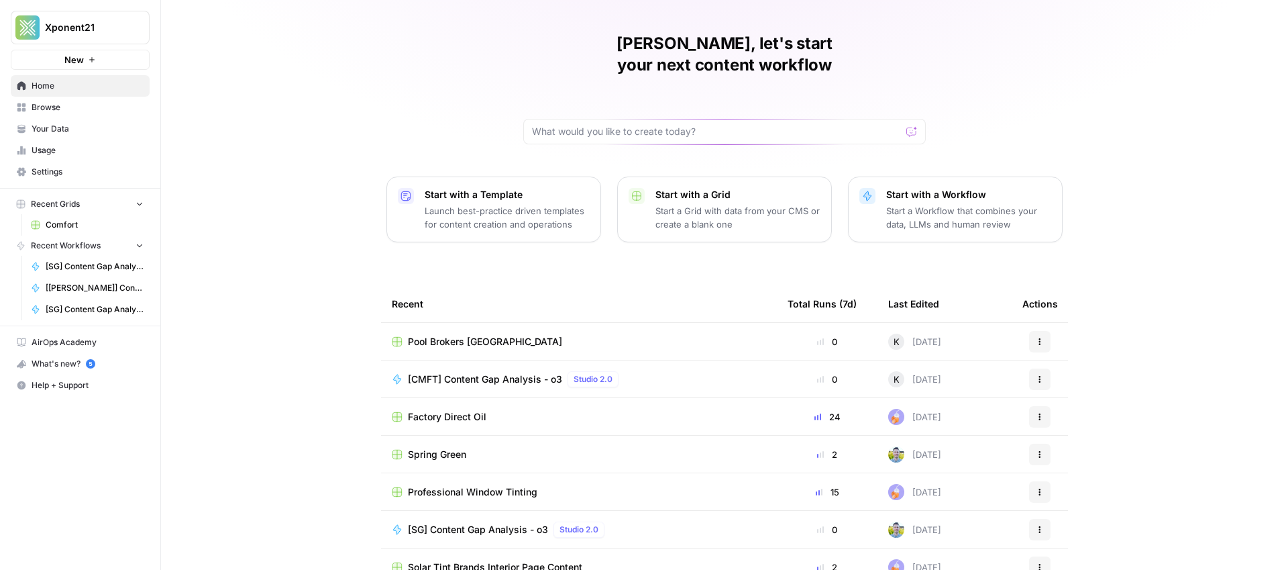
scroll to position [48, 0]
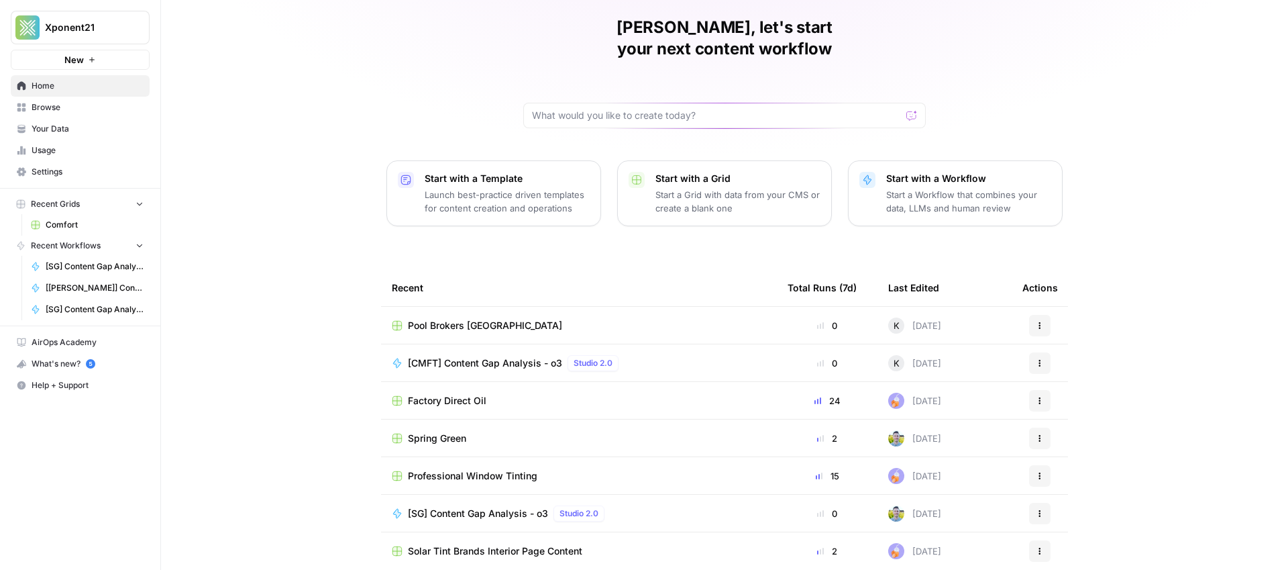
click at [75, 225] on span "Comfort" at bounding box center [95, 225] width 98 height 12
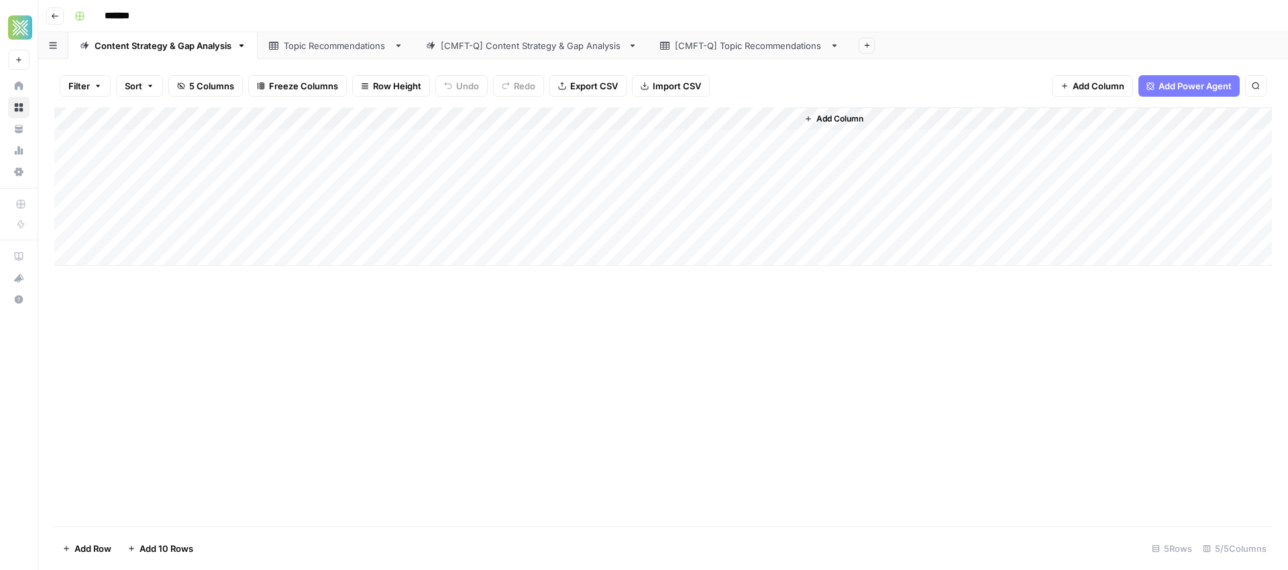
click at [497, 47] on div "[CMFT-Q] Content Strategy & Gap Analysis" at bounding box center [532, 45] width 182 height 13
click at [746, 47] on div "[CMFT-Q] Topic Recommendations" at bounding box center [750, 45] width 150 height 13
click at [331, 46] on div "Topic Recommendations" at bounding box center [336, 45] width 105 height 13
click at [141, 45] on div "Content Strategy & Gap Analysis" at bounding box center [163, 45] width 137 height 13
click at [343, 48] on div "Topic Recommendations" at bounding box center [336, 45] width 105 height 13
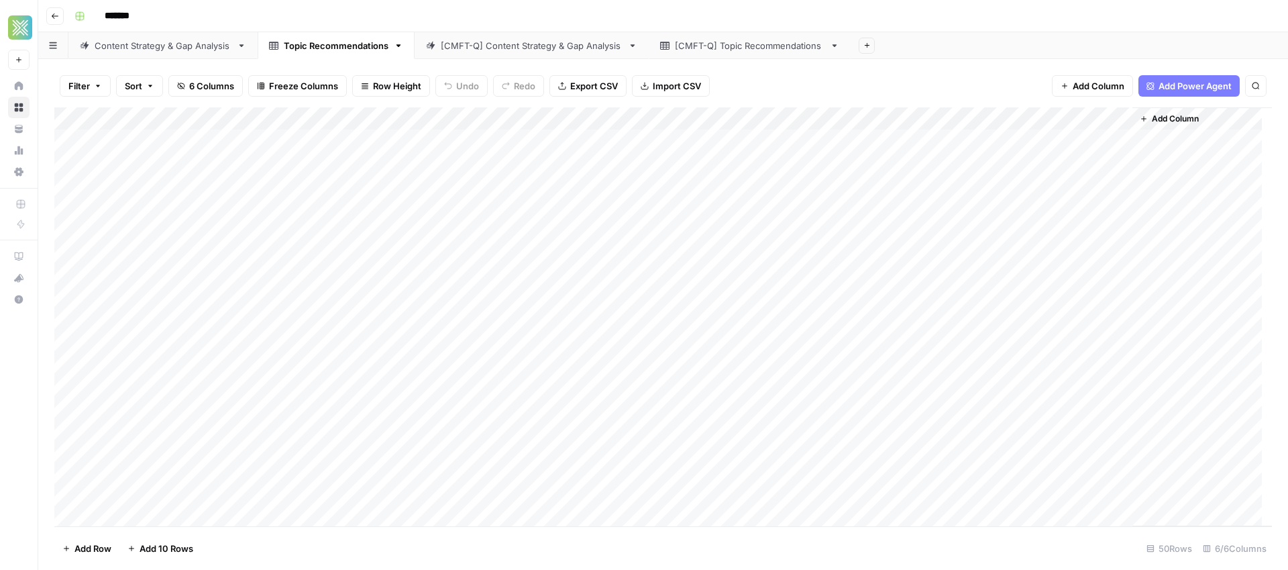
click at [176, 50] on div "Content Strategy & Gap Analysis" at bounding box center [163, 45] width 137 height 13
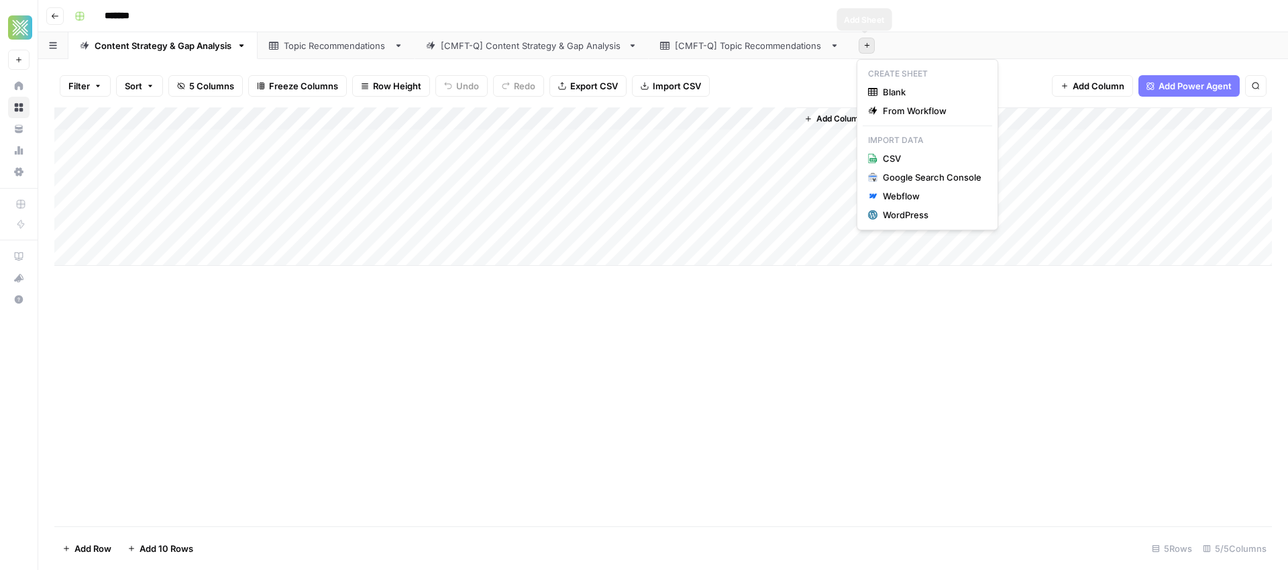
click at [863, 46] on icon "button" at bounding box center [866, 45] width 7 height 7
click at [56, 12] on icon "button" at bounding box center [55, 16] width 8 height 8
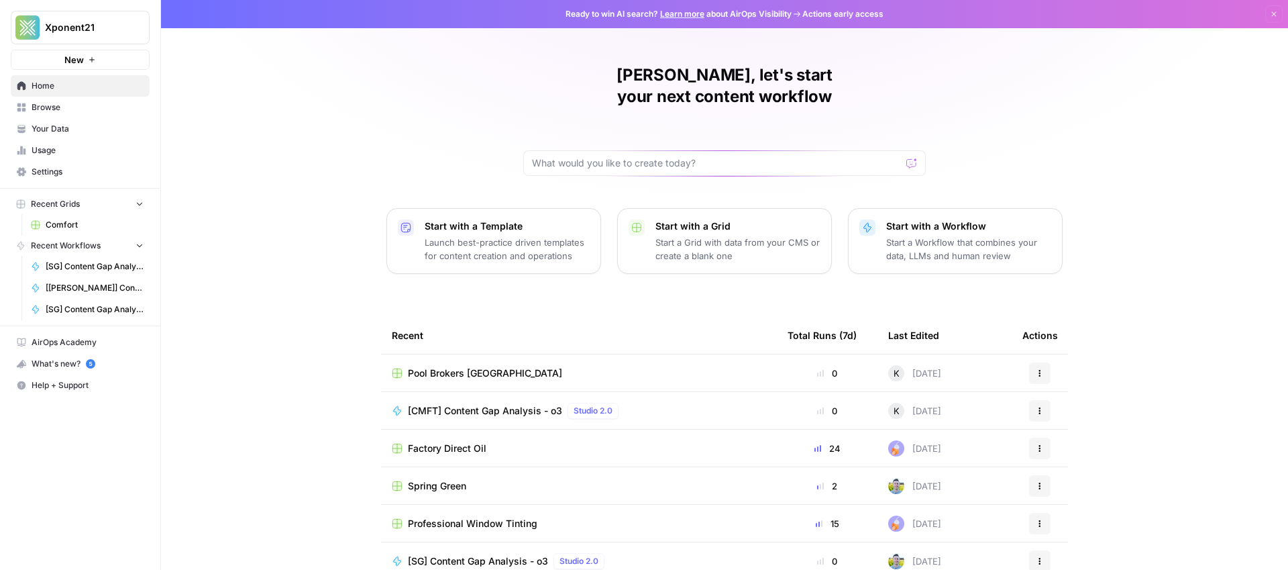
click at [66, 226] on span "Comfort" at bounding box center [95, 225] width 98 height 12
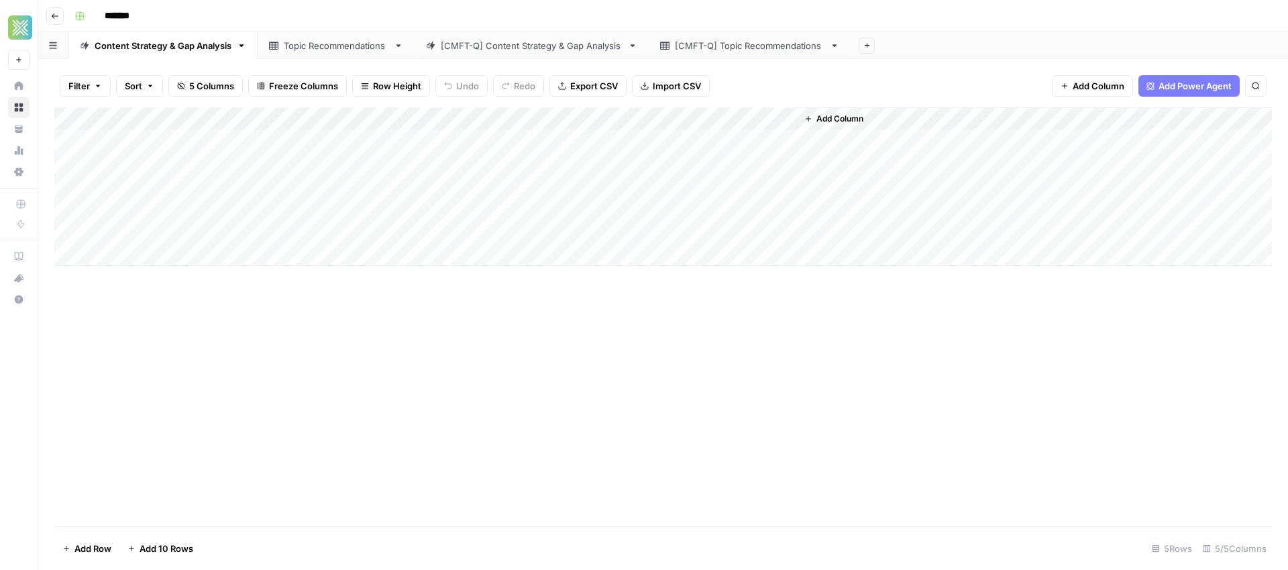
click at [355, 51] on div "Topic Recommendations" at bounding box center [336, 45] width 105 height 13
click at [504, 44] on div "[CMFT-Q] Content Strategy & Gap Analysis" at bounding box center [532, 45] width 182 height 13
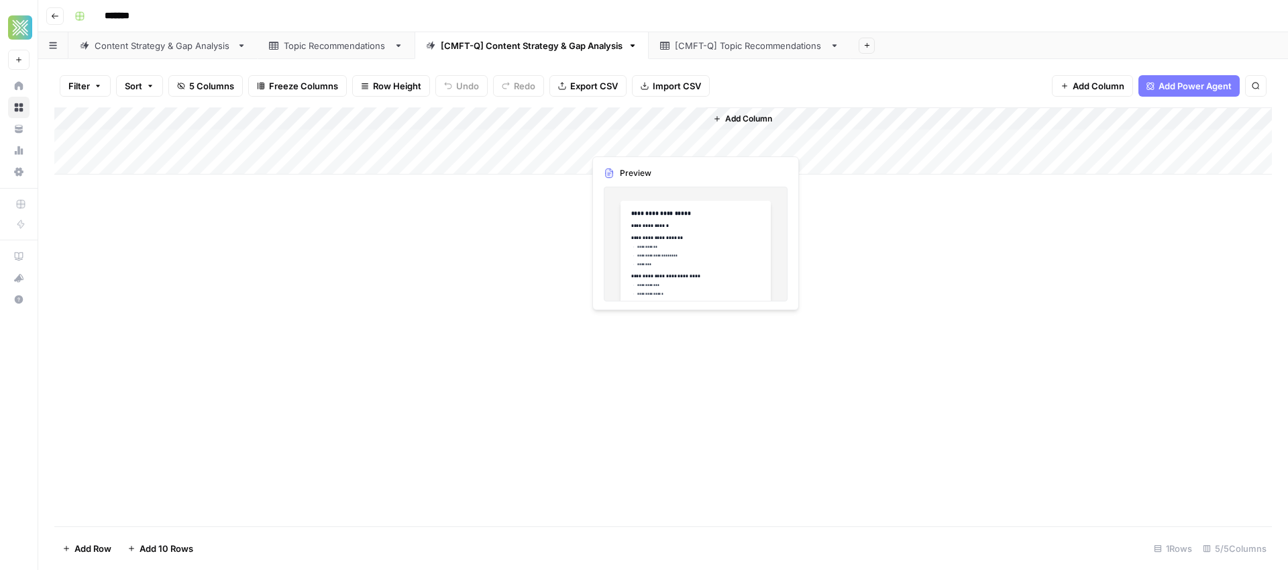
click at [664, 144] on div "Add Column" at bounding box center [663, 140] width 1218 height 67
click at [698, 142] on div "Add Column" at bounding box center [663, 140] width 1218 height 67
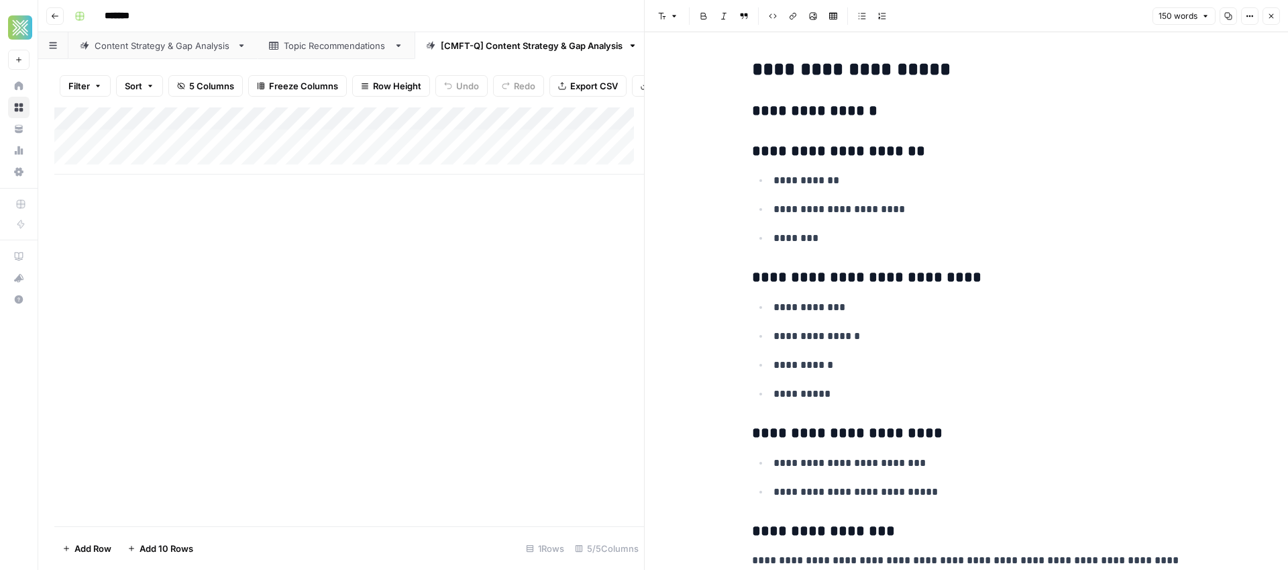
click at [588, 483] on div "Add Column" at bounding box center [349, 316] width 590 height 419
click at [625, 226] on div "Add Column" at bounding box center [349, 316] width 590 height 419
click at [1273, 17] on icon "button" at bounding box center [1271, 16] width 8 height 8
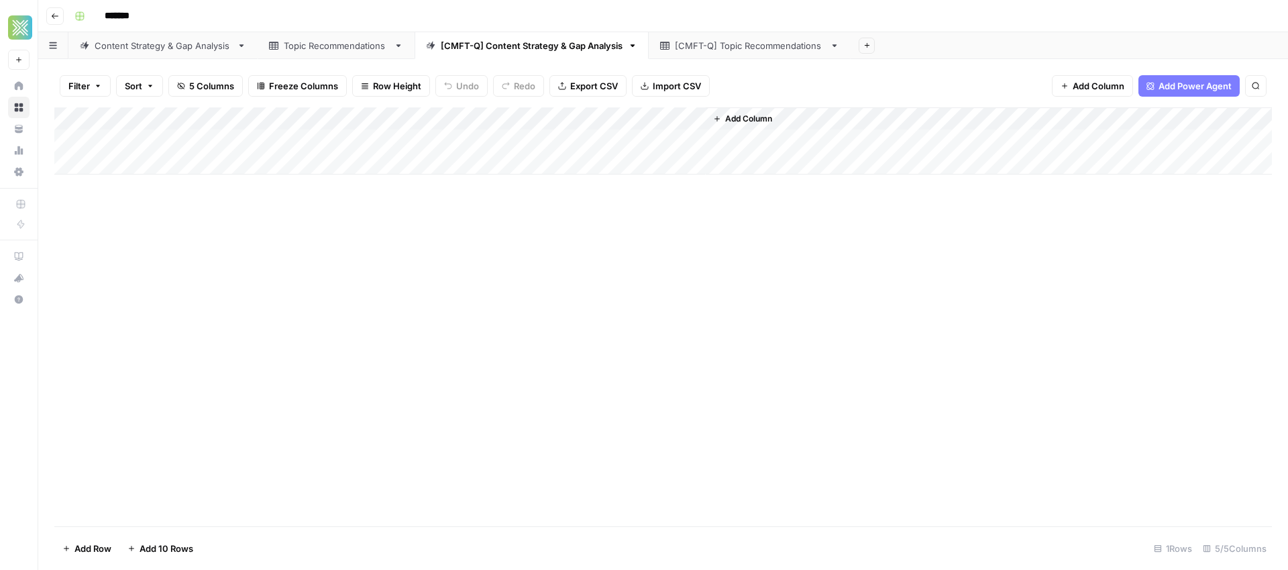
click at [751, 26] on header "Go back *******" at bounding box center [663, 16] width 1250 height 32
click at [755, 39] on div "[CMFT-Q] Topic Recommendations" at bounding box center [750, 45] width 150 height 13
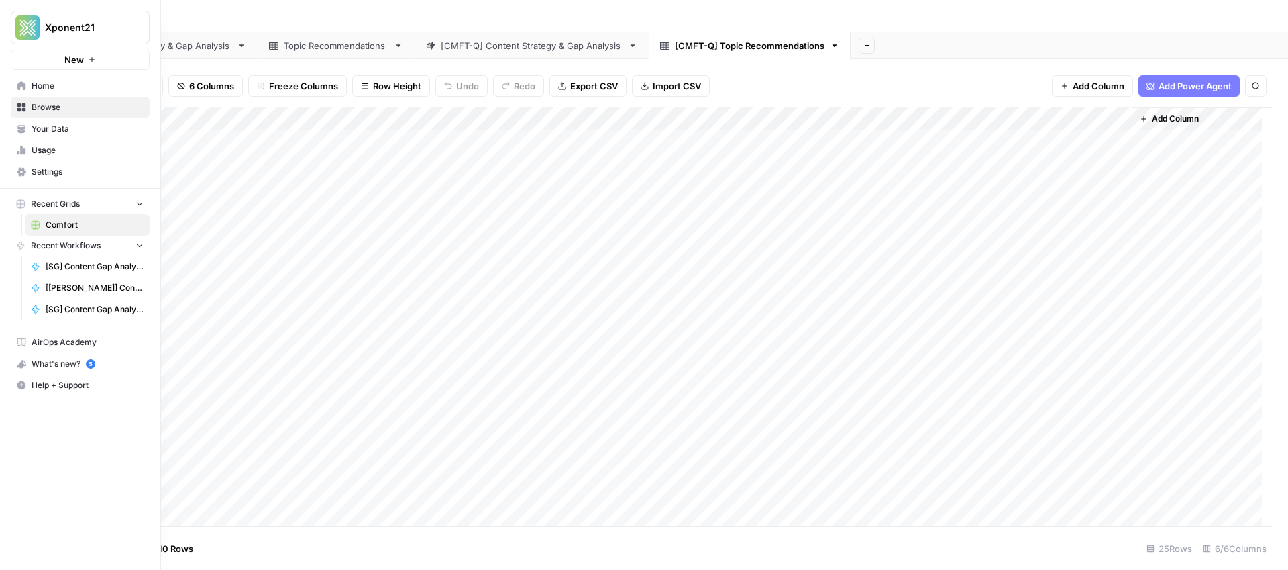
click at [60, 103] on span "Browse" at bounding box center [88, 107] width 112 height 12
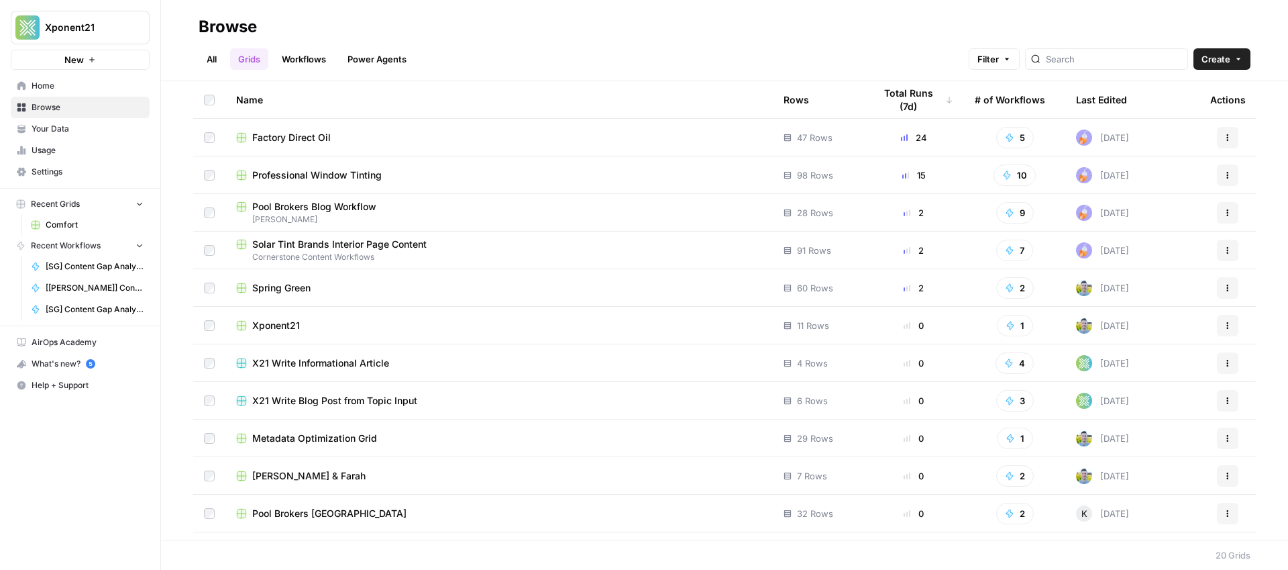
click at [294, 52] on link "Workflows" at bounding box center [304, 58] width 60 height 21
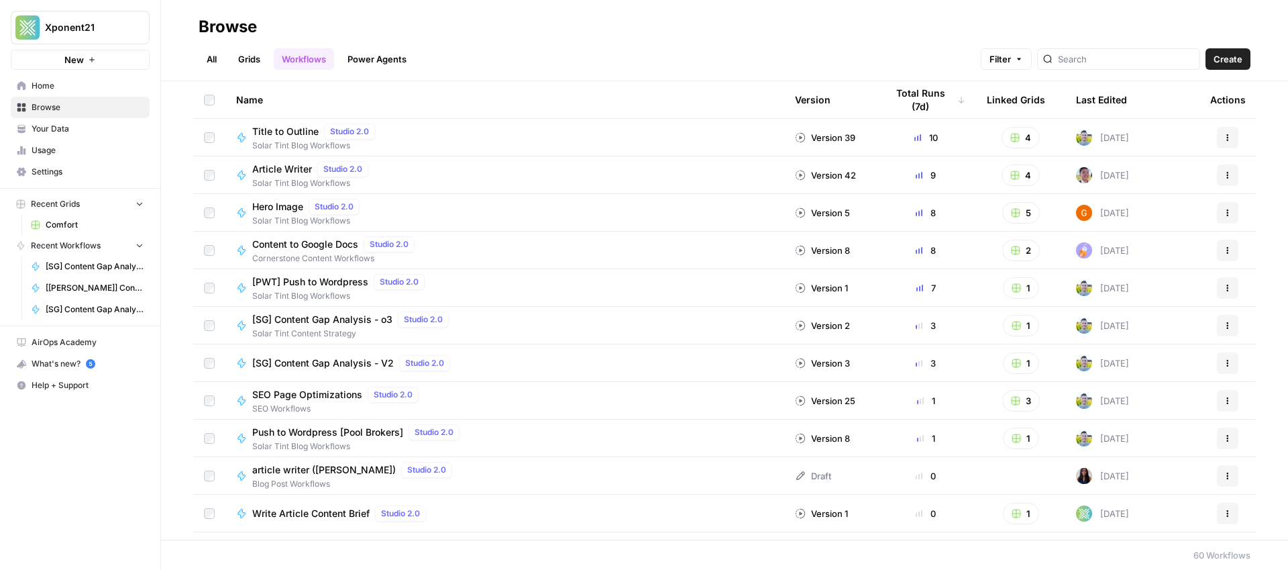
scroll to position [241, 0]
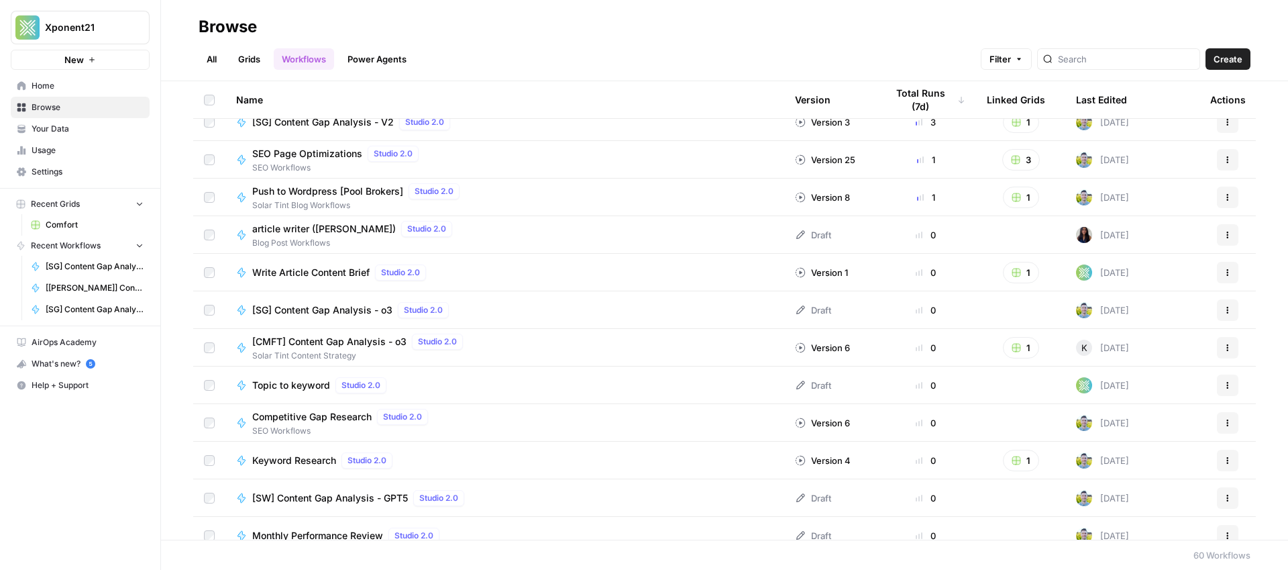
click at [1102, 102] on div "Last Edited" at bounding box center [1101, 99] width 51 height 37
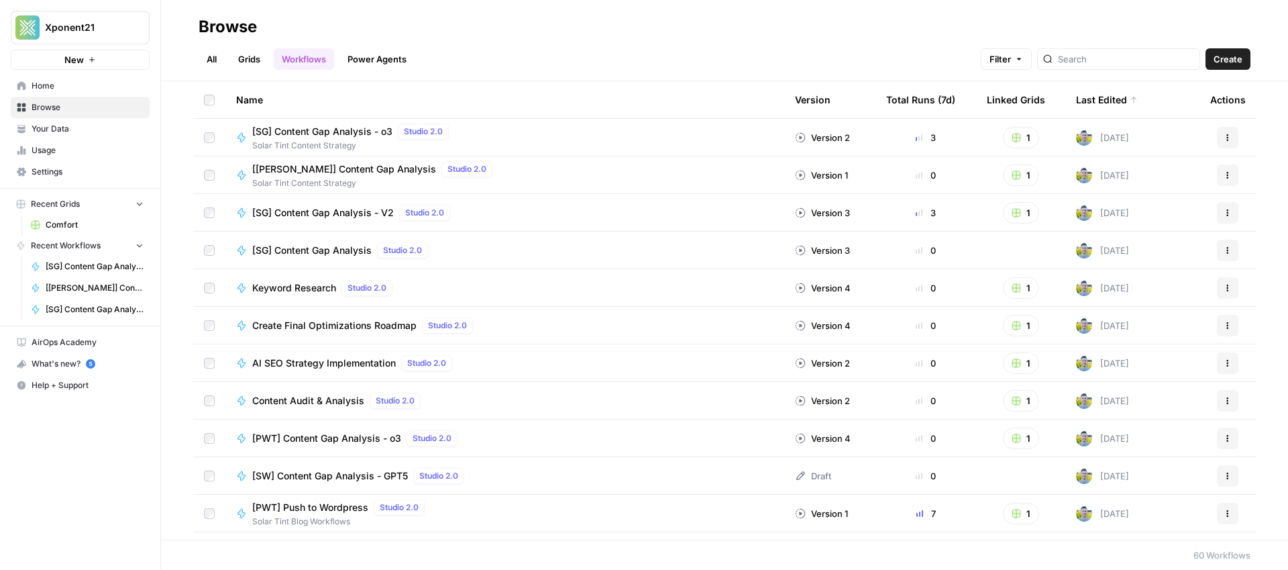
click at [1085, 93] on div "Last Edited" at bounding box center [1107, 99] width 62 height 37
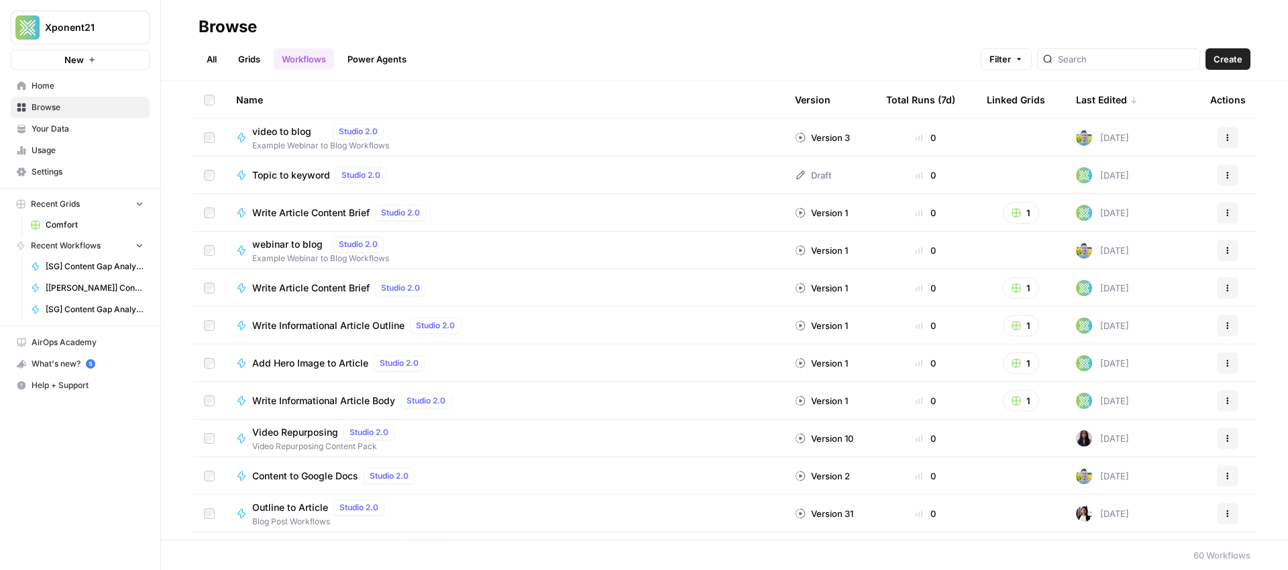
click at [1086, 95] on div "Last Edited" at bounding box center [1107, 99] width 62 height 37
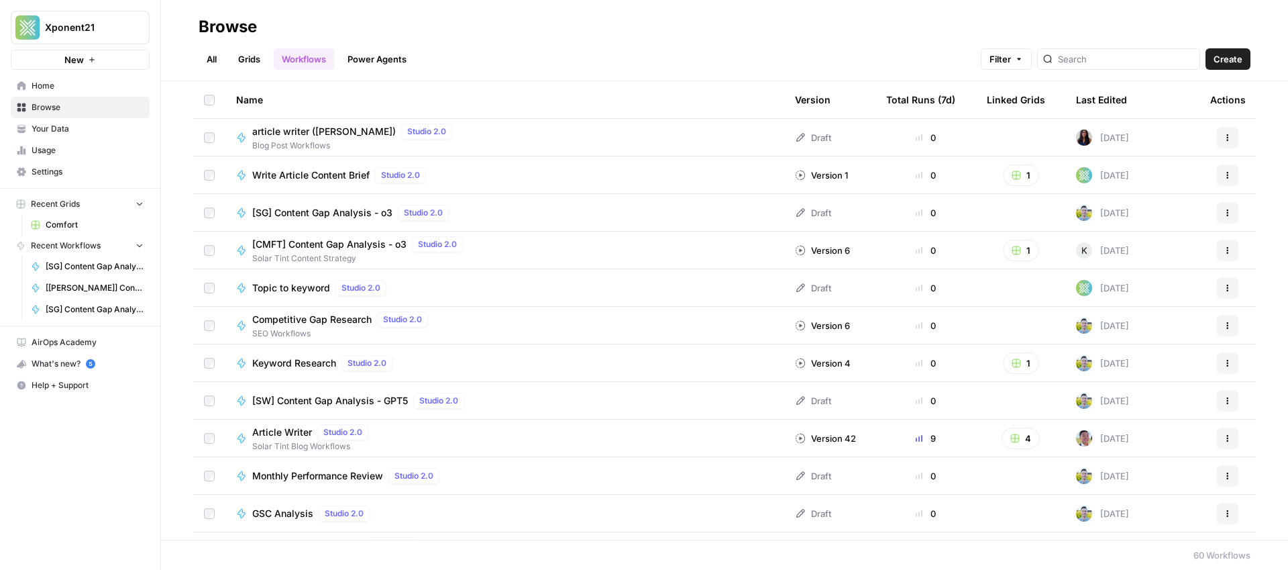
click at [1089, 96] on div "Last Edited" at bounding box center [1101, 99] width 51 height 37
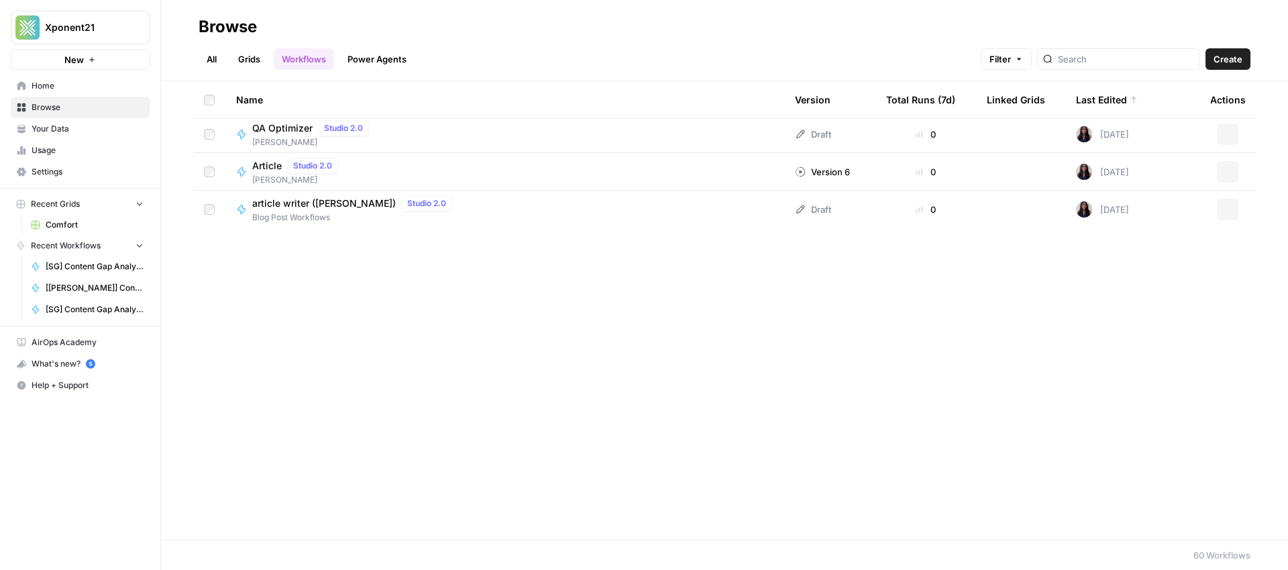
scroll to position [1833, 0]
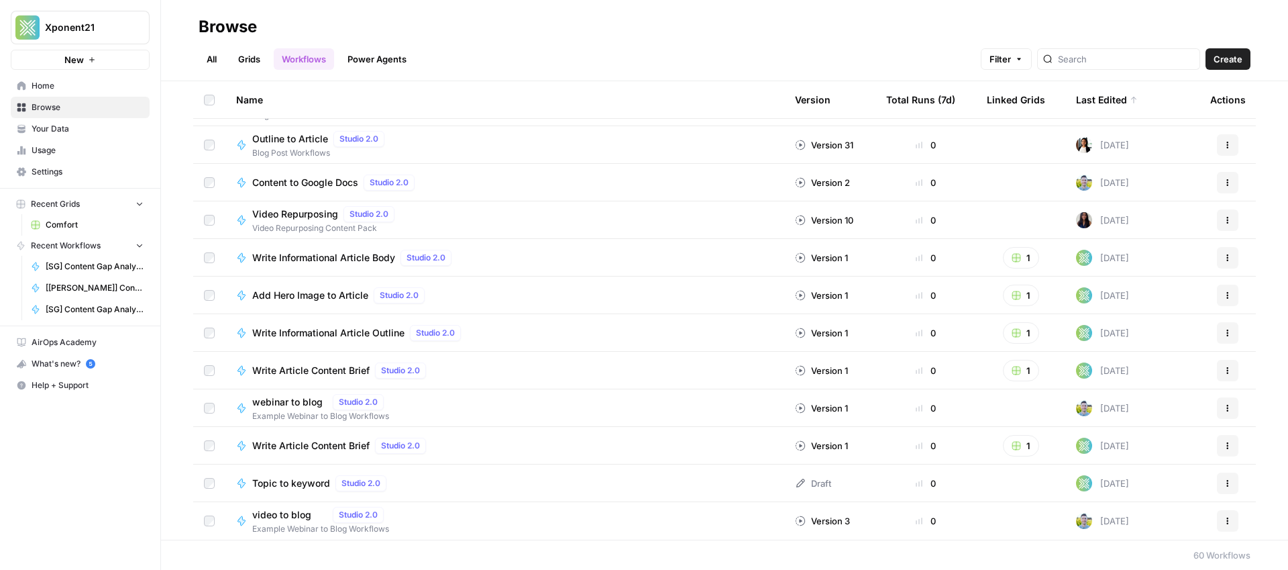
click at [70, 221] on span "Comfort" at bounding box center [95, 225] width 98 height 12
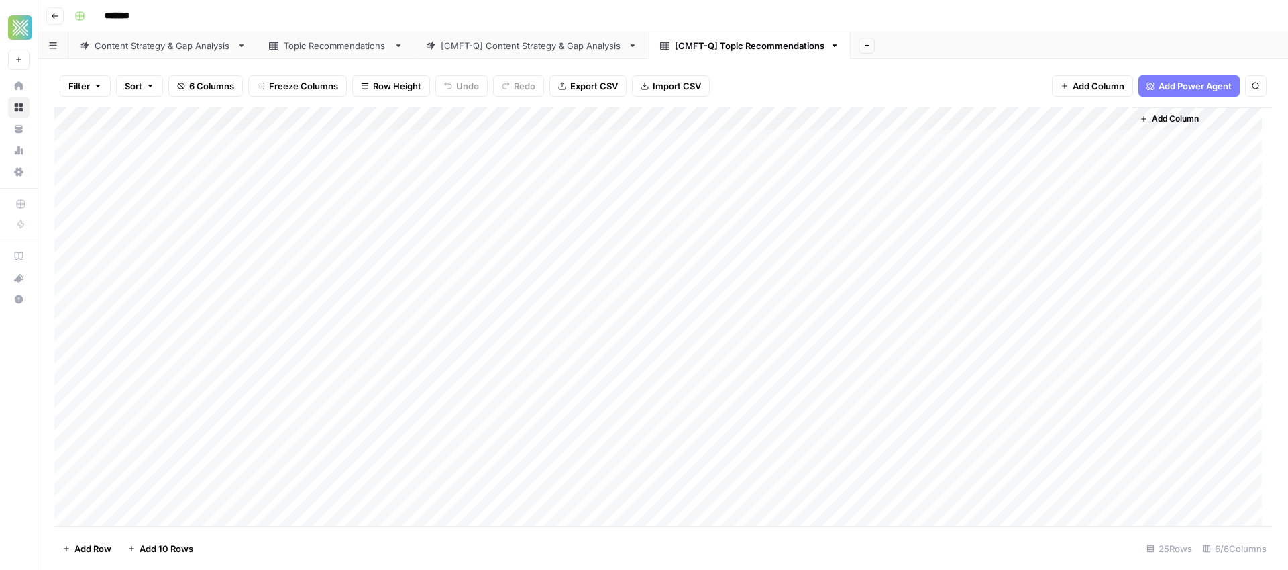
drag, startPoint x: 1131, startPoint y: 118, endPoint x: 1173, endPoint y: 117, distance: 42.3
click at [1173, 117] on div "Add Column" at bounding box center [1202, 316] width 140 height 419
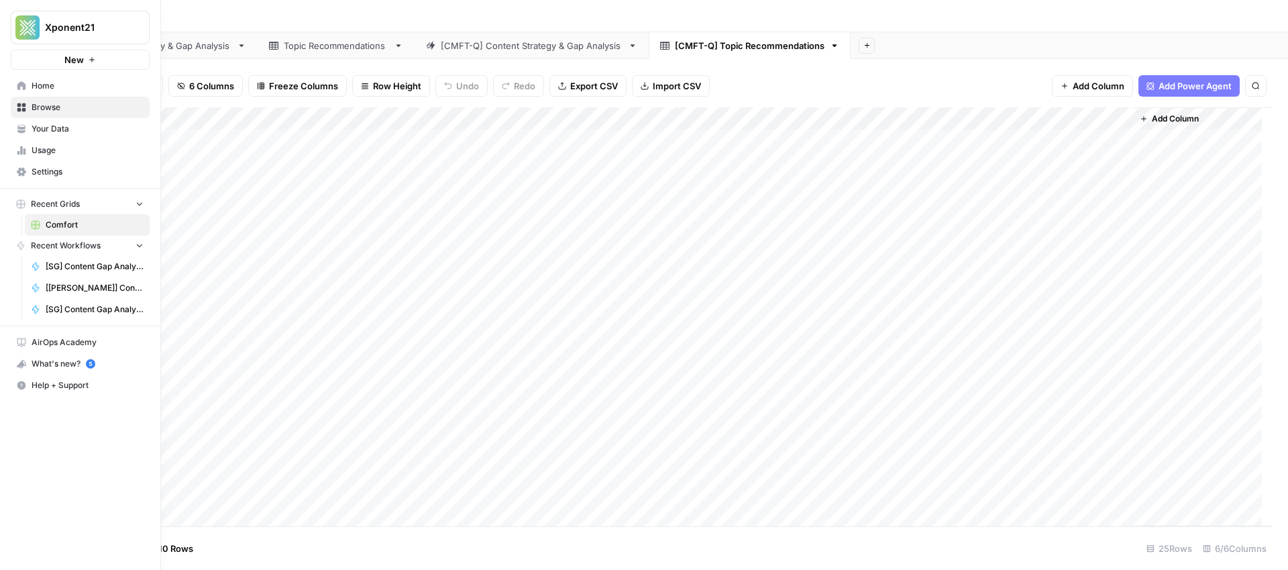
click at [54, 99] on link "Browse" at bounding box center [80, 107] width 139 height 21
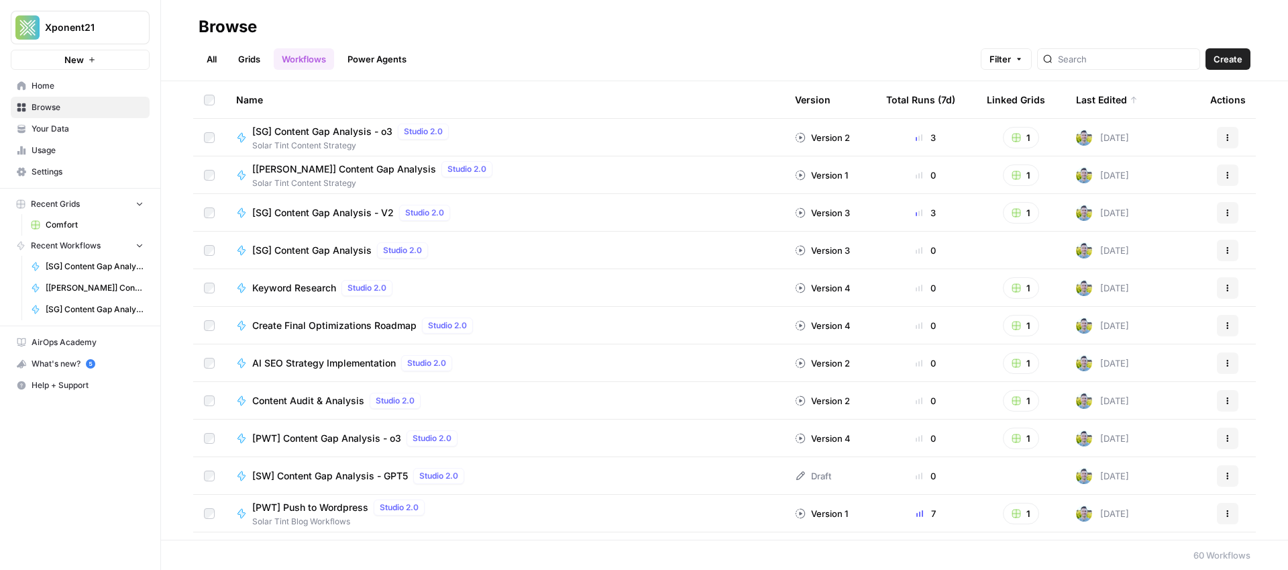
click at [324, 399] on span "Content Audit & Analysis" at bounding box center [308, 400] width 112 height 13
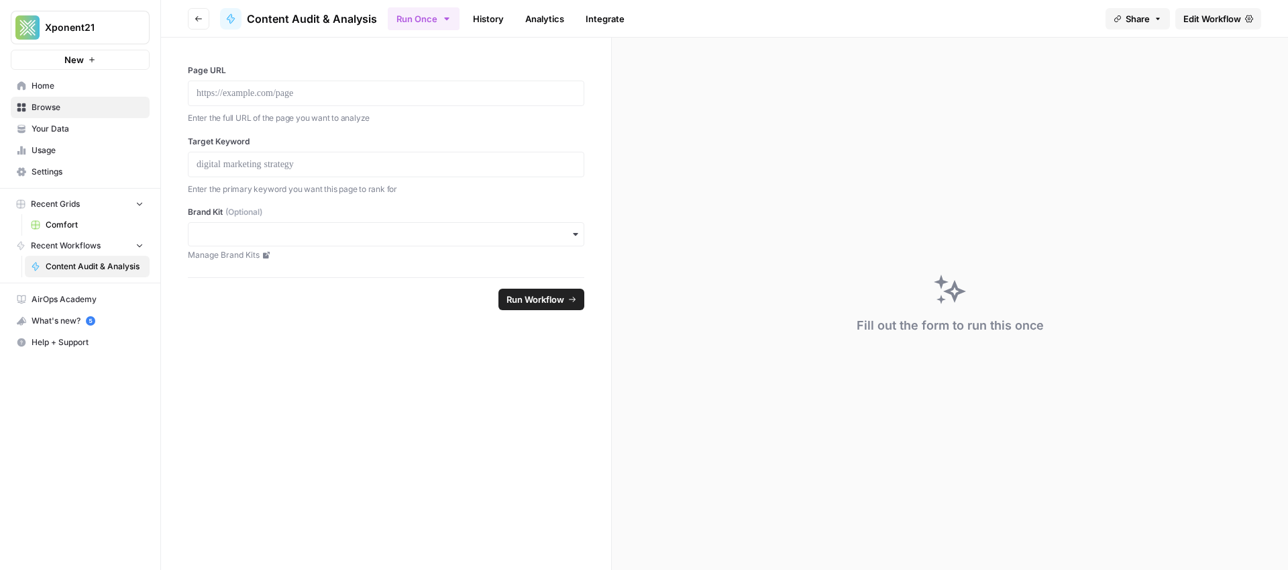
click at [76, 232] on link "Comfort" at bounding box center [87, 224] width 125 height 21
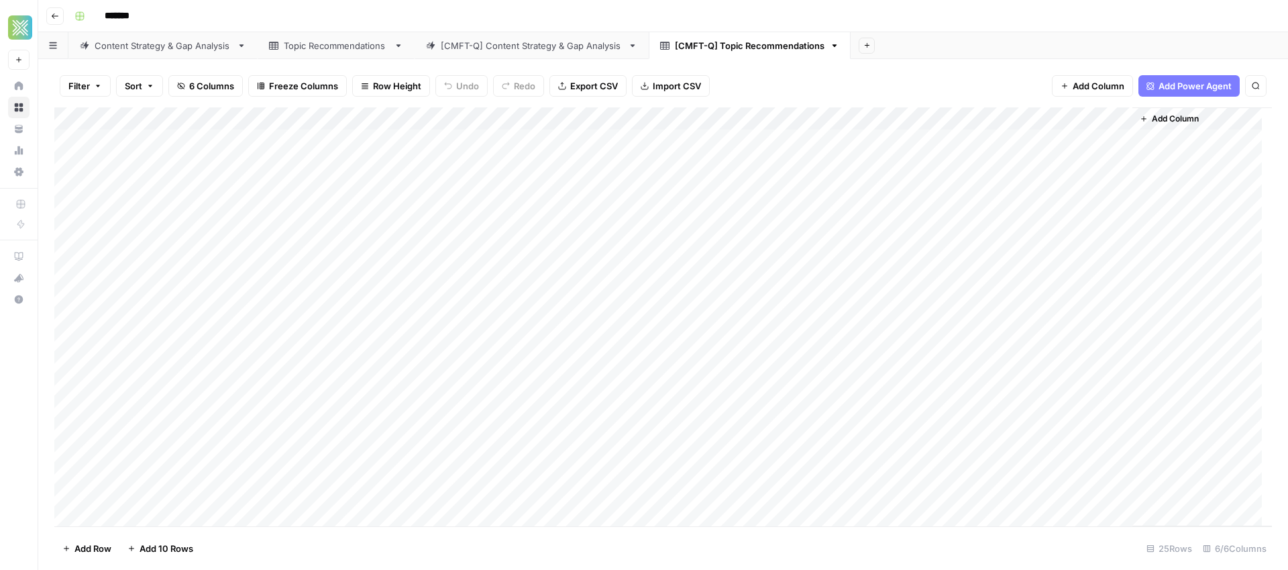
drag, startPoint x: 1132, startPoint y: 118, endPoint x: 1217, endPoint y: 127, distance: 85.6
click at [1217, 127] on div "Add Column" at bounding box center [1202, 316] width 140 height 419
drag, startPoint x: 1010, startPoint y: 120, endPoint x: 869, endPoint y: 129, distance: 140.5
click at [869, 129] on div "Add Column" at bounding box center [663, 316] width 1218 height 419
click at [409, 181] on div "Add Column" at bounding box center [663, 316] width 1218 height 419
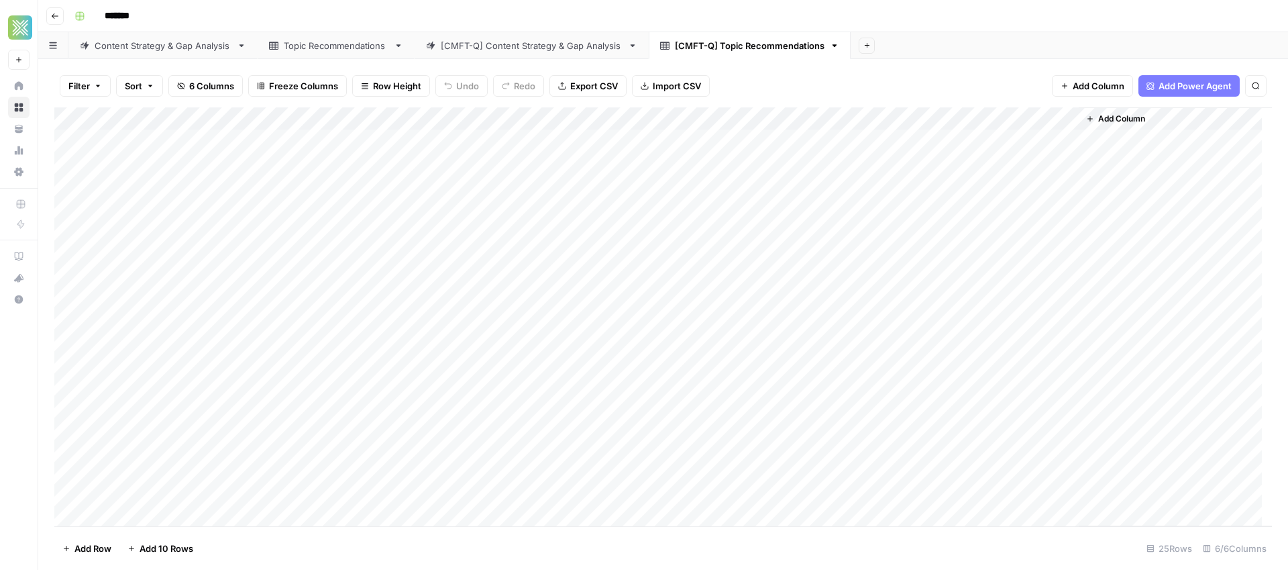
click at [462, 184] on div "Add Column" at bounding box center [663, 316] width 1218 height 419
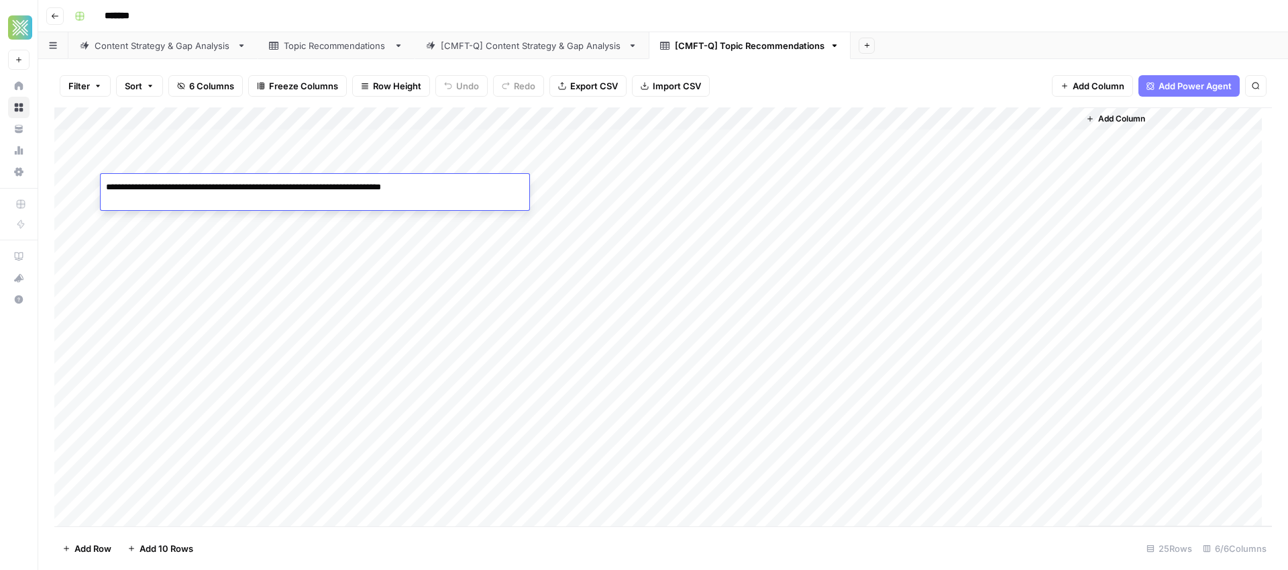
drag, startPoint x: 462, startPoint y: 184, endPoint x: 256, endPoint y: 188, distance: 206.6
click at [256, 188] on textarea "**********" at bounding box center [315, 187] width 429 height 19
drag, startPoint x: 327, startPoint y: 184, endPoint x: 480, endPoint y: 195, distance: 153.3
click at [480, 195] on textarea "**********" at bounding box center [315, 187] width 429 height 19
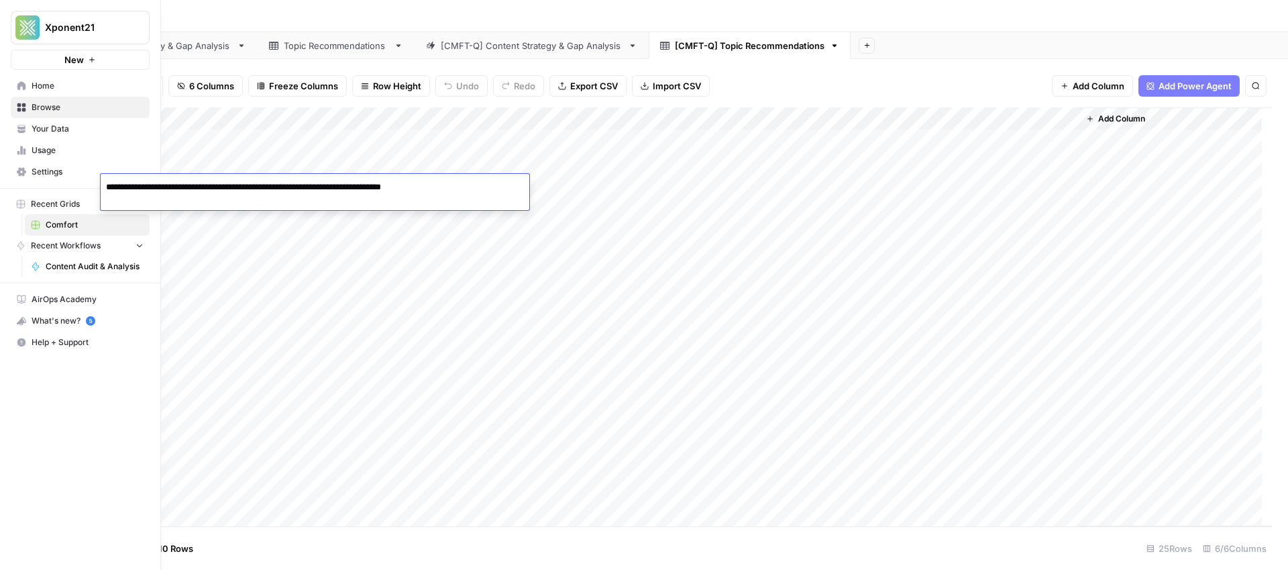
click at [48, 109] on span "Browse" at bounding box center [88, 107] width 112 height 12
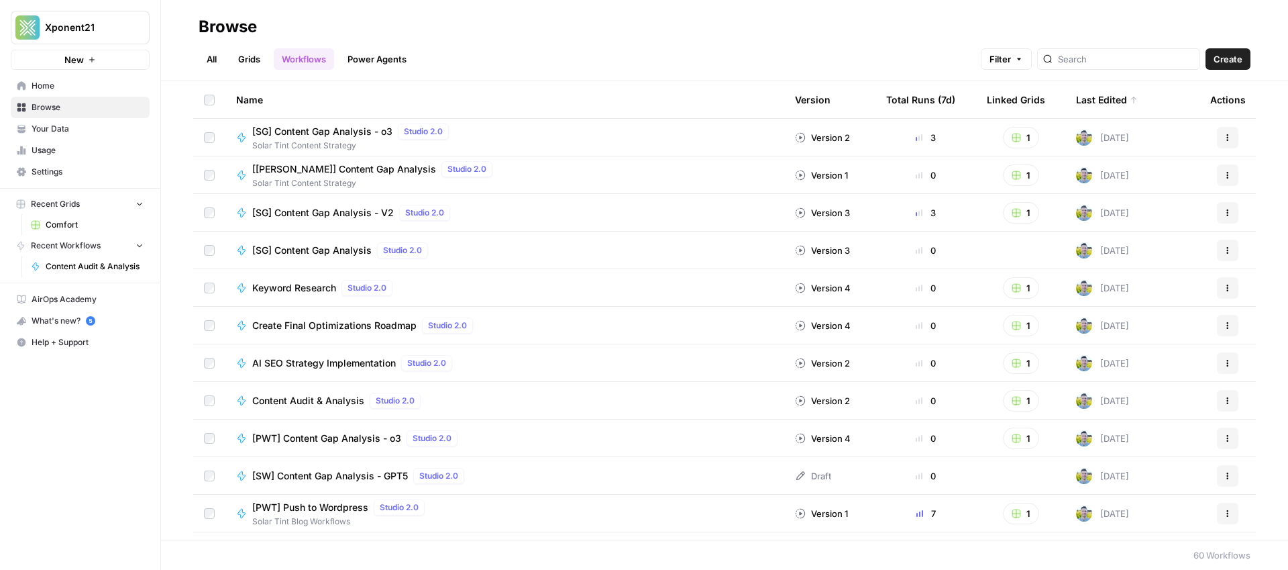
click at [59, 97] on link "Browse" at bounding box center [80, 107] width 139 height 21
click at [59, 103] on span "Browse" at bounding box center [88, 107] width 112 height 12
click at [220, 58] on link "All" at bounding box center [212, 58] width 26 height 21
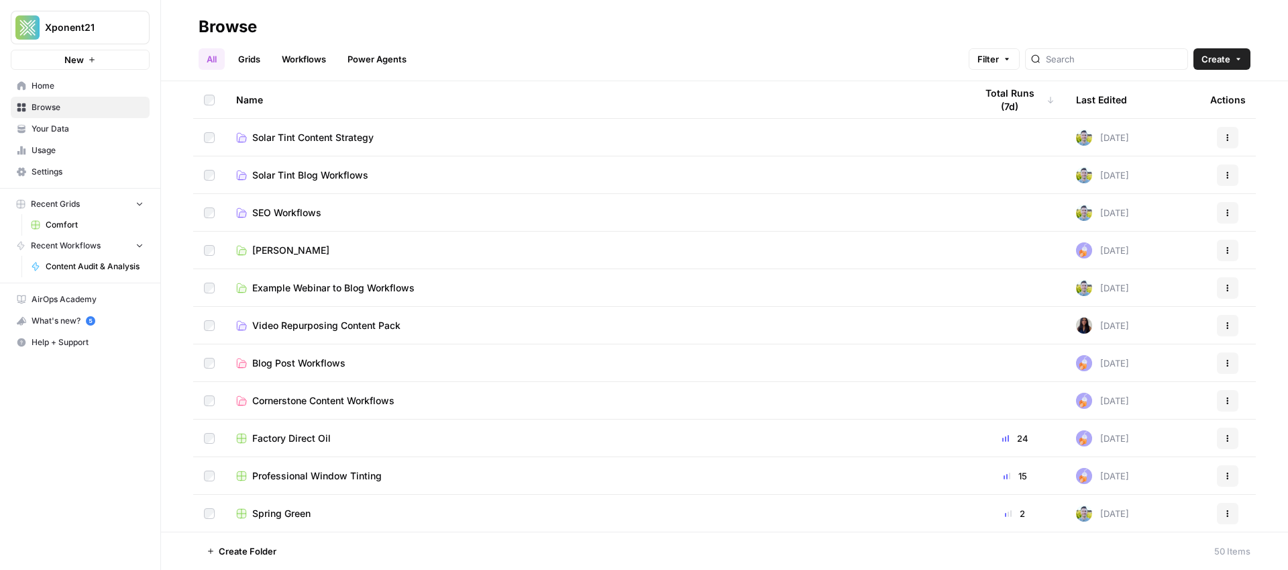
click at [286, 437] on span "Factory Direct Oil" at bounding box center [291, 437] width 78 height 13
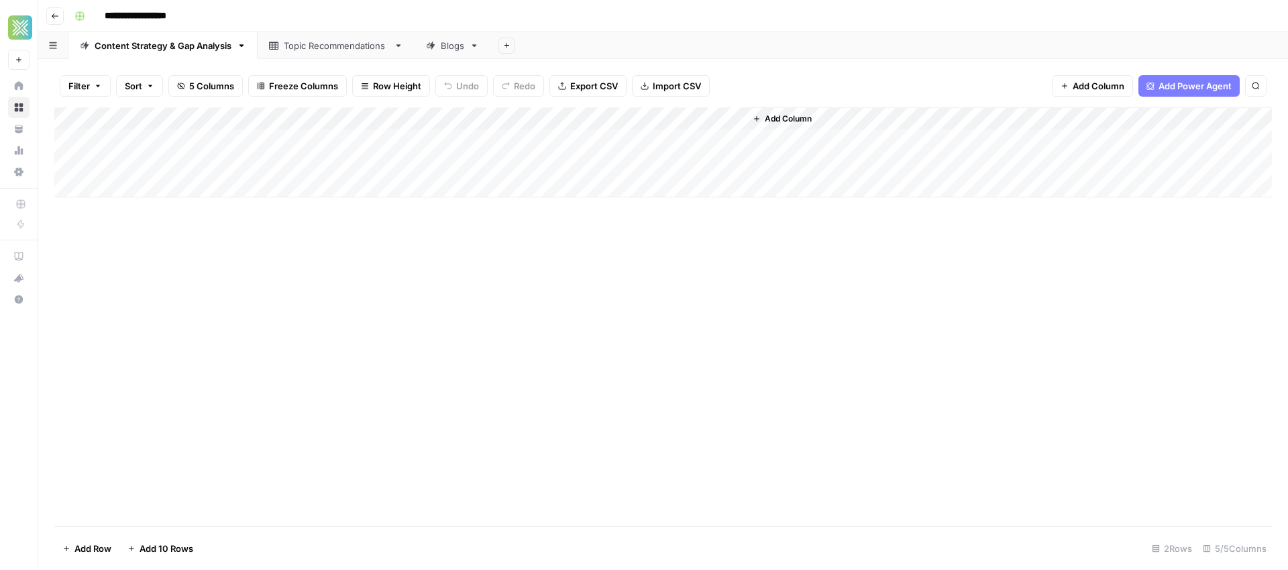
click at [434, 50] on div "Blogs" at bounding box center [445, 45] width 38 height 13
click at [458, 48] on div "Blogs" at bounding box center [452, 45] width 23 height 13
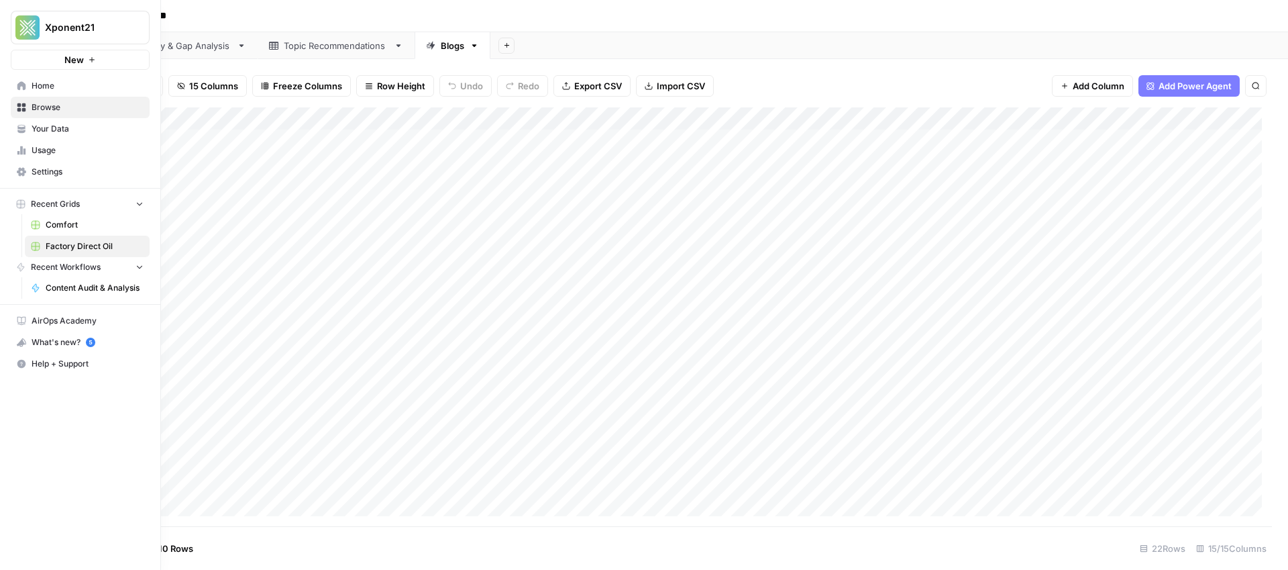
click at [51, 110] on span "Browse" at bounding box center [88, 107] width 112 height 12
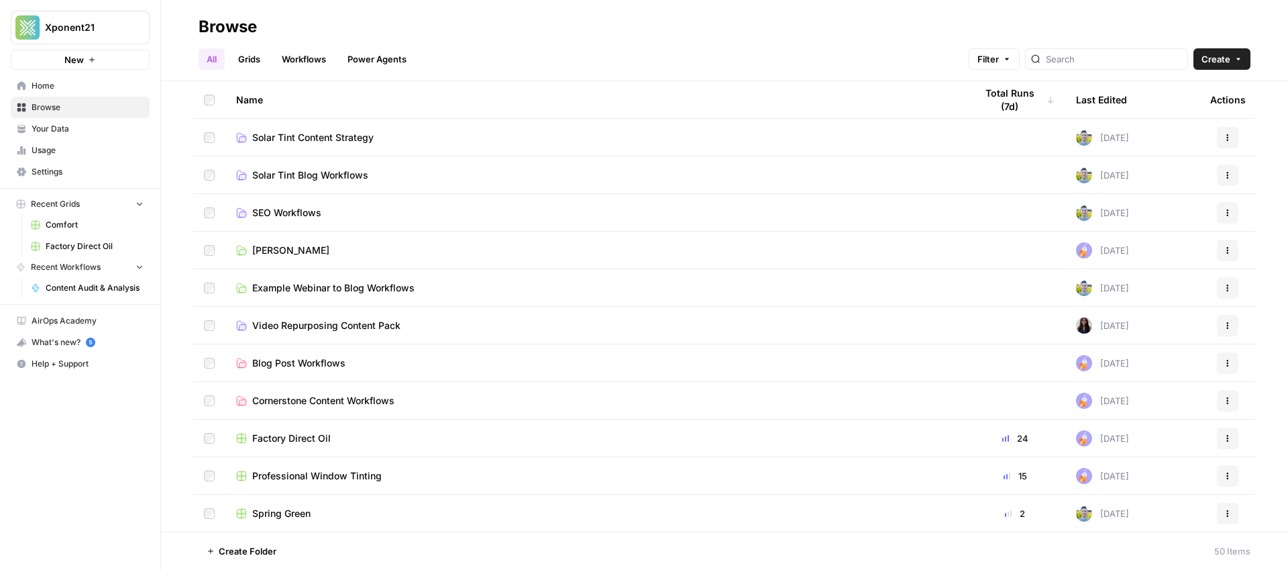
click at [294, 59] on link "Workflows" at bounding box center [304, 58] width 60 height 21
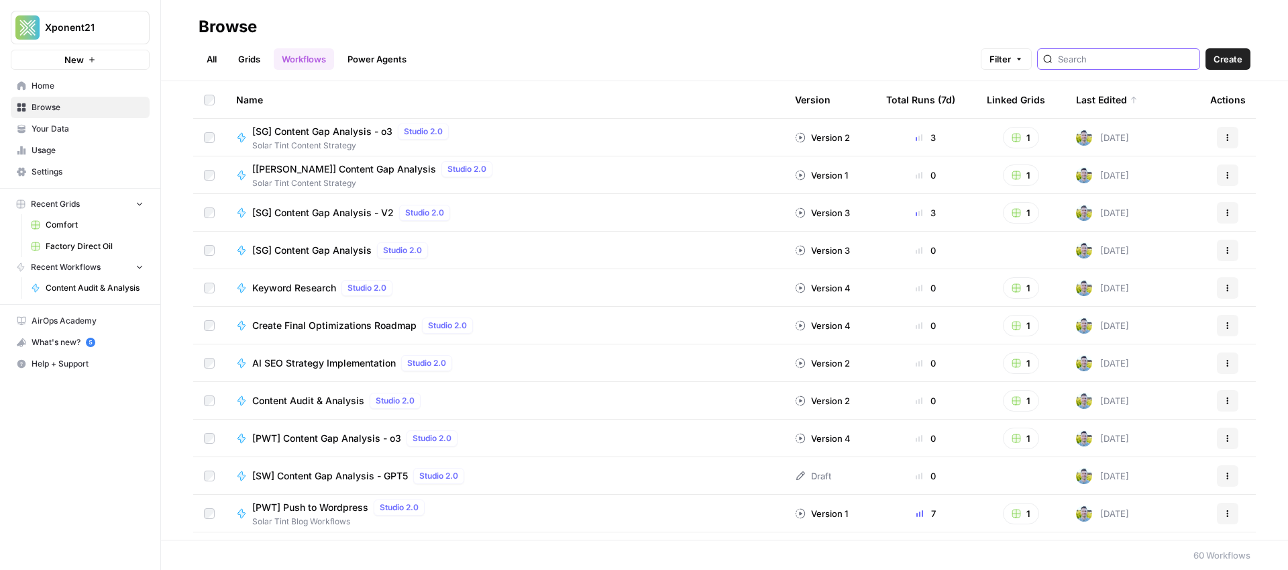
click at [1132, 54] on input "search" at bounding box center [1126, 58] width 136 height 13
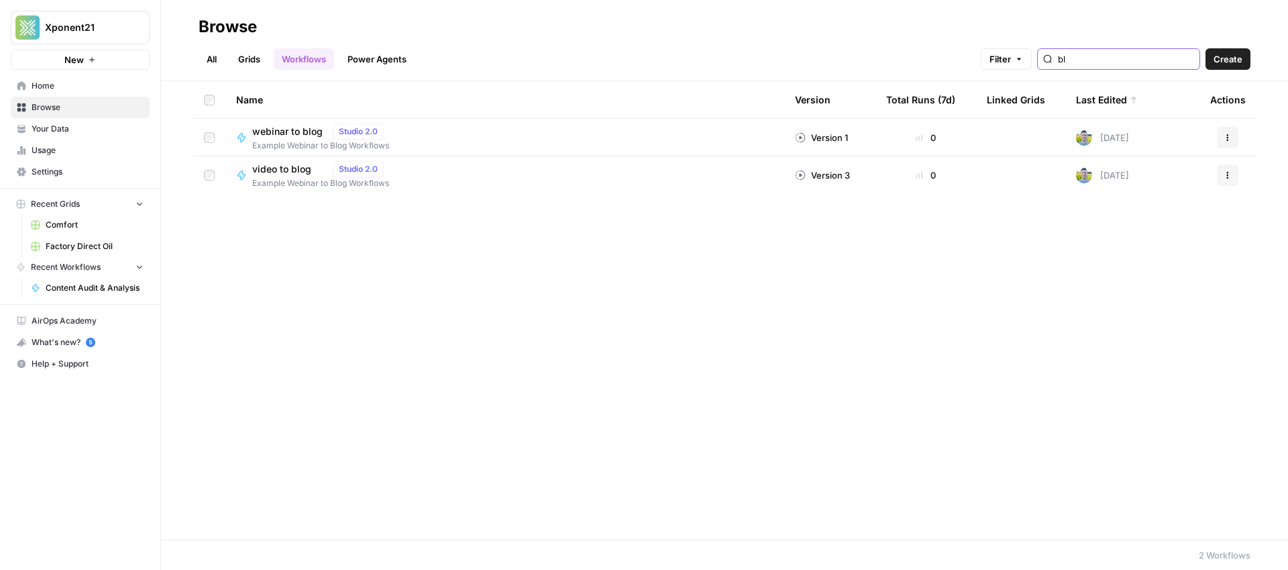
type input "b"
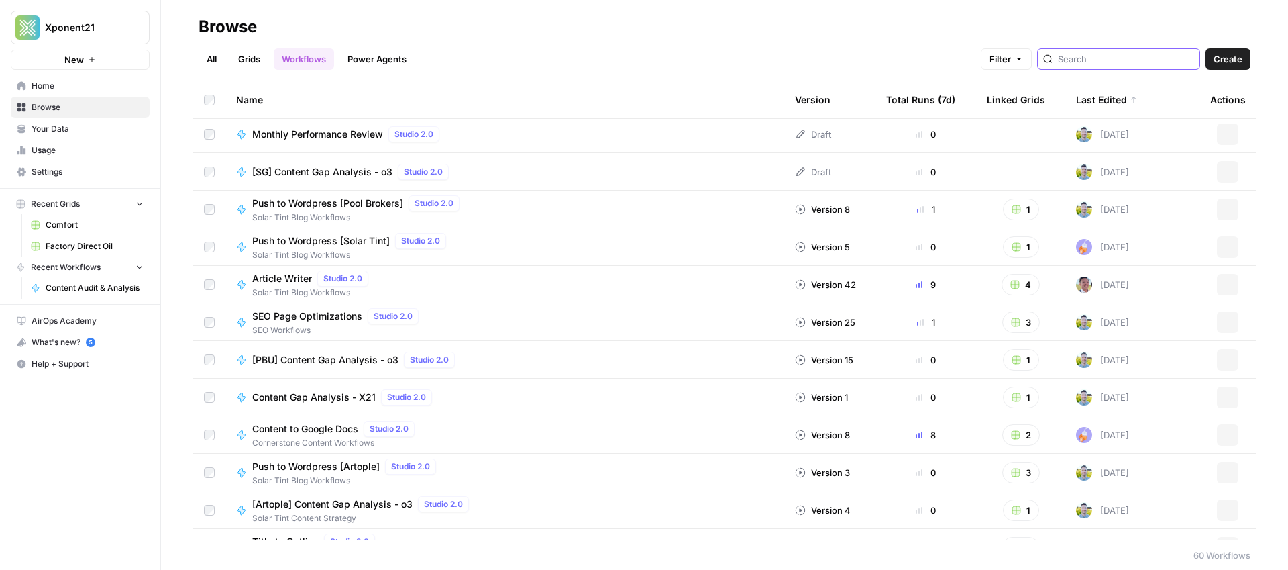
scroll to position [643, 0]
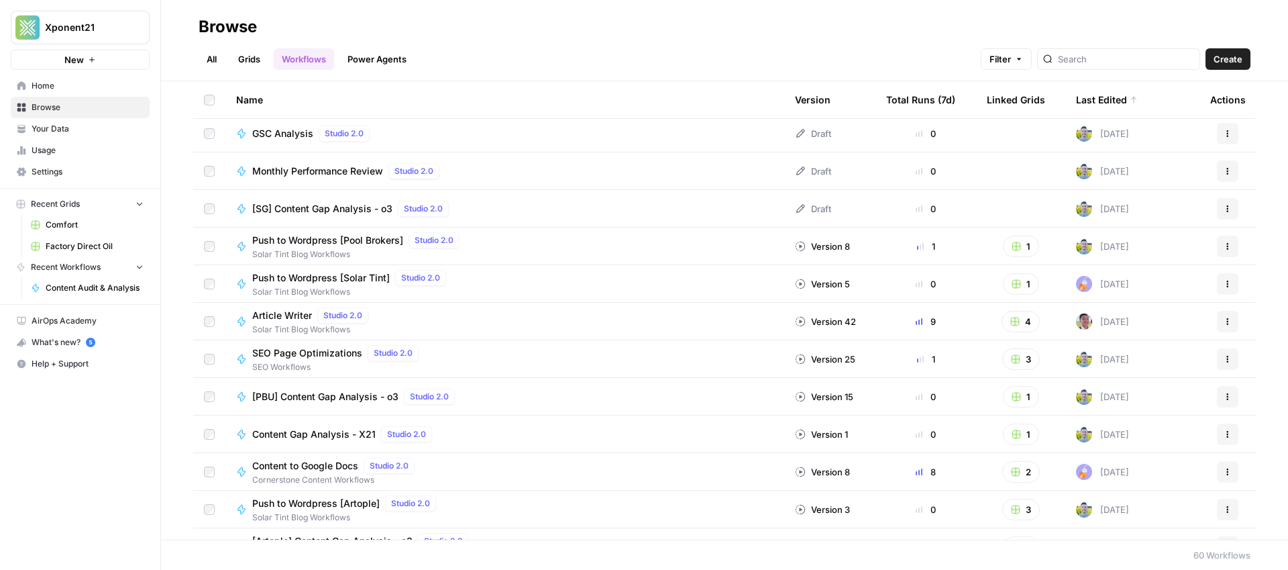
click at [254, 58] on link "Grids" at bounding box center [249, 58] width 38 height 21
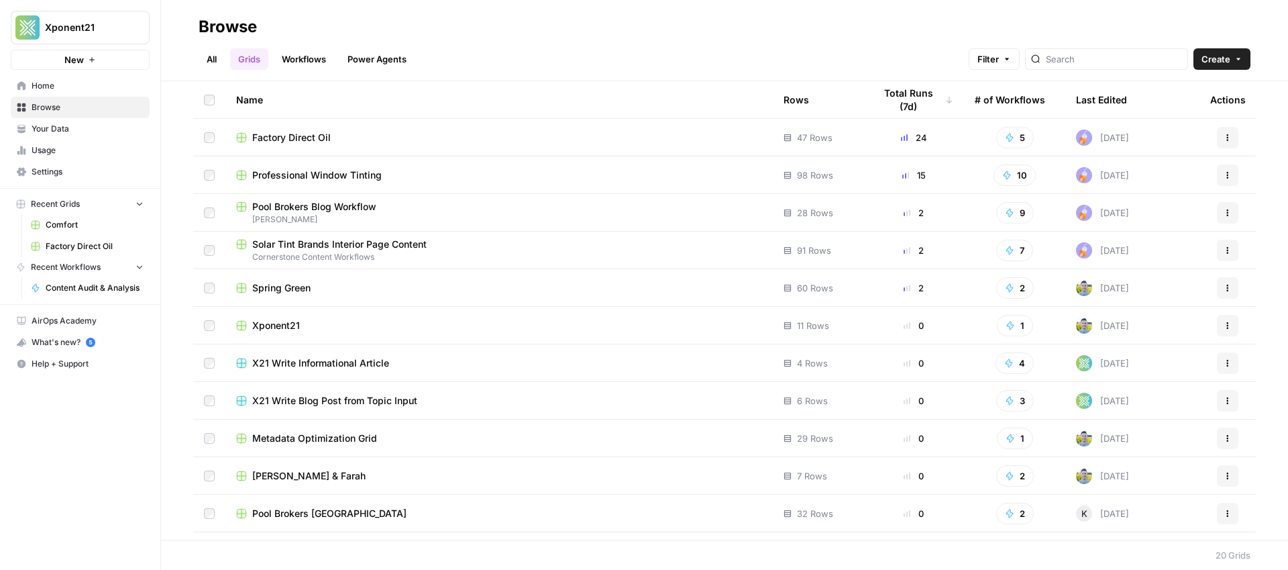
click at [211, 58] on link "All" at bounding box center [212, 58] width 26 height 21
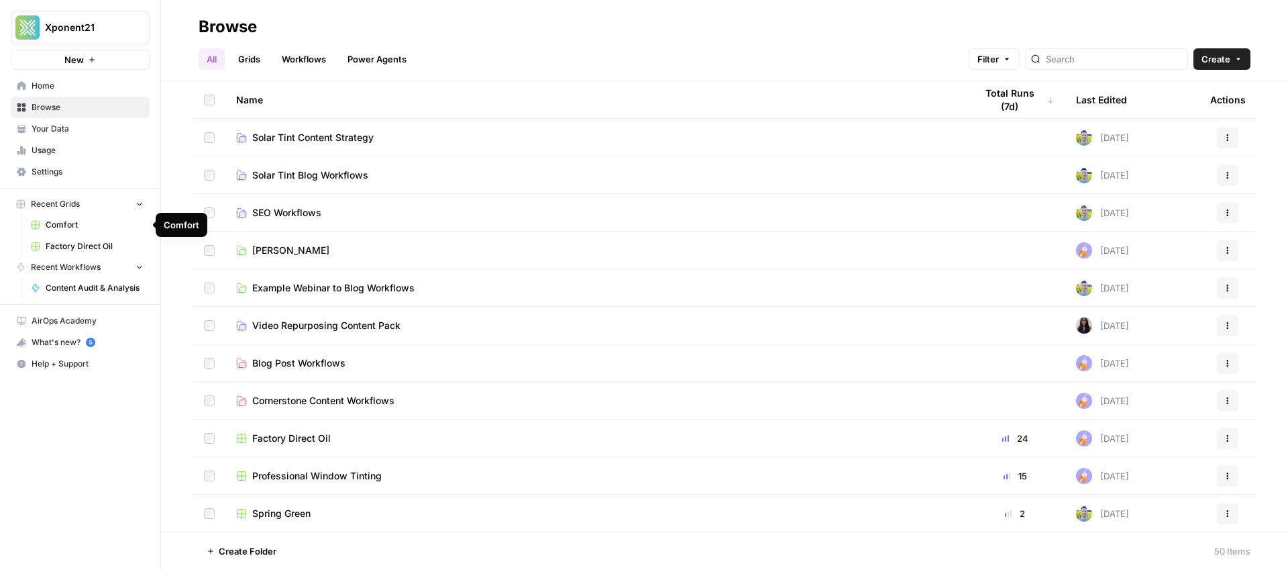
click at [75, 253] on link "Factory Direct Oil" at bounding box center [87, 245] width 125 height 21
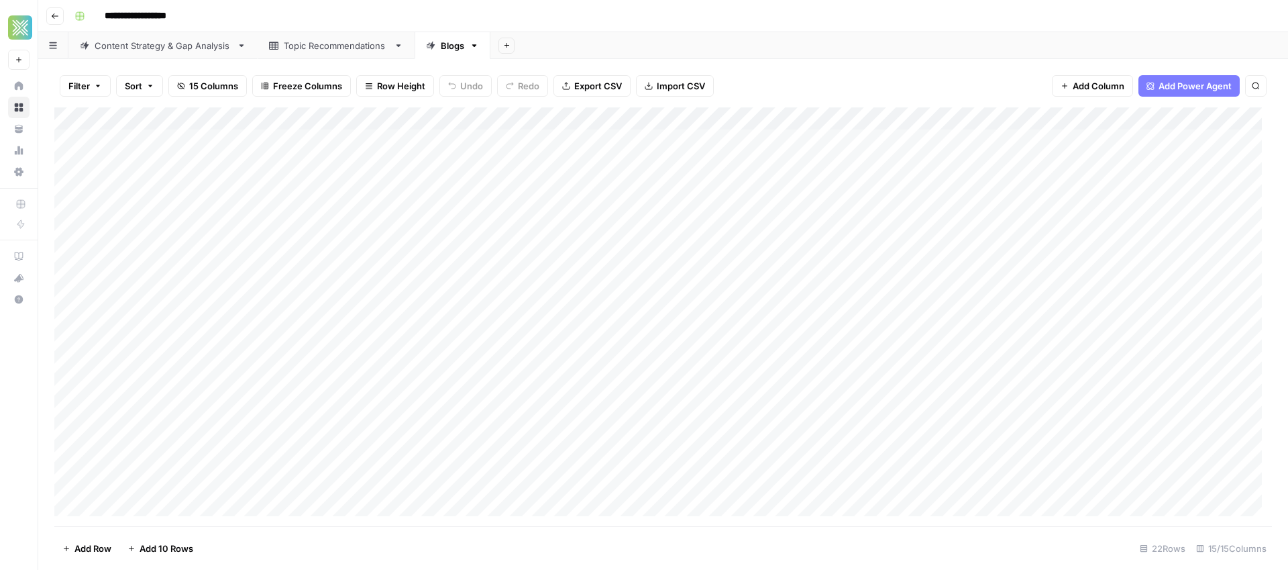
click at [470, 48] on icon "button" at bounding box center [474, 45] width 9 height 9
click at [474, 47] on icon "button" at bounding box center [474, 45] width 9 height 9
click at [431, 46] on icon at bounding box center [430, 45] width 9 height 9
click at [445, 48] on input "*****" at bounding box center [453, 45] width 25 height 17
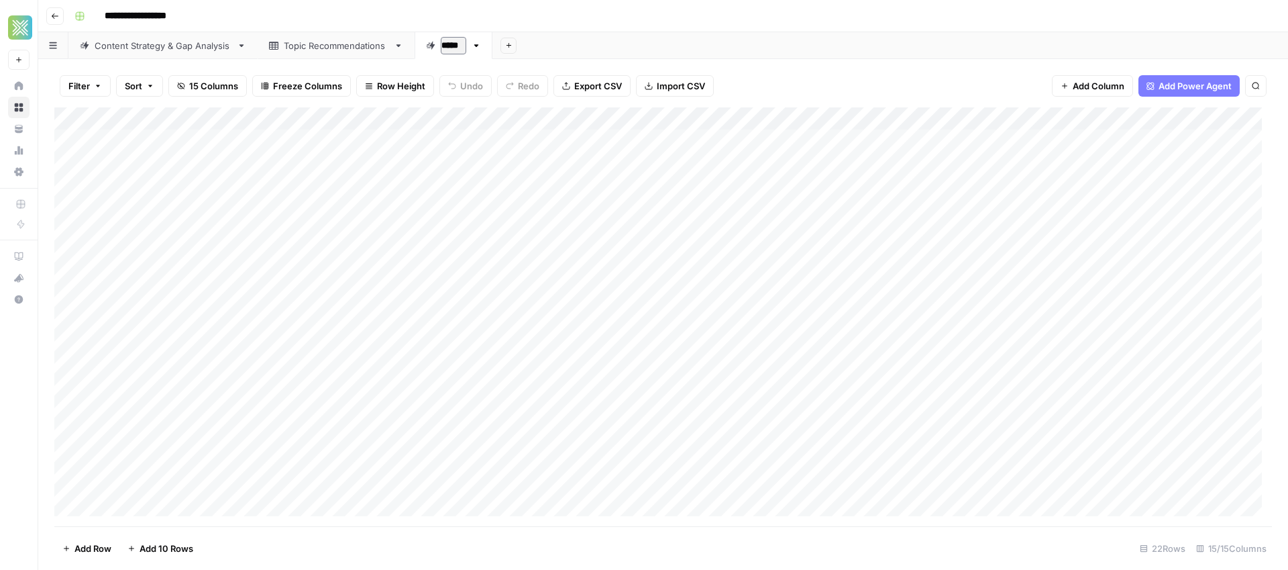
click at [512, 115] on div "Add Column" at bounding box center [663, 316] width 1218 height 419
click at [571, 33] on div "Add Sheet" at bounding box center [889, 45] width 798 height 27
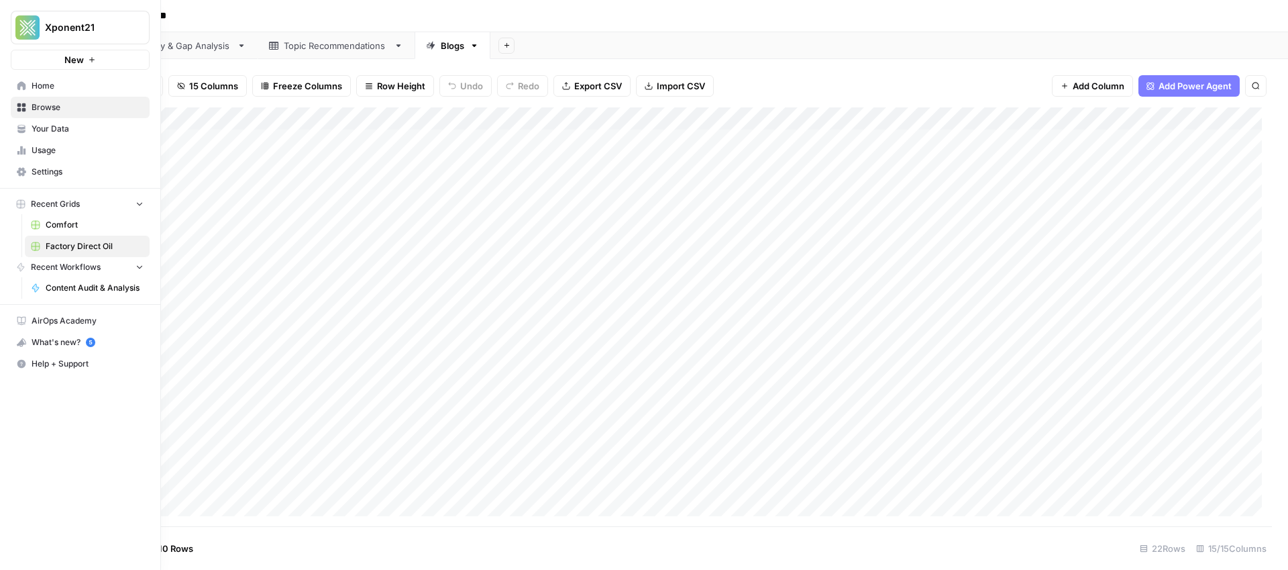
click at [48, 109] on span "Browse" at bounding box center [88, 107] width 112 height 12
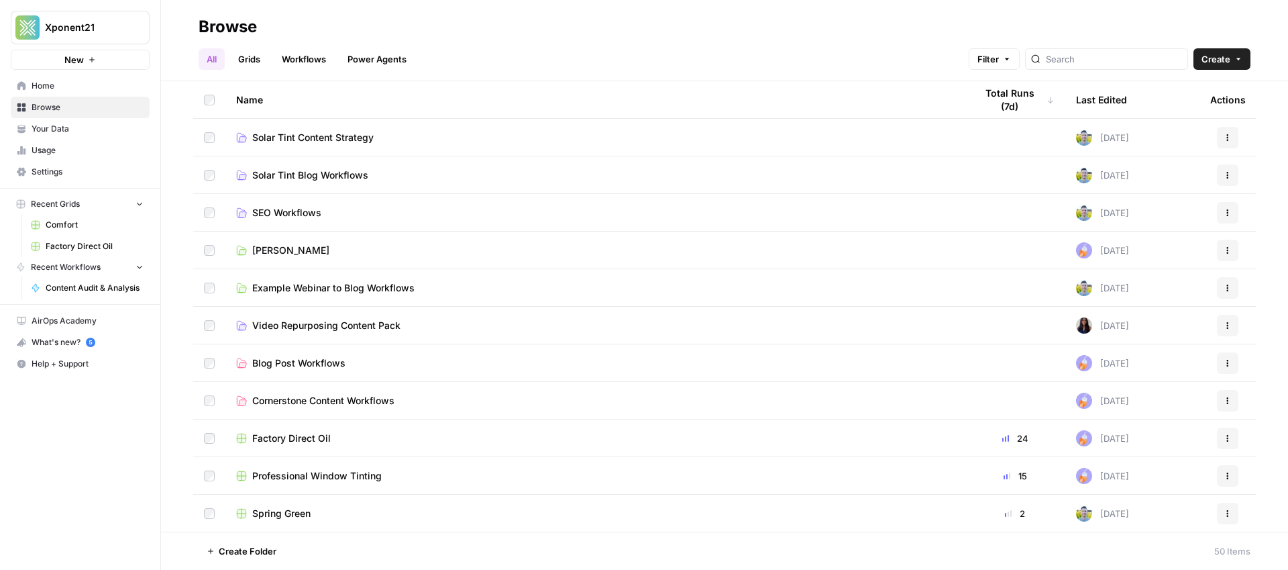
click at [66, 232] on link "Comfort" at bounding box center [87, 224] width 125 height 21
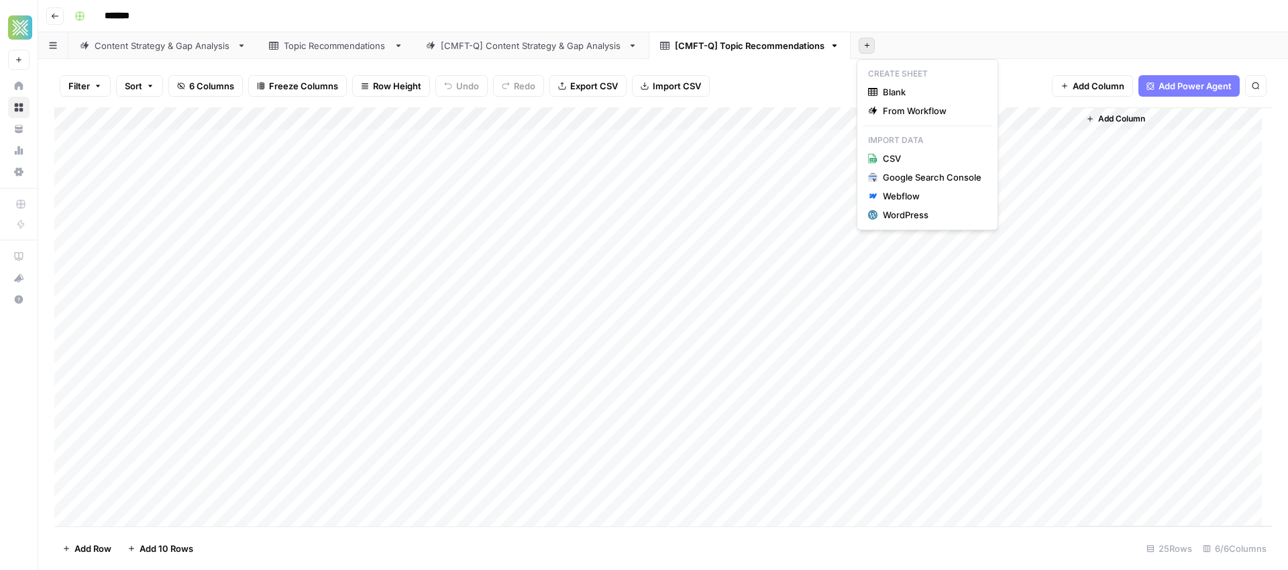
click at [864, 49] on button "Add Sheet" at bounding box center [867, 46] width 16 height 16
click at [922, 109] on span "From Workflow" at bounding box center [932, 110] width 99 height 13
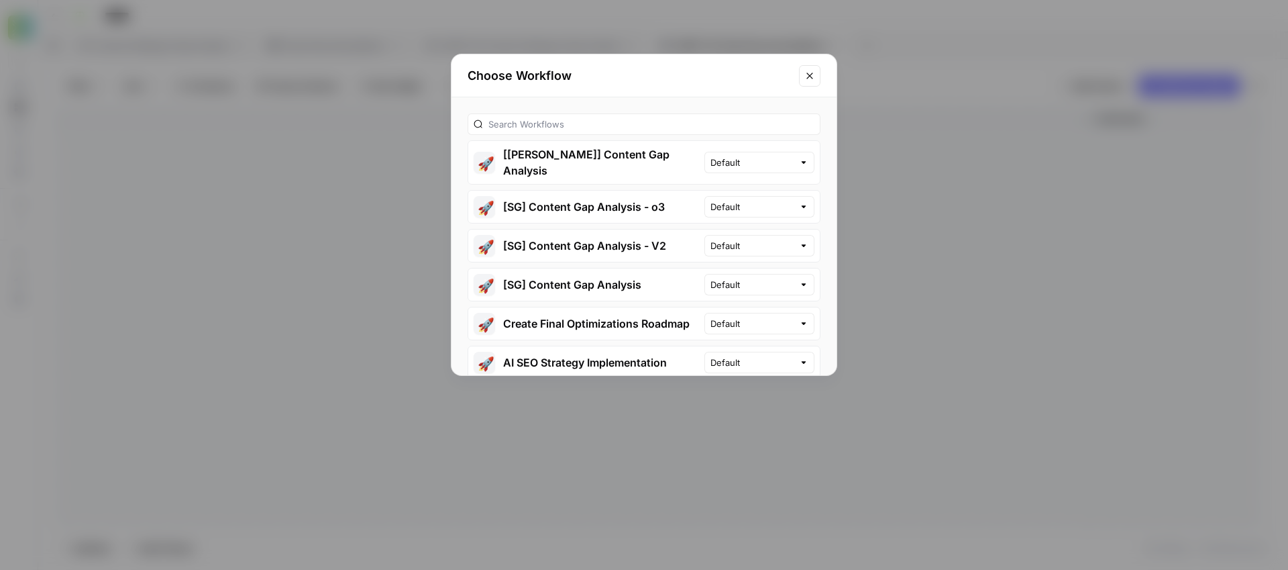
click at [784, 196] on div "Default" at bounding box center [759, 206] width 110 height 21
click at [799, 200] on div at bounding box center [803, 206] width 9 height 13
type input "Default"
click at [691, 95] on div "Choose Workflow" at bounding box center [643, 75] width 385 height 43
click at [597, 127] on input "text" at bounding box center [651, 123] width 326 height 13
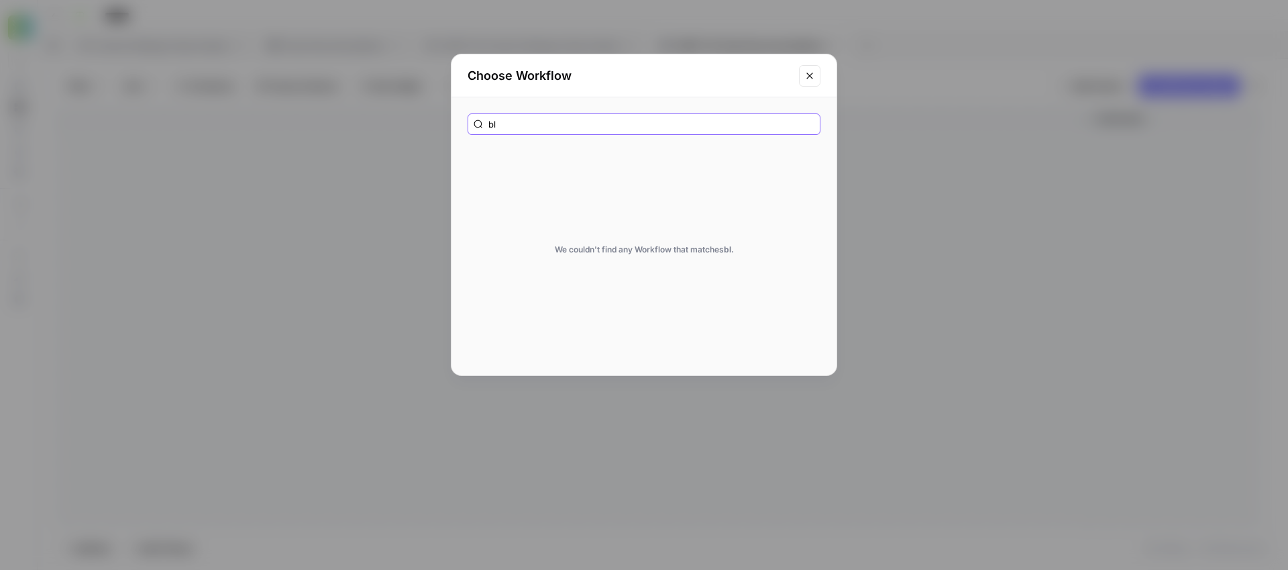
type input "b"
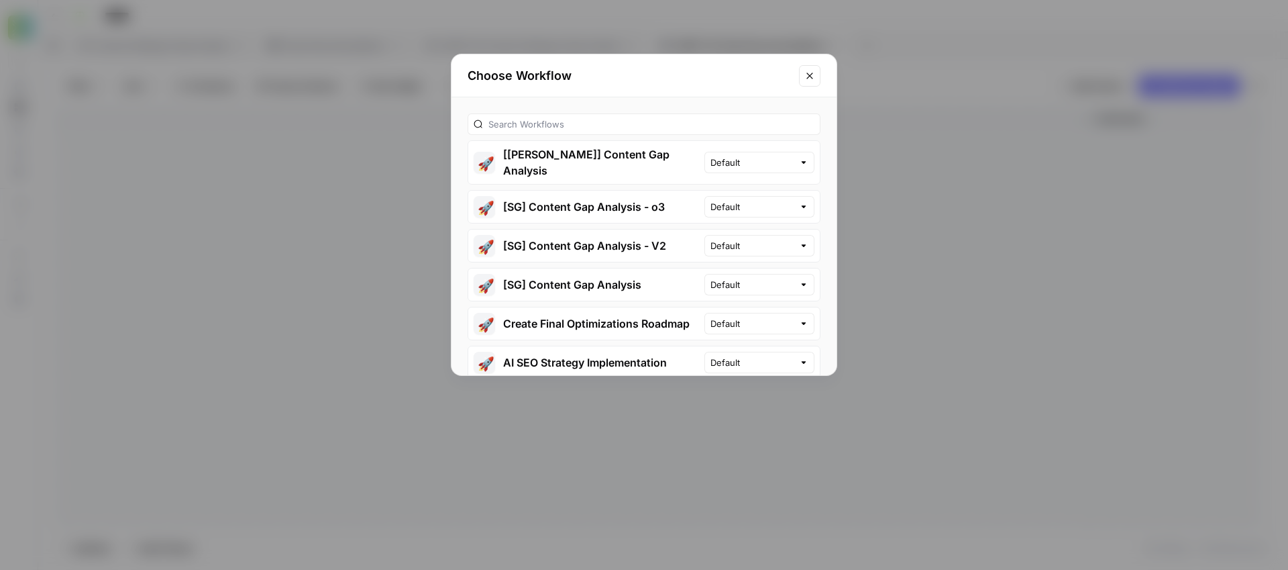
click at [816, 74] on button "Close modal" at bounding box center [809, 75] width 21 height 21
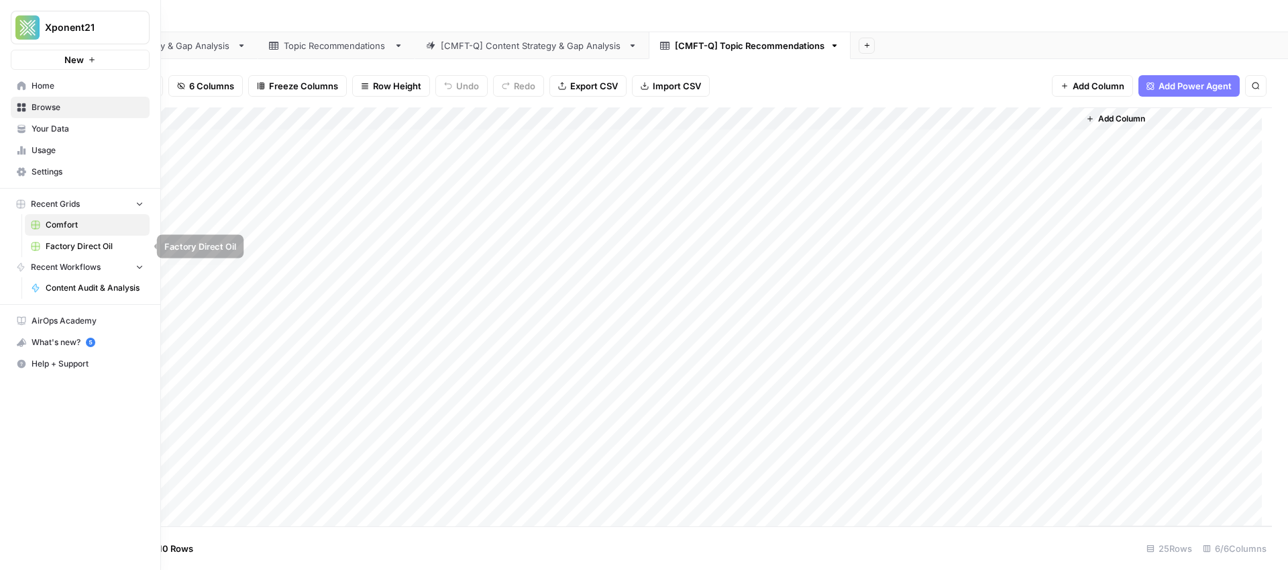
click at [64, 244] on span "Factory Direct Oil" at bounding box center [95, 246] width 98 height 12
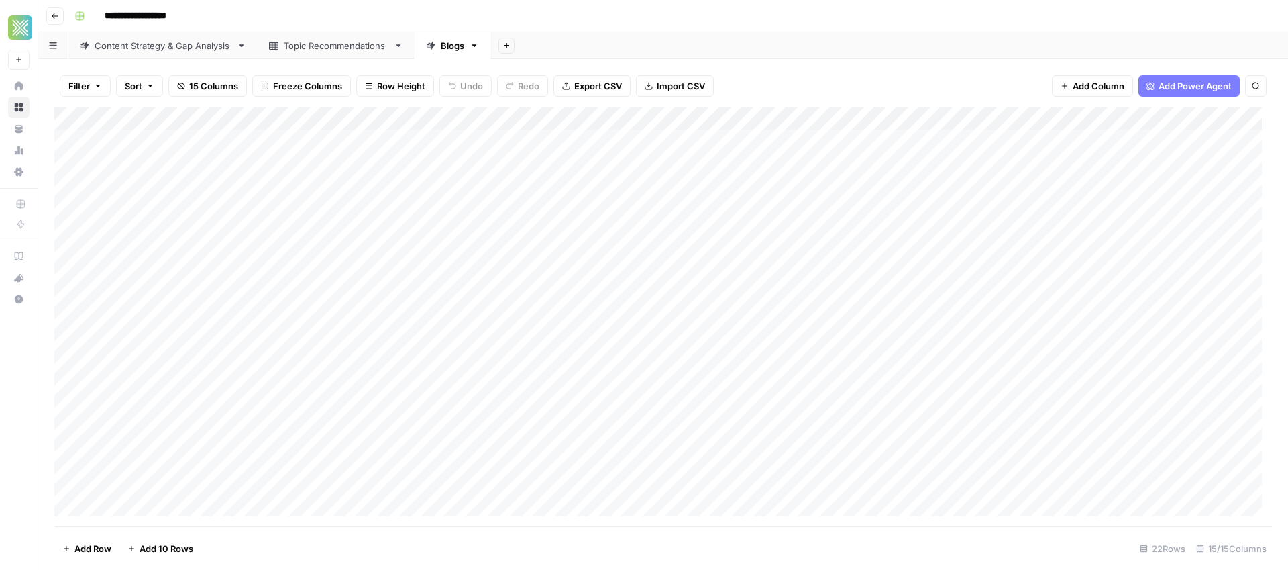
click at [512, 115] on div "Add Column" at bounding box center [663, 316] width 1218 height 419
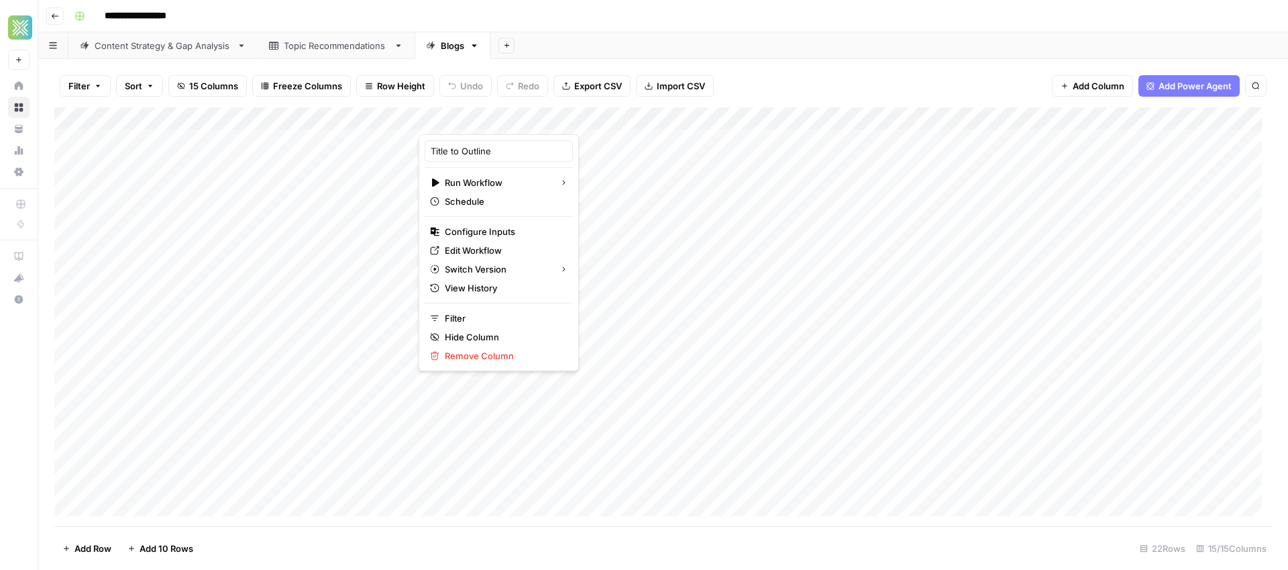
click at [529, 98] on div "Filter Sort 15 Columns Freeze Columns Row Height Undo Redo Export CSV Import CS…" at bounding box center [663, 85] width 1218 height 43
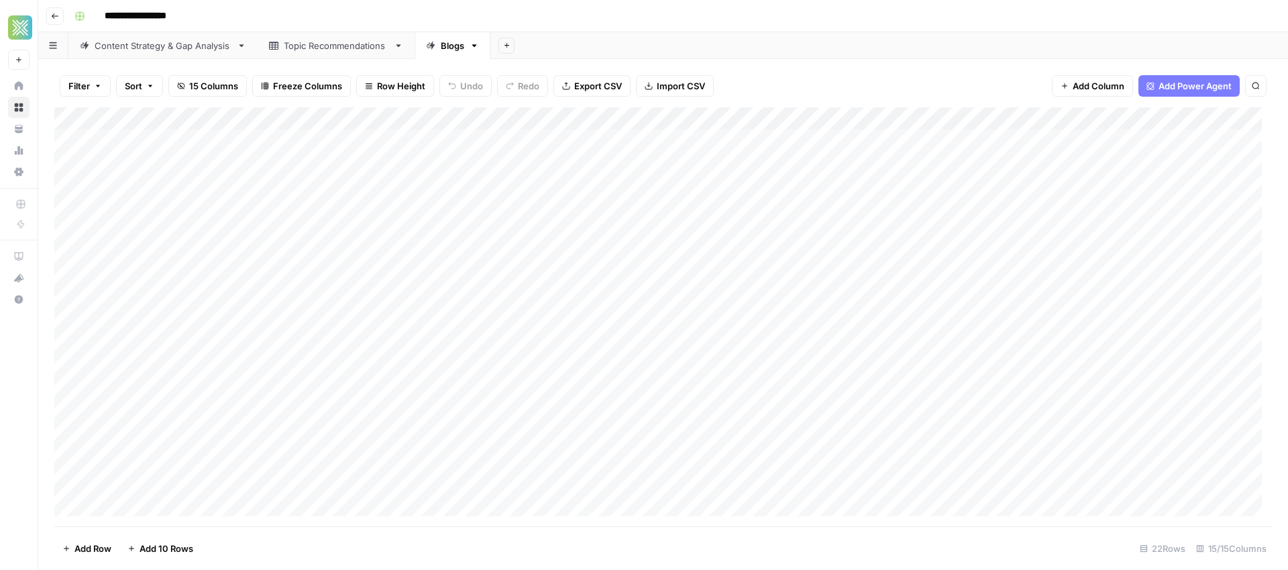
click at [508, 117] on div "Add Column" at bounding box center [663, 316] width 1218 height 419
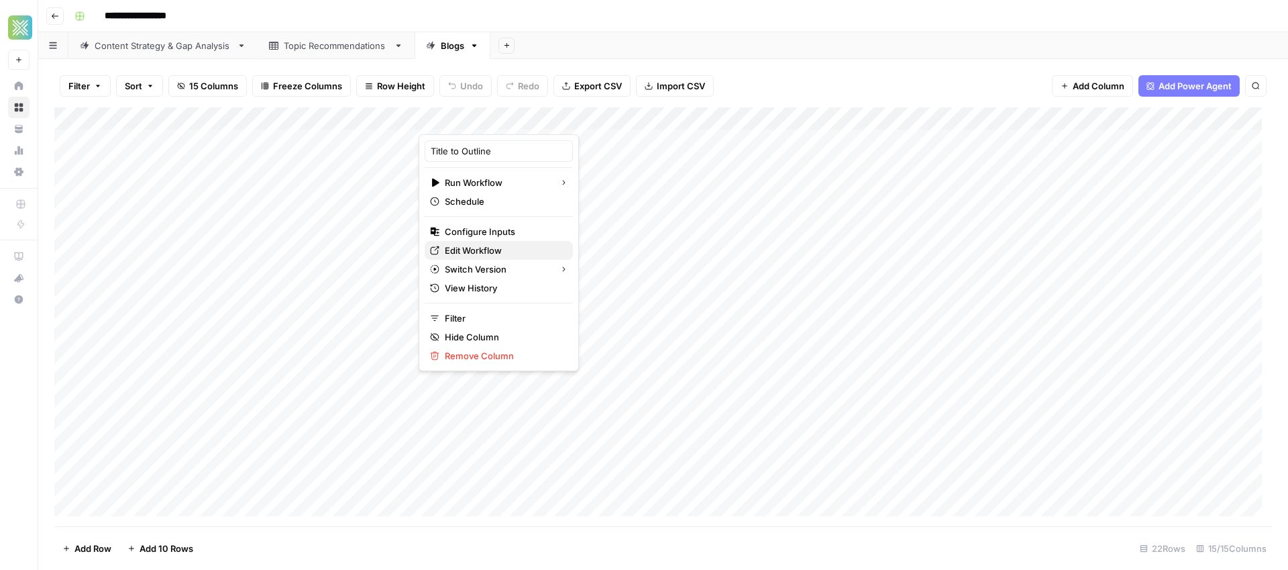
click at [480, 249] on span "Edit Workflow" at bounding box center [503, 250] width 117 height 13
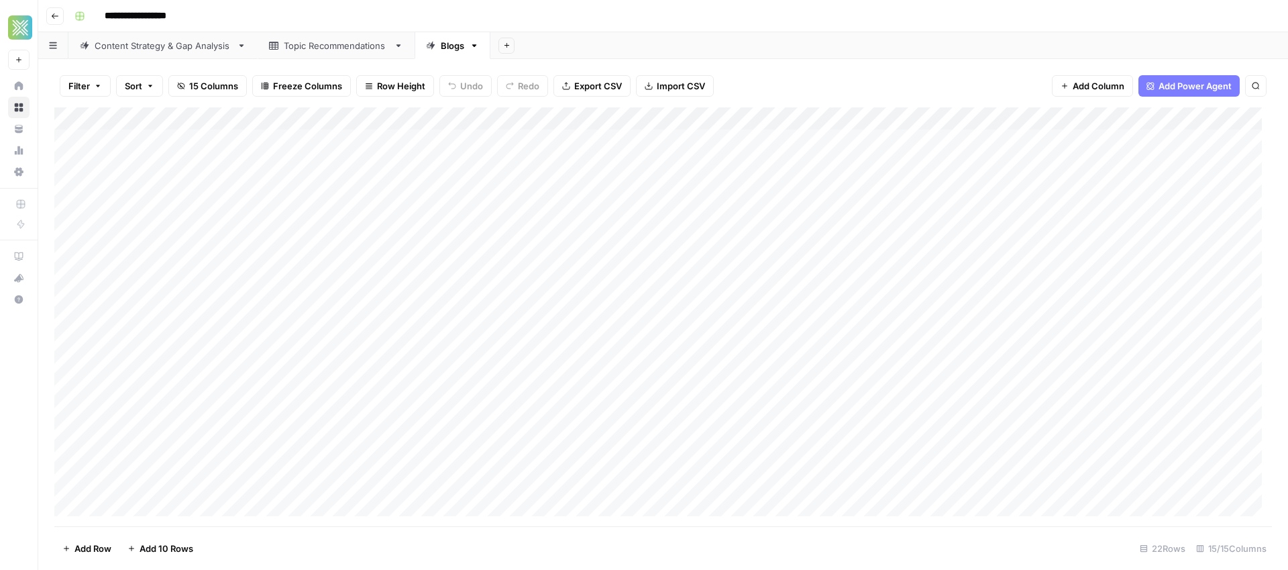
click at [649, 118] on div "Add Column" at bounding box center [663, 316] width 1218 height 419
click at [750, 56] on div "Add Sheet" at bounding box center [889, 45] width 798 height 27
click at [308, 44] on div "Topic Recommendations" at bounding box center [336, 45] width 105 height 13
click at [174, 56] on link "Content Strategy & Gap Analysis" at bounding box center [162, 45] width 189 height 27
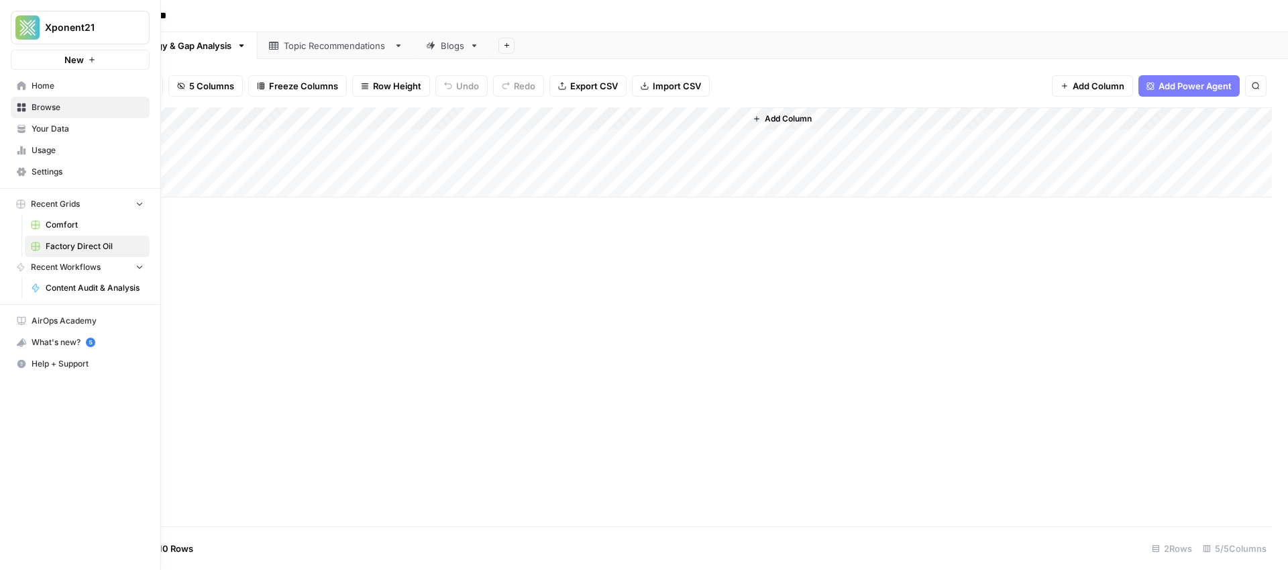
click at [64, 221] on span "Comfort" at bounding box center [95, 225] width 98 height 12
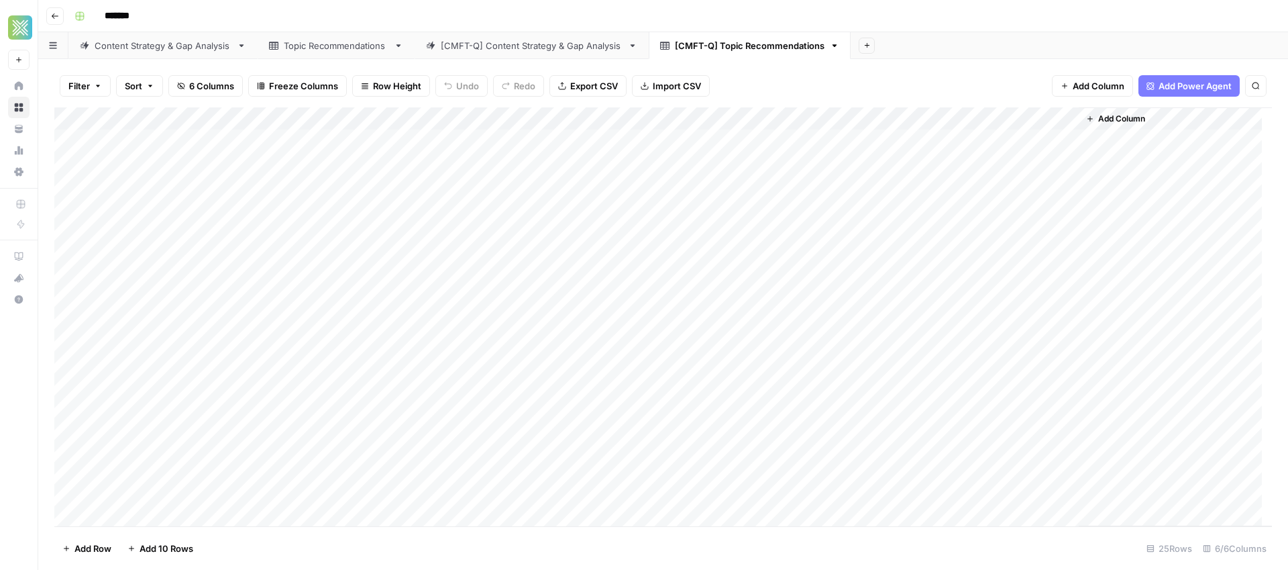
click at [867, 44] on icon "button" at bounding box center [866, 45] width 7 height 7
click at [886, 93] on span "Blank" at bounding box center [932, 91] width 99 height 13
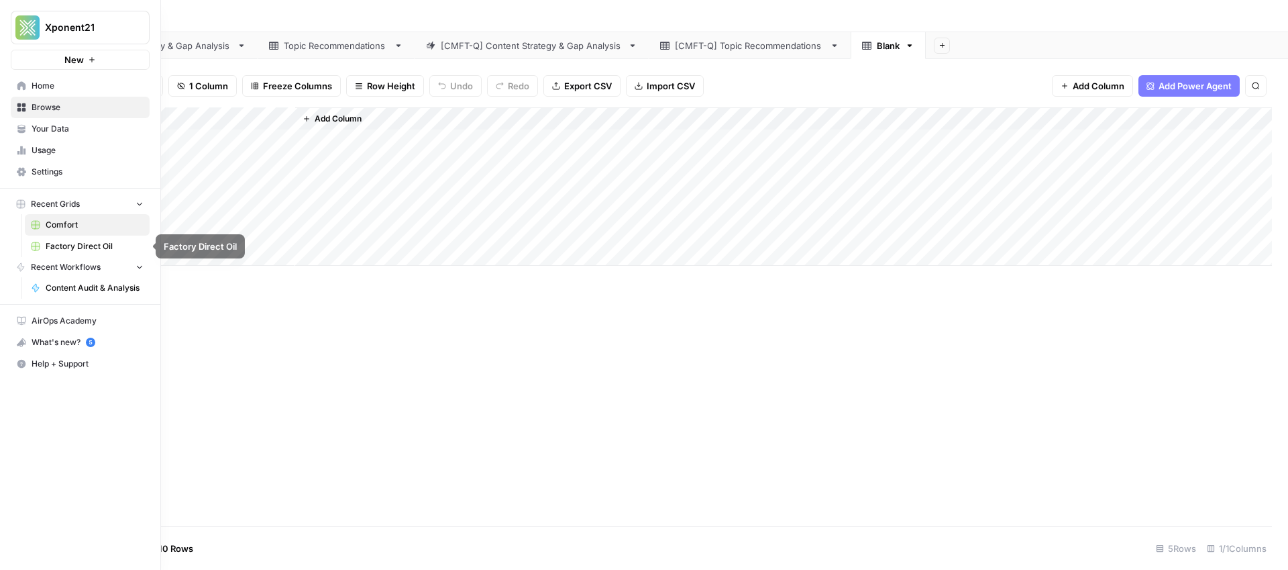
click at [98, 250] on span "Factory Direct Oil" at bounding box center [95, 246] width 98 height 12
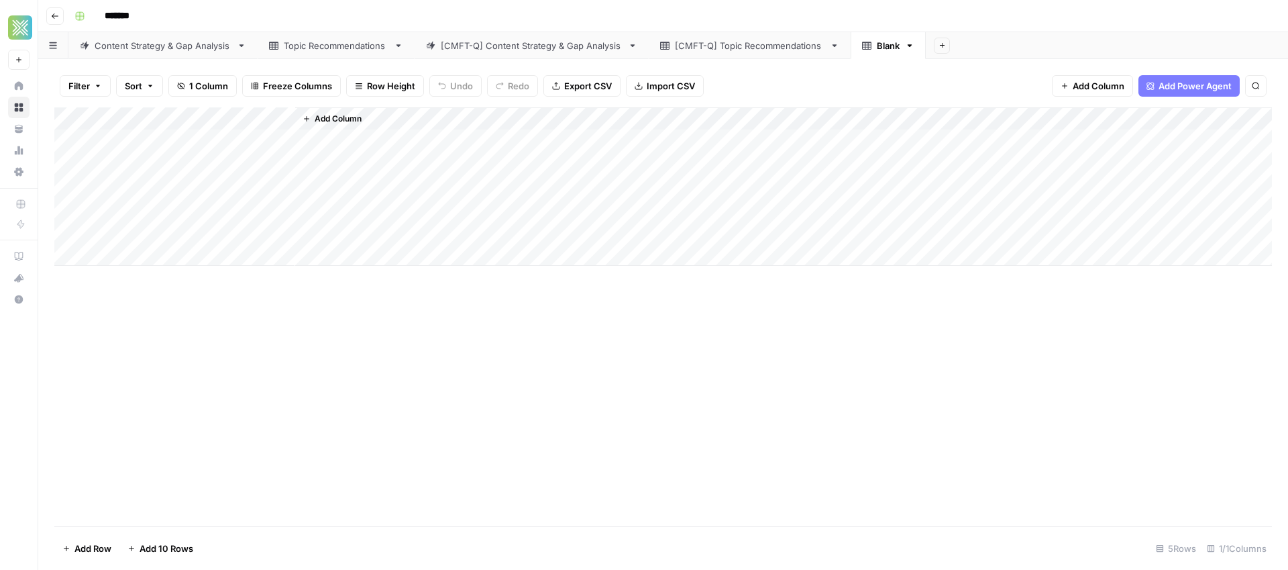
click at [315, 119] on span "Add Column" at bounding box center [338, 119] width 47 height 12
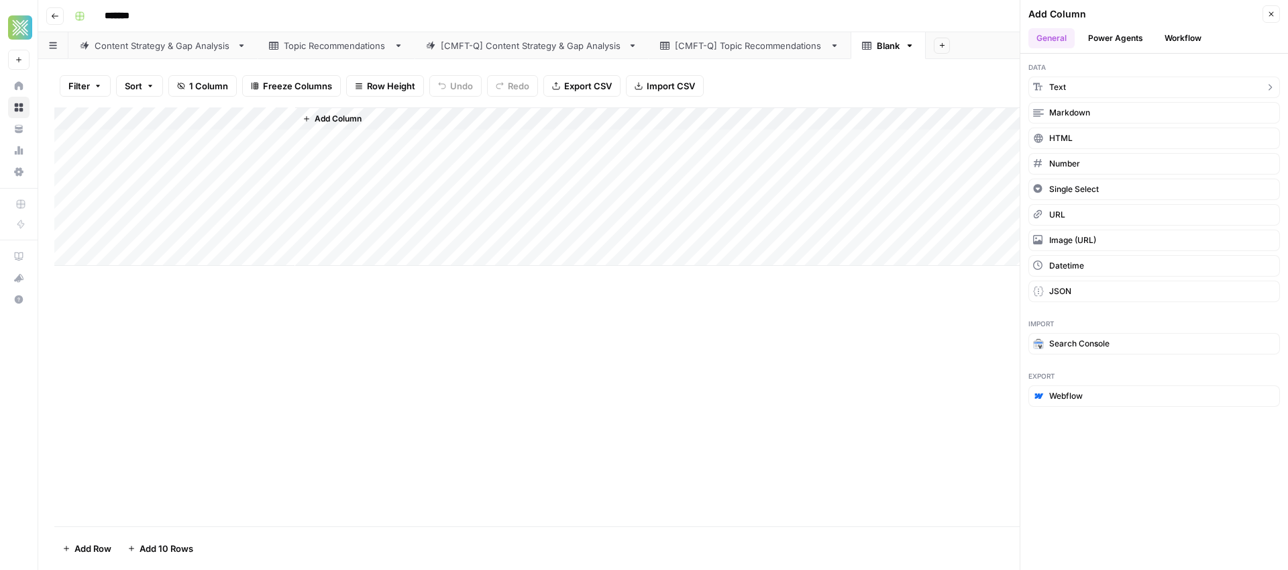
click at [1071, 90] on button "Text" at bounding box center [1154, 86] width 252 height 21
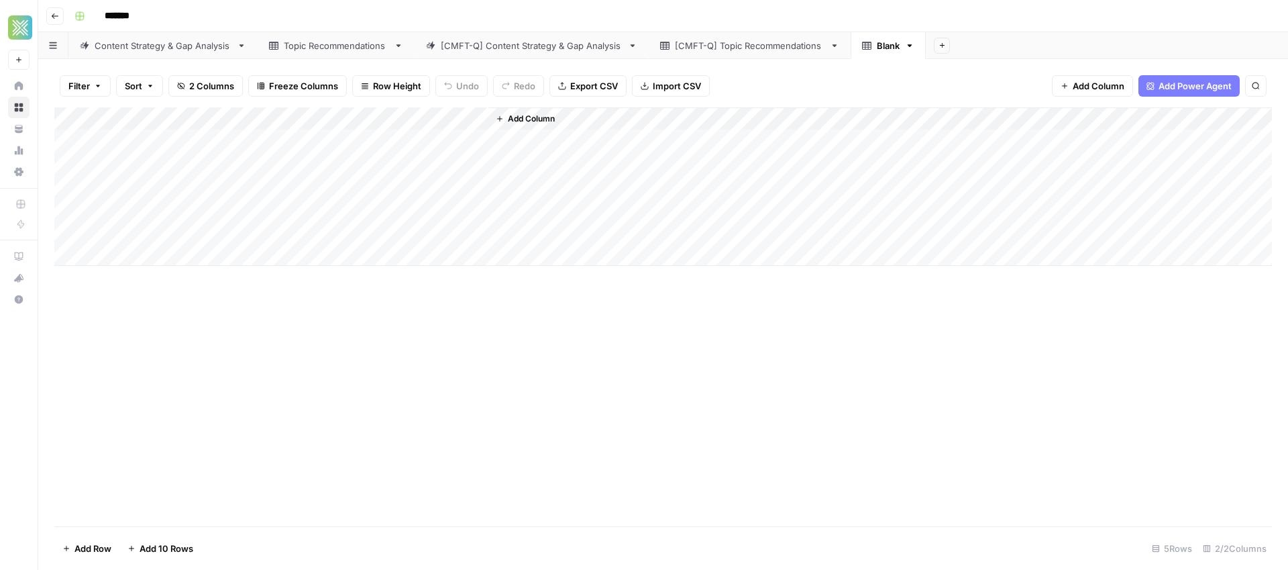
click at [366, 122] on div "Add Column" at bounding box center [663, 186] width 1218 height 158
drag, startPoint x: 378, startPoint y: 148, endPoint x: 307, endPoint y: 152, distance: 71.2
click at [307, 152] on input "New Column" at bounding box center [375, 150] width 136 height 13
type input "Target Keyword"
click at [575, 243] on div "Add Column" at bounding box center [880, 186] width 784 height 158
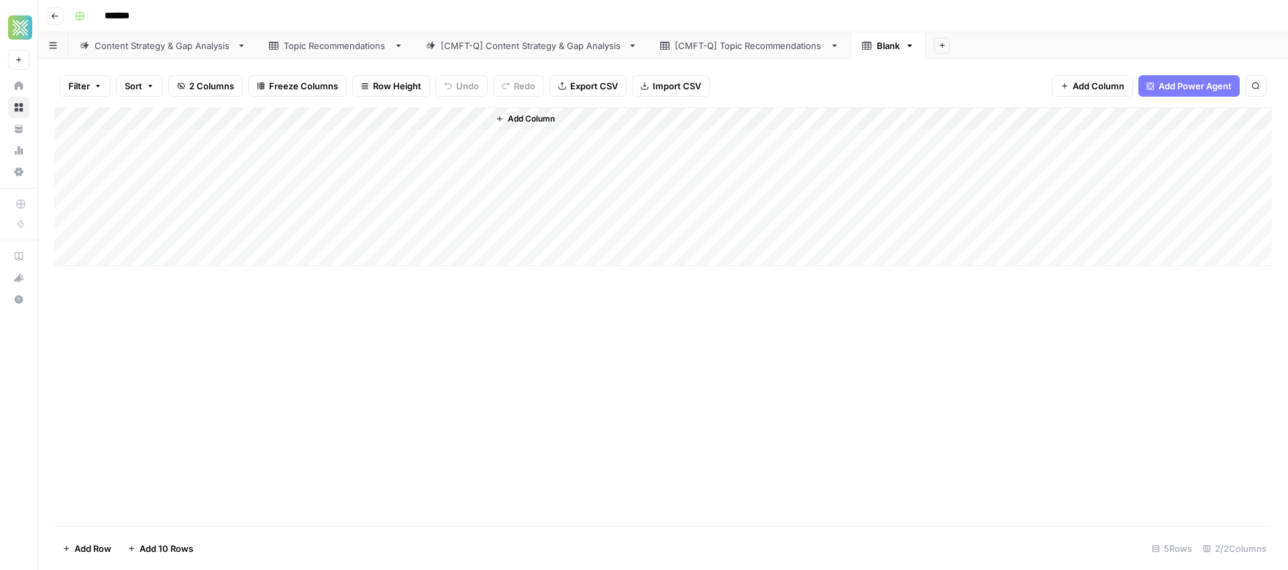
click at [432, 443] on div "Add Column" at bounding box center [663, 316] width 1218 height 419
click at [520, 120] on span "Add Column" at bounding box center [531, 119] width 47 height 12
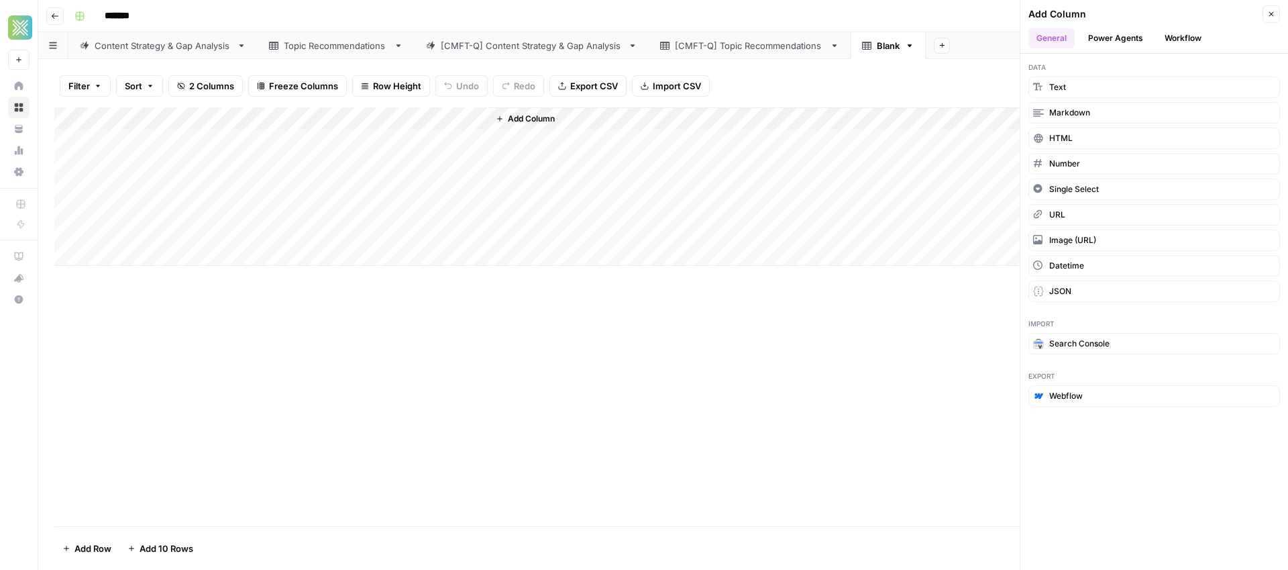
click at [1178, 40] on button "Workflow" at bounding box center [1183, 38] width 53 height 20
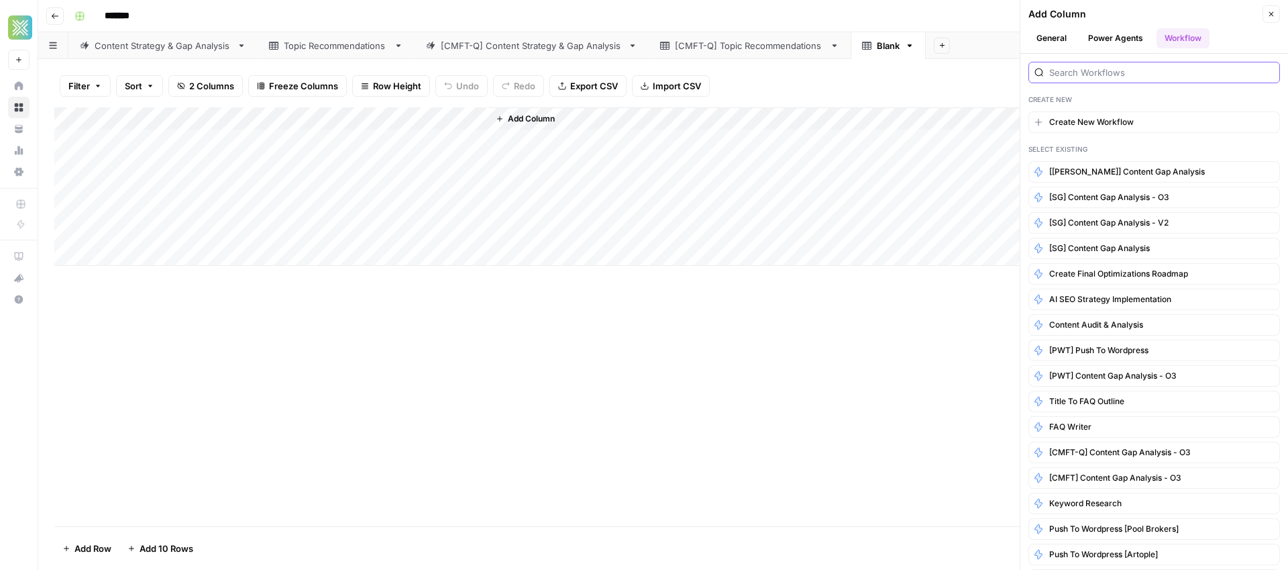
click at [1105, 70] on input "search" at bounding box center [1161, 72] width 225 height 13
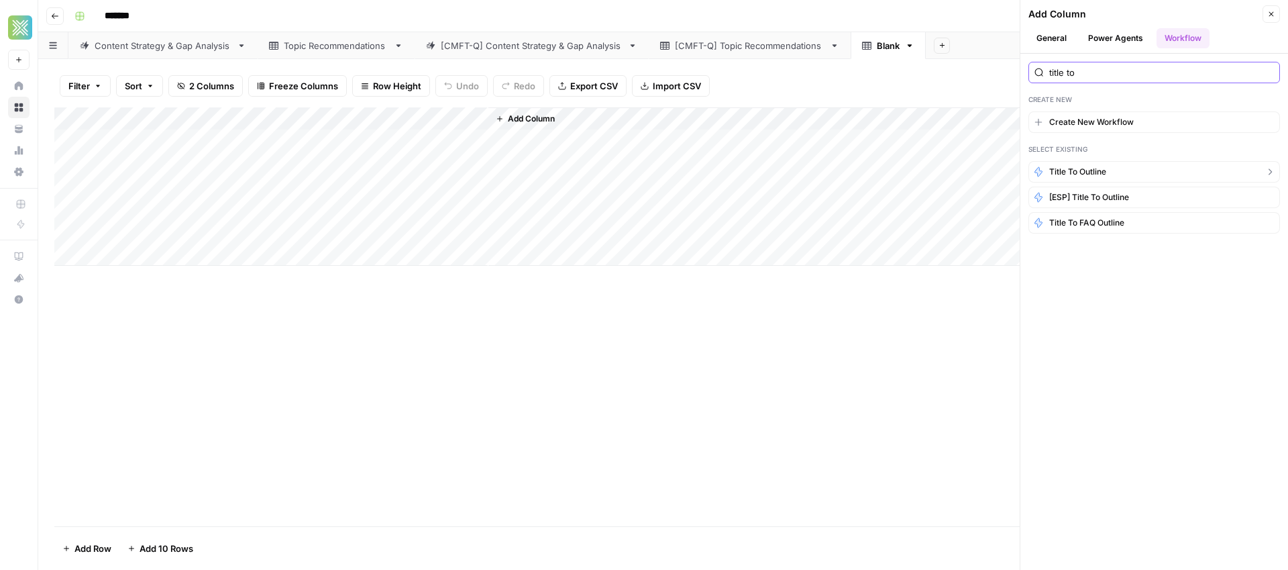
type input "title to"
click at [1064, 172] on span "Title to Outline" at bounding box center [1077, 172] width 57 height 12
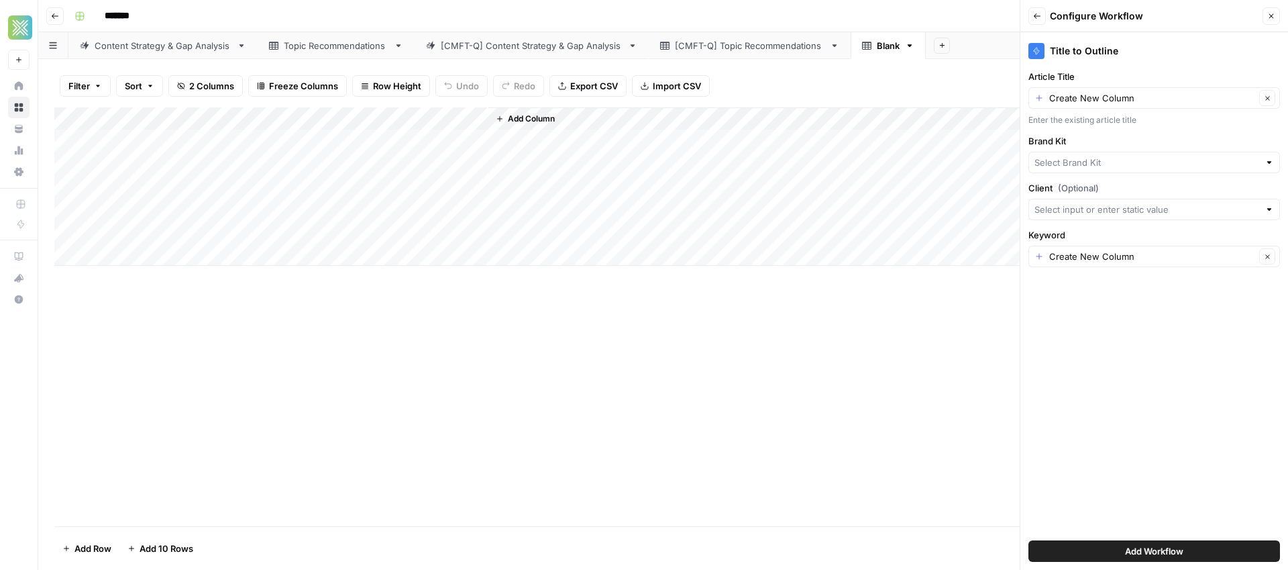
type input "Comfort Heating, Cooling, Electrical & Plumbing"
click at [1099, 555] on button "Add Workflow" at bounding box center [1154, 550] width 252 height 21
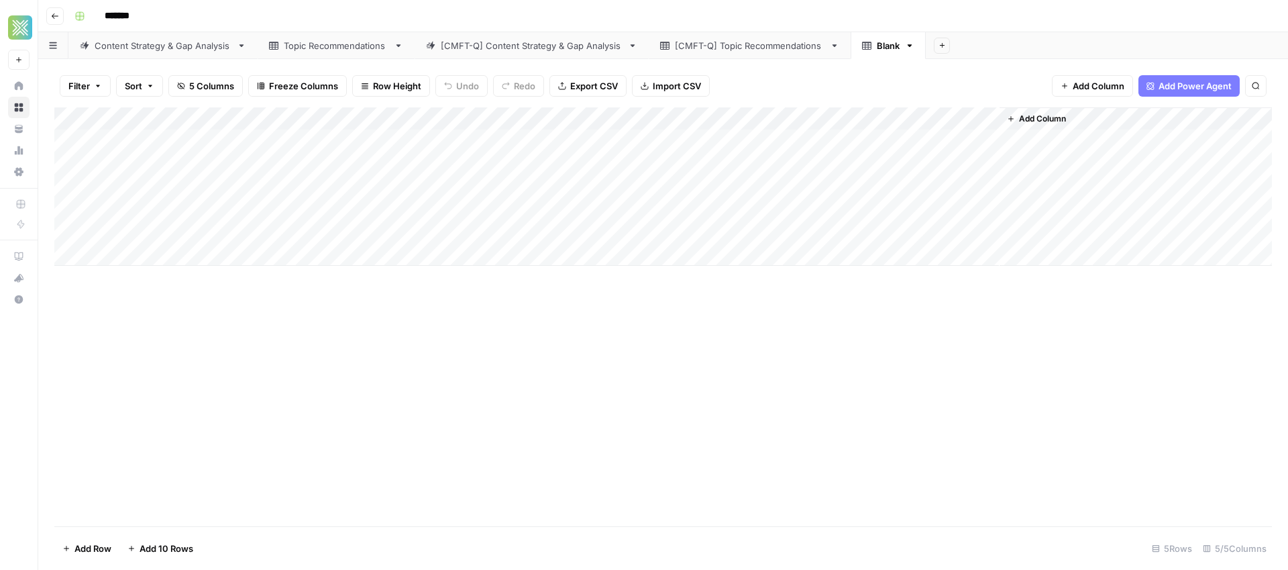
click at [473, 117] on div "Add Column" at bounding box center [663, 186] width 1218 height 158
click at [379, 304] on span "Remove Column" at bounding box center [379, 298] width 117 height 13
click at [586, 141] on span "Delete" at bounding box center [596, 138] width 29 height 13
click at [284, 119] on div "Add Column" at bounding box center [663, 186] width 1218 height 158
click at [168, 299] on span "Remove Column" at bounding box center [185, 298] width 117 height 13
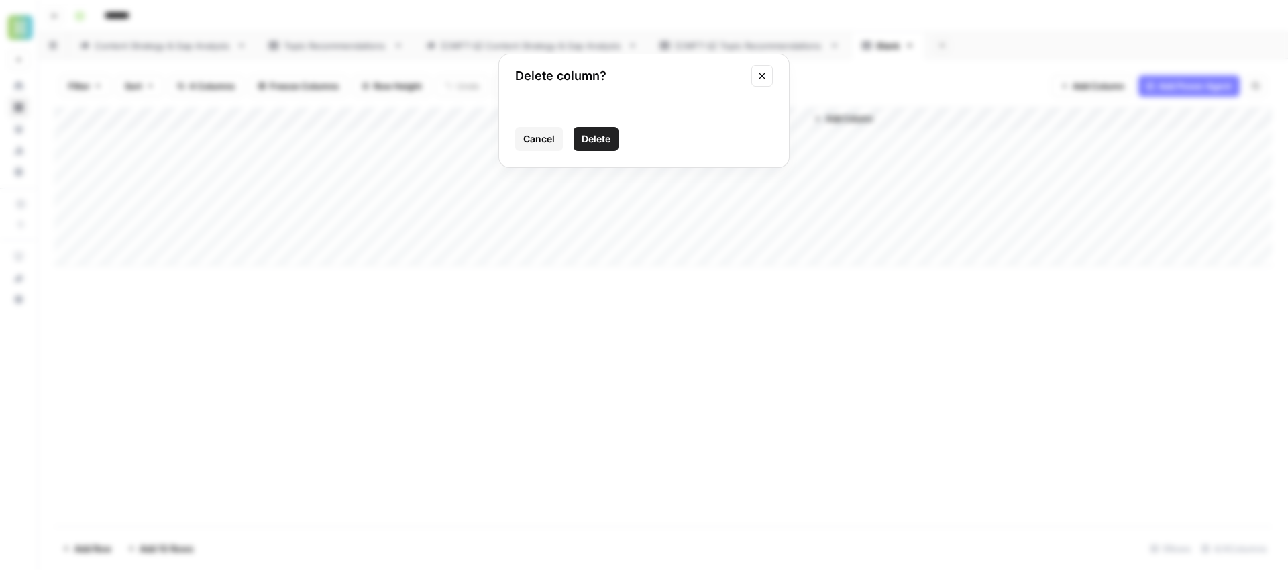
click at [594, 144] on span "Delete" at bounding box center [596, 138] width 29 height 13
click at [187, 137] on div "Add Column" at bounding box center [663, 186] width 1218 height 158
drag, startPoint x: 293, startPoint y: 117, endPoint x: 335, endPoint y: 123, distance: 42.7
click at [331, 125] on div "Add Column" at bounding box center [663, 186] width 1218 height 158
click at [402, 144] on div "Add Column" at bounding box center [663, 186] width 1218 height 158
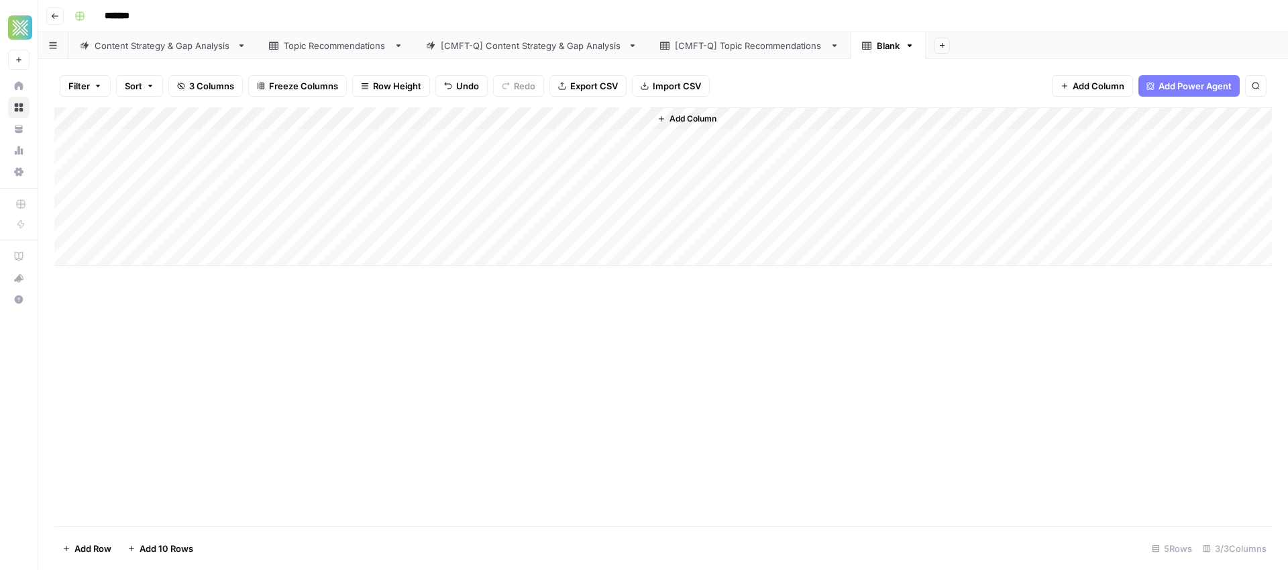
click at [584, 144] on div "Add Column" at bounding box center [663, 186] width 1218 height 158
click at [620, 137] on div "Add Column" at bounding box center [663, 186] width 1218 height 158
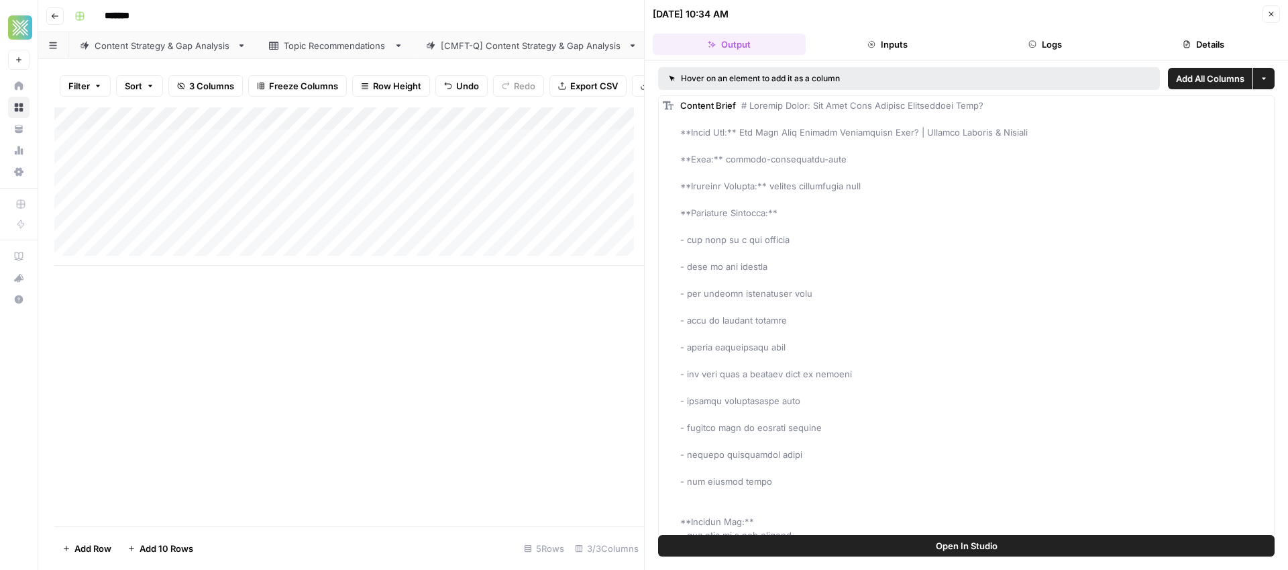
click at [1191, 78] on span "Add All Columns" at bounding box center [1210, 78] width 68 height 13
click at [1267, 513] on icon "close" at bounding box center [1269, 512] width 9 height 11
click at [1256, 83] on button "More options" at bounding box center [1263, 78] width 21 height 21
click at [1194, 80] on span "Add All Columns" at bounding box center [1210, 78] width 68 height 13
click at [1277, 511] on div "Coludn't create column. Please try again." at bounding box center [1172, 524] width 215 height 47
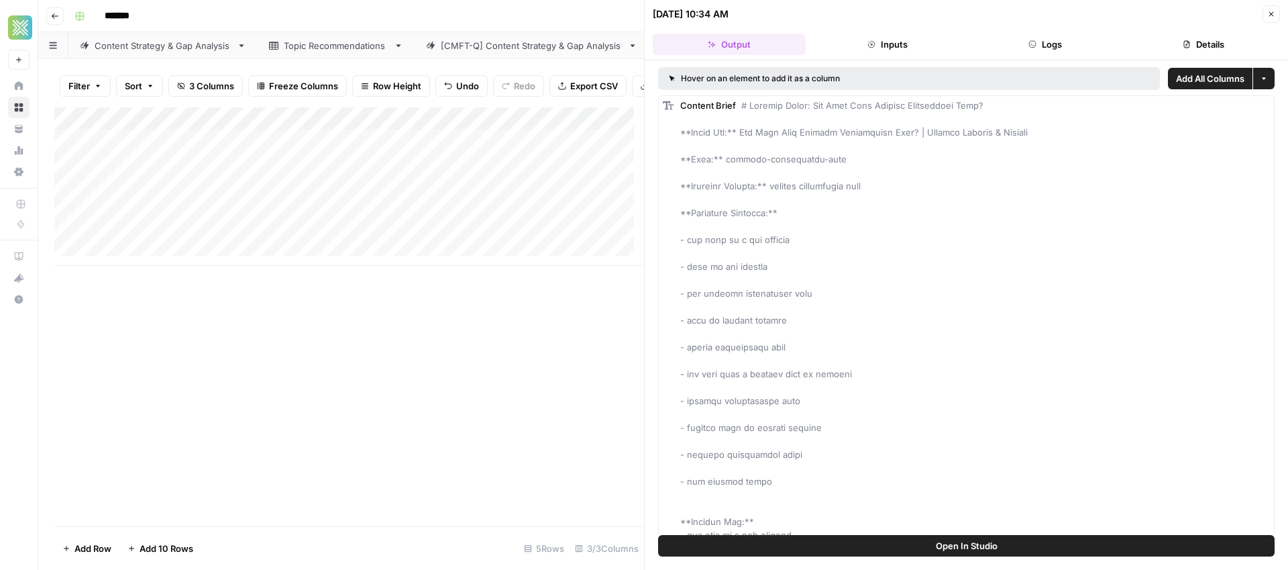
click at [1256, 83] on button "More options" at bounding box center [1263, 78] width 21 height 21
click at [1230, 113] on span "Add as Single Column" at bounding box center [1202, 109] width 91 height 13
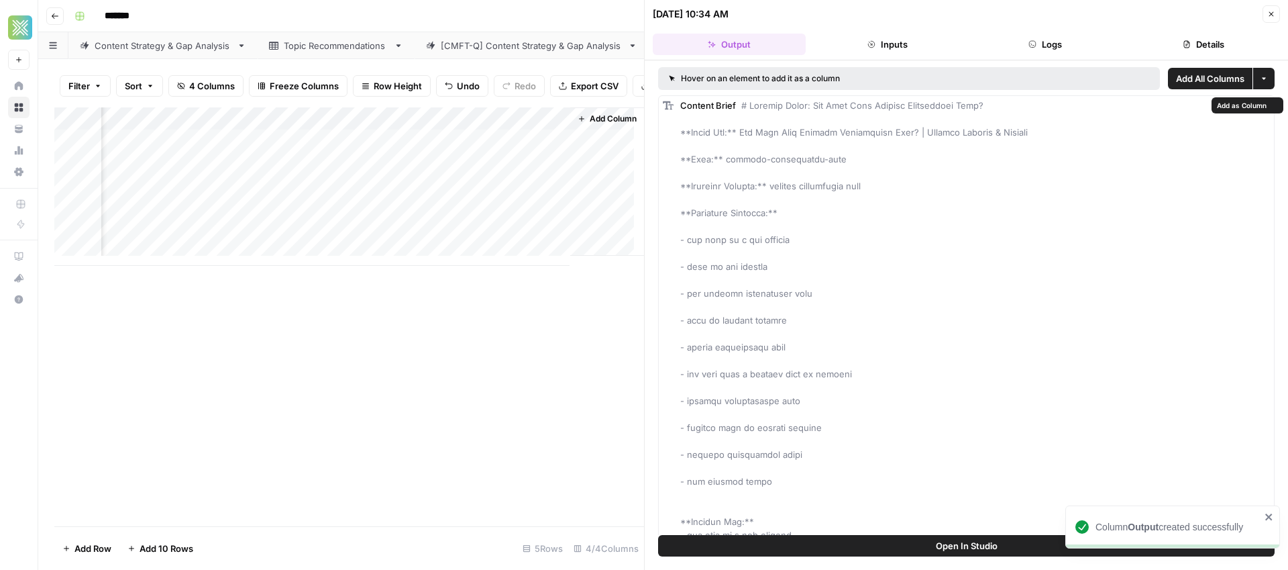
scroll to position [0, 211]
click at [1272, 11] on icon "button" at bounding box center [1271, 14] width 8 height 8
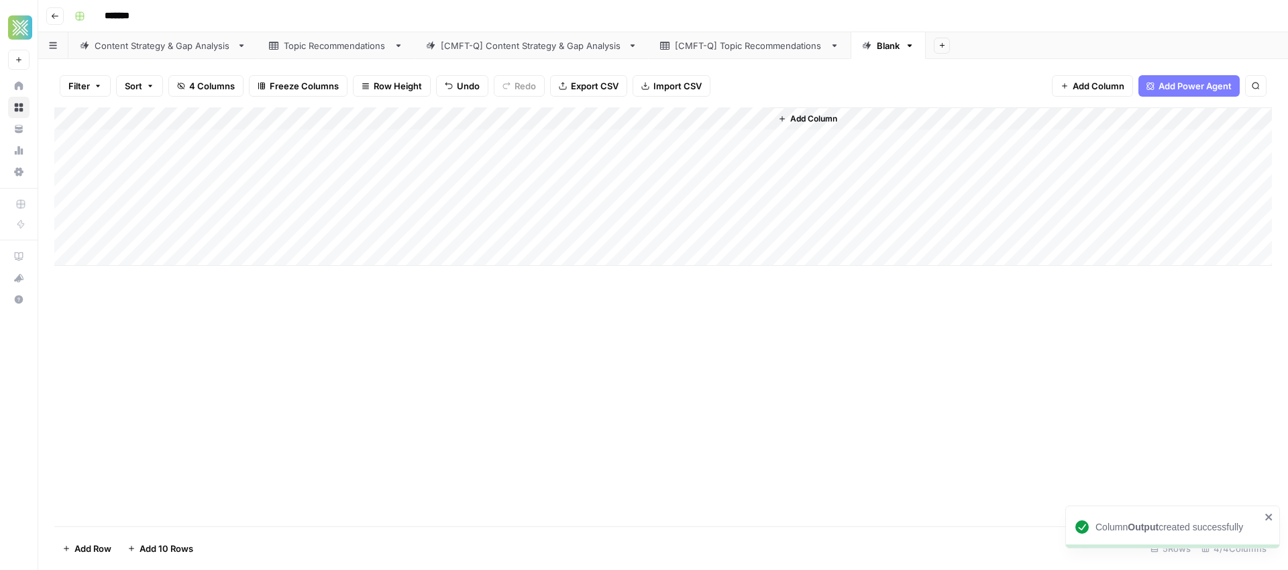
click at [715, 145] on div "Add Column" at bounding box center [663, 186] width 1218 height 158
click at [736, 142] on div "Add Column" at bounding box center [663, 186] width 1218 height 158
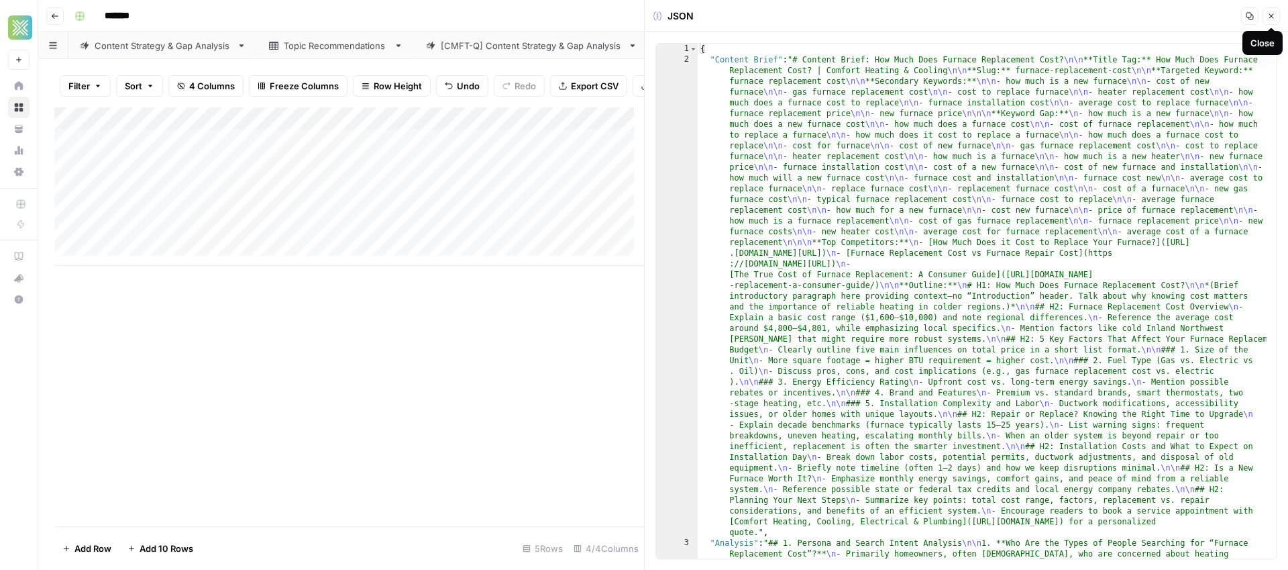
click at [1276, 13] on button "Close" at bounding box center [1271, 15] width 17 height 17
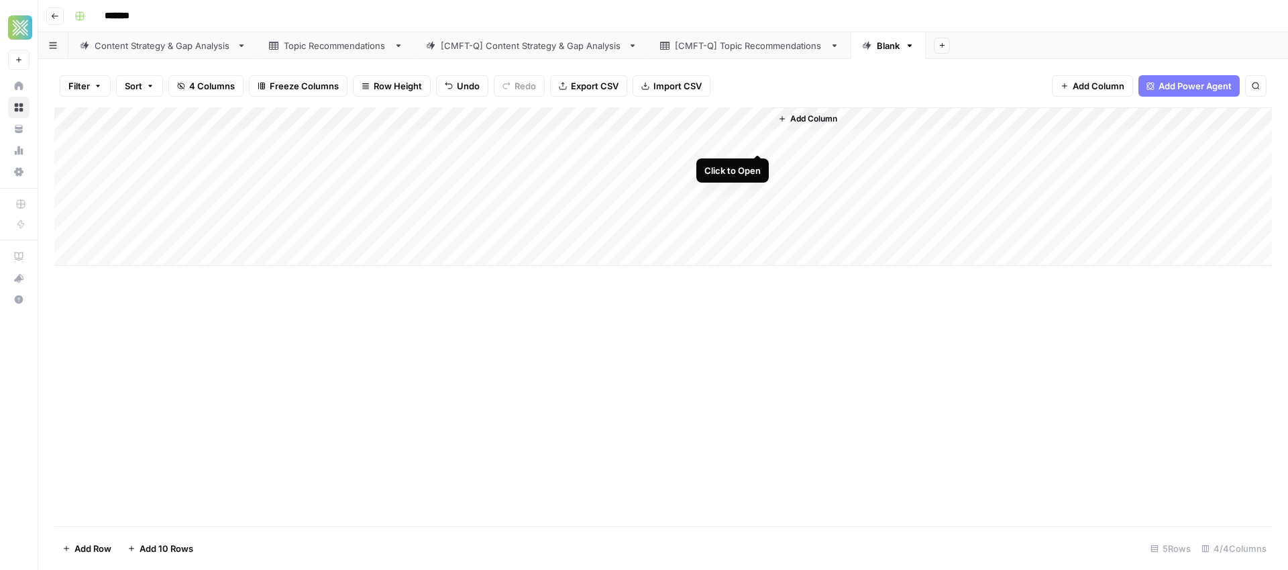
click at [755, 140] on div "Add Column" at bounding box center [663, 186] width 1218 height 158
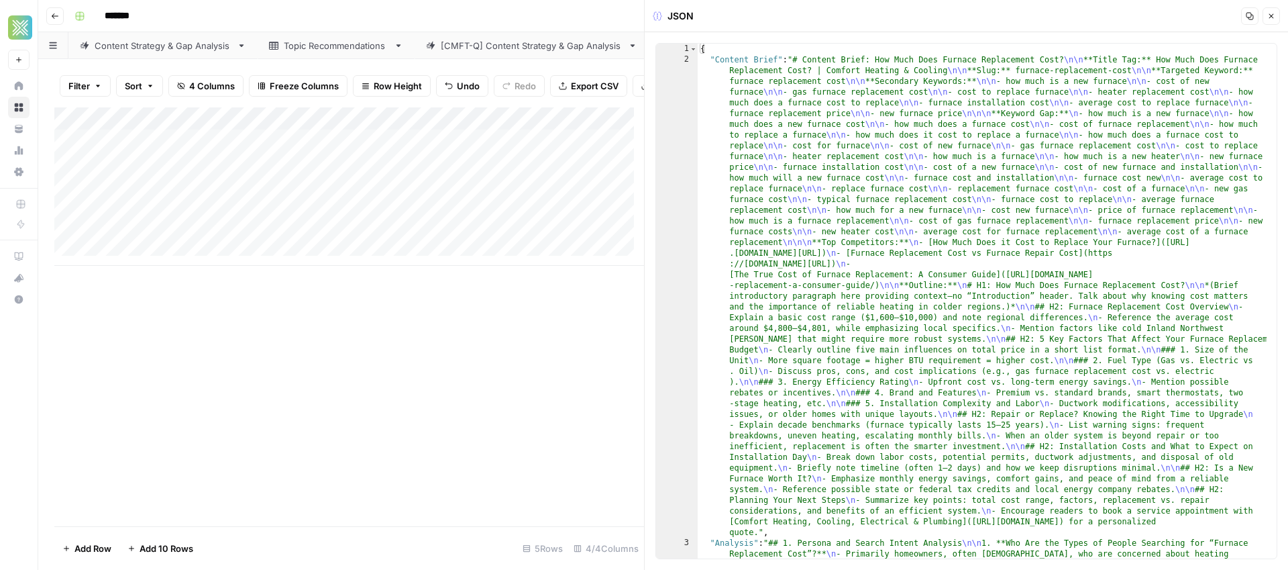
click at [1270, 17] on icon "button" at bounding box center [1271, 16] width 5 height 5
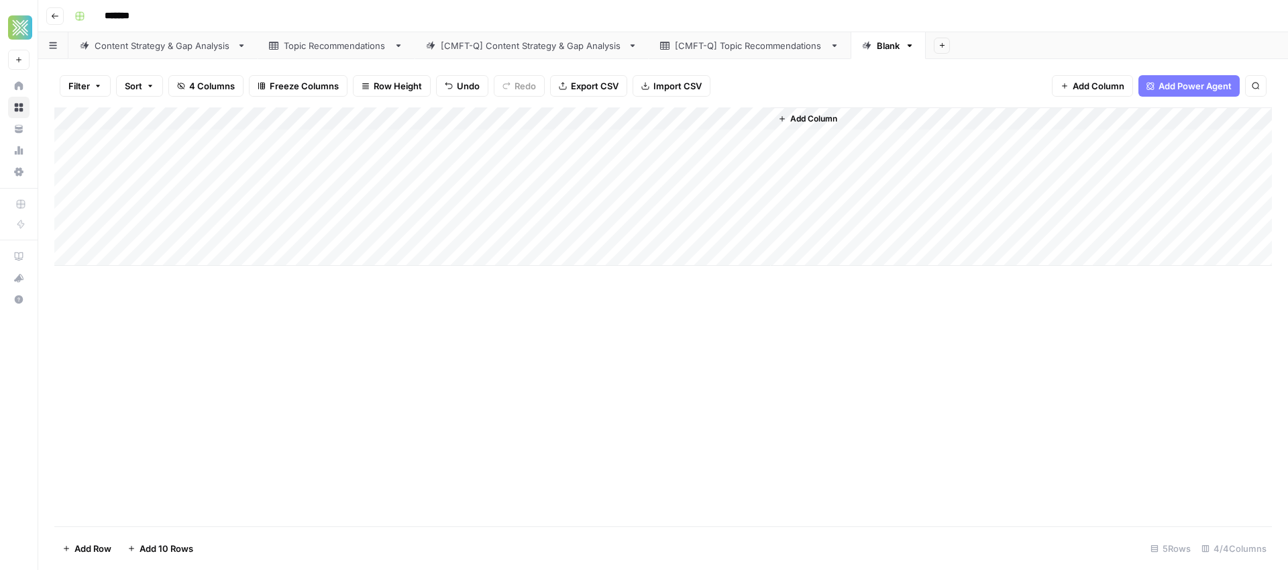
click at [762, 116] on div "Add Column" at bounding box center [663, 186] width 1218 height 158
click at [718, 252] on span "Remove Column" at bounding box center [734, 250] width 117 height 13
click at [582, 140] on span "Delete" at bounding box center [596, 138] width 29 height 13
click at [621, 141] on div "Add Column" at bounding box center [663, 186] width 1218 height 158
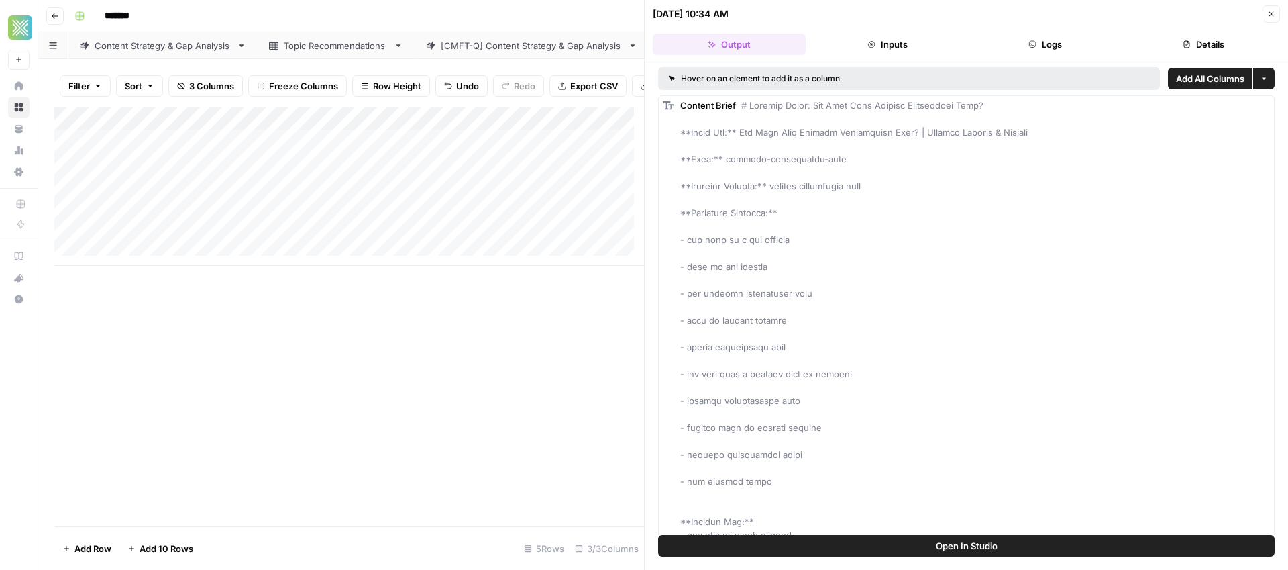
click at [912, 48] on button "Inputs" at bounding box center [887, 44] width 153 height 21
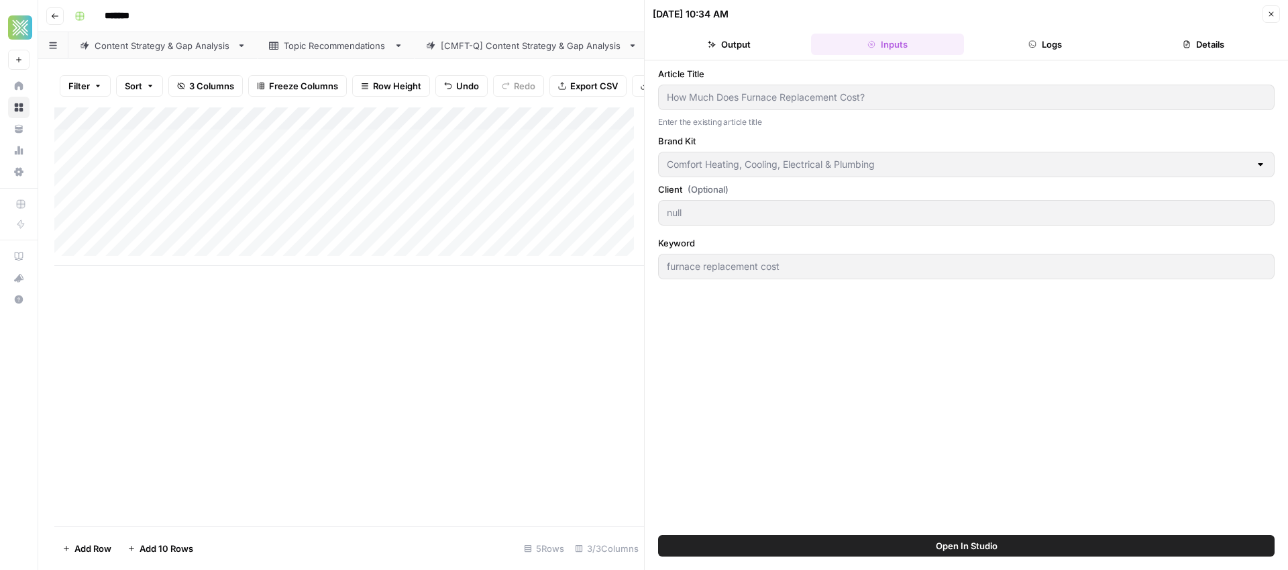
click at [1170, 48] on button "Details" at bounding box center [1203, 44] width 153 height 21
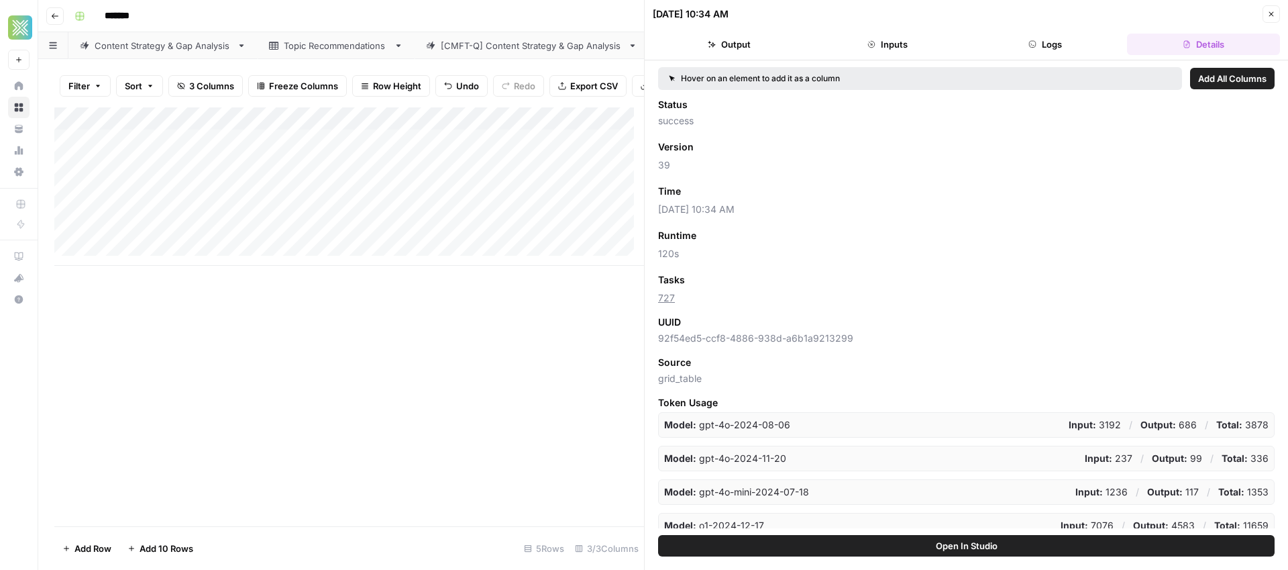
click at [731, 48] on button "Output" at bounding box center [729, 44] width 153 height 21
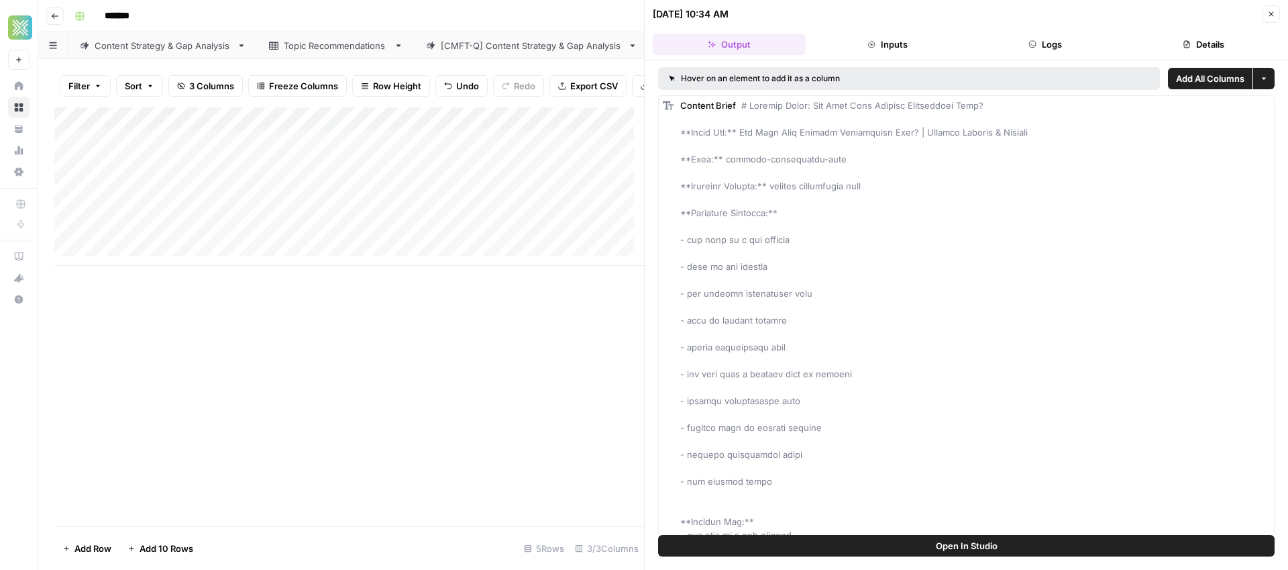
click at [1212, 80] on span "Add All Columns" at bounding box center [1210, 78] width 68 height 13
click at [1265, 510] on icon "close" at bounding box center [1269, 512] width 9 height 11
click at [1269, 17] on icon "button" at bounding box center [1271, 14] width 8 height 8
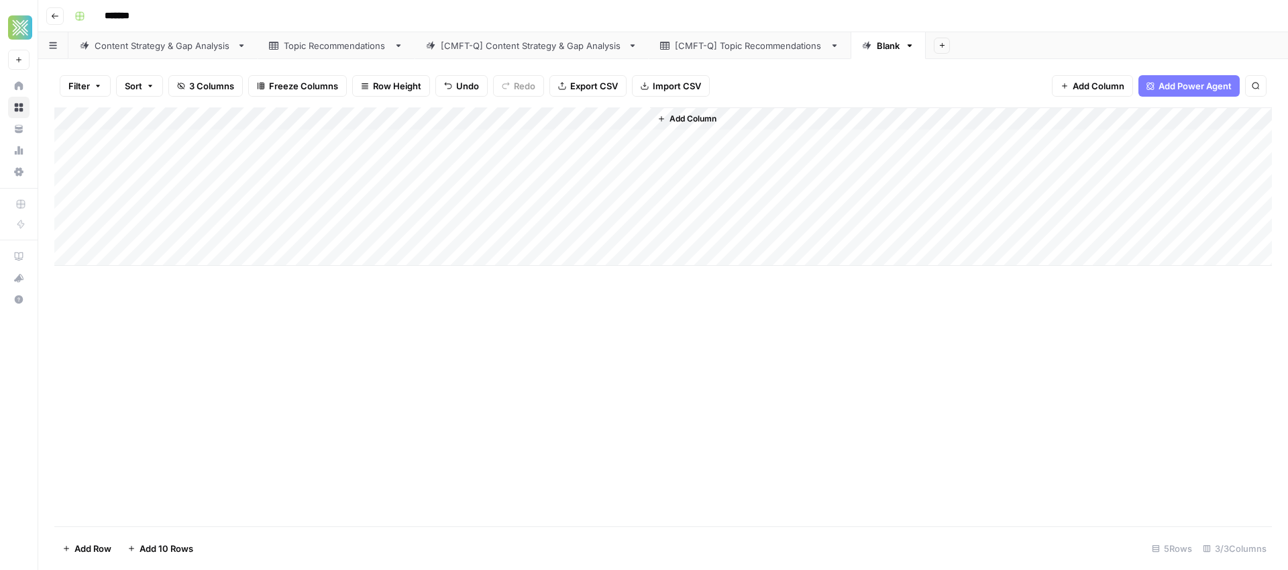
click at [883, 50] on div "Blank" at bounding box center [888, 45] width 23 height 13
click at [905, 49] on icon "button" at bounding box center [909, 45] width 9 height 9
click at [943, 74] on span "Rename Sheet" at bounding box center [962, 70] width 64 height 13
type input "*"
type input "*****"
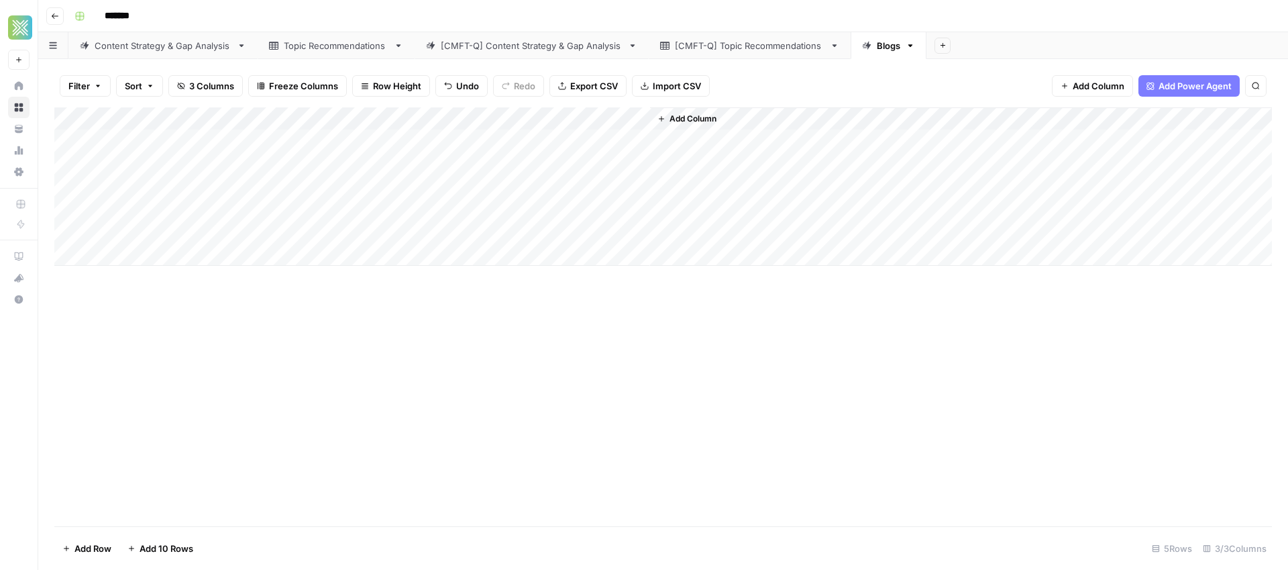
click at [621, 138] on div "Add Column" at bounding box center [663, 186] width 1218 height 158
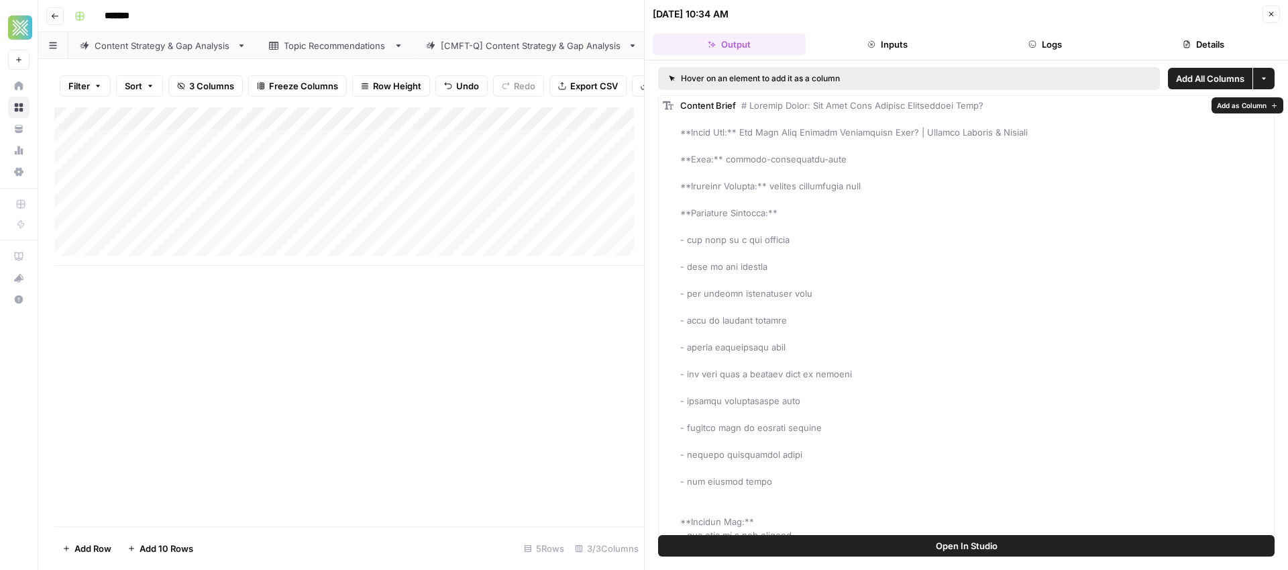
click at [1226, 107] on span "Add as Column" at bounding box center [1242, 105] width 50 height 11
click at [1257, 111] on button "Add as Column" at bounding box center [1248, 105] width 72 height 16
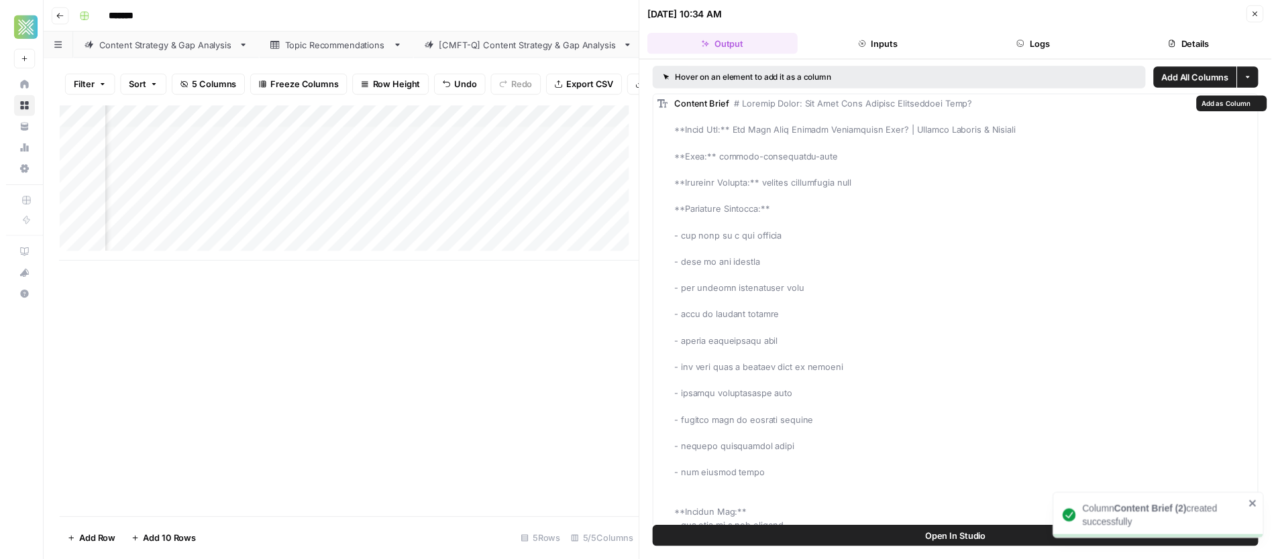
scroll to position [0, 237]
click at [1277, 19] on button "Close" at bounding box center [1271, 13] width 17 height 17
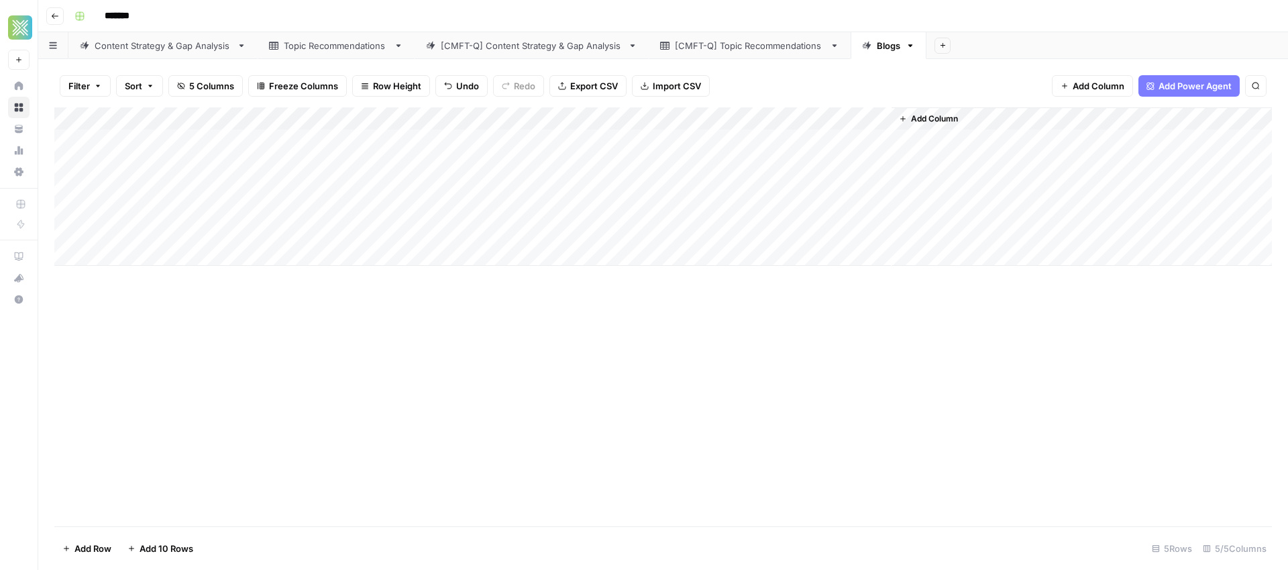
click at [882, 117] on div "Add Column" at bounding box center [663, 186] width 1218 height 158
click at [817, 247] on span "Remove Column" at bounding box center [854, 250] width 117 height 13
click at [584, 148] on button "Delete" at bounding box center [596, 139] width 45 height 24
click at [759, 138] on div "Add Column" at bounding box center [663, 186] width 1218 height 158
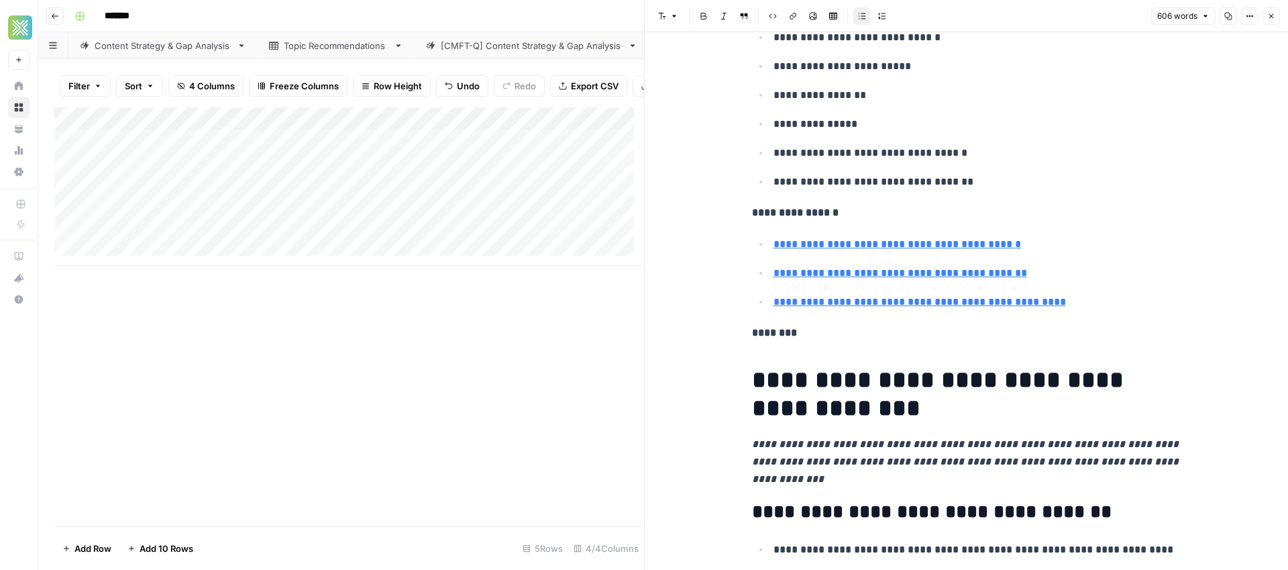
type input "https://www.synchrony.com/blog/home/furnace-replacement-cost"
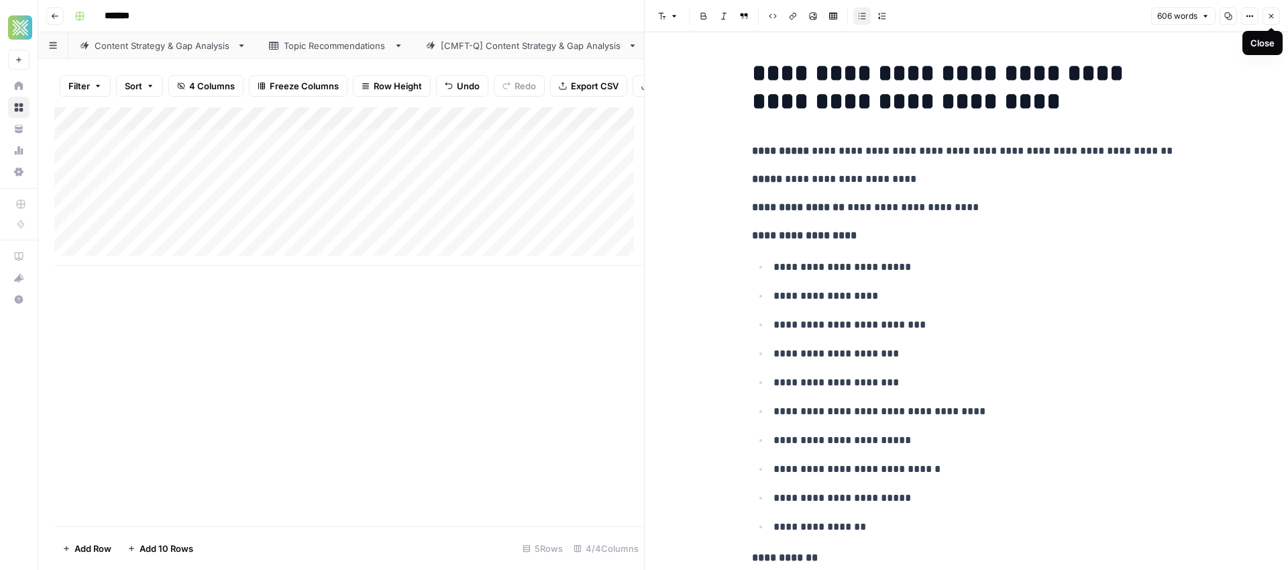
click at [1277, 18] on button "Close" at bounding box center [1271, 15] width 17 height 17
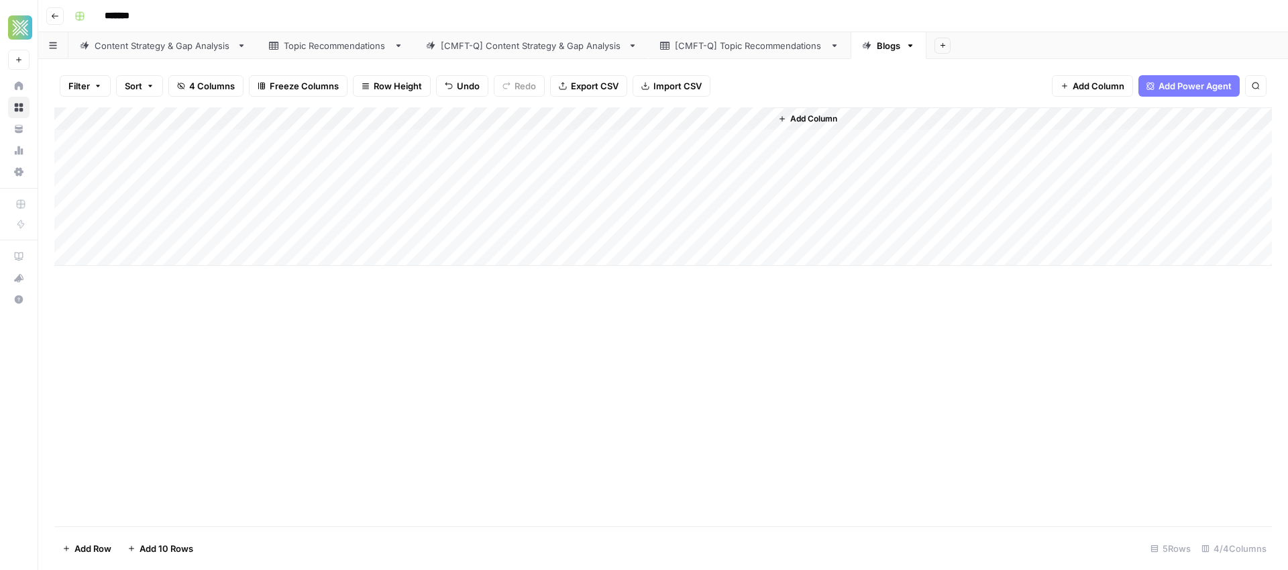
click at [760, 119] on div "Add Column" at bounding box center [663, 186] width 1218 height 158
click at [712, 248] on span "Remove Column" at bounding box center [734, 250] width 117 height 13
click at [610, 142] on button "Delete" at bounding box center [596, 139] width 45 height 24
click at [621, 139] on div "Add Column" at bounding box center [663, 186] width 1218 height 158
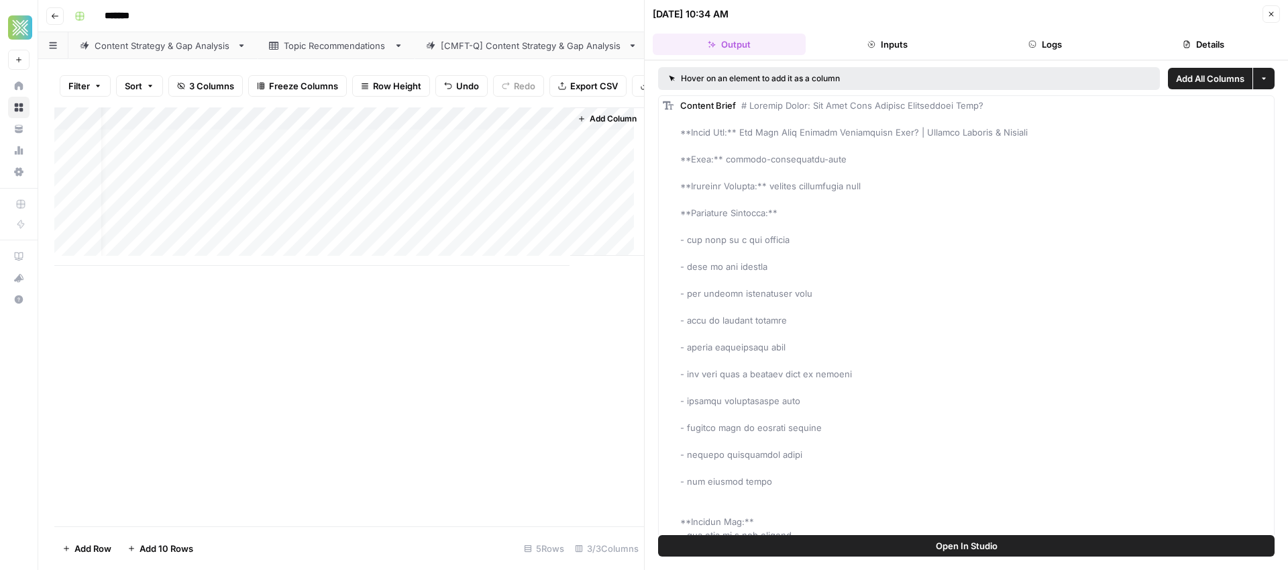
scroll to position [0, 91]
click at [1238, 107] on span "Add as Column" at bounding box center [1242, 105] width 50 height 11
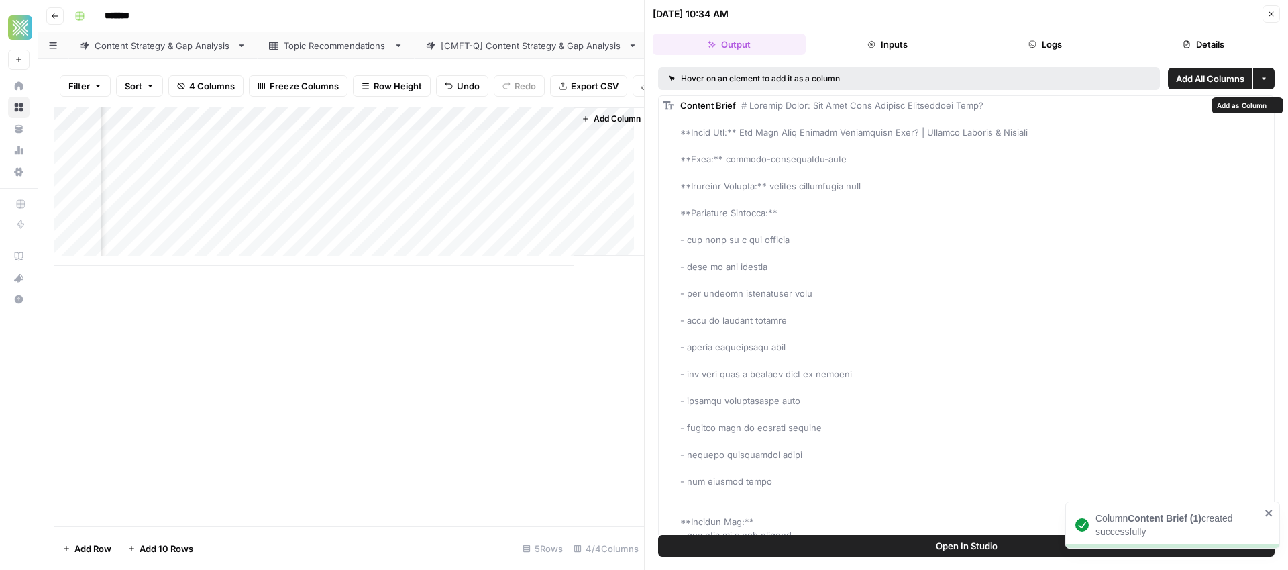
scroll to position [0, 211]
click at [1250, 111] on button "Add as Column" at bounding box center [1248, 105] width 72 height 16
click at [1270, 7] on button "Close" at bounding box center [1271, 13] width 17 height 17
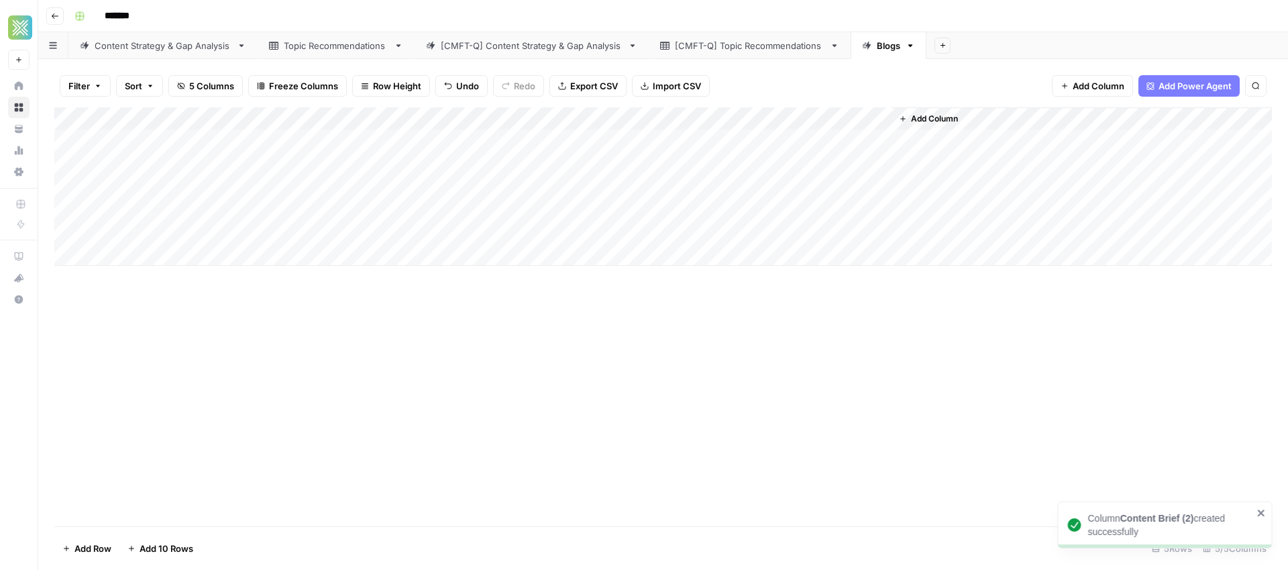
click at [759, 114] on div "Add Column" at bounding box center [663, 186] width 1218 height 158
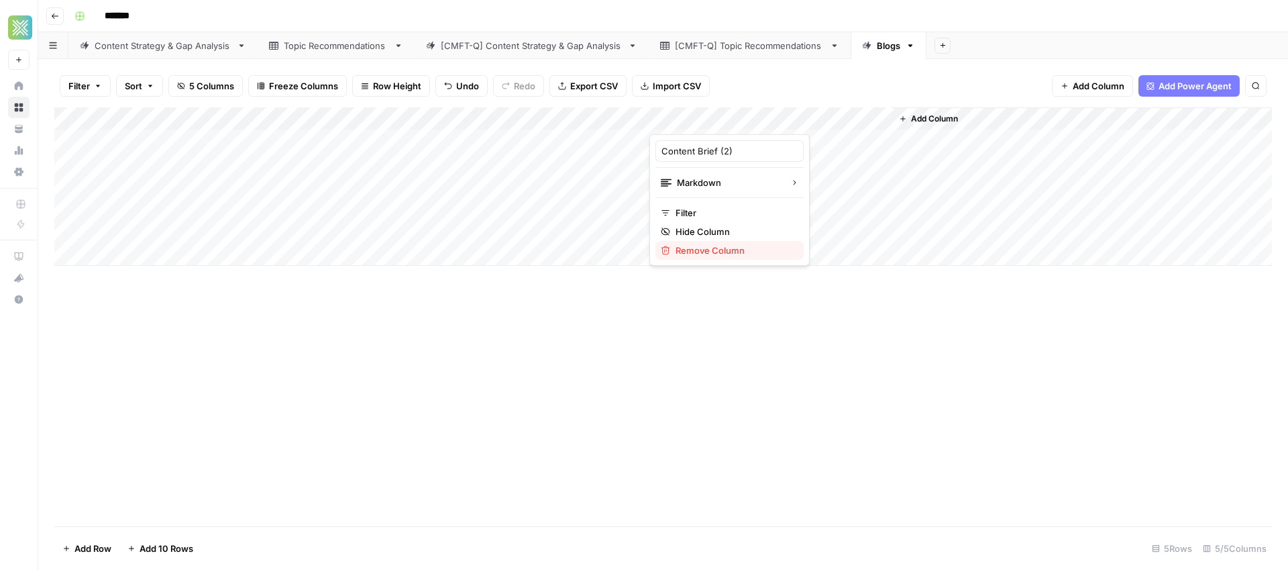
click at [727, 249] on span "Remove Column" at bounding box center [734, 250] width 117 height 13
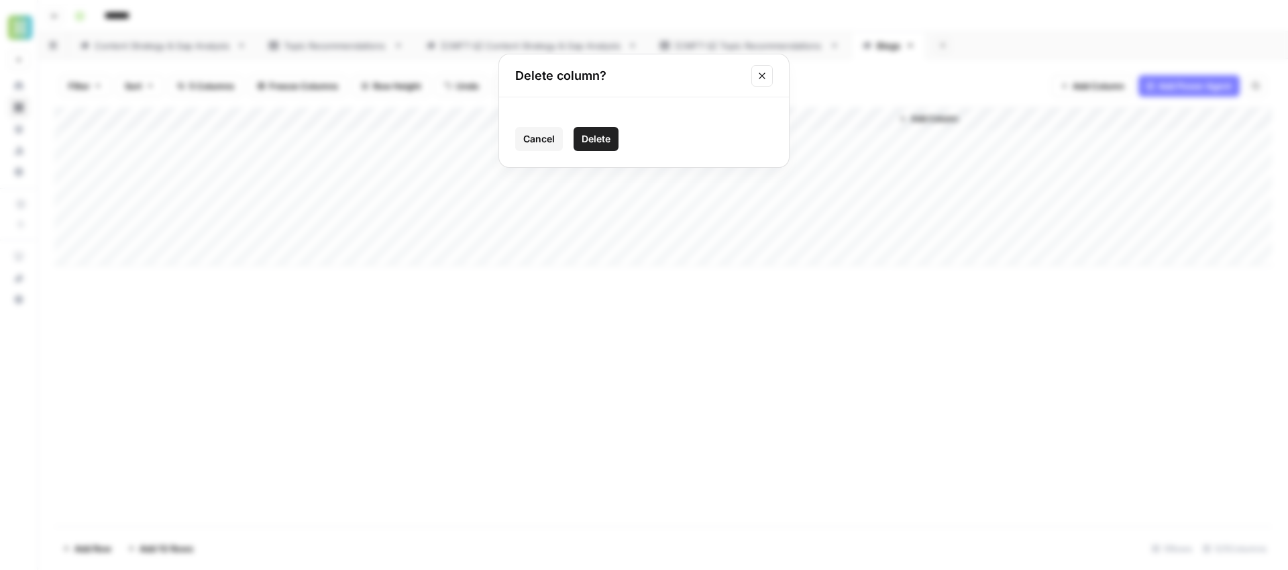
click at [602, 131] on button "Delete" at bounding box center [596, 139] width 45 height 24
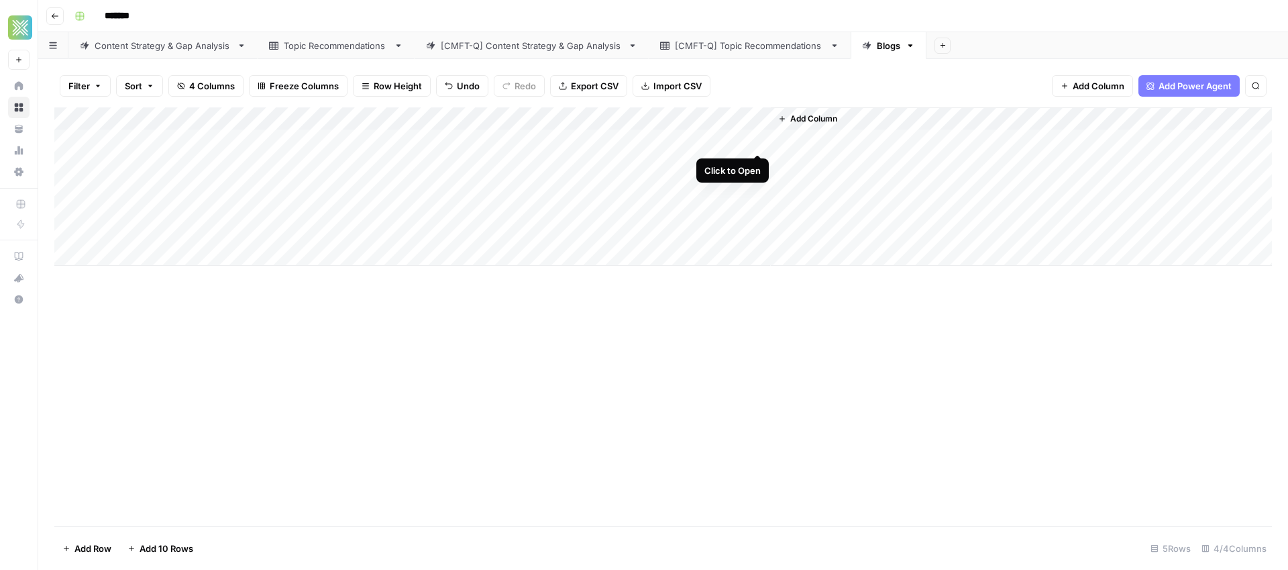
click at [758, 140] on div "Add Column" at bounding box center [663, 186] width 1218 height 158
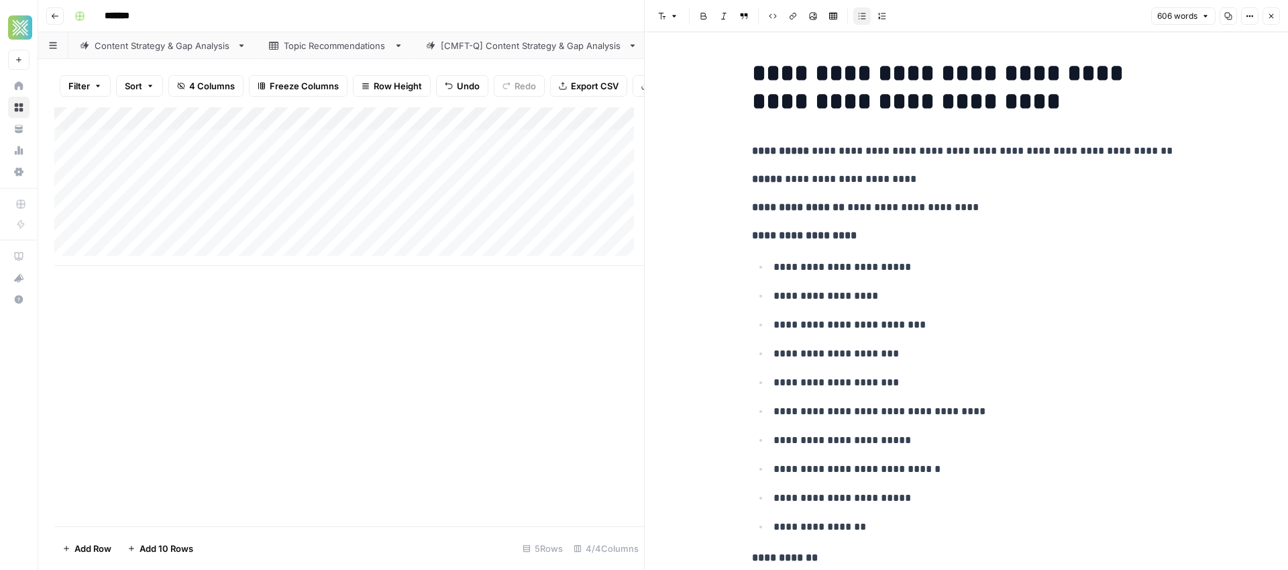
click at [810, 207] on strong "**********" at bounding box center [798, 207] width 93 height 10
click at [1277, 13] on button "Close" at bounding box center [1271, 15] width 17 height 17
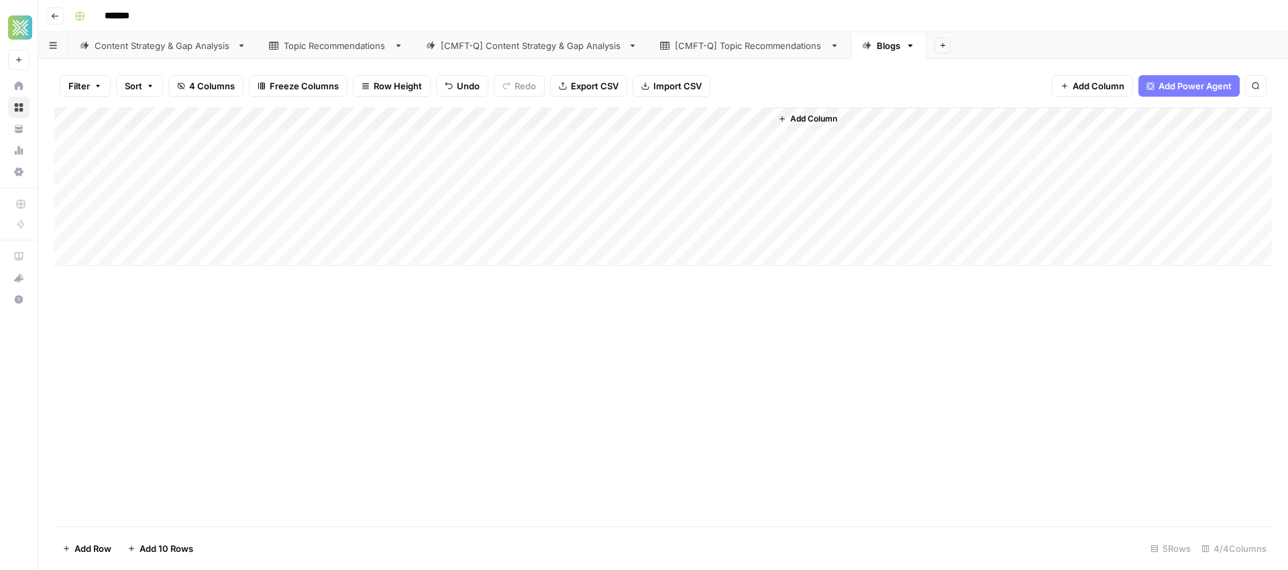
click at [759, 117] on div "Add Column" at bounding box center [663, 186] width 1218 height 158
click at [731, 245] on span "Remove Column" at bounding box center [734, 250] width 117 height 13
click at [612, 141] on button "Delete" at bounding box center [596, 139] width 45 height 24
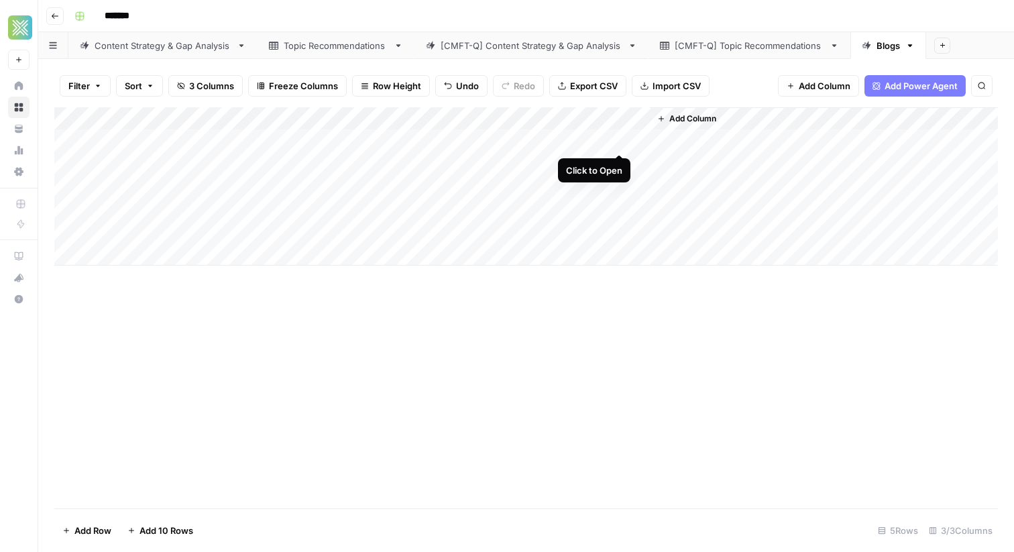
click at [621, 140] on div "Add Column" at bounding box center [526, 186] width 944 height 158
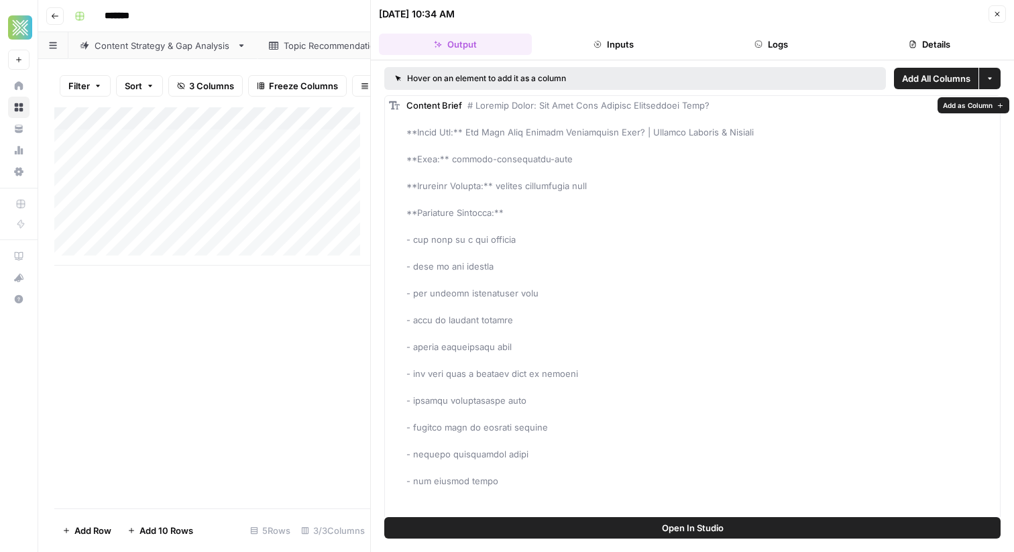
click at [945, 107] on span "Add as Column" at bounding box center [968, 105] width 50 height 11
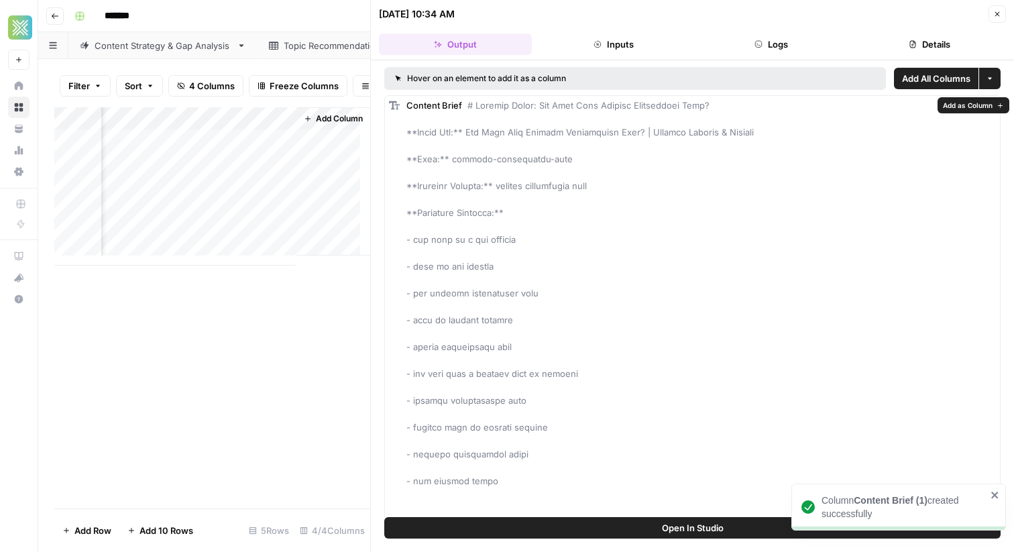
scroll to position [0, 485]
click at [1000, 108] on icon "button" at bounding box center [1000, 105] width 7 height 7
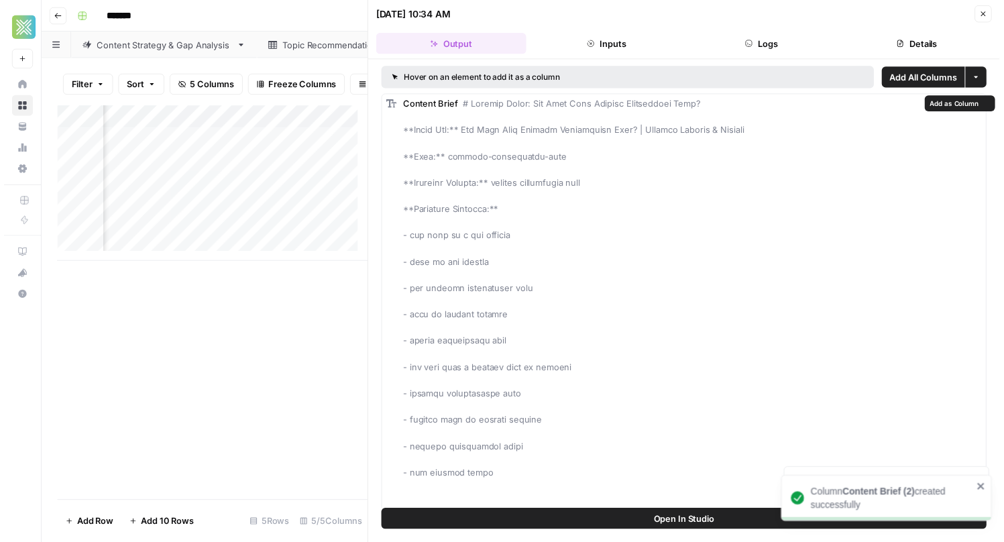
scroll to position [0, 447]
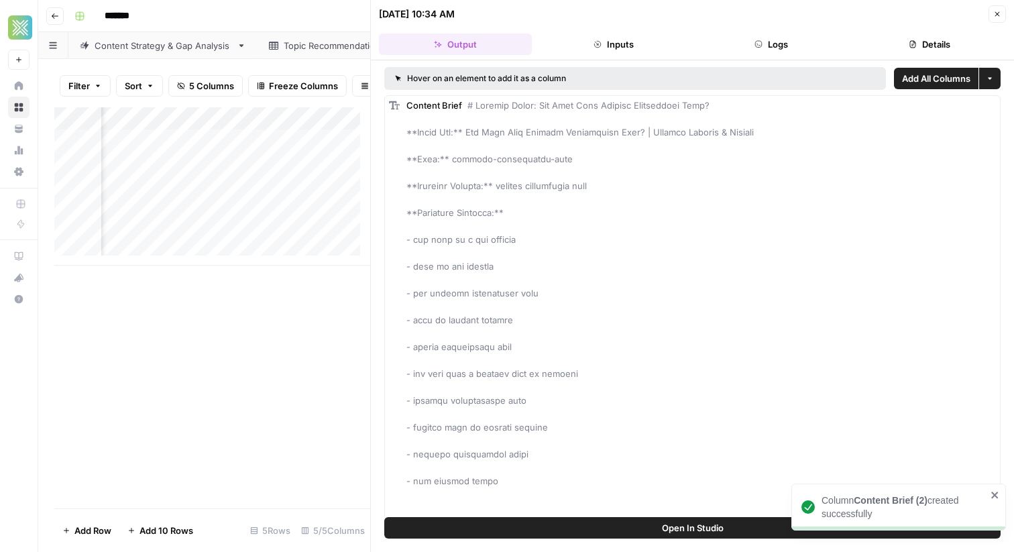
click at [303, 339] on div "Add Column" at bounding box center [212, 307] width 316 height 401
click at [989, 15] on button "Close" at bounding box center [997, 13] width 17 height 17
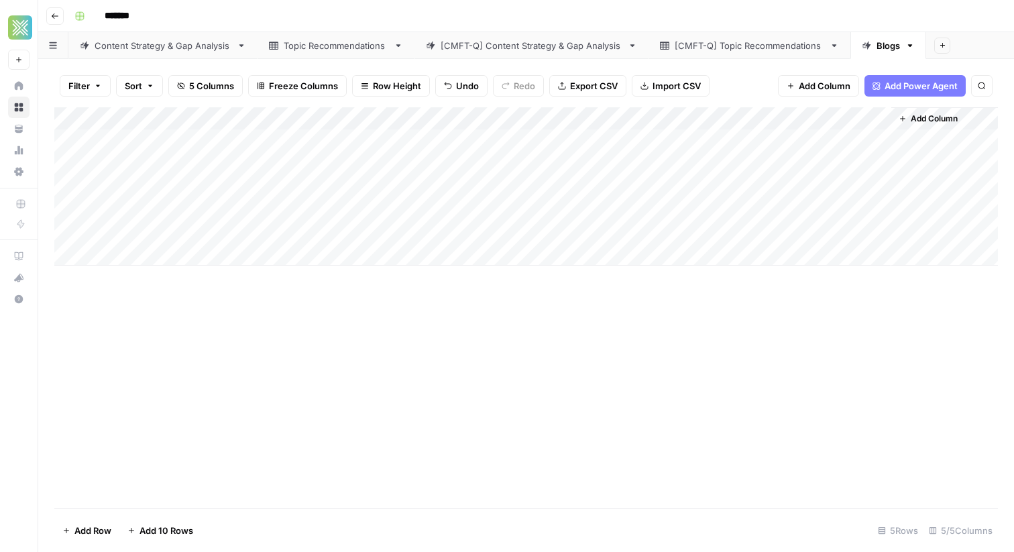
click at [765, 122] on div "Add Column" at bounding box center [526, 186] width 944 height 158
click at [729, 249] on span "Remove Column" at bounding box center [734, 250] width 117 height 13
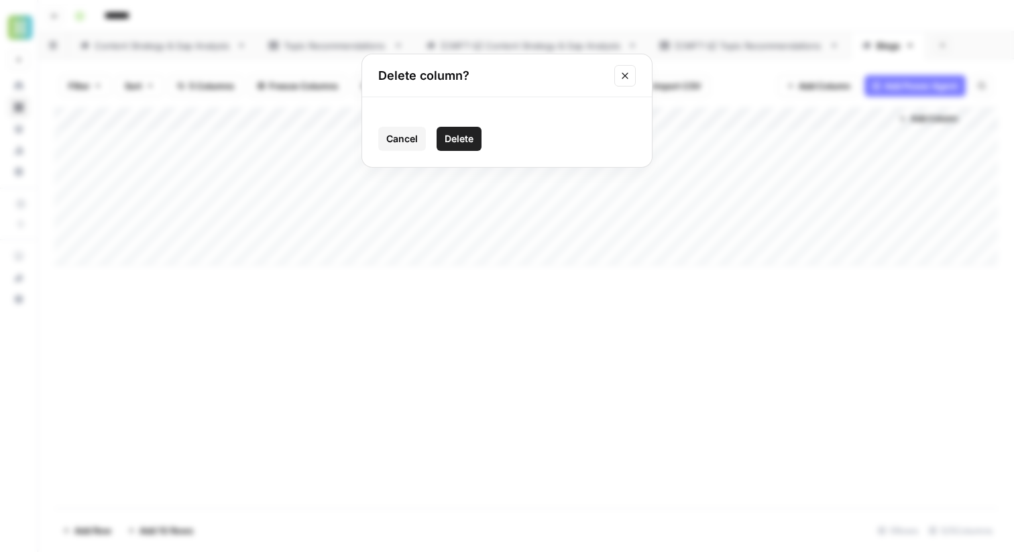
click at [478, 147] on button "Delete" at bounding box center [459, 139] width 45 height 24
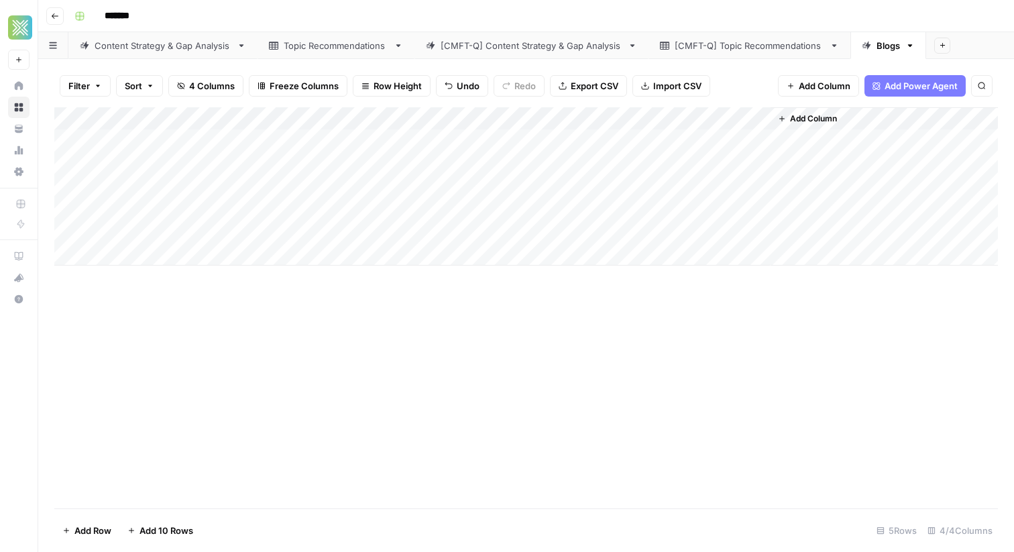
click at [758, 121] on div "Add Column" at bounding box center [526, 186] width 944 height 158
click at [700, 250] on span "Remove Column" at bounding box center [734, 250] width 117 height 13
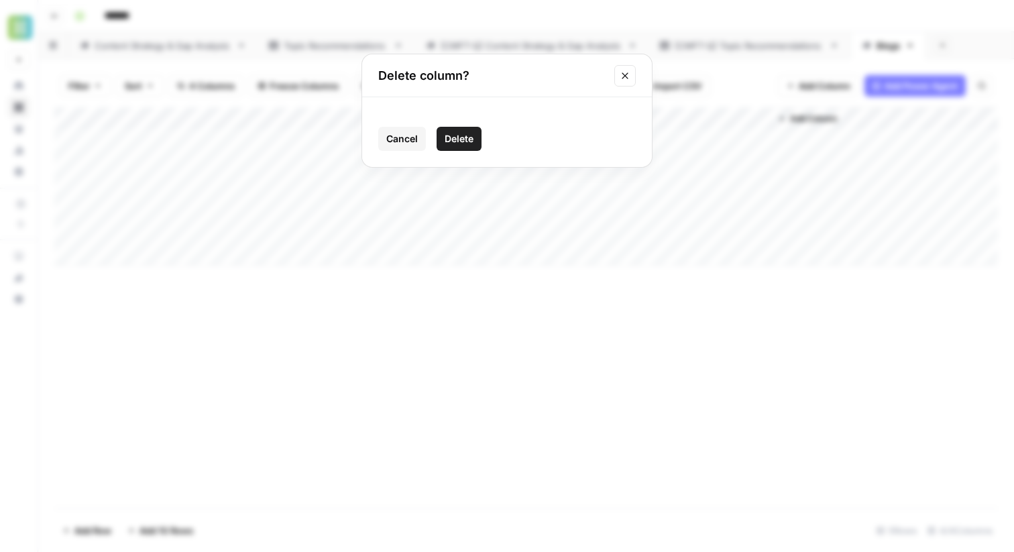
click at [458, 140] on span "Delete" at bounding box center [459, 138] width 29 height 13
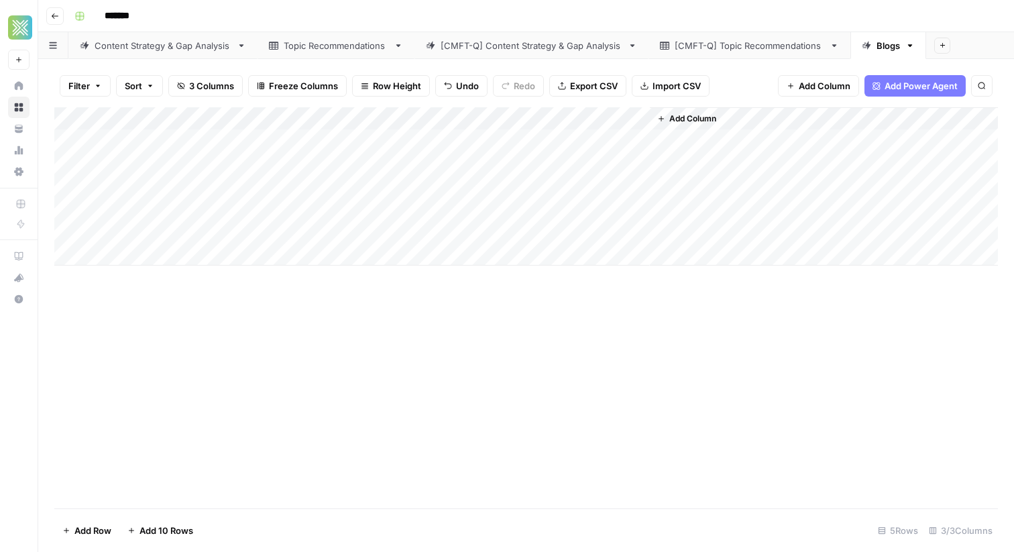
click at [616, 143] on div "Add Column" at bounding box center [526, 186] width 944 height 158
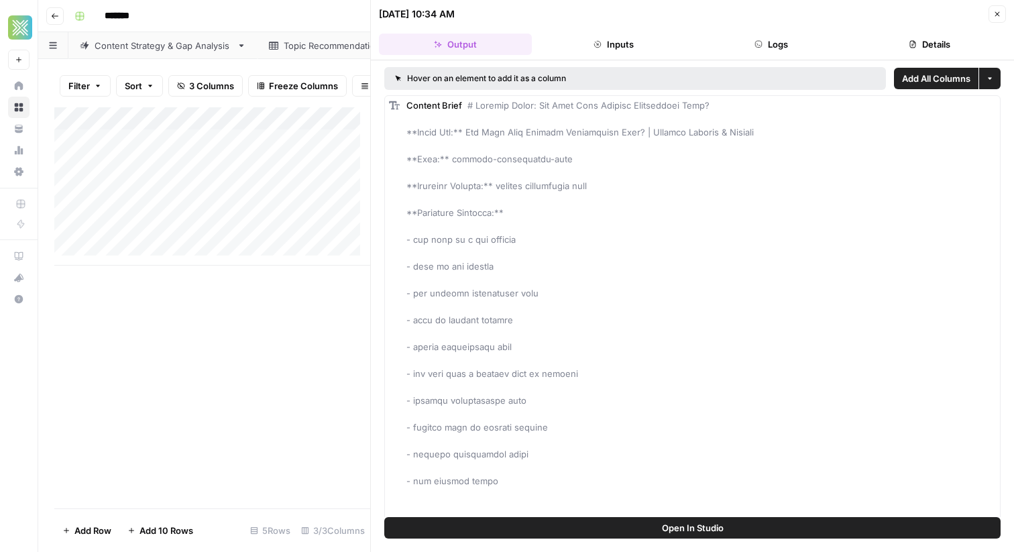
click at [920, 78] on span "Add All Columns" at bounding box center [936, 78] width 68 height 13
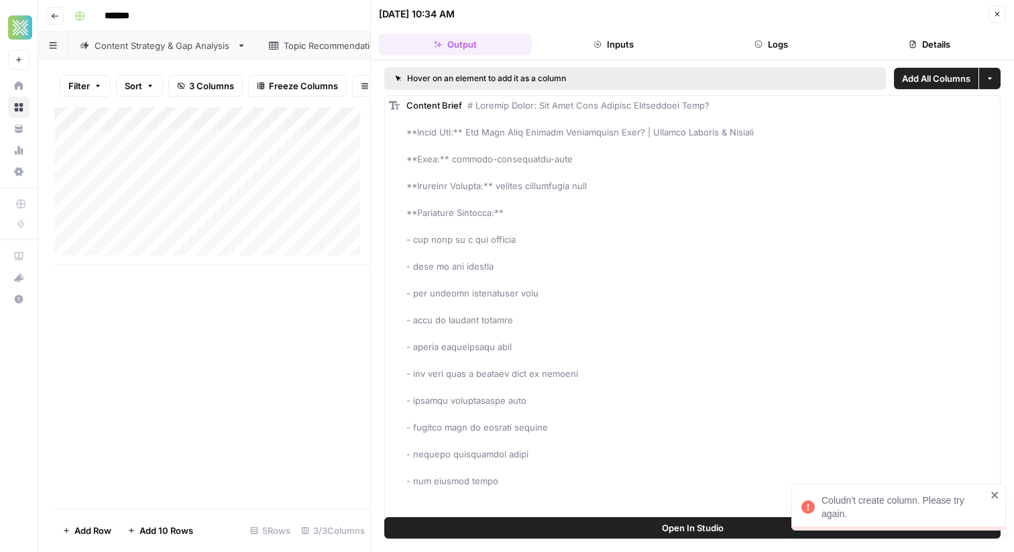
click at [995, 502] on div "Coludn't create column. Please try again." at bounding box center [899, 507] width 215 height 47
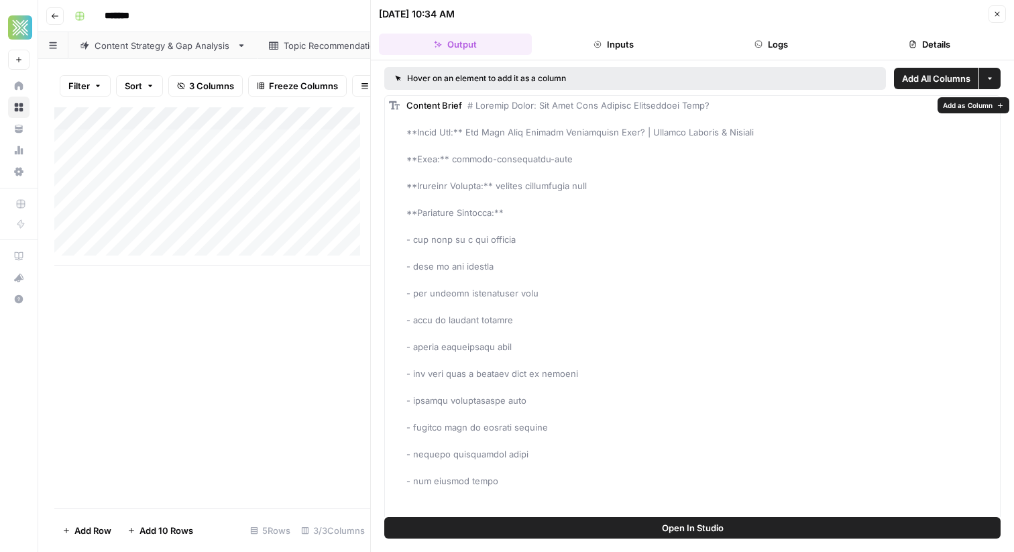
drag, startPoint x: 410, startPoint y: 186, endPoint x: 754, endPoint y: 159, distance: 345.2
click at [807, 525] on button "Open In Studio" at bounding box center [692, 527] width 616 height 21
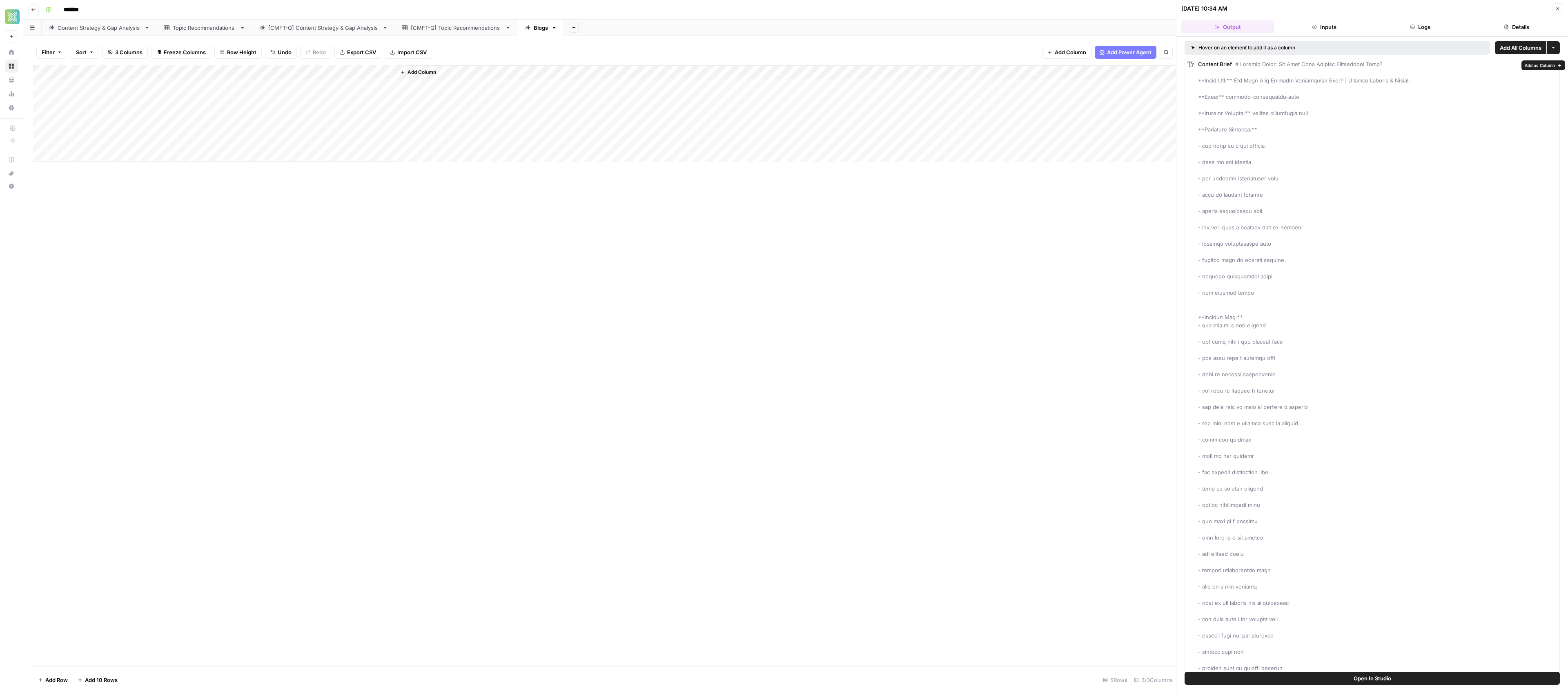
click at [783, 69] on button "Add as Column" at bounding box center [1544, 65] width 44 height 10
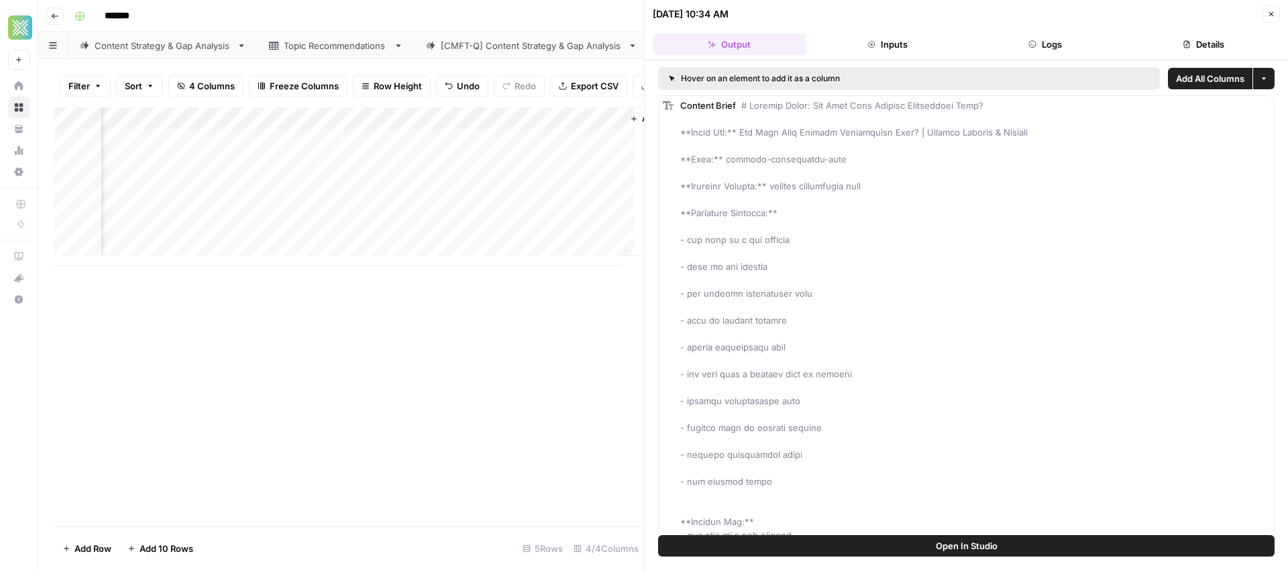
scroll to position [0, 211]
click at [545, 128] on div "Add Column" at bounding box center [349, 186] width 590 height 158
click at [491, 264] on span "Remove Column" at bounding box center [522, 260] width 117 height 13
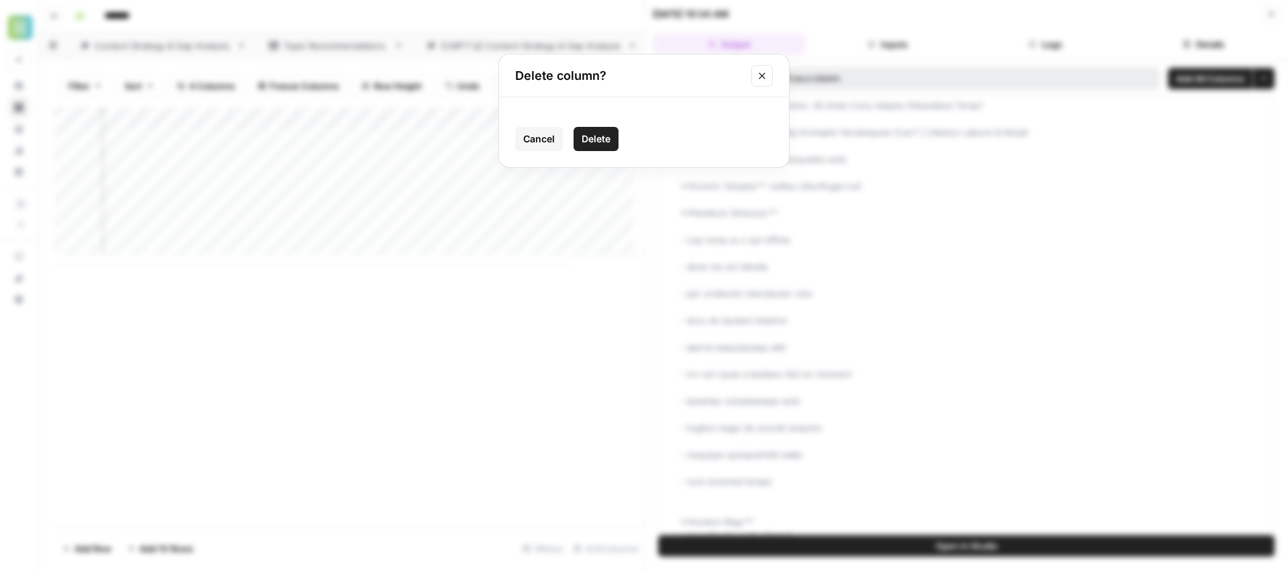
click at [591, 136] on span "Delete" at bounding box center [596, 138] width 29 height 13
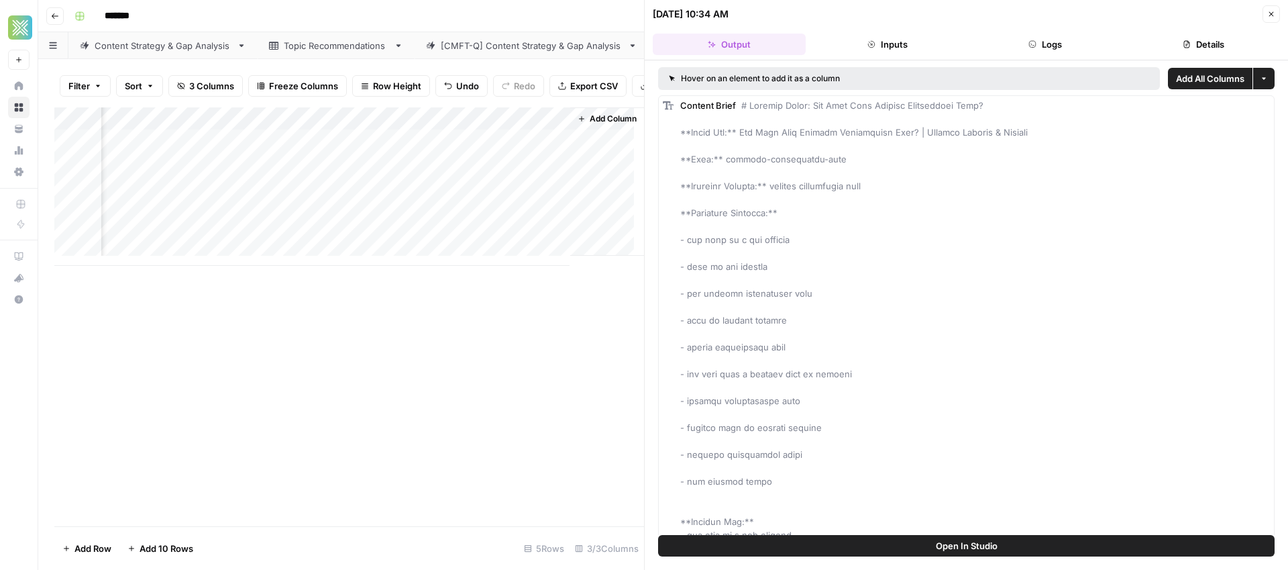
scroll to position [0, 91]
click at [1176, 80] on span "Add All Columns" at bounding box center [1210, 78] width 68 height 13
click at [1271, 515] on icon "close" at bounding box center [1269, 512] width 9 height 11
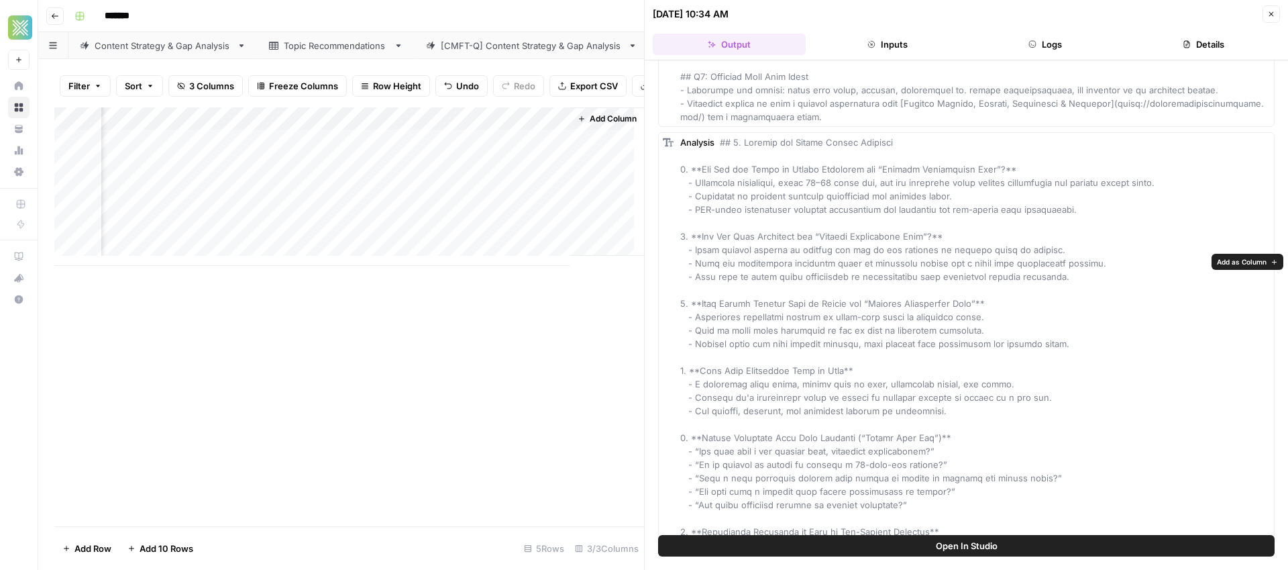
scroll to position [2070, 0]
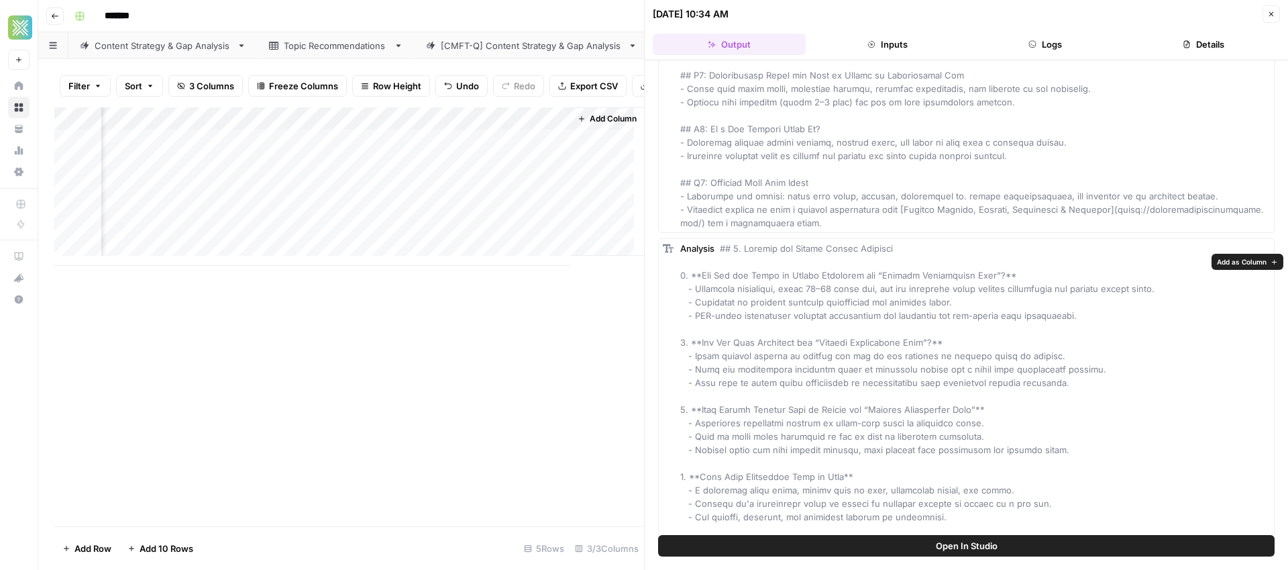
click at [1248, 264] on span "Add as Column" at bounding box center [1242, 261] width 50 height 11
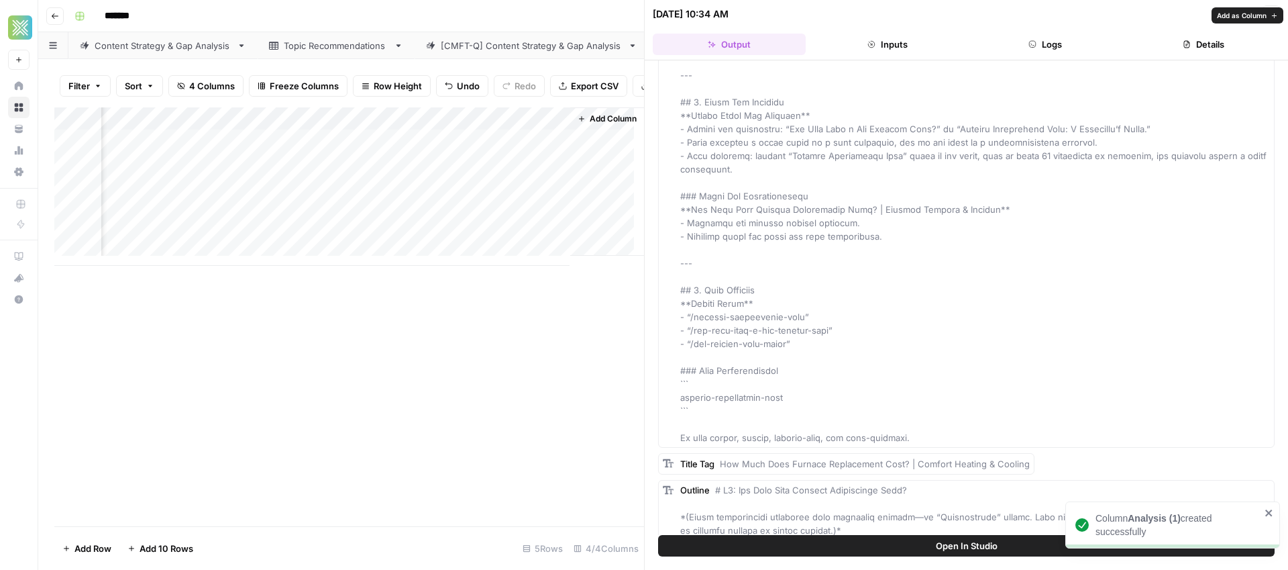
scroll to position [5449, 0]
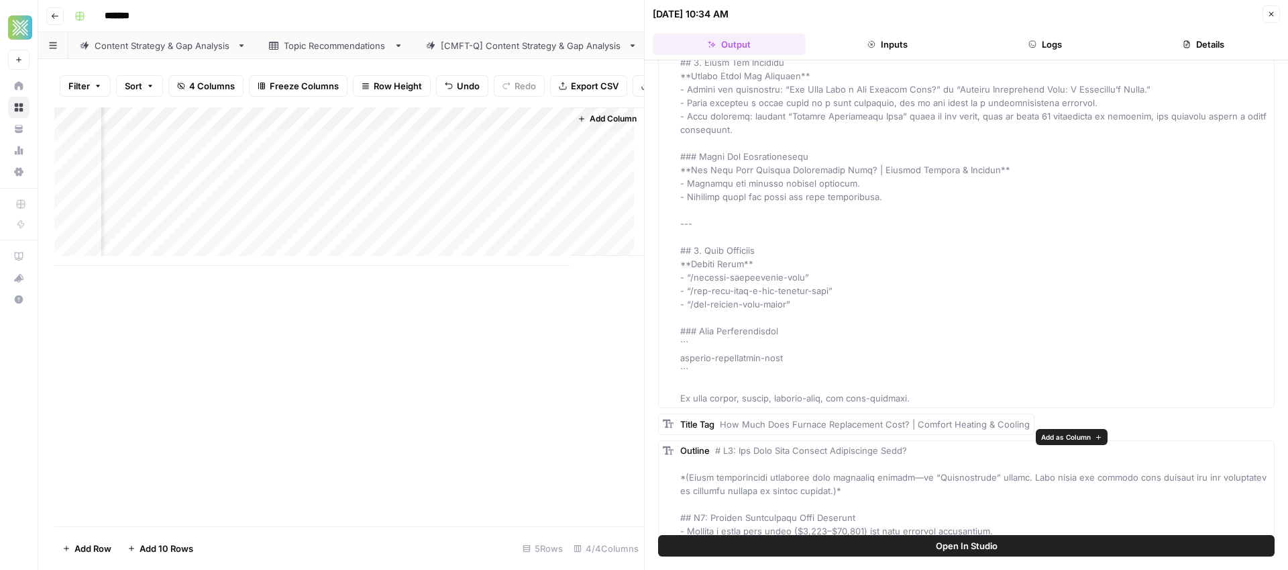
click at [1048, 435] on span "Add as Column" at bounding box center [1066, 436] width 50 height 11
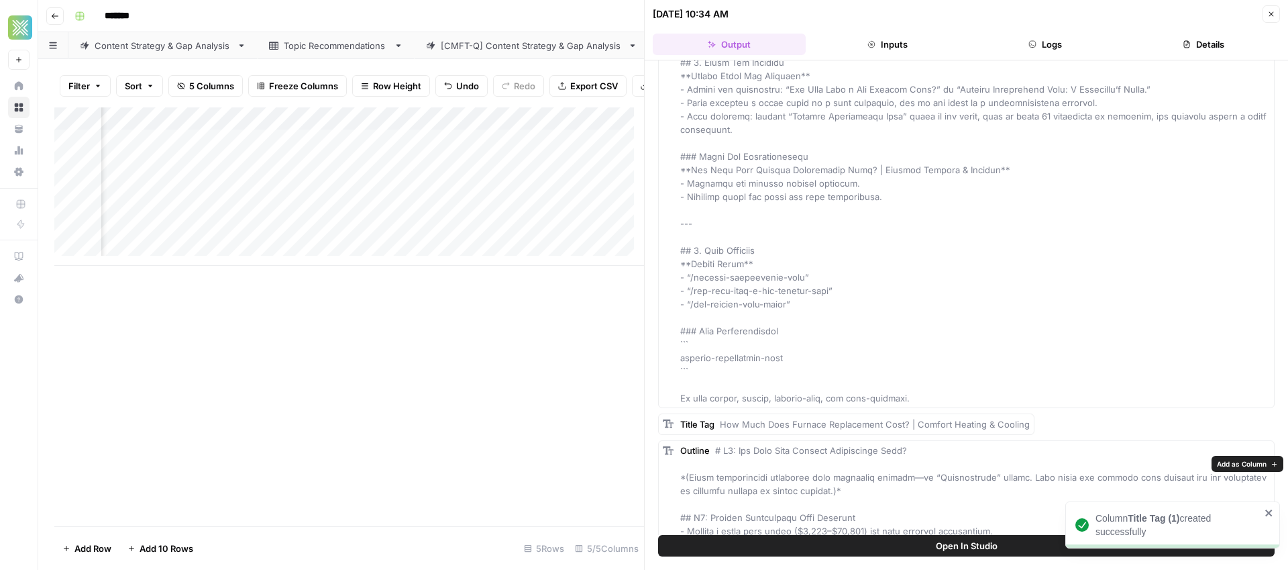
click at [1225, 463] on span "Add as Column" at bounding box center [1242, 463] width 50 height 11
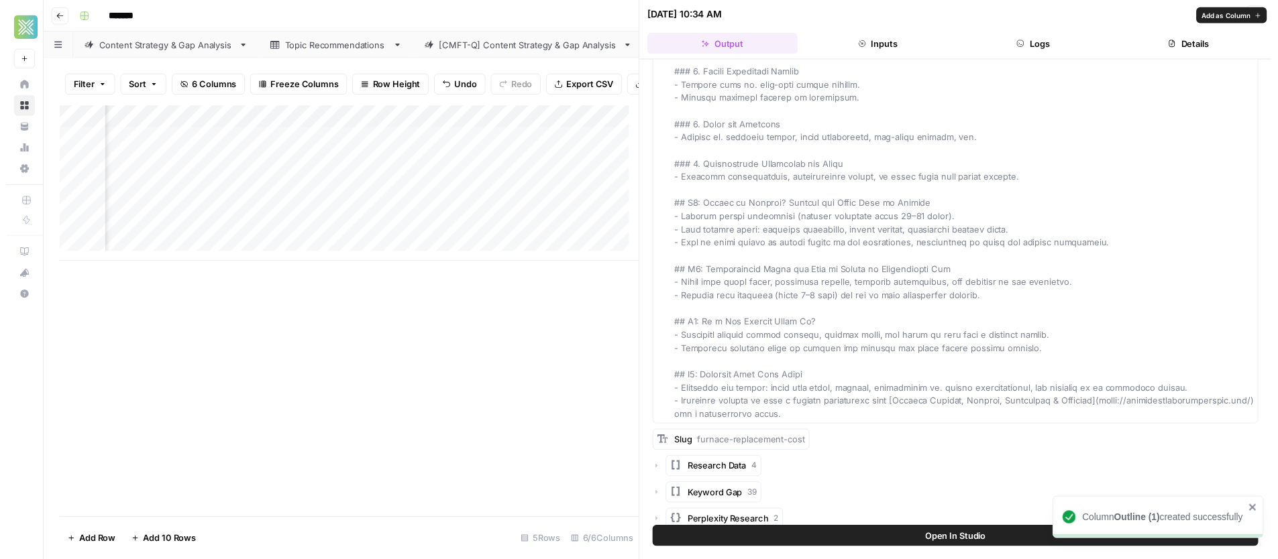
scroll to position [6132, 0]
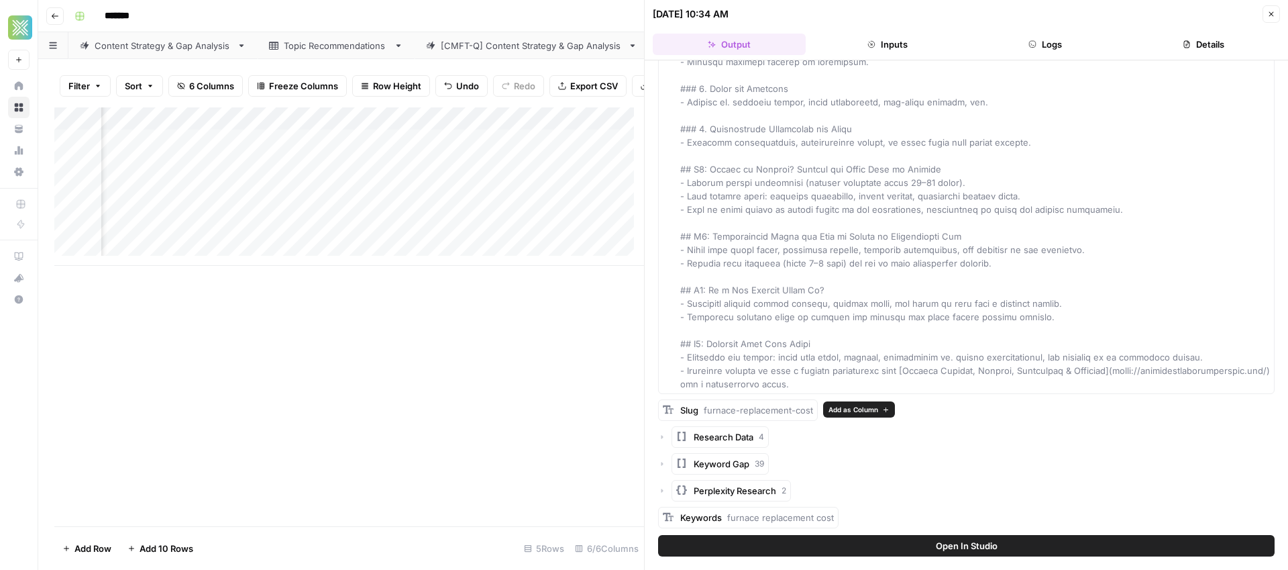
click at [834, 408] on span "Add as Column" at bounding box center [853, 409] width 50 height 11
click at [1272, 11] on icon "button" at bounding box center [1271, 14] width 8 height 8
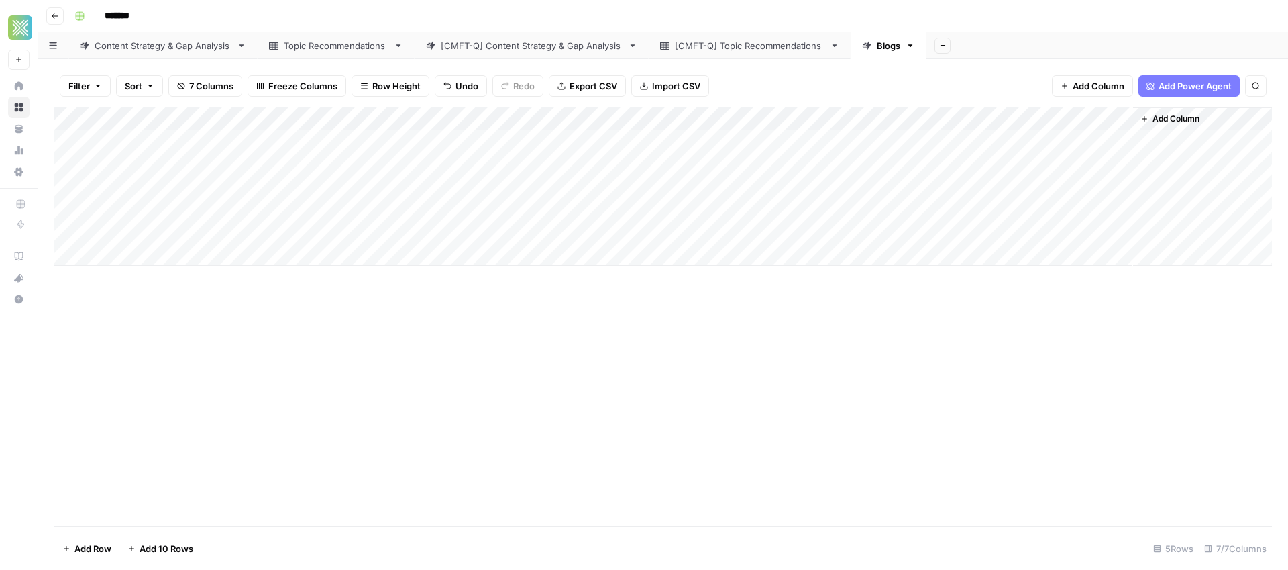
drag, startPoint x: 768, startPoint y: 121, endPoint x: 1061, endPoint y: 123, distance: 292.5
click at [1061, 123] on div "Add Column" at bounding box center [663, 186] width 1218 height 158
drag, startPoint x: 956, startPoint y: 116, endPoint x: 746, endPoint y: 119, distance: 210.0
click at [720, 120] on div "Add Column" at bounding box center [663, 186] width 1218 height 158
drag, startPoint x: 810, startPoint y: 115, endPoint x: 970, endPoint y: 114, distance: 160.3
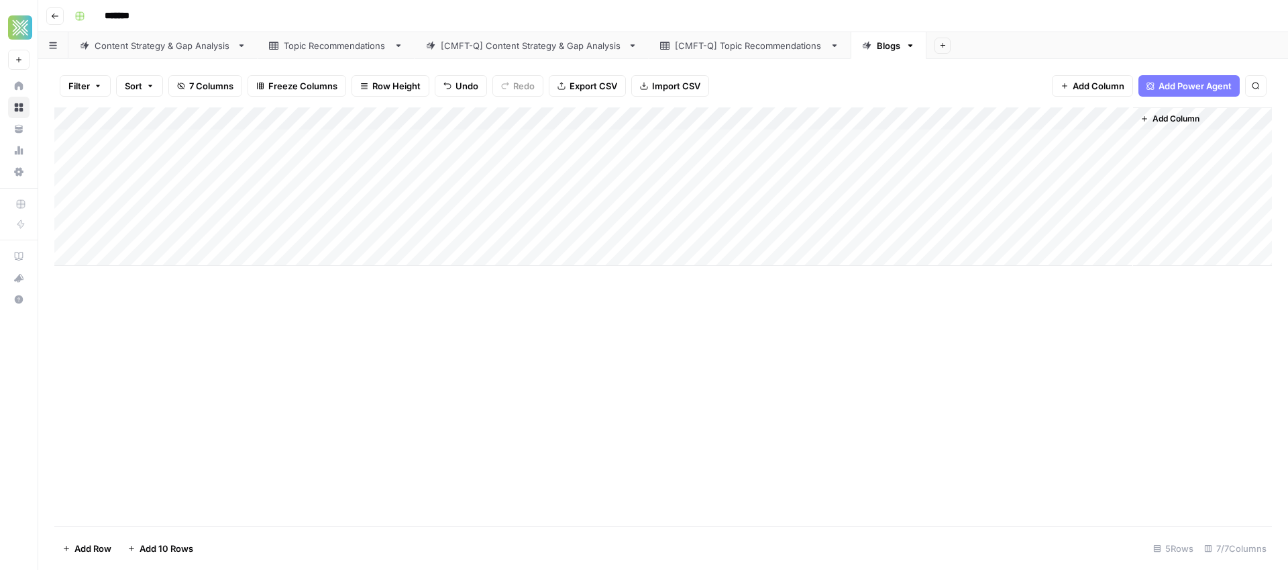
click at [970, 114] on div "Add Column" at bounding box center [663, 186] width 1218 height 158
click at [759, 116] on div "Add Column" at bounding box center [663, 186] width 1218 height 158
click at [736, 160] on div "Analysis (1)" at bounding box center [729, 150] width 148 height 21
type input "Analysis"
click at [820, 323] on div "Add Column" at bounding box center [663, 316] width 1218 height 419
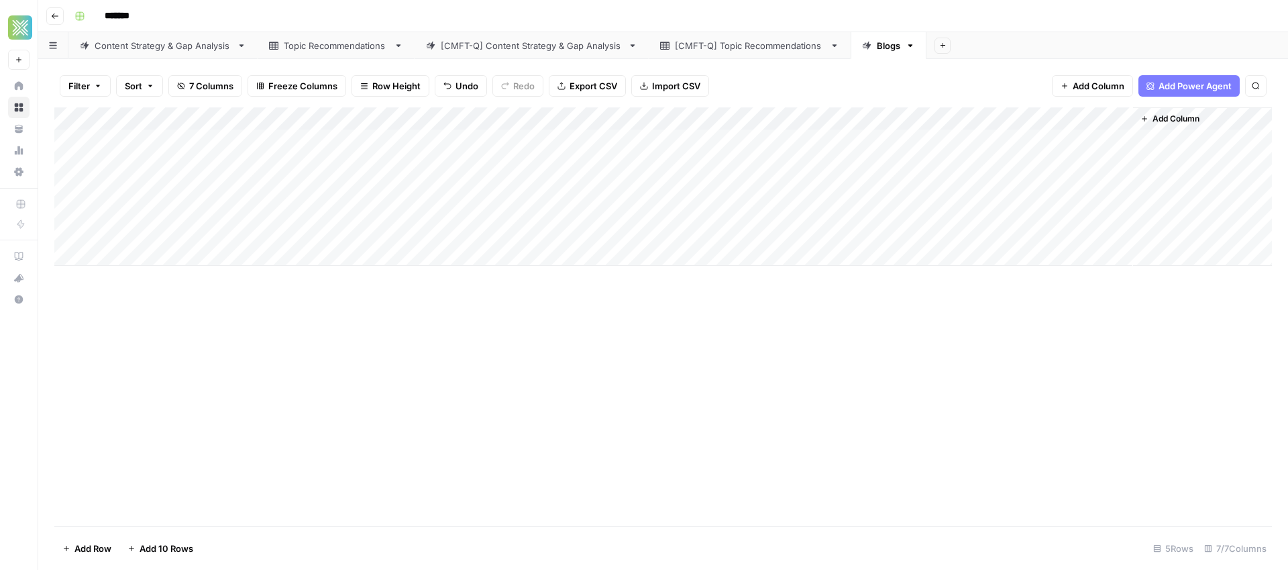
click at [855, 114] on div "Add Column" at bounding box center [663, 186] width 1218 height 158
click at [837, 156] on input "Title Tag (1)" at bounding box center [850, 150] width 136 height 13
type input "Title Tag"
click at [983, 113] on div "Add Column" at bounding box center [663, 186] width 1218 height 158
click at [979, 119] on div at bounding box center [951, 120] width 121 height 27
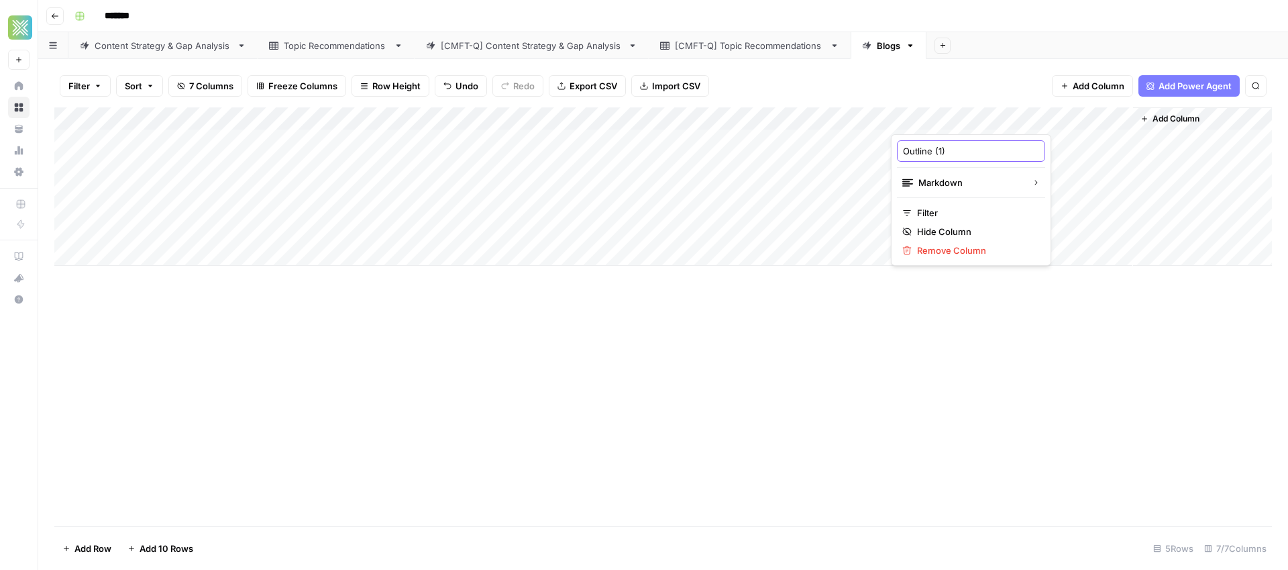
click at [950, 151] on input "Outline (1)" at bounding box center [971, 150] width 136 height 13
type input "Outline"
click at [1089, 127] on div "Add Column" at bounding box center [663, 186] width 1218 height 158
click at [1073, 154] on input "Slug (1)" at bounding box center [1092, 150] width 136 height 13
type input "Slug"
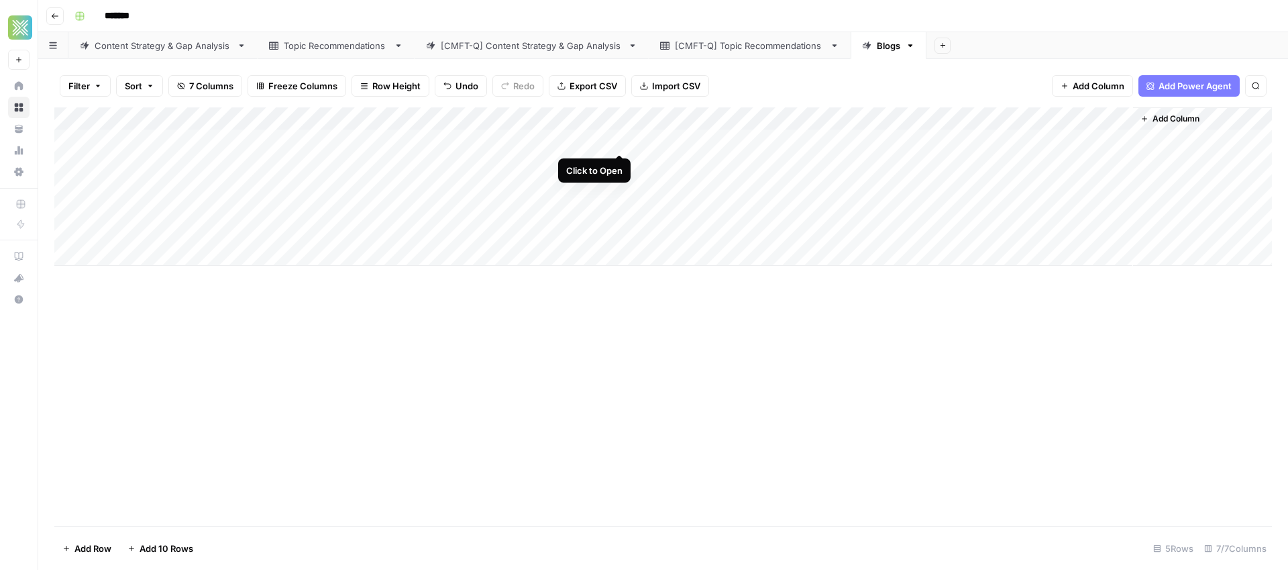
click at [619, 143] on div "Add Column" at bounding box center [663, 186] width 1218 height 158
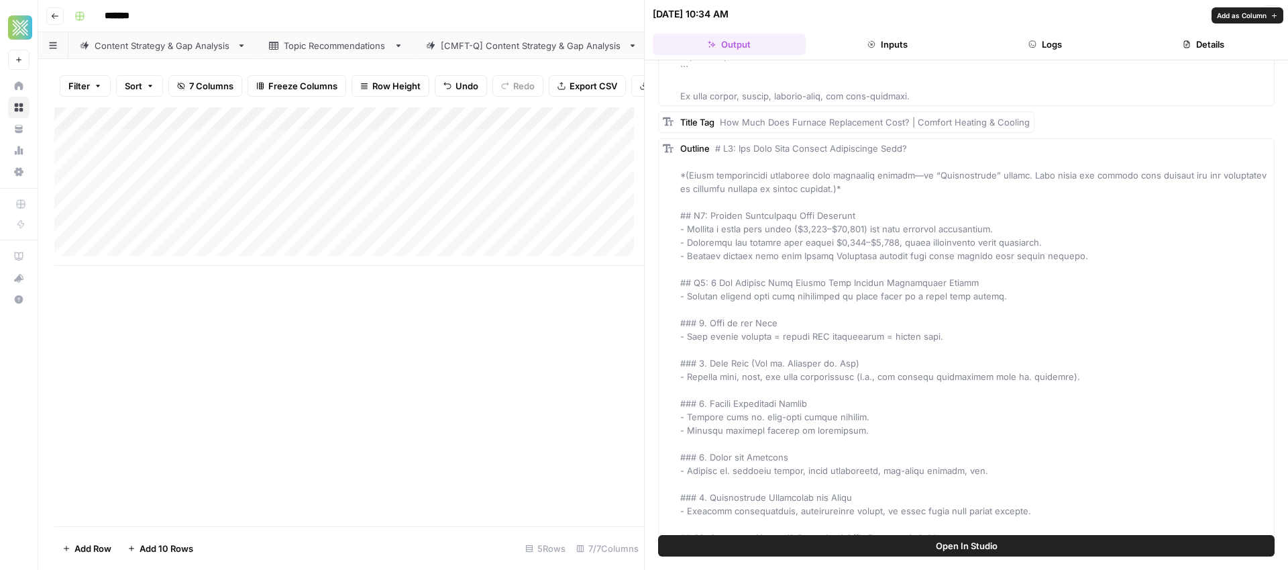
scroll to position [6132, 0]
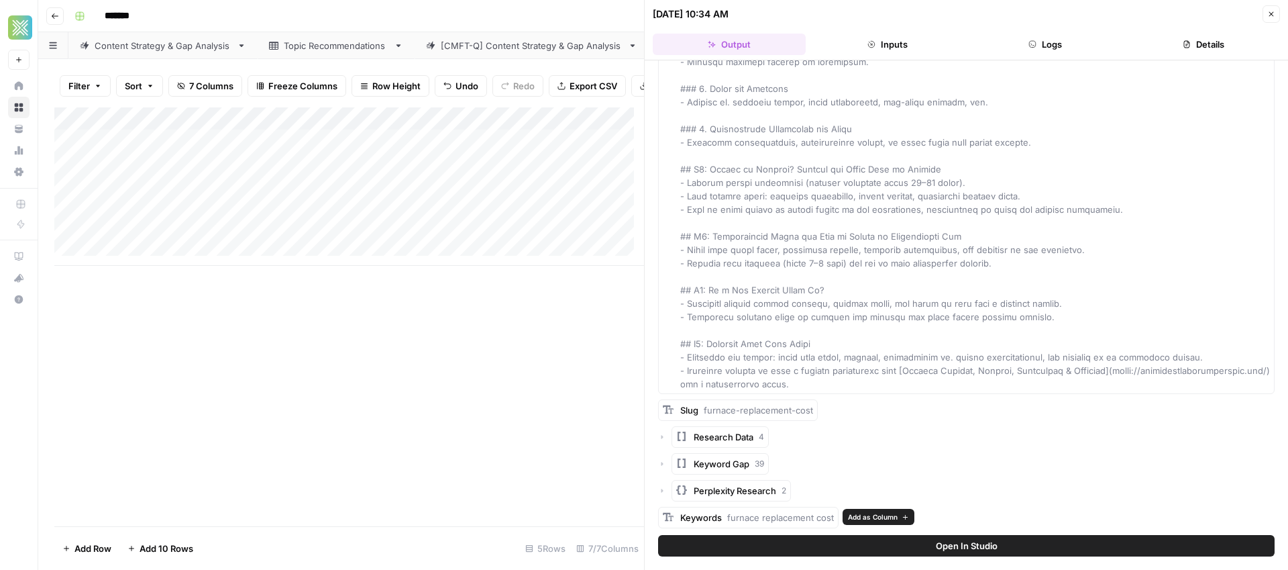
click at [861, 515] on span "Add as Column" at bounding box center [873, 516] width 50 height 11
click at [1267, 21] on button "Close" at bounding box center [1271, 13] width 17 height 17
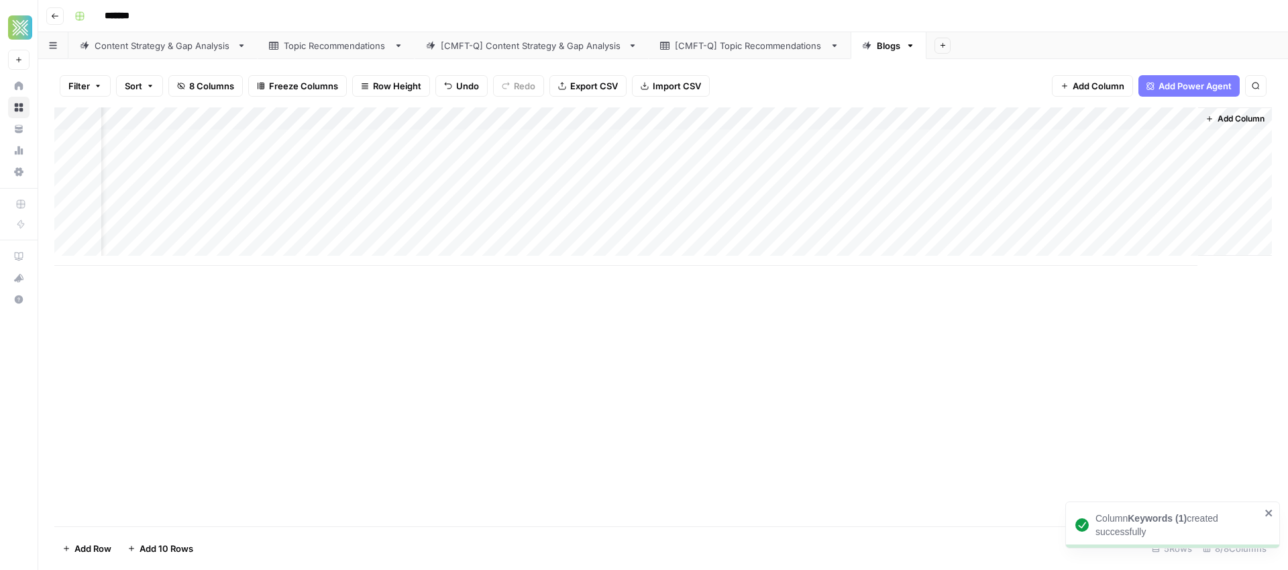
scroll to position [0, 50]
click at [680, 116] on div "Add Column" at bounding box center [663, 186] width 1218 height 158
click at [676, 146] on input "Keywords (1)" at bounding box center [679, 150] width 136 height 13
type input "Keywords"
drag, startPoint x: 671, startPoint y: 118, endPoint x: 703, endPoint y: 121, distance: 32.3
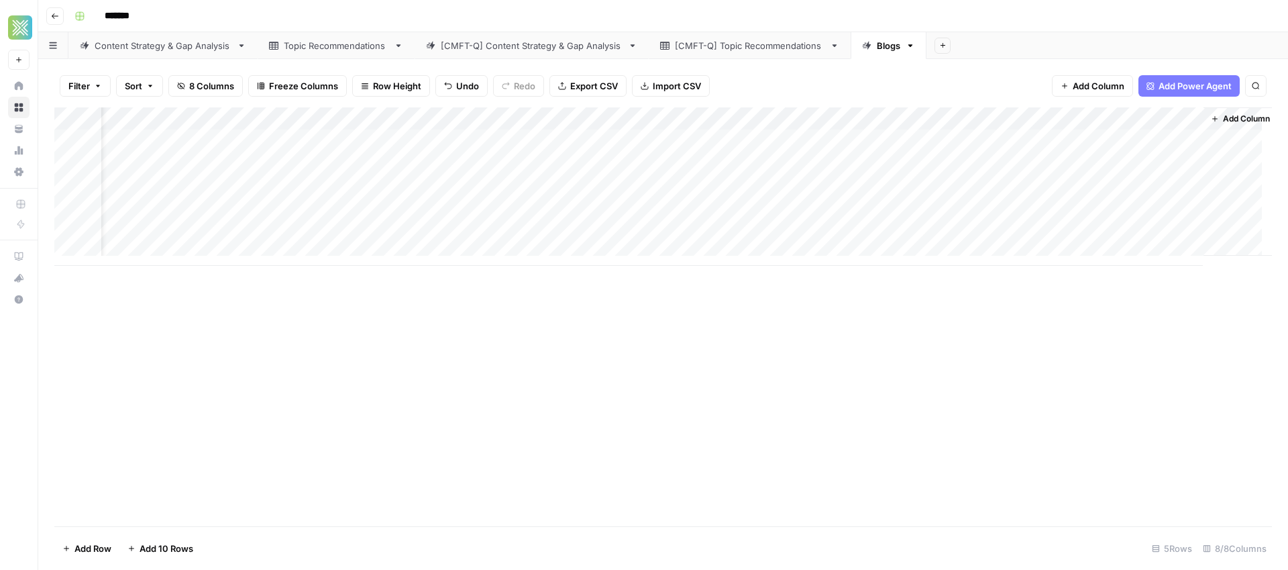
click at [703, 121] on div "Add Column" at bounding box center [663, 186] width 1218 height 158
drag, startPoint x: 700, startPoint y: 119, endPoint x: 692, endPoint y: 117, distance: 9.0
click at [706, 117] on div at bounding box center [659, 120] width 121 height 27
drag, startPoint x: 612, startPoint y: 120, endPoint x: 644, endPoint y: 118, distance: 32.3
click at [644, 118] on div at bounding box center [659, 120] width 121 height 27
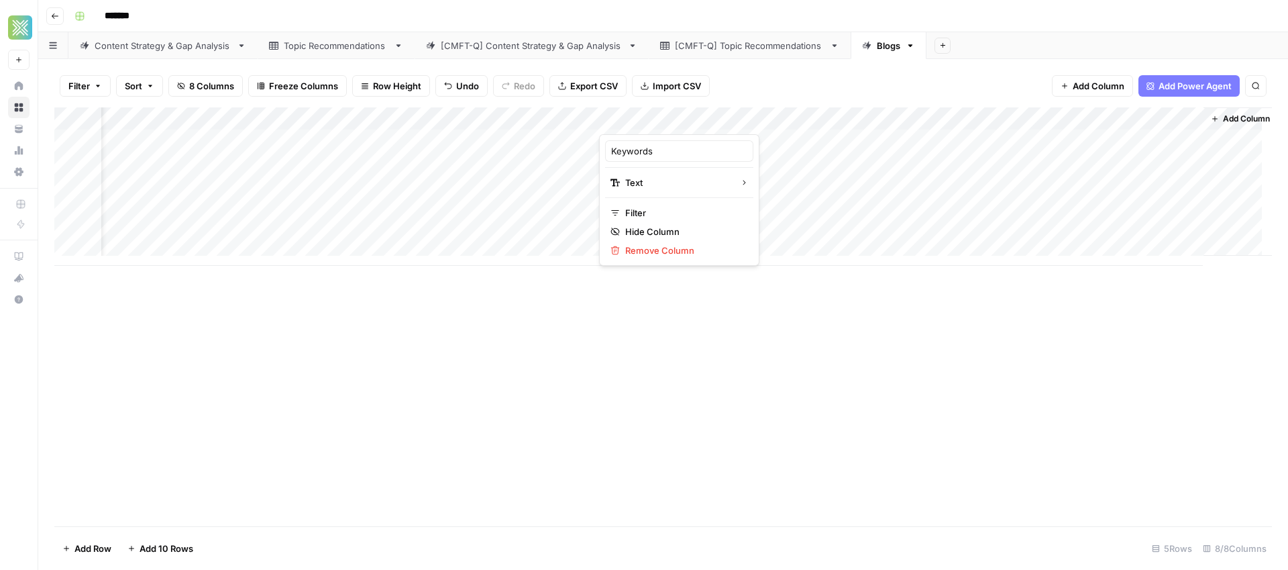
click at [559, 380] on div "Add Column" at bounding box center [663, 316] width 1218 height 419
drag, startPoint x: 612, startPoint y: 115, endPoint x: 1124, endPoint y: 129, distance: 512.7
click at [1124, 130] on div "Add Column" at bounding box center [663, 186] width 1218 height 158
click at [803, 304] on div "Add Column" at bounding box center [663, 316] width 1218 height 419
click at [1240, 118] on span "Add Column" at bounding box center [1246, 119] width 47 height 12
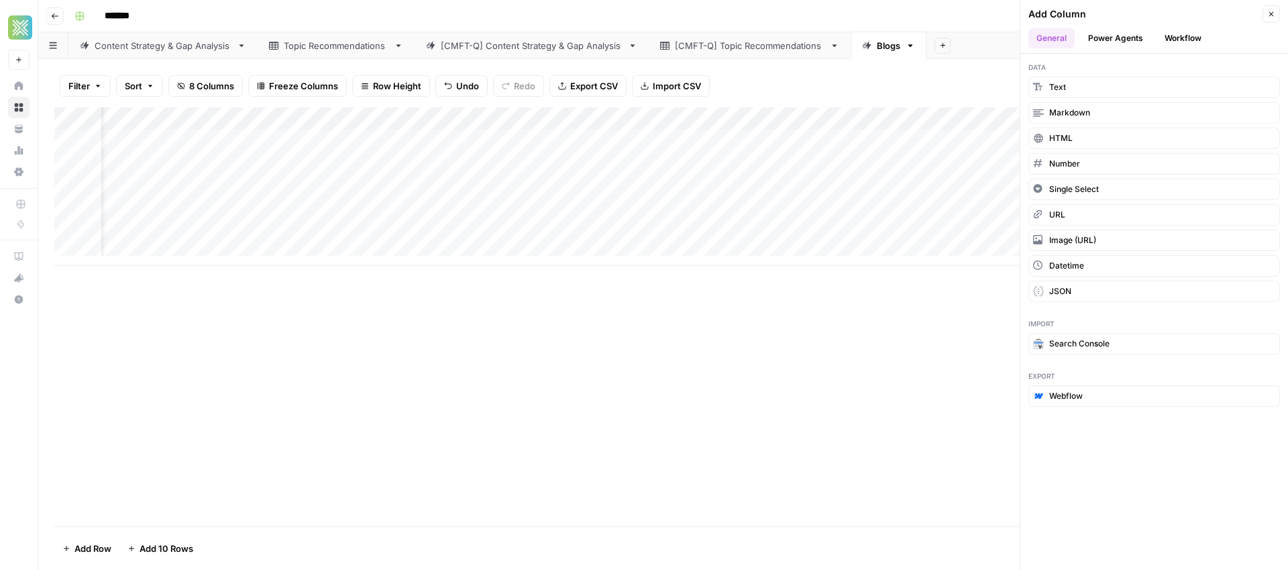
click at [1196, 30] on button "Workflow" at bounding box center [1183, 38] width 53 height 20
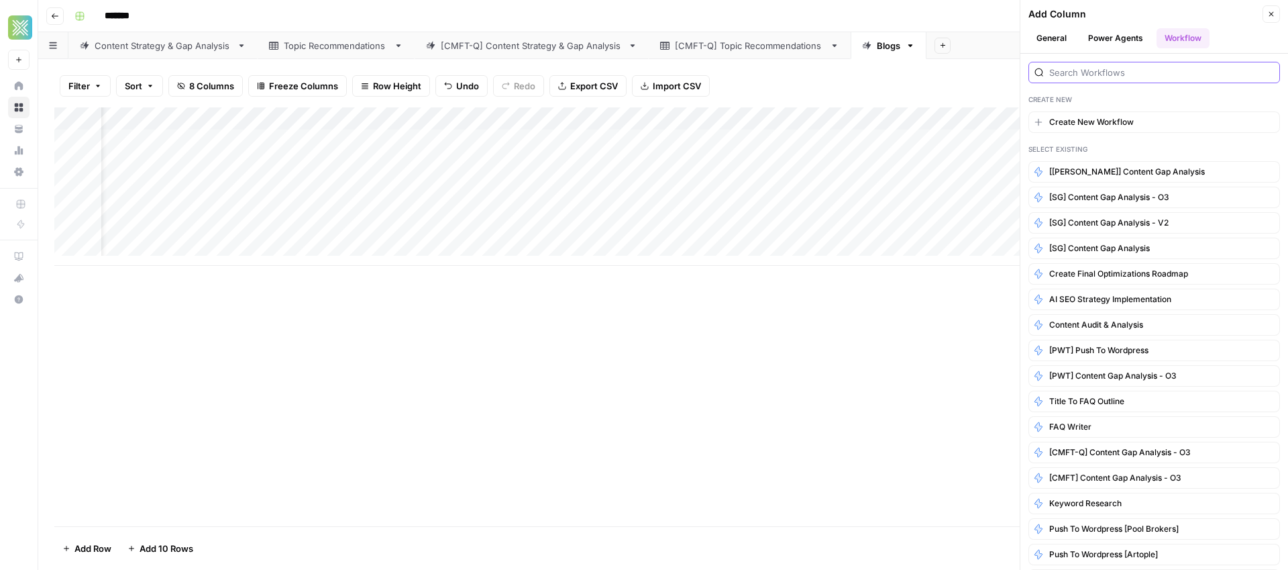
drag, startPoint x: 1111, startPoint y: 75, endPoint x: 1101, endPoint y: 79, distance: 10.8
click at [1101, 79] on div at bounding box center [1154, 72] width 252 height 21
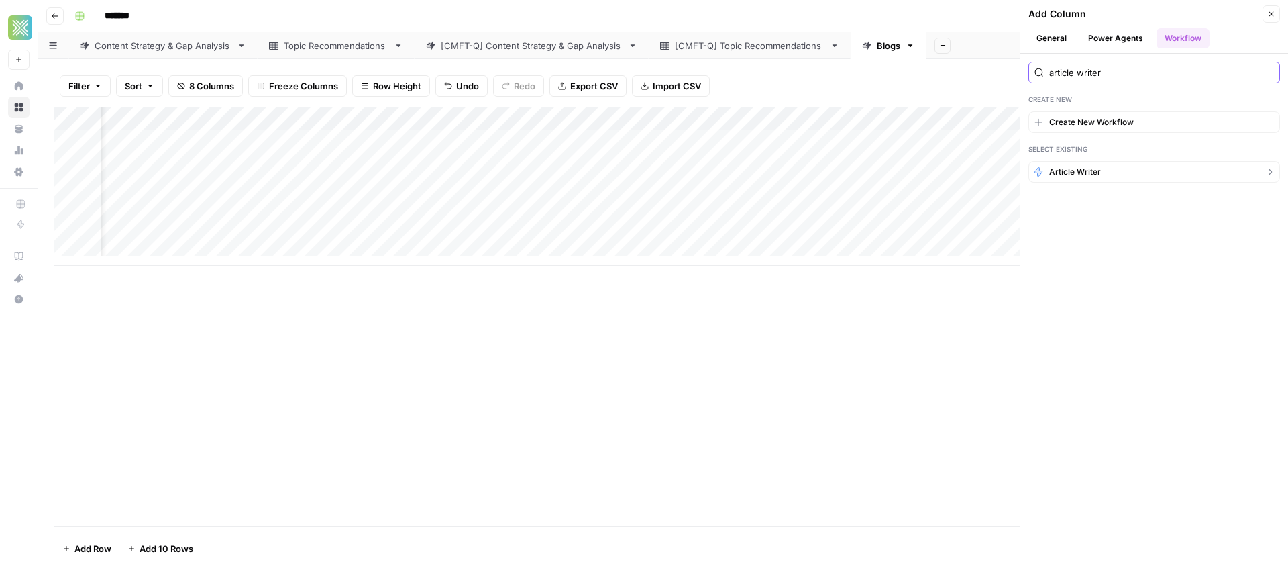
type input "article writer"
click at [1083, 179] on button "Article Writer" at bounding box center [1154, 171] width 252 height 21
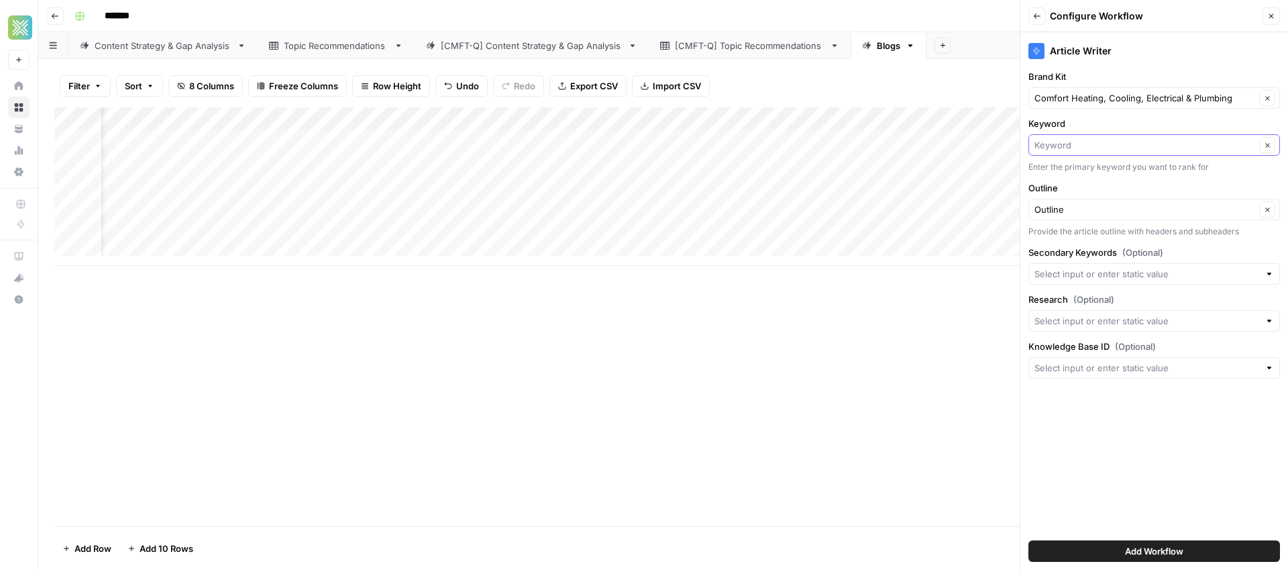
click at [1104, 143] on input "Keyword" at bounding box center [1144, 144] width 221 height 13
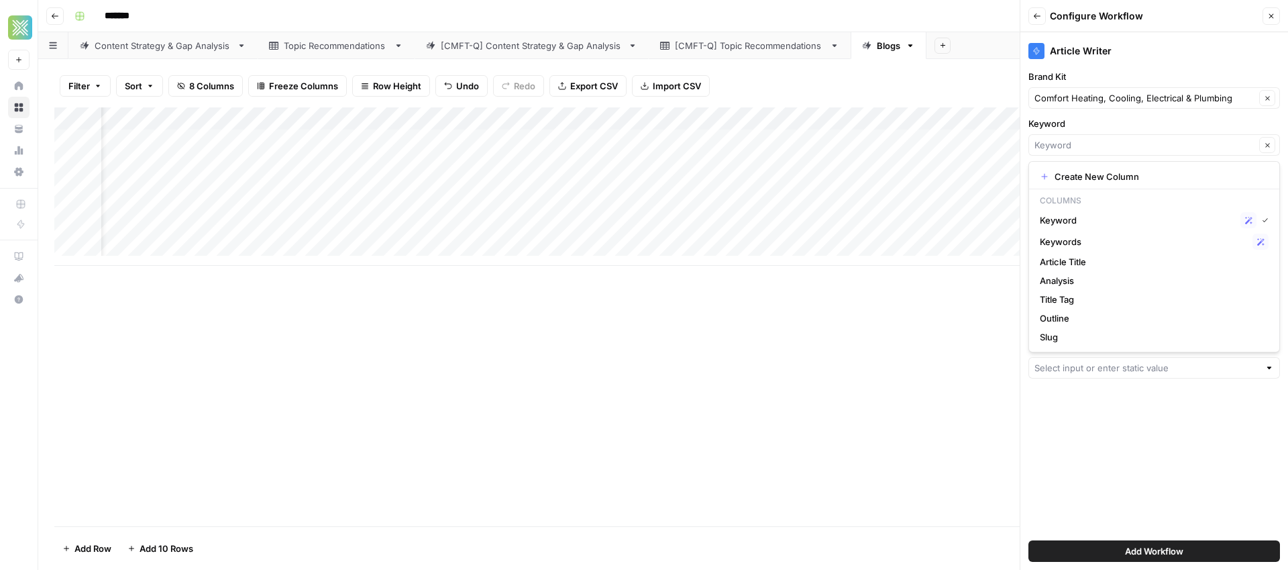
type input "Keyword"
click at [961, 443] on div "Add Column" at bounding box center [663, 316] width 1218 height 419
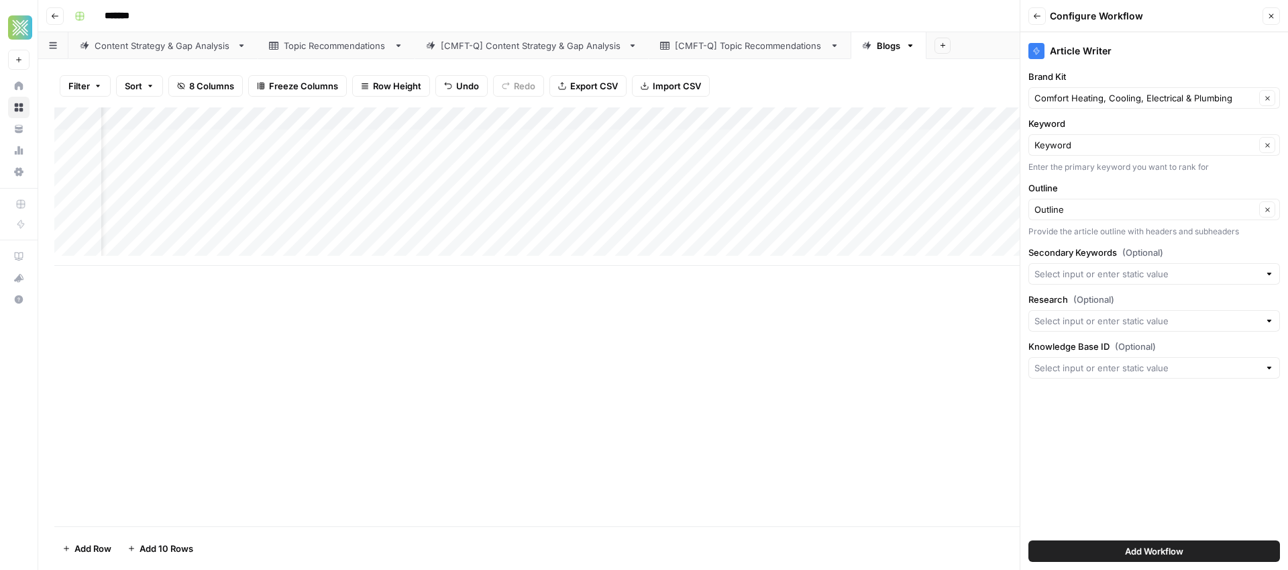
click at [321, 117] on div "Add Column" at bounding box center [663, 186] width 1218 height 158
click at [294, 153] on input "Keyword" at bounding box center [361, 150] width 136 height 13
click at [369, 129] on div "Add Column" at bounding box center [663, 186] width 1218 height 158
click at [307, 148] on input "Keyword" at bounding box center [361, 150] width 136 height 13
type input "Target Keyword"
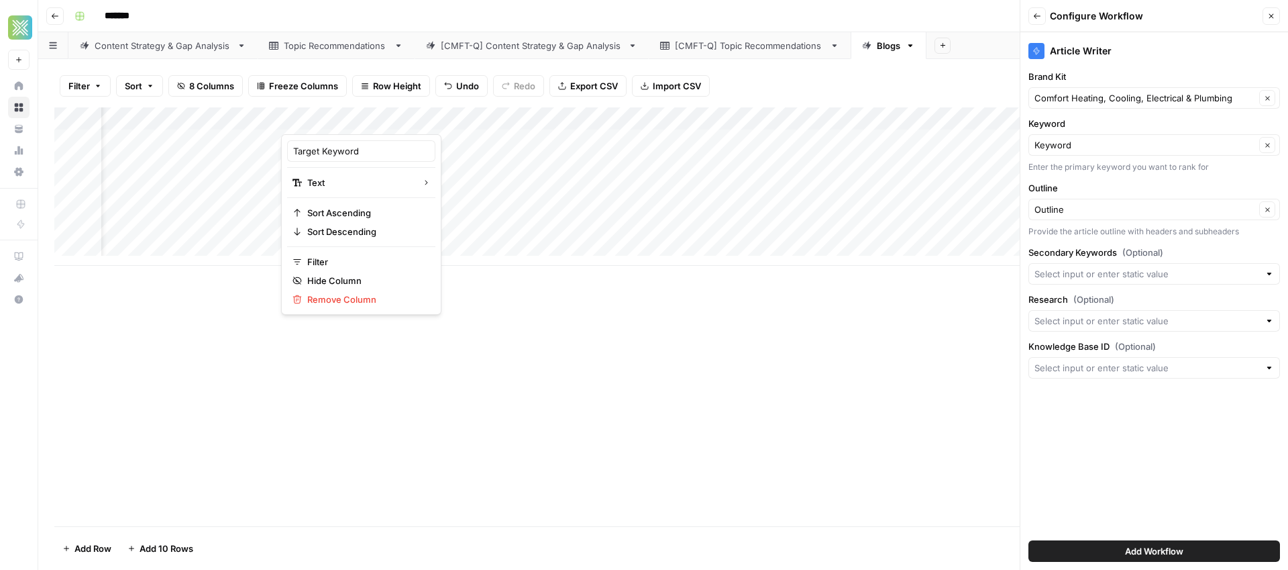
type input "Target Keyword"
click at [1191, 148] on input "Keyword" at bounding box center [1144, 144] width 221 height 13
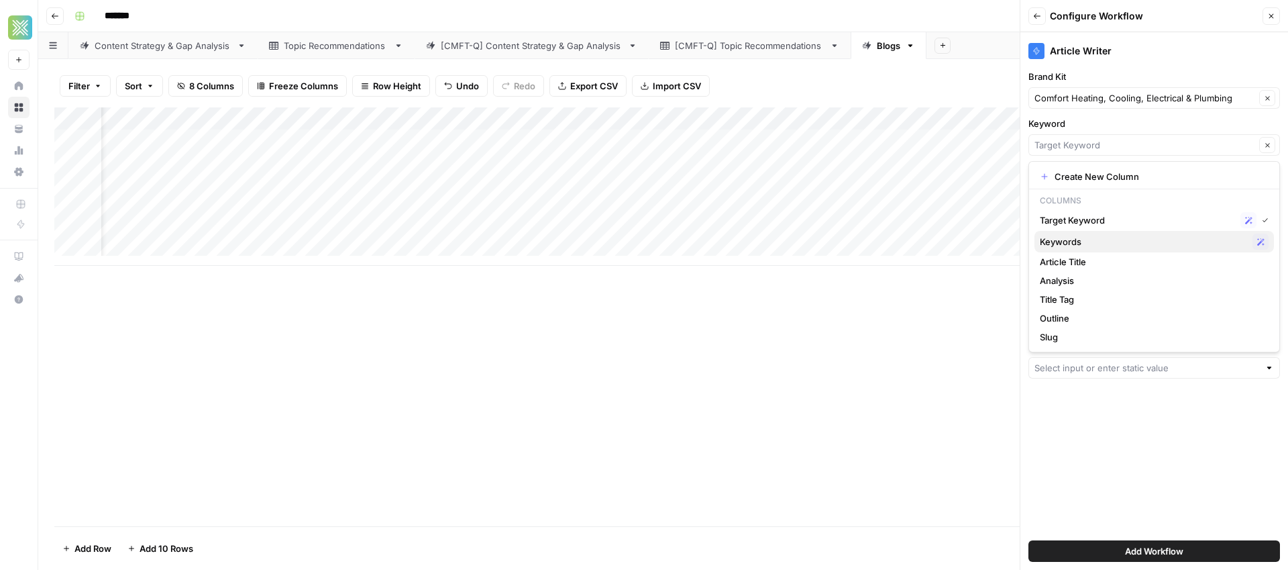
click at [1064, 245] on span "Keywords" at bounding box center [1143, 241] width 207 height 13
type input "Keywords"
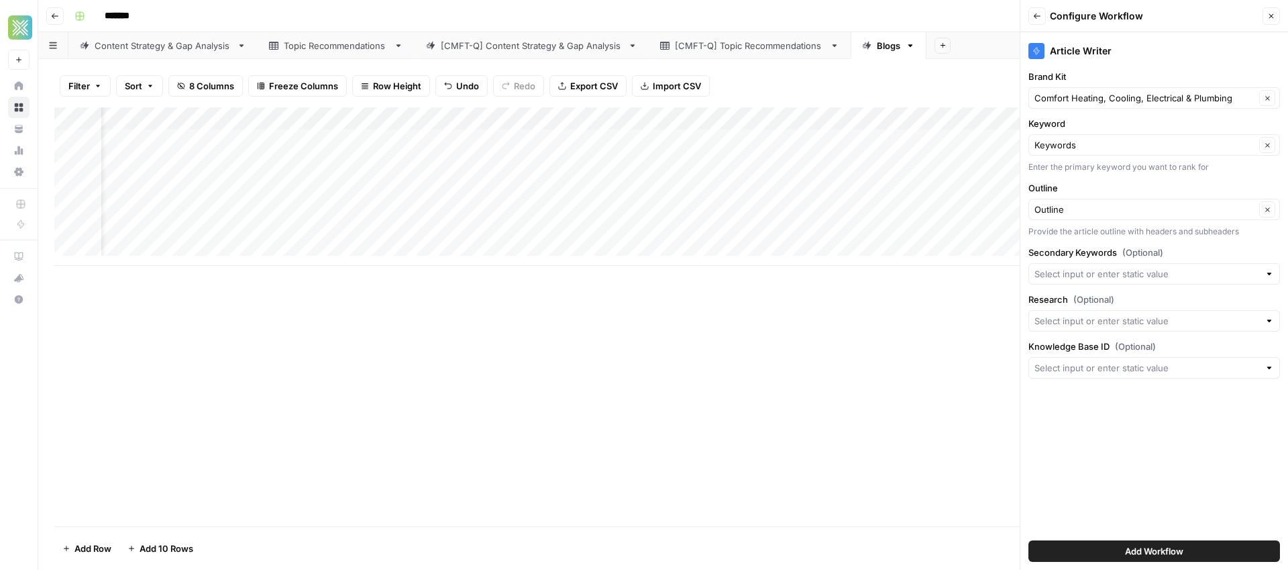
click at [882, 338] on div "Add Column" at bounding box center [663, 316] width 1218 height 419
click at [1169, 369] on input "Knowledge Base ID (Optional)" at bounding box center [1146, 367] width 225 height 13
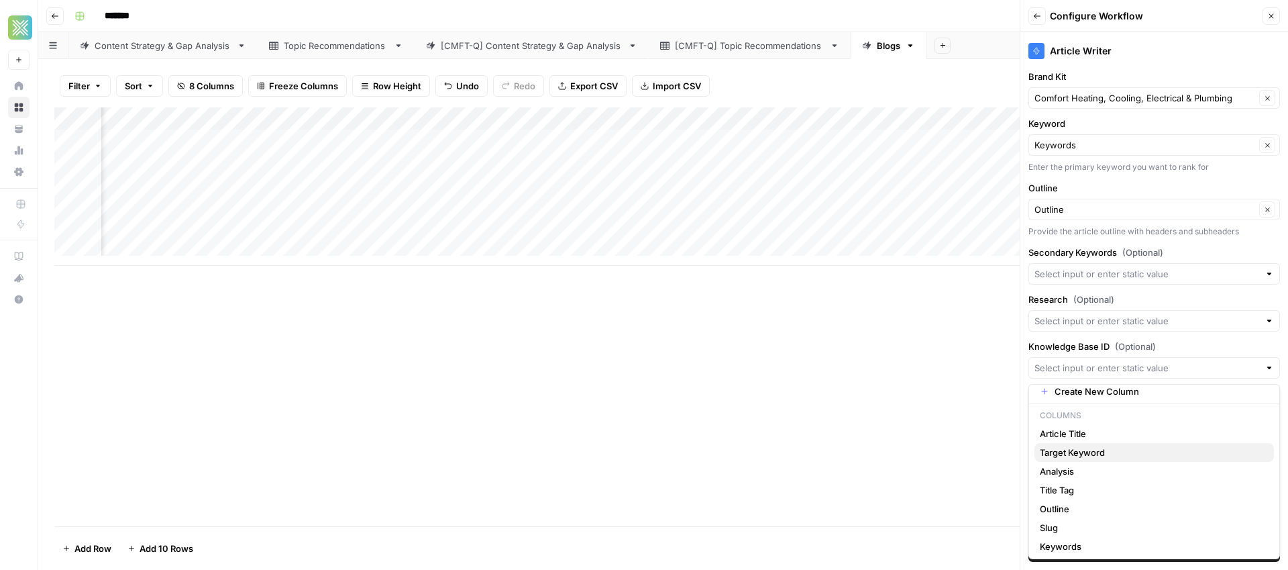
scroll to position [11, 0]
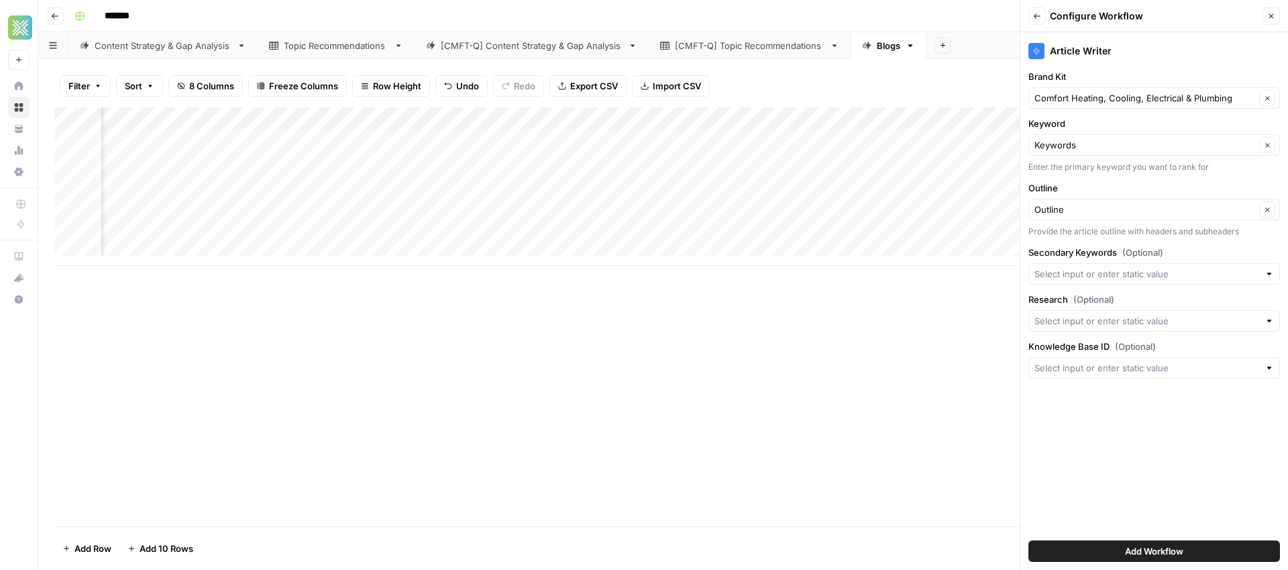
click at [863, 454] on div "Add Column" at bounding box center [663, 316] width 1218 height 419
click at [1093, 146] on input "Keyword" at bounding box center [1144, 144] width 221 height 13
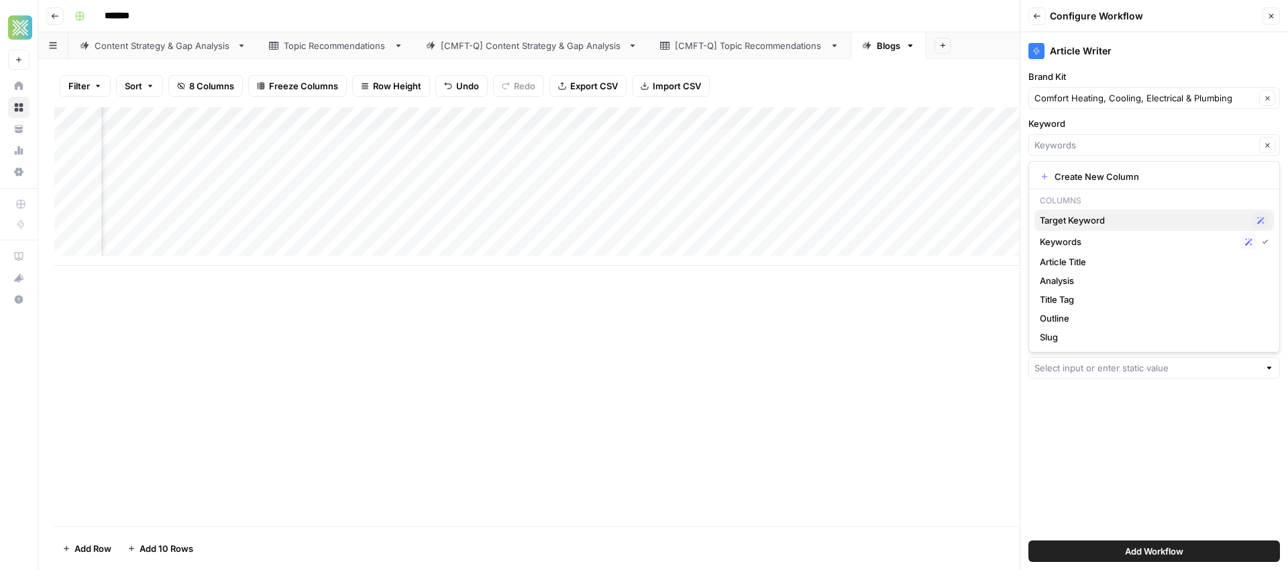
click at [1089, 219] on span "Target Keyword" at bounding box center [1143, 219] width 207 height 13
type input "Target Keyword"
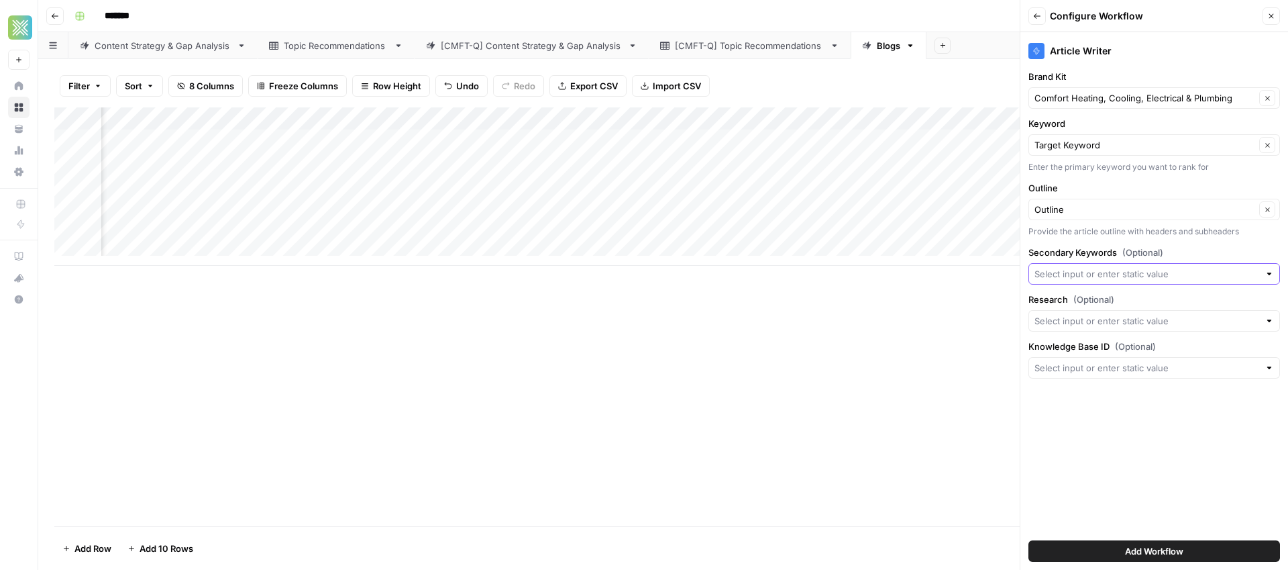
click at [1106, 276] on input "Secondary Keywords (Optional)" at bounding box center [1146, 273] width 225 height 13
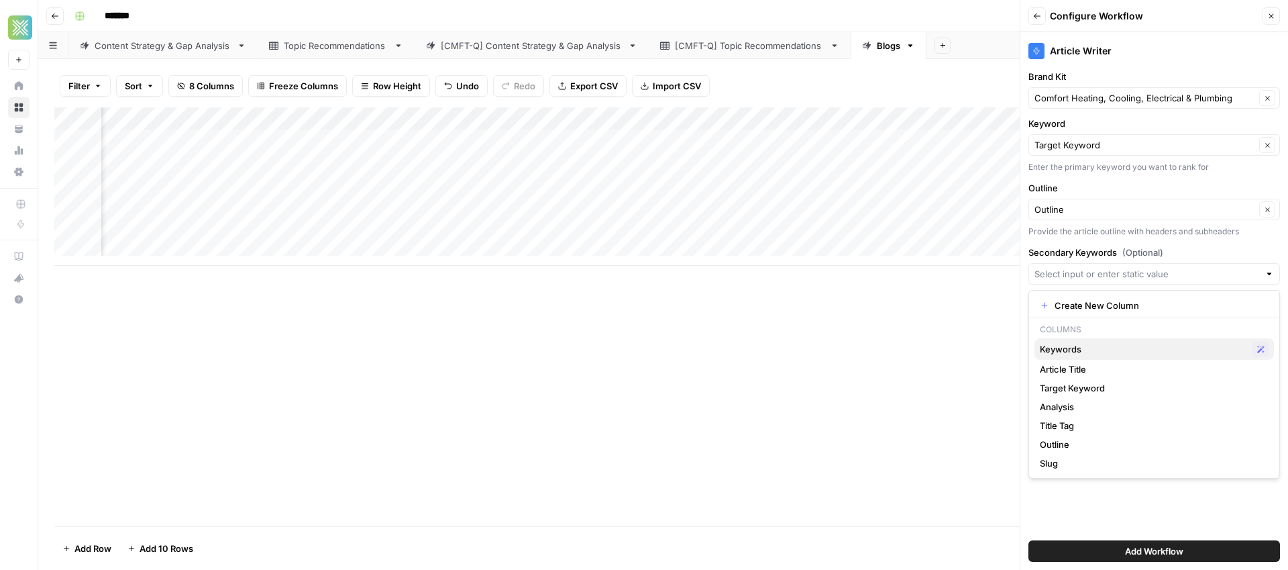
click at [1082, 345] on span "Keywords" at bounding box center [1143, 348] width 207 height 13
type input "Keywords"
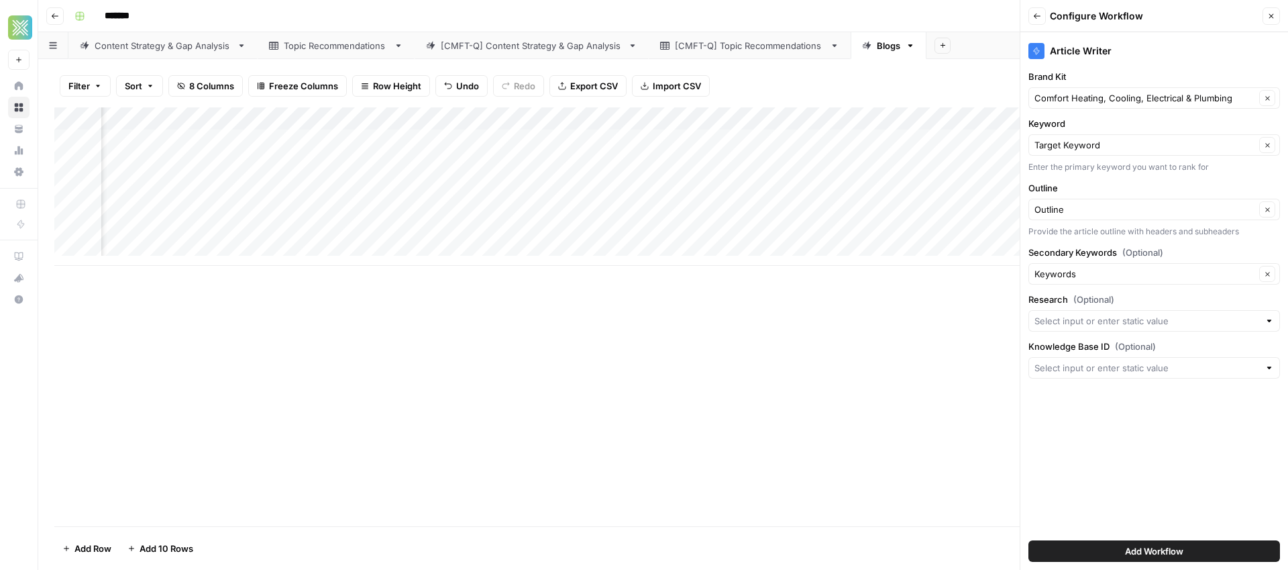
click at [1271, 321] on div at bounding box center [1269, 320] width 9 height 13
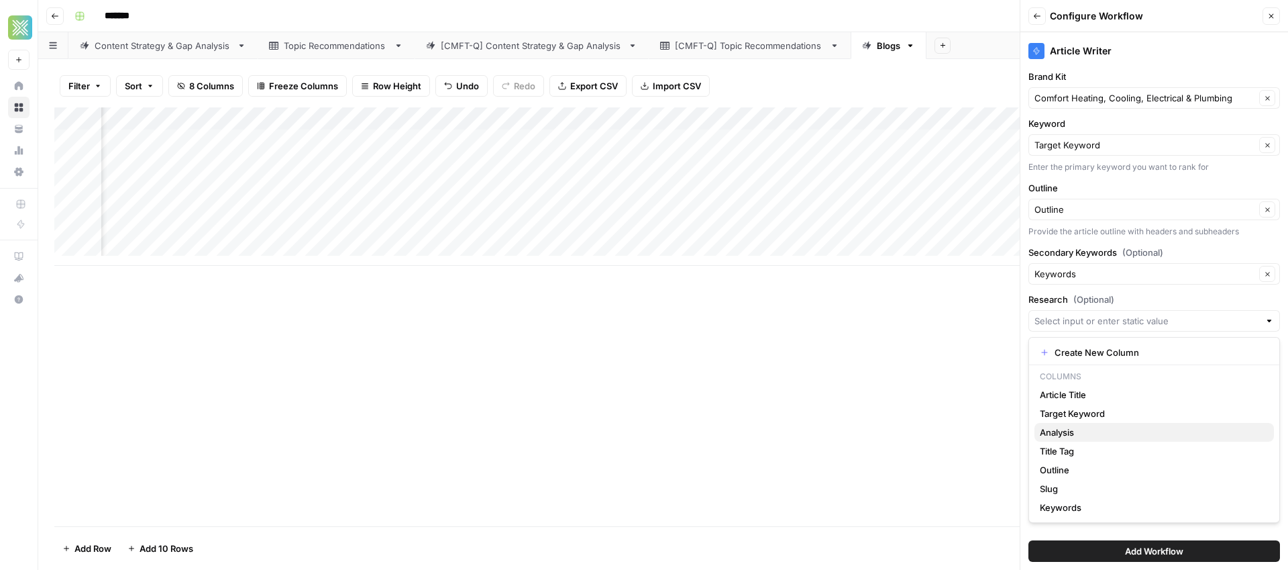
click at [1080, 435] on span "Analysis" at bounding box center [1151, 431] width 223 height 13
type input "Analysis"
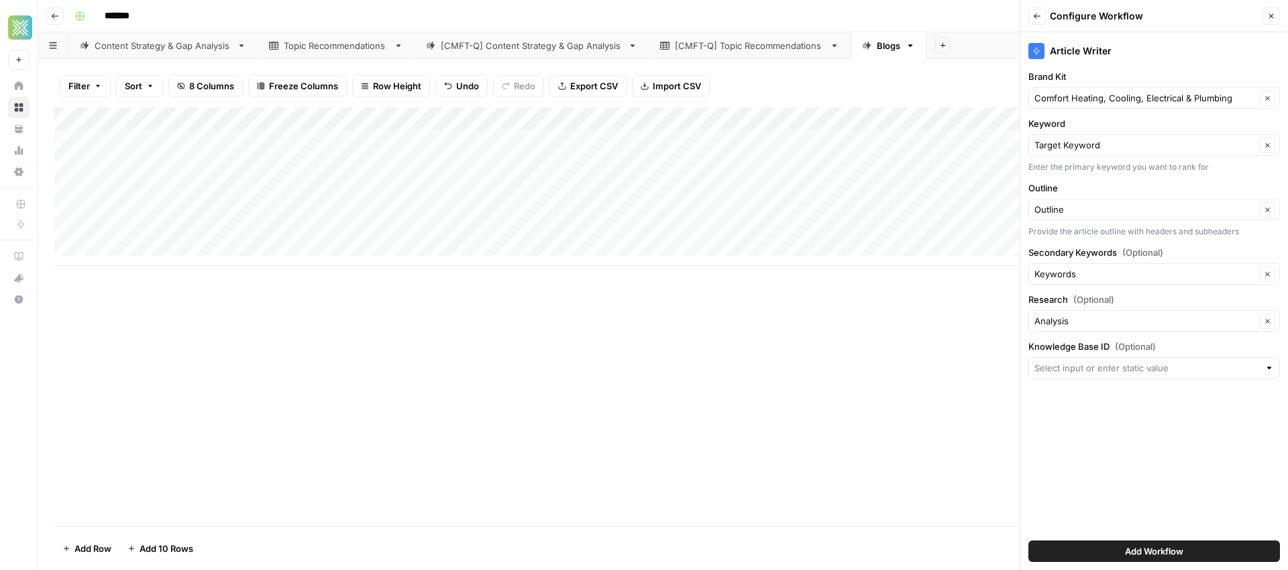
scroll to position [0, 0]
click at [1149, 552] on span "Add Workflow" at bounding box center [1154, 550] width 58 height 13
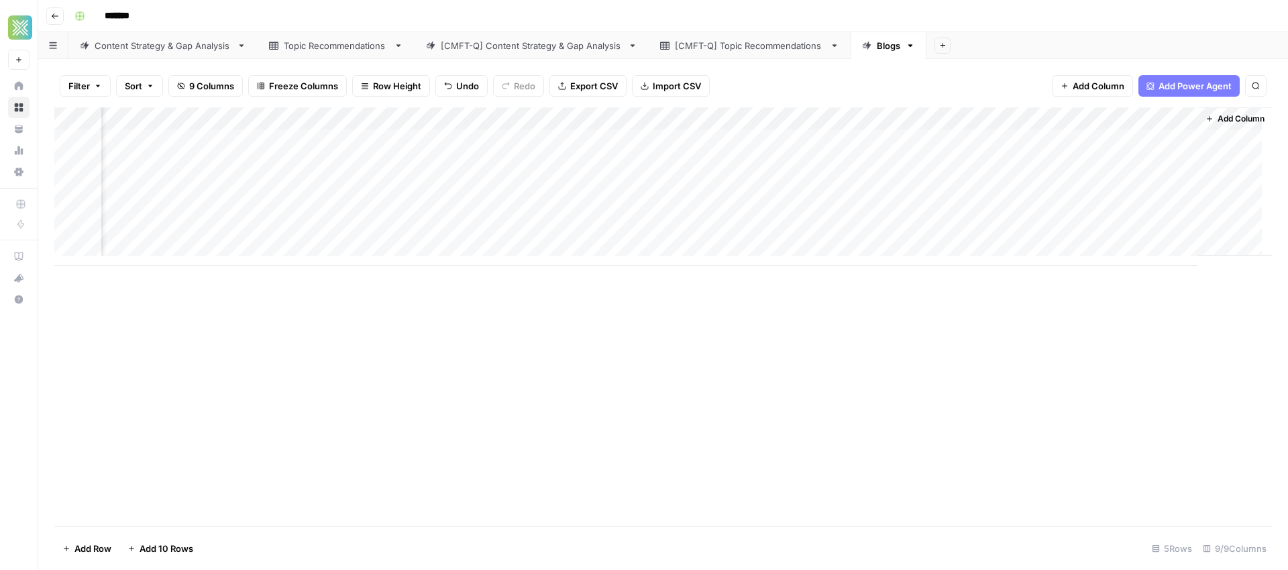
scroll to position [0, 187]
click at [1159, 126] on div "Add Column" at bounding box center [663, 186] width 1218 height 158
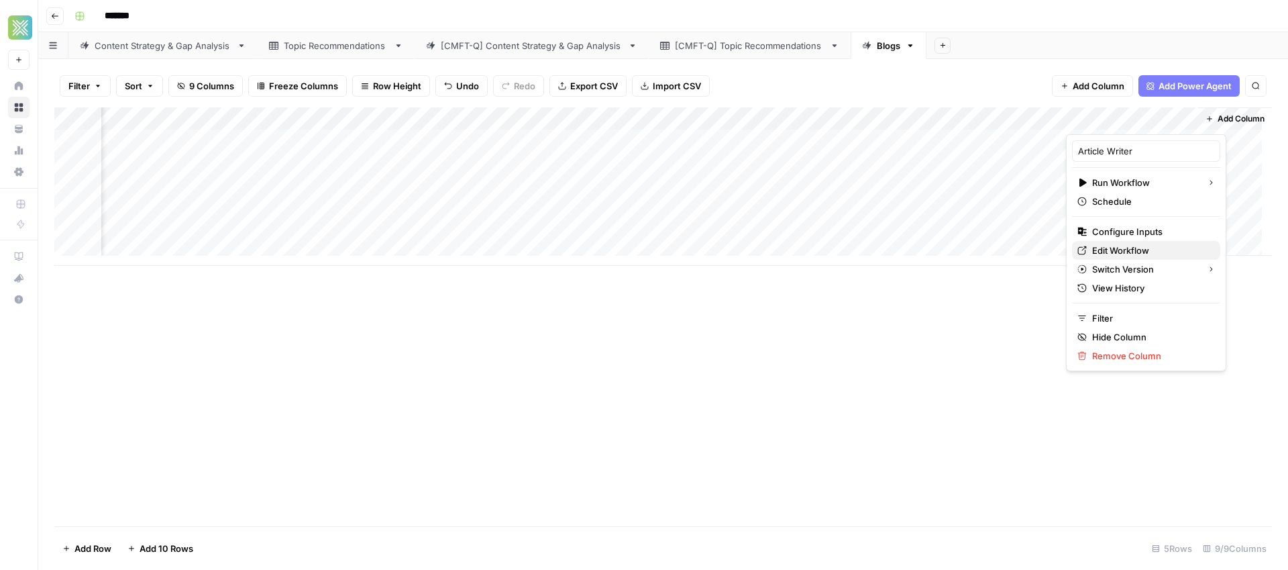
click at [1136, 241] on link "Edit Workflow" at bounding box center [1146, 250] width 148 height 19
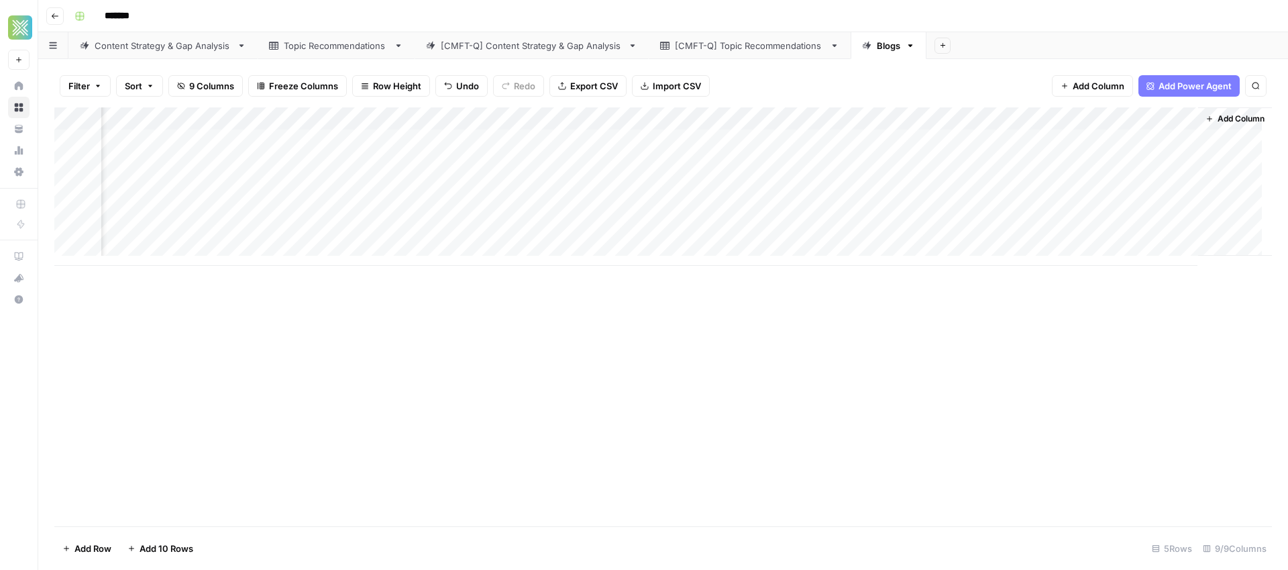
click at [1155, 118] on div "Add Column" at bounding box center [663, 186] width 1218 height 158
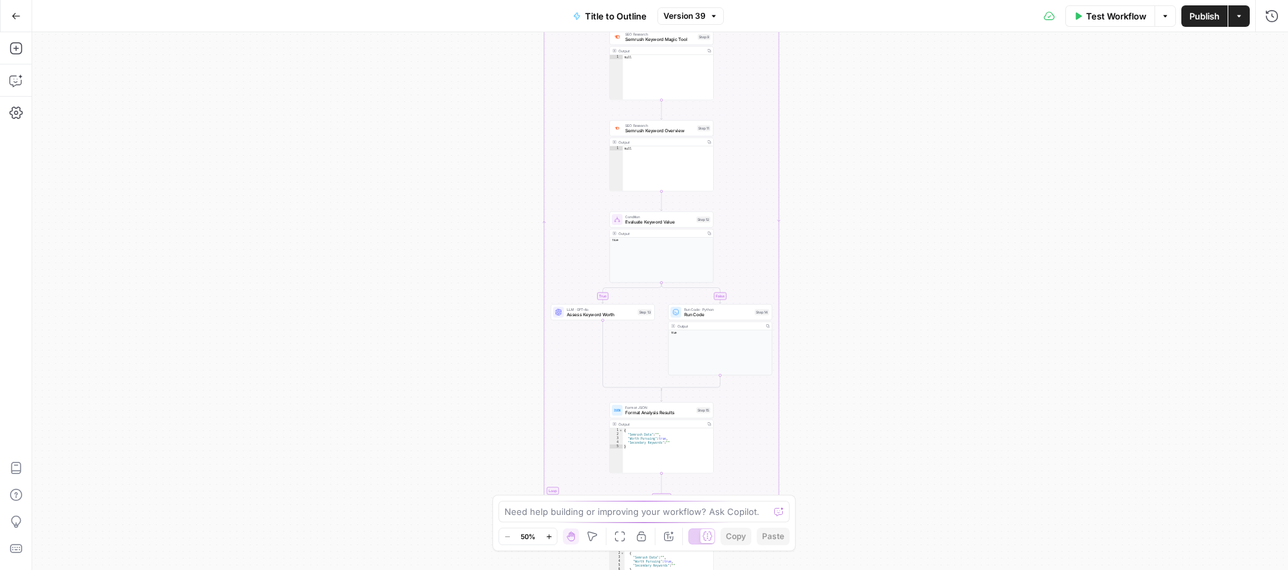
click at [168, 142] on div "true false Workflow Set Inputs Inputs LLM · gpt-4o-2024-11-20 Title Analysis St…" at bounding box center [660, 300] width 1256 height 537
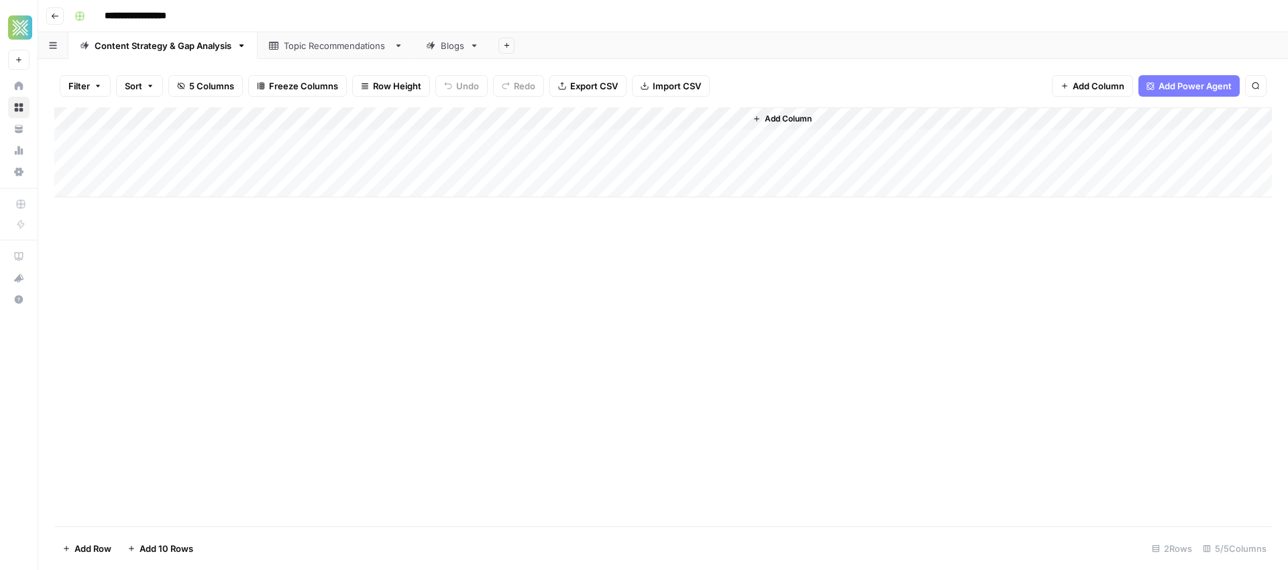
click at [458, 45] on div "Blogs" at bounding box center [452, 45] width 23 height 13
click at [510, 142] on div "Add Column" at bounding box center [663, 316] width 1218 height 419
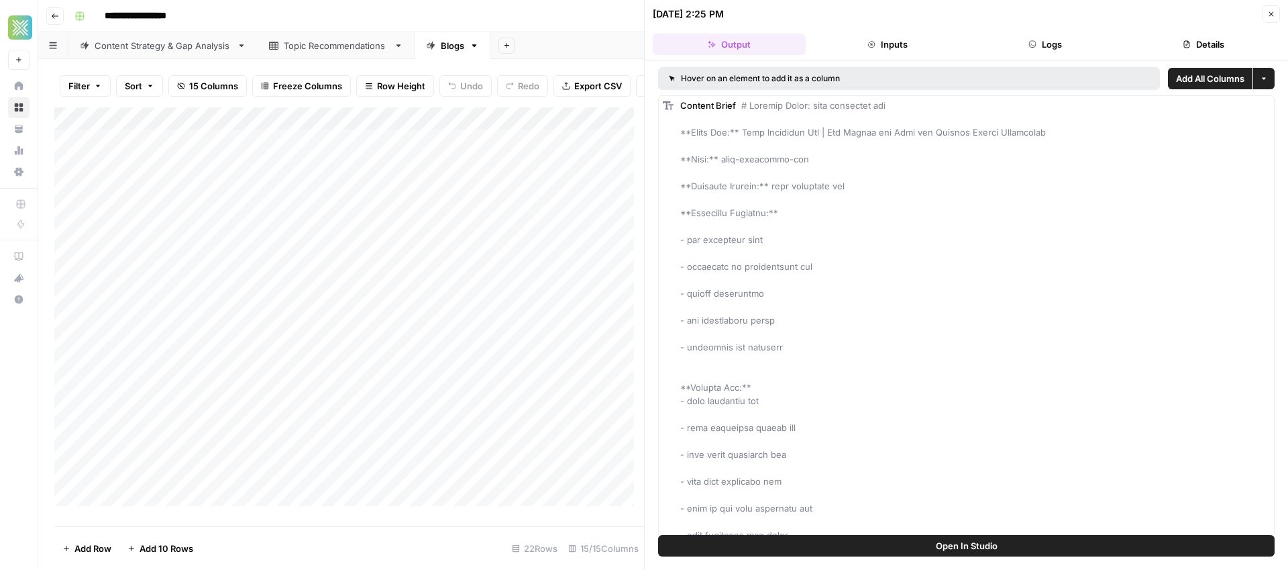
click at [1269, 15] on icon "button" at bounding box center [1271, 14] width 8 height 8
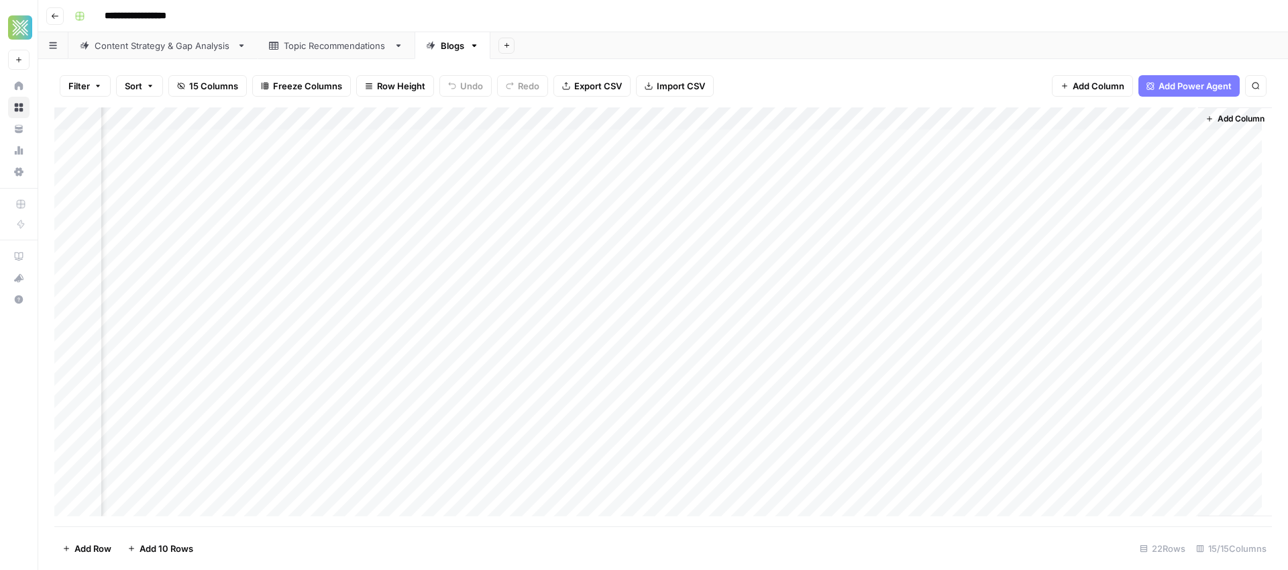
scroll to position [0, 802]
click at [1159, 118] on div "Add Column" at bounding box center [663, 316] width 1218 height 419
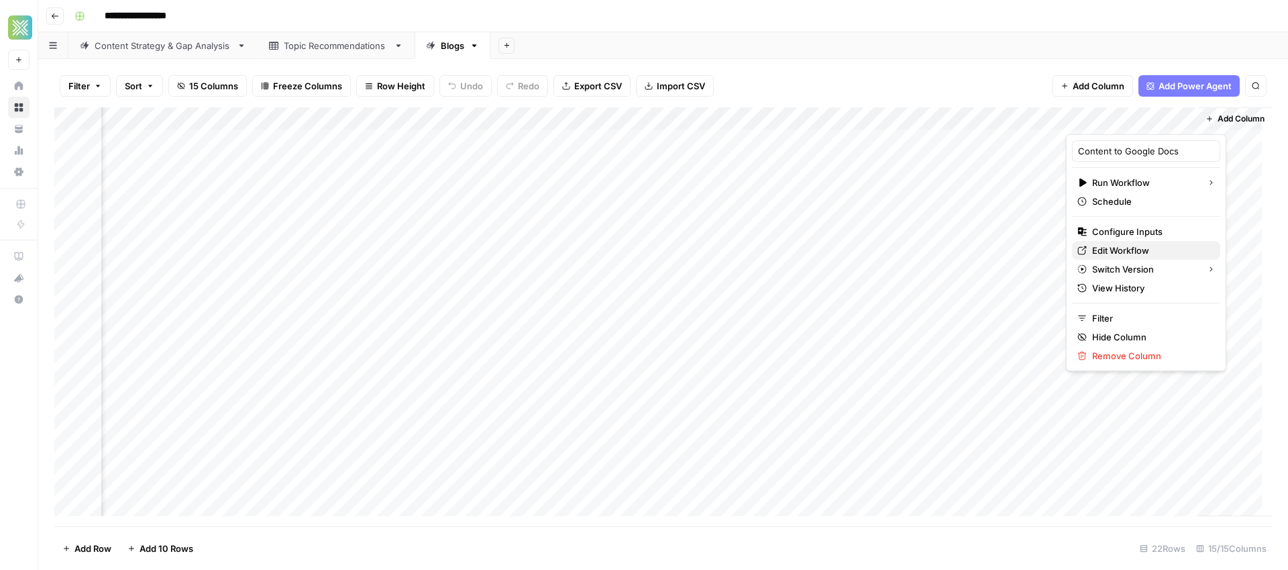
click at [1120, 254] on span "Edit Workflow" at bounding box center [1150, 250] width 117 height 13
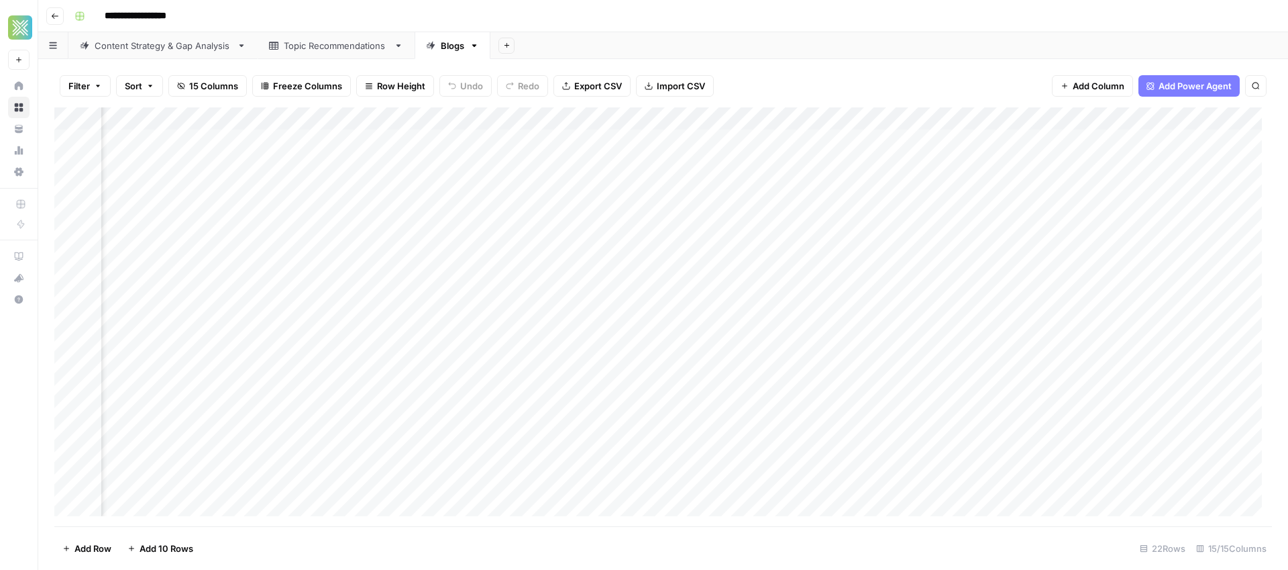
scroll to position [0, 0]
click at [888, 141] on div "Add Column" at bounding box center [663, 316] width 1218 height 419
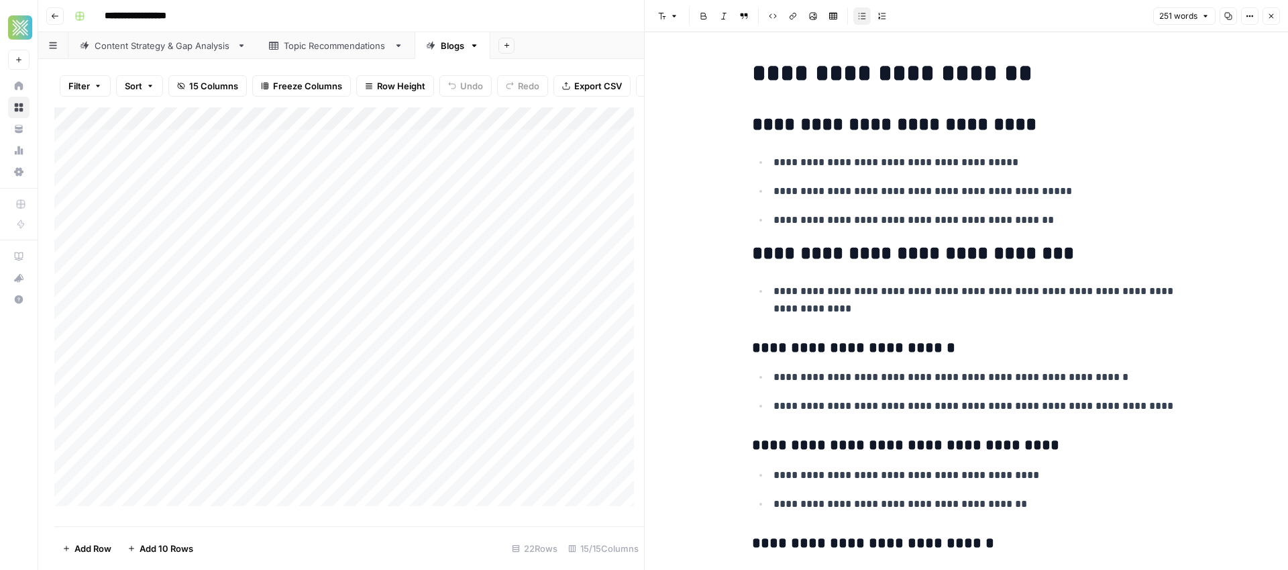
click at [1269, 18] on icon "button" at bounding box center [1271, 16] width 8 height 8
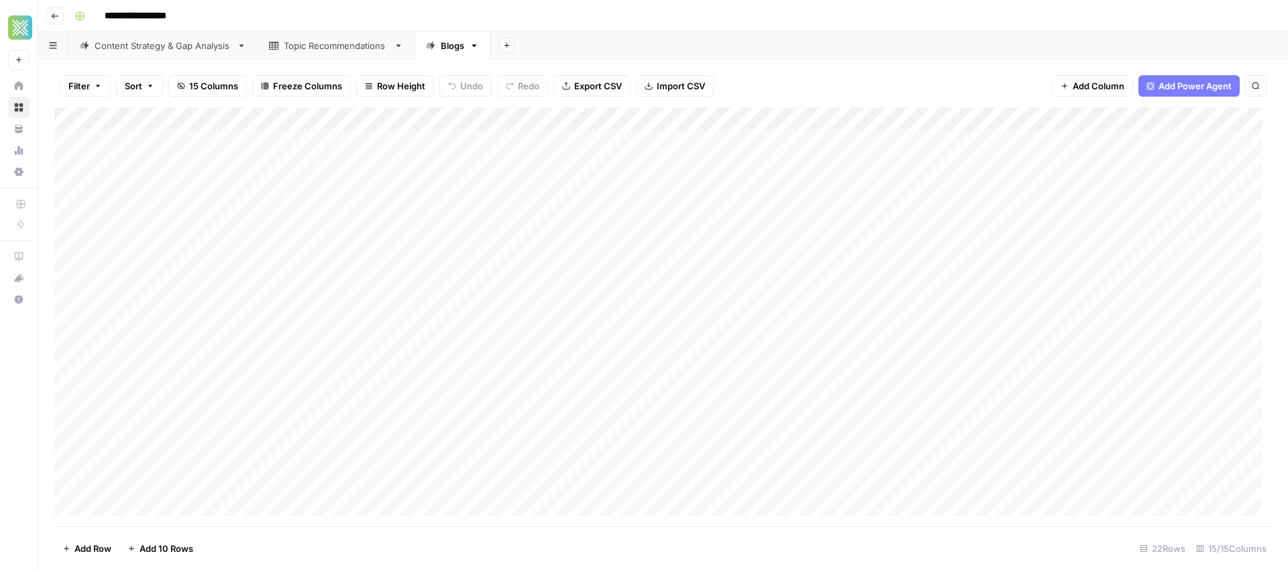
click at [1201, 125] on div "Add Column" at bounding box center [663, 316] width 1218 height 419
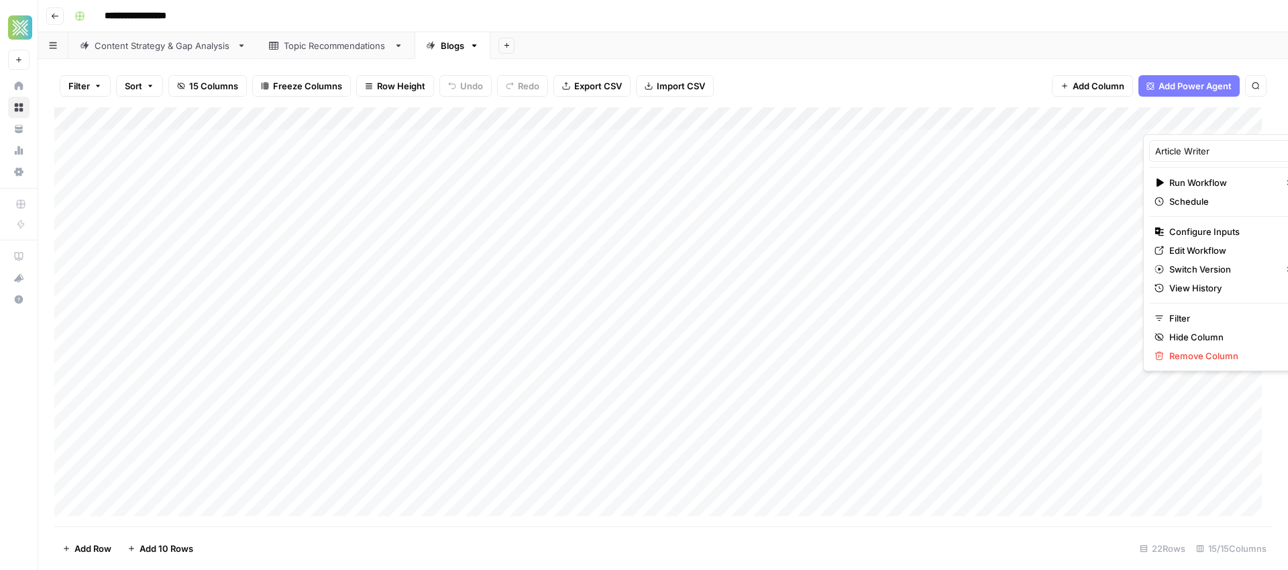
click at [1120, 101] on div "Filter Sort 15 Columns Freeze Columns Row Height Undo Redo Export CSV Import CS…" at bounding box center [663, 85] width 1218 height 43
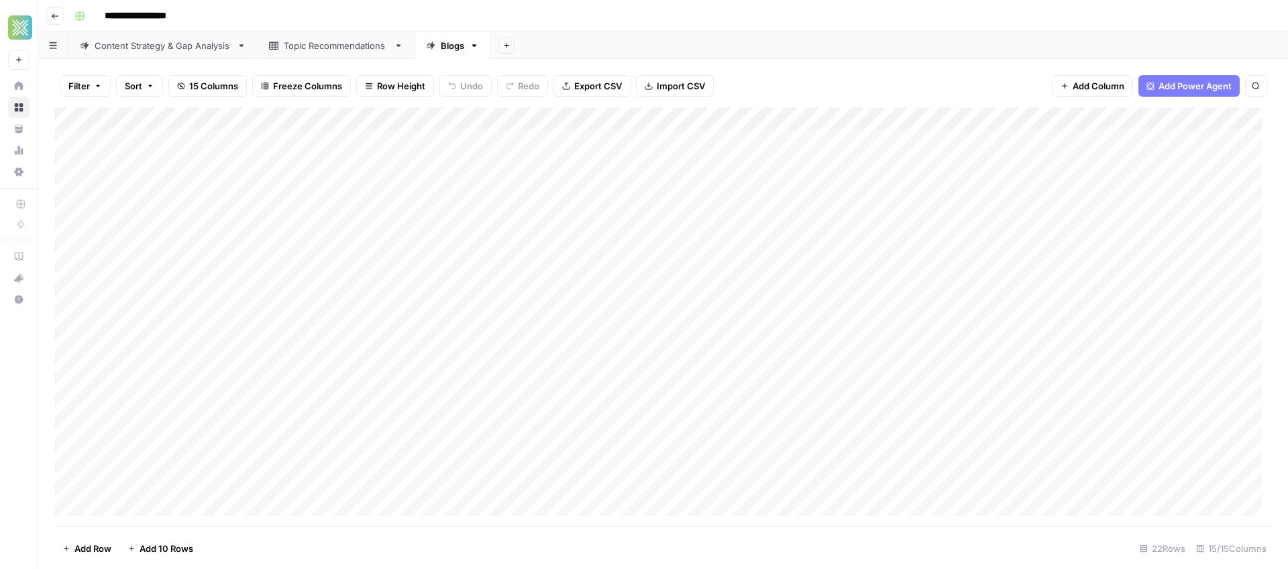
click at [1195, 140] on div "Add Column" at bounding box center [663, 316] width 1218 height 419
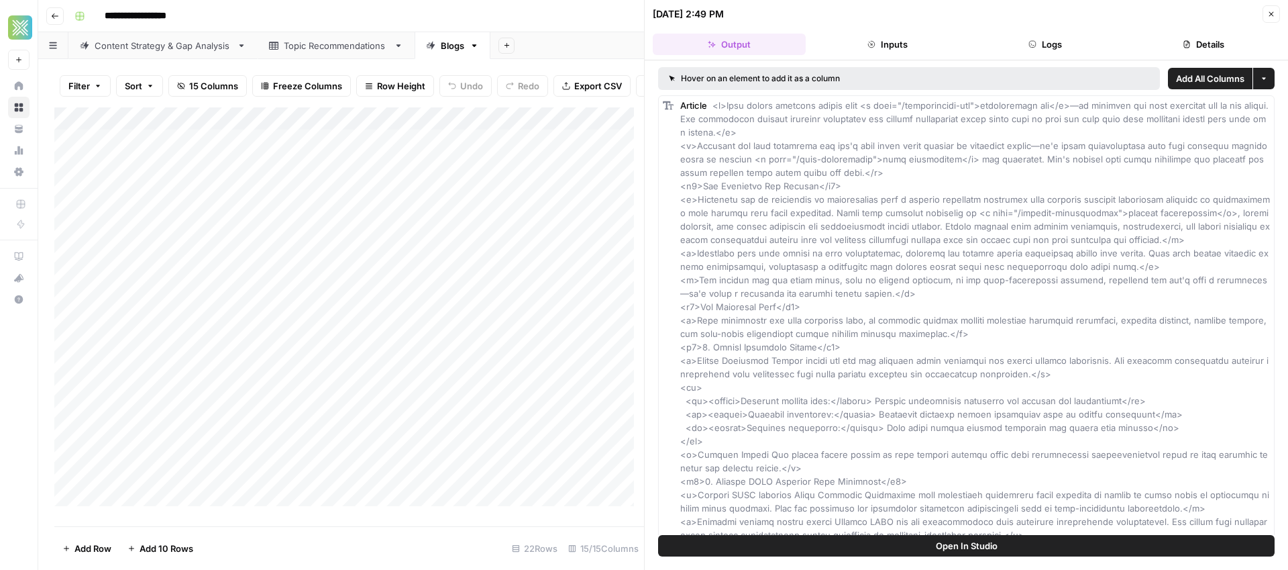
click at [857, 45] on button "Inputs" at bounding box center [887, 44] width 153 height 21
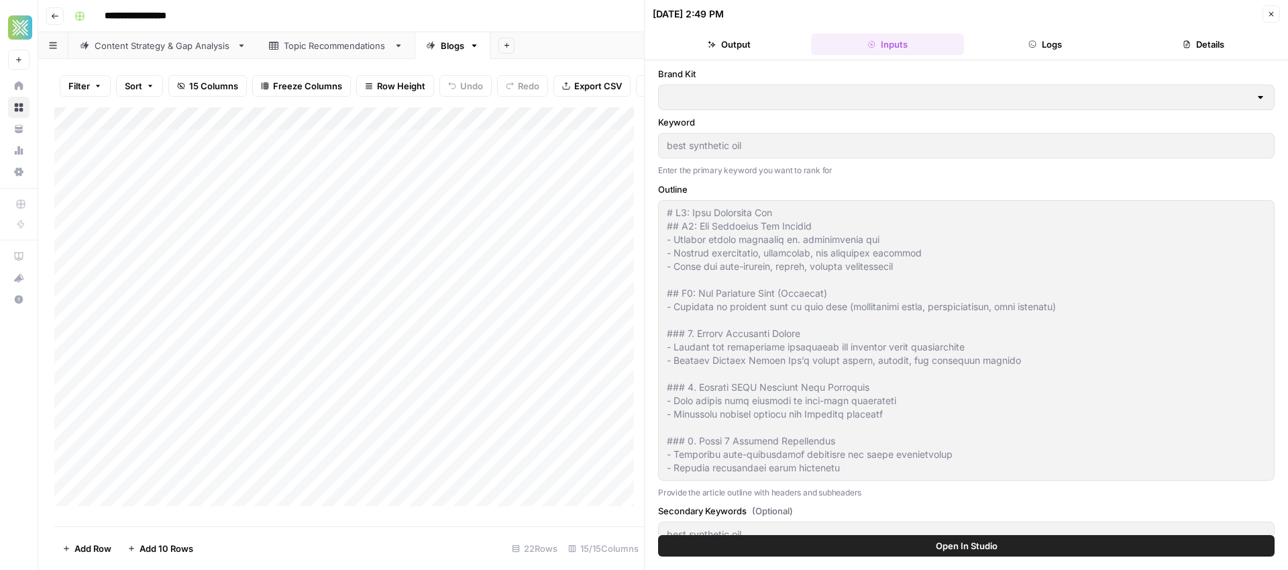
type input "Factory Direct Oil"
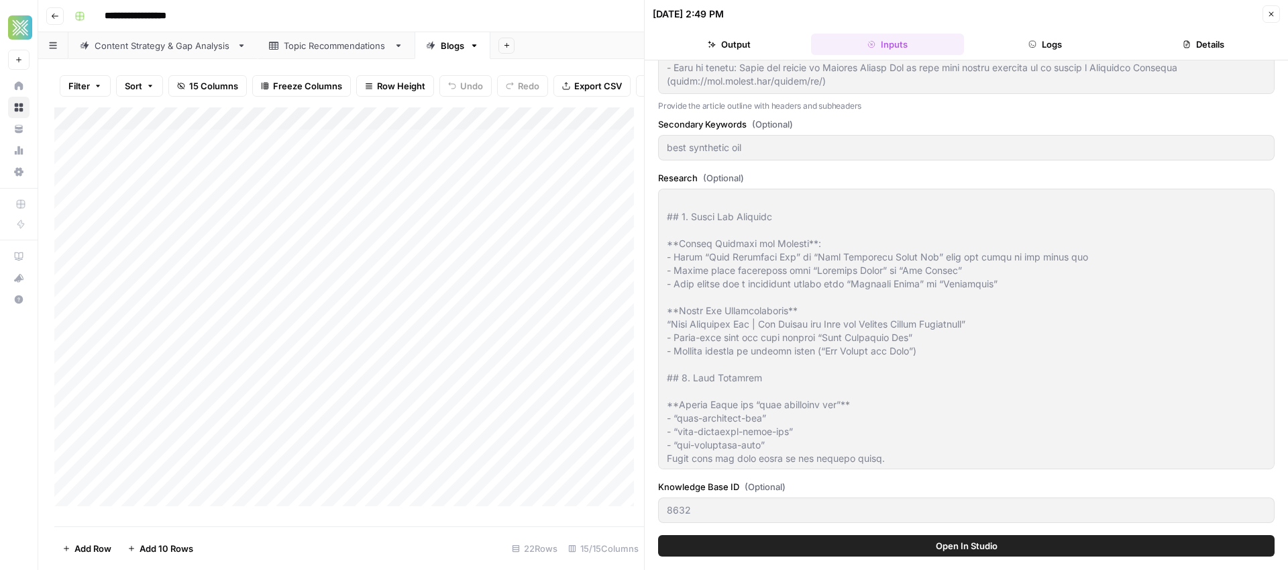
scroll to position [3448, 0]
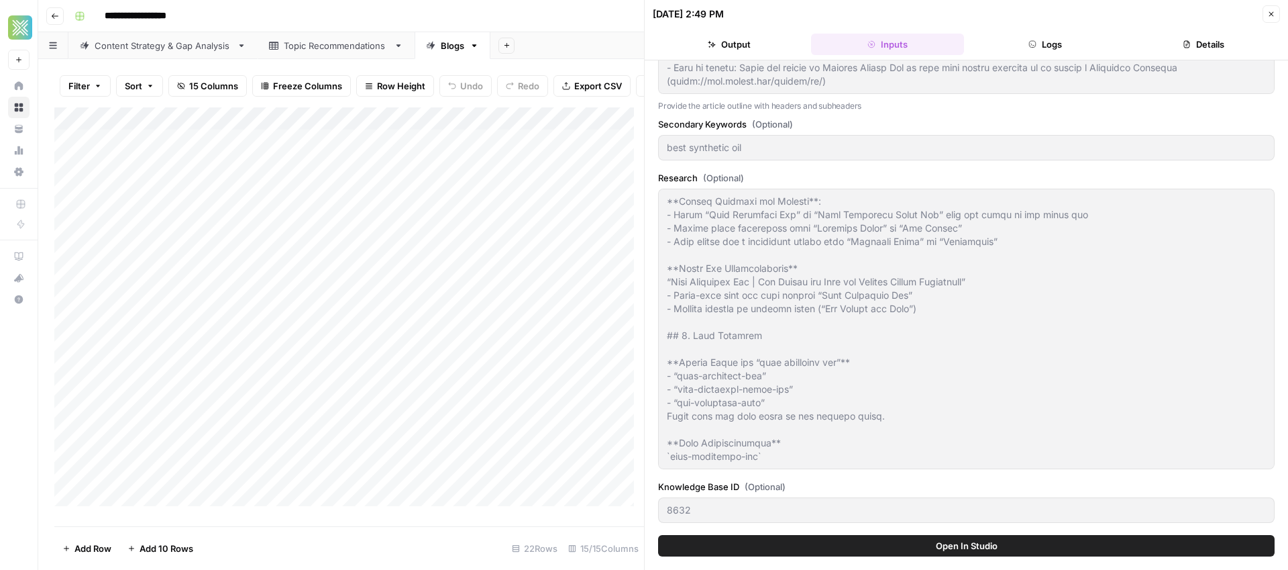
click at [553, 13] on div "**********" at bounding box center [671, 15] width 1205 height 21
click at [566, 22] on div "**********" at bounding box center [671, 15] width 1205 height 21
click at [736, 46] on button "Output" at bounding box center [729, 44] width 153 height 21
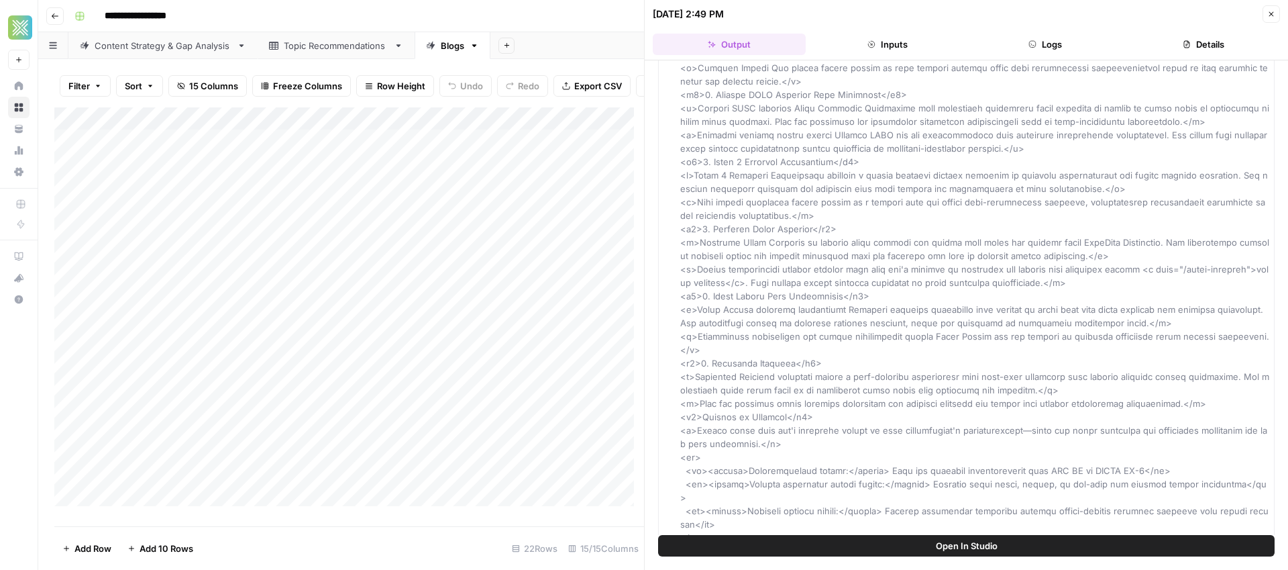
click at [1274, 15] on icon "button" at bounding box center [1271, 14] width 8 height 8
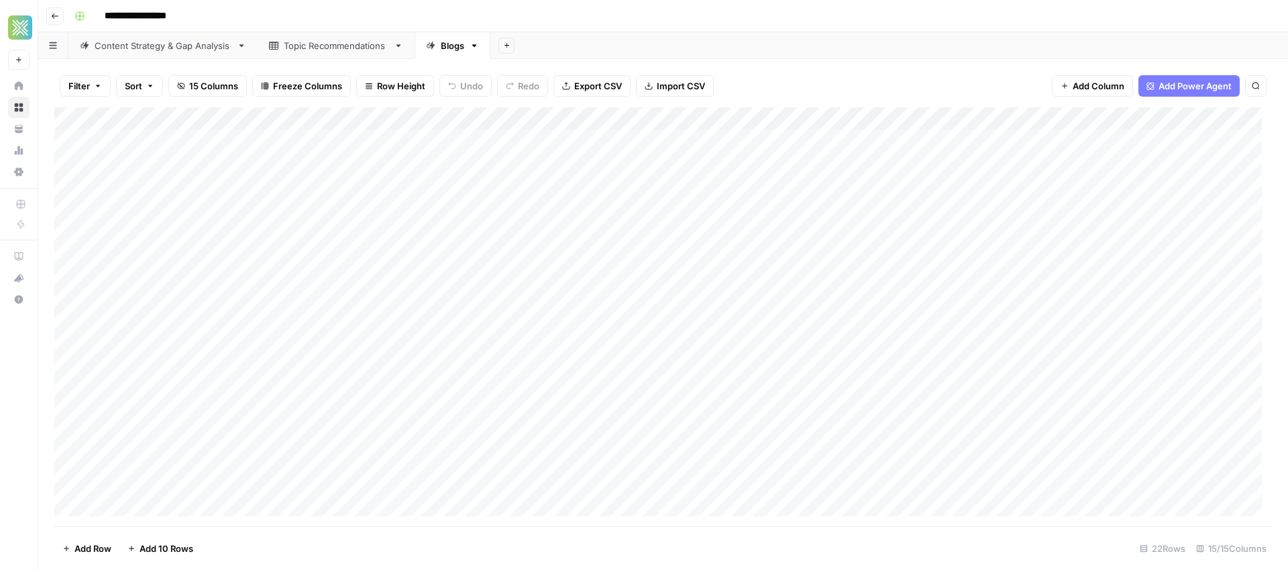
click at [1197, 114] on div "Add Column" at bounding box center [663, 316] width 1218 height 419
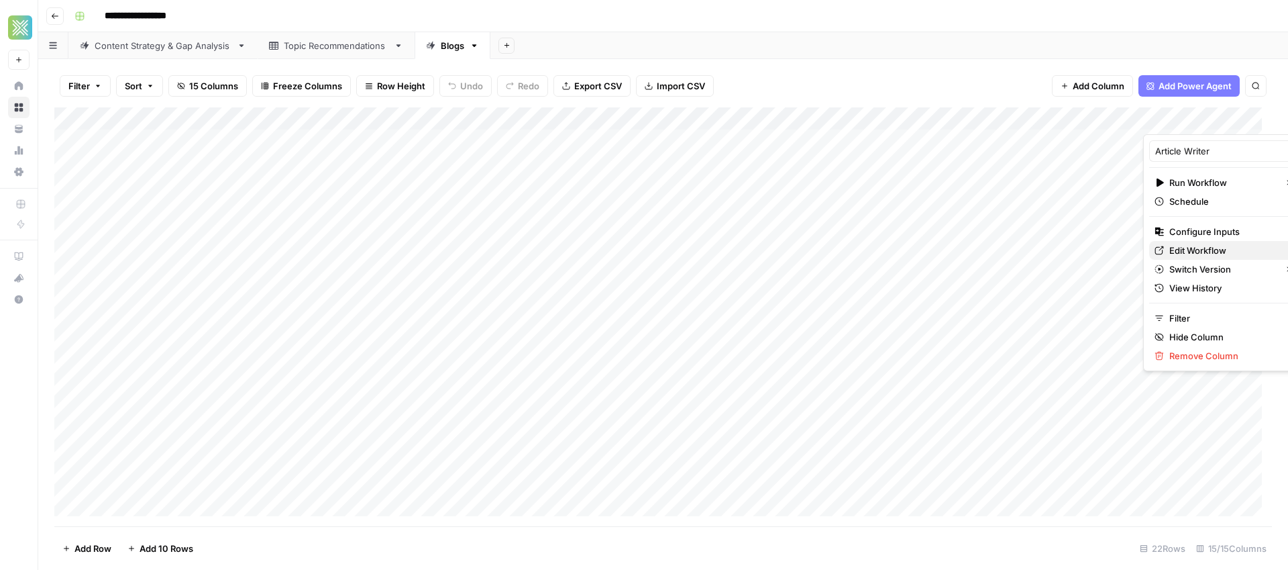
click at [1203, 245] on span "Edit Workflow" at bounding box center [1227, 250] width 117 height 13
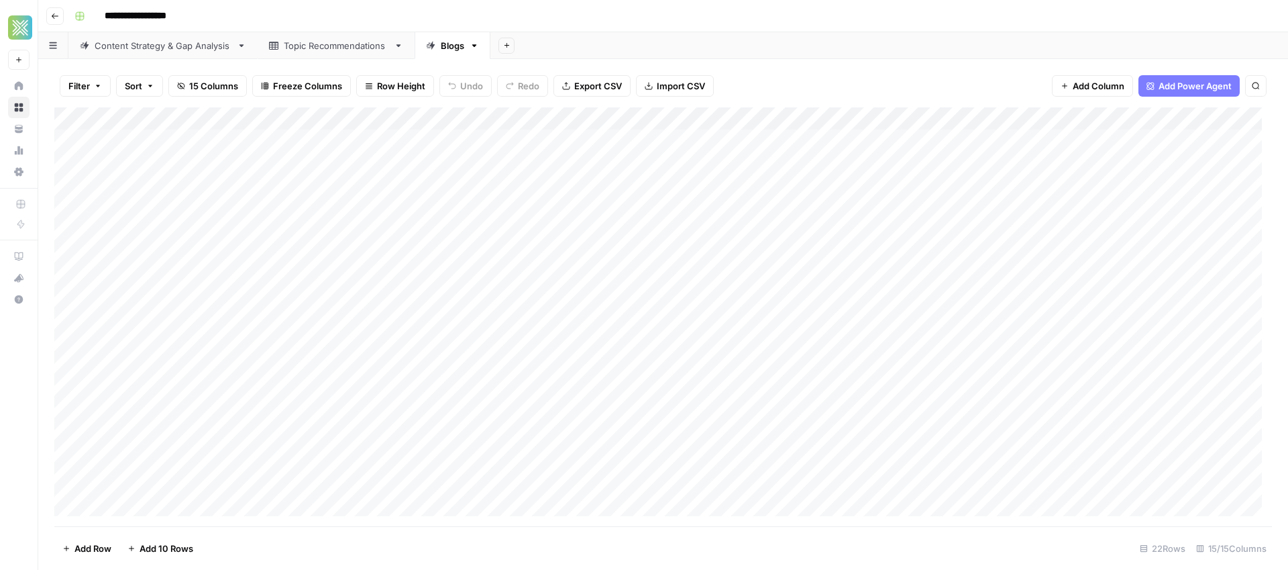
click at [1178, 142] on div "Add Column" at bounding box center [663, 316] width 1218 height 419
click at [1199, 147] on div "Add Column" at bounding box center [663, 316] width 1218 height 419
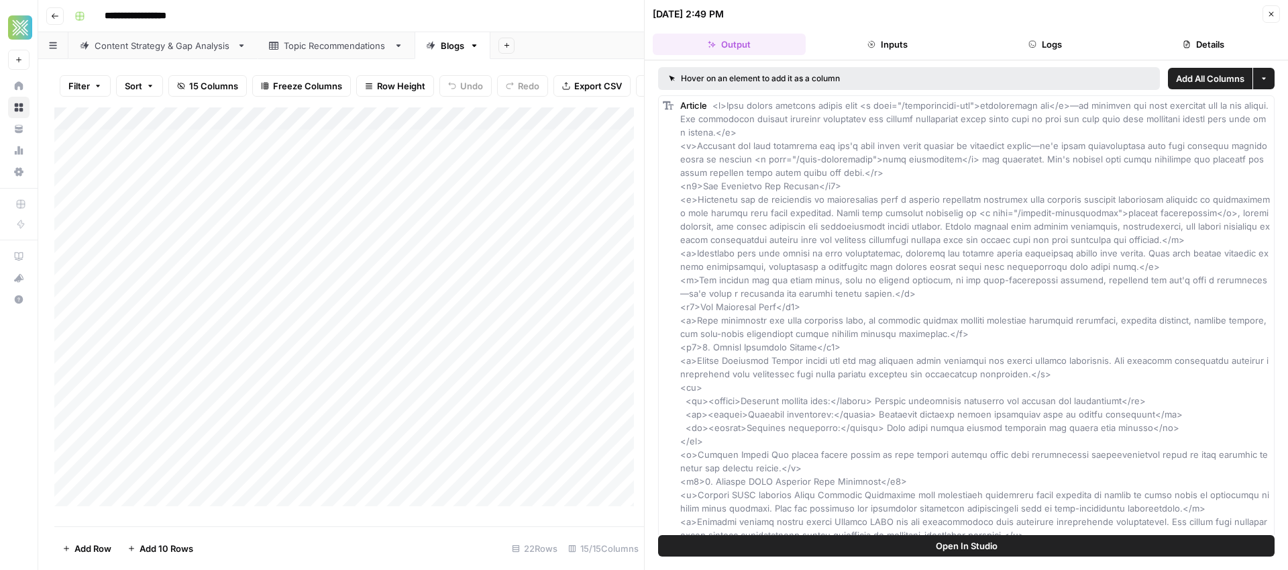
click at [899, 45] on button "Inputs" at bounding box center [887, 44] width 153 height 21
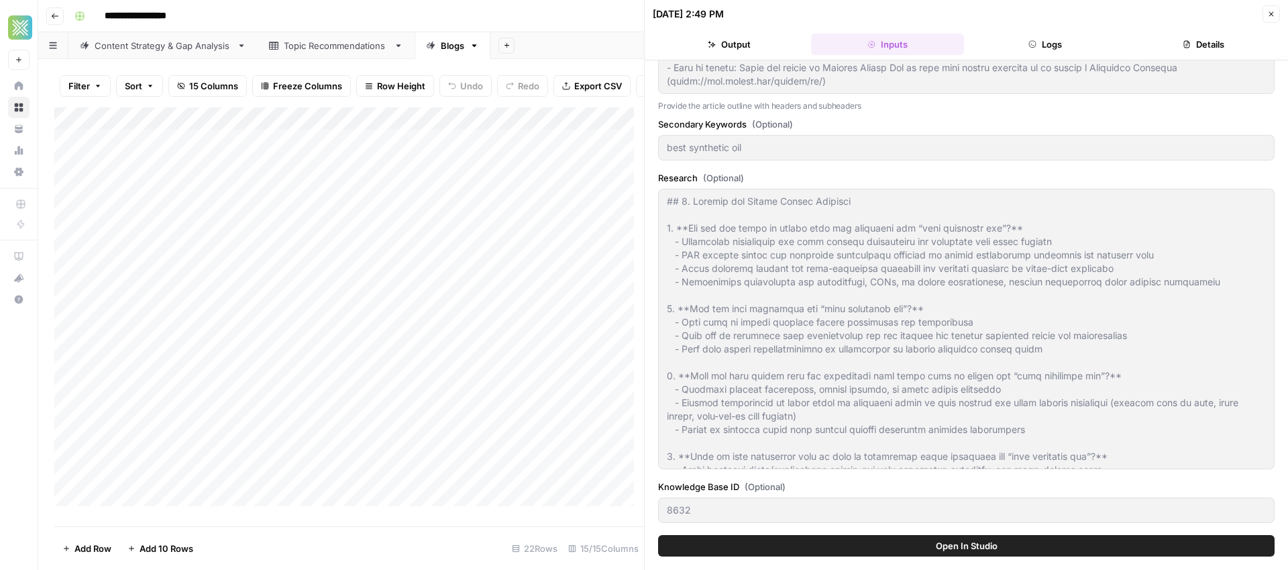
scroll to position [384, 0]
click at [1267, 17] on icon "button" at bounding box center [1271, 14] width 8 height 8
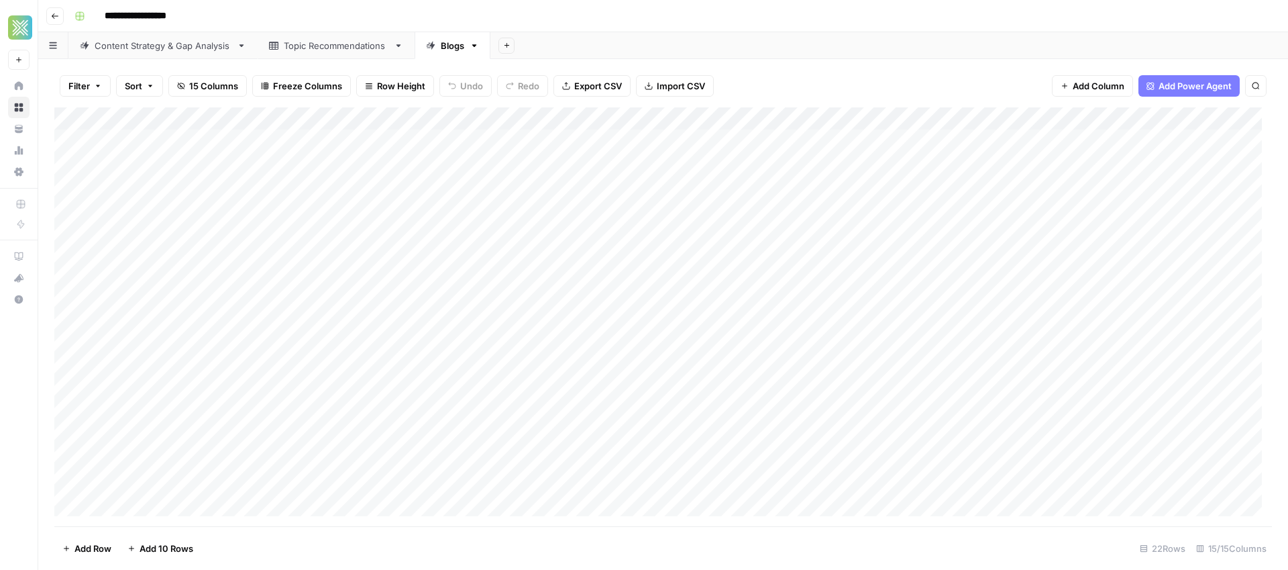
click at [1237, 118] on div "Add Column" at bounding box center [663, 316] width 1218 height 419
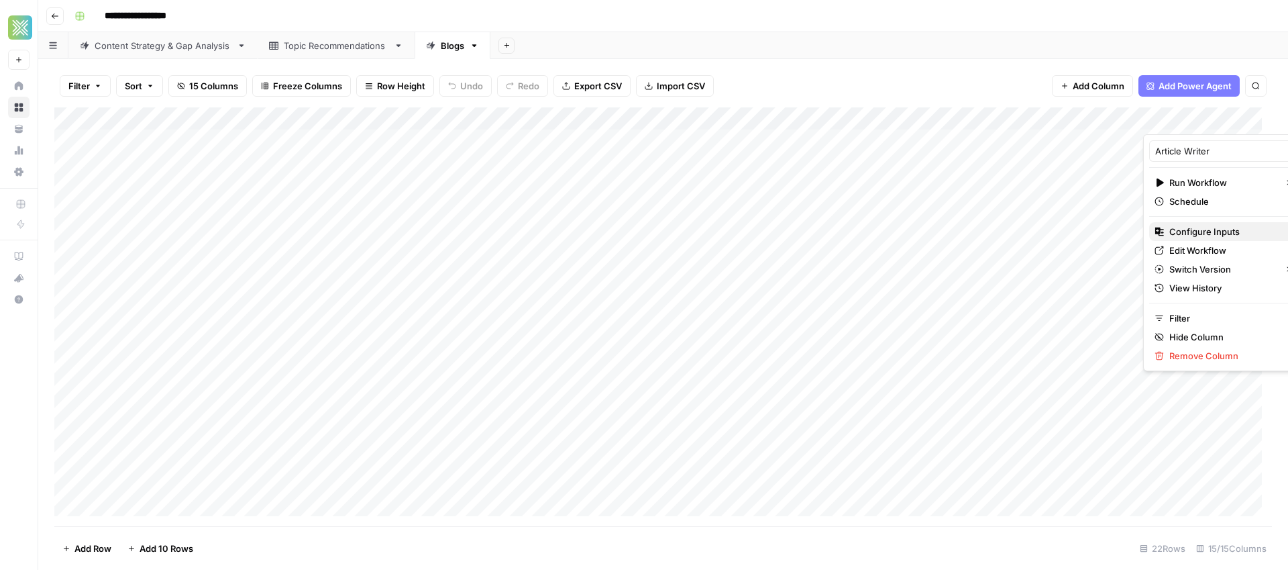
click at [1200, 230] on span "Configure Inputs" at bounding box center [1227, 231] width 117 height 13
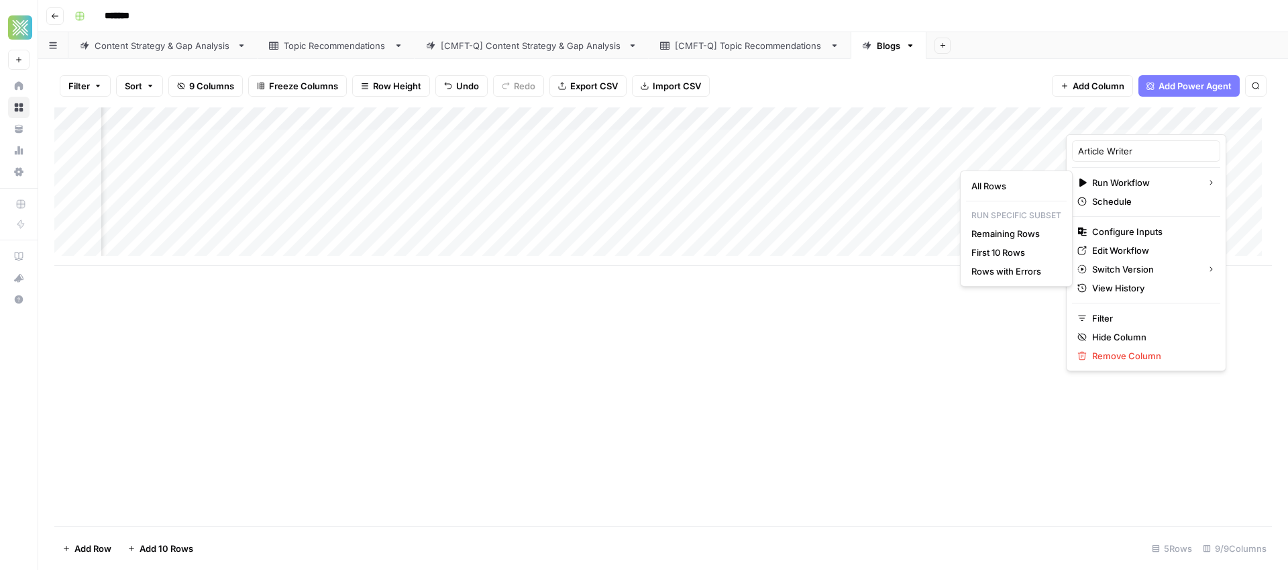
scroll to position [0, 187]
click at [1150, 233] on span "Configure Inputs" at bounding box center [1150, 231] width 117 height 13
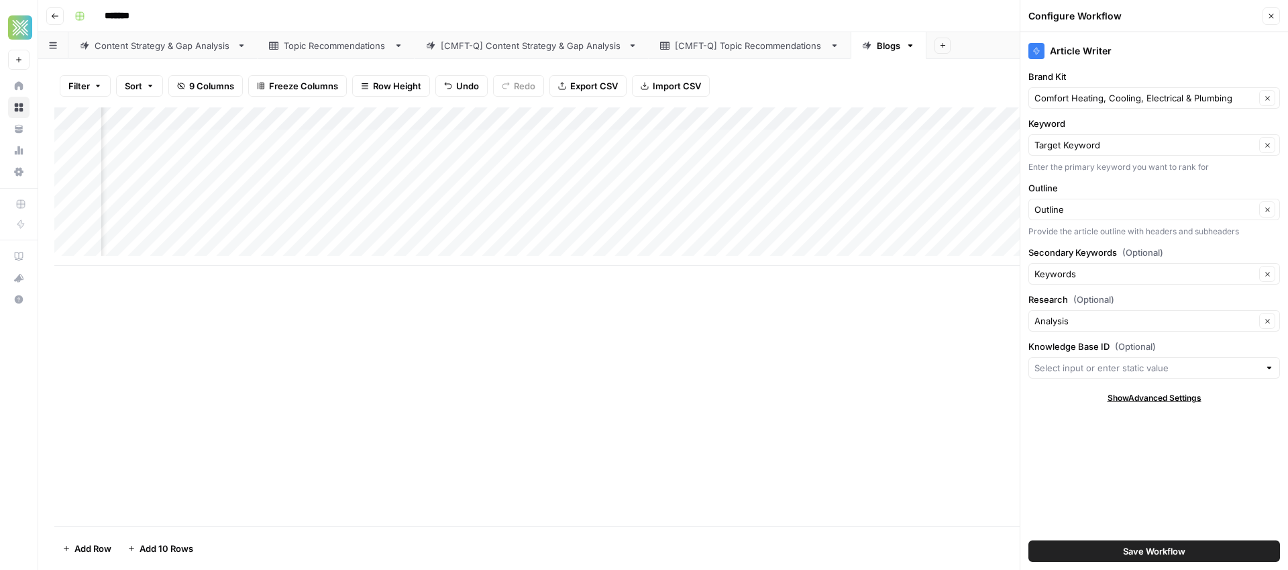
click at [726, 390] on div "Add Column" at bounding box center [663, 316] width 1218 height 419
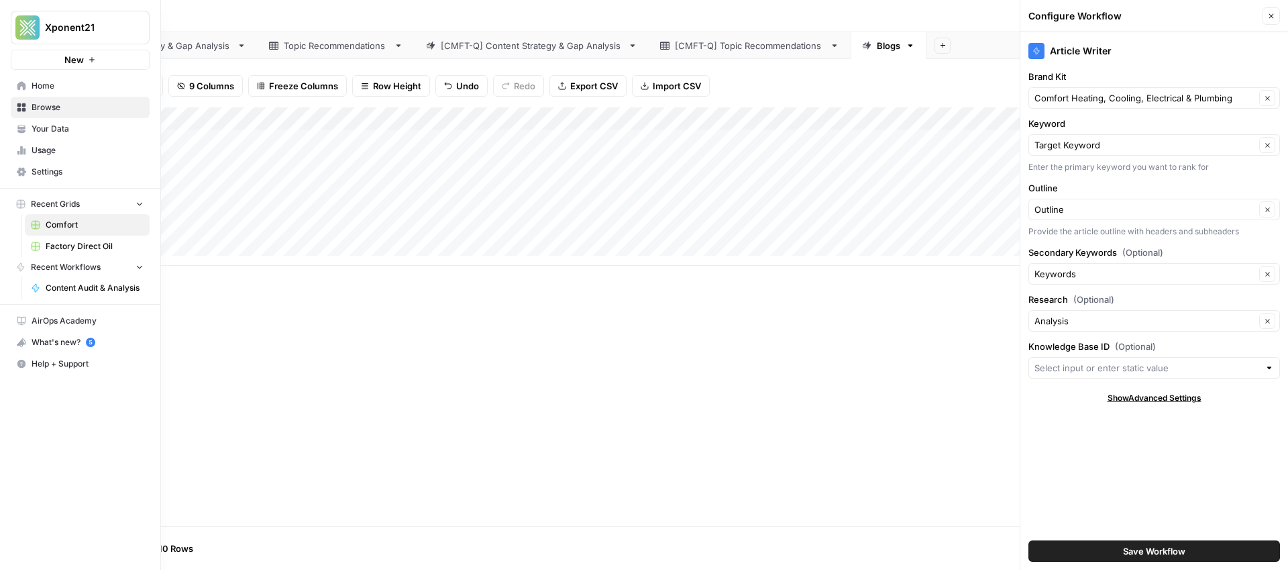
click at [64, 107] on span "Browse" at bounding box center [88, 107] width 112 height 12
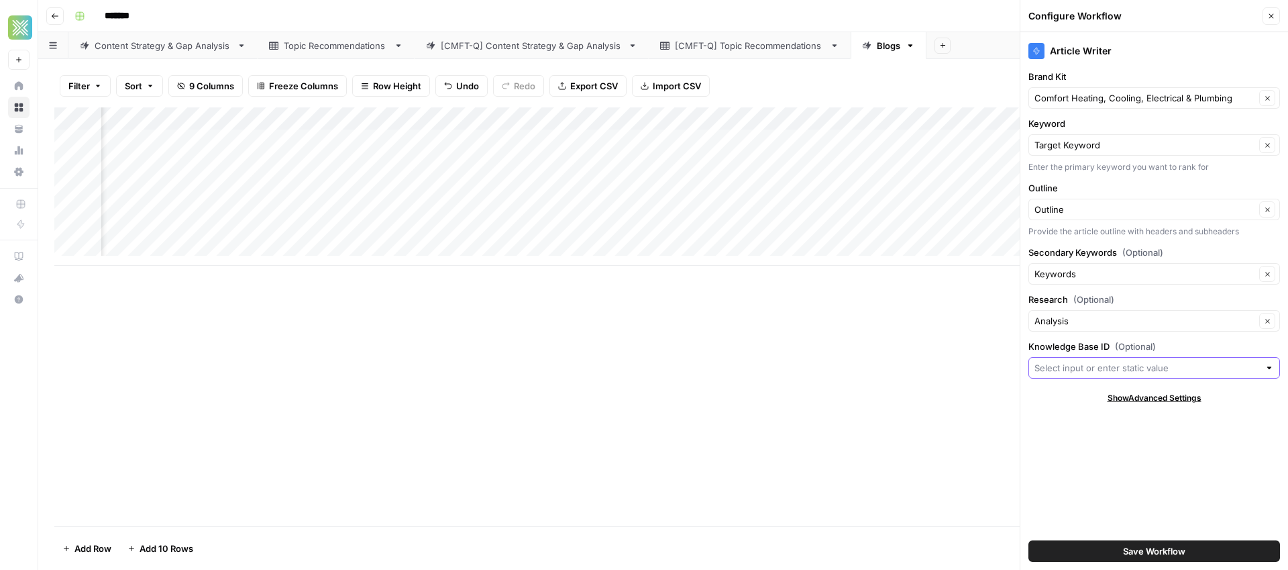
click at [1127, 371] on input "Knowledge Base ID (Optional)" at bounding box center [1146, 367] width 225 height 13
paste input "10621"
type input "10621"
click at [1101, 365] on input "Knowledge Base ID (Optional)" at bounding box center [1144, 367] width 221 height 13
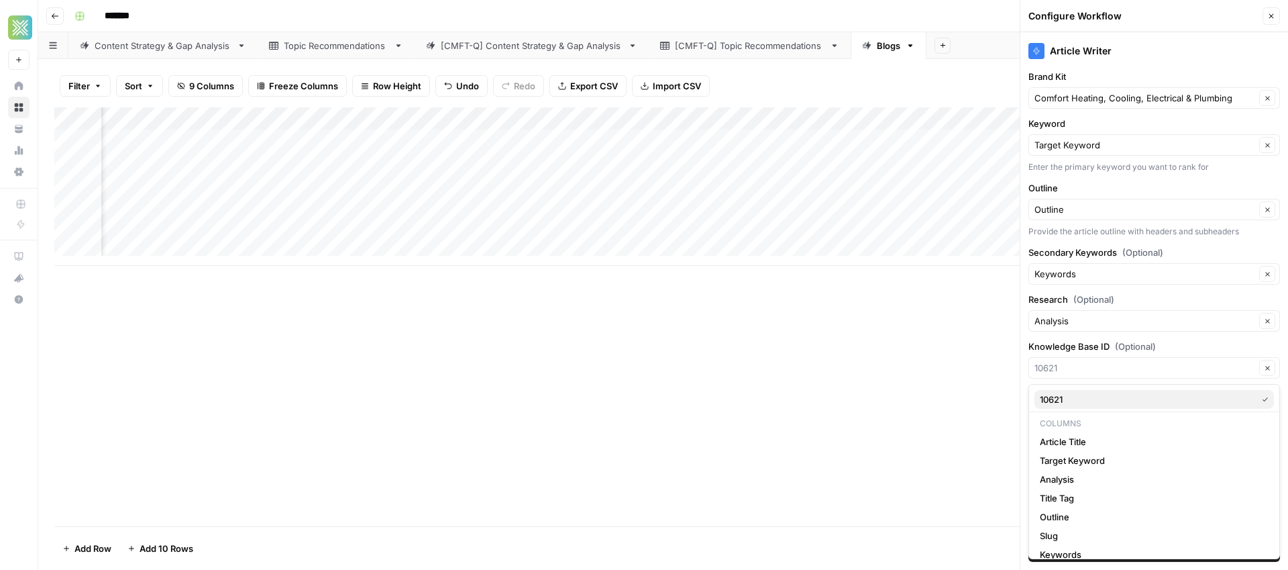
click at [1077, 398] on span "10621" at bounding box center [1145, 398] width 211 height 13
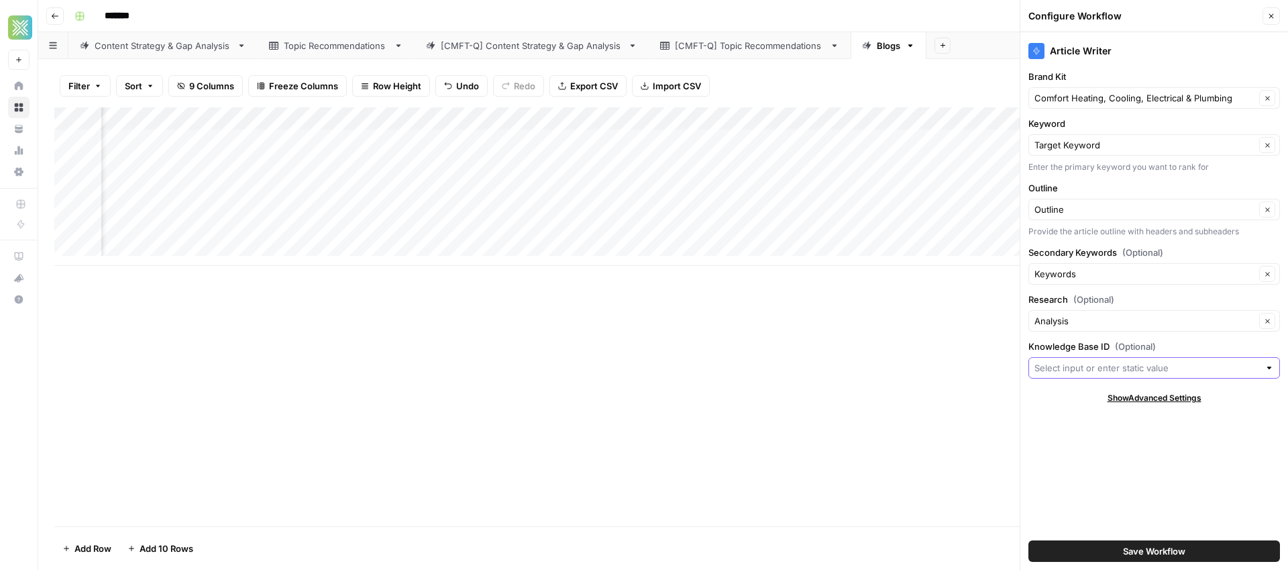
click at [1083, 371] on input "Knowledge Base ID (Optional)" at bounding box center [1146, 367] width 225 height 13
click at [957, 395] on div "Add Column" at bounding box center [663, 316] width 1218 height 419
click at [1067, 368] on input "Knowledge Base ID (Optional)" at bounding box center [1146, 367] width 225 height 13
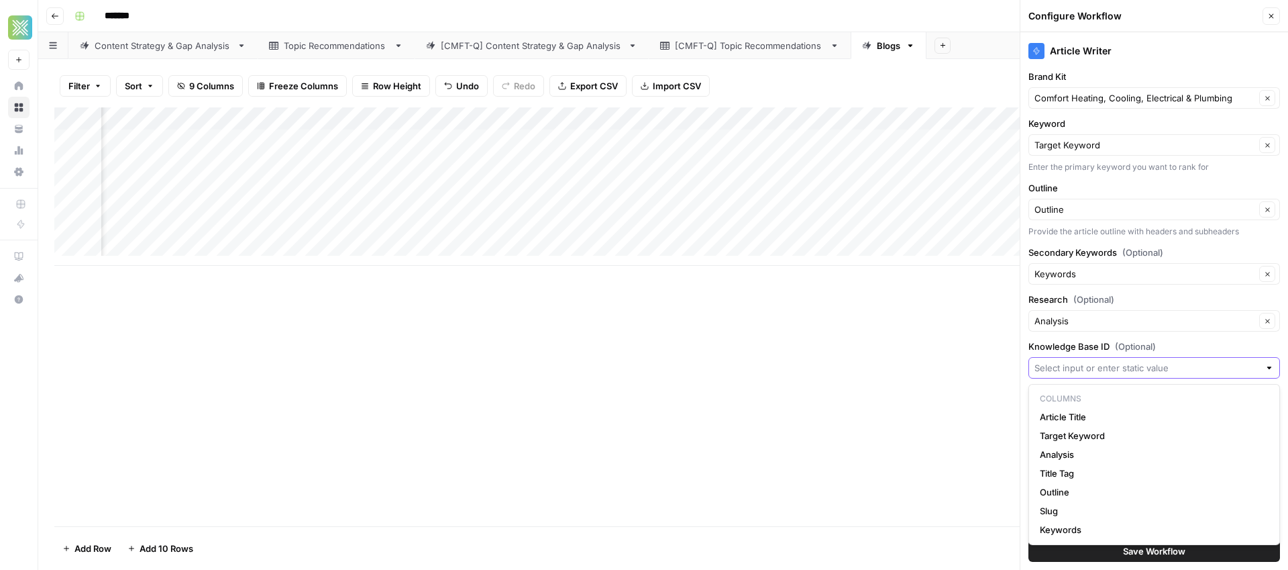
paste input "10621"
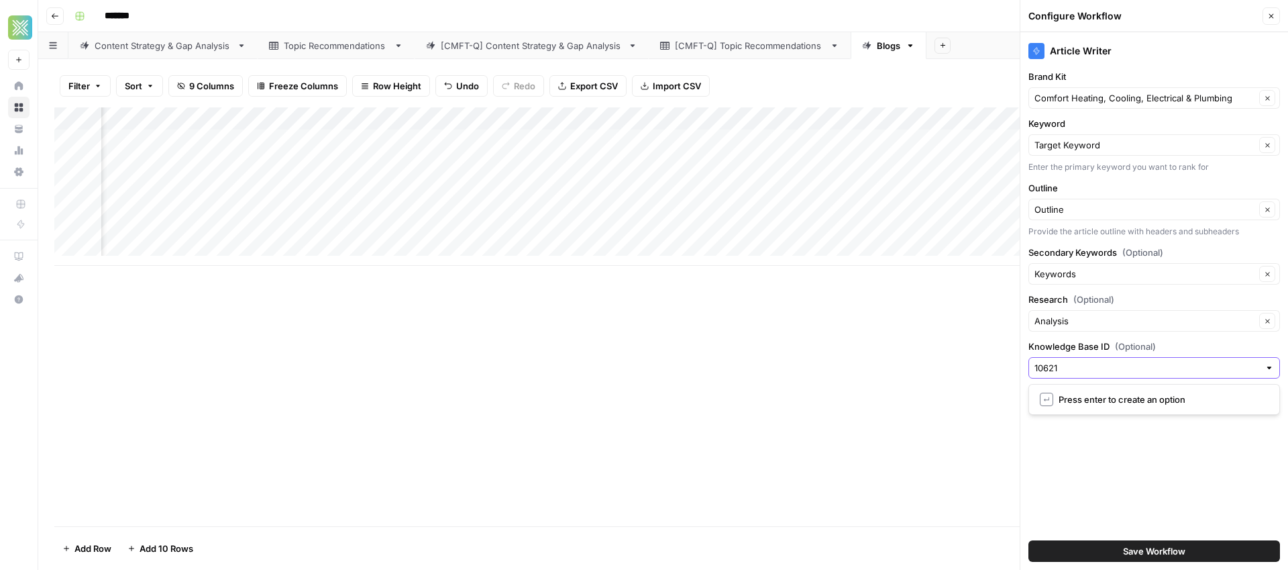
type input "10621"
click at [1156, 557] on span "Save Workflow" at bounding box center [1154, 550] width 62 height 13
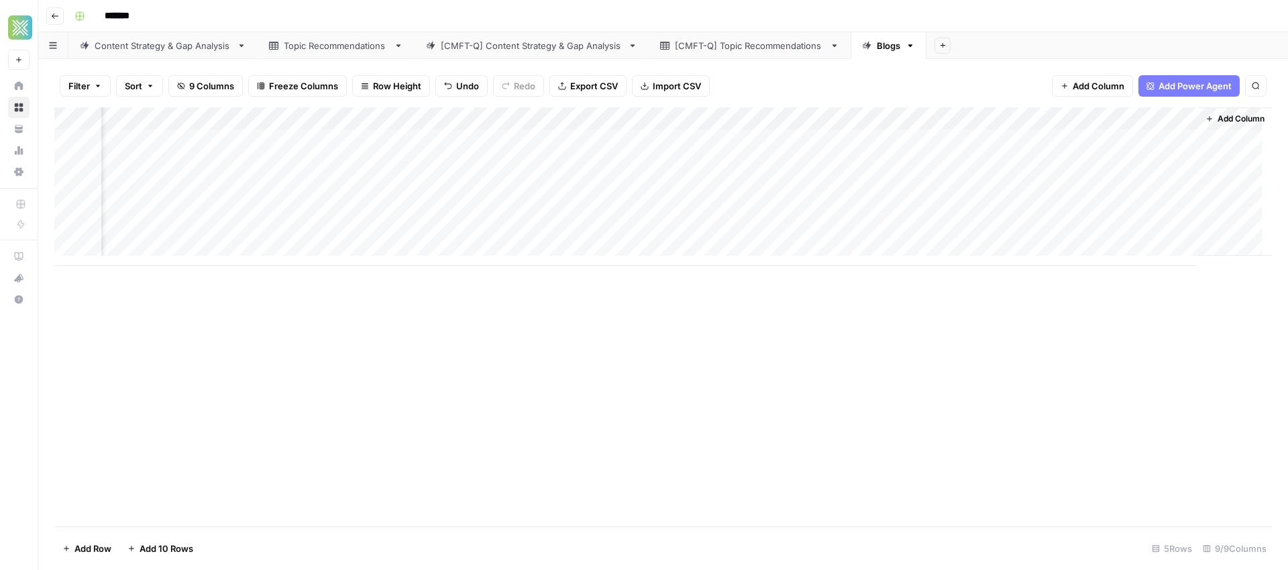
click at [1158, 120] on div "Add Column" at bounding box center [663, 186] width 1218 height 158
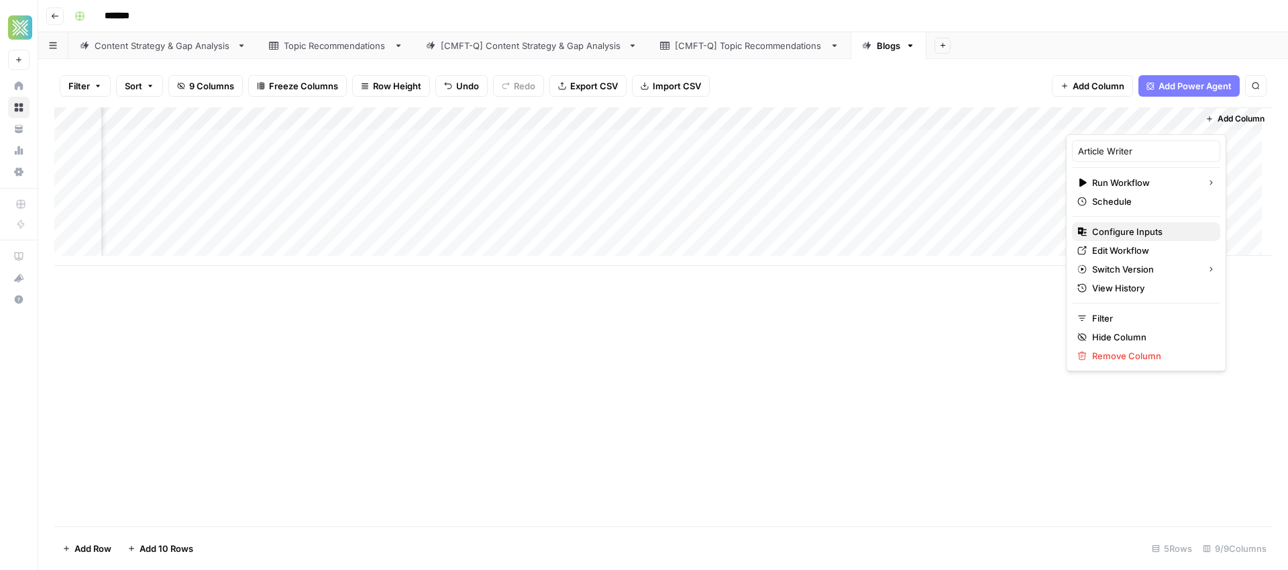
click at [1130, 236] on span "Configure Inputs" at bounding box center [1150, 231] width 117 height 13
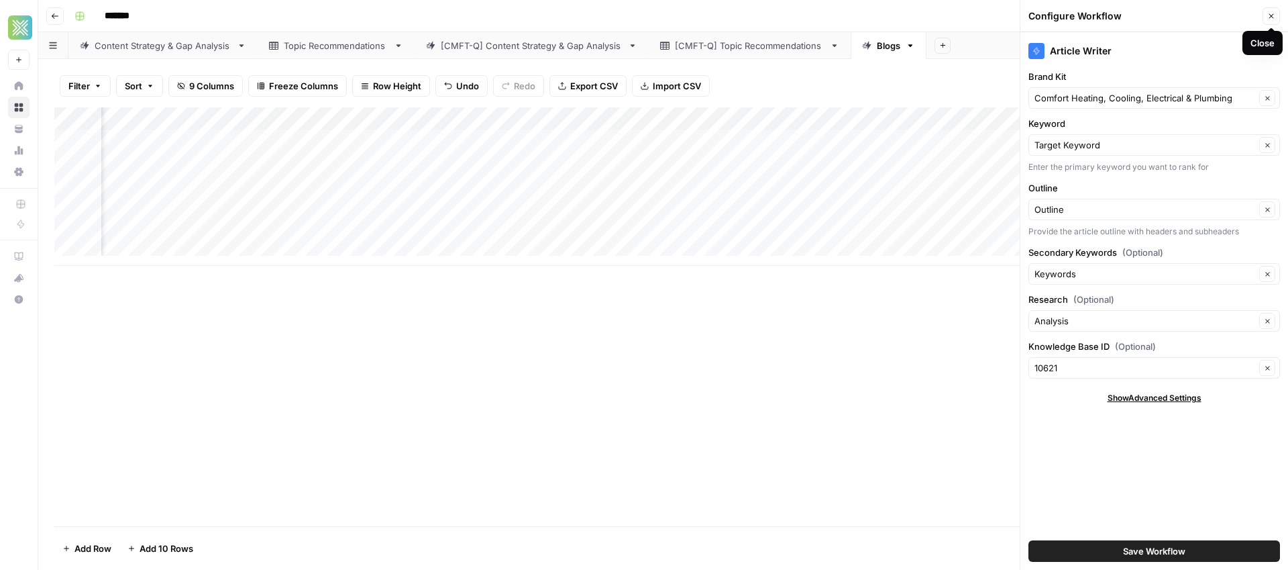
click at [1272, 13] on icon "button" at bounding box center [1271, 16] width 8 height 8
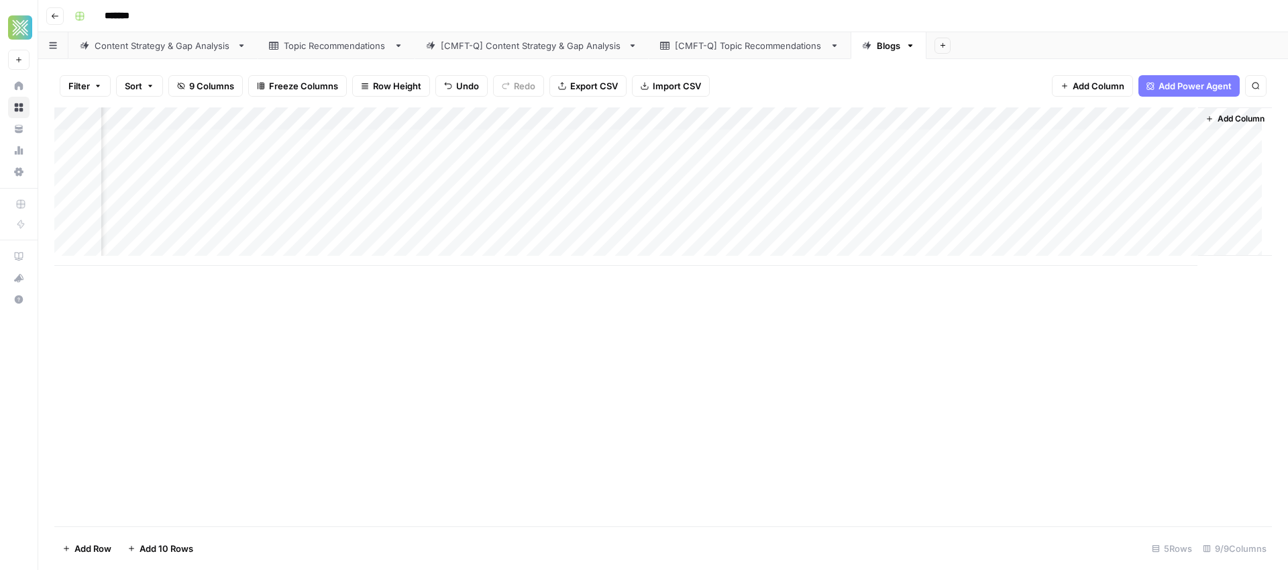
click at [1126, 140] on div "Add Column" at bounding box center [663, 186] width 1218 height 158
click at [671, 141] on div "Add Column" at bounding box center [663, 186] width 1218 height 158
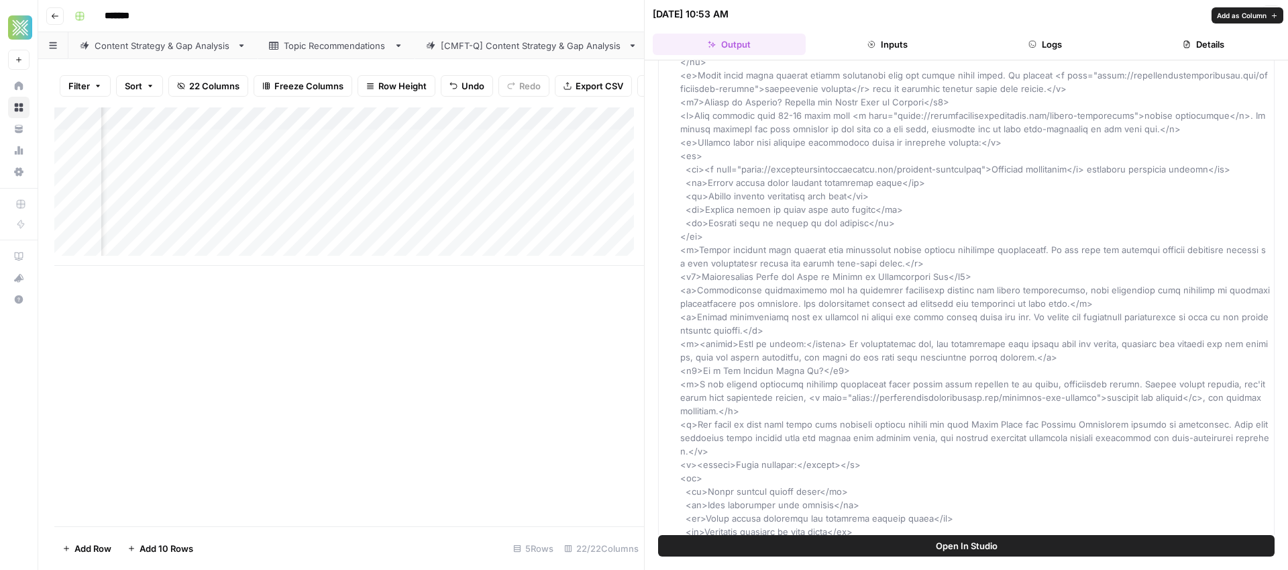
scroll to position [1155, 0]
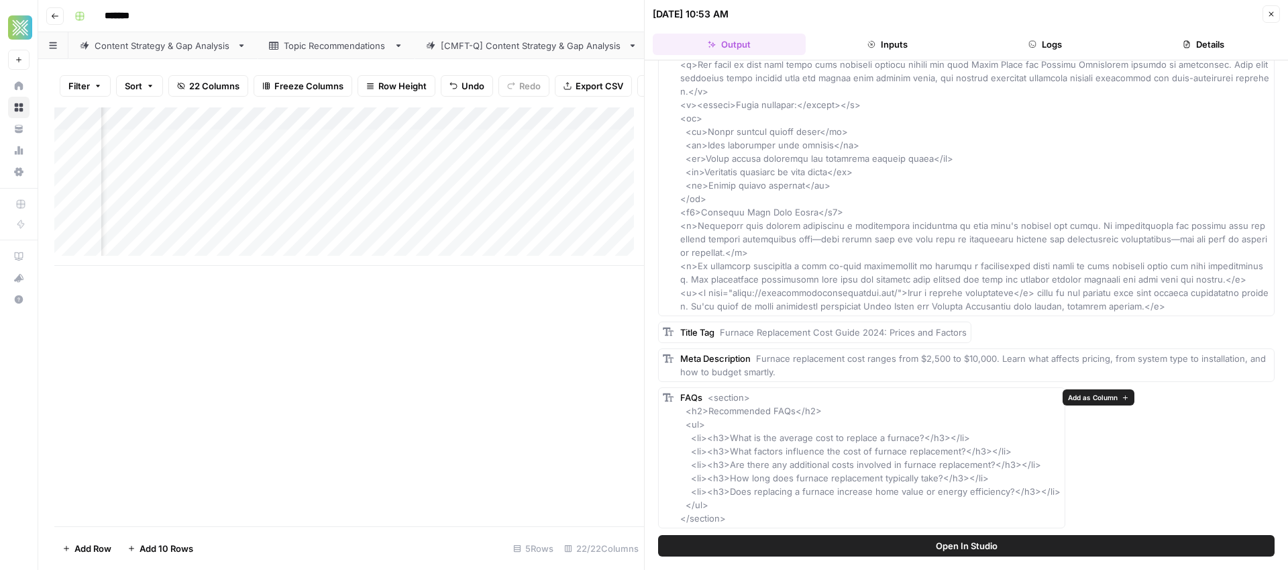
click at [602, 372] on div "Add Column" at bounding box center [349, 316] width 590 height 419
click at [1269, 16] on icon "button" at bounding box center [1271, 14] width 8 height 8
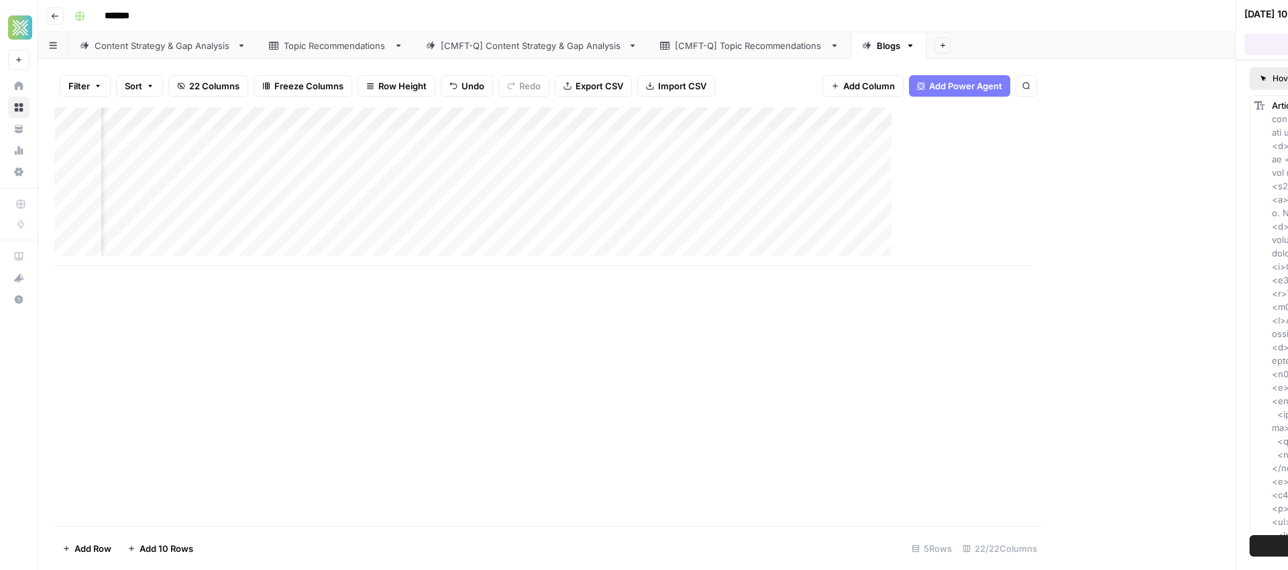
scroll to position [0, 1741]
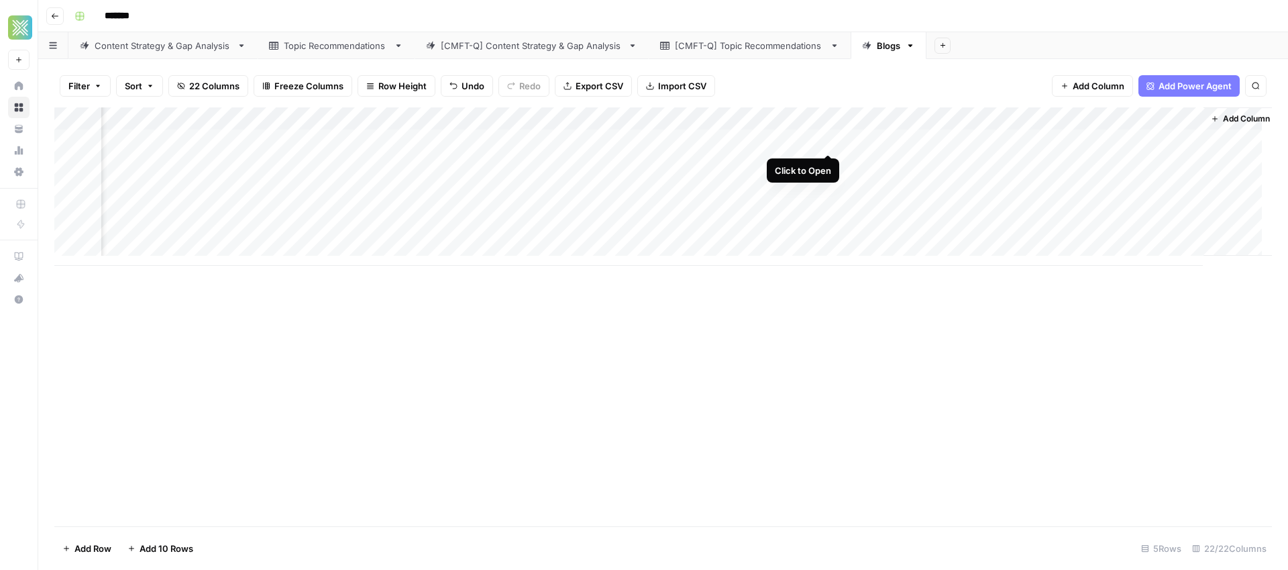
click at [830, 142] on div "Add Column" at bounding box center [663, 186] width 1218 height 158
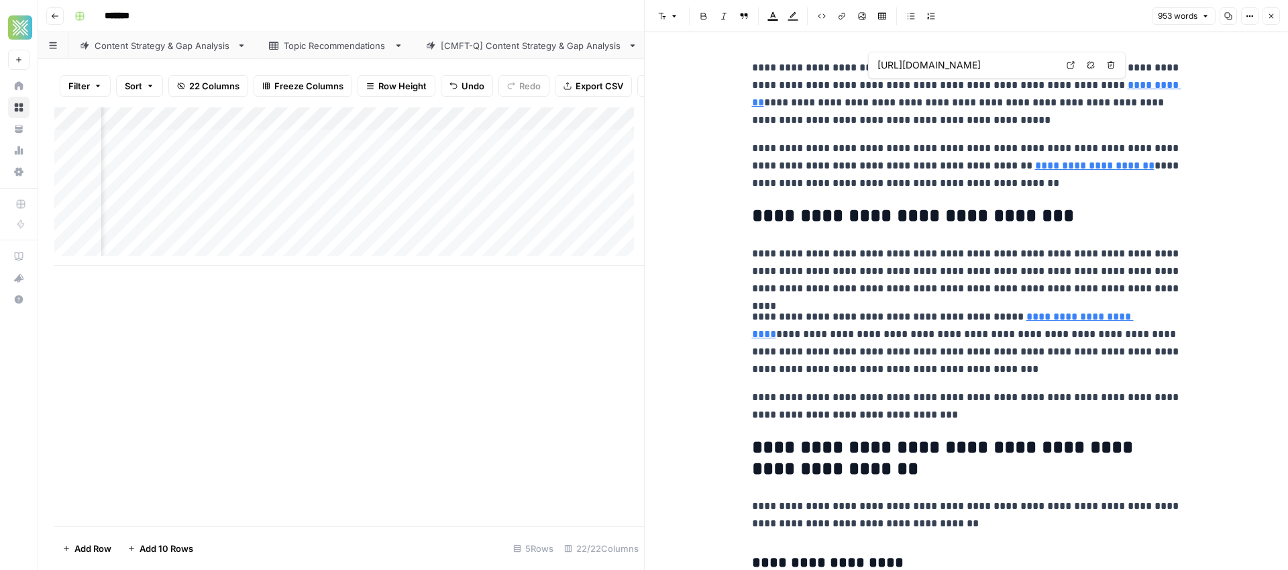
click at [1069, 64] on icon at bounding box center [1071, 65] width 8 height 8
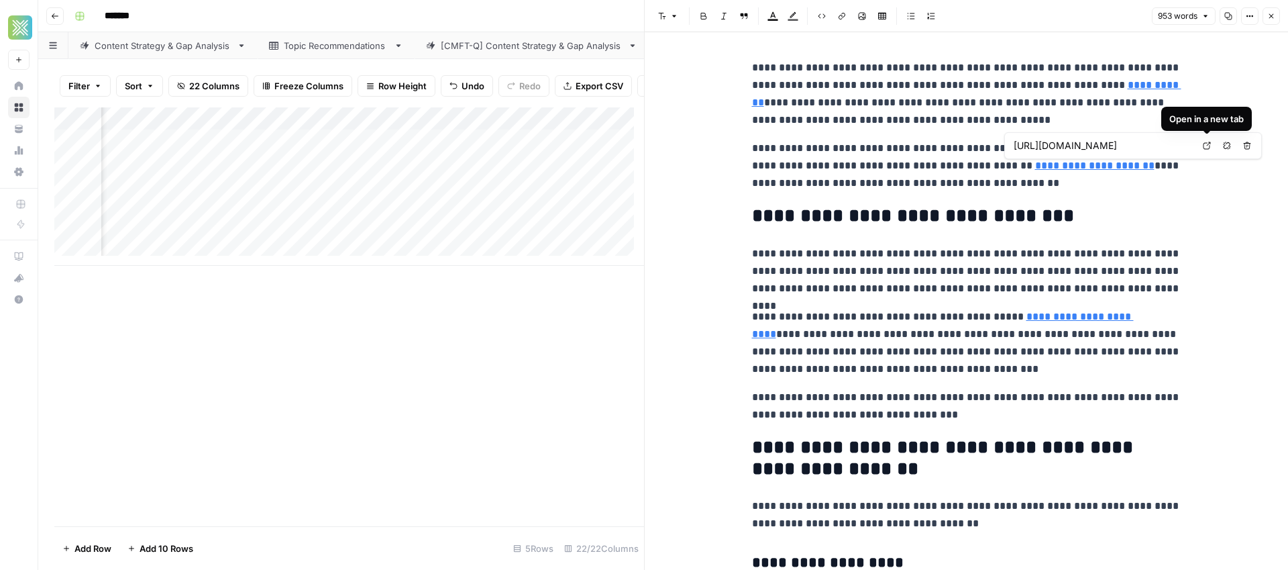
click at [1203, 146] on icon at bounding box center [1206, 145] width 7 height 7
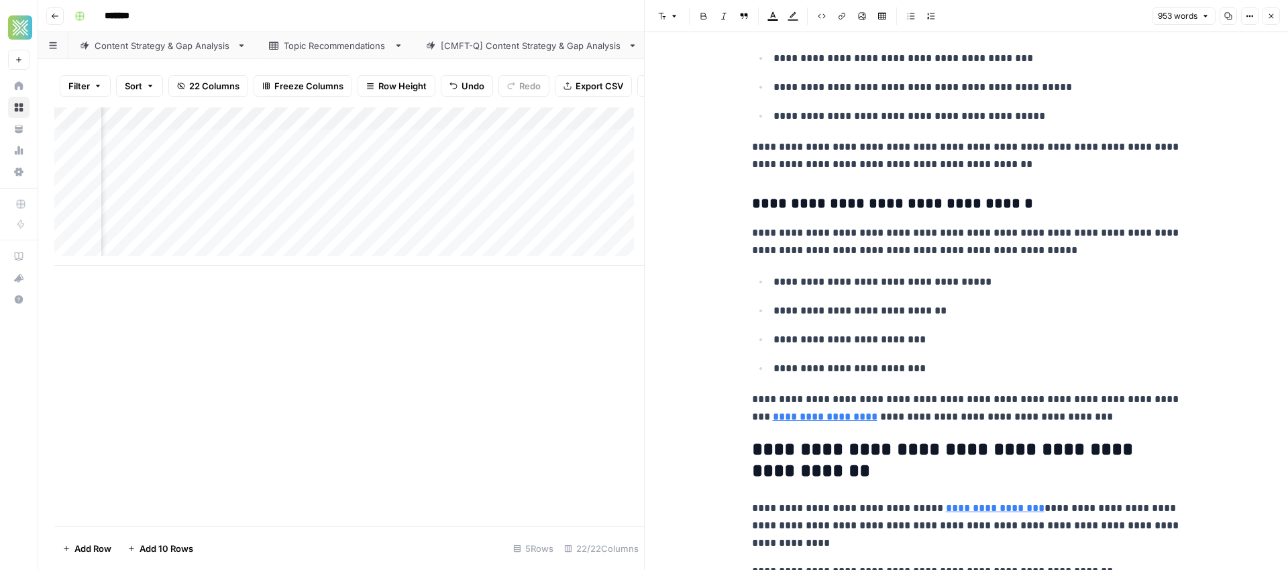
scroll to position [1223, 0]
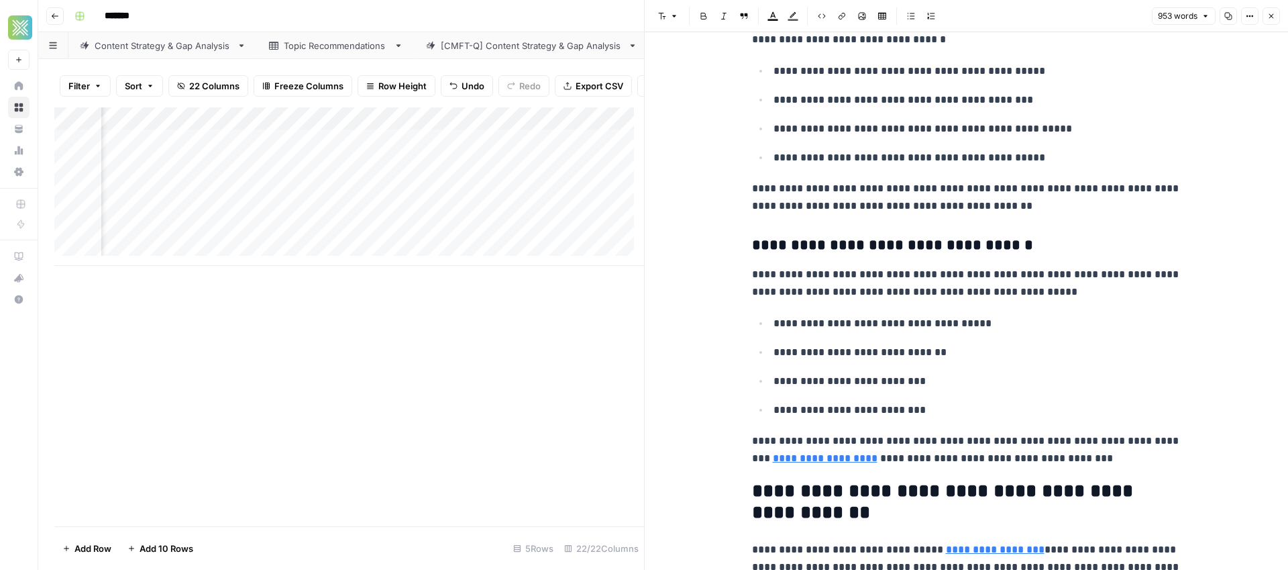
click at [1270, 15] on icon "button" at bounding box center [1271, 16] width 5 height 5
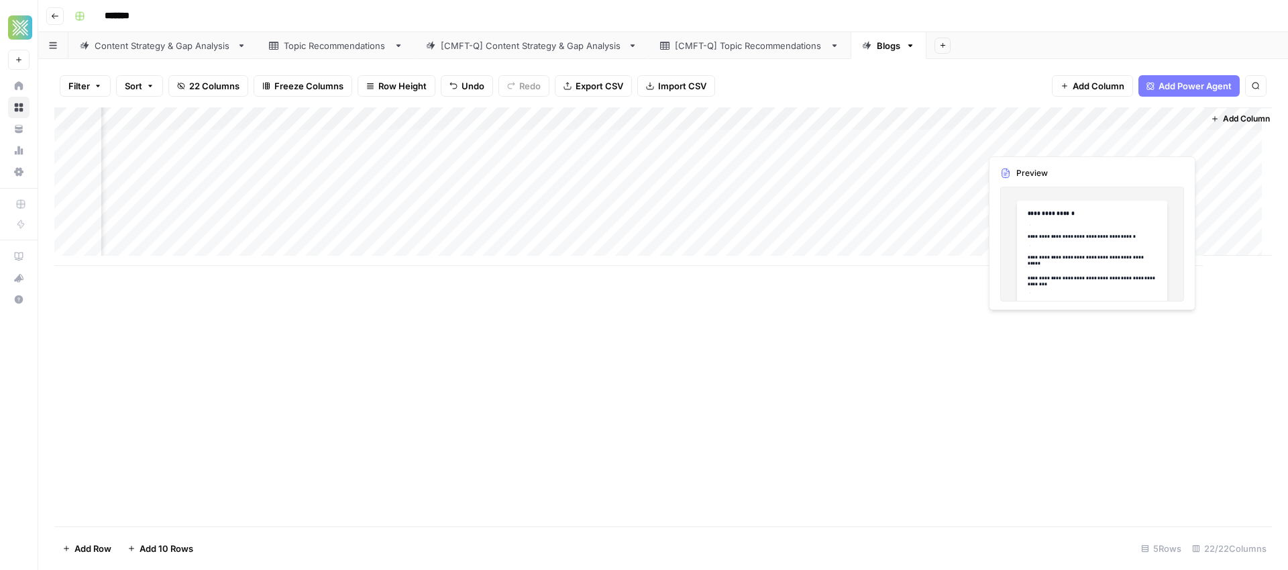
click at [1122, 143] on div "Add Column" at bounding box center [663, 186] width 1218 height 158
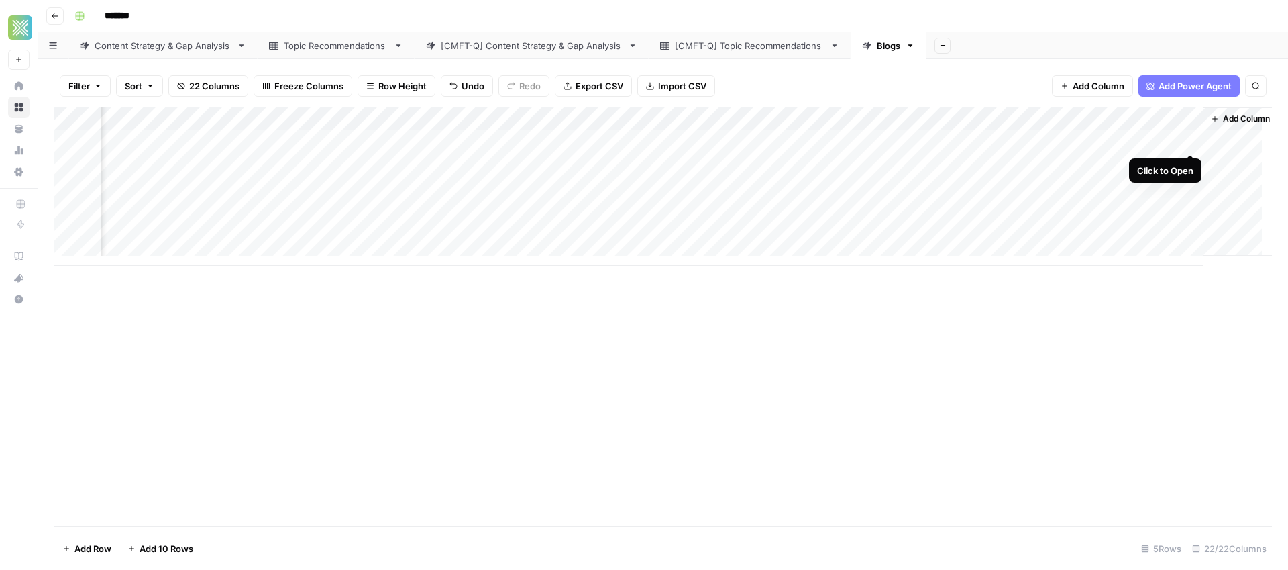
click at [1191, 136] on div "Add Column" at bounding box center [663, 186] width 1218 height 158
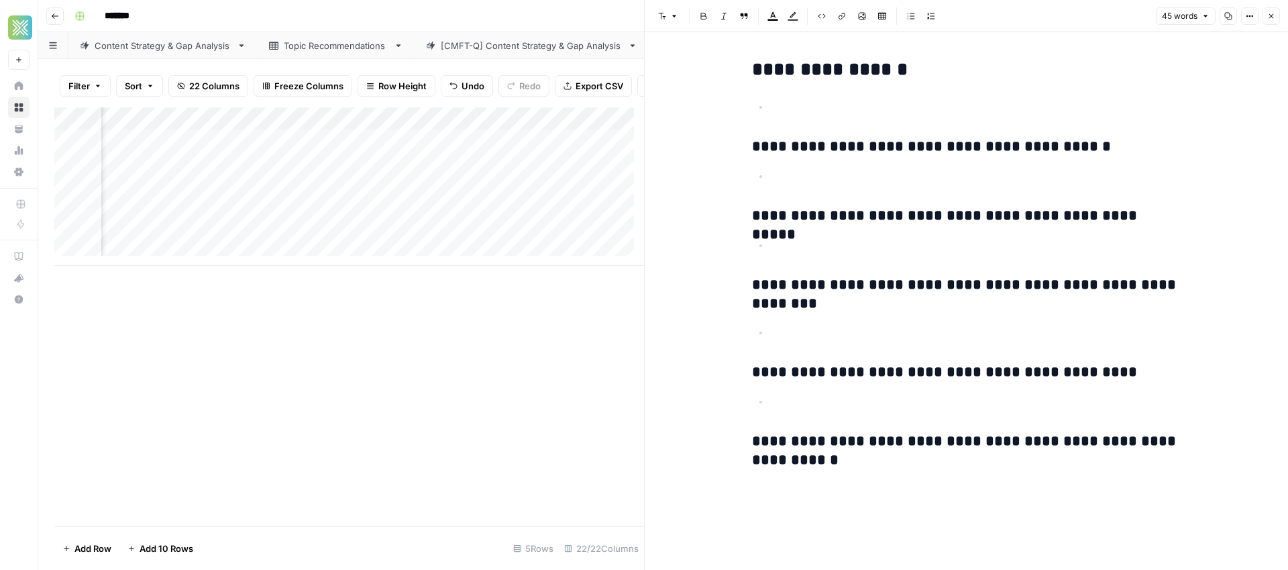
click at [1267, 16] on icon "button" at bounding box center [1271, 16] width 8 height 8
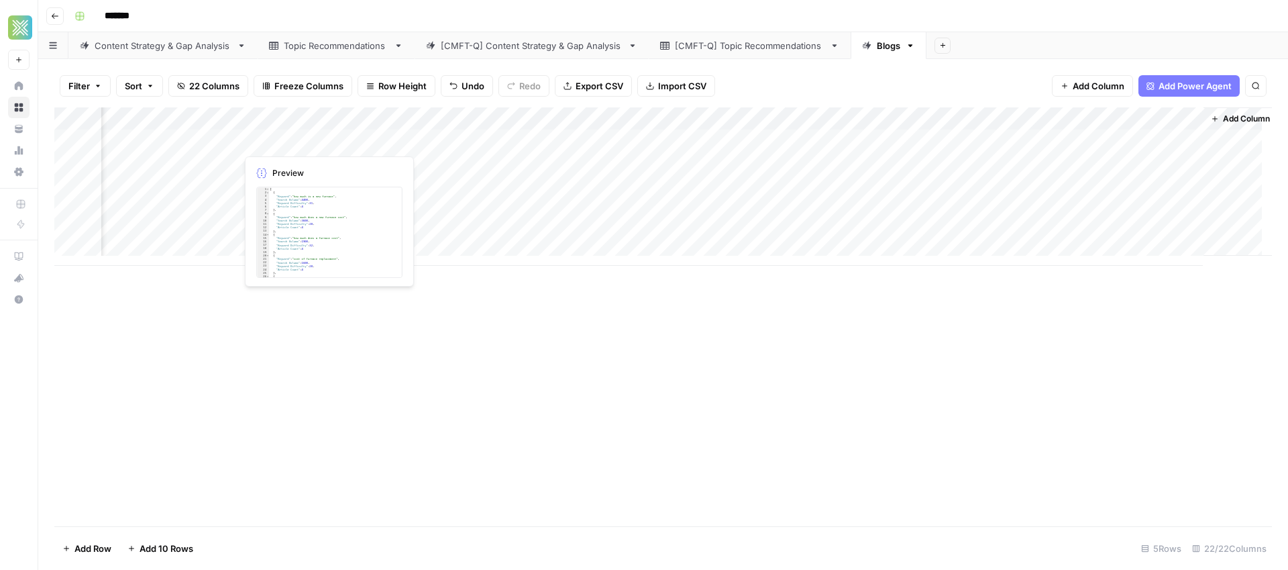
click at [272, 139] on div "Add Column" at bounding box center [663, 186] width 1218 height 158
click at [1236, 117] on span "Add Column" at bounding box center [1241, 119] width 47 height 12
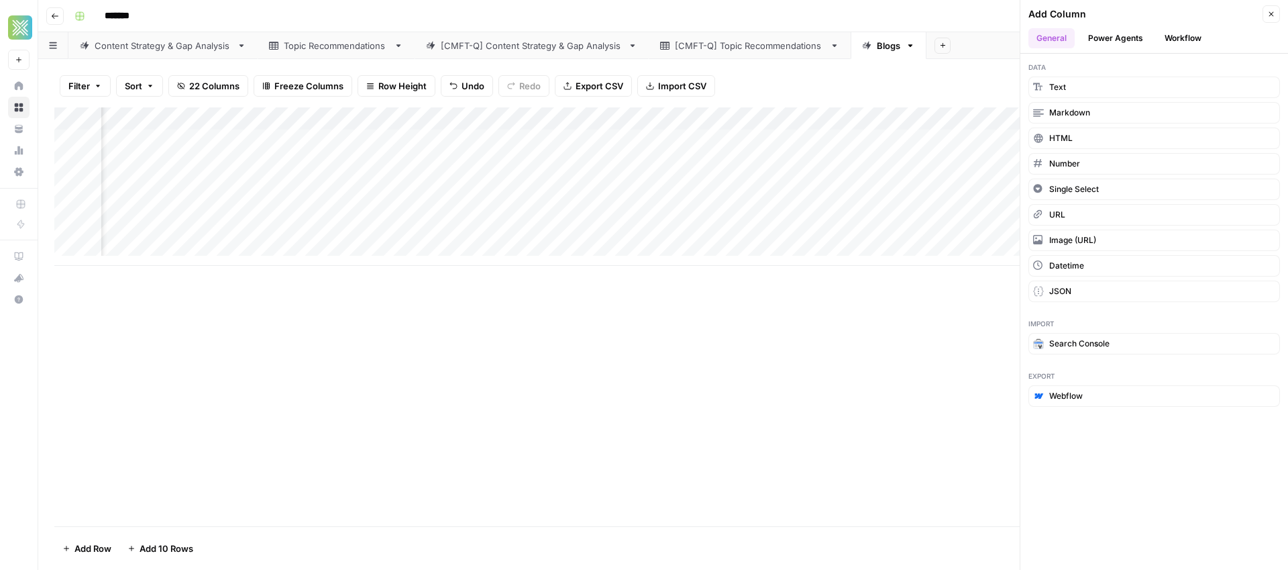
click at [1191, 40] on button "Workflow" at bounding box center [1183, 38] width 53 height 20
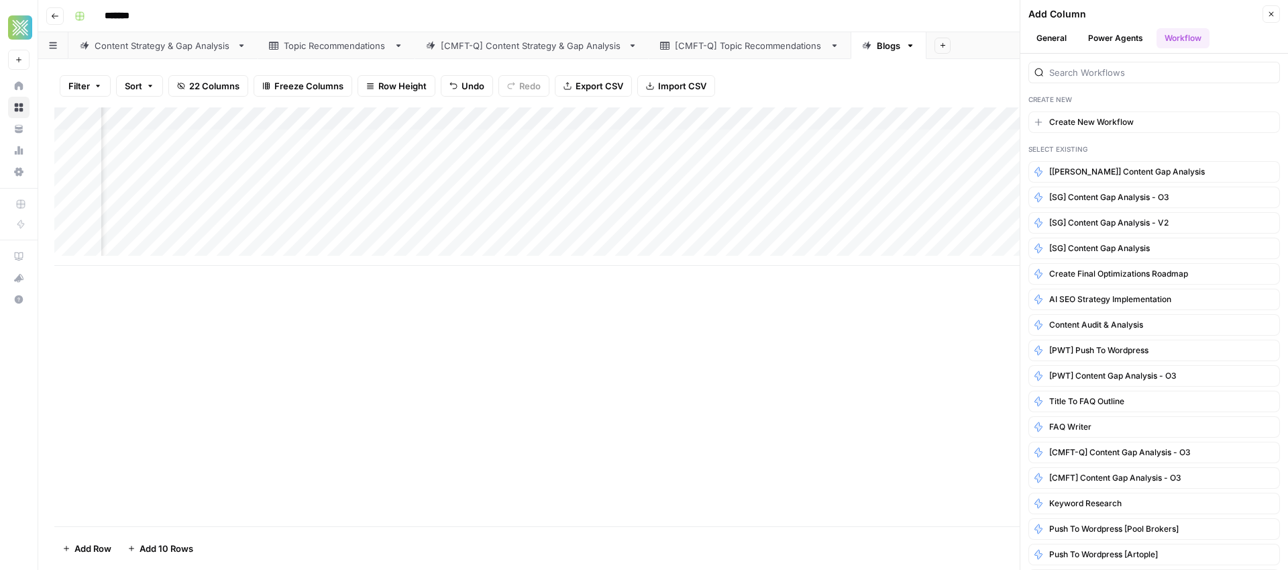
click at [1101, 79] on div at bounding box center [1154, 72] width 252 height 21
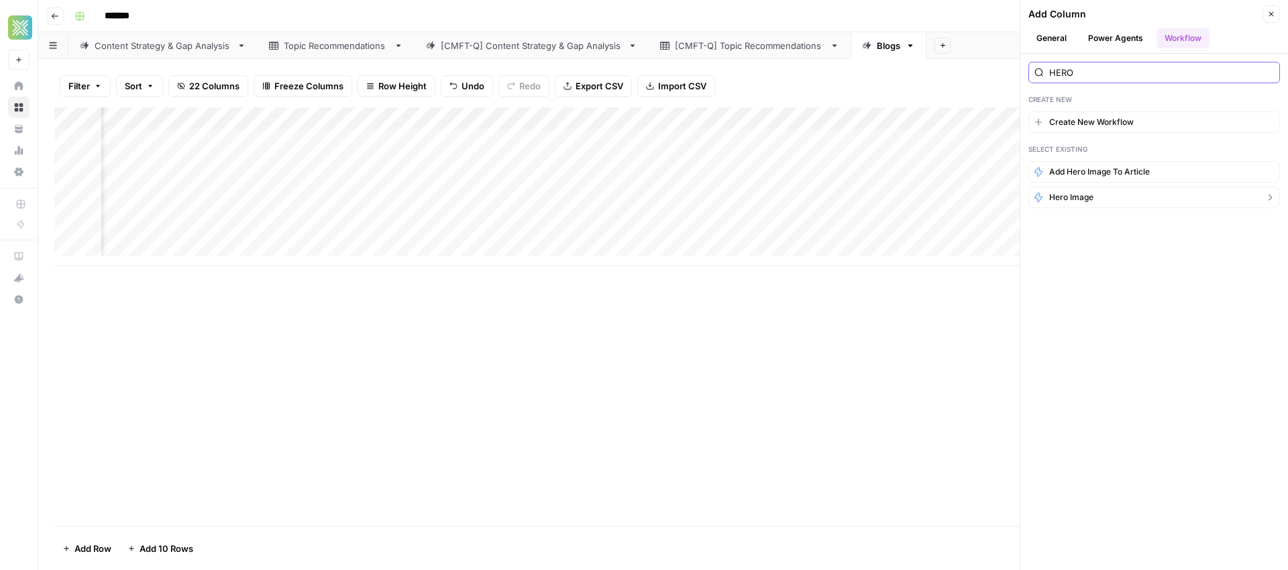
type input "HERO"
click at [1125, 201] on button "Hero Image" at bounding box center [1154, 196] width 252 height 21
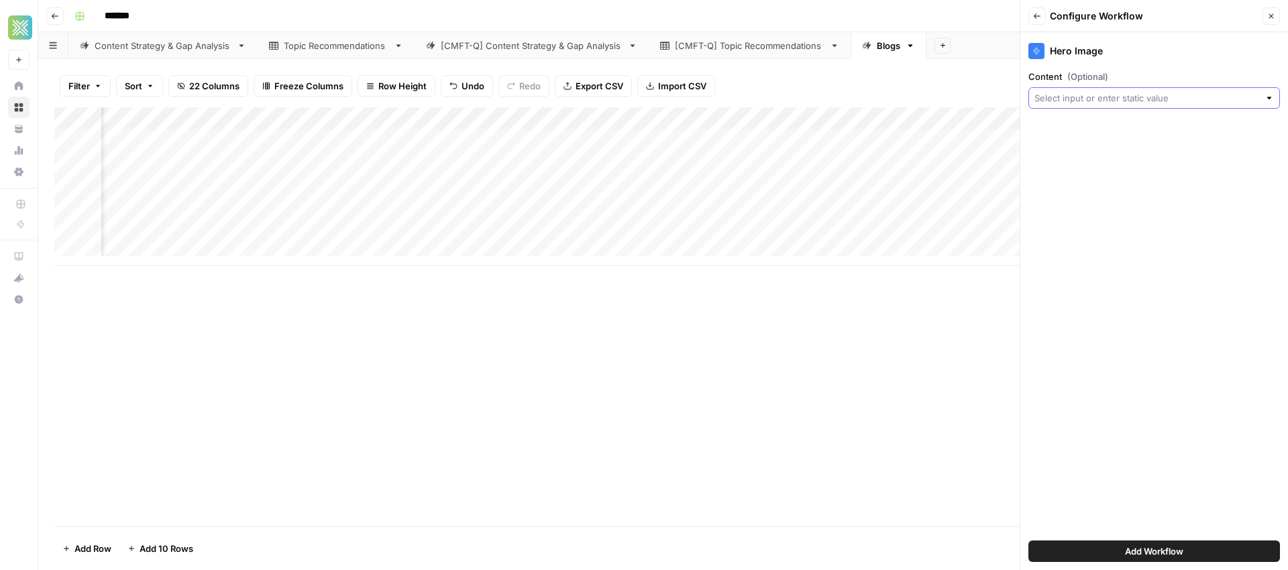
click at [1147, 102] on input "Content (Optional)" at bounding box center [1146, 97] width 225 height 13
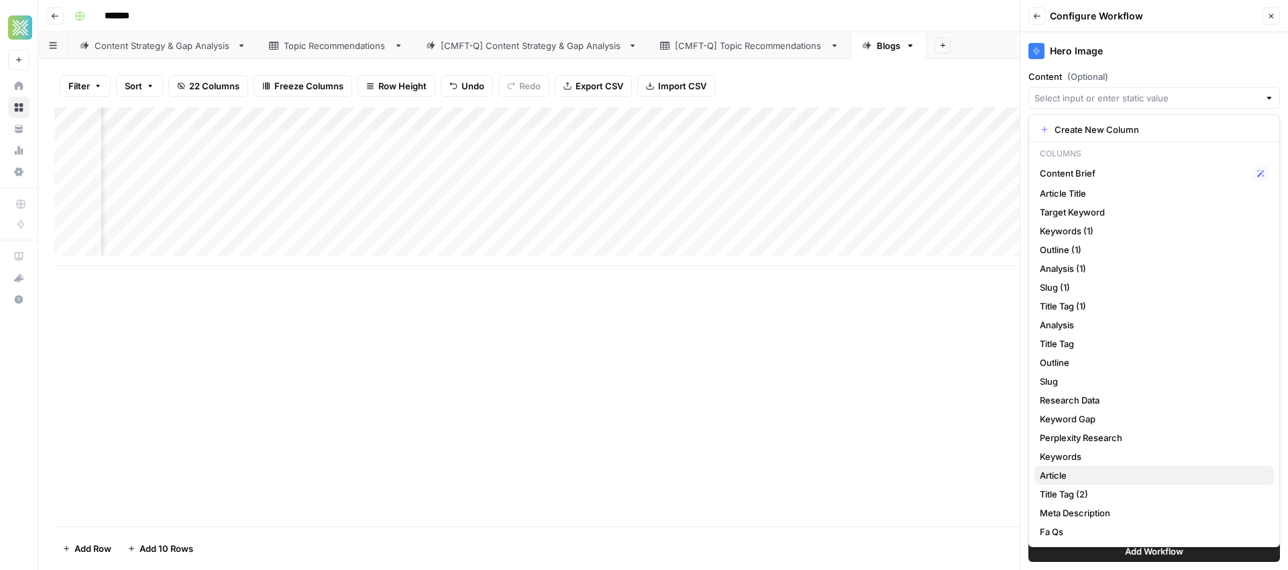
click at [1074, 475] on span "Article" at bounding box center [1151, 474] width 223 height 13
type input "Article"
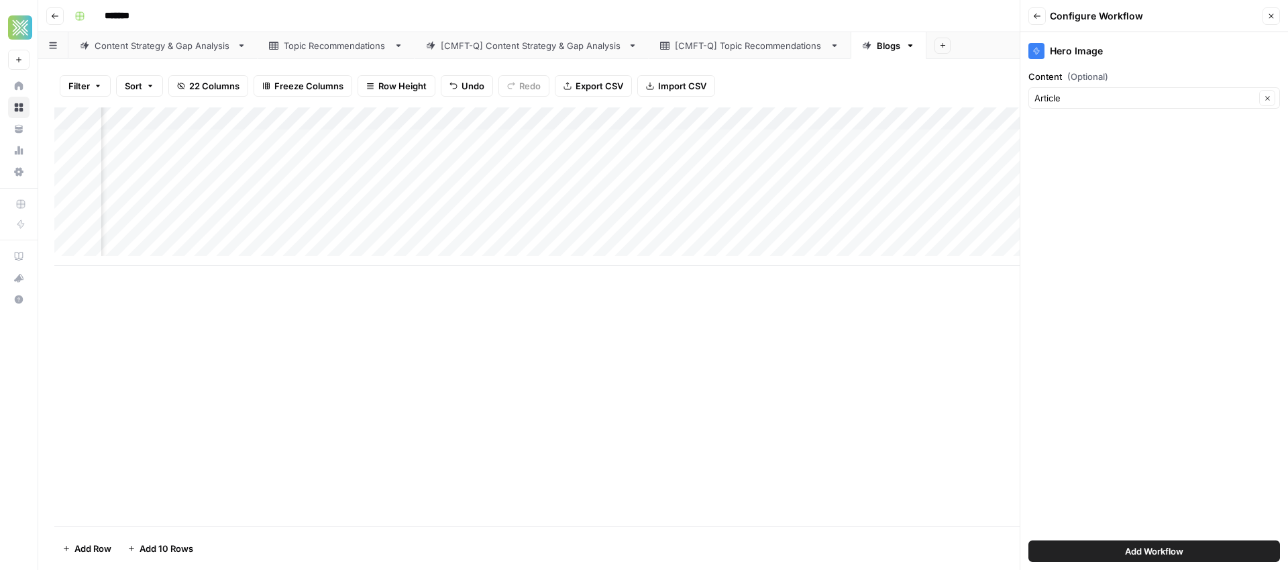
click at [1152, 552] on span "Add Workflow" at bounding box center [1154, 550] width 58 height 13
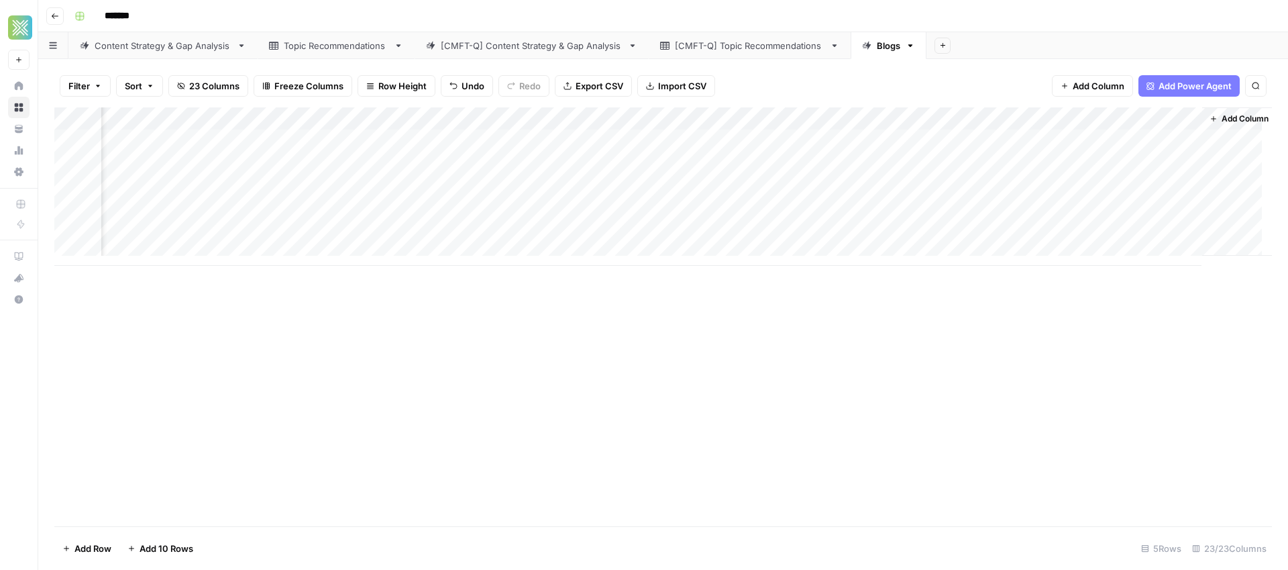
scroll to position [0, 1878]
click at [1126, 138] on div "Add Column" at bounding box center [663, 186] width 1218 height 158
click at [1122, 141] on div "Add Column" at bounding box center [663, 186] width 1218 height 158
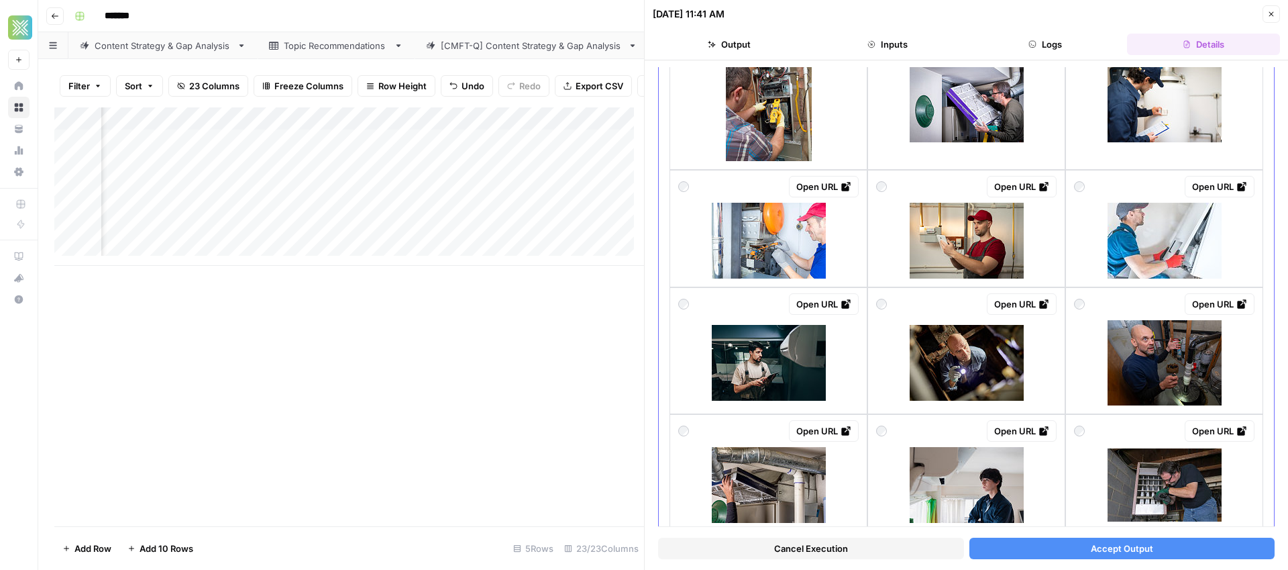
scroll to position [445, 0]
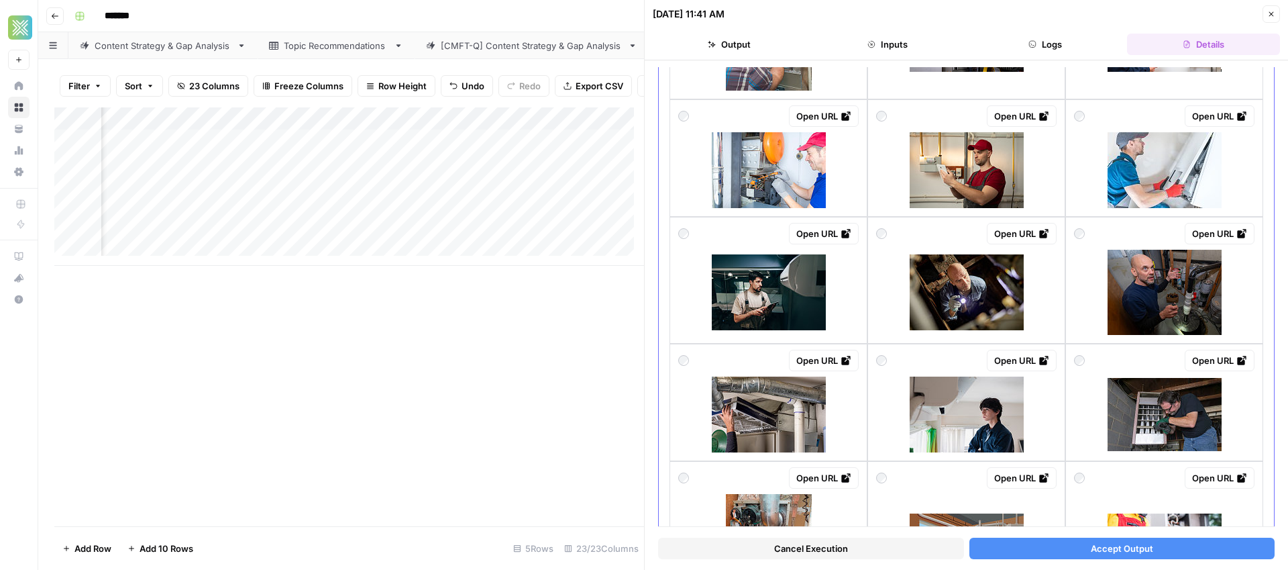
click at [688, 117] on div at bounding box center [683, 115] width 11 height 21
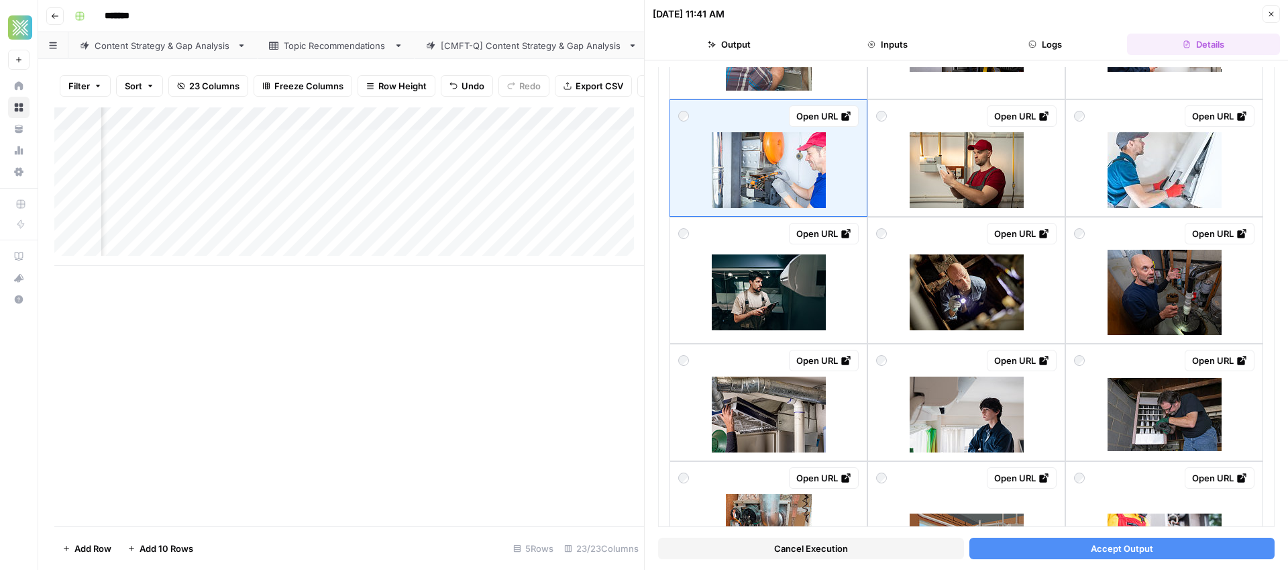
click at [1099, 551] on span "Accept Output" at bounding box center [1122, 547] width 62 height 13
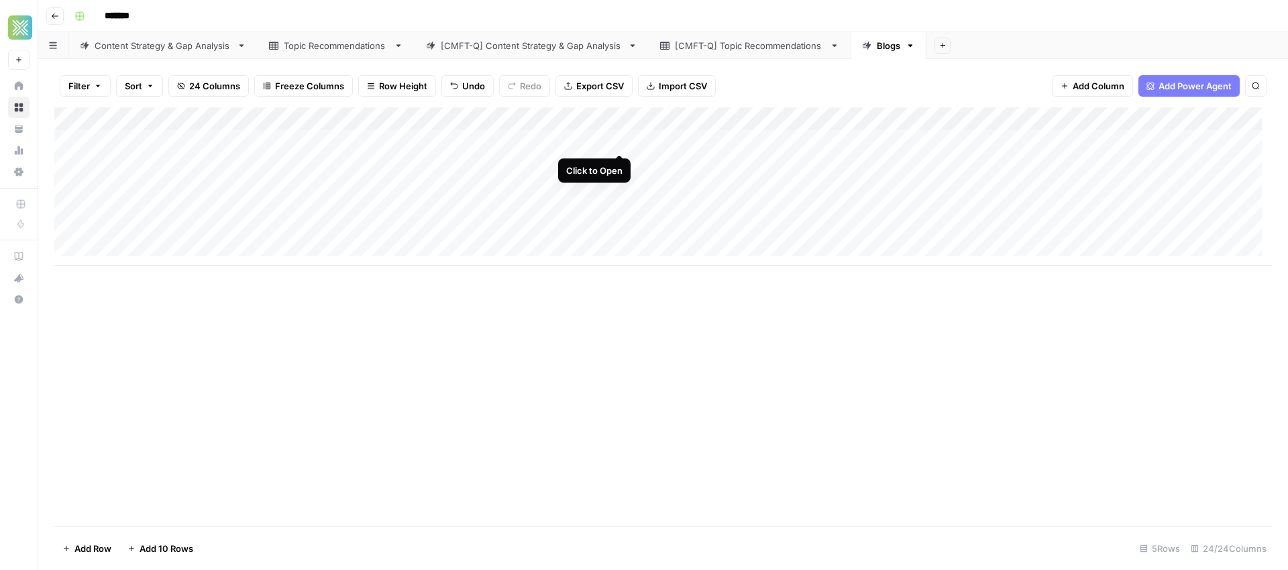
click at [622, 140] on div "Add Column" at bounding box center [663, 186] width 1218 height 158
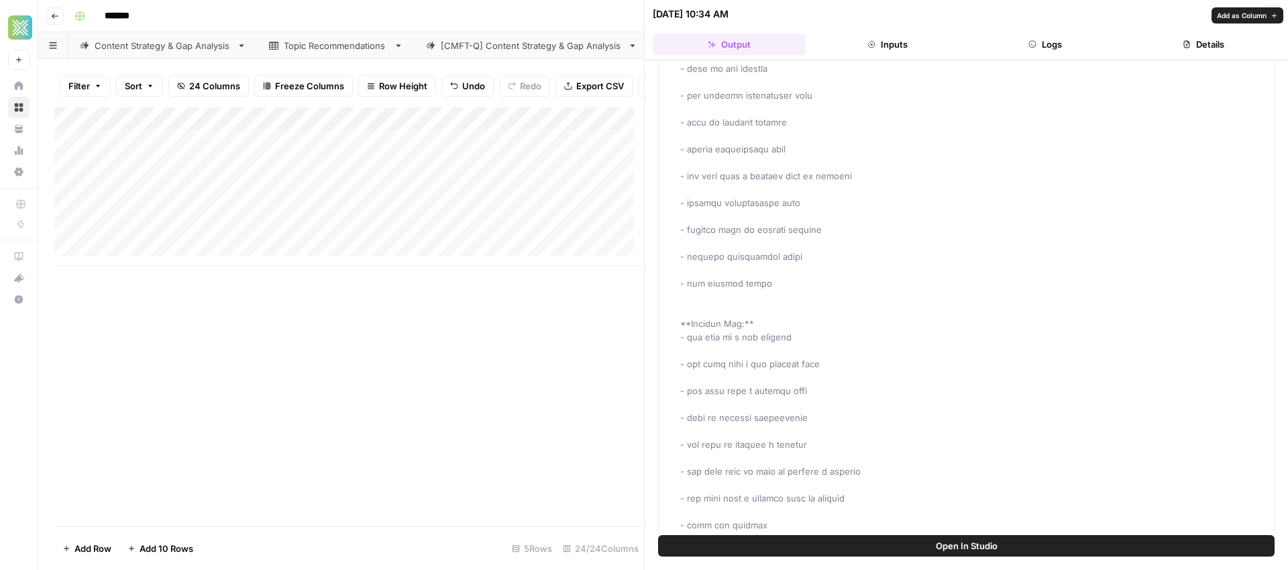
scroll to position [285, 0]
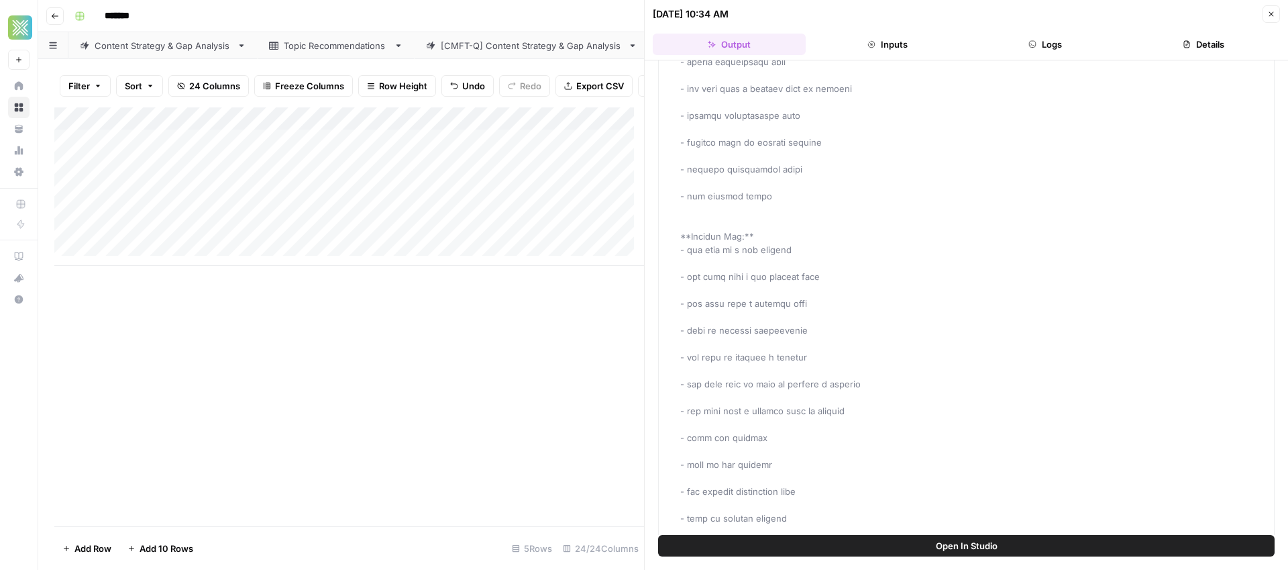
click at [1267, 16] on icon "button" at bounding box center [1271, 14] width 8 height 8
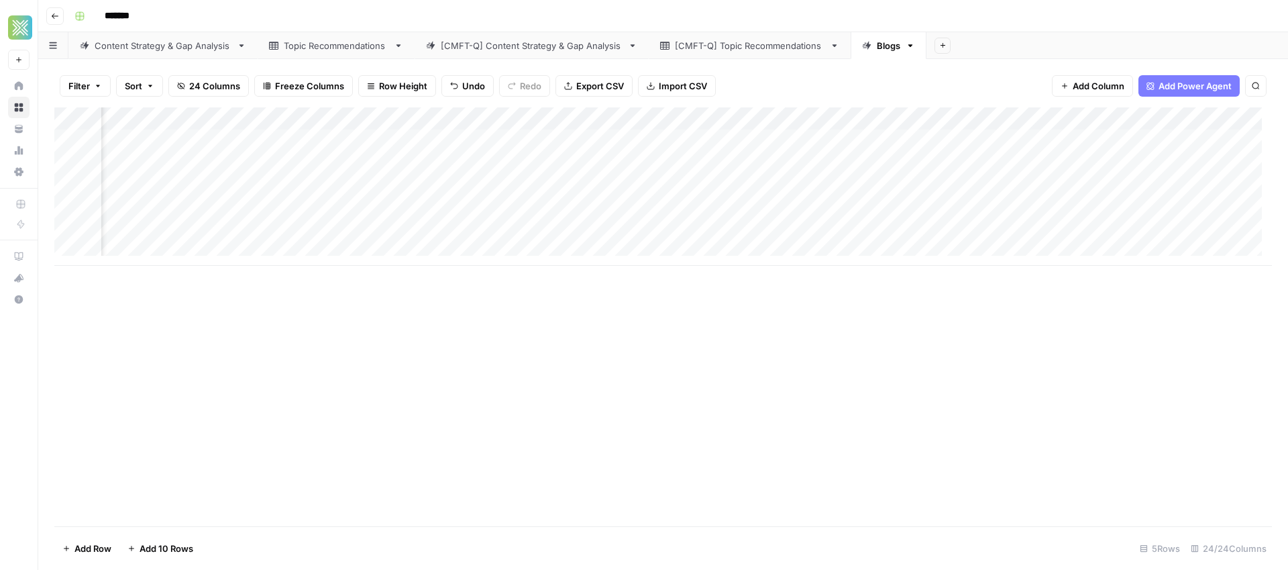
scroll to position [0, 1476]
click at [959, 139] on div "Add Column" at bounding box center [663, 186] width 1218 height 158
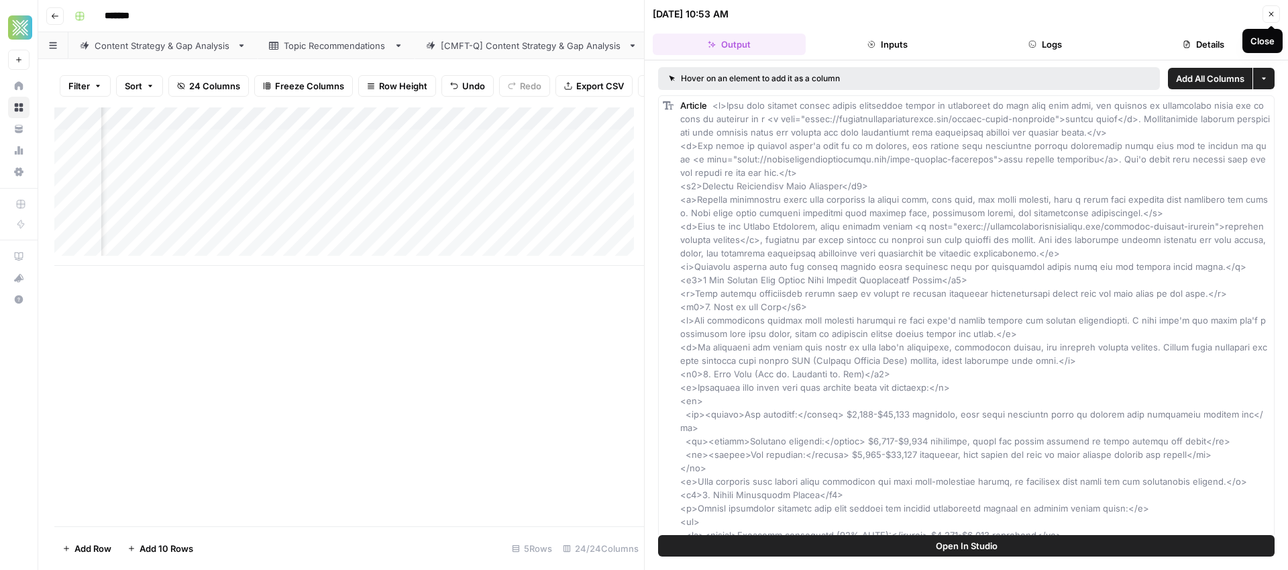
click at [1276, 16] on button "Close" at bounding box center [1271, 13] width 17 height 17
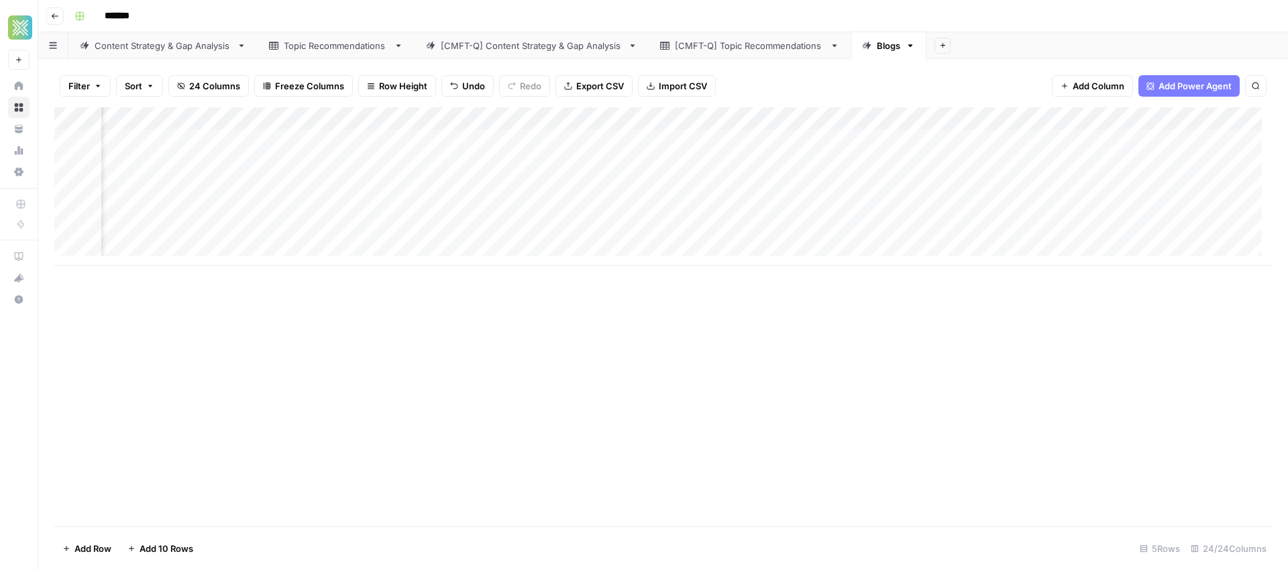
click at [959, 119] on div "Add Column" at bounding box center [663, 186] width 1218 height 158
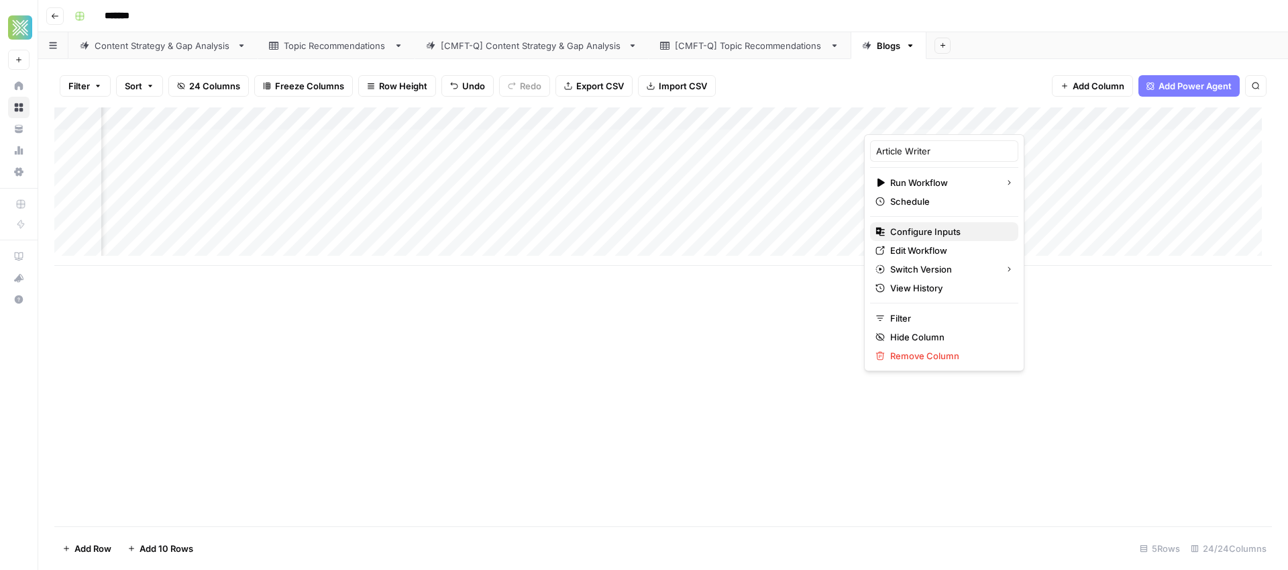
click at [936, 227] on span "Configure Inputs" at bounding box center [948, 231] width 117 height 13
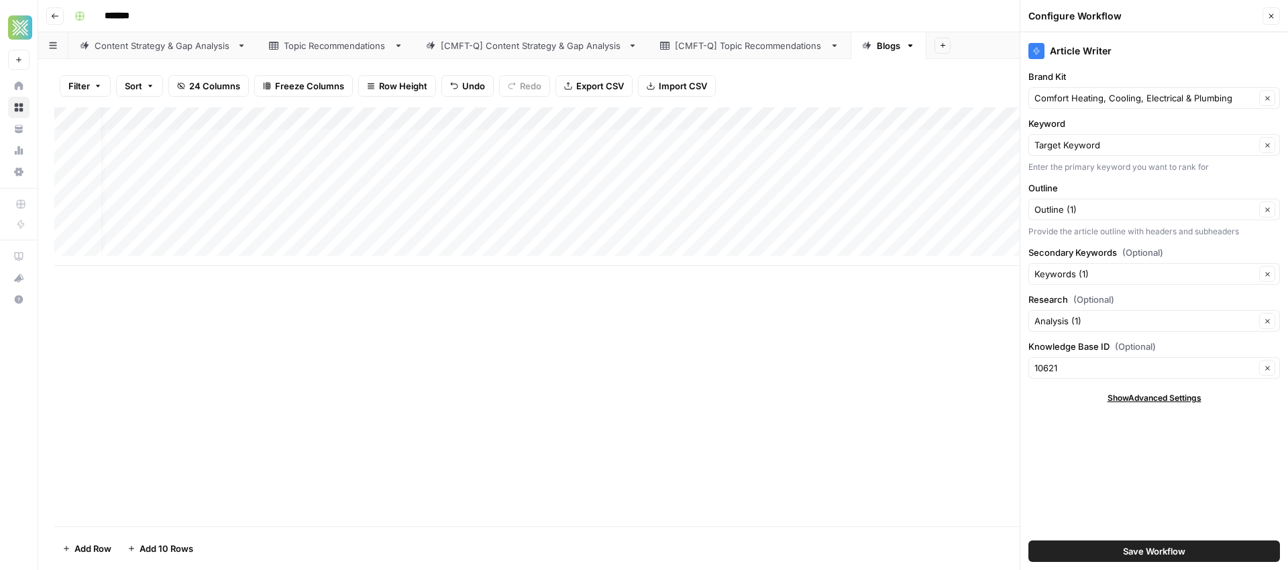
scroll to position [0, 27]
click at [854, 121] on div "Add Column" at bounding box center [663, 186] width 1218 height 158
click at [697, 278] on div "Add Column" at bounding box center [663, 316] width 1218 height 419
click at [152, 142] on div "Add Column" at bounding box center [663, 186] width 1218 height 158
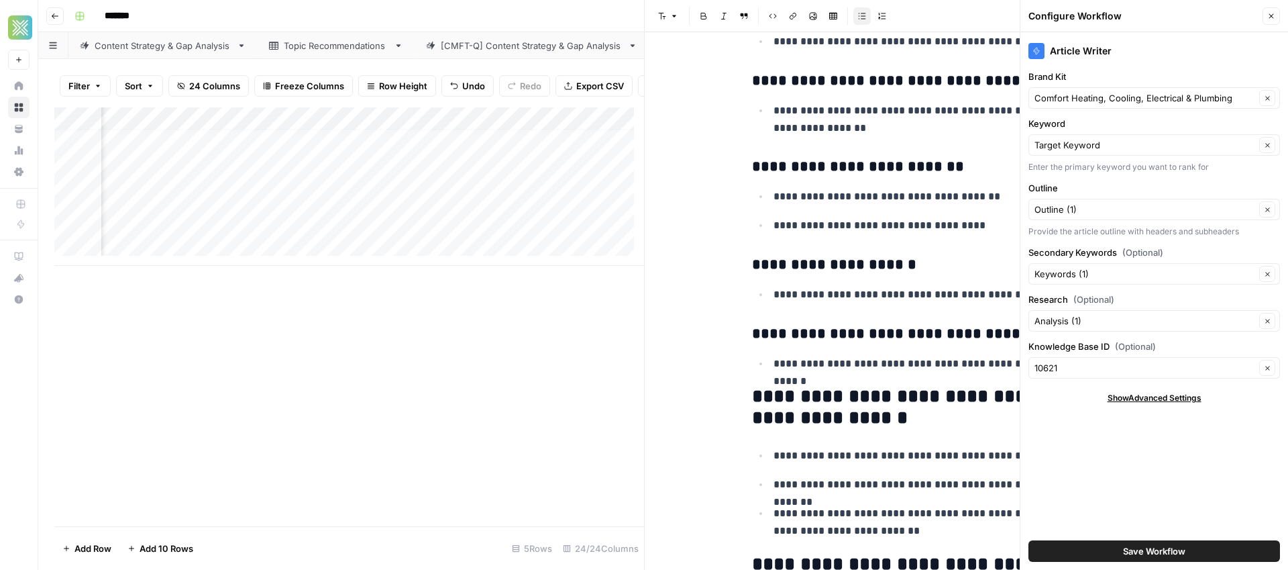
scroll to position [10, 1100]
click at [621, 143] on div "Add Column" at bounding box center [349, 186] width 590 height 158
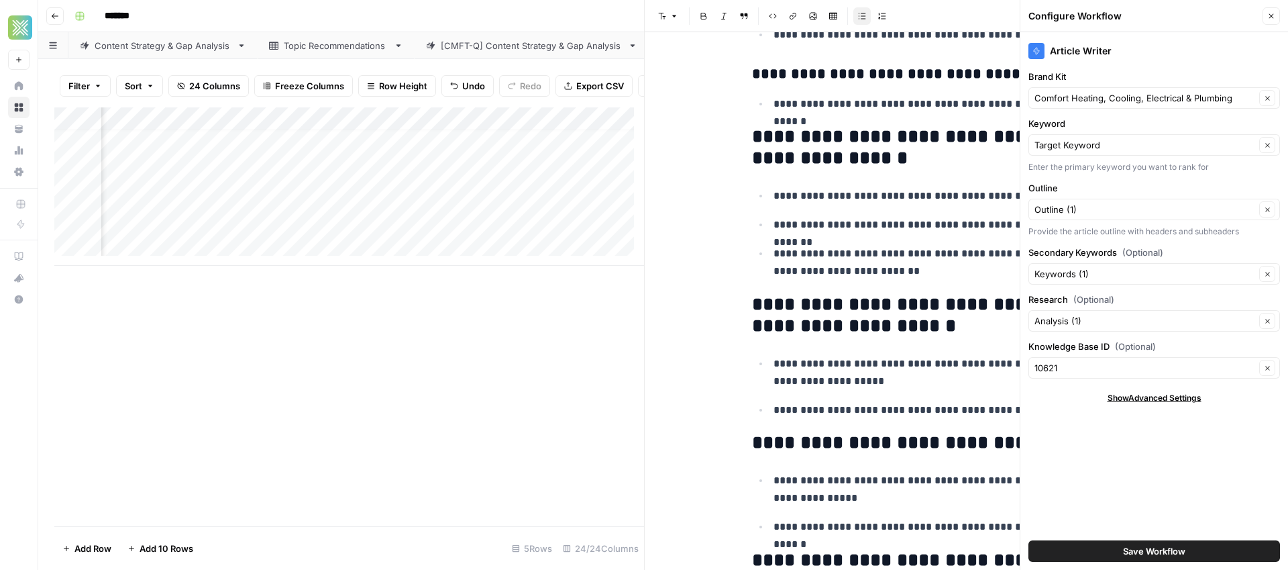
scroll to position [625, 0]
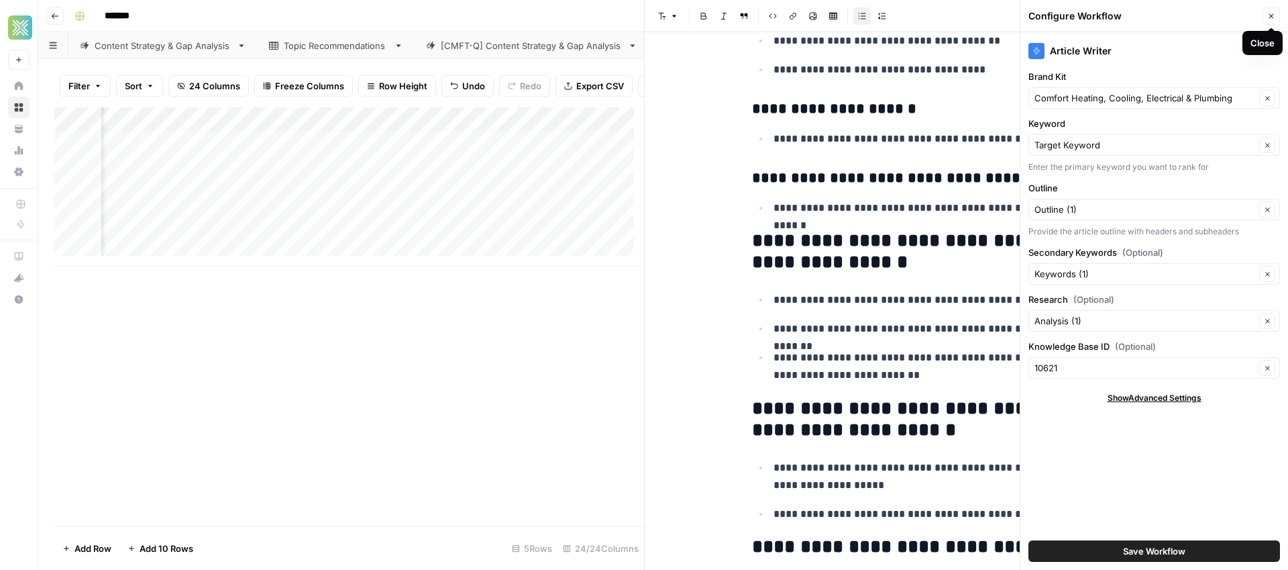
click at [1275, 19] on button "Close" at bounding box center [1271, 15] width 17 height 17
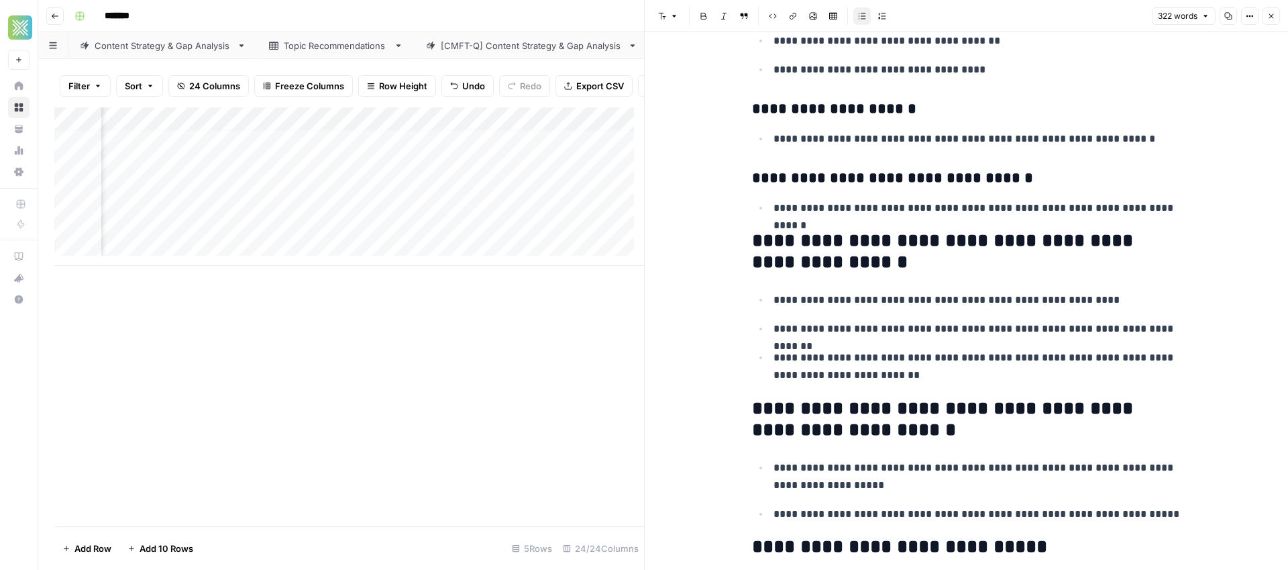
scroll to position [10, 429]
click at [1269, 20] on button "Close" at bounding box center [1271, 15] width 17 height 17
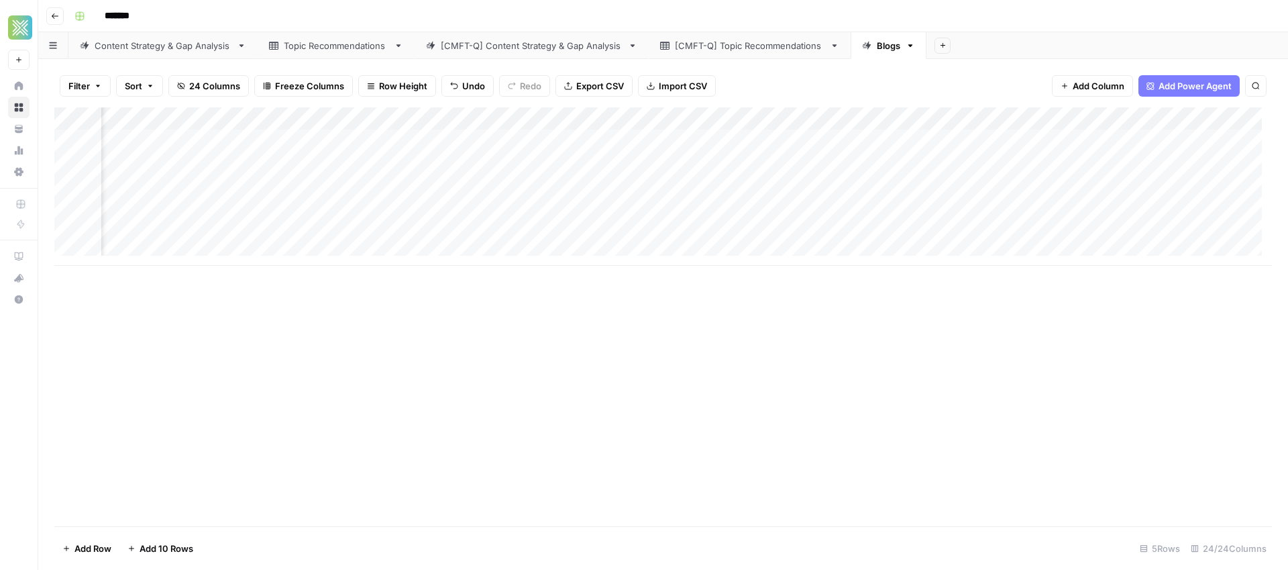
scroll to position [0, 1878]
click at [939, 46] on icon "button" at bounding box center [942, 45] width 7 height 7
click at [1053, 23] on div "*******" at bounding box center [671, 15] width 1205 height 21
click at [434, 140] on div "Add Column" at bounding box center [663, 186] width 1218 height 158
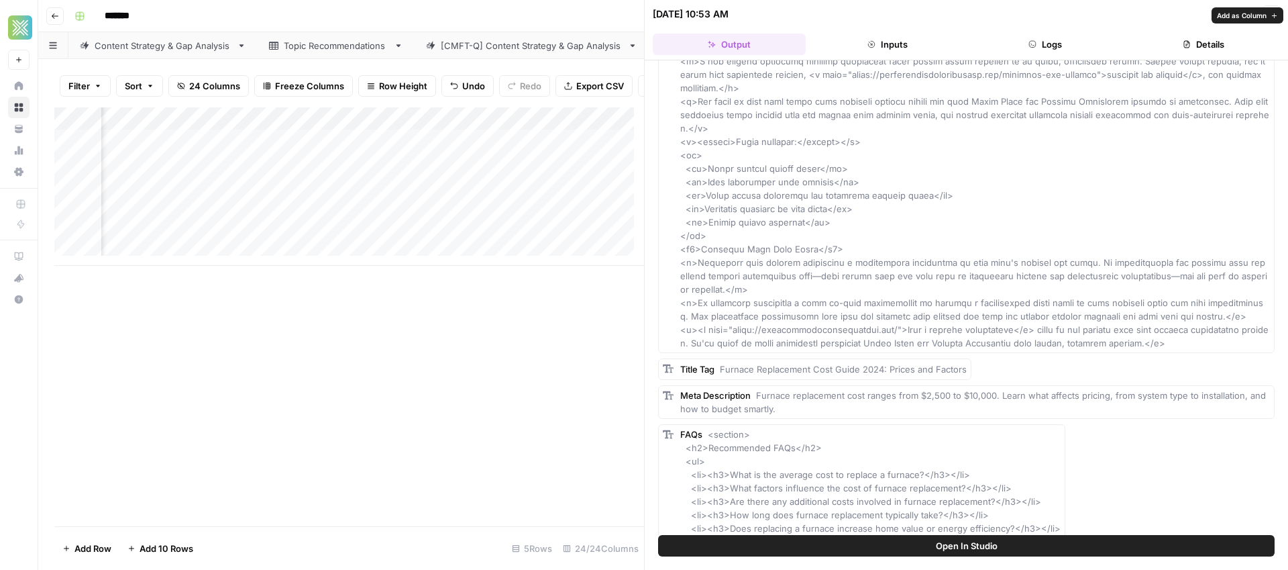
scroll to position [1155, 0]
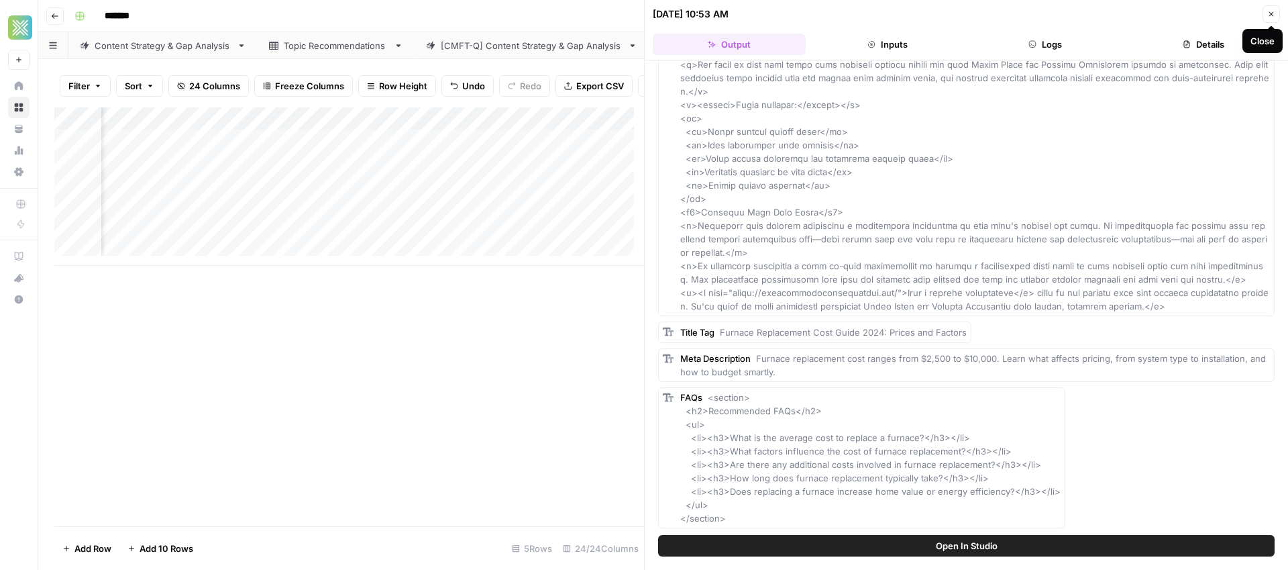
click at [1271, 17] on icon "button" at bounding box center [1271, 14] width 8 height 8
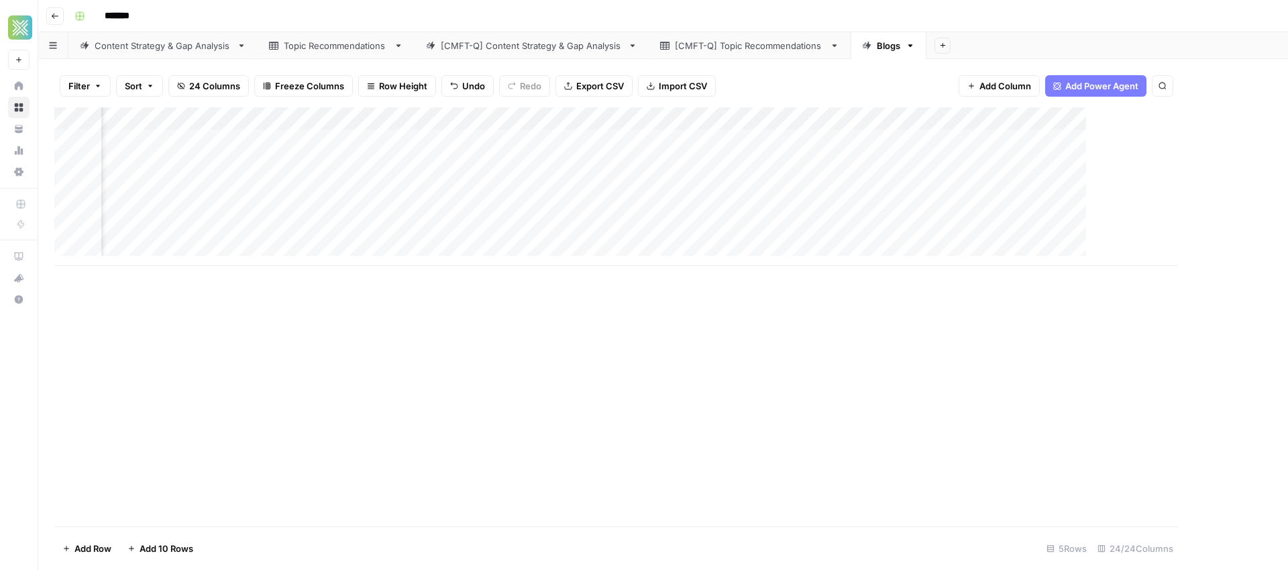
scroll to position [0, 1982]
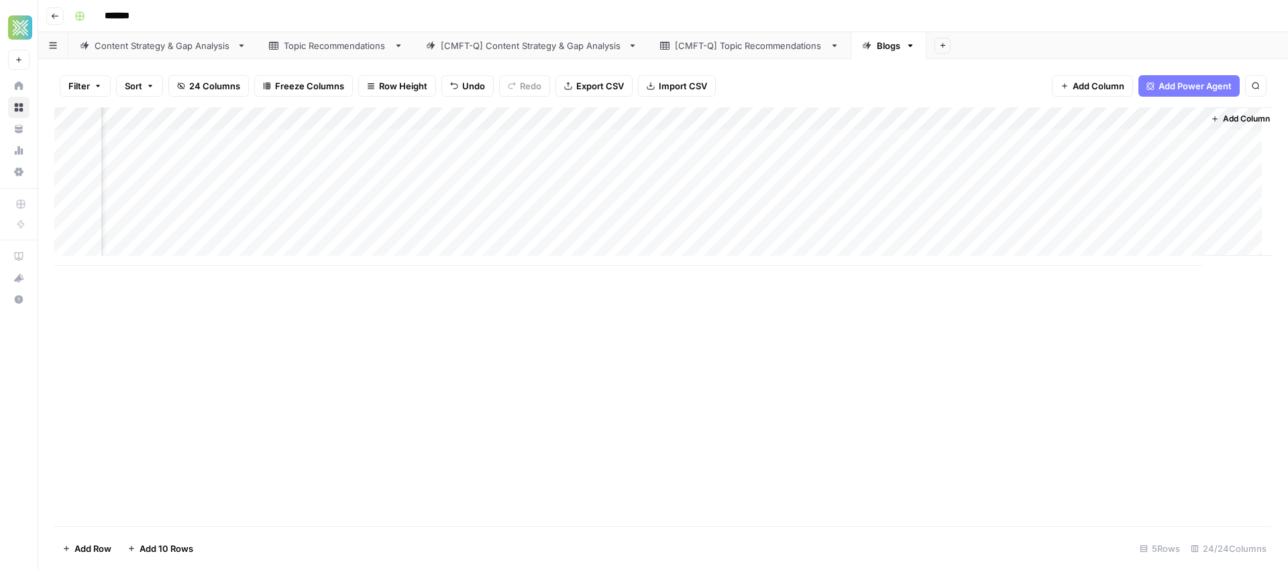
click at [349, 119] on div "Add Column" at bounding box center [663, 186] width 1218 height 158
click at [315, 352] on div "Add Column" at bounding box center [663, 316] width 1218 height 419
click at [1096, 88] on span "Add Column" at bounding box center [1099, 85] width 52 height 13
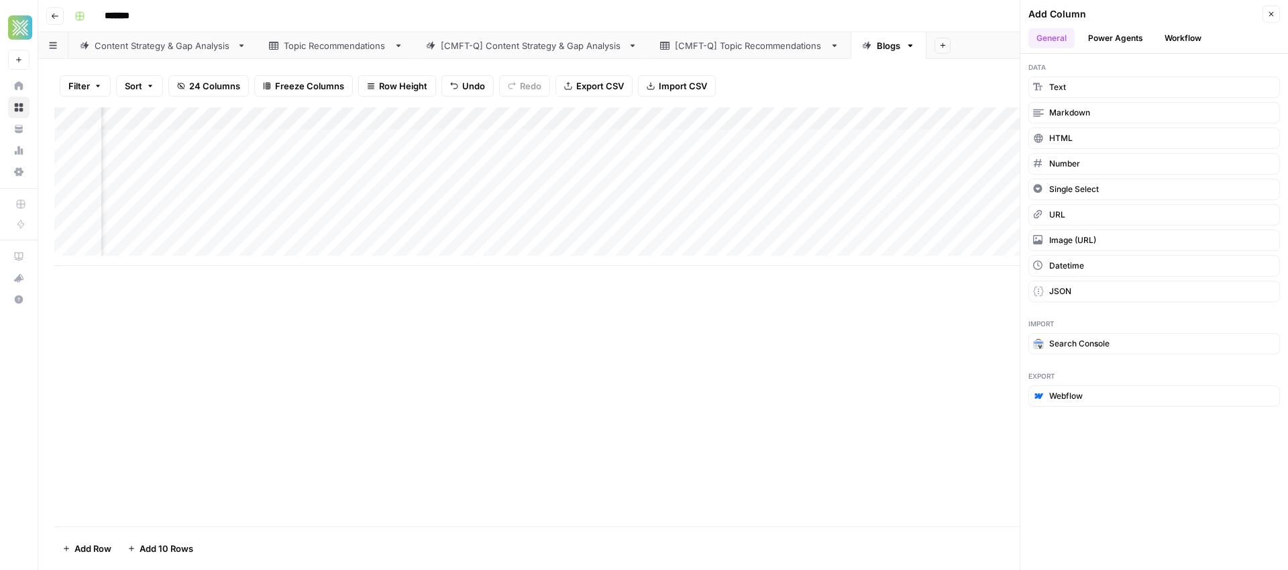
click at [1173, 38] on button "Workflow" at bounding box center [1183, 38] width 53 height 20
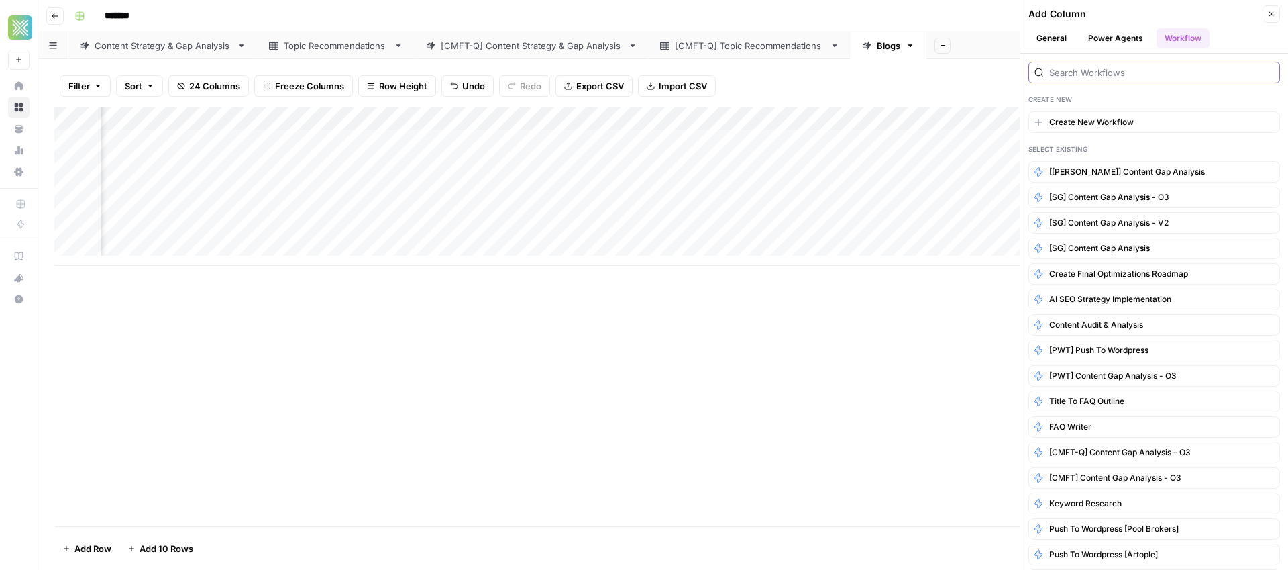
click at [1122, 74] on input "search" at bounding box center [1161, 72] width 225 height 13
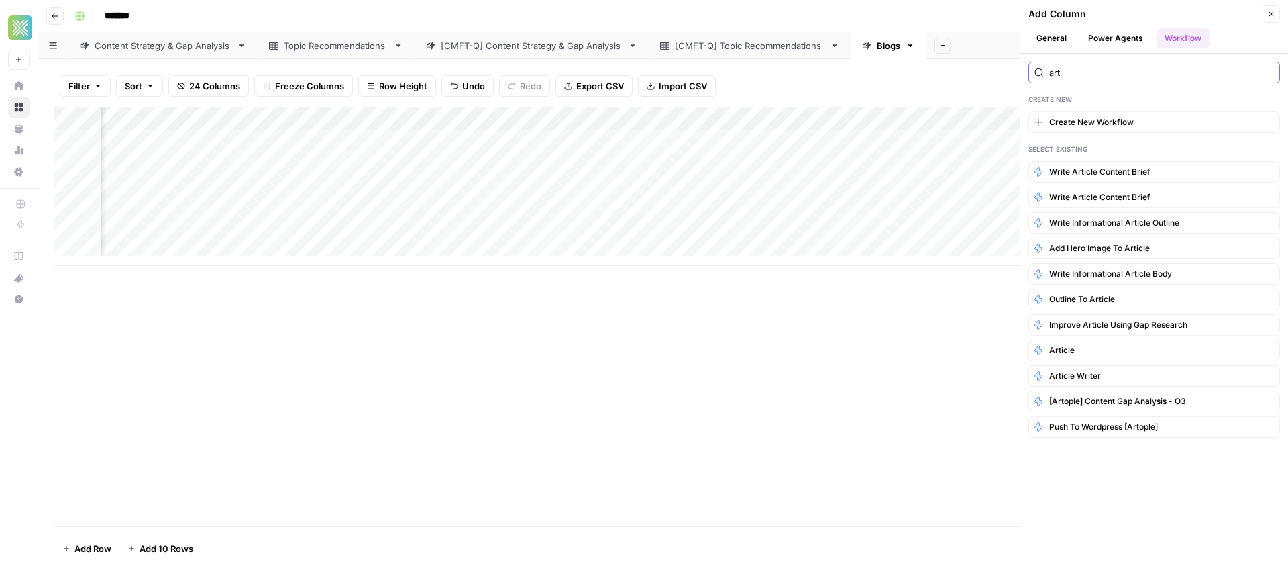
type input "art"
click at [701, 368] on div "Add Column" at bounding box center [663, 316] width 1218 height 419
click at [1269, 11] on icon "button" at bounding box center [1271, 14] width 8 height 8
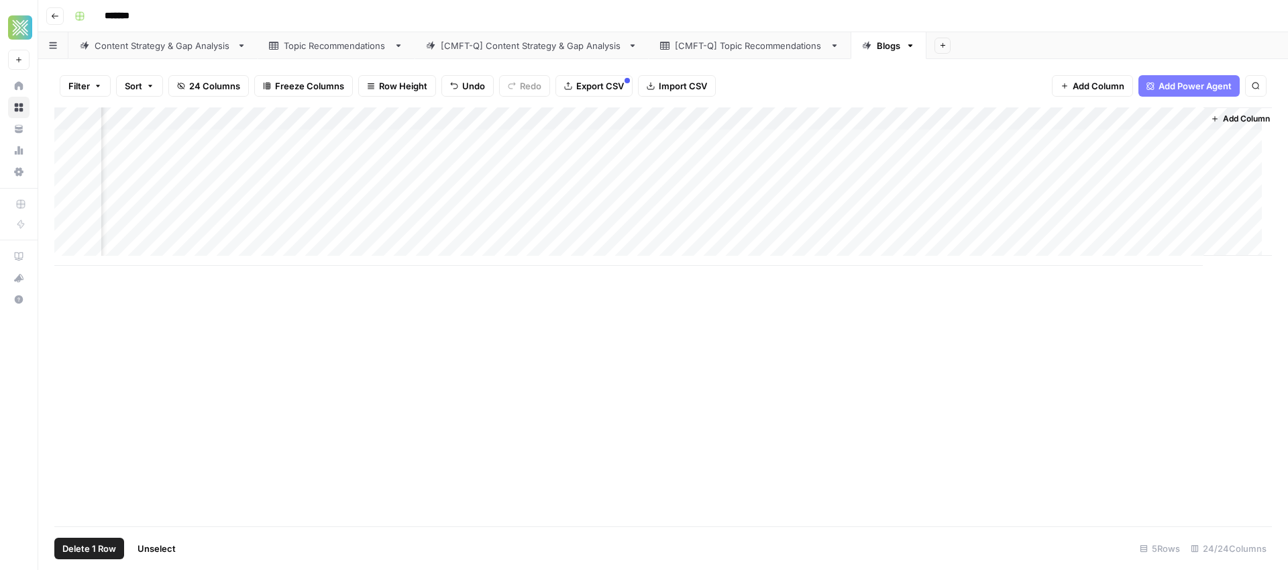
click at [73, 144] on div "Add Column" at bounding box center [663, 186] width 1218 height 158
click at [84, 141] on div "Add Column" at bounding box center [663, 186] width 1218 height 158
click at [91, 139] on div "Add Column" at bounding box center [663, 186] width 1218 height 158
click at [1090, 80] on span "Add Column" at bounding box center [1099, 85] width 52 height 13
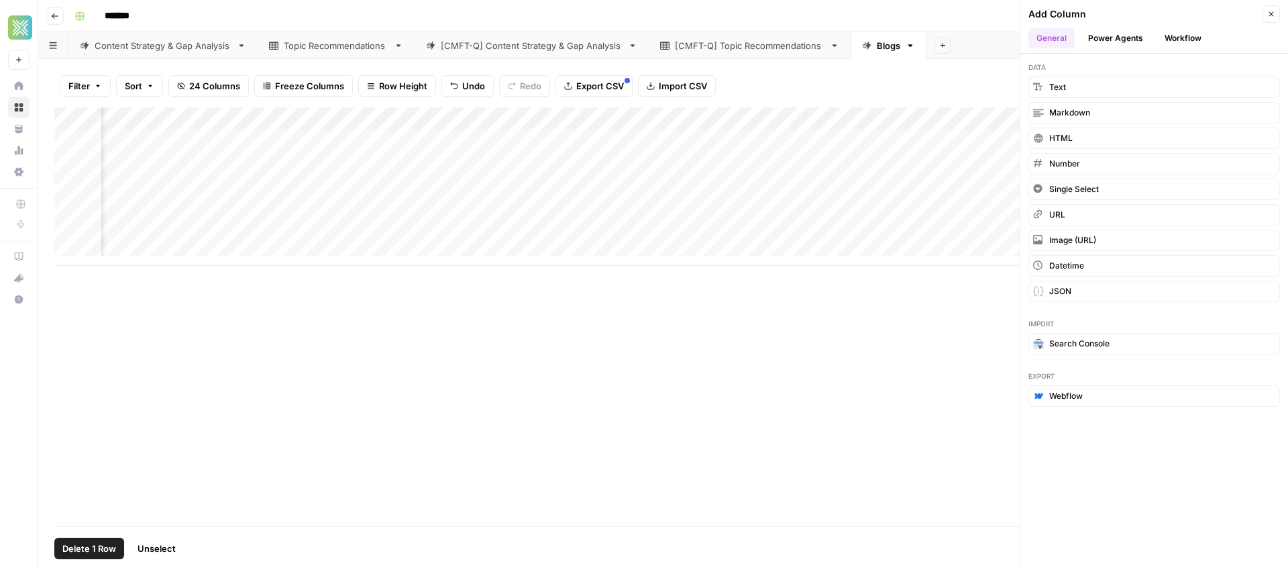
click at [1186, 34] on button "Workflow" at bounding box center [1183, 38] width 53 height 20
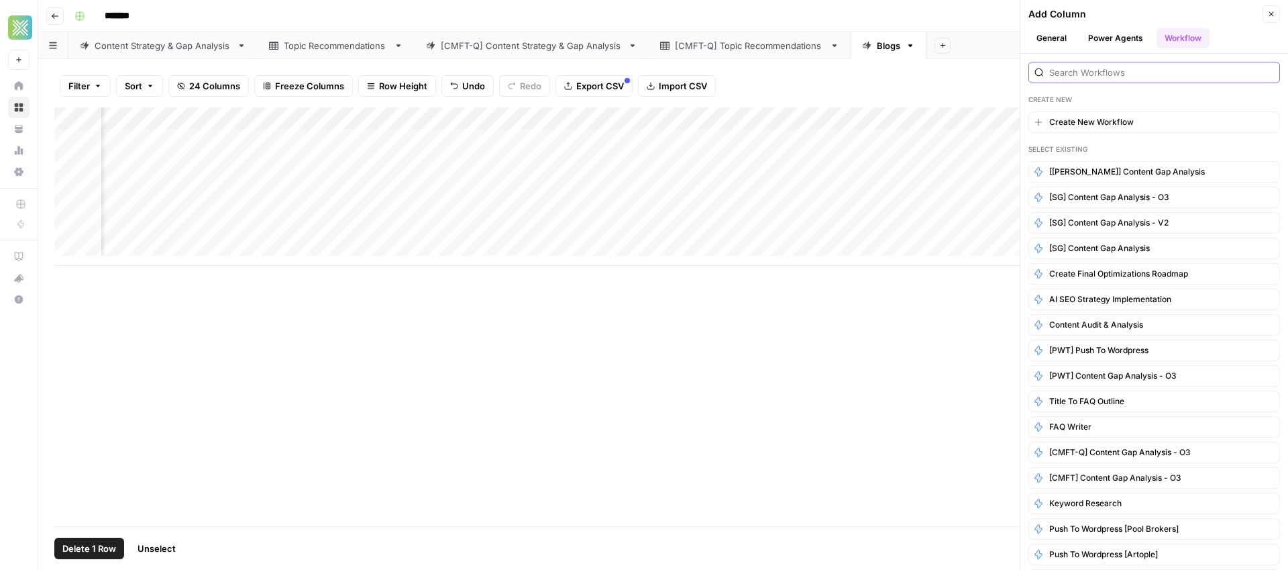
click at [1099, 72] on input "search" at bounding box center [1161, 72] width 225 height 13
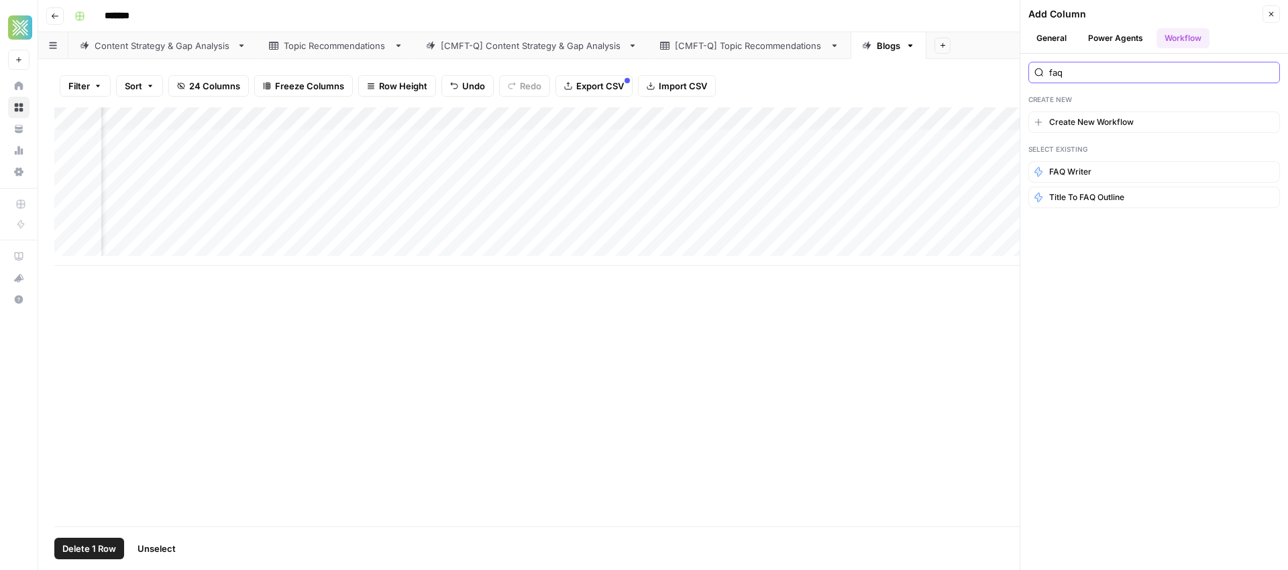
type input "faq"
click at [279, 402] on div "Add Column" at bounding box center [663, 316] width 1218 height 419
click at [52, 21] on button "Go back" at bounding box center [54, 15] width 17 height 17
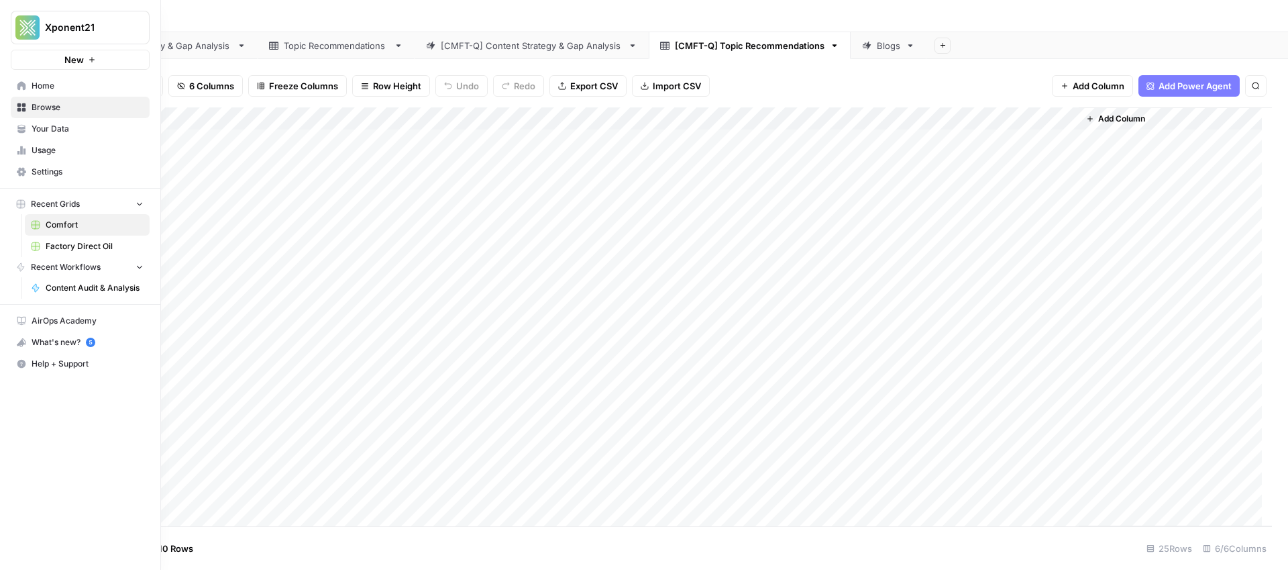
click at [23, 111] on icon at bounding box center [21, 107] width 9 height 9
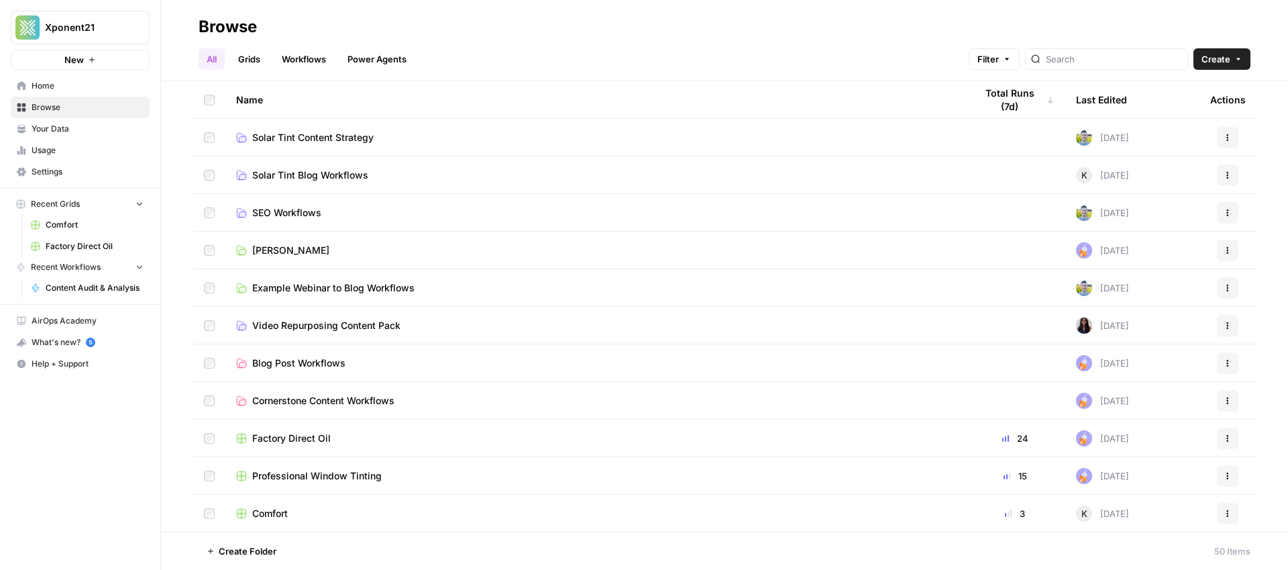
click at [265, 58] on link "Grids" at bounding box center [249, 58] width 38 height 21
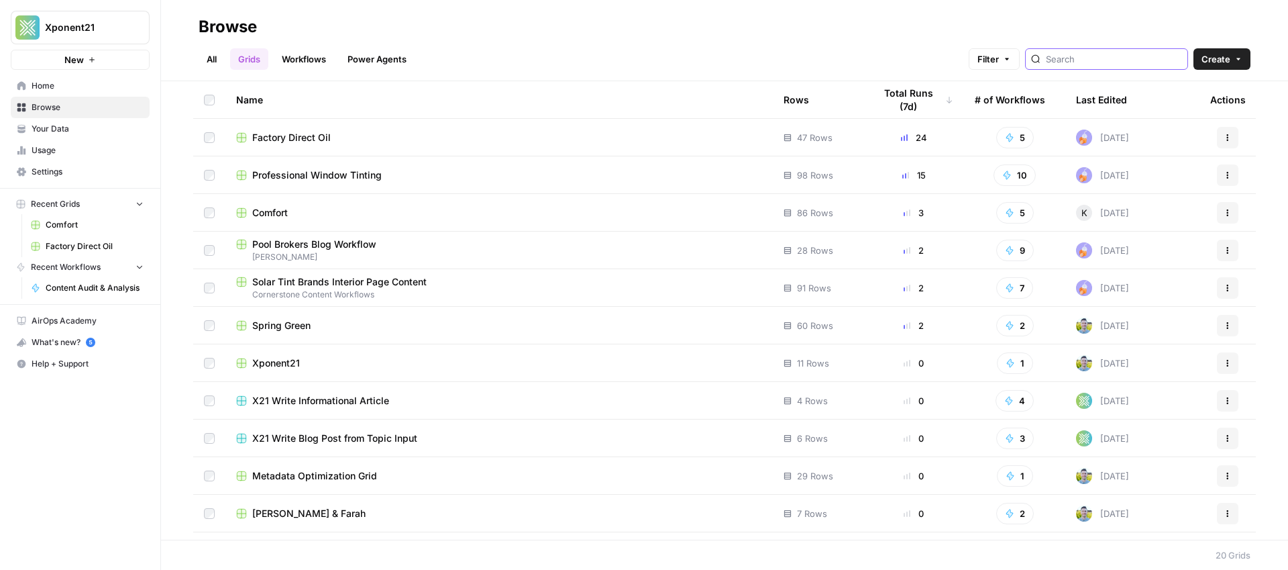
click at [1138, 62] on input "search" at bounding box center [1114, 58] width 136 height 13
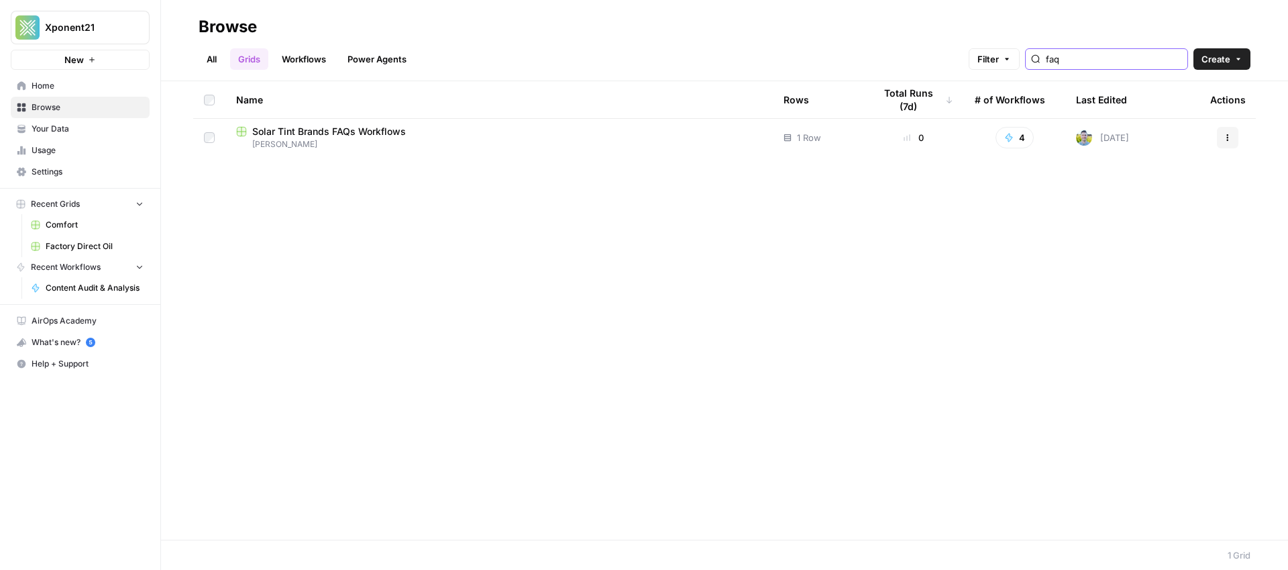
type input "faq"
click at [345, 133] on span "Solar Tint Brands FAQs Workflows" at bounding box center [329, 131] width 154 height 13
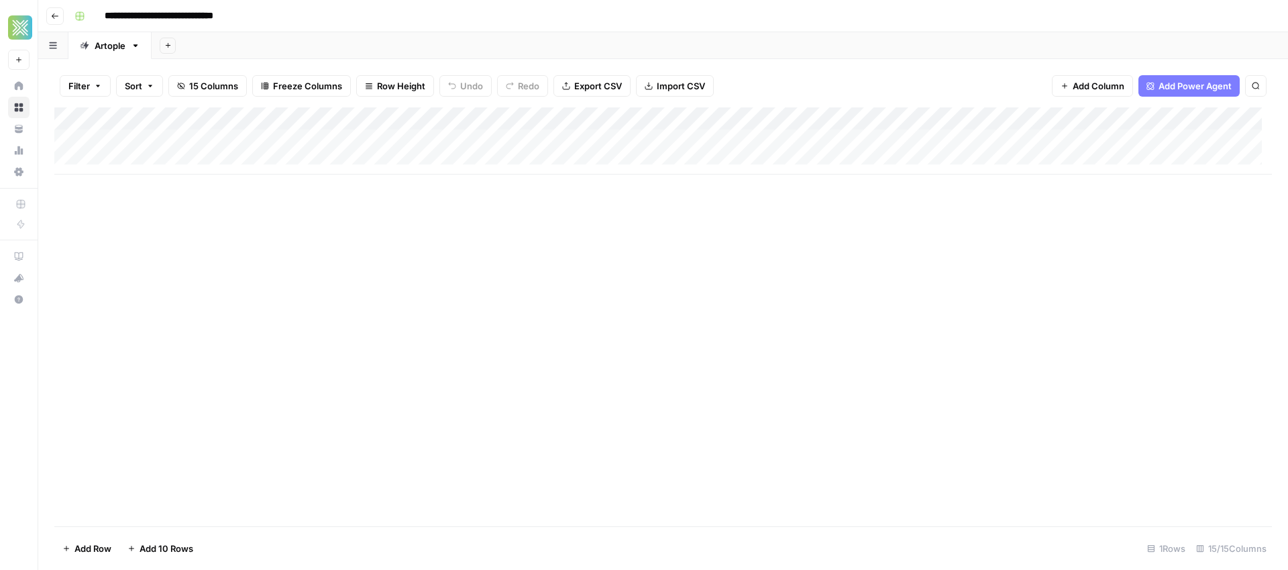
click at [661, 118] on div "Add Column" at bounding box center [663, 140] width 1218 height 67
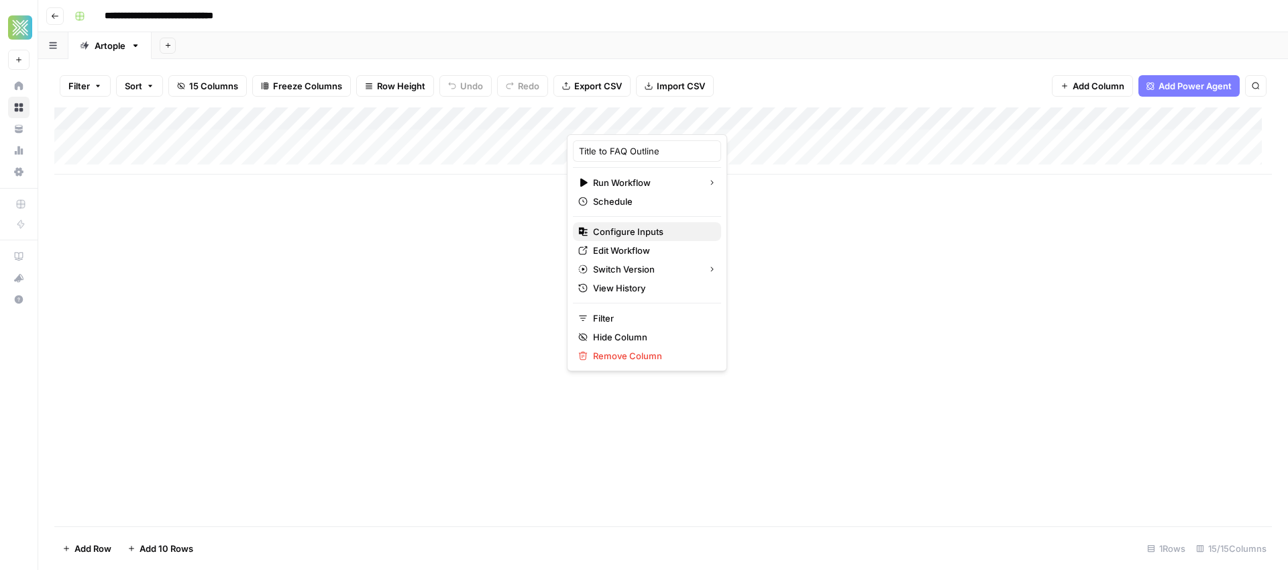
click at [625, 234] on span "Configure Inputs" at bounding box center [651, 231] width 117 height 13
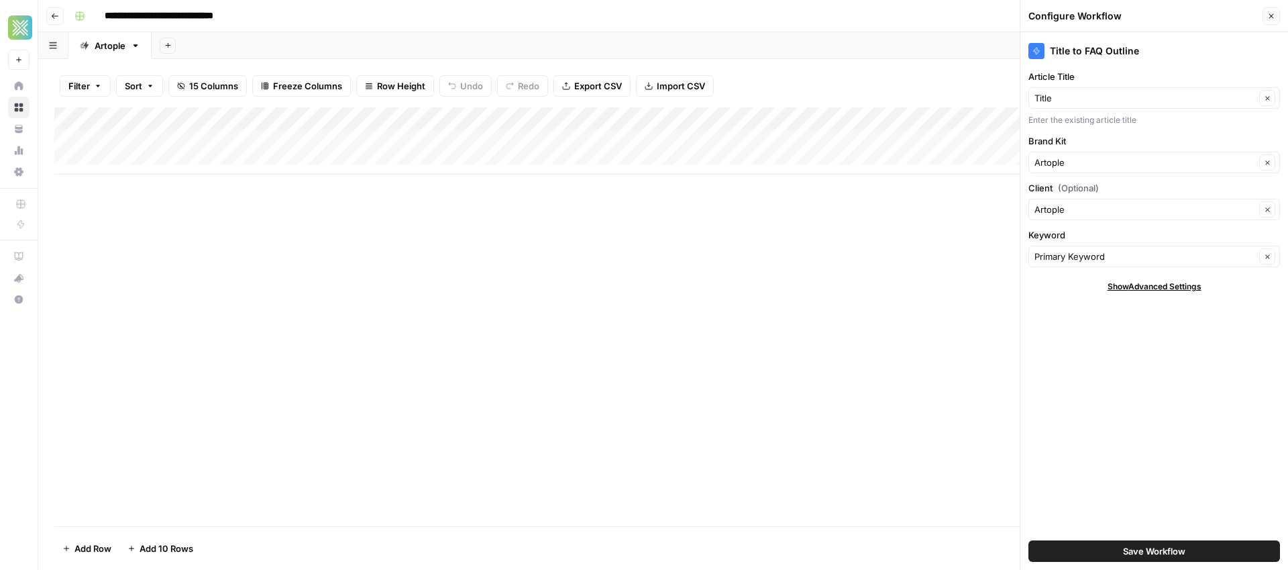
click at [849, 279] on div "Add Column" at bounding box center [663, 316] width 1218 height 419
click at [1275, 14] on button "Close" at bounding box center [1271, 15] width 17 height 17
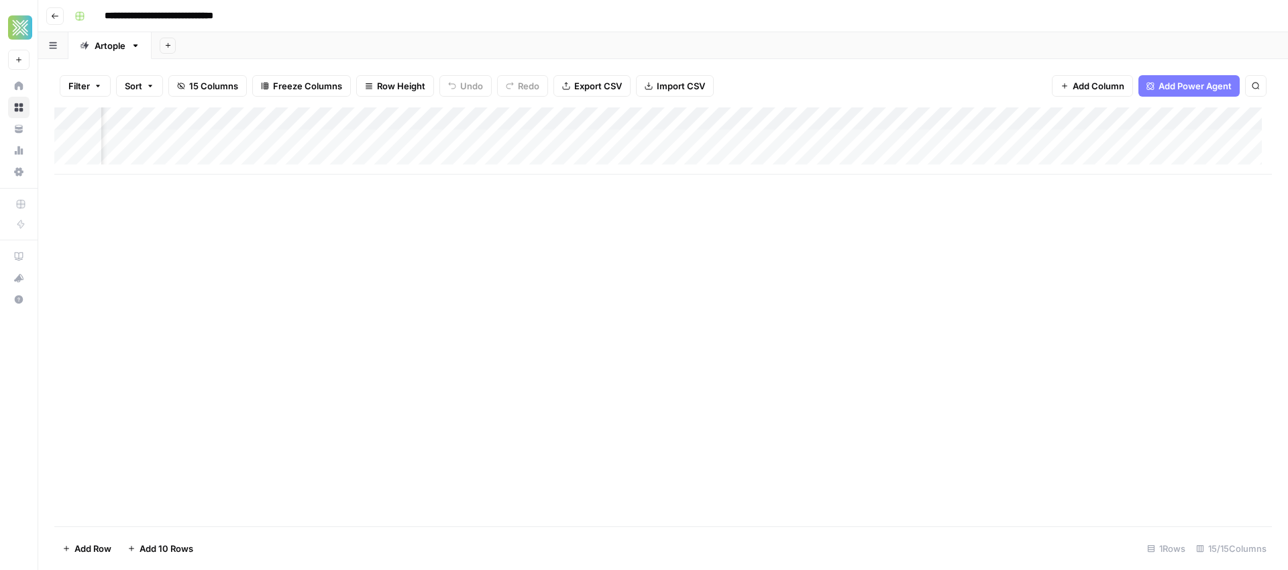
scroll to position [0, 590]
click at [136, 44] on icon "button" at bounding box center [135, 45] width 5 height 3
click at [199, 89] on span "Duplicate Sheet" at bounding box center [189, 89] width 64 height 13
drag, startPoint x: 305, startPoint y: 53, endPoint x: 210, endPoint y: 44, distance: 95.1
click at [211, 43] on div "Artople Artople Add Sheet" at bounding box center [663, 45] width 1250 height 27
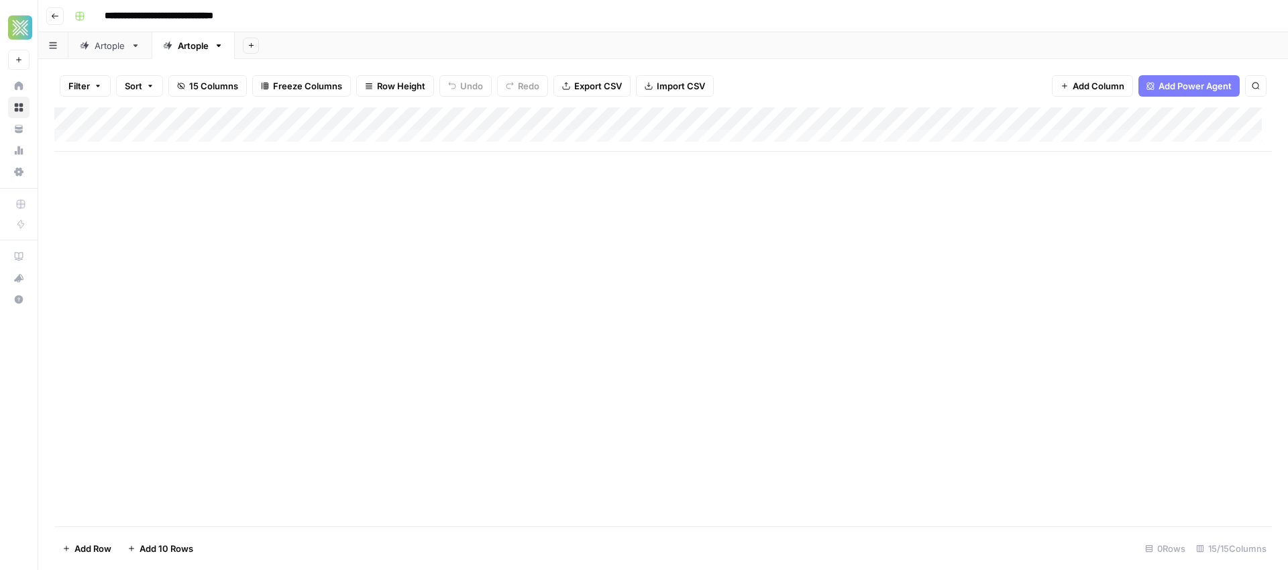
click at [219, 44] on icon "button" at bounding box center [218, 45] width 9 height 9
click at [435, 19] on div "**********" at bounding box center [671, 15] width 1205 height 21
click at [606, 89] on span "Export CSV" at bounding box center [598, 85] width 48 height 13
click at [218, 48] on icon "button" at bounding box center [218, 45] width 9 height 9
click at [236, 186] on div "Add Column" at bounding box center [663, 316] width 1218 height 419
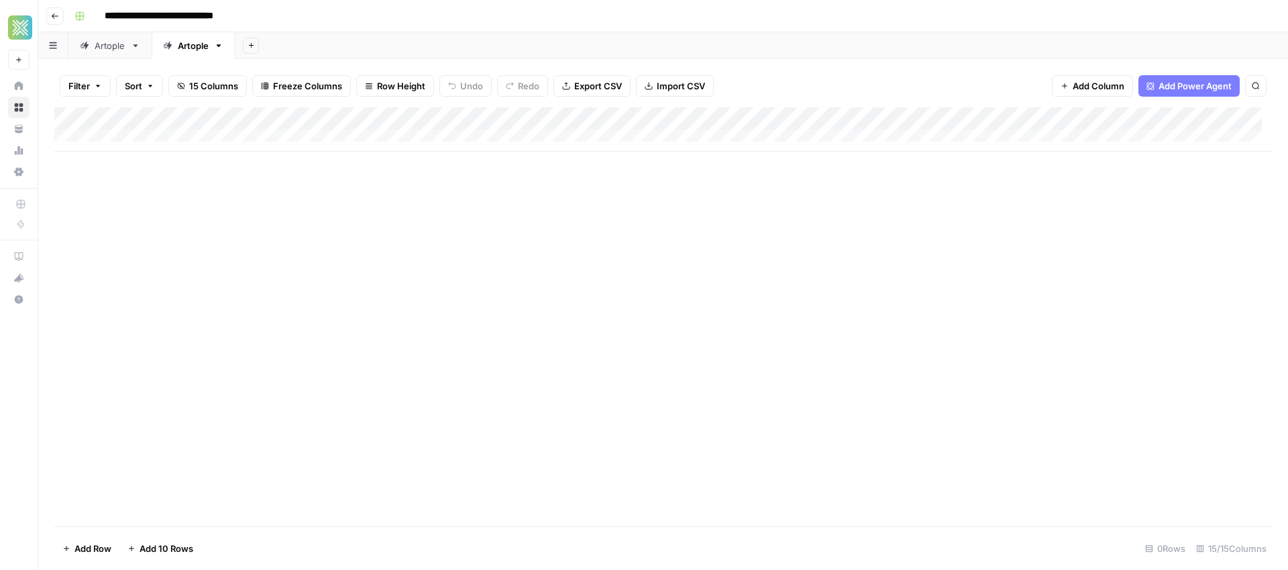
click at [121, 52] on div "Artople" at bounding box center [110, 45] width 31 height 13
click at [1159, 117] on div "Add Column" at bounding box center [663, 140] width 1218 height 67
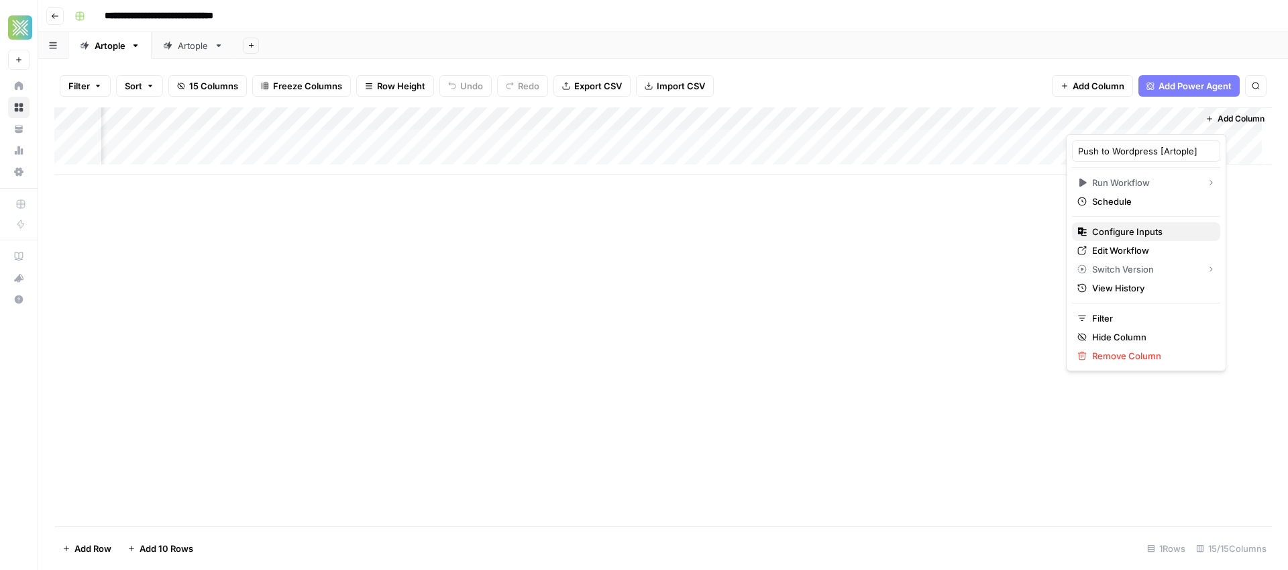
click at [1134, 235] on span "Configure Inputs" at bounding box center [1150, 231] width 117 height 13
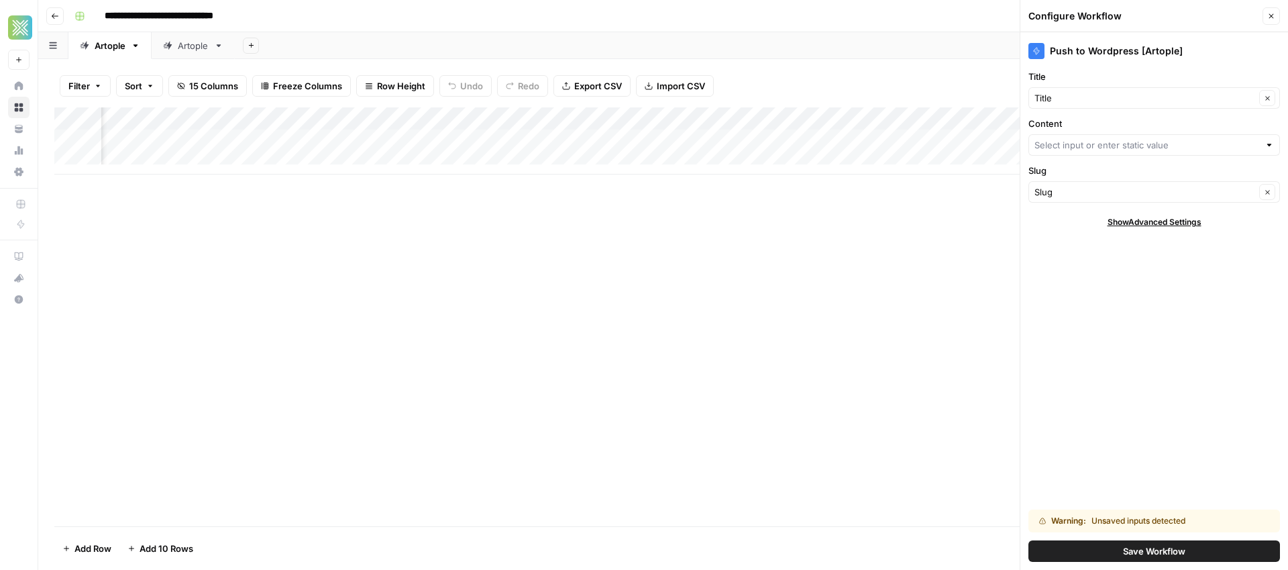
click at [1166, 223] on span "Show Advanced Settings" at bounding box center [1155, 222] width 94 height 12
click at [1271, 20] on button "Close" at bounding box center [1271, 15] width 17 height 17
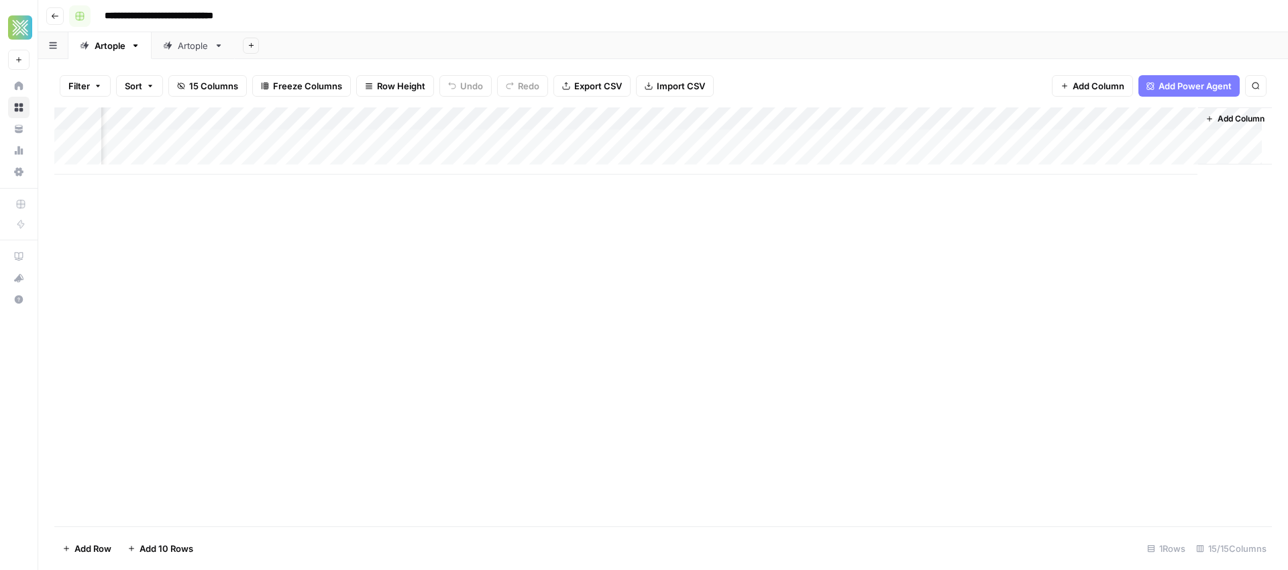
click at [83, 16] on rect "button" at bounding box center [80, 16] width 8 height 8
click at [484, 311] on div "Add Column" at bounding box center [663, 316] width 1218 height 419
click at [1157, 119] on div "Add Column" at bounding box center [663, 140] width 1218 height 67
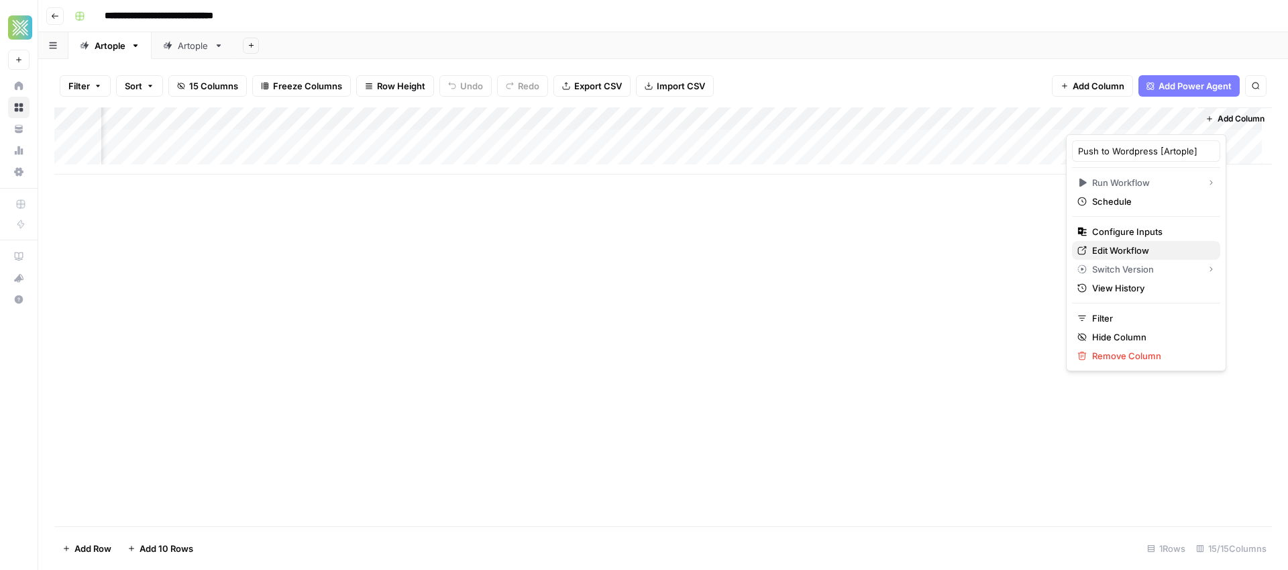
click at [1141, 248] on span "Edit Workflow" at bounding box center [1150, 250] width 117 height 13
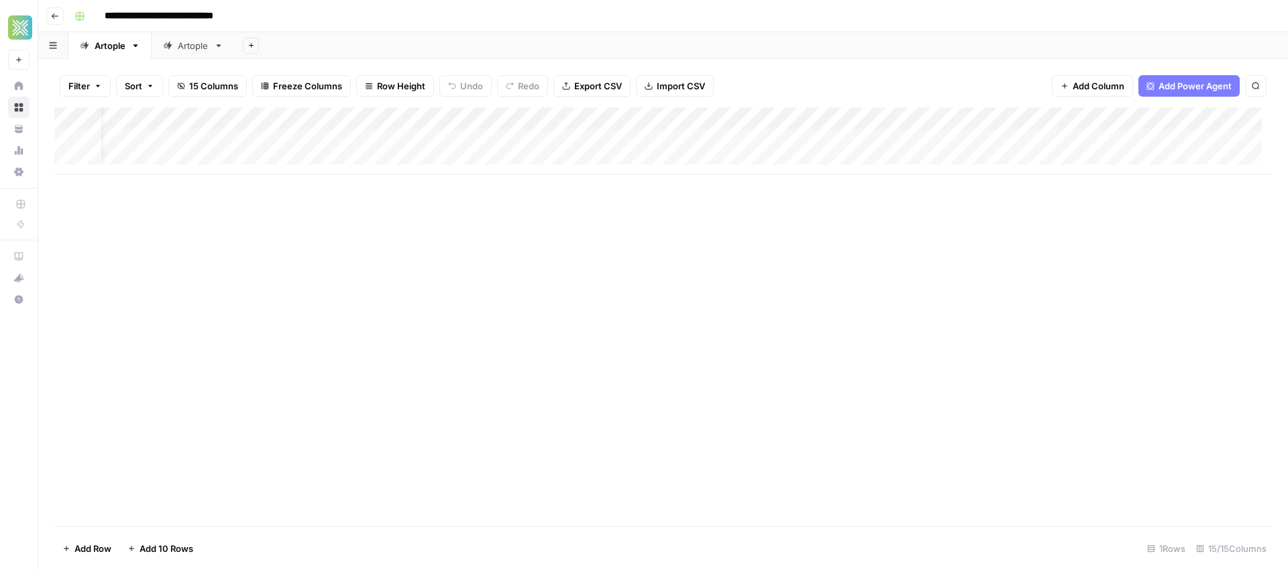
scroll to position [0, 0]
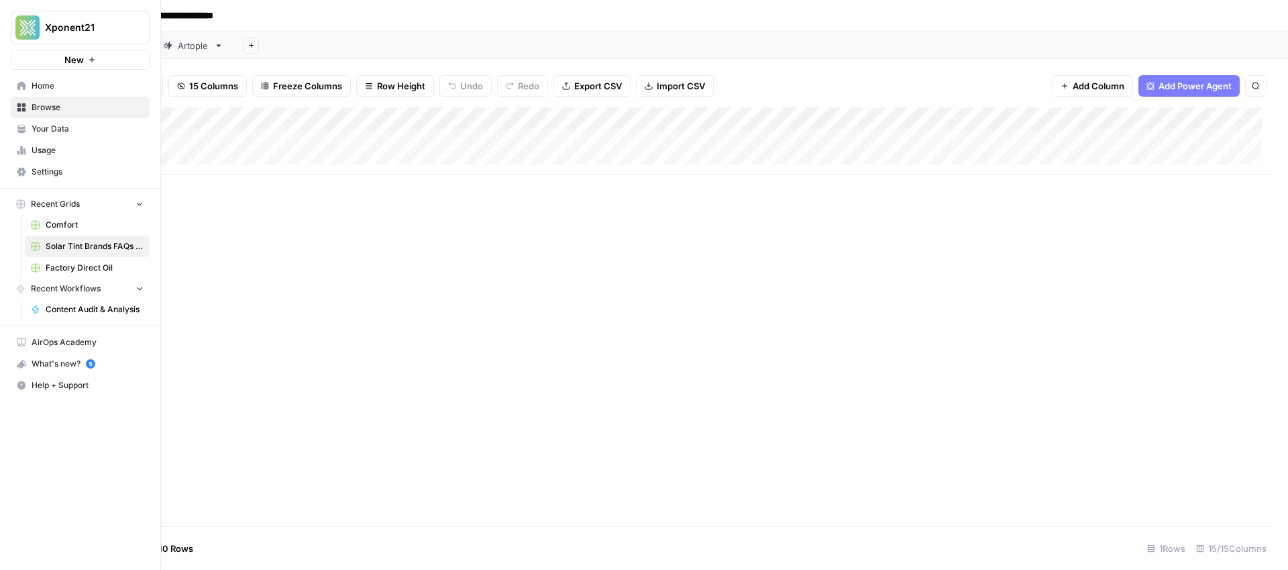
click at [55, 109] on span "Browse" at bounding box center [88, 107] width 112 height 12
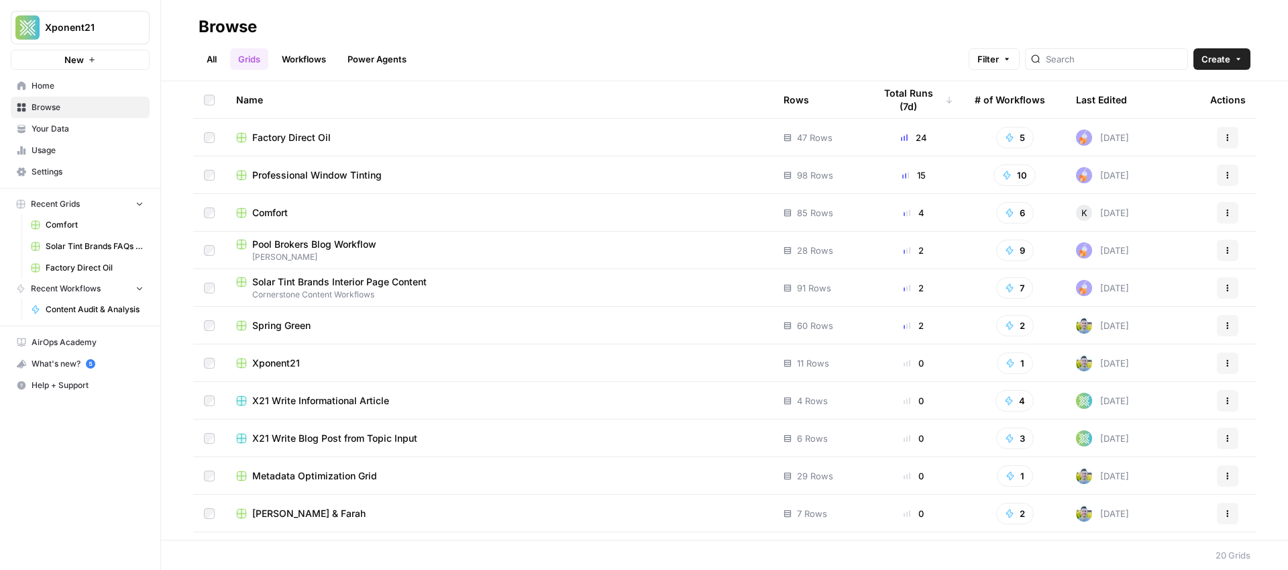
click at [307, 245] on span "Pool Brokers Blog Workflow" at bounding box center [314, 243] width 124 height 13
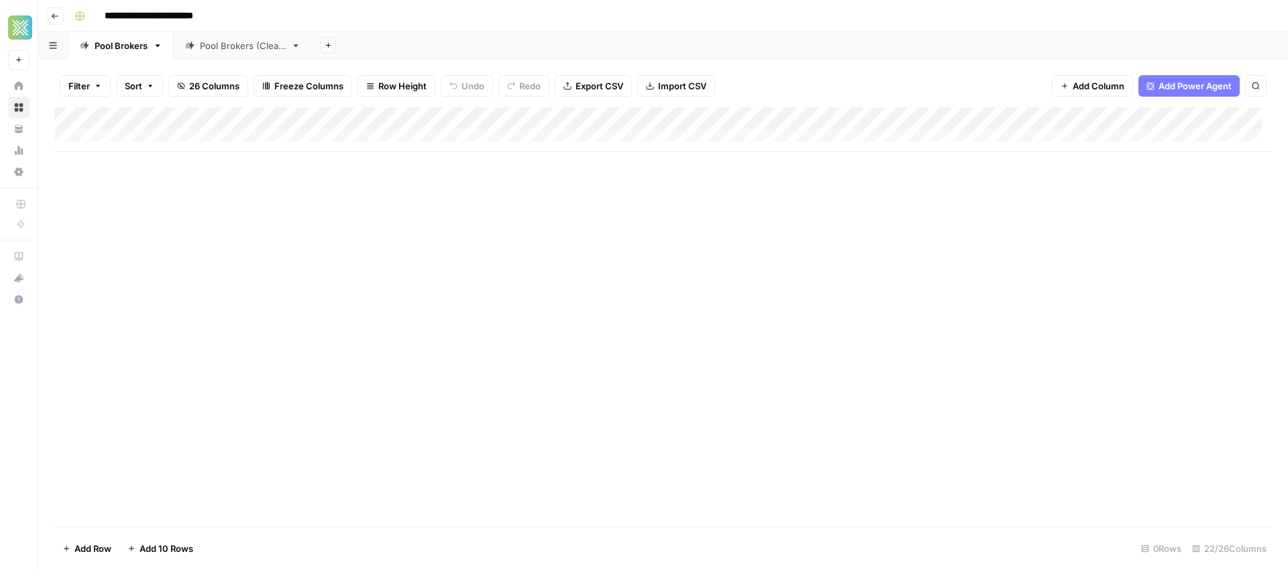
click at [227, 49] on div "Pool Brokers (Clean)" at bounding box center [243, 45] width 86 height 13
type input "**********"
click at [130, 46] on div "Pool Brokers" at bounding box center [121, 45] width 53 height 13
click at [246, 48] on div "Pool Brokers (Clean)" at bounding box center [243, 45] width 86 height 13
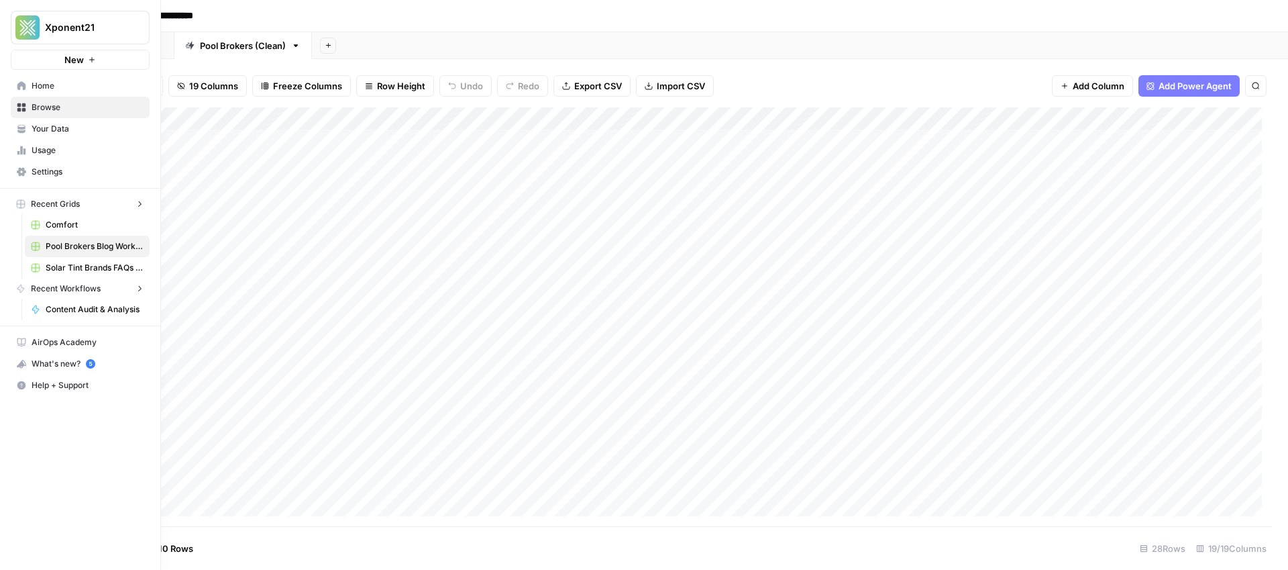
click at [21, 106] on icon at bounding box center [21, 107] width 9 height 9
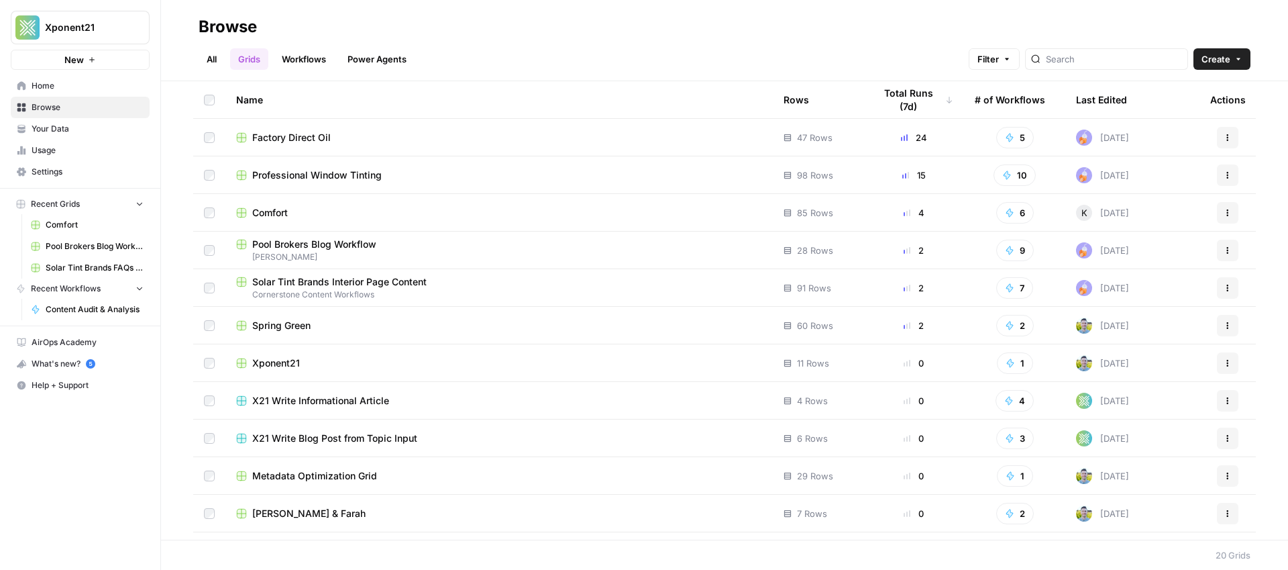
click at [1092, 49] on div at bounding box center [1106, 58] width 163 height 21
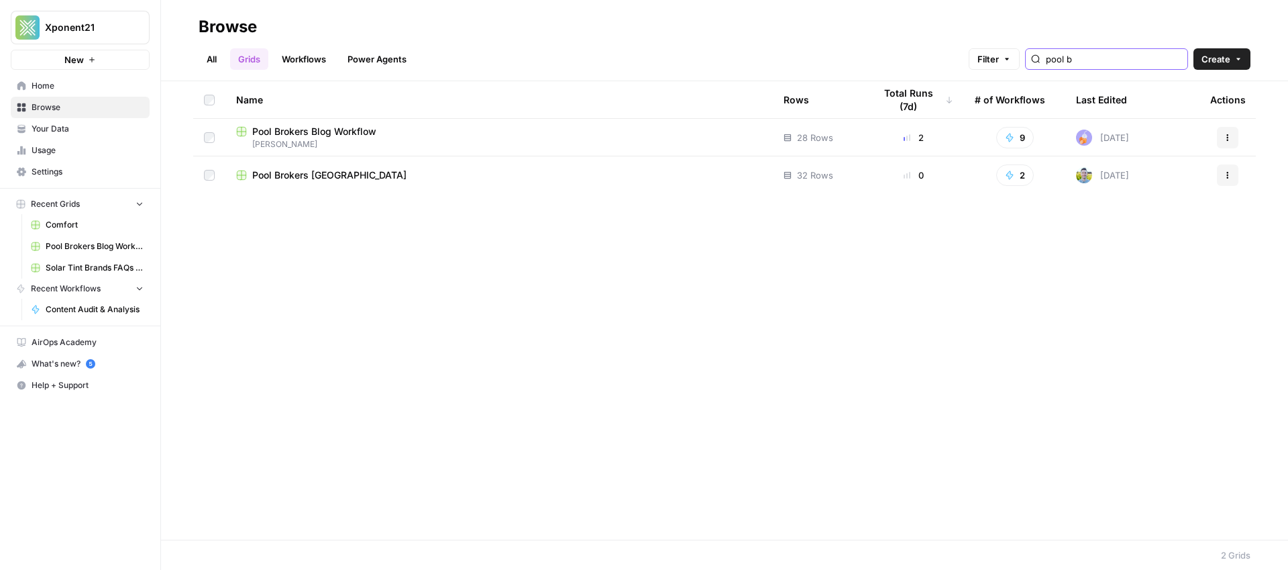
type input "pool b"
click at [304, 175] on span "Pool Brokers USA" at bounding box center [329, 174] width 154 height 13
click at [309, 144] on span "[PERSON_NAME]" at bounding box center [499, 144] width 526 height 12
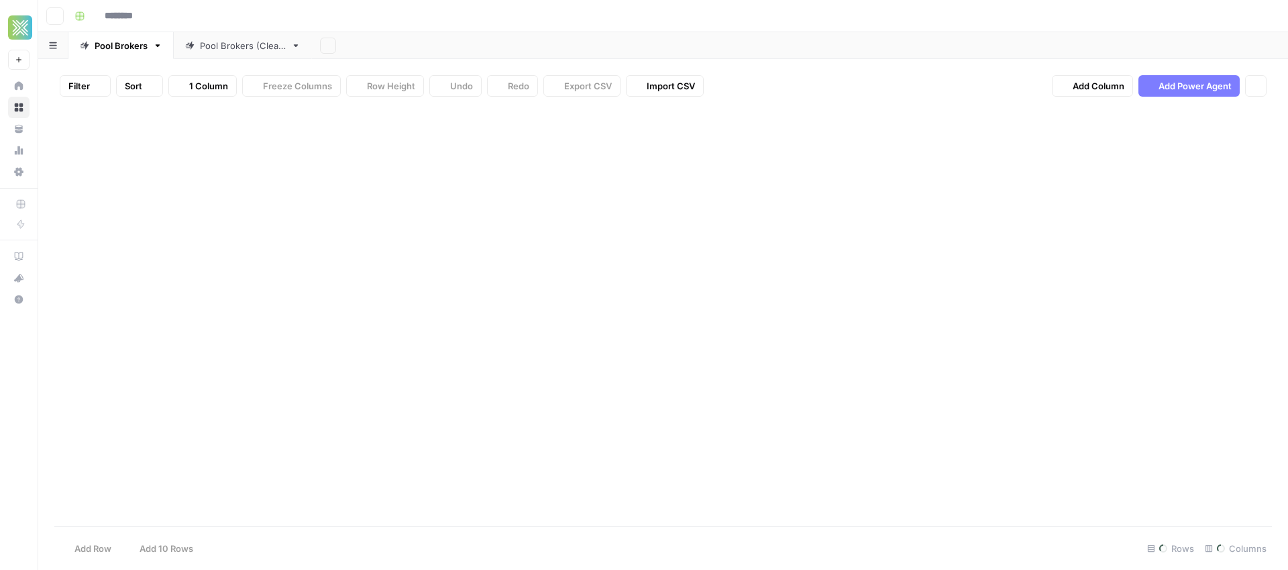
type input "**********"
click at [238, 45] on div "Pool Brokers (Clean)" at bounding box center [243, 45] width 86 height 13
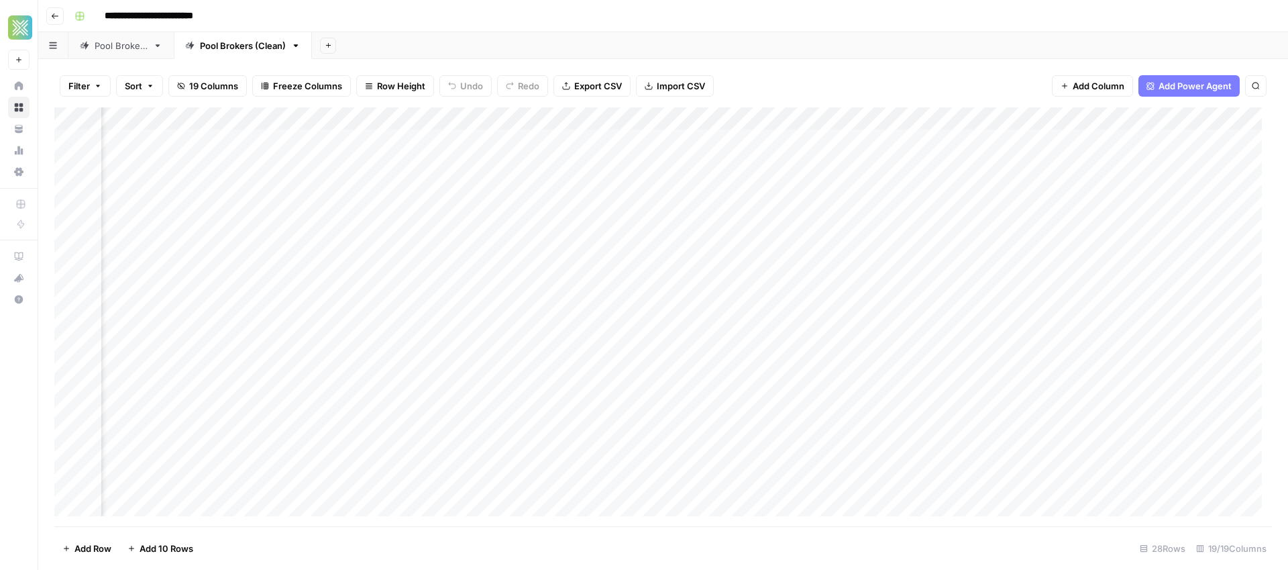
click at [846, 125] on div "Add Column" at bounding box center [663, 316] width 1218 height 419
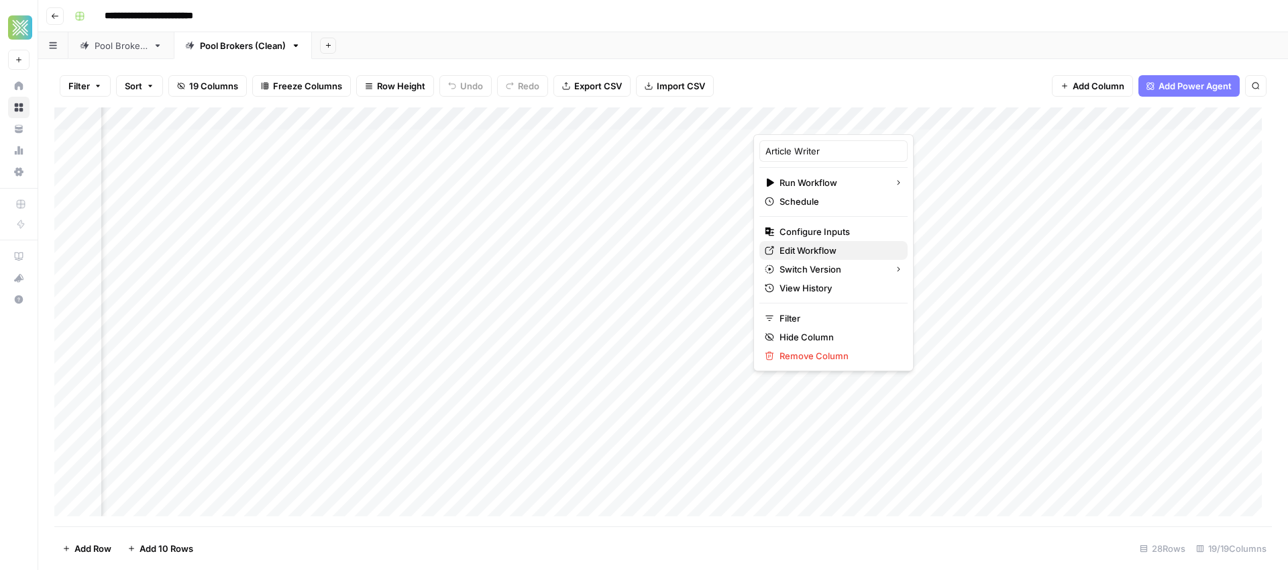
click at [820, 246] on span "Edit Workflow" at bounding box center [838, 250] width 117 height 13
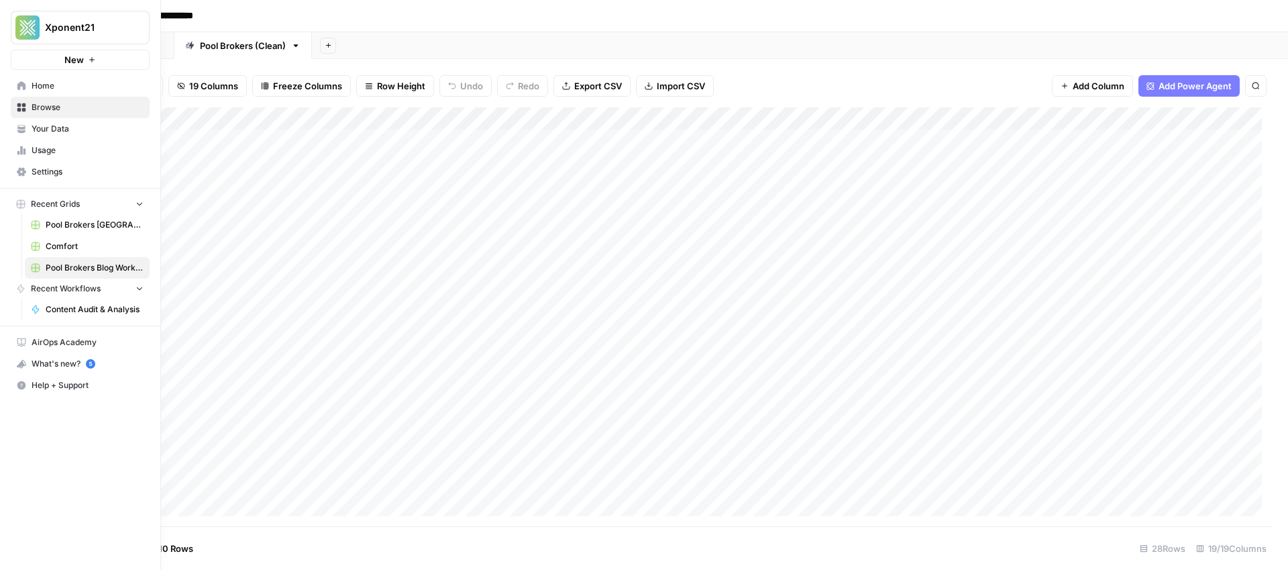
click at [50, 109] on span "Browse" at bounding box center [88, 107] width 112 height 12
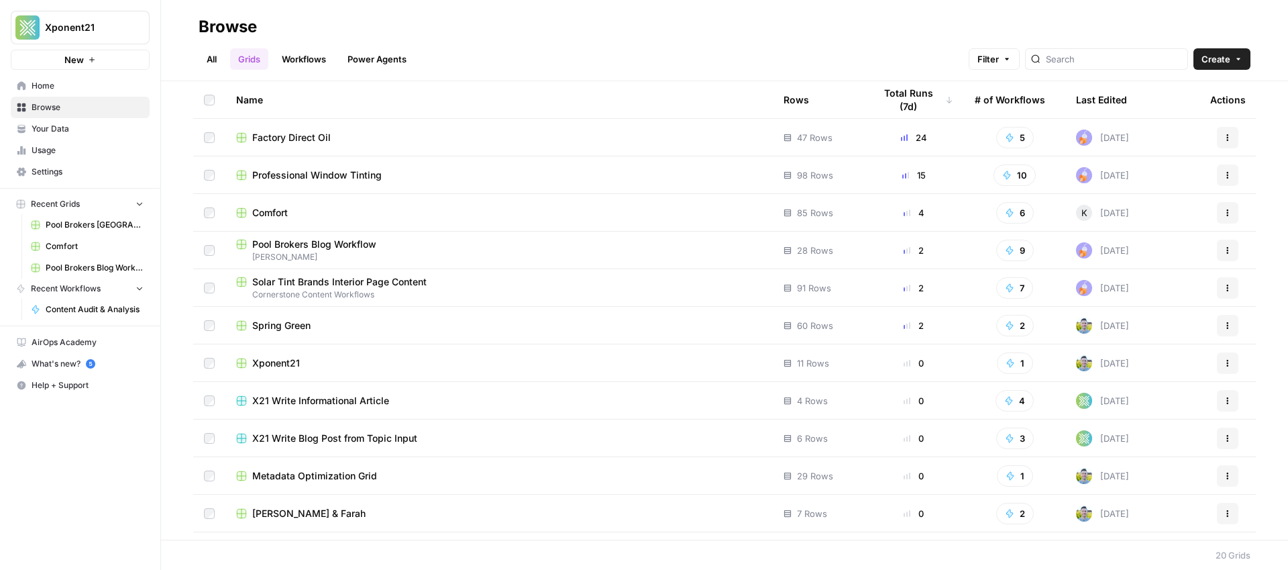
click at [49, 123] on span "Your Data" at bounding box center [88, 129] width 112 height 12
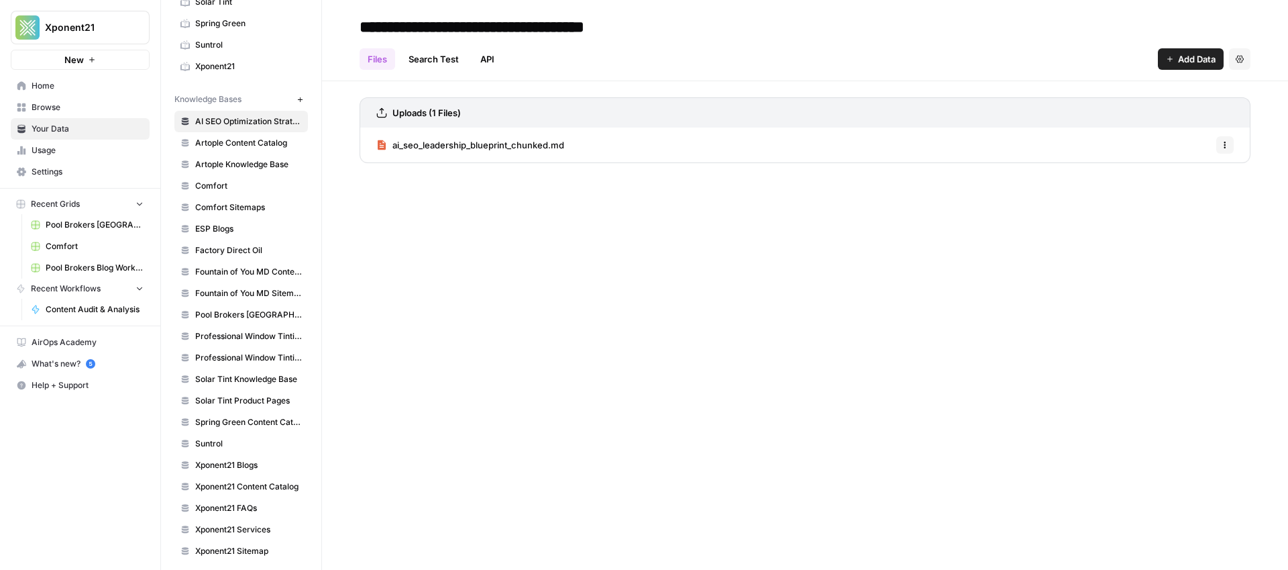
scroll to position [324, 0]
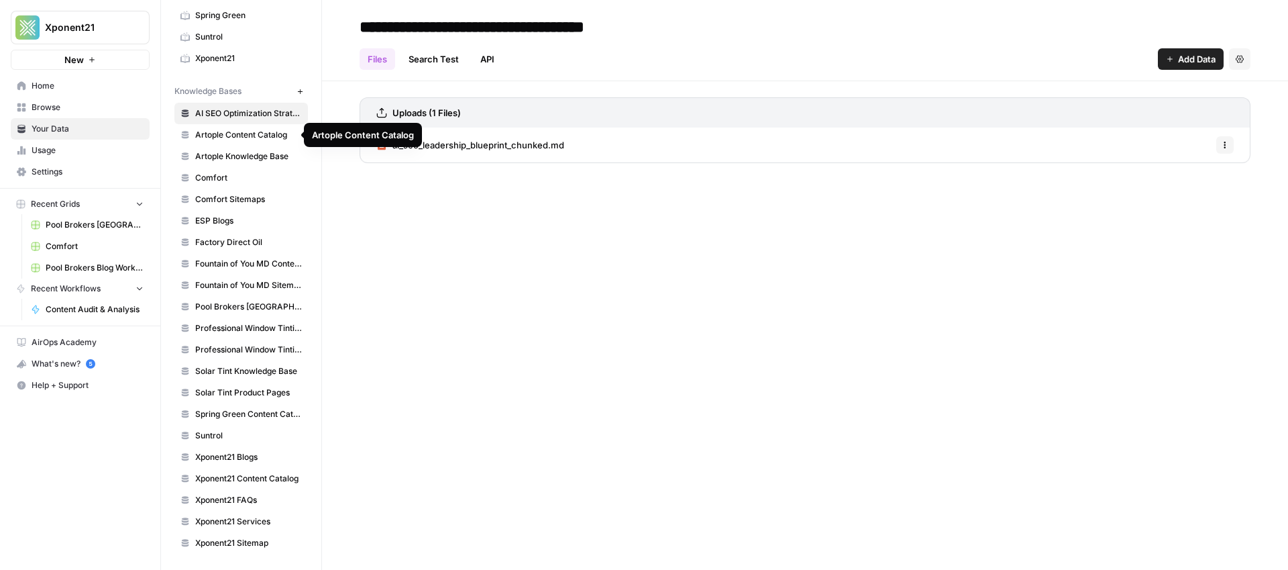
click at [225, 166] on link "Artople Knowledge Base" at bounding box center [240, 156] width 133 height 21
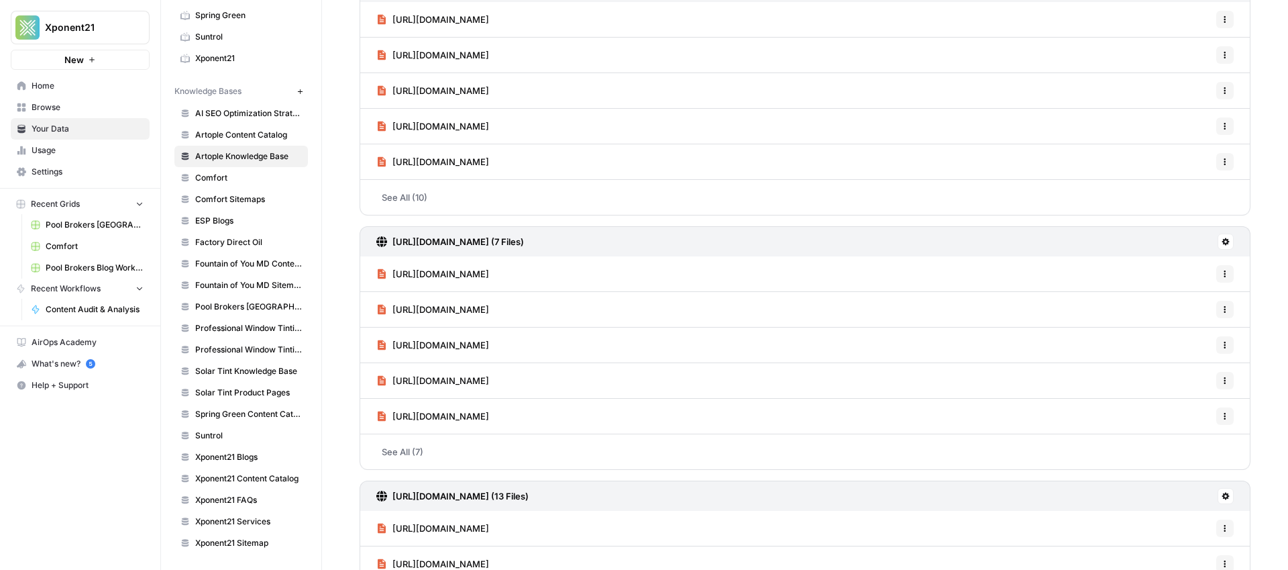
scroll to position [139, 0]
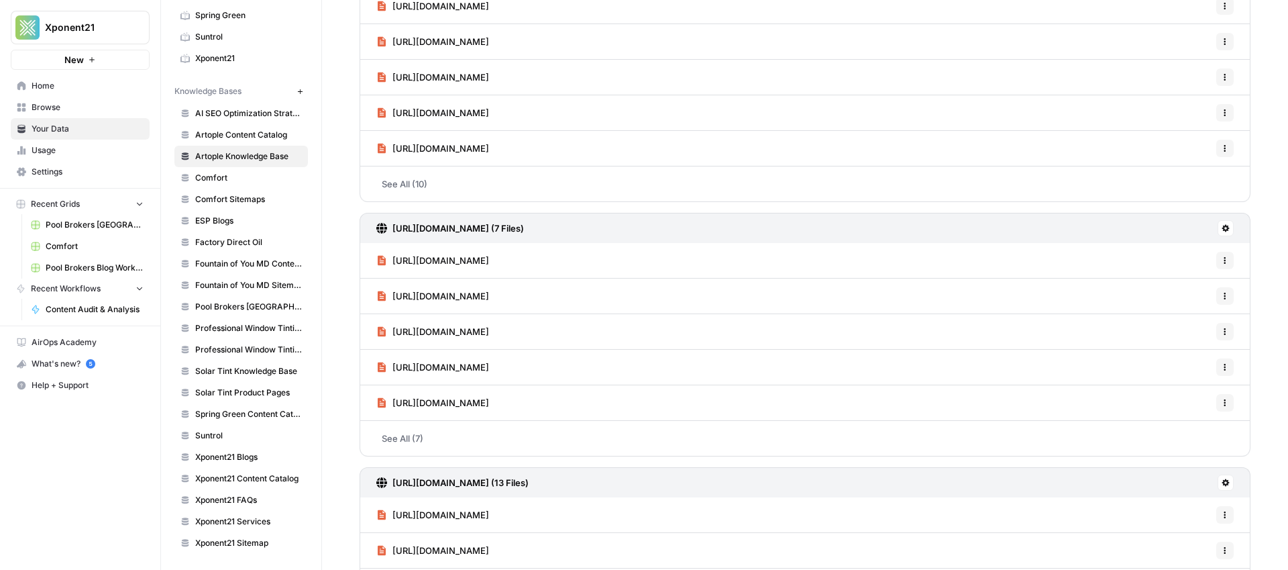
click at [254, 131] on span "Artople Content Catalog" at bounding box center [248, 135] width 107 height 12
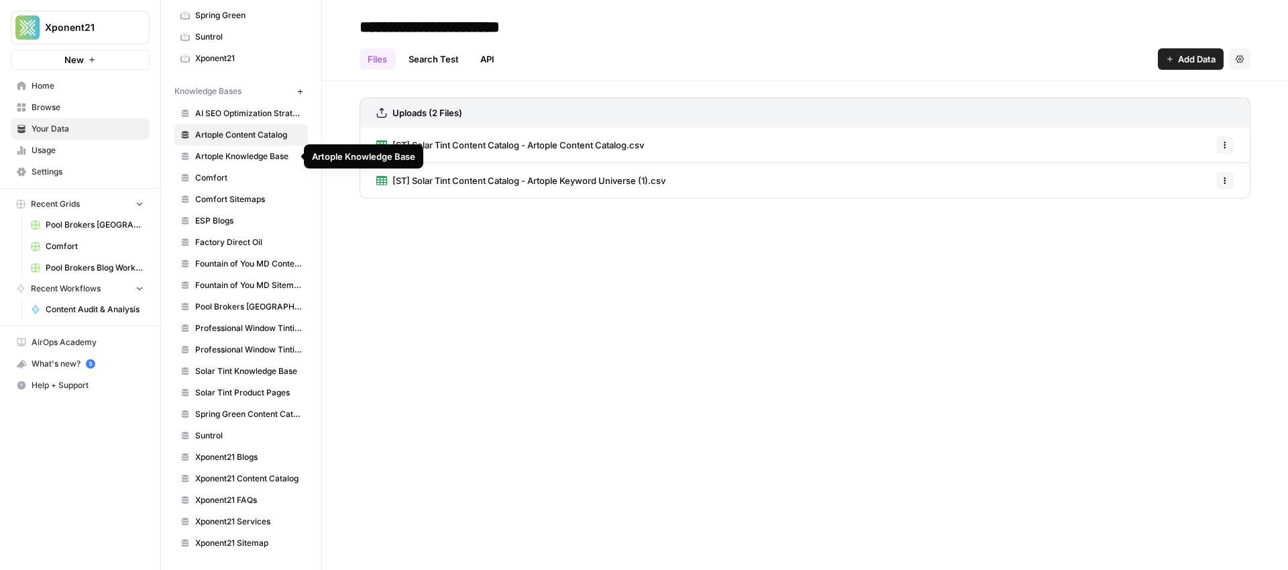
click at [251, 158] on span "Artople Knowledge Base" at bounding box center [248, 156] width 107 height 12
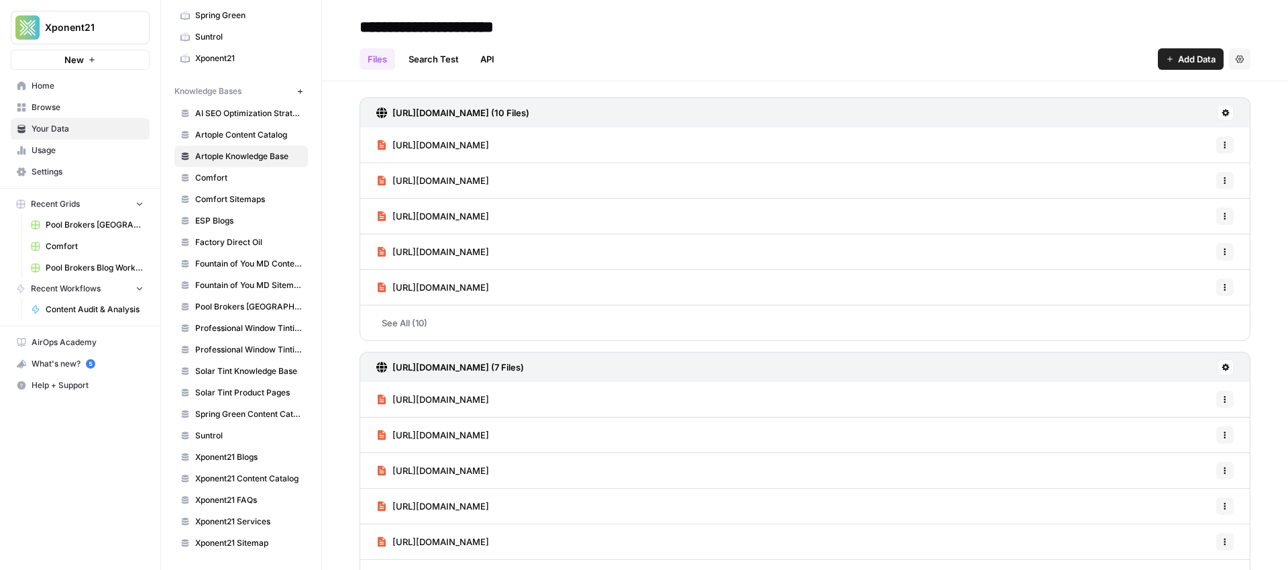
click at [553, 33] on input "**********" at bounding box center [461, 26] width 215 height 27
drag, startPoint x: 555, startPoint y: 30, endPoint x: 425, endPoint y: 32, distance: 130.8
click at [425, 32] on input "**********" at bounding box center [461, 26] width 215 height 27
type input "**********"
click at [645, 22] on h2 "**********" at bounding box center [805, 26] width 891 height 21
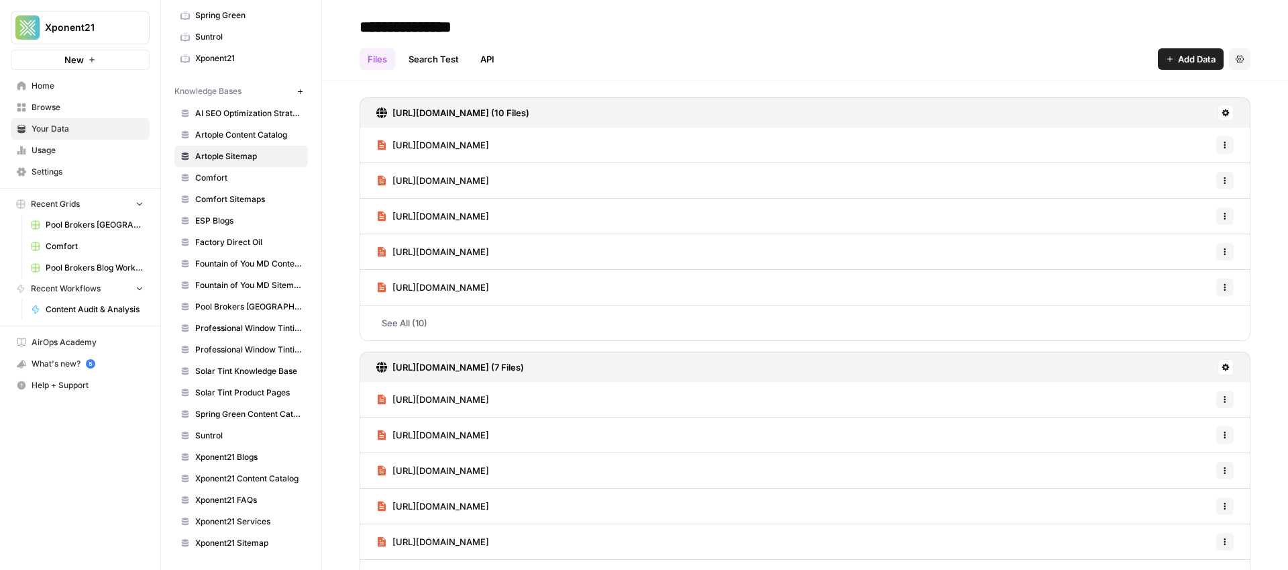
click at [431, 322] on link "See All (10)" at bounding box center [805, 322] width 891 height 35
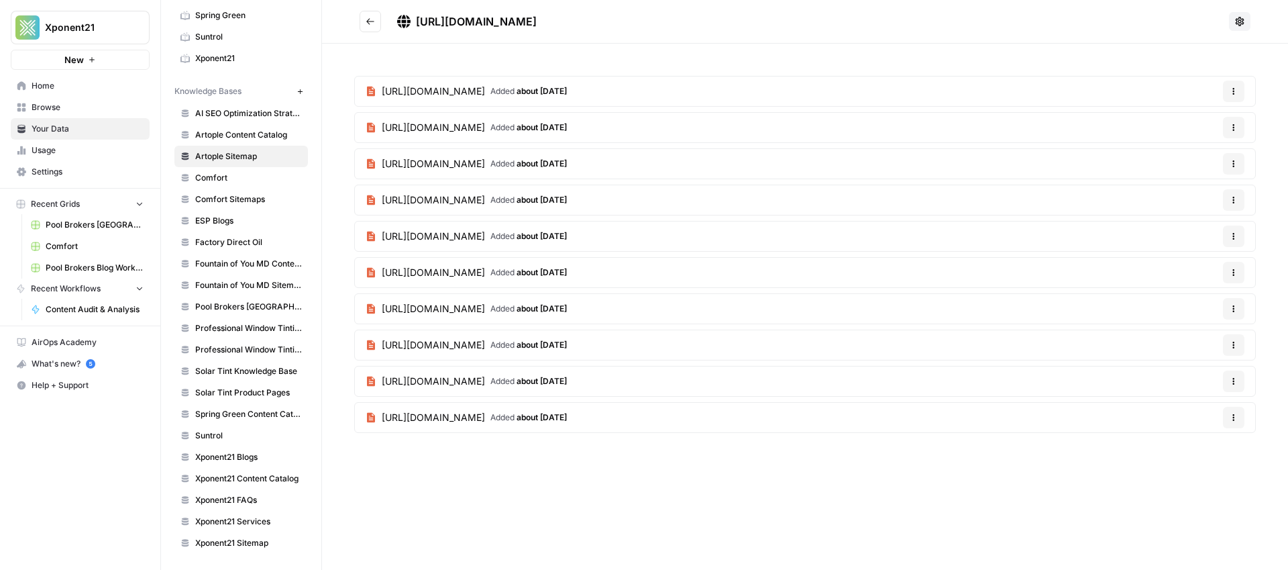
click at [364, 28] on button "Go back" at bounding box center [370, 21] width 21 height 21
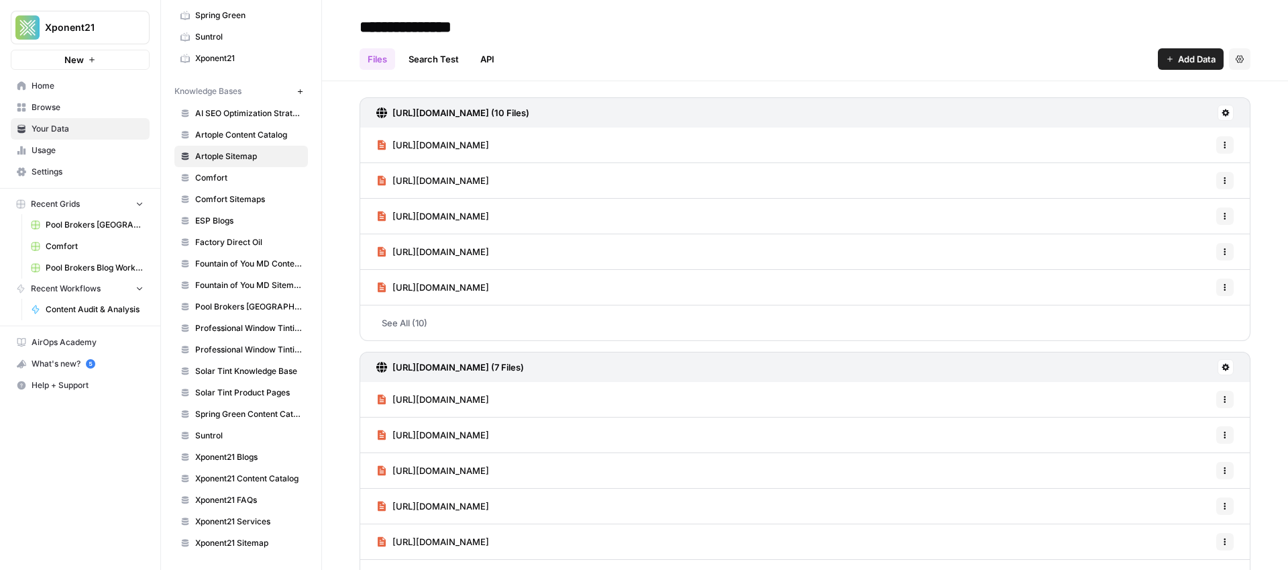
click at [217, 177] on span "Comfort" at bounding box center [248, 178] width 107 height 12
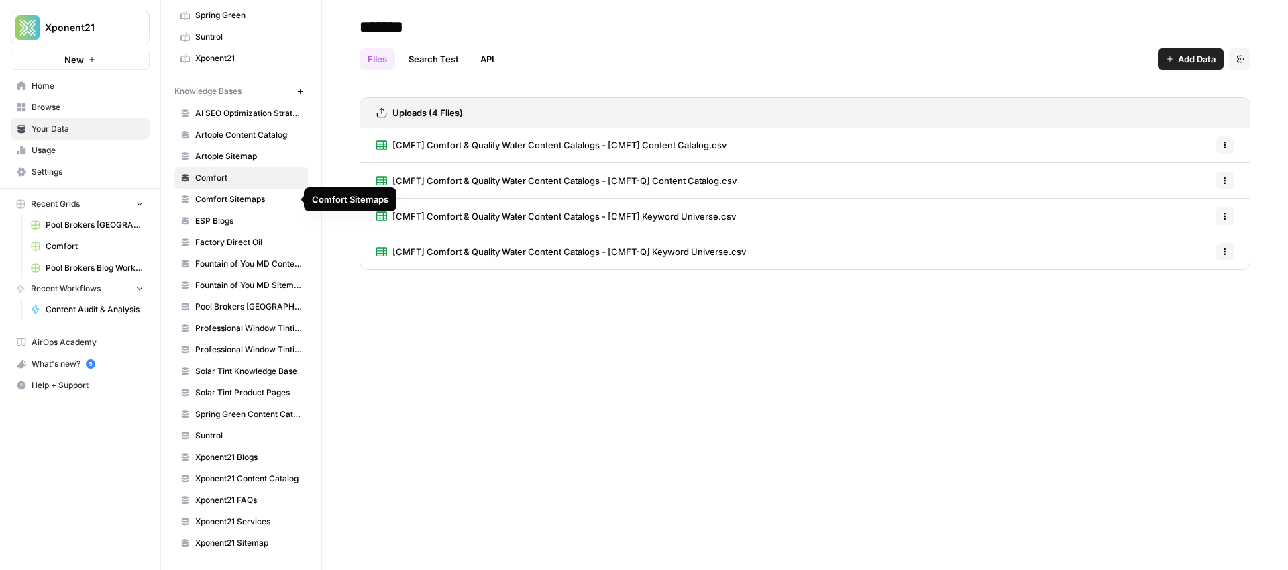
click at [229, 199] on span "Comfort Sitemaps" at bounding box center [248, 199] width 107 height 12
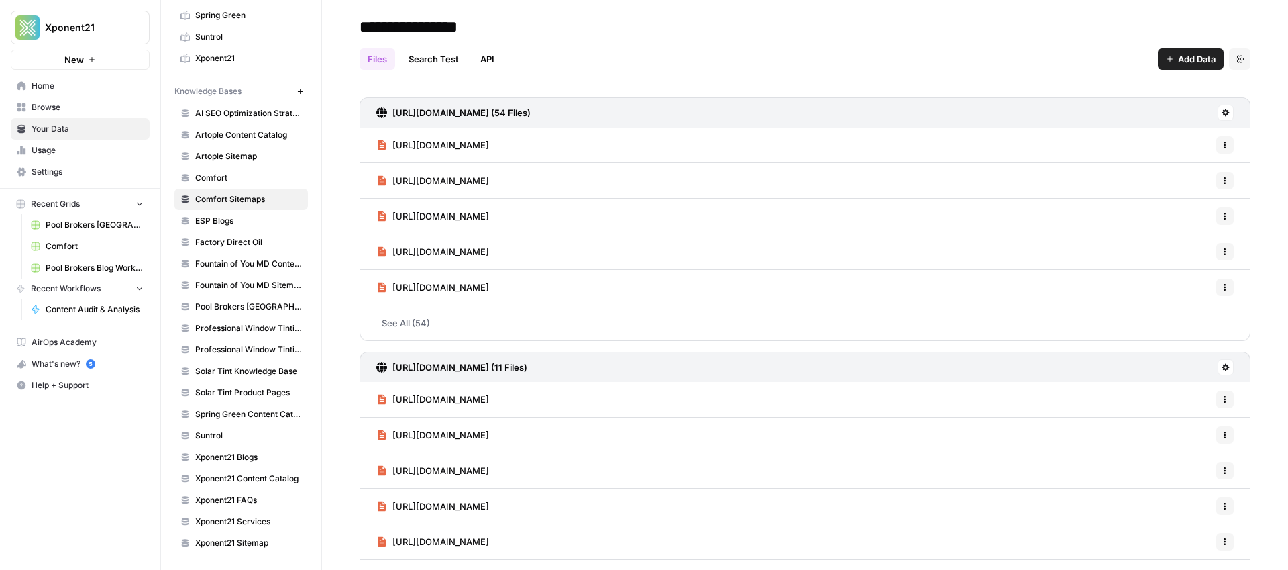
click at [390, 319] on link "See All (54)" at bounding box center [805, 322] width 891 height 35
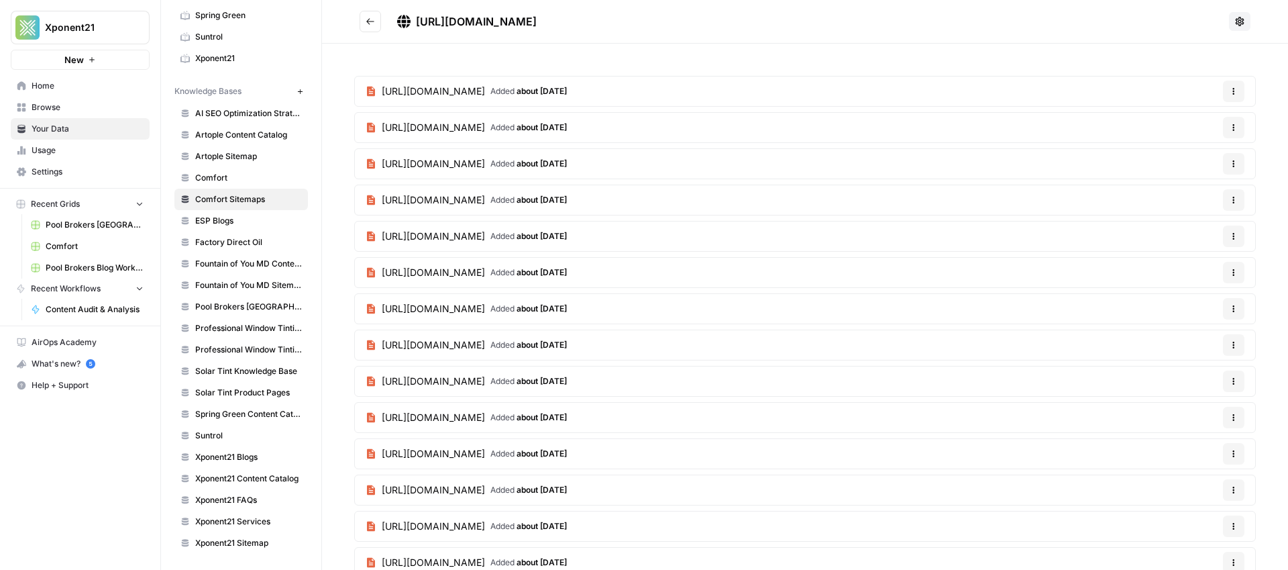
click at [367, 24] on icon "Go back" at bounding box center [370, 21] width 9 height 9
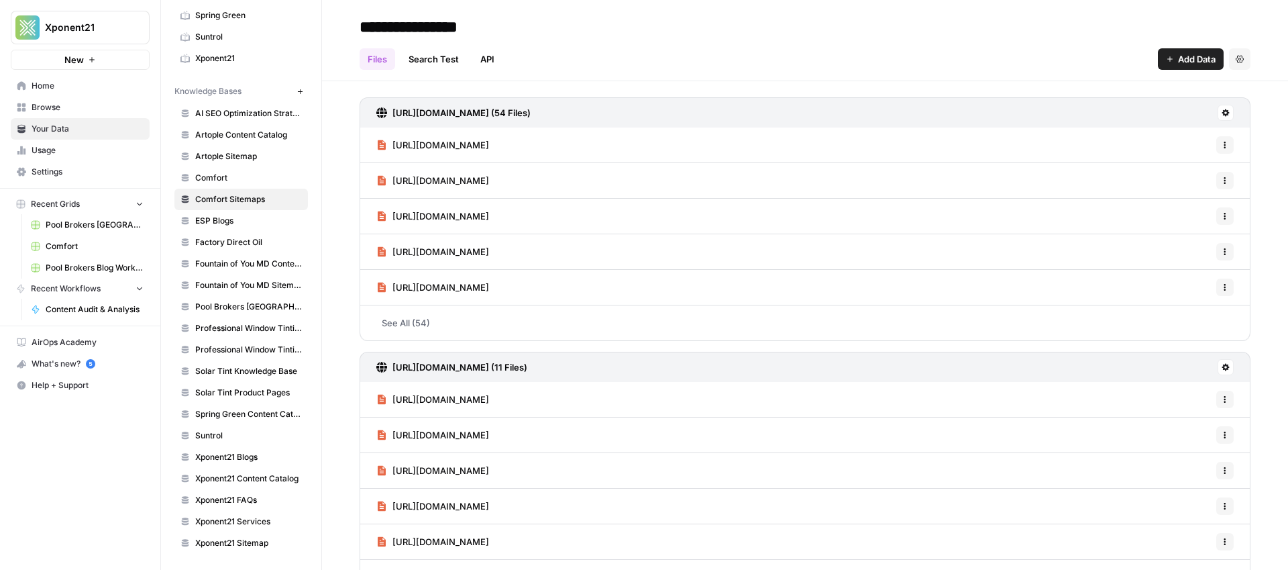
click at [249, 199] on span "Comfort Sitemaps" at bounding box center [248, 199] width 107 height 12
click at [215, 182] on span "Comfort" at bounding box center [248, 178] width 107 height 12
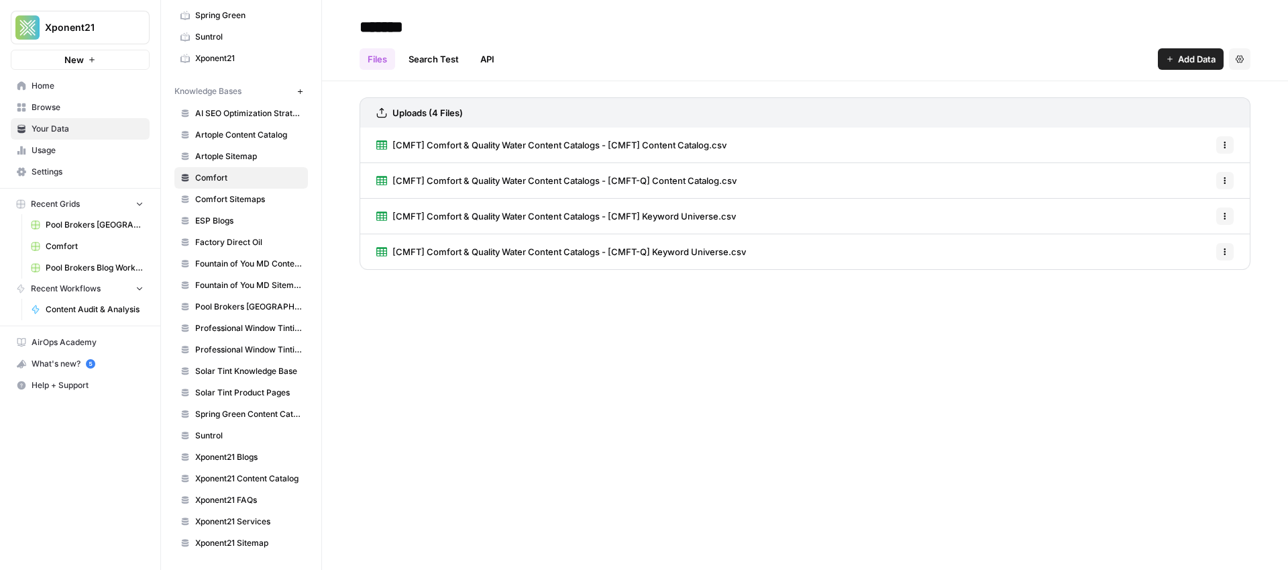
click at [215, 200] on span "Comfort Sitemaps" at bounding box center [248, 199] width 107 height 12
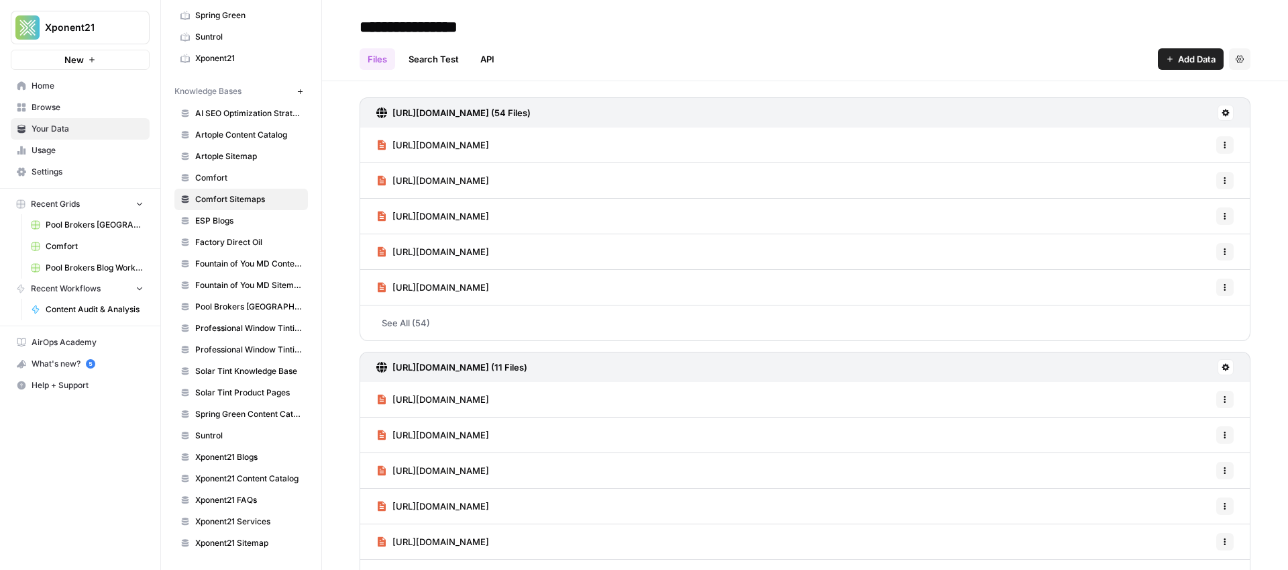
click at [72, 241] on span "Comfort" at bounding box center [95, 246] width 98 height 12
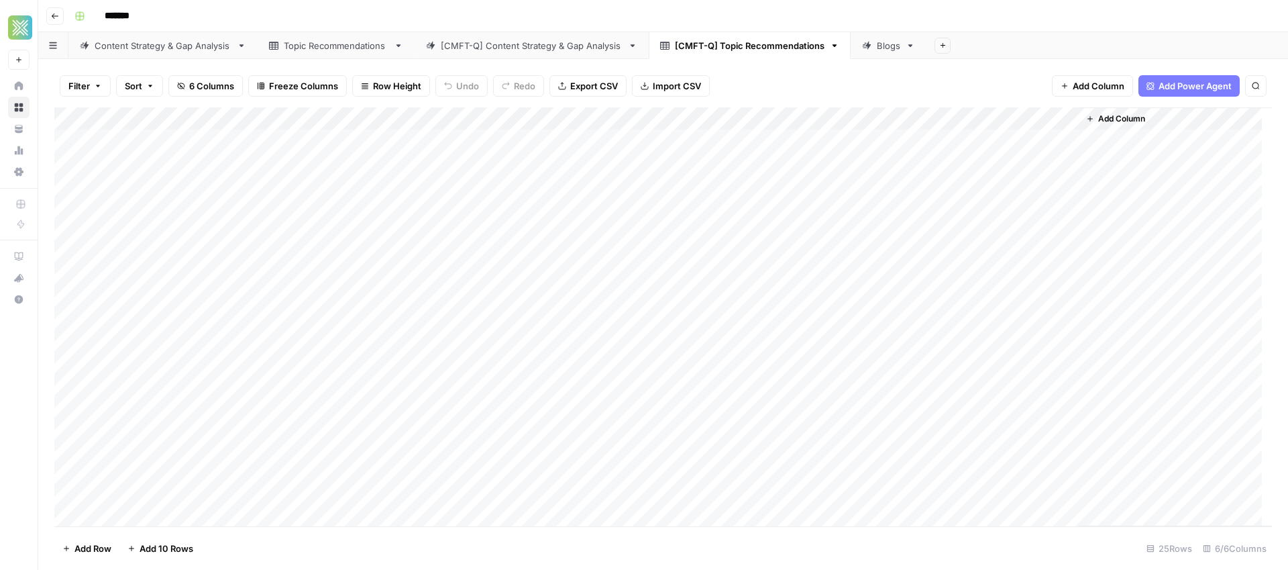
click at [877, 47] on div "Blogs" at bounding box center [888, 45] width 23 height 13
click at [206, 119] on div "Add Column" at bounding box center [663, 175] width 1218 height 136
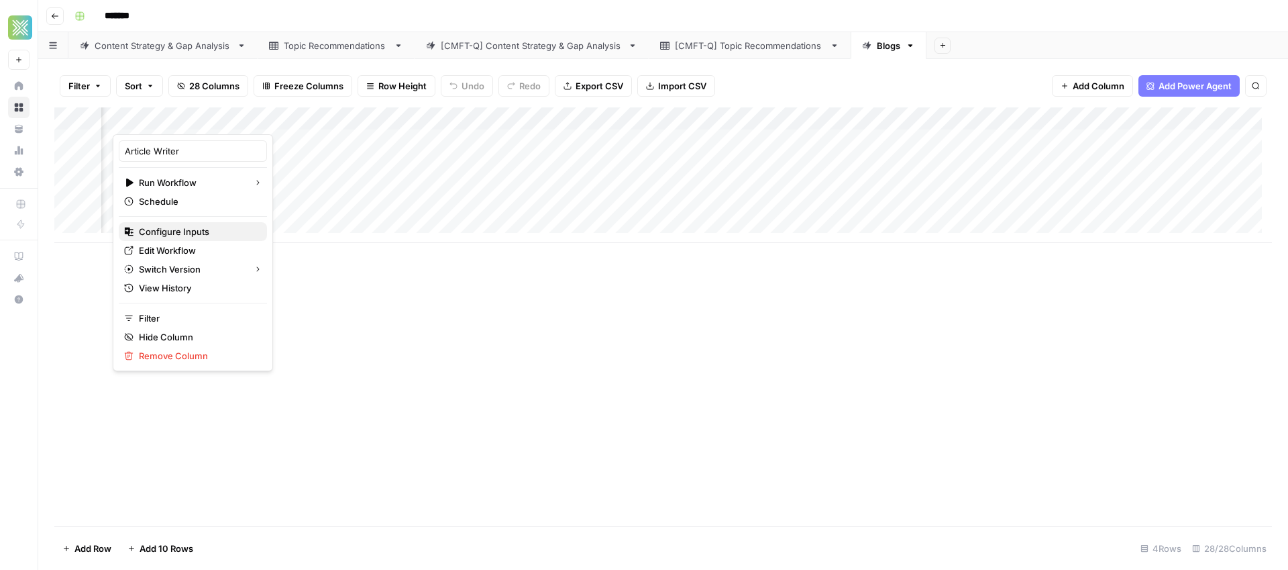
click at [162, 231] on span "Configure Inputs" at bounding box center [197, 231] width 117 height 13
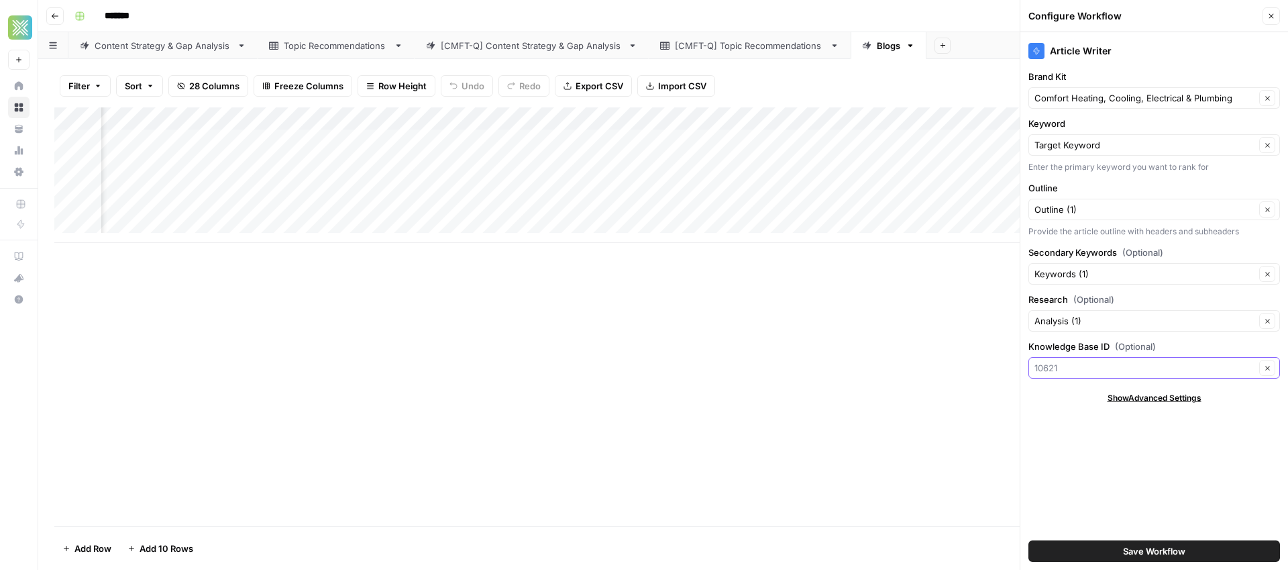
drag, startPoint x: 970, startPoint y: 369, endPoint x: 908, endPoint y: 366, distance: 61.8
click at [910, 366] on div "Go back ******* Content Strategy & Gap Analysis Topic Recommendations [CMFT-Q] …" at bounding box center [663, 285] width 1250 height 570
type input "10415"
click at [1151, 553] on span "Save Workflow" at bounding box center [1154, 550] width 62 height 13
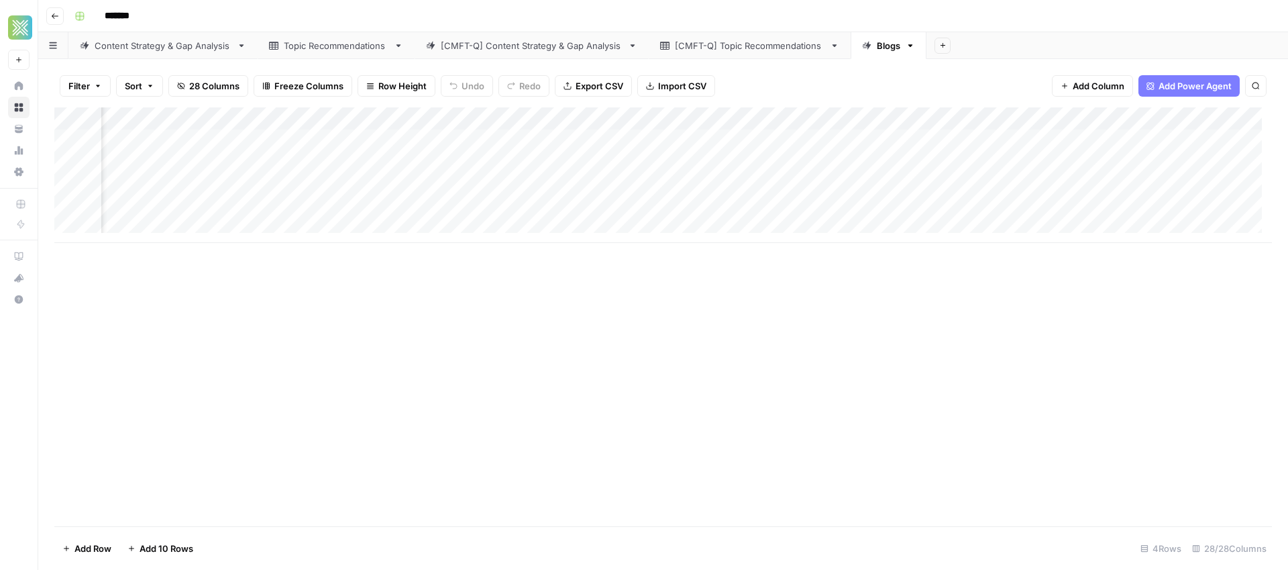
click at [684, 343] on div "Add Column" at bounding box center [663, 316] width 1218 height 419
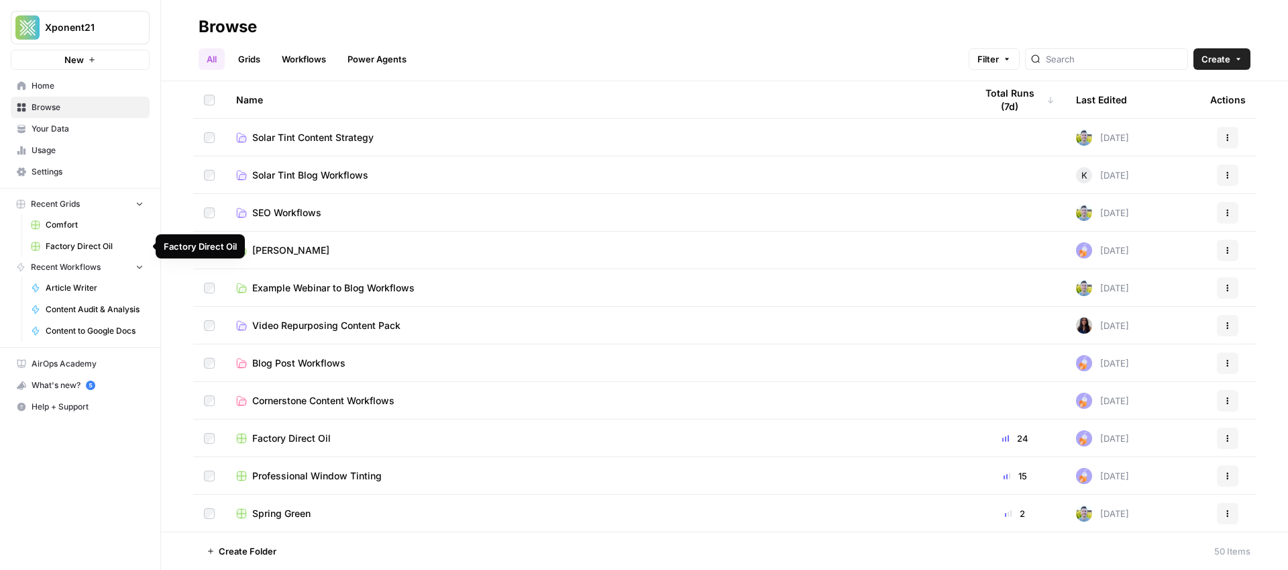
click at [77, 224] on span "Comfort" at bounding box center [95, 225] width 98 height 12
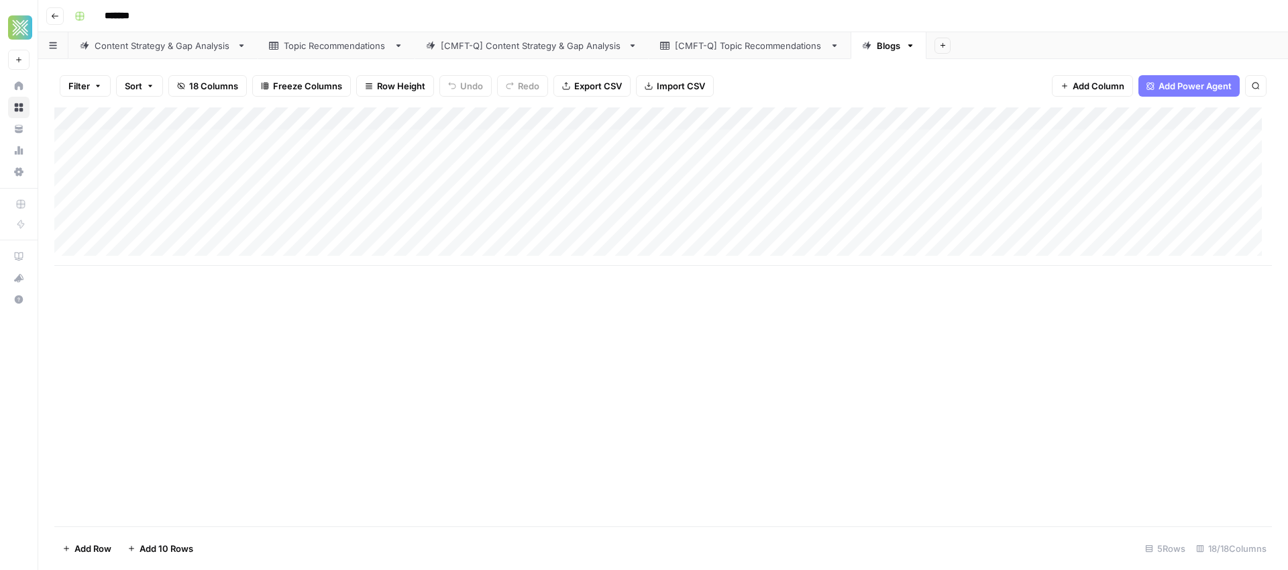
click at [152, 52] on link "Content Strategy & Gap Analysis" at bounding box center [162, 45] width 189 height 27
click at [646, 119] on div "Add Column" at bounding box center [663, 186] width 1218 height 158
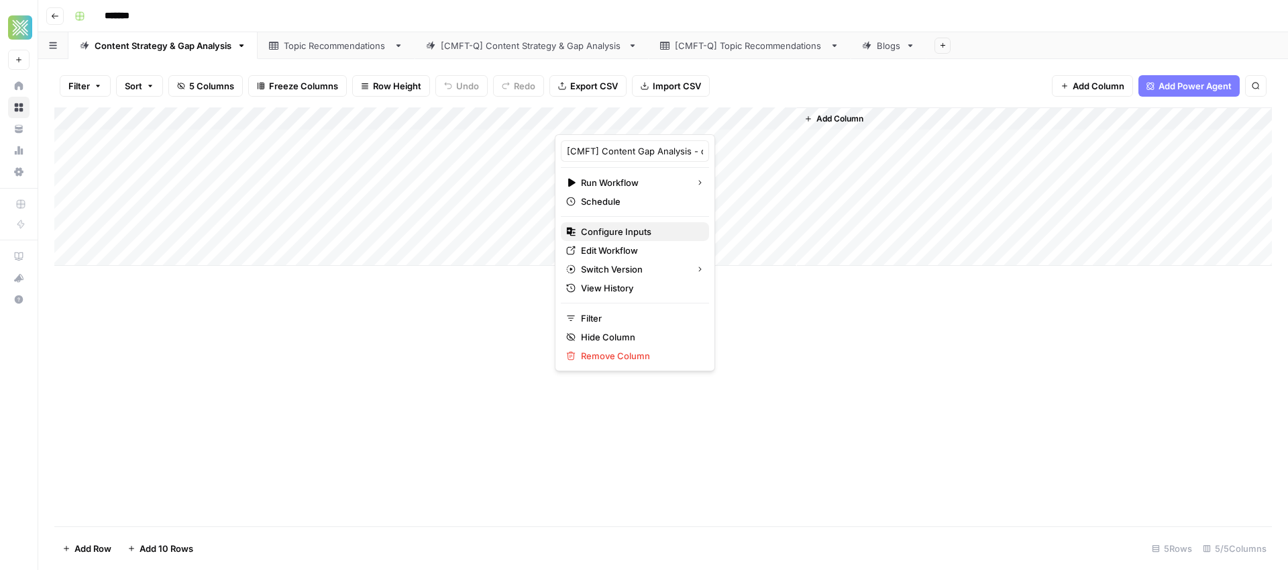
click at [619, 237] on span "Configure Inputs" at bounding box center [639, 231] width 117 height 13
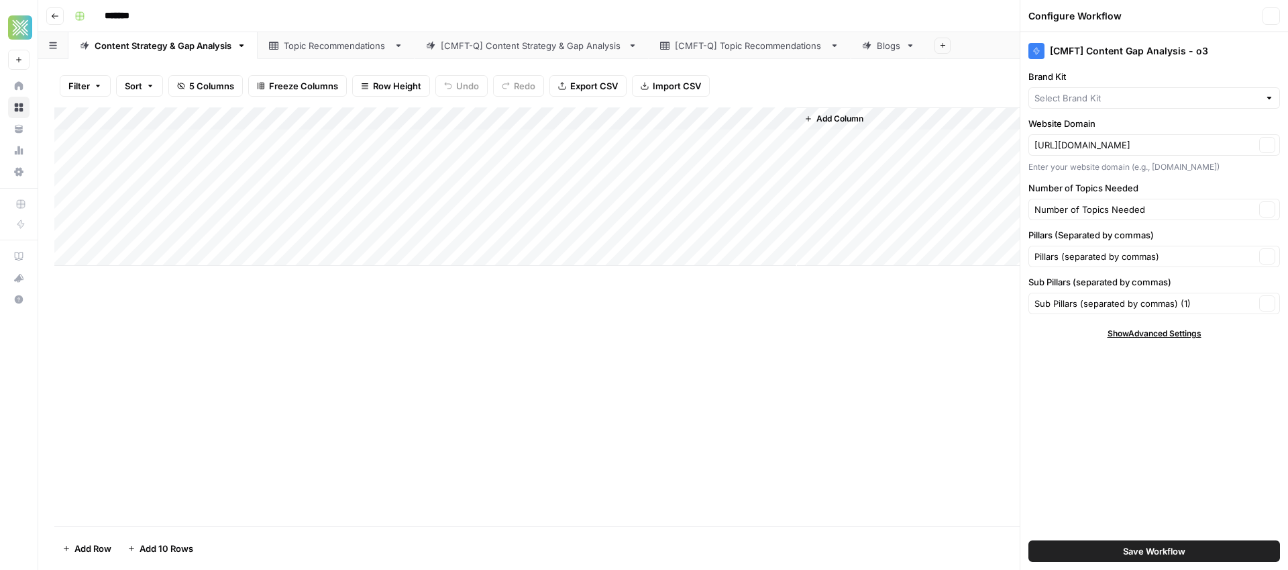
type input "Comfort Heating, Cooling, Electrical & Plumbing"
click at [637, 117] on div "Add Column" at bounding box center [663, 186] width 1218 height 158
click at [450, 345] on div "Add Column" at bounding box center [663, 316] width 1218 height 419
click at [1274, 16] on icon "button" at bounding box center [1271, 16] width 8 height 8
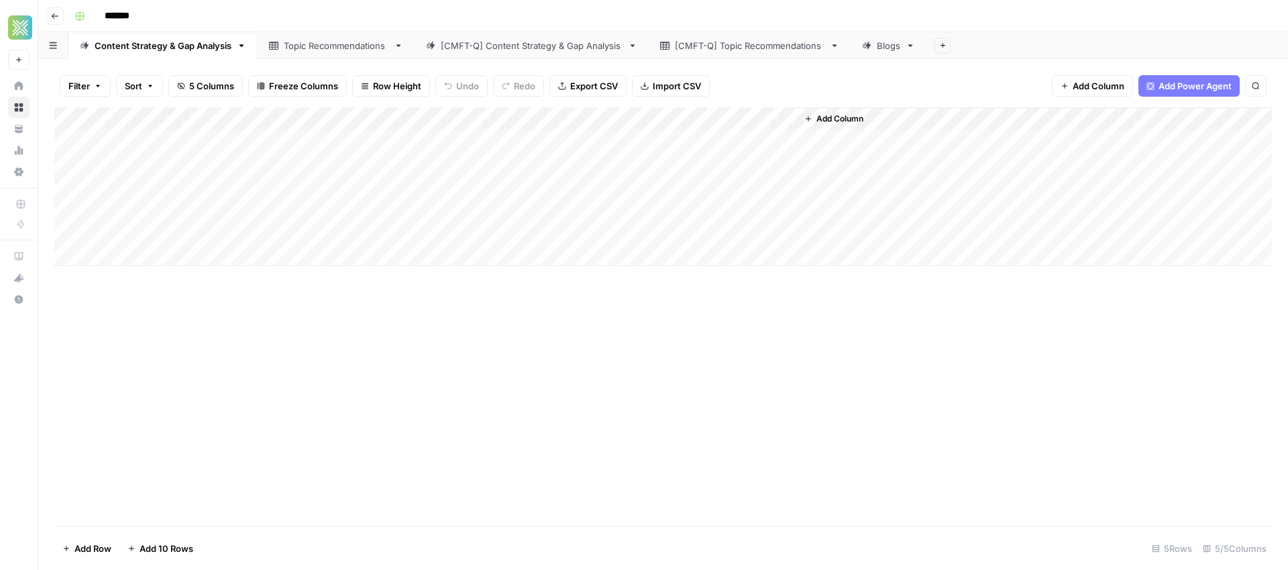
click at [554, 54] on link "[CMFT-Q] Content Strategy & Gap Analysis" at bounding box center [532, 45] width 234 height 27
click at [557, 122] on div "Add Column" at bounding box center [663, 140] width 1218 height 67
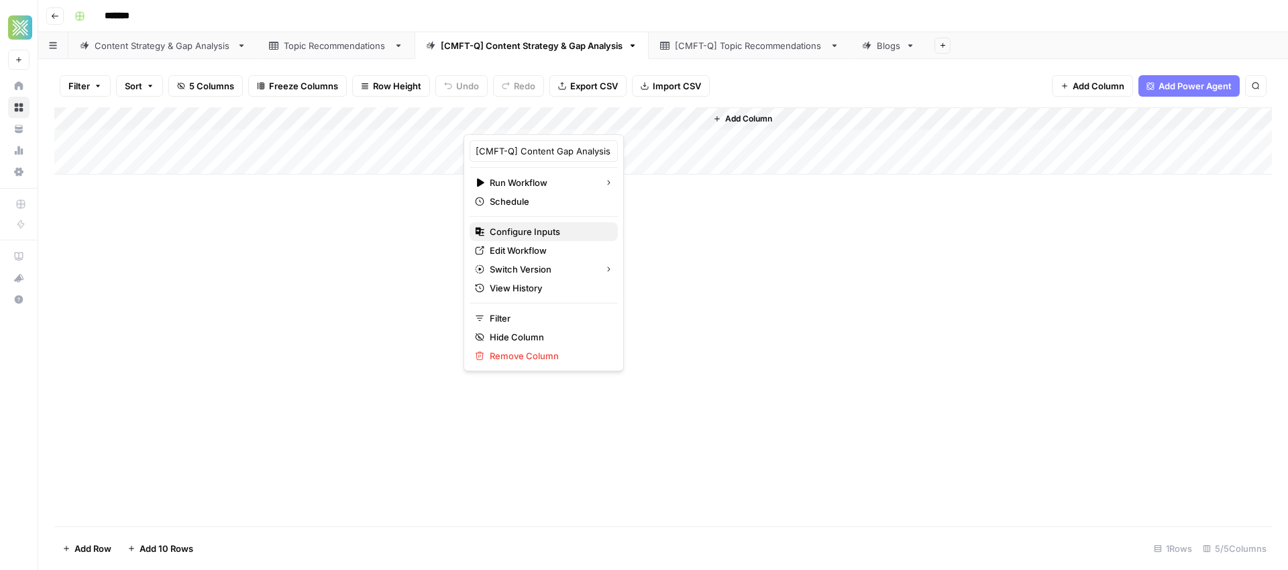
click at [539, 232] on span "Configure Inputs" at bounding box center [548, 231] width 117 height 13
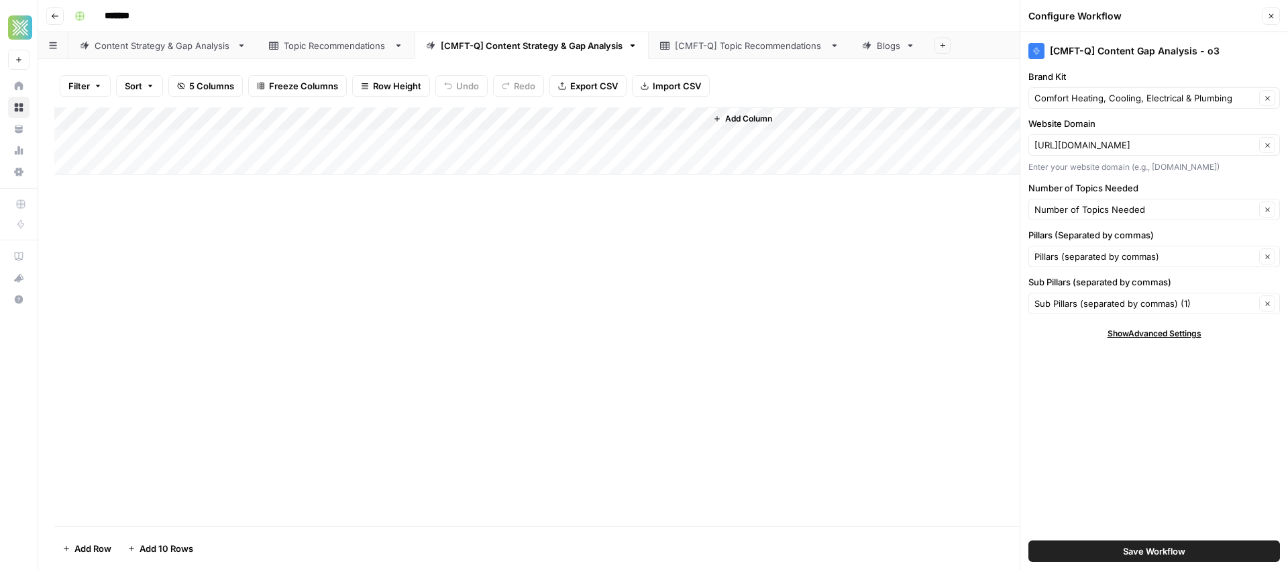
click at [241, 305] on div "Add Column" at bounding box center [663, 316] width 1218 height 419
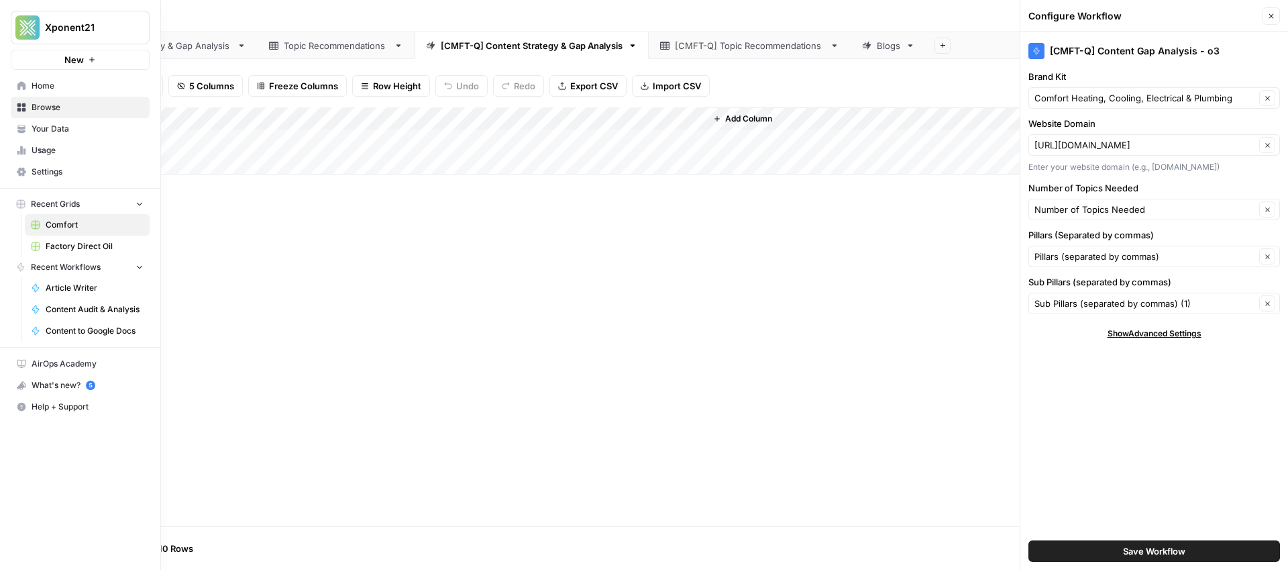
click at [39, 129] on span "Your Data" at bounding box center [88, 129] width 112 height 12
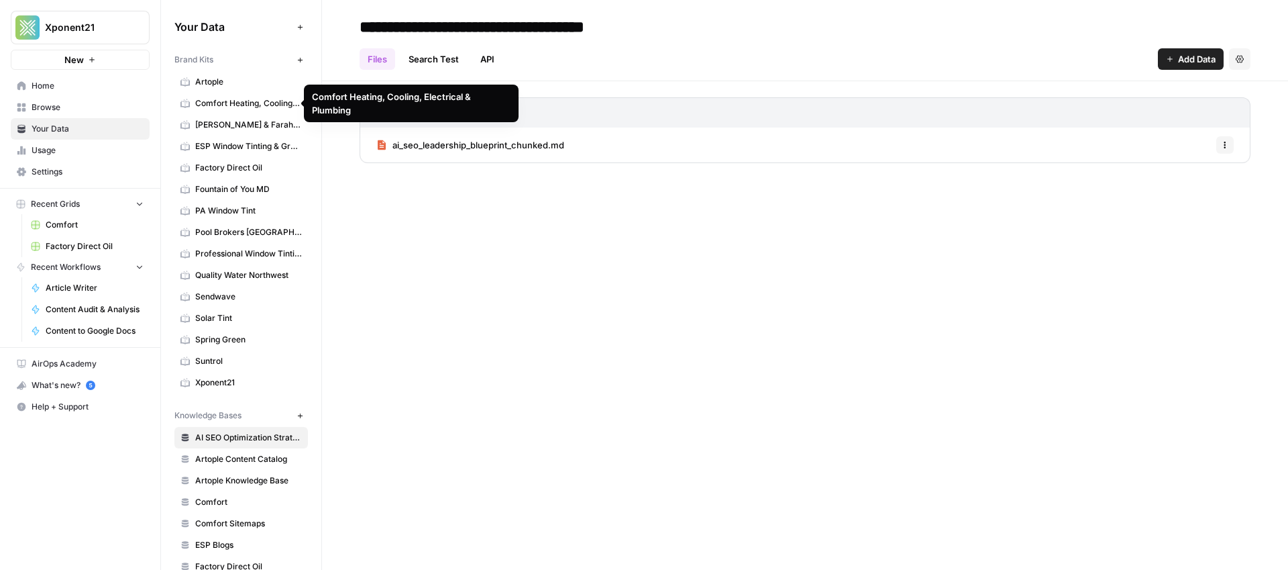
click at [234, 106] on span "Comfort Heating, Cooling, Electrical & Plumbing" at bounding box center [248, 103] width 107 height 12
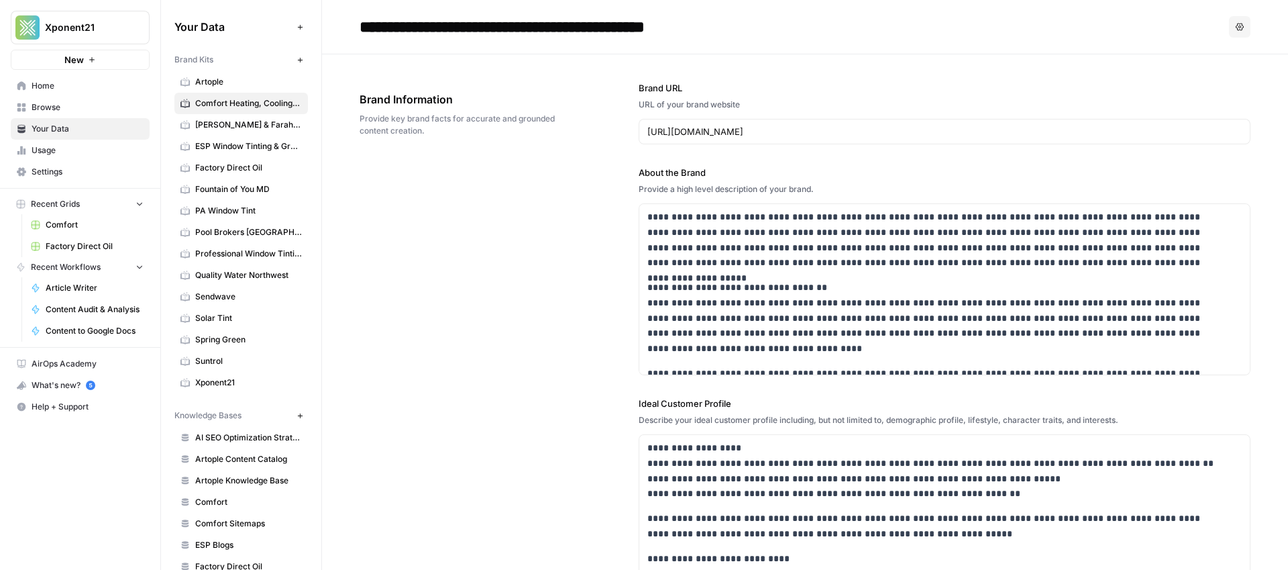
click at [239, 167] on span "Factory Direct Oil" at bounding box center [248, 168] width 107 height 12
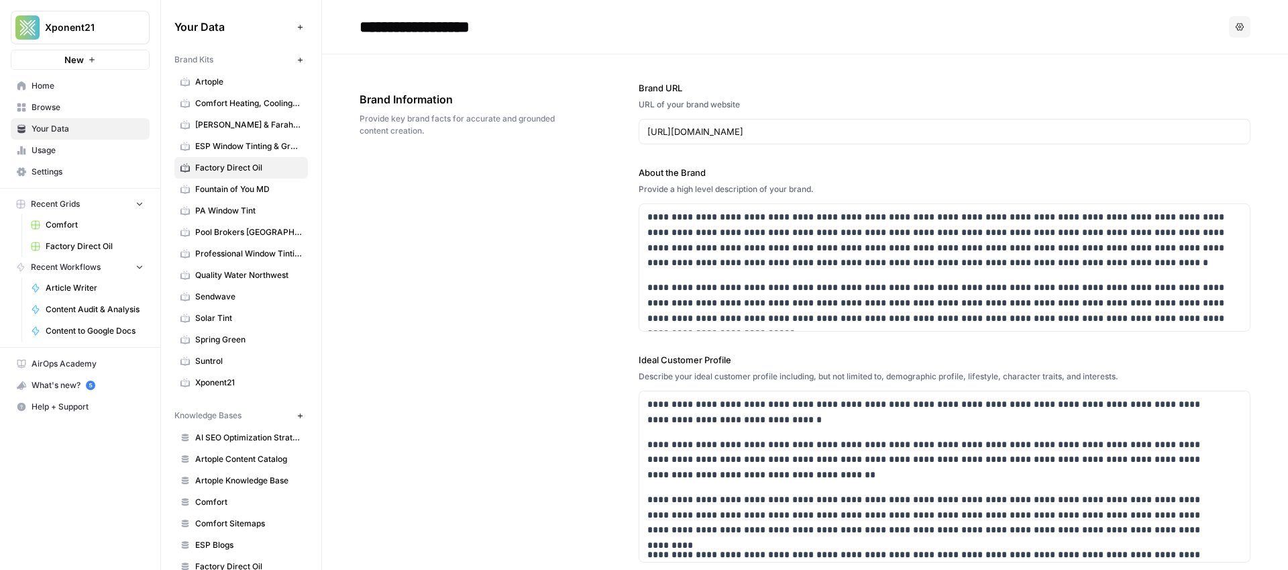
click at [1232, 32] on button "Options" at bounding box center [1239, 26] width 21 height 21
click at [1016, 38] on header "**********" at bounding box center [805, 27] width 966 height 54
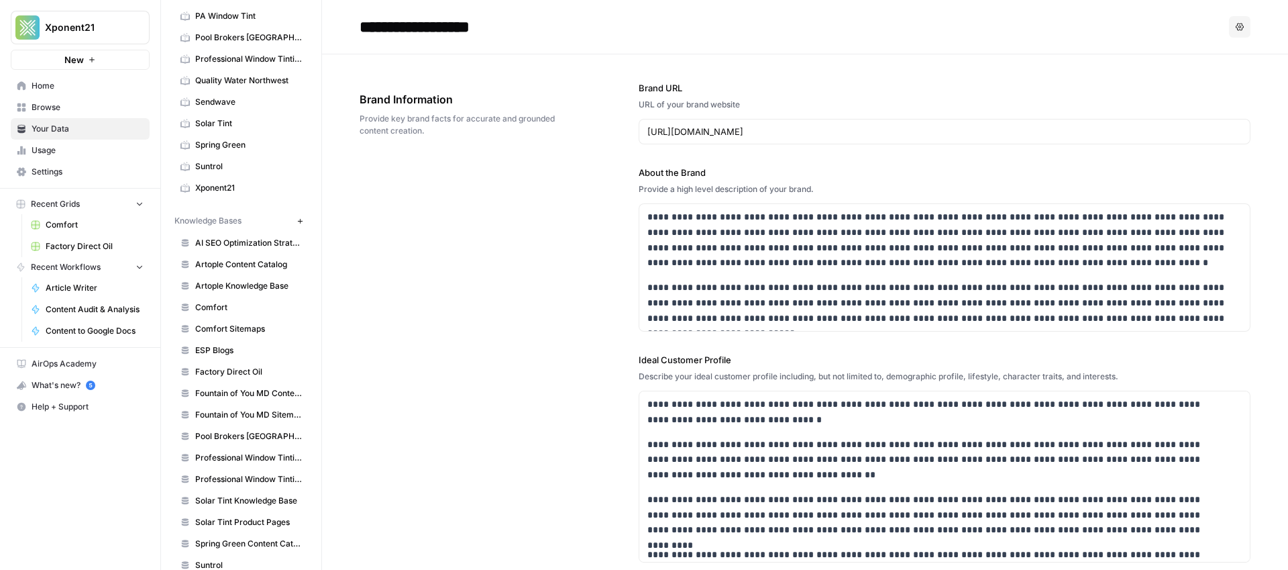
click at [232, 374] on span "Factory Direct Oil" at bounding box center [248, 372] width 107 height 12
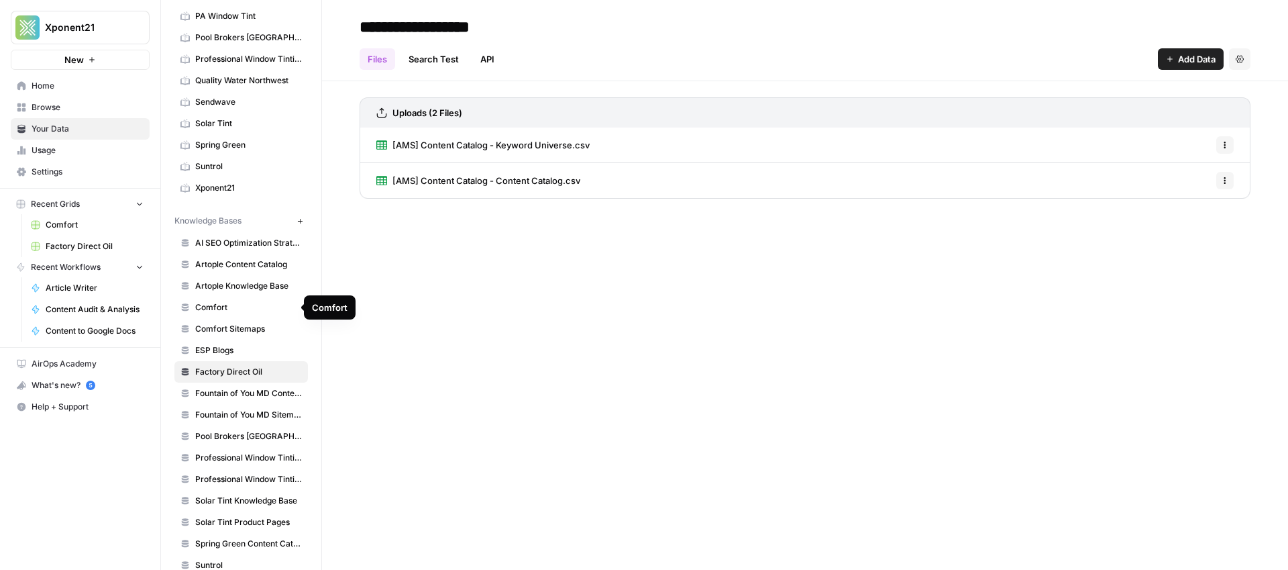
click at [217, 307] on span "Comfort" at bounding box center [248, 307] width 107 height 12
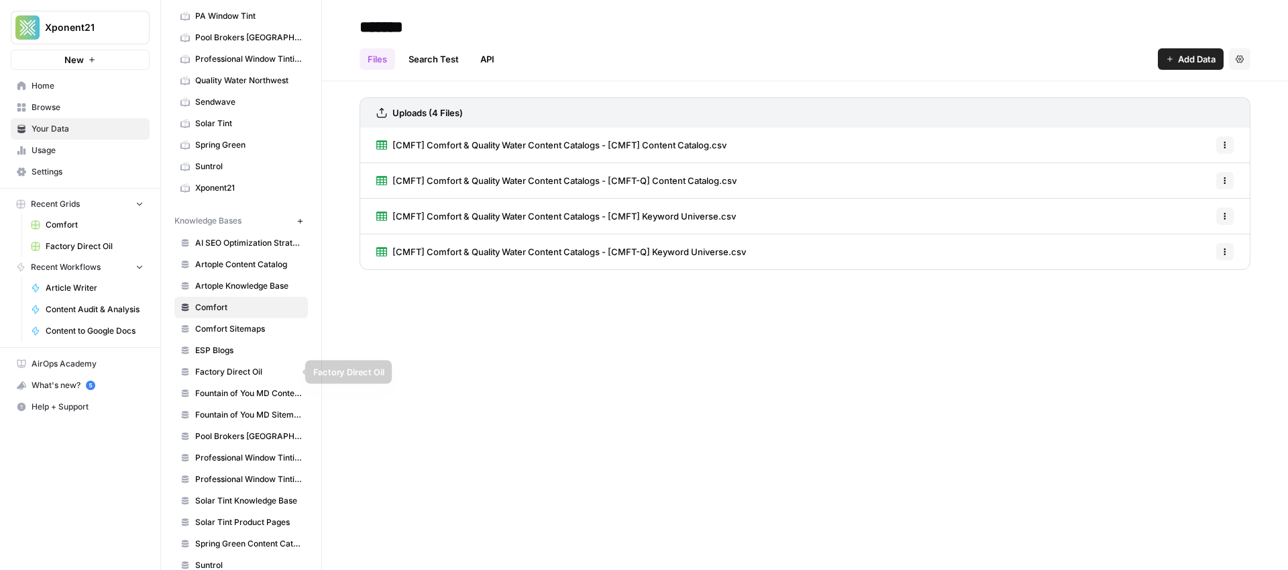
click at [222, 376] on span "Factory Direct Oil" at bounding box center [248, 372] width 107 height 12
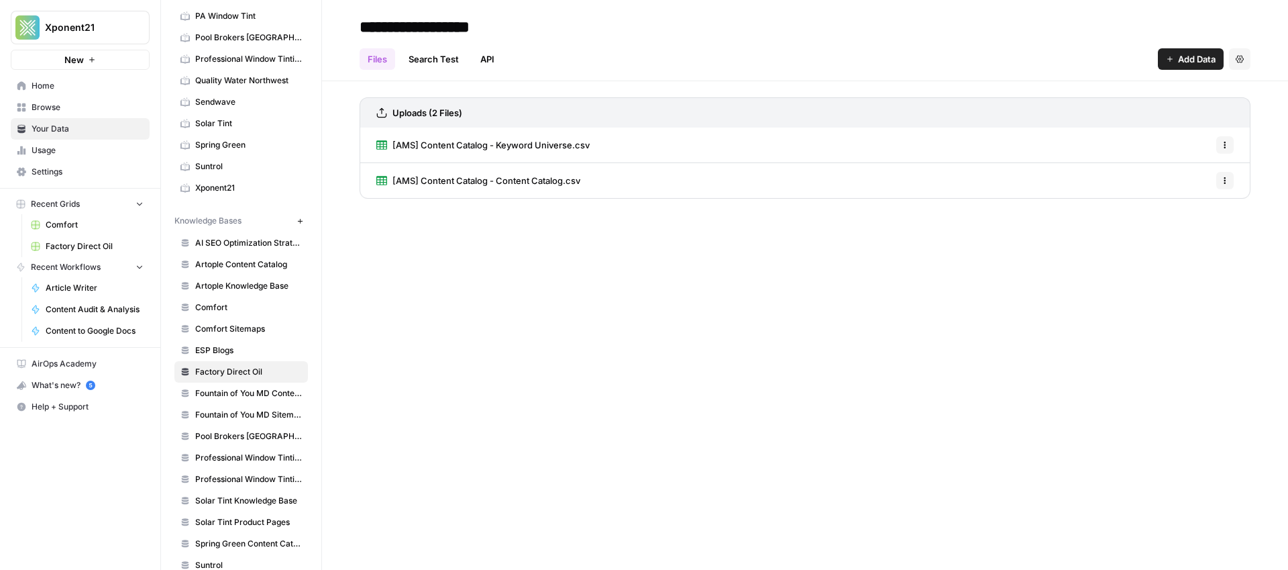
click at [218, 306] on span "Comfort" at bounding box center [248, 307] width 107 height 12
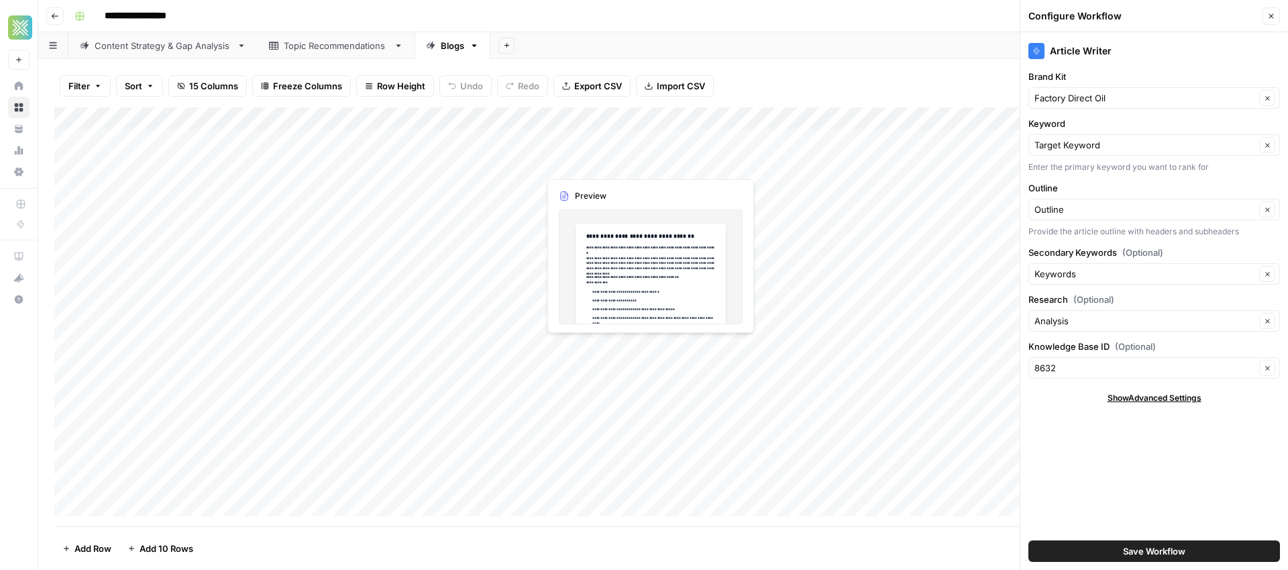
scroll to position [0, 590]
click at [1279, 17] on button "Close" at bounding box center [1271, 15] width 17 height 17
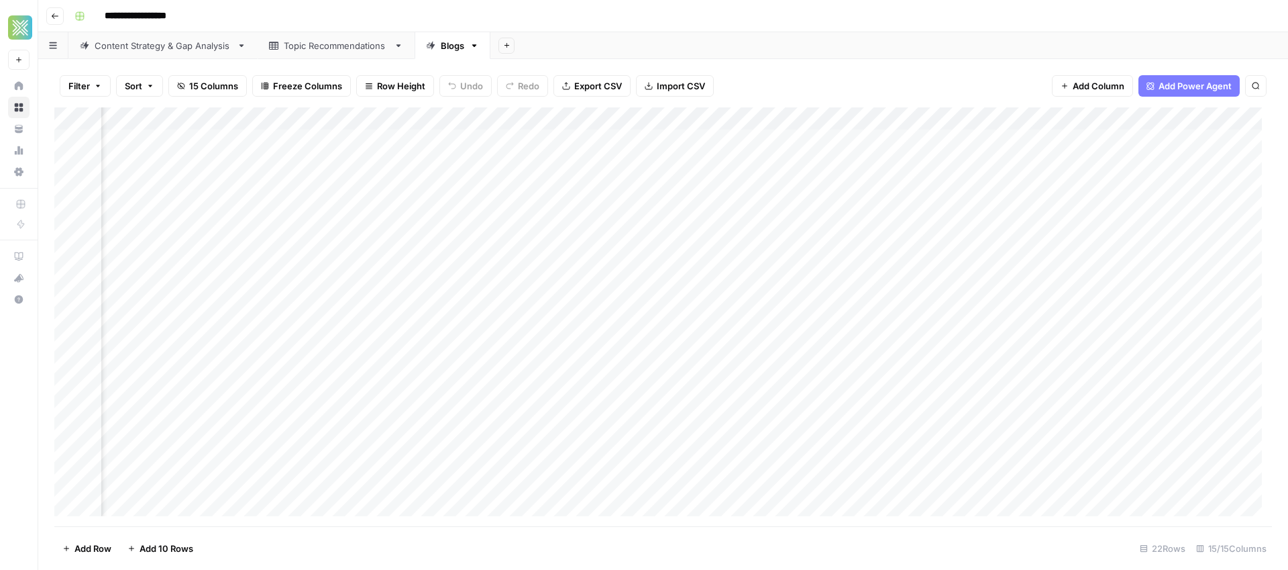
scroll to position [0, 802]
drag, startPoint x: 1187, startPoint y: 118, endPoint x: 1273, endPoint y: 118, distance: 85.9
click at [1273, 118] on div "Filter Sort 15 Columns Freeze Columns Row Height Undo Redo Export CSV Import CS…" at bounding box center [663, 314] width 1250 height 511
drag, startPoint x: 1065, startPoint y: 115, endPoint x: 1036, endPoint y: 117, distance: 28.2
click at [1036, 117] on div "Add Column" at bounding box center [663, 316] width 1218 height 419
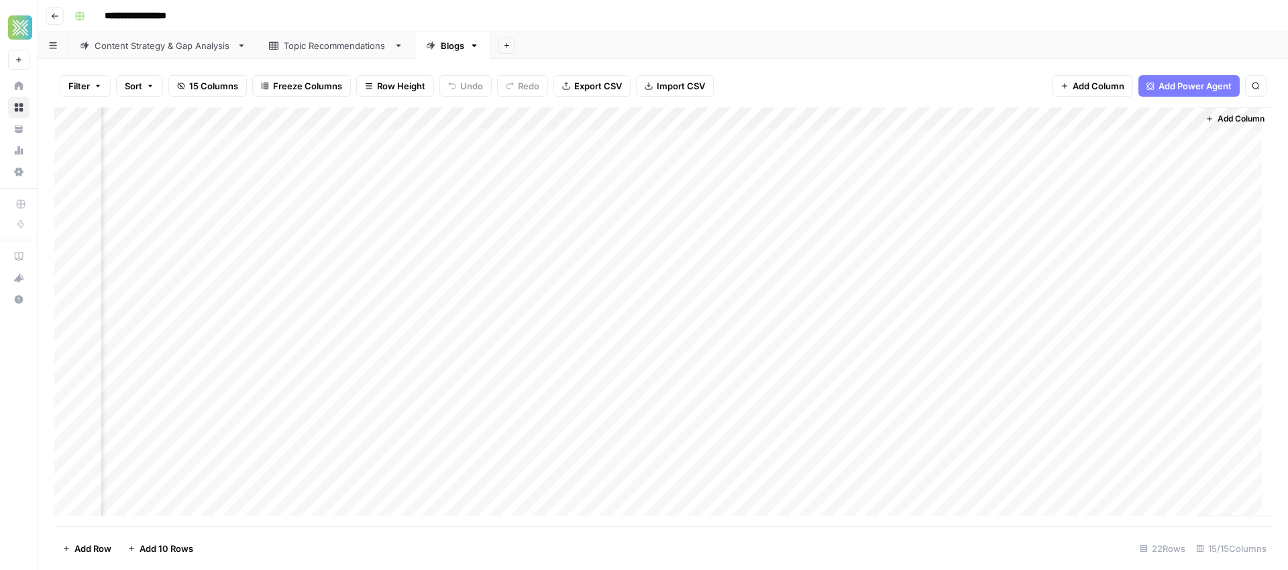
scroll to position [0, 772]
drag, startPoint x: 1186, startPoint y: 121, endPoint x: 1210, endPoint y: 126, distance: 24.1
click at [1220, 125] on div "Add Column" at bounding box center [1234, 311] width 74 height 409
click at [1038, 120] on div "Add Column" at bounding box center [663, 316] width 1218 height 419
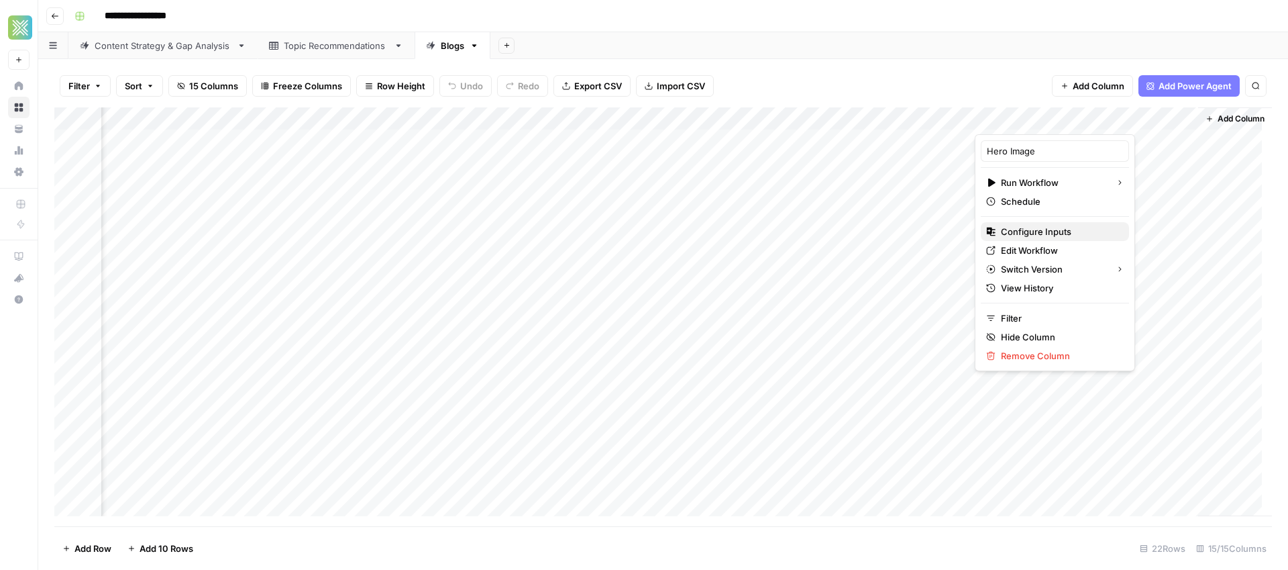
click at [1022, 236] on span "Configure Inputs" at bounding box center [1059, 231] width 117 height 13
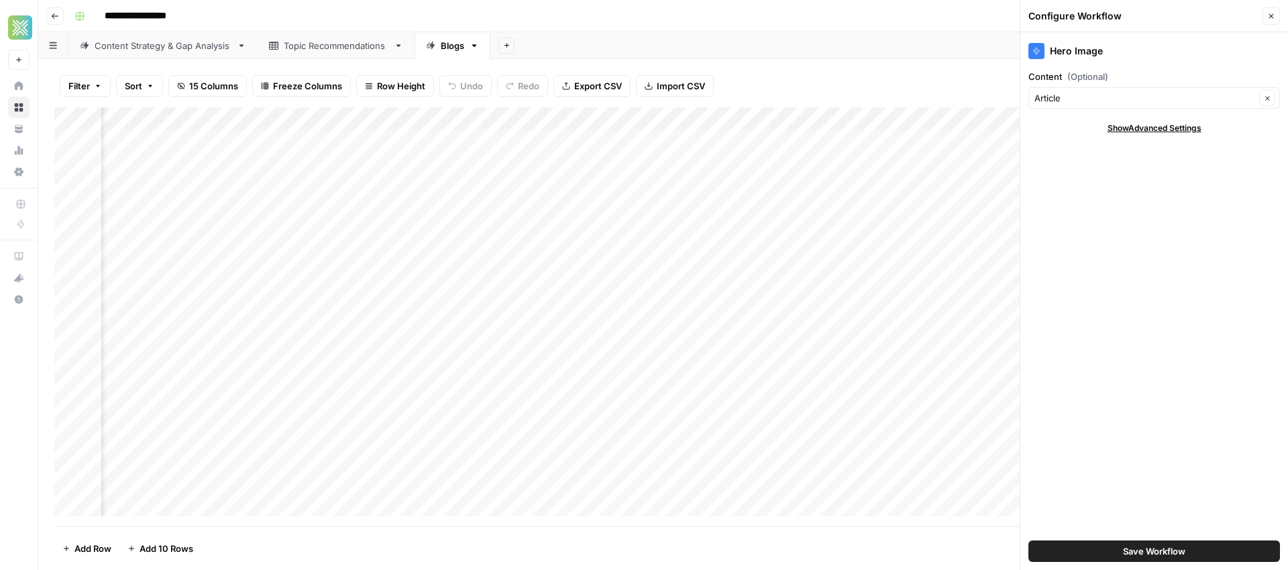
click at [1277, 20] on button "Close" at bounding box center [1271, 15] width 17 height 17
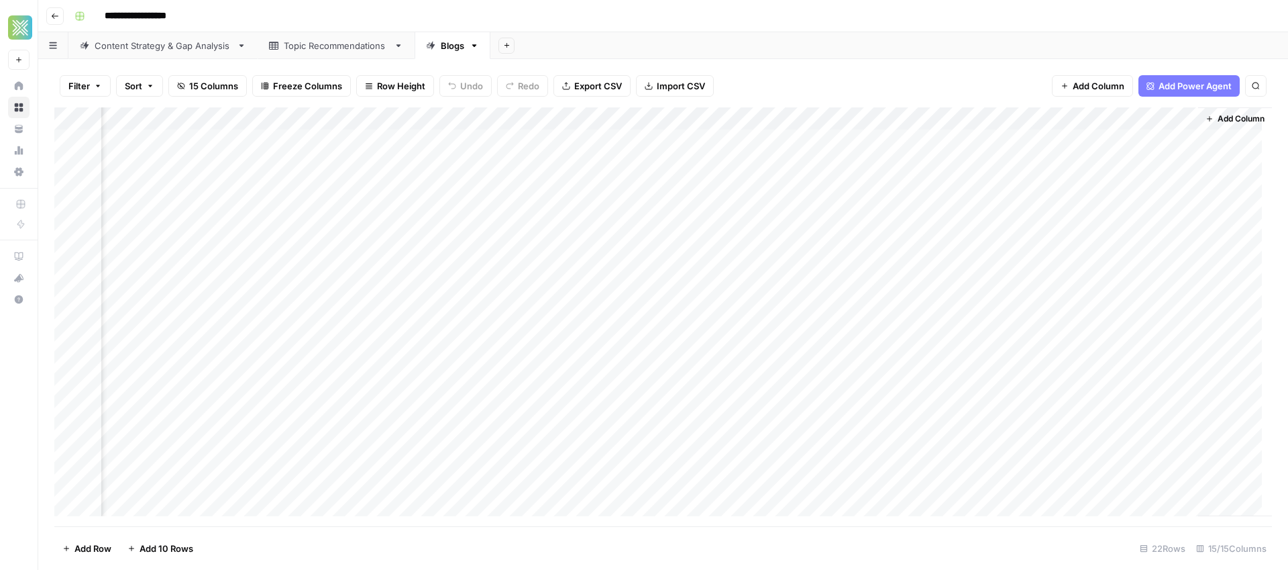
click at [1160, 117] on div "Add Column" at bounding box center [663, 316] width 1218 height 419
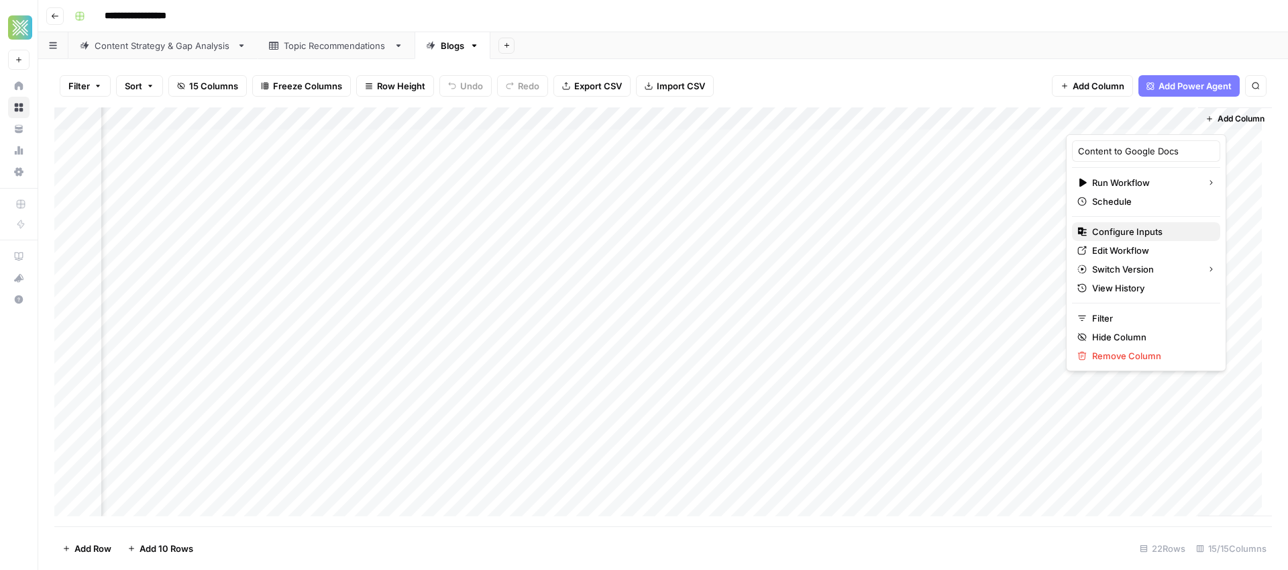
click at [1123, 231] on span "Configure Inputs" at bounding box center [1150, 231] width 117 height 13
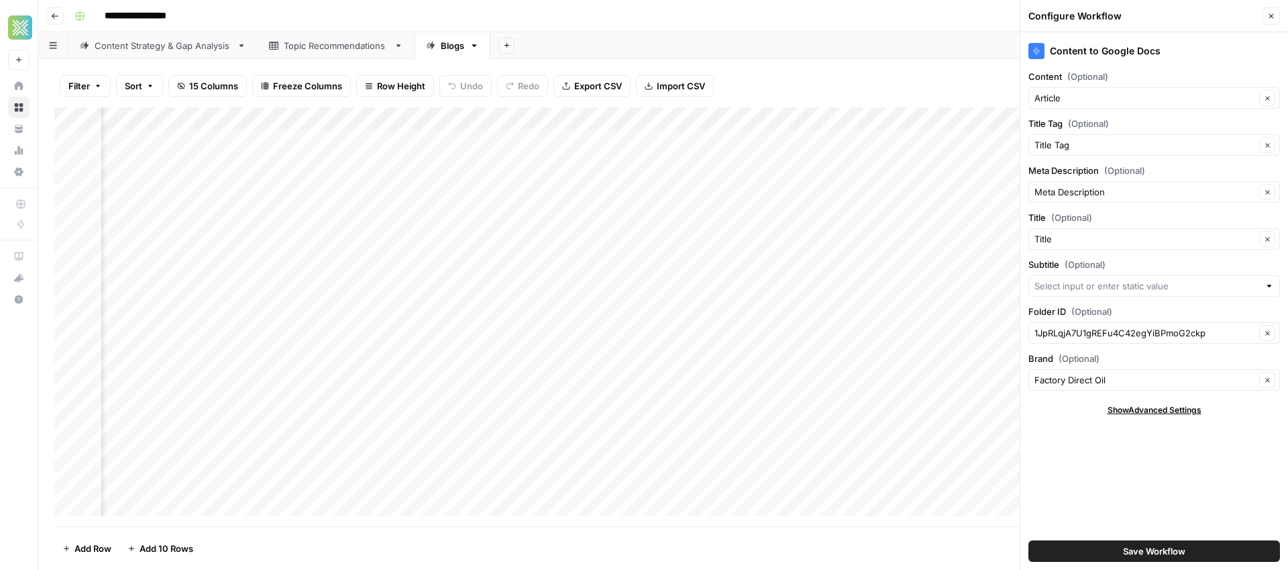
click at [1271, 17] on icon "button" at bounding box center [1271, 16] width 8 height 8
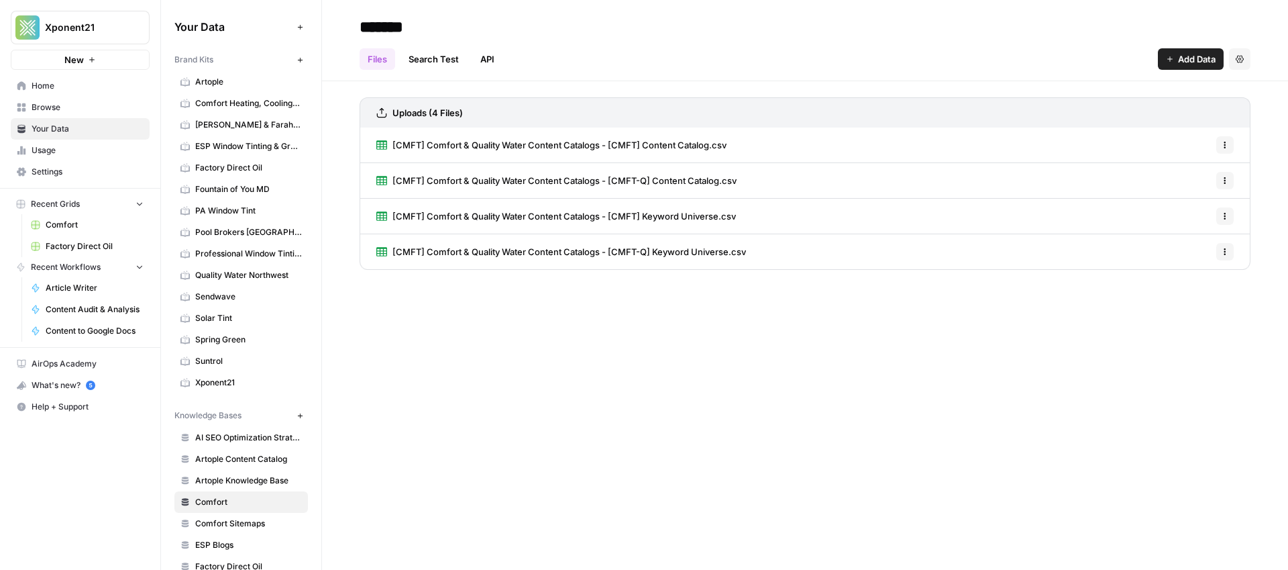
scroll to position [195, 0]
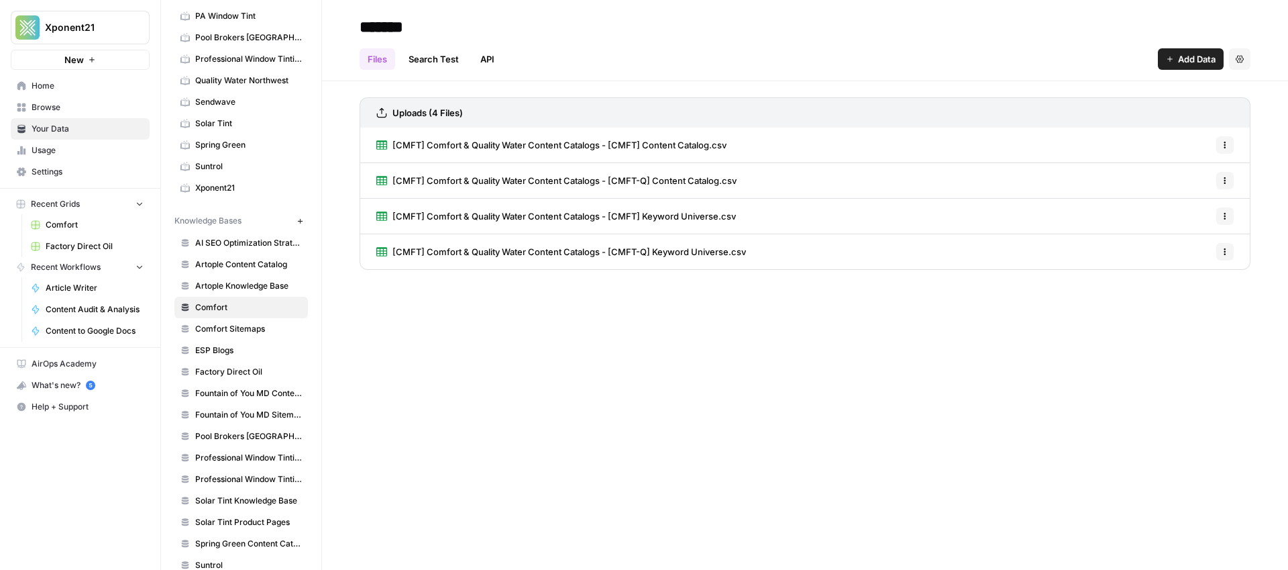
click at [71, 219] on span "Comfort" at bounding box center [95, 225] width 98 height 12
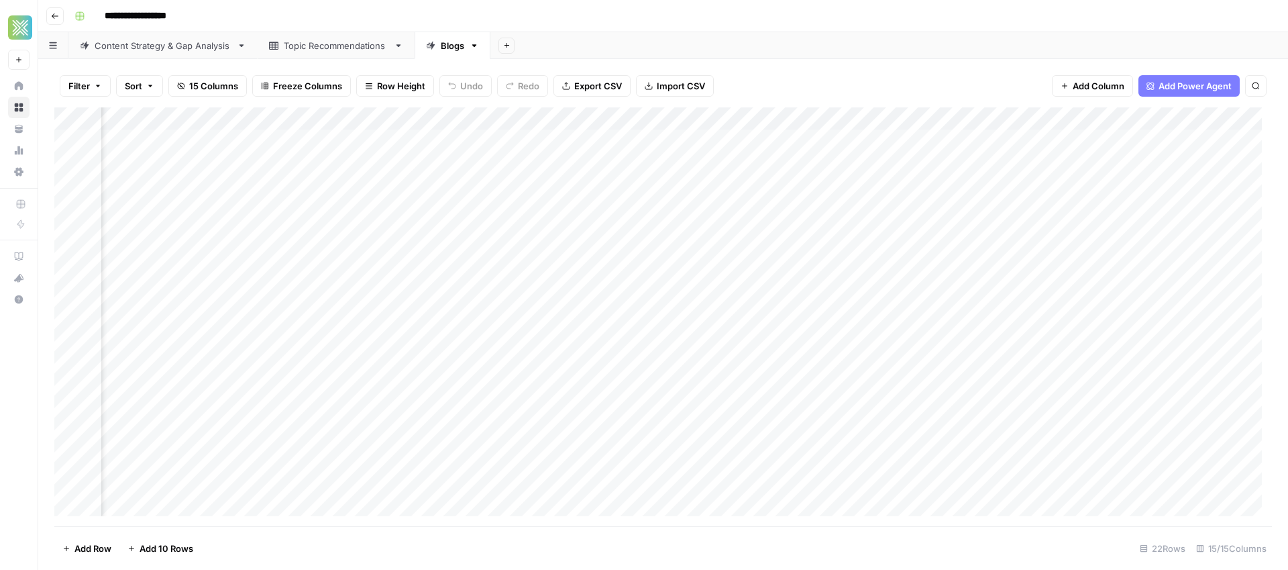
scroll to position [0, 772]
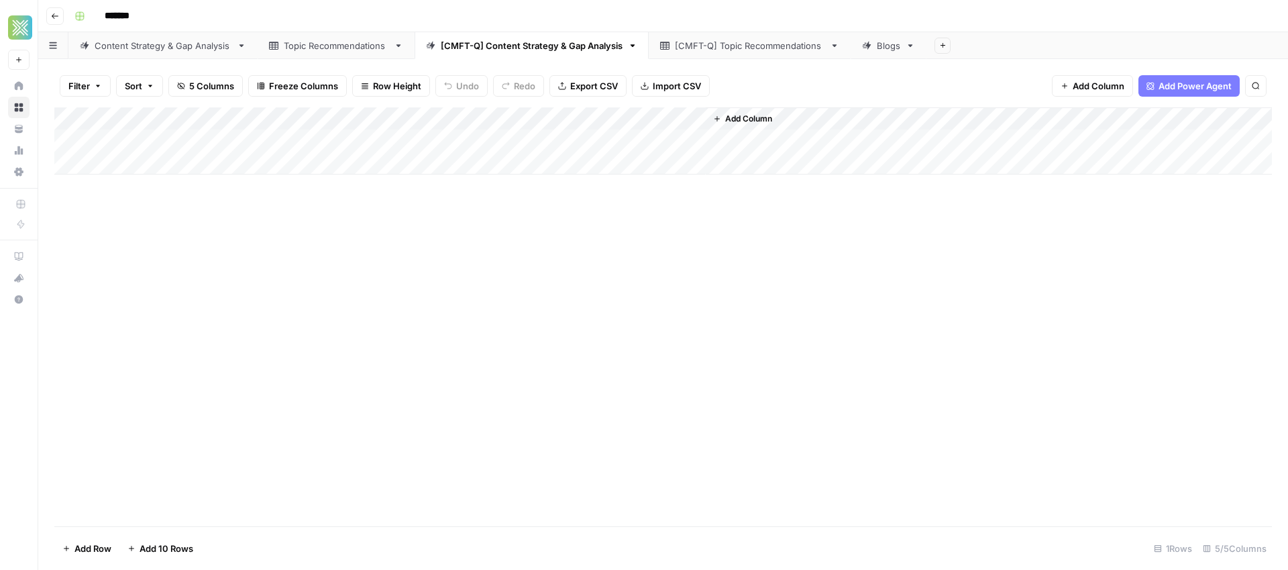
click at [898, 52] on link "Blogs" at bounding box center [889, 45] width 76 height 27
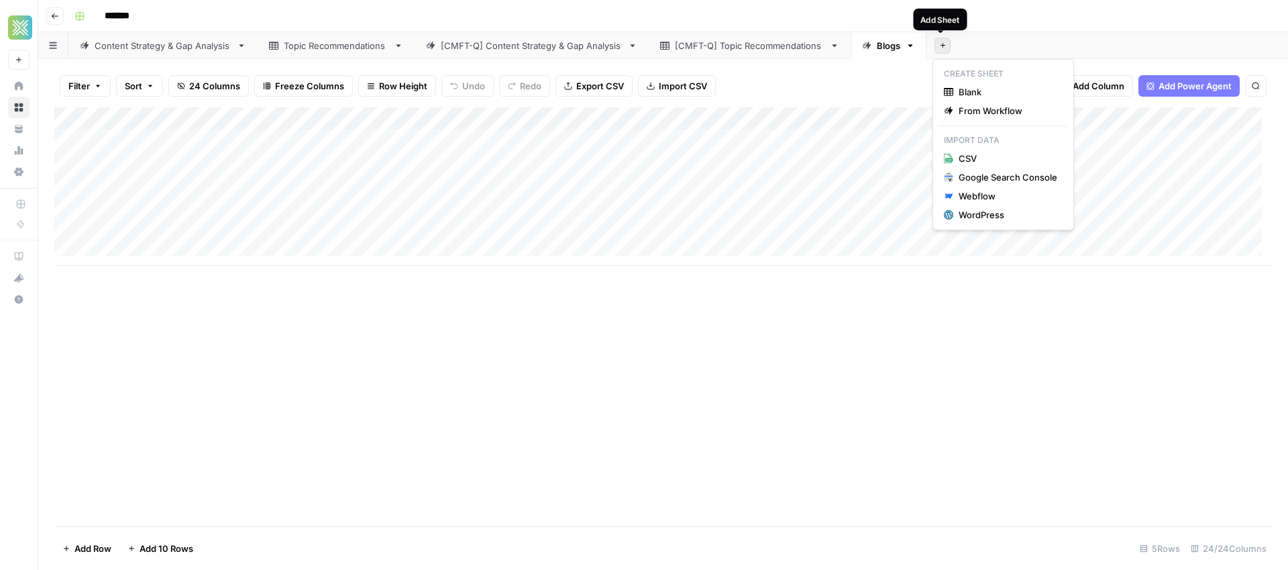
click at [939, 46] on icon "button" at bounding box center [942, 45] width 7 height 7
click at [967, 93] on span "Blank" at bounding box center [1008, 91] width 99 height 13
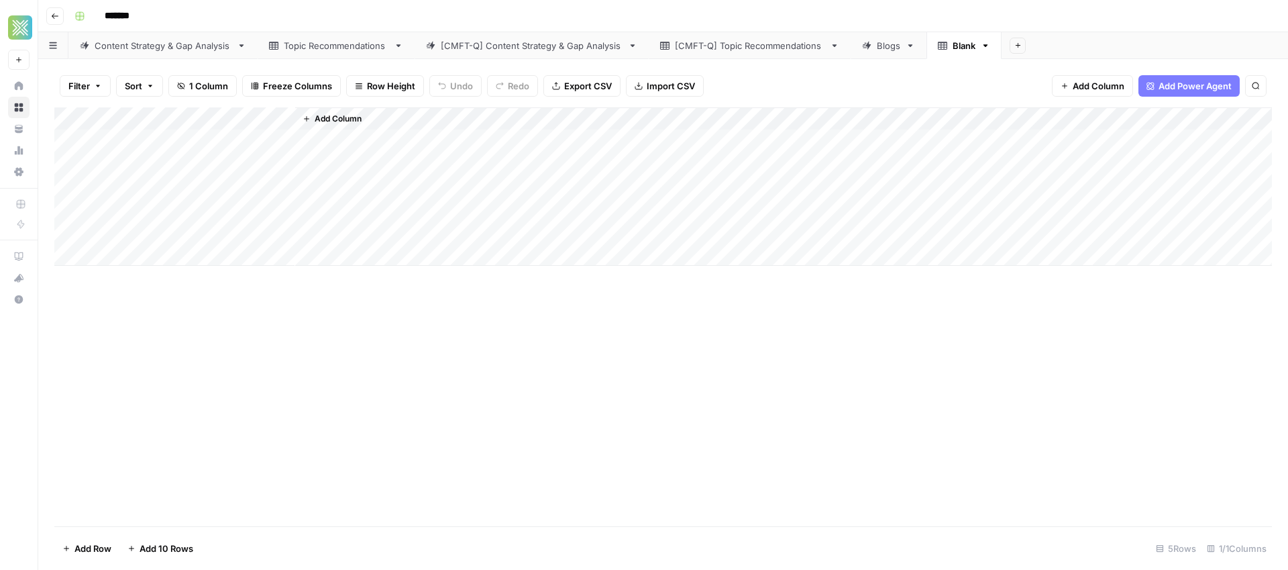
click at [662, 85] on span "Import CSV" at bounding box center [671, 85] width 48 height 13
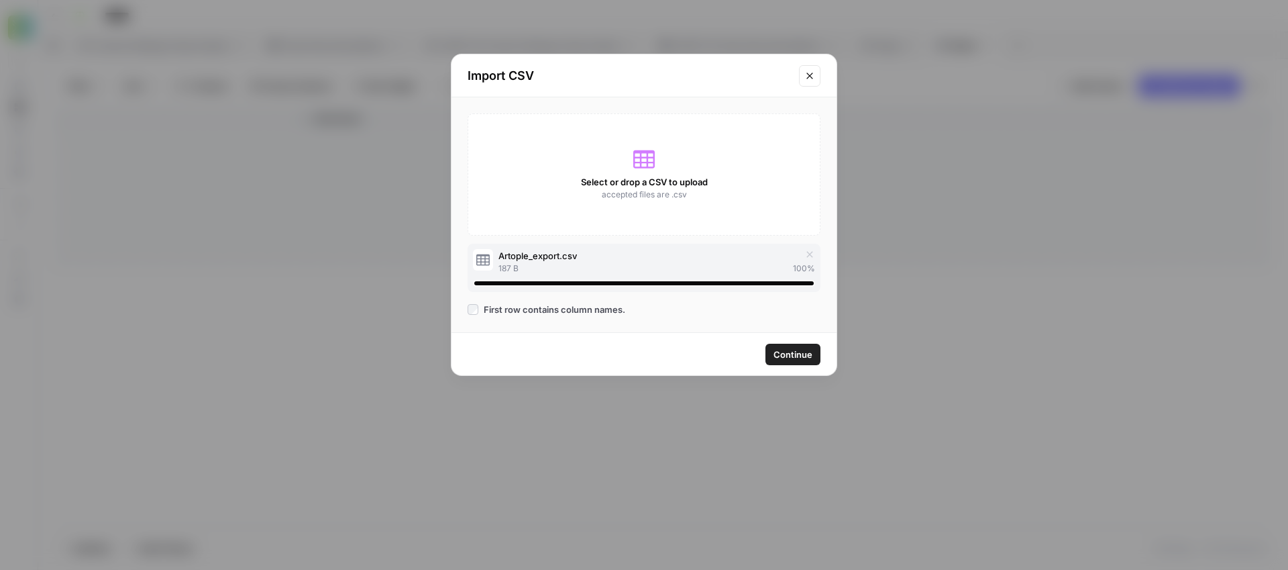
click at [806, 361] on button "Continue" at bounding box center [792, 353] width 55 height 21
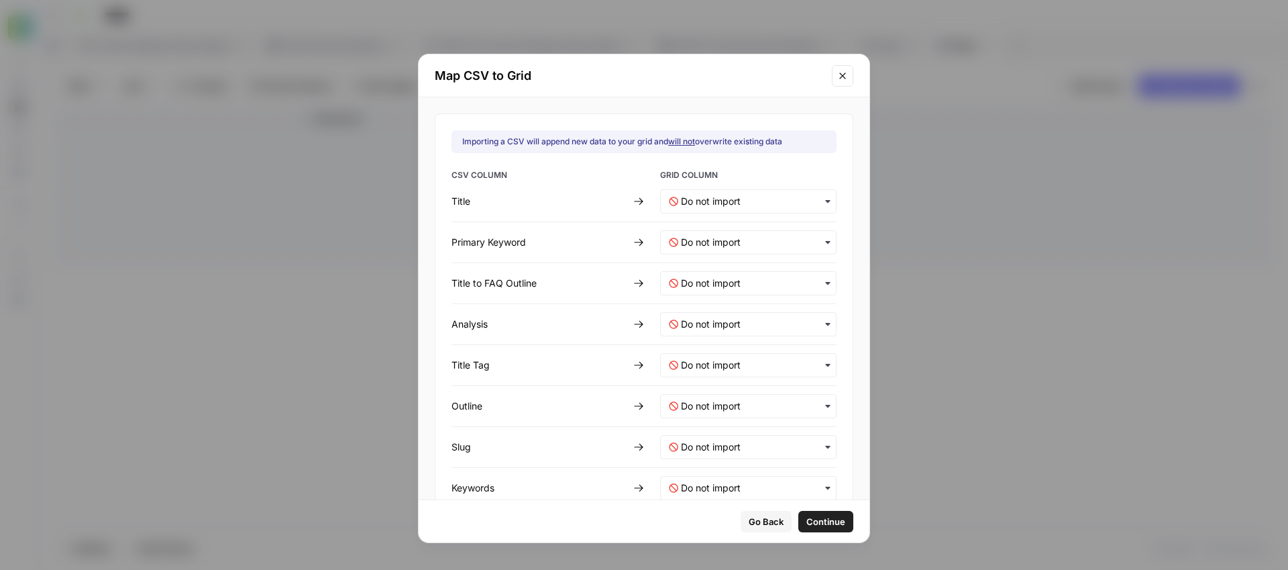
drag, startPoint x: 771, startPoint y: 64, endPoint x: 890, endPoint y: 57, distance: 119.0
click at [937, 17] on div "Map CSV to Grid Importing a CSV will append new data to your grid and will not …" at bounding box center [644, 285] width 1288 height 570
click at [779, 199] on input "text" at bounding box center [754, 201] width 147 height 13
click at [753, 239] on div "Title" at bounding box center [734, 237] width 158 height 24
drag, startPoint x: 786, startPoint y: 237, endPoint x: 751, endPoint y: 255, distance: 38.7
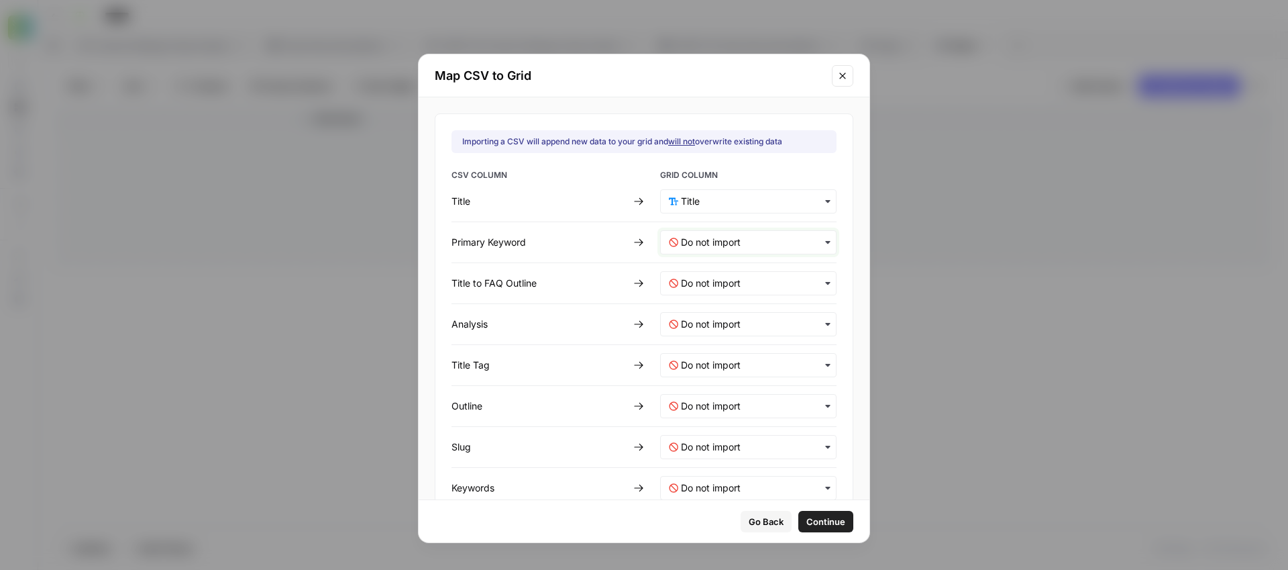
click at [784, 238] on Keyword-mapping "text" at bounding box center [754, 241] width 147 height 13
click at [725, 301] on span "Create new column" at bounding box center [712, 302] width 74 height 12
click at [720, 237] on Keyword-mapping "text" at bounding box center [754, 241] width 148 height 13
click at [606, 279] on div "Title to FAQ Outline" at bounding box center [539, 282] width 176 height 13
click at [742, 283] on Outline-mapping "text" at bounding box center [754, 282] width 147 height 13
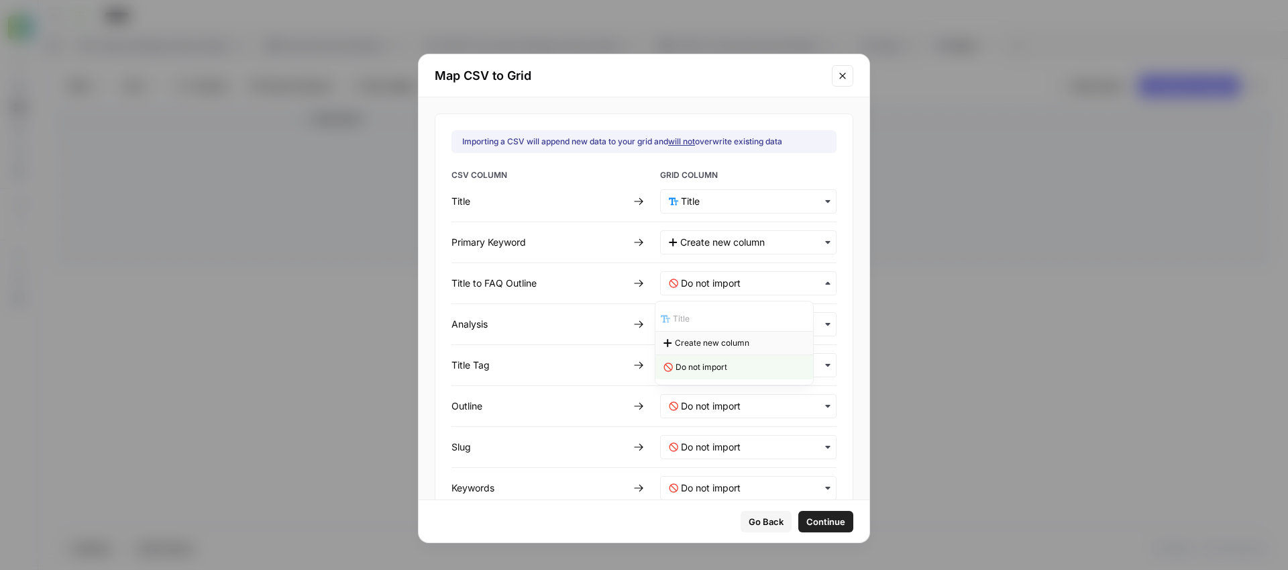
click at [704, 349] on div "Create new column" at bounding box center [734, 343] width 158 height 24
click at [747, 281] on Outline-mapping "text" at bounding box center [754, 282] width 148 height 13
click at [823, 522] on span "Continue" at bounding box center [825, 521] width 39 height 13
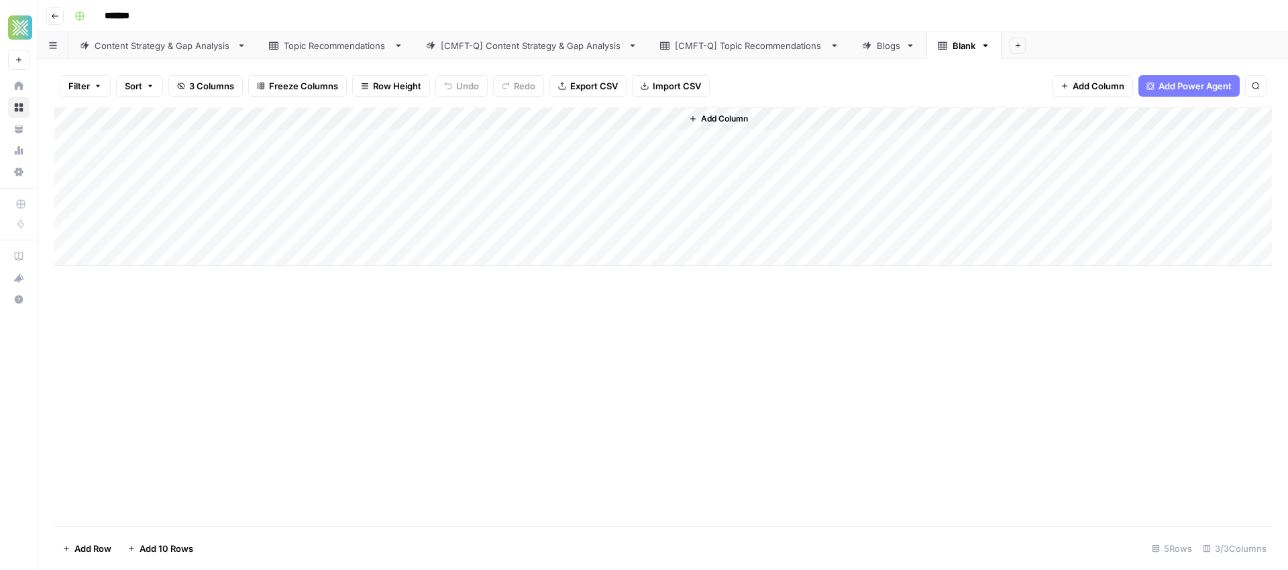
click at [666, 118] on div "Add Column" at bounding box center [663, 186] width 1218 height 158
click at [985, 48] on icon "button" at bounding box center [985, 45] width 9 height 9
click at [1021, 117] on span "Delete Sheet" at bounding box center [1038, 119] width 64 height 13
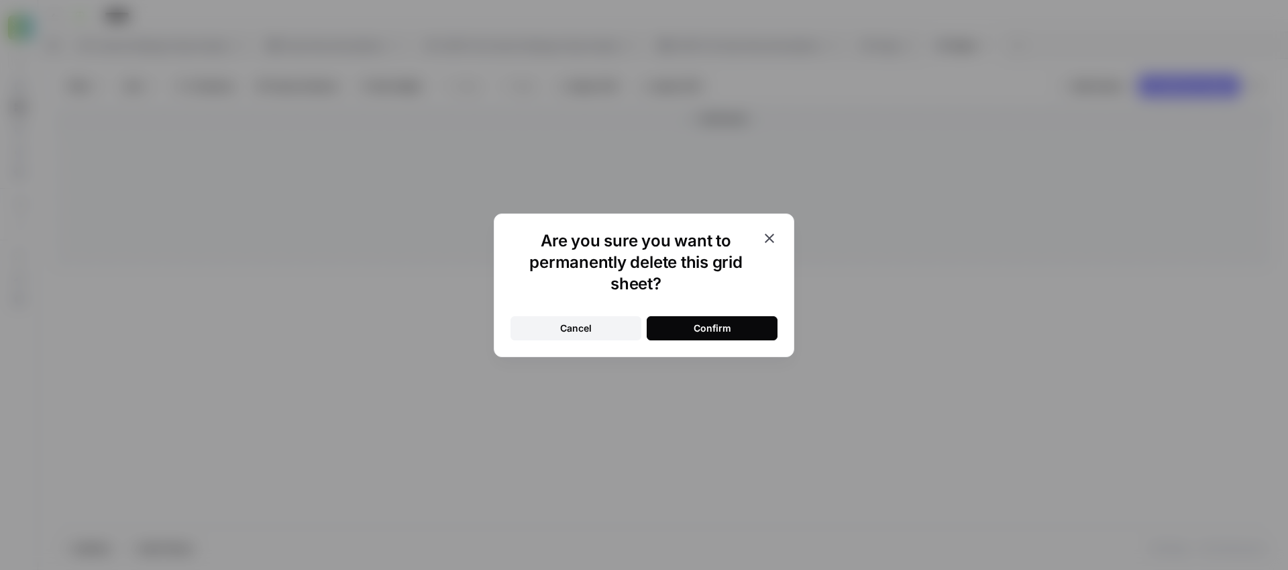
click at [729, 338] on button "Confirm" at bounding box center [712, 328] width 131 height 24
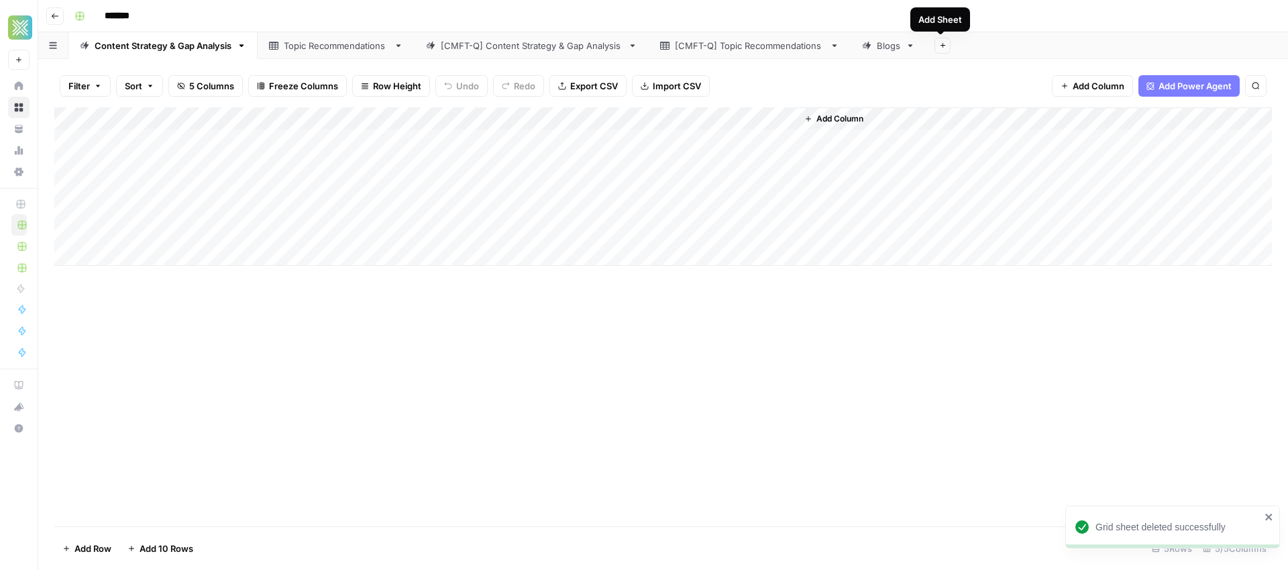
click at [945, 45] on button "Add Sheet" at bounding box center [942, 46] width 16 height 16
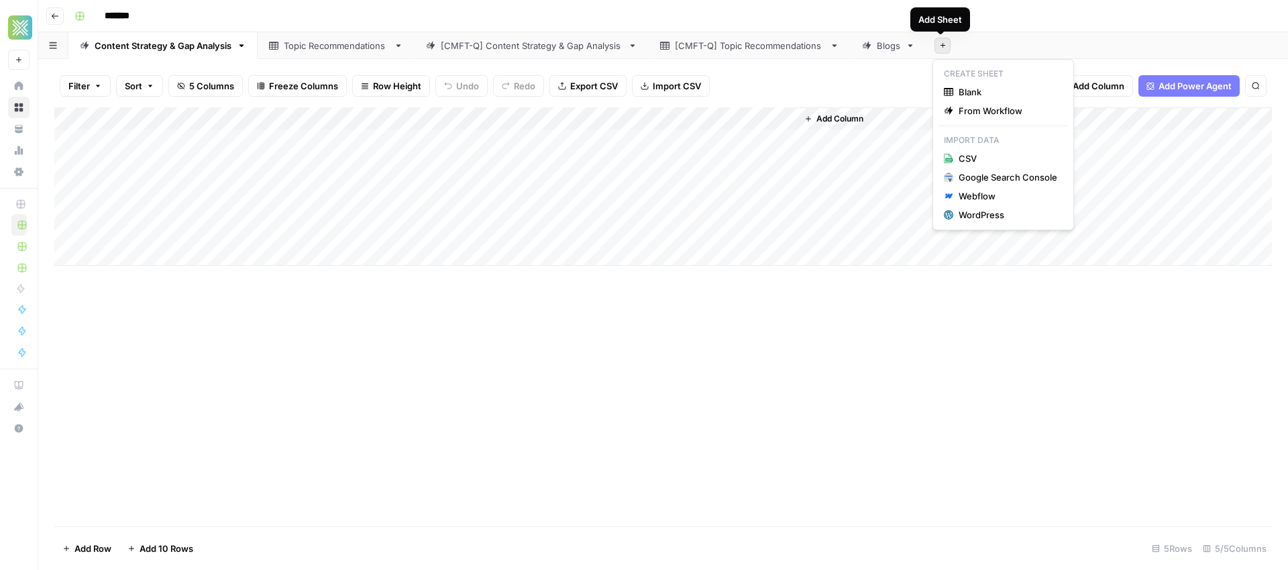
click at [883, 350] on div "Add Column" at bounding box center [663, 316] width 1218 height 419
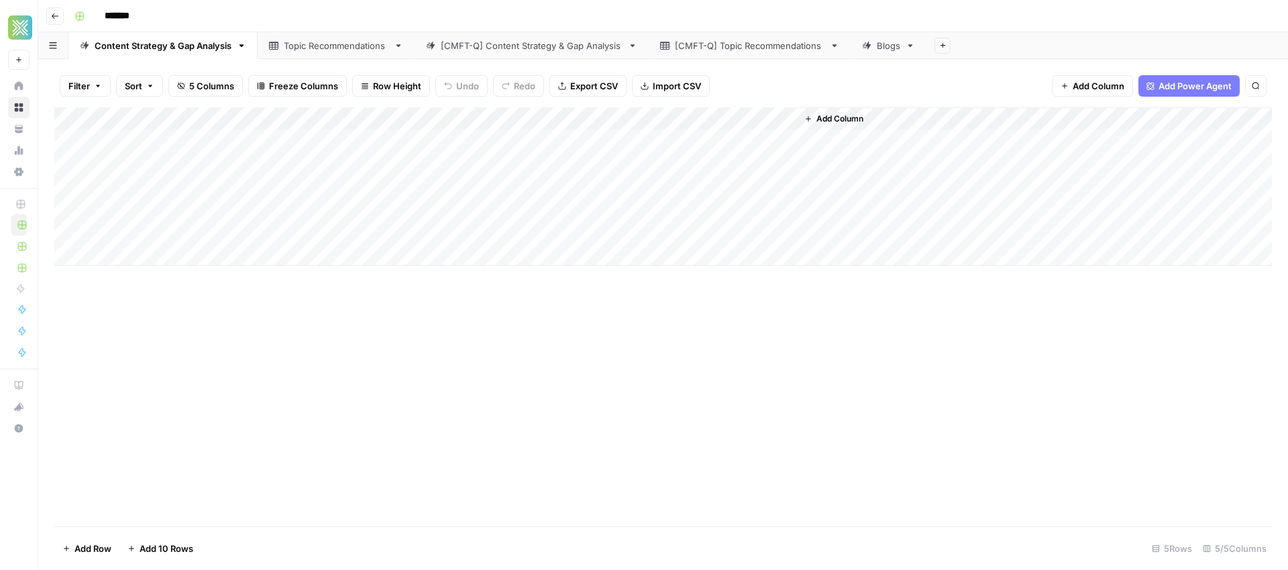
click at [1080, 90] on span "Add Column" at bounding box center [1099, 85] width 52 height 13
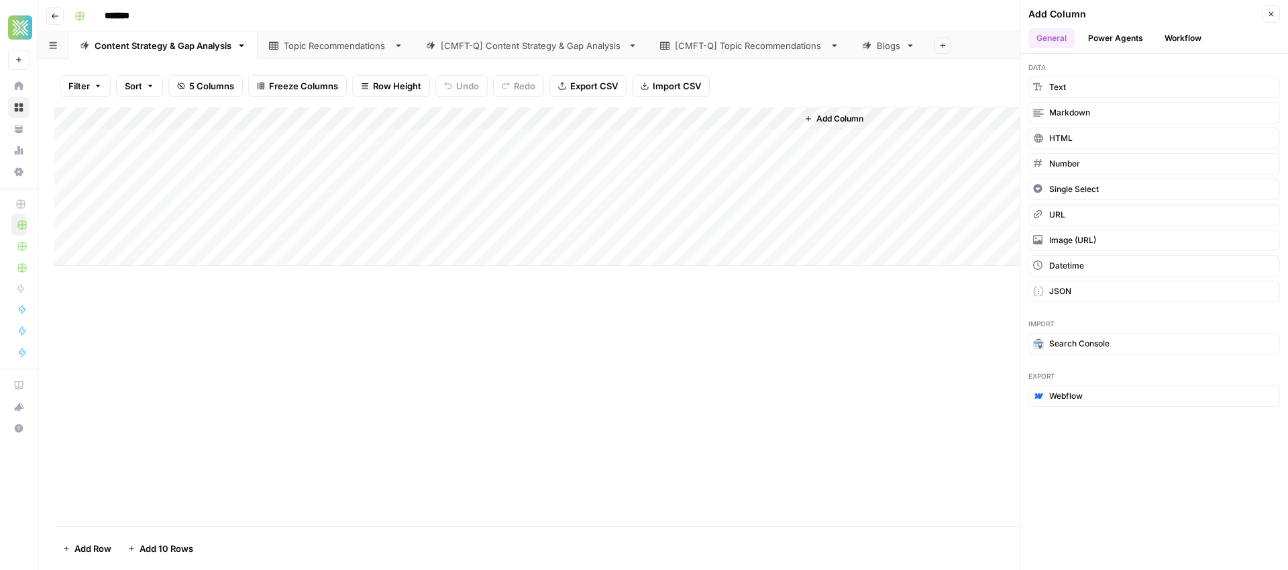
click at [1180, 35] on button "Workflow" at bounding box center [1183, 38] width 53 height 20
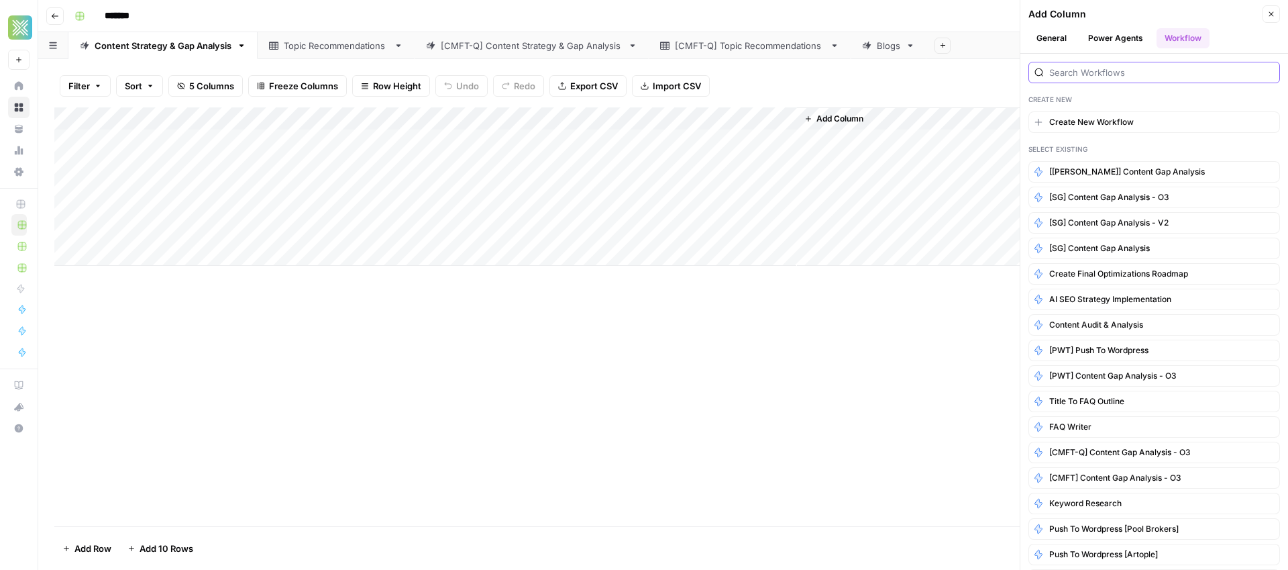
click at [1085, 74] on input "search" at bounding box center [1161, 72] width 225 height 13
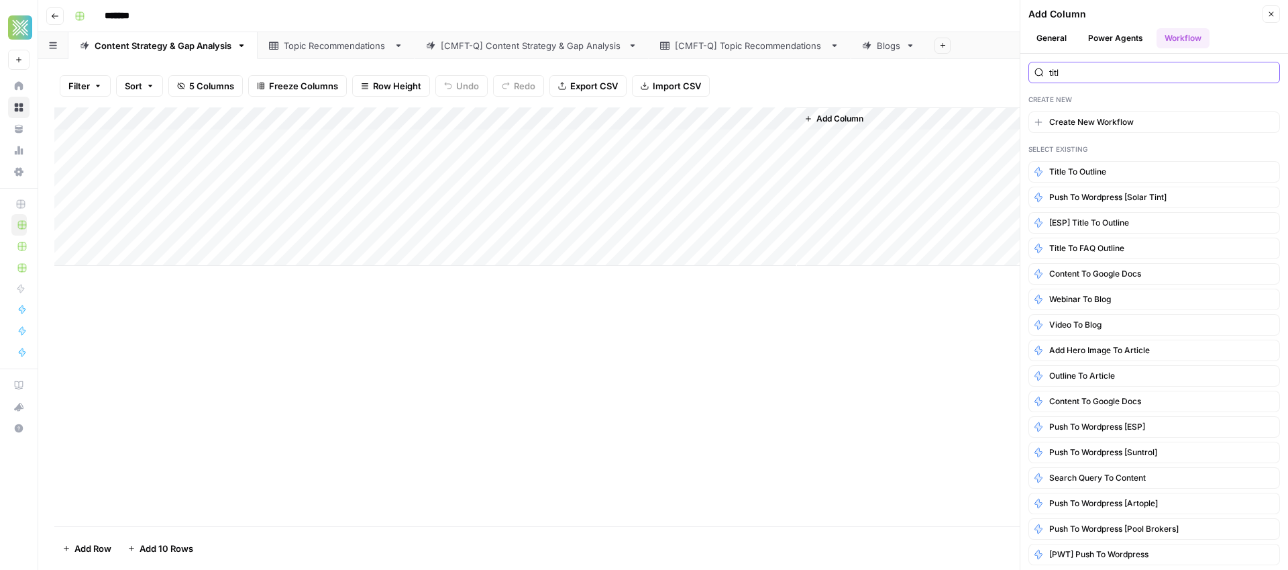
type input "title"
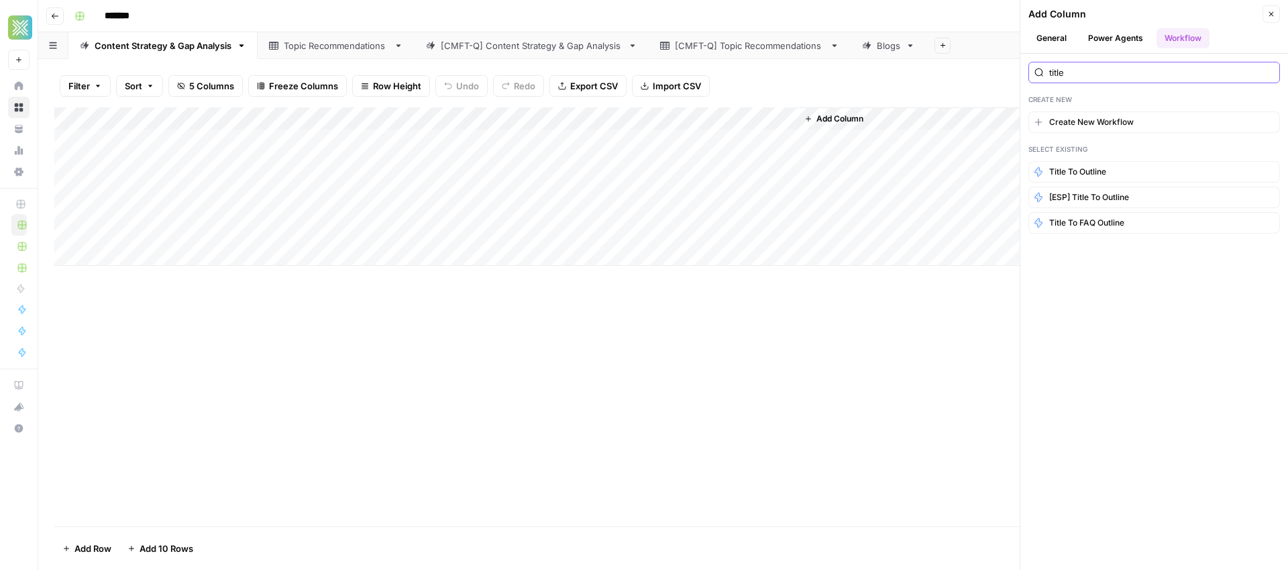
click at [1266, 76] on input "title" at bounding box center [1161, 72] width 225 height 13
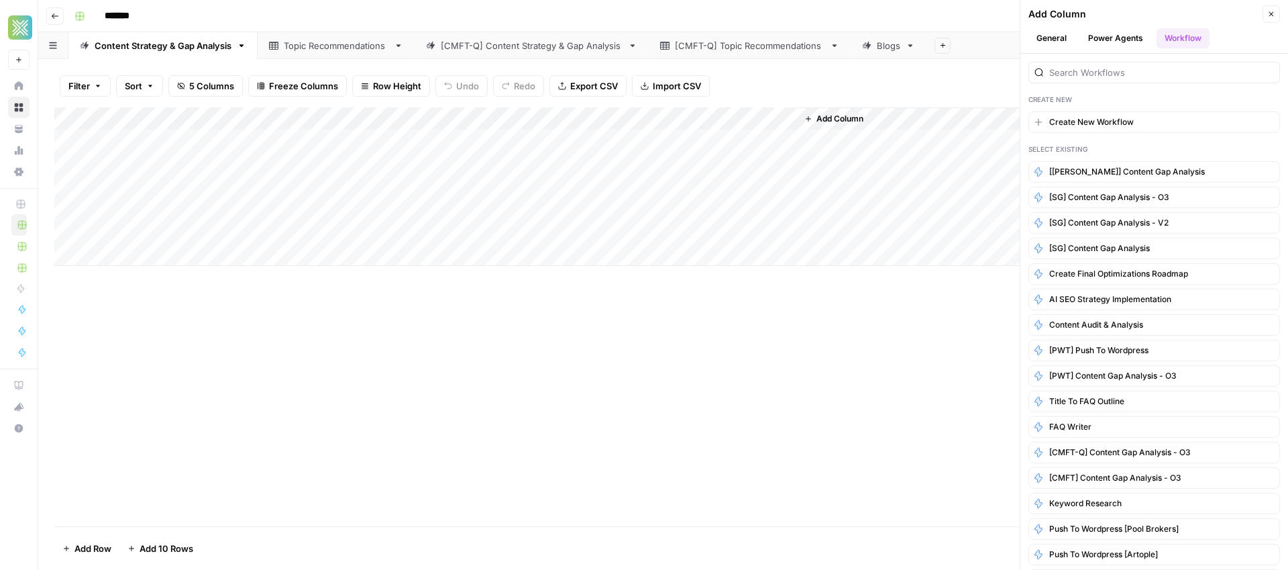
click at [1270, 15] on icon "button" at bounding box center [1271, 14] width 8 height 8
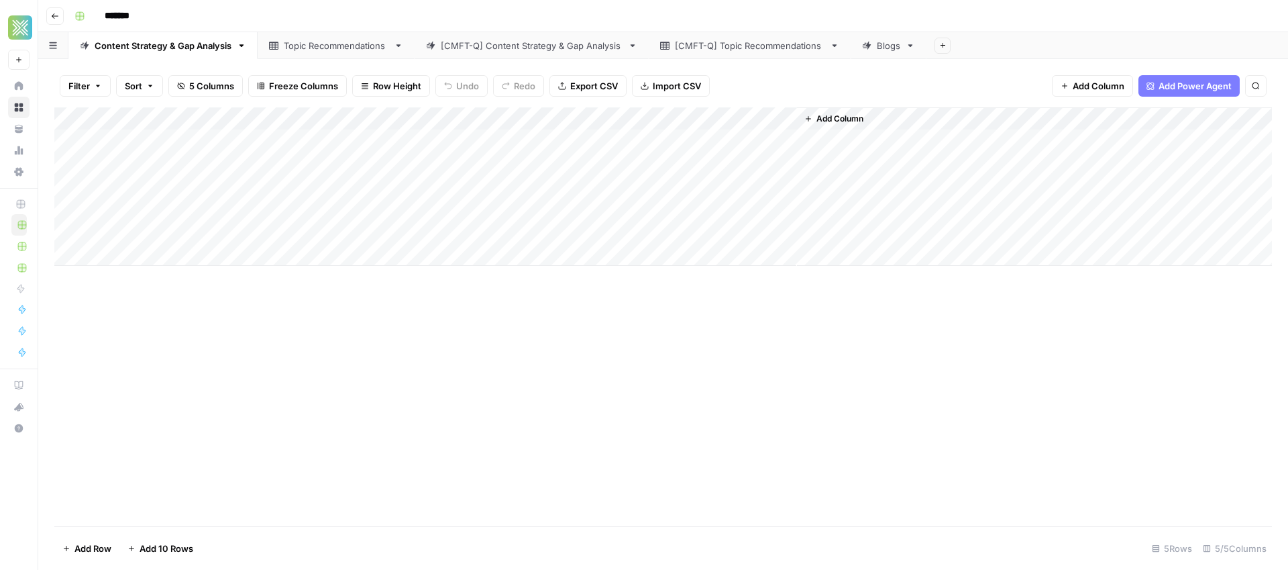
click at [885, 43] on div "Blogs" at bounding box center [888, 45] width 23 height 13
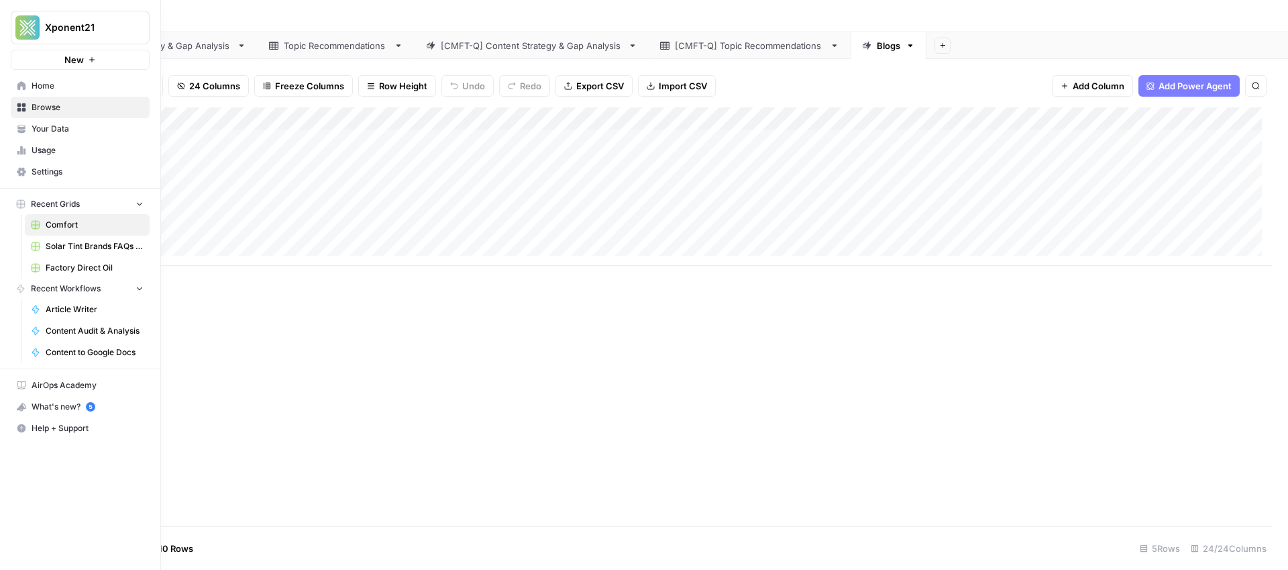
click at [64, 177] on span "Settings" at bounding box center [88, 172] width 112 height 12
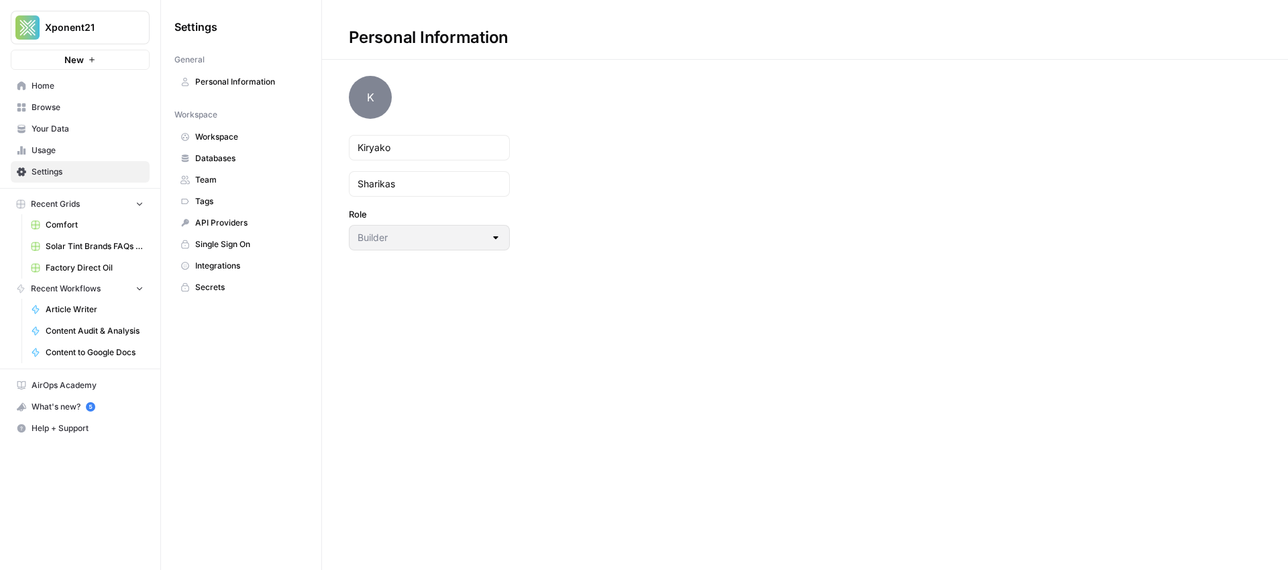
click at [213, 266] on span "Integrations" at bounding box center [248, 266] width 107 height 12
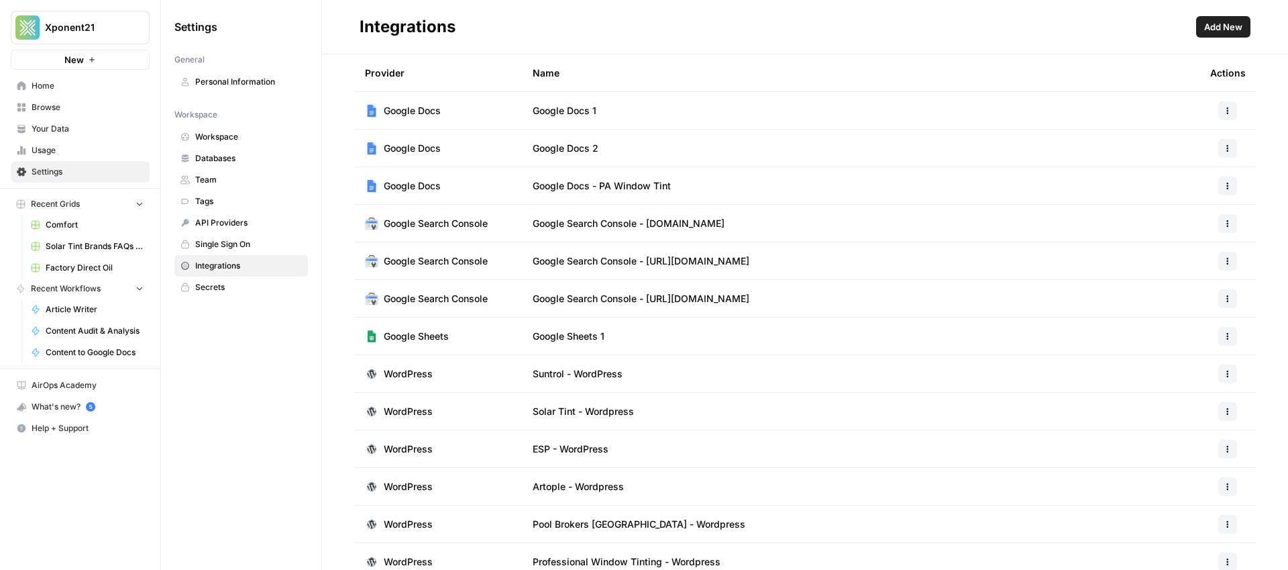
click at [1239, 25] on span "Add New" at bounding box center [1223, 26] width 38 height 13
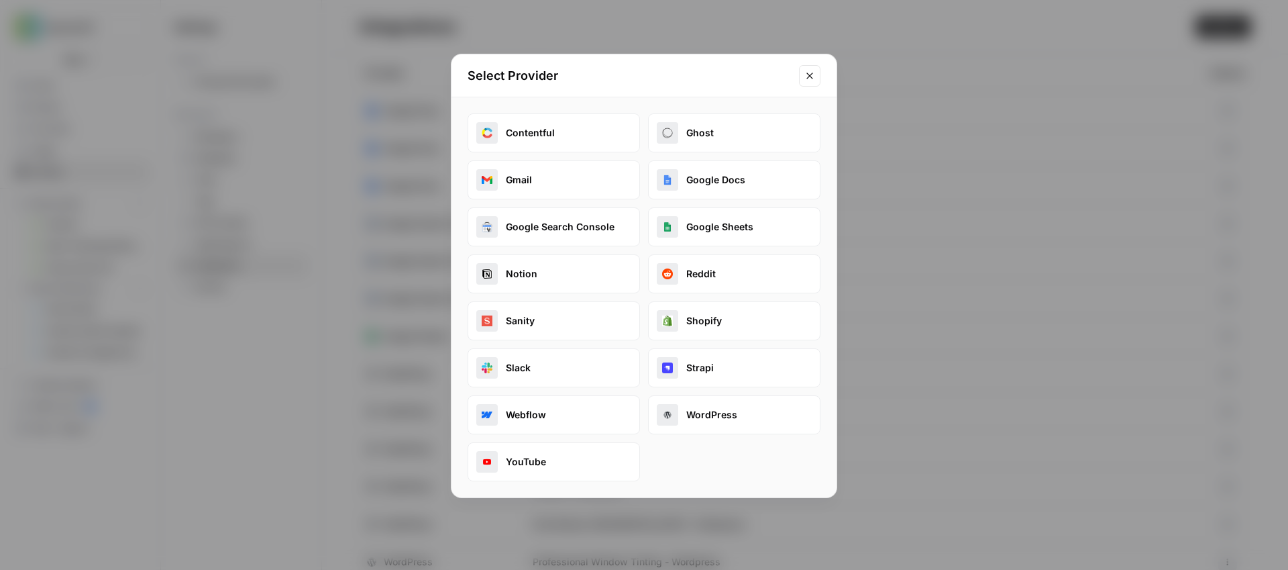
click at [706, 411] on button "WordPress" at bounding box center [734, 414] width 172 height 39
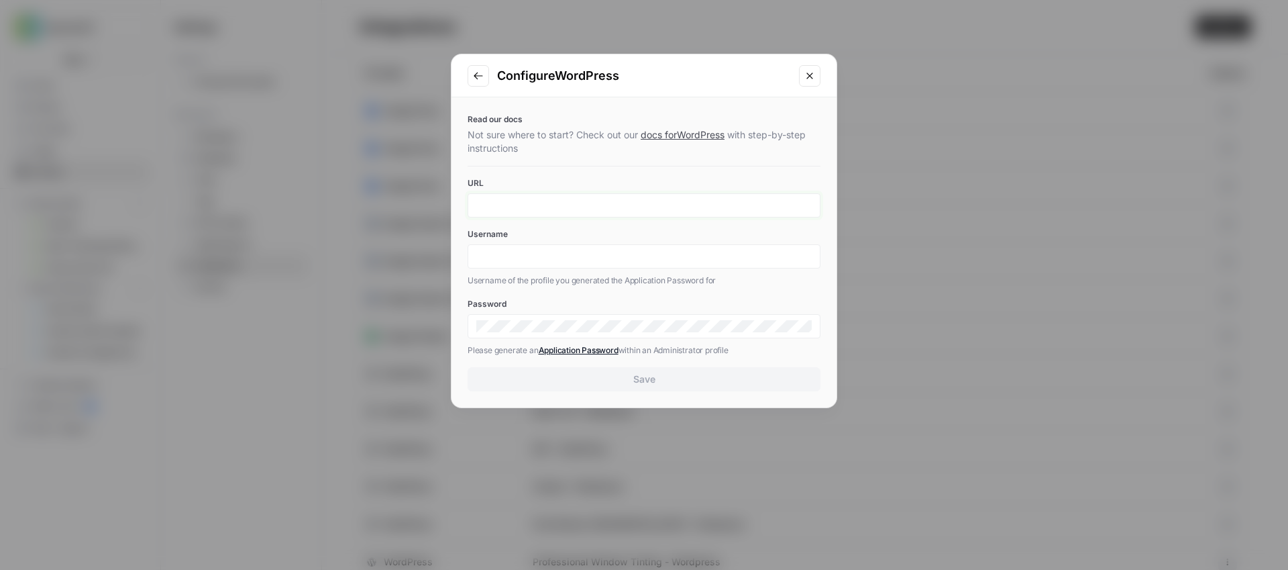
click at [529, 210] on input "URL" at bounding box center [643, 205] width 335 height 12
paste input "https://comfortheatingandairinc.com/"
type input "https://comfortheatingandairinc.com/"
click at [517, 258] on input "Username" at bounding box center [643, 256] width 335 height 12
paste input "xponent21"
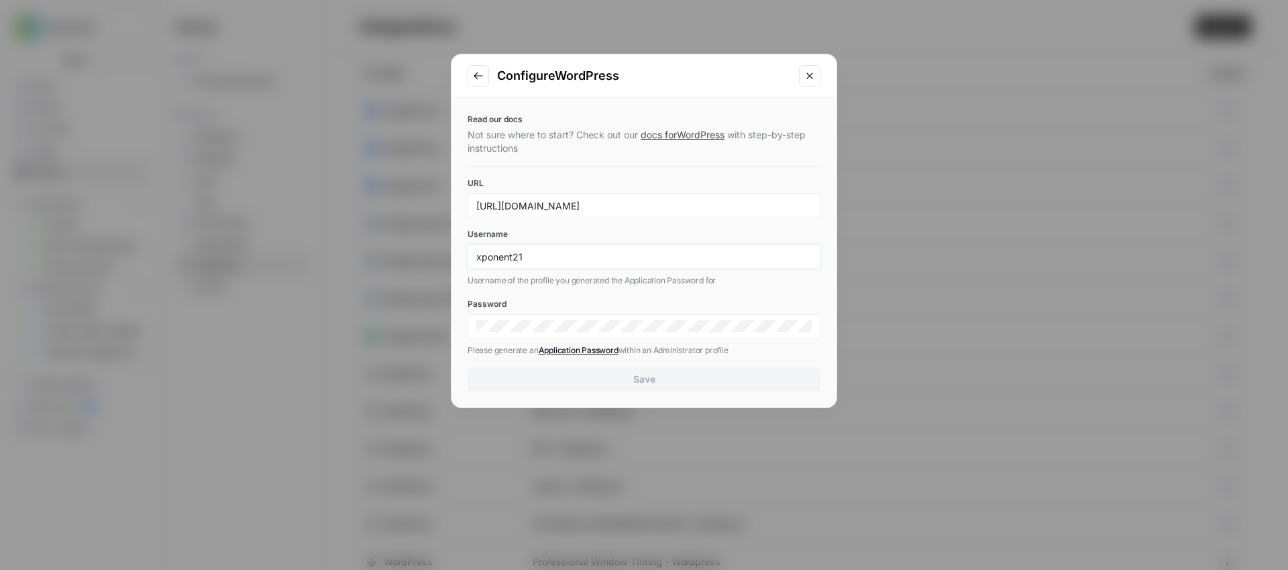
type input "xponent21"
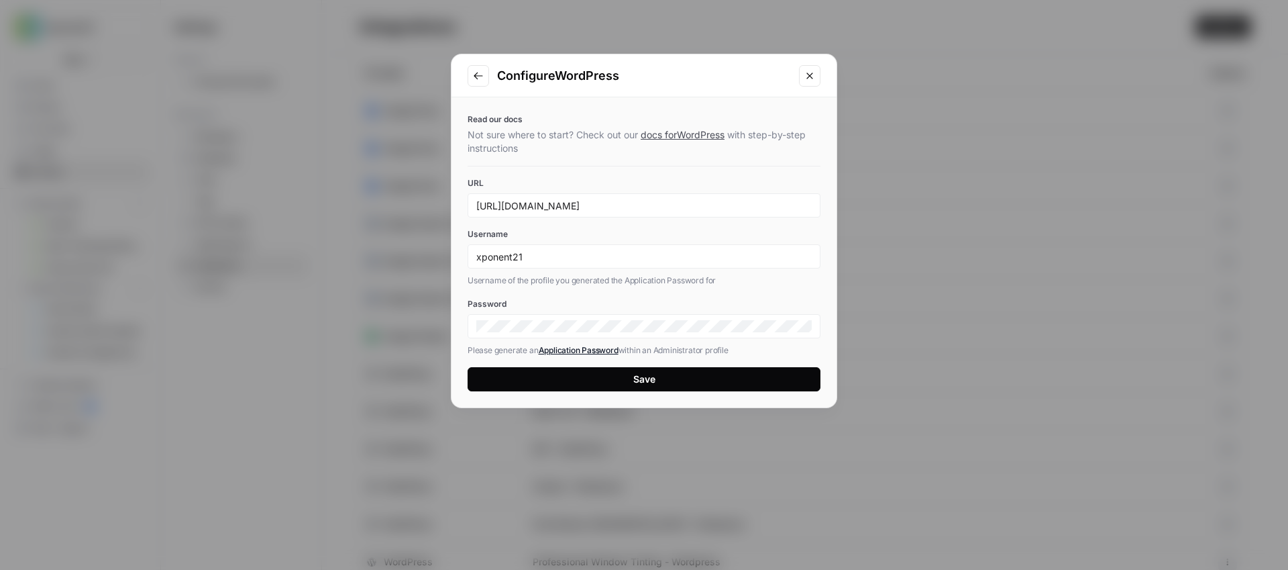
click at [780, 347] on p "Please generate an Application Password within an Administrator profile" at bounding box center [644, 349] width 353 height 13
click at [680, 381] on button "Save" at bounding box center [644, 379] width 353 height 24
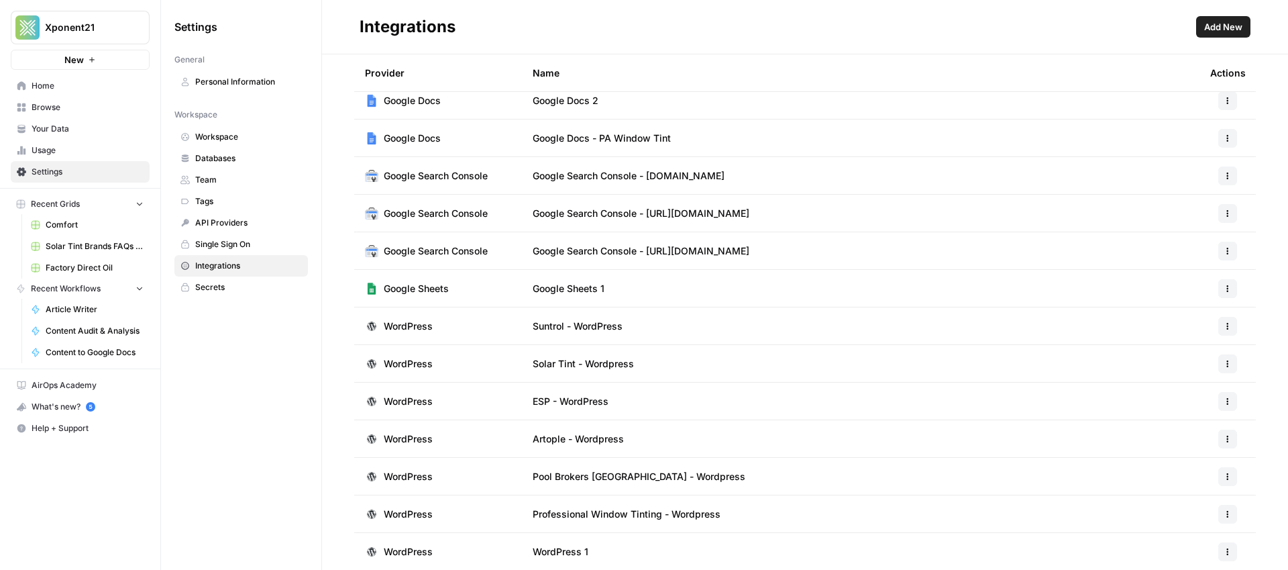
scroll to position [48, 0]
click at [1224, 550] on icon "button" at bounding box center [1228, 551] width 8 height 8
click at [1180, 489] on span "Rename" at bounding box center [1188, 490] width 43 height 13
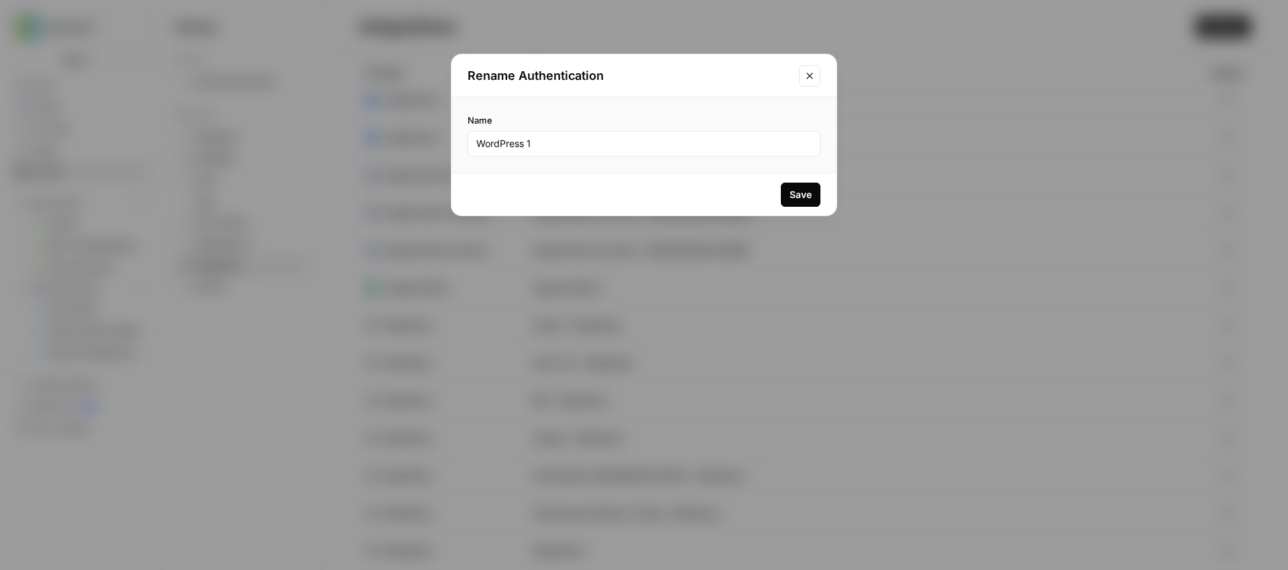
click at [814, 75] on icon "Close modal" at bounding box center [809, 75] width 11 height 11
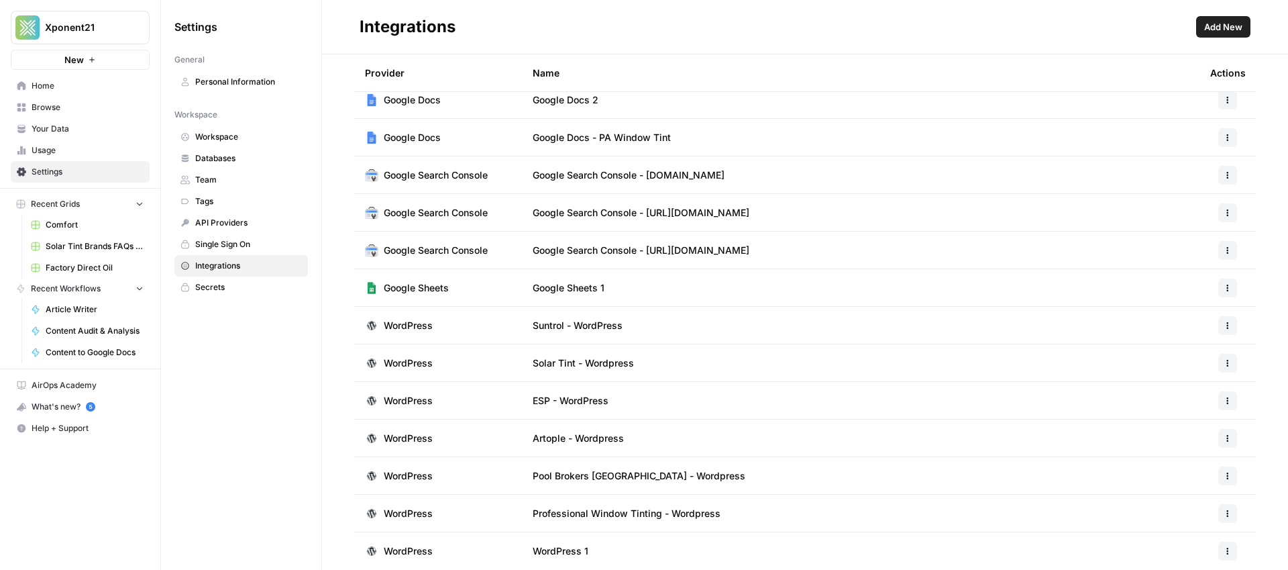
click at [1224, 551] on icon "button" at bounding box center [1228, 551] width 8 height 8
click at [1197, 490] on span "Rename" at bounding box center [1188, 490] width 43 height 13
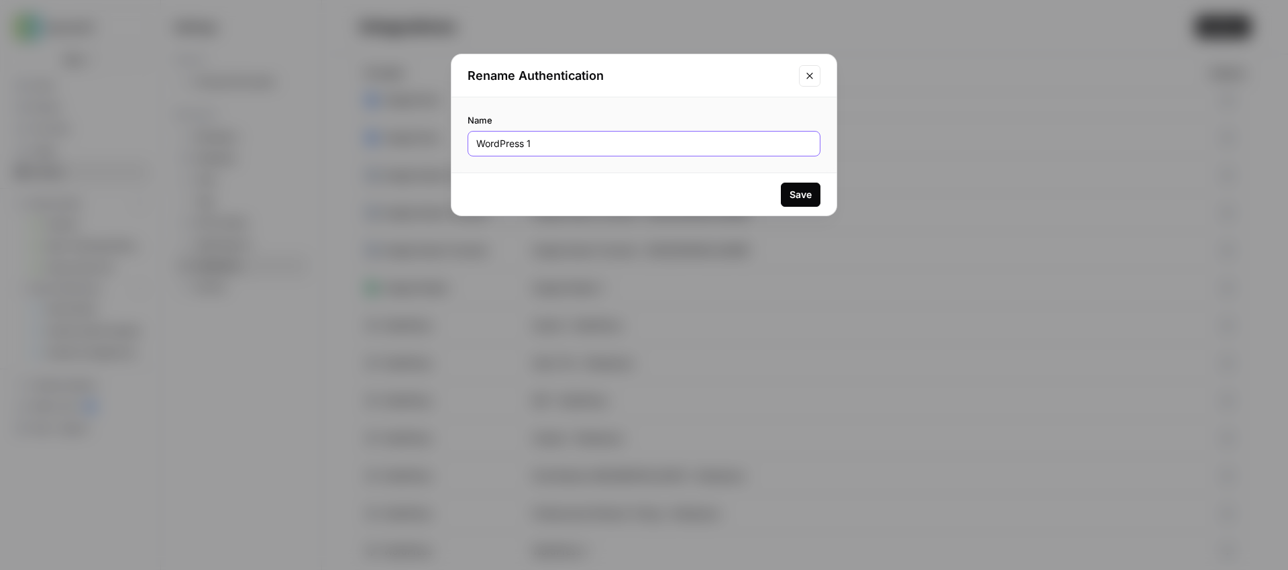
drag, startPoint x: 545, startPoint y: 148, endPoint x: 426, endPoint y: 154, distance: 119.6
click at [426, 154] on div "Rename Authentication Name WordPress 1 Save" at bounding box center [644, 285] width 1288 height 570
drag, startPoint x: 544, startPoint y: 142, endPoint x: 424, endPoint y: 150, distance: 120.3
click at [424, 150] on div "Rename Authentication Name WordPress 1 Save" at bounding box center [644, 285] width 1288 height 570
type input "Comfort - Wordpress"
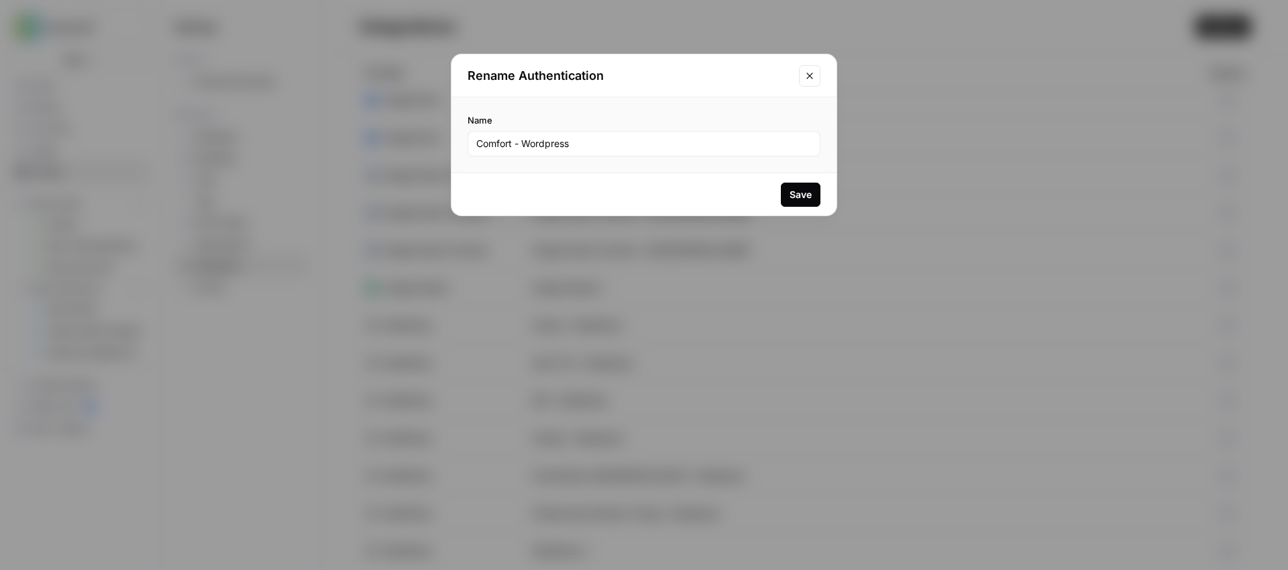
click at [792, 208] on div "Save" at bounding box center [643, 194] width 385 height 42
click at [801, 196] on div "Save" at bounding box center [801, 194] width 22 height 13
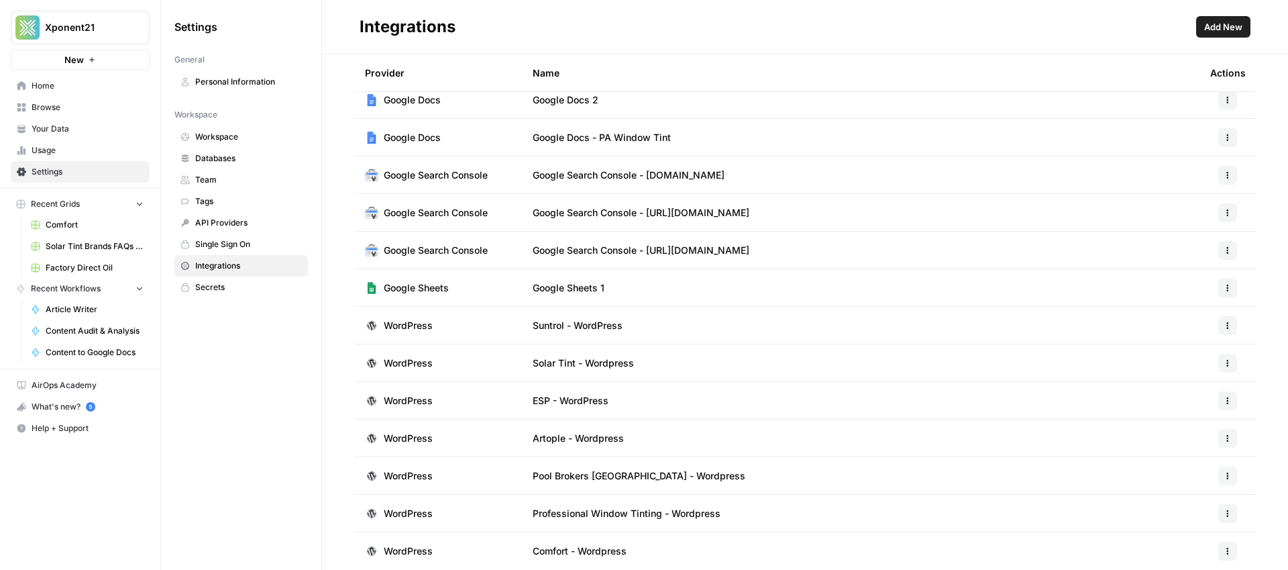
click at [40, 109] on span "Browse" at bounding box center [88, 107] width 112 height 12
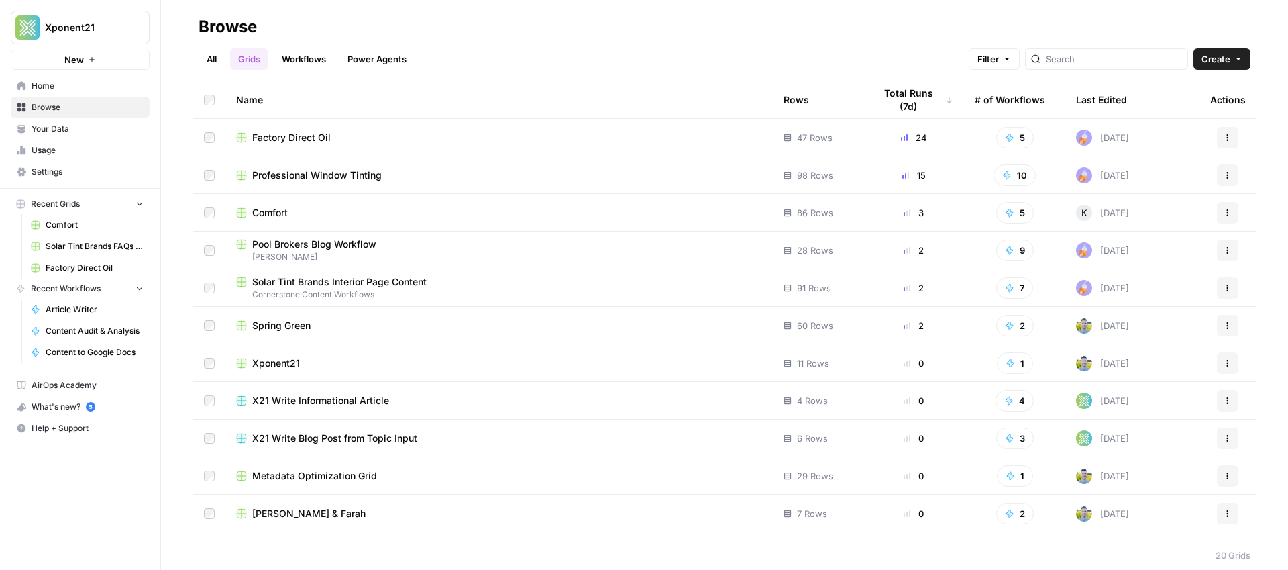
click at [301, 52] on link "Workflows" at bounding box center [304, 58] width 60 height 21
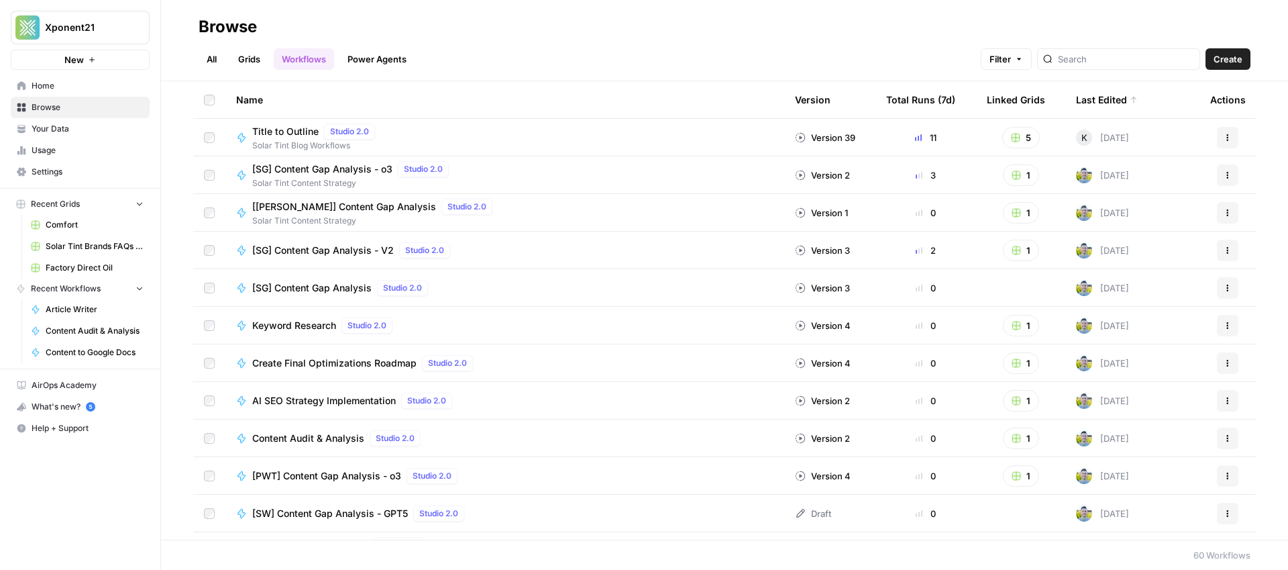
click at [234, 53] on link "Grids" at bounding box center [249, 58] width 38 height 21
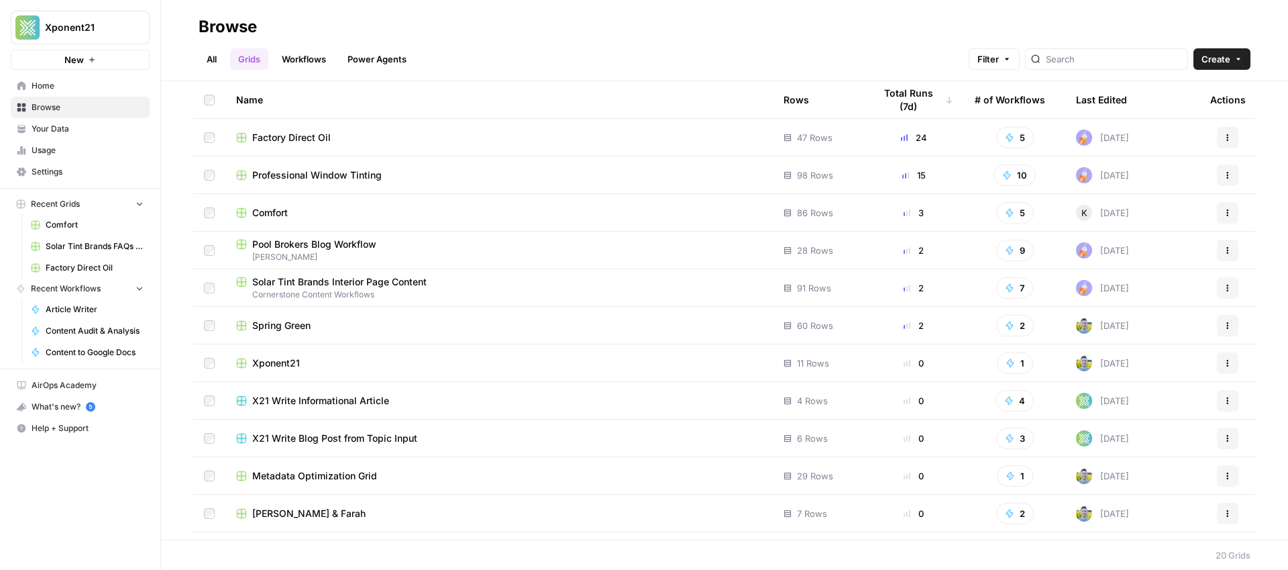
click at [295, 58] on link "Workflows" at bounding box center [304, 58] width 60 height 21
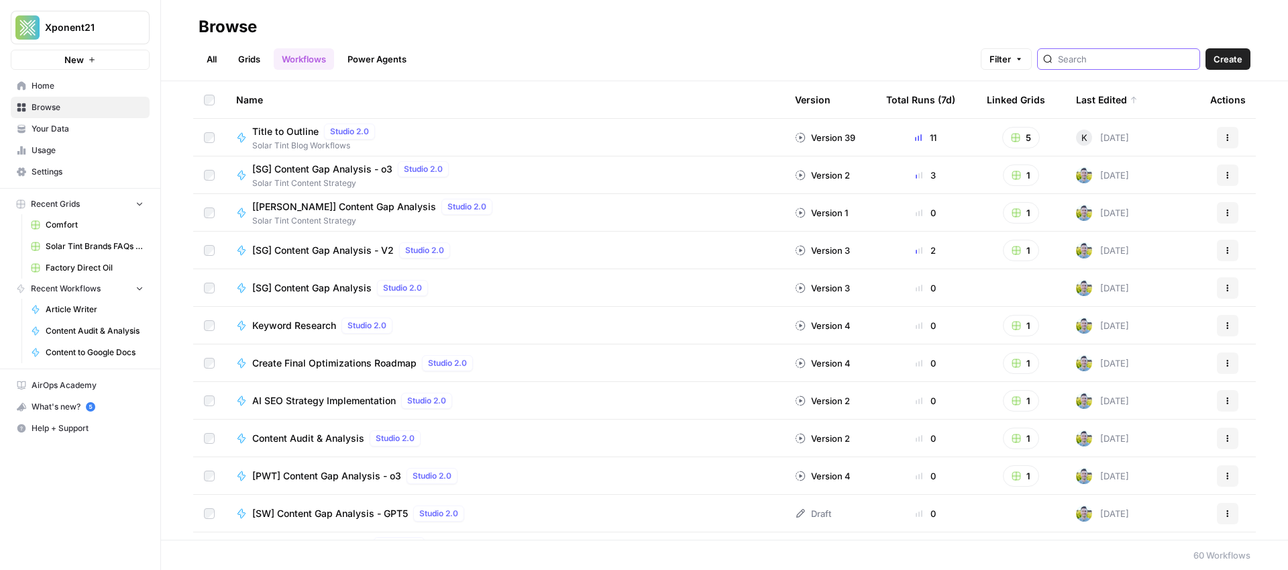
click at [1124, 59] on input "search" at bounding box center [1126, 58] width 136 height 13
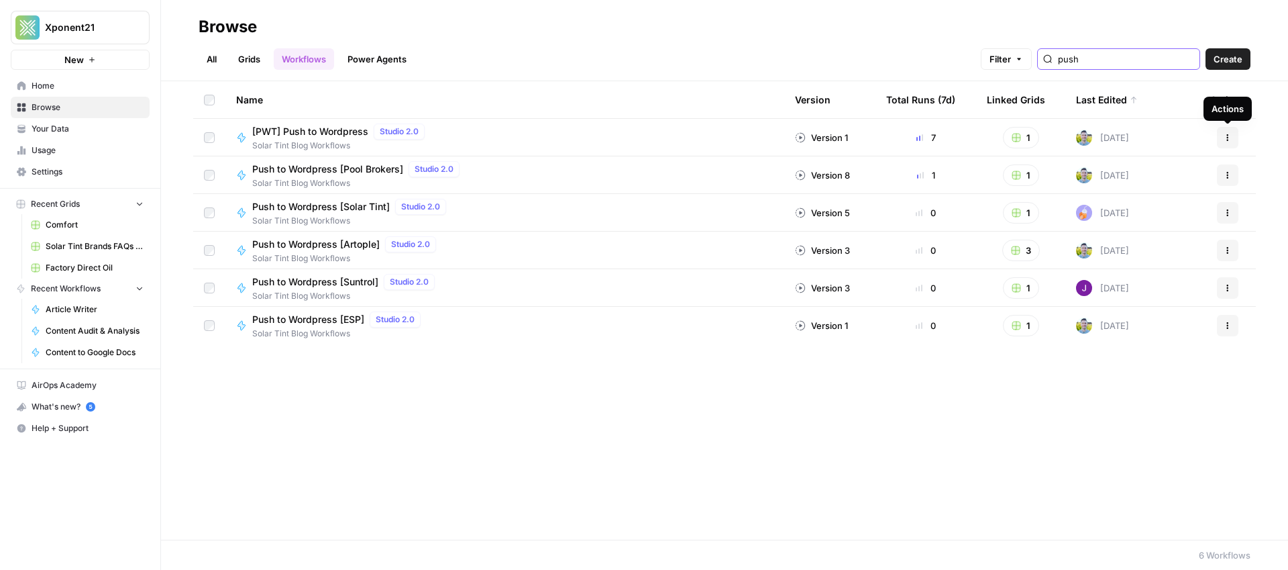
type input "push"
click at [1226, 133] on icon "button" at bounding box center [1228, 137] width 8 height 8
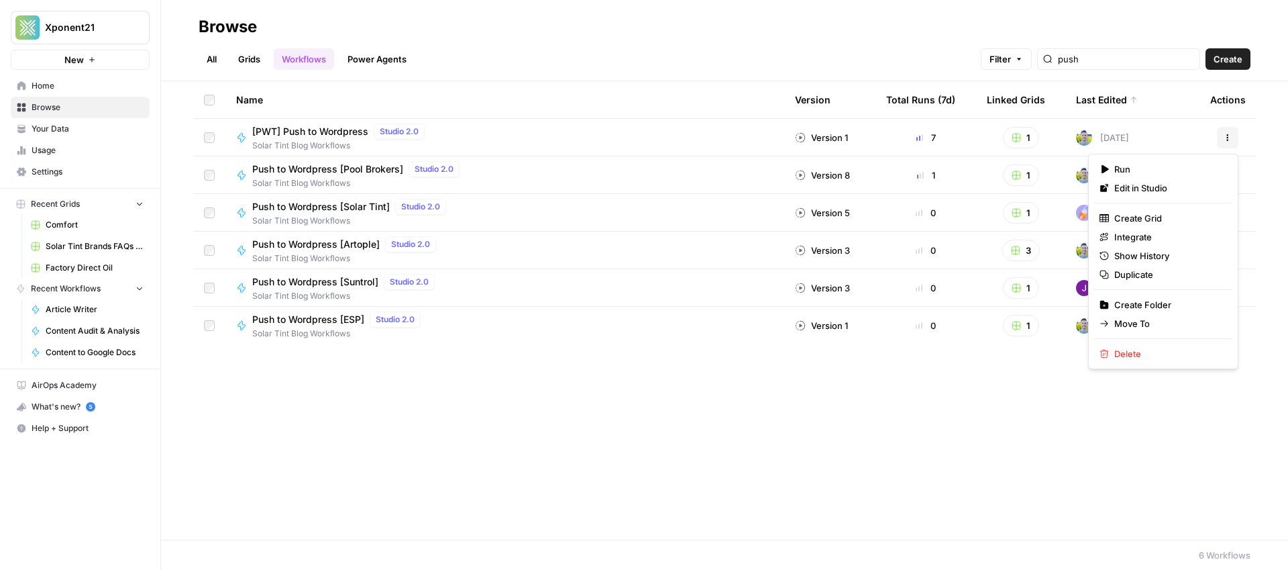
click at [743, 52] on div "All Grids Workflows Power Agents Filter push Create" at bounding box center [725, 54] width 1052 height 32
click at [1227, 138] on icon "button" at bounding box center [1228, 137] width 2 height 2
click at [1158, 278] on span "Duplicate" at bounding box center [1167, 274] width 107 height 13
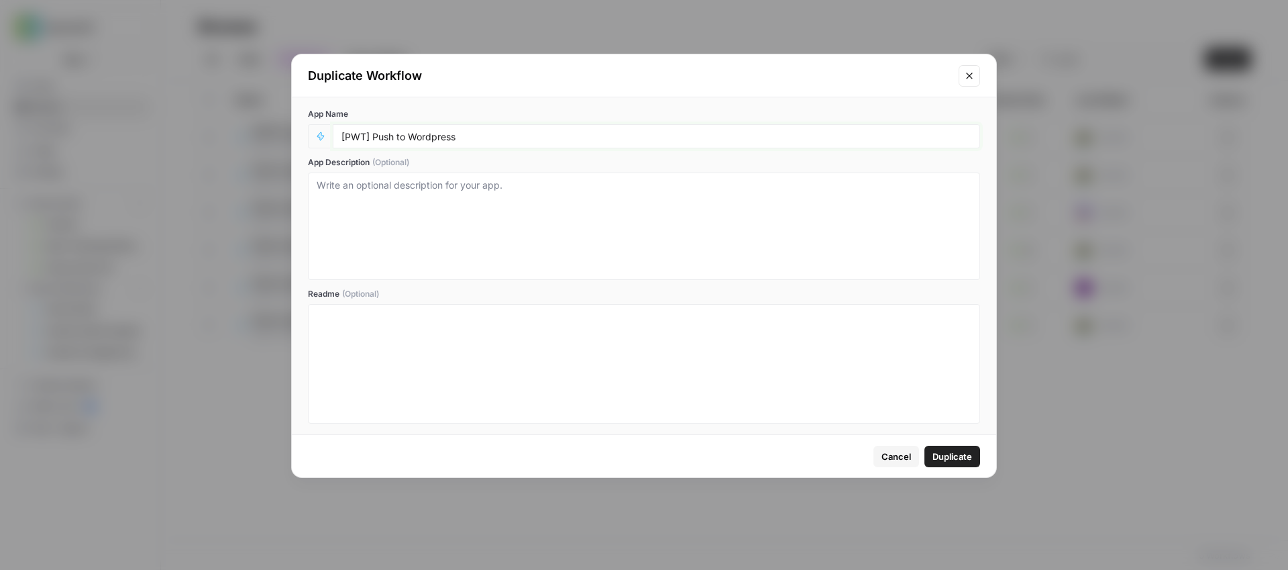
click at [360, 133] on input "[PWT] Push to Wordpress" at bounding box center [656, 136] width 630 height 12
click at [359, 133] on input "[PWT] Push to Wordpress" at bounding box center [656, 136] width 630 height 12
click at [354, 137] on input "[PWT] Push to Wordpress" at bounding box center [656, 136] width 630 height 12
type input "[CMFT] Push to Wordpress"
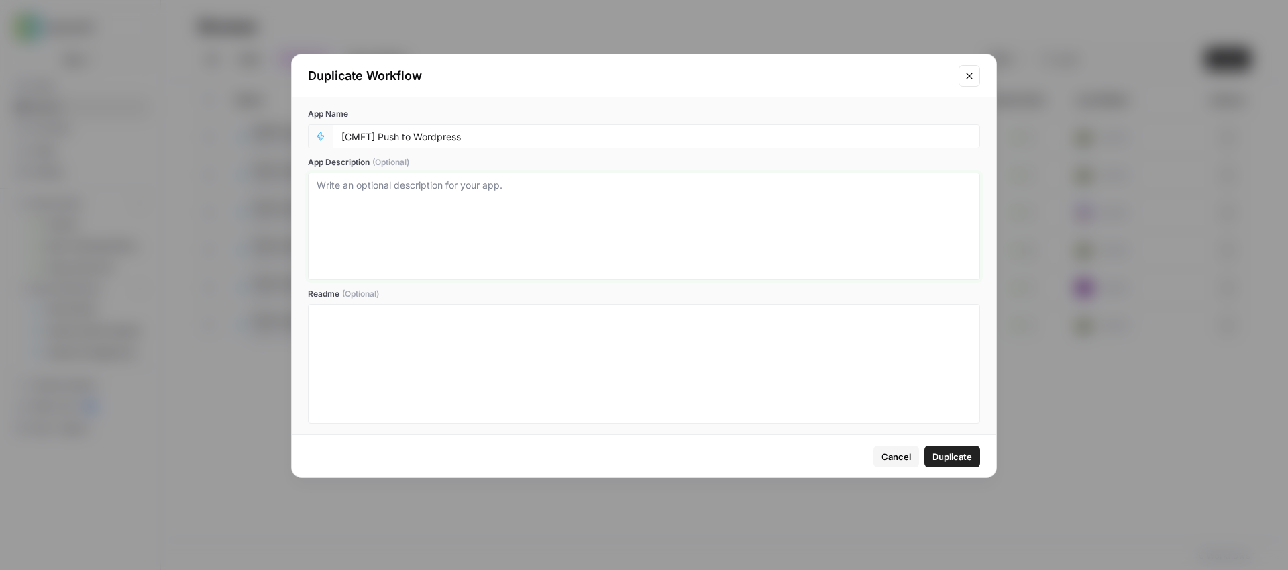
click at [475, 217] on textarea "App Description (Optional)" at bounding box center [644, 225] width 655 height 95
click at [947, 459] on span "Duplicate" at bounding box center [952, 455] width 40 height 13
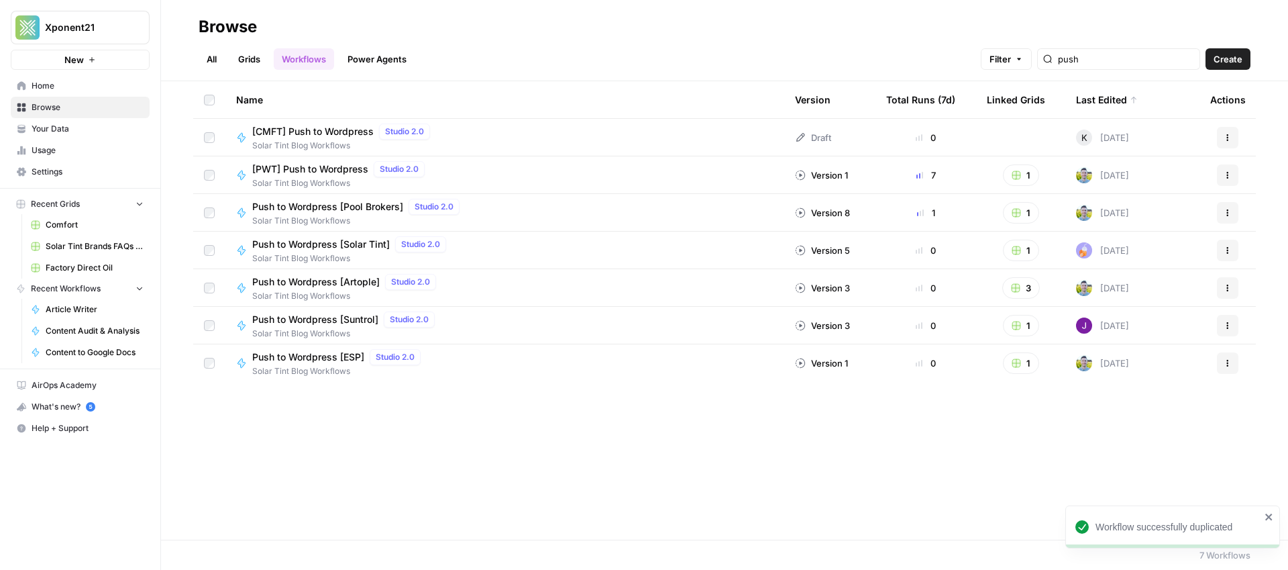
click at [1234, 133] on button "Actions" at bounding box center [1227, 137] width 21 height 21
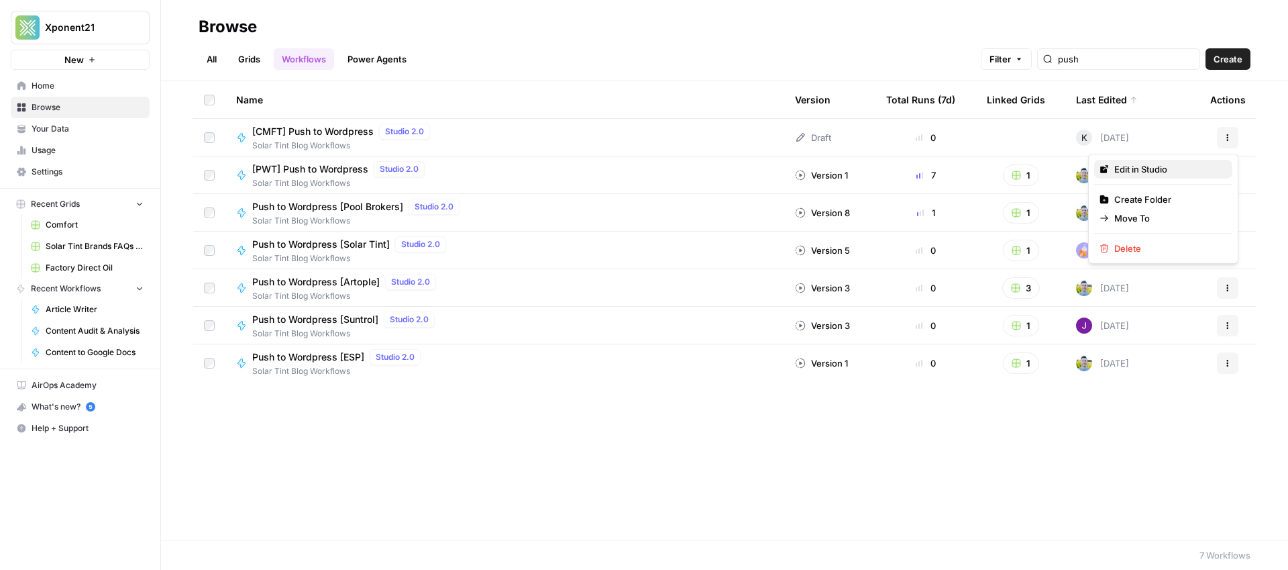
click at [1162, 168] on span "Edit in Studio" at bounding box center [1167, 168] width 107 height 13
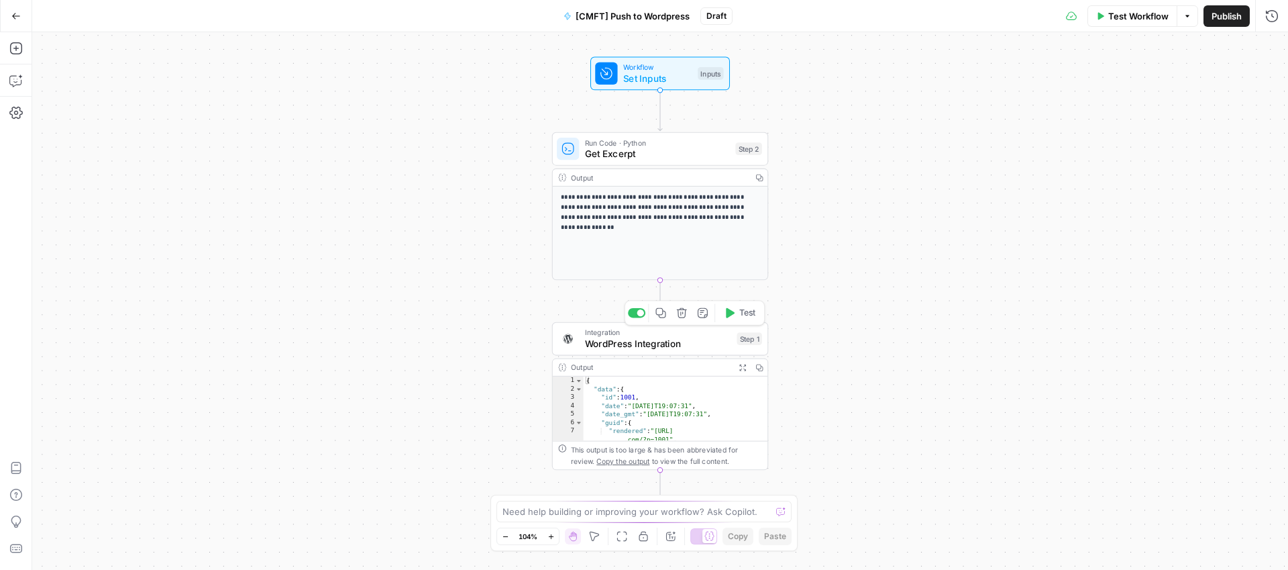
click at [672, 341] on span "WordPress Integration" at bounding box center [658, 344] width 146 height 14
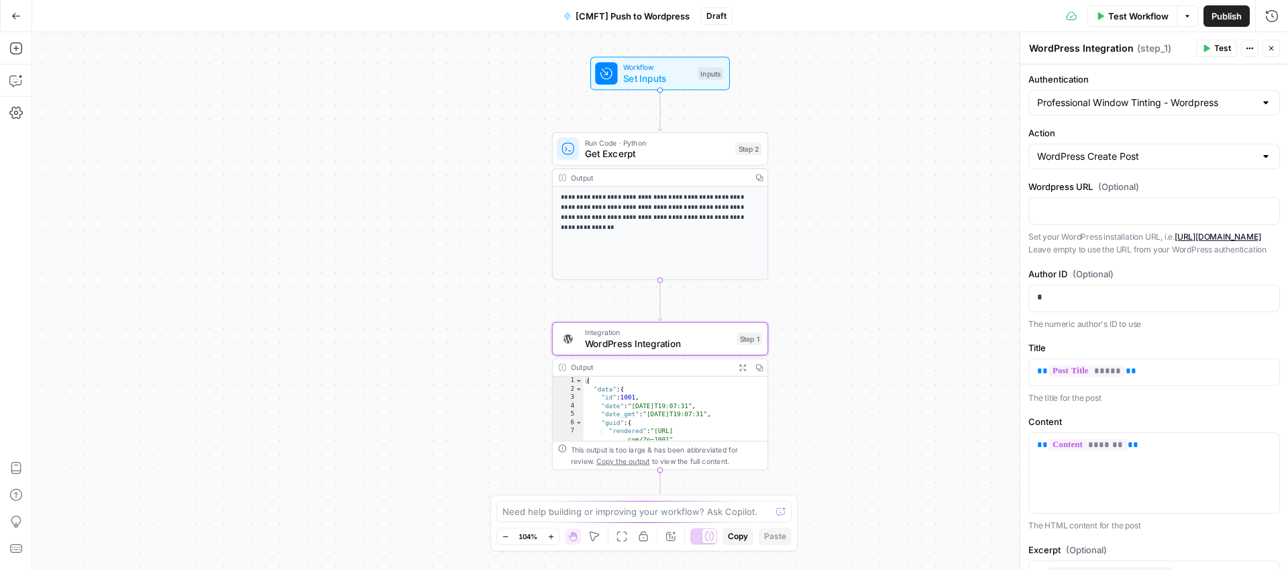
click at [1178, 109] on div "Professional Window Tinting - Wordpress" at bounding box center [1154, 102] width 252 height 25
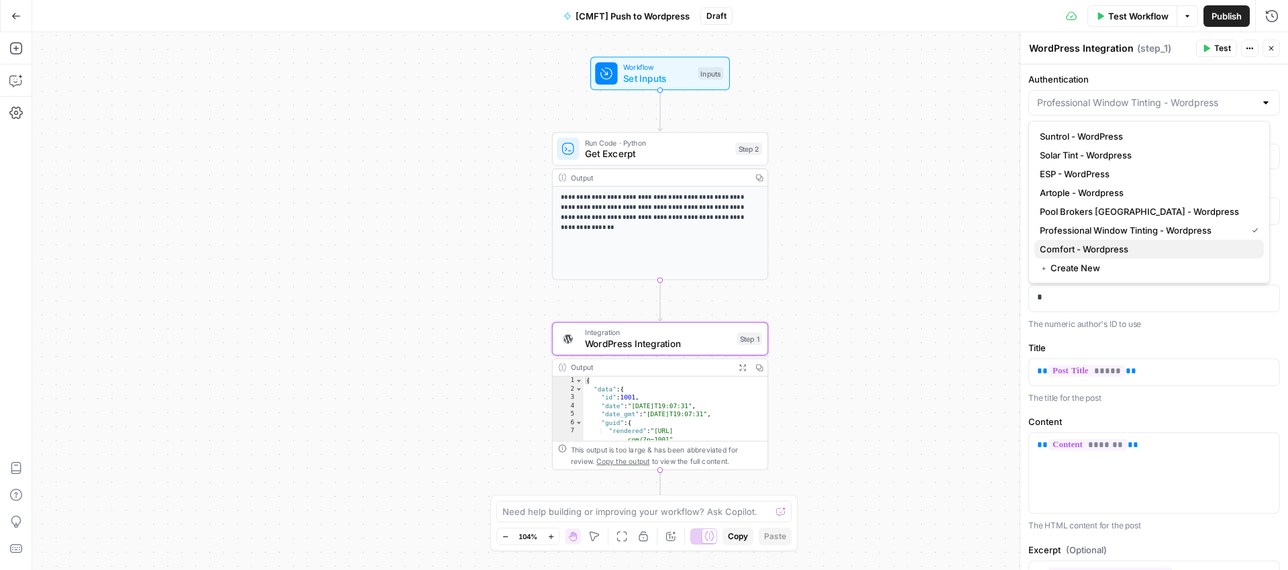
click at [1094, 249] on span "Comfort - Wordpress" at bounding box center [1146, 248] width 213 height 13
type input "Comfort - Wordpress"
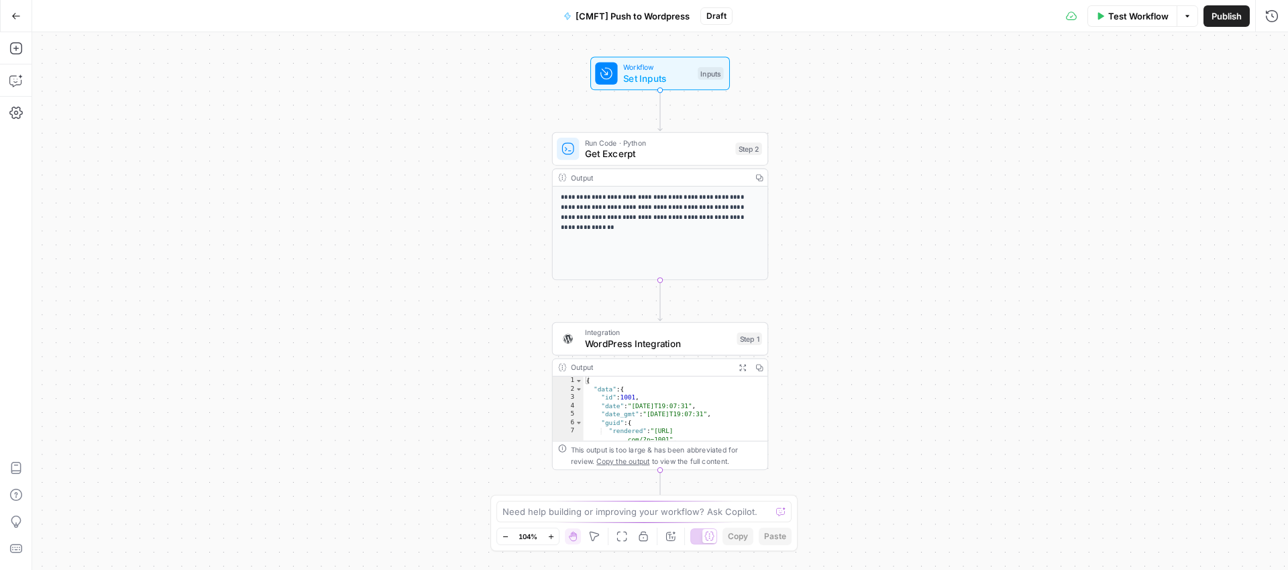
click at [692, 341] on span "WordPress Integration" at bounding box center [658, 344] width 146 height 14
click at [1212, 162] on input "Action" at bounding box center [1146, 156] width 218 height 13
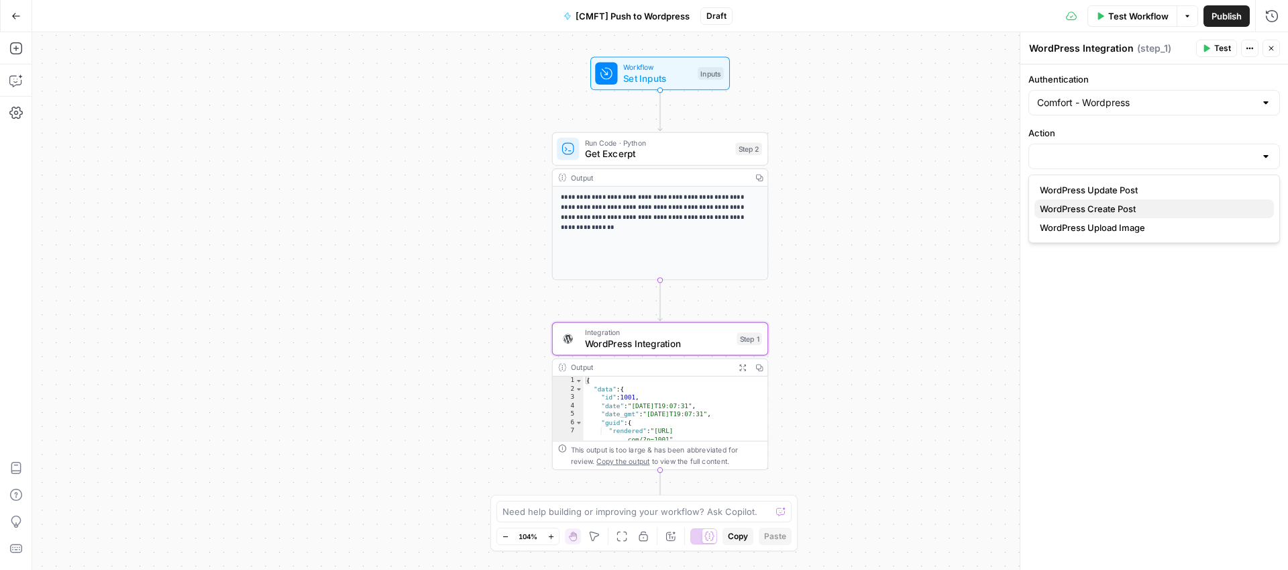
click at [1122, 209] on span "WordPress Create Post" at bounding box center [1151, 208] width 223 height 13
type input "WordPress Create Post"
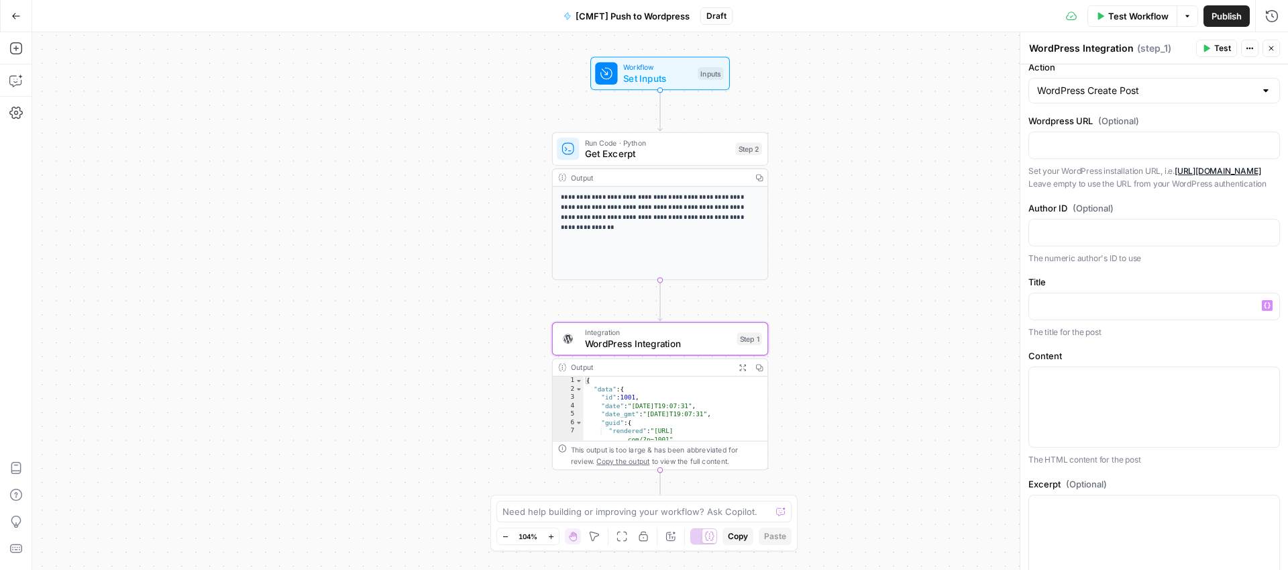
scroll to position [101, 0]
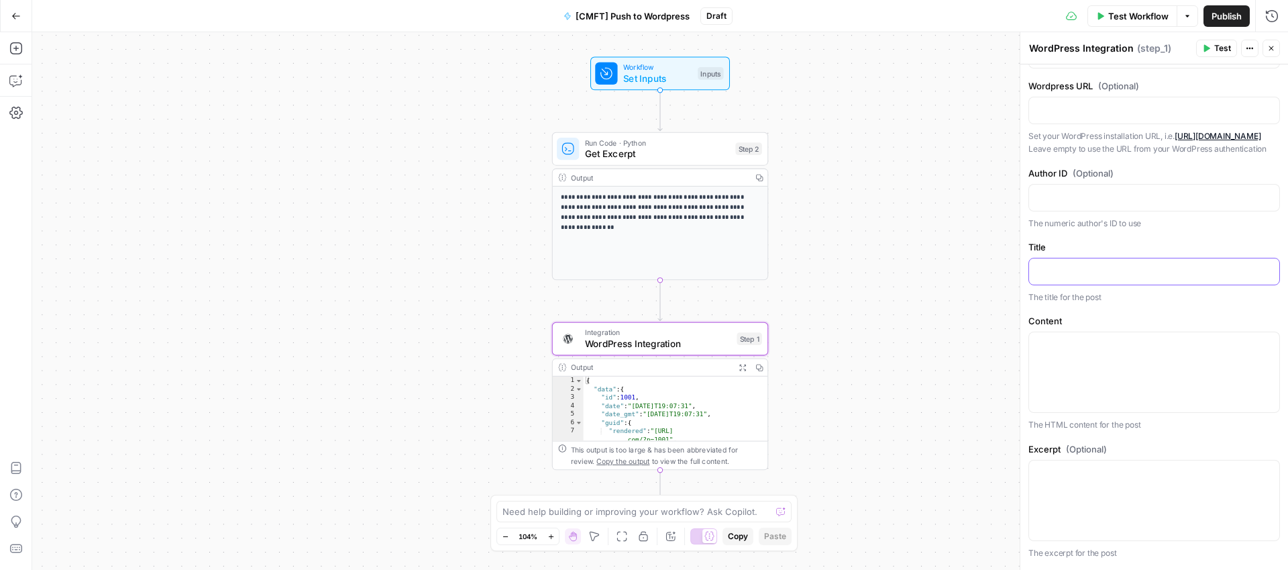
click at [1118, 277] on p at bounding box center [1154, 270] width 234 height 13
click at [1262, 276] on button "Variables Menu" at bounding box center [1267, 270] width 11 height 11
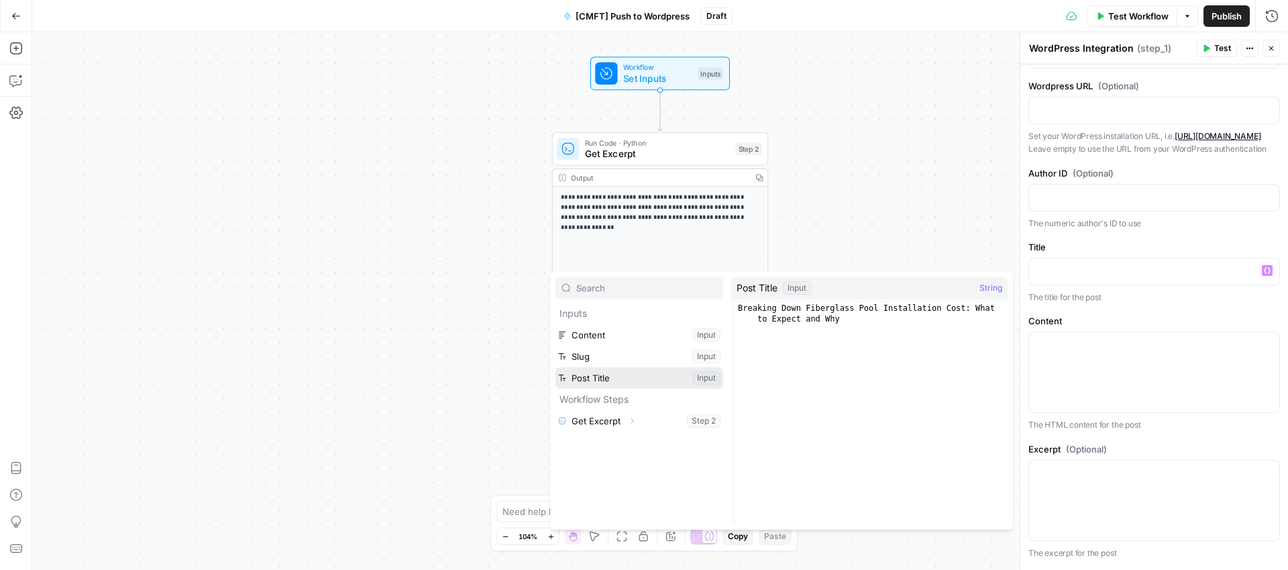
click at [590, 384] on button "Select variable Post Title" at bounding box center [639, 377] width 168 height 21
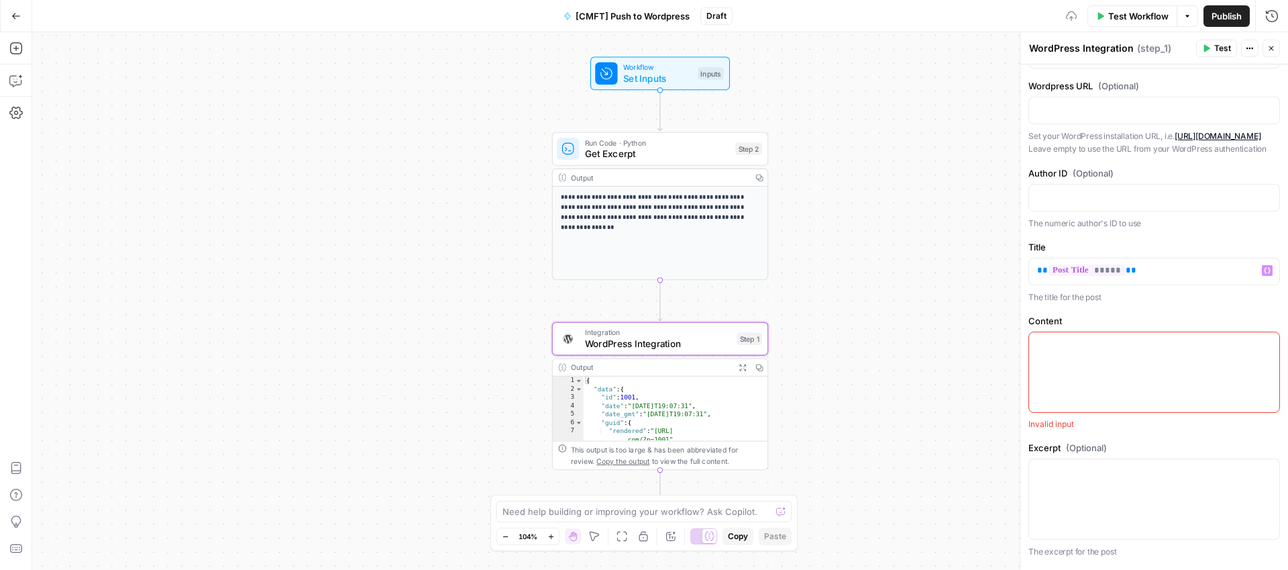
click at [1185, 380] on div at bounding box center [1154, 372] width 250 height 80
click at [1262, 350] on button "Variables Menu" at bounding box center [1267, 344] width 11 height 11
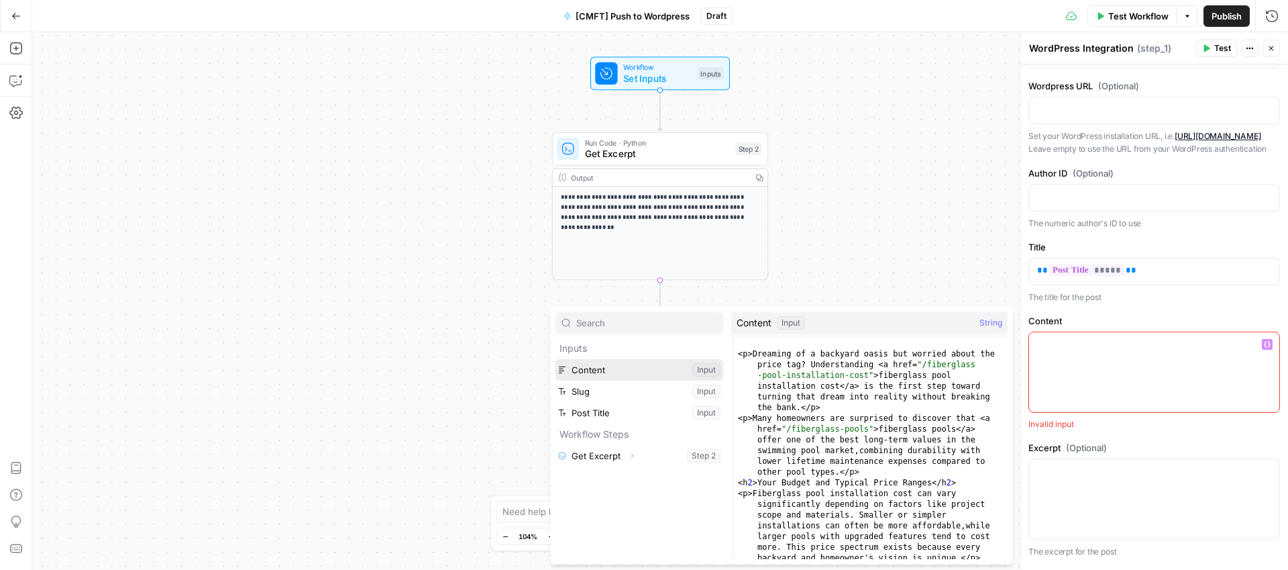
click at [598, 374] on button "Select variable Content" at bounding box center [639, 369] width 168 height 21
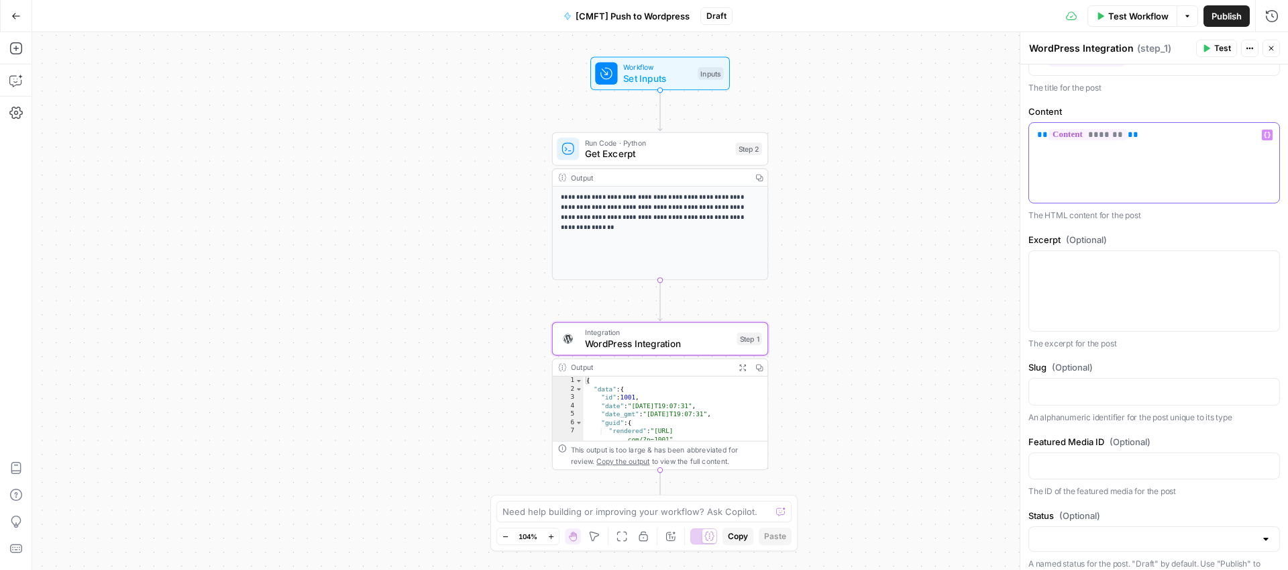
scroll to position [419, 0]
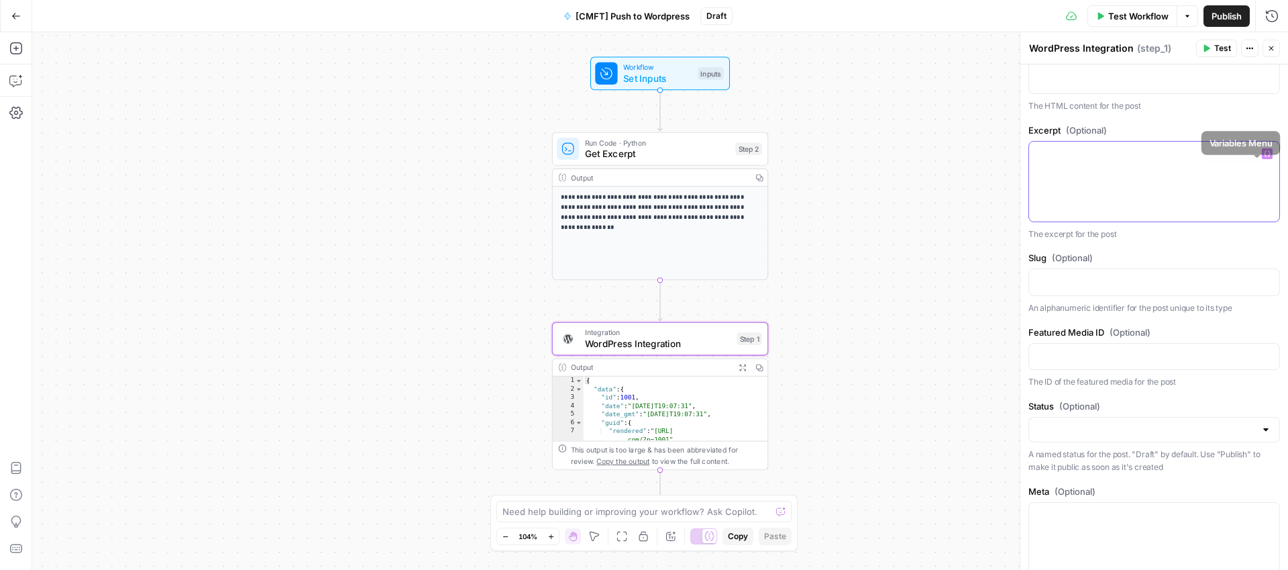
click at [1264, 157] on icon "button" at bounding box center [1267, 153] width 7 height 7
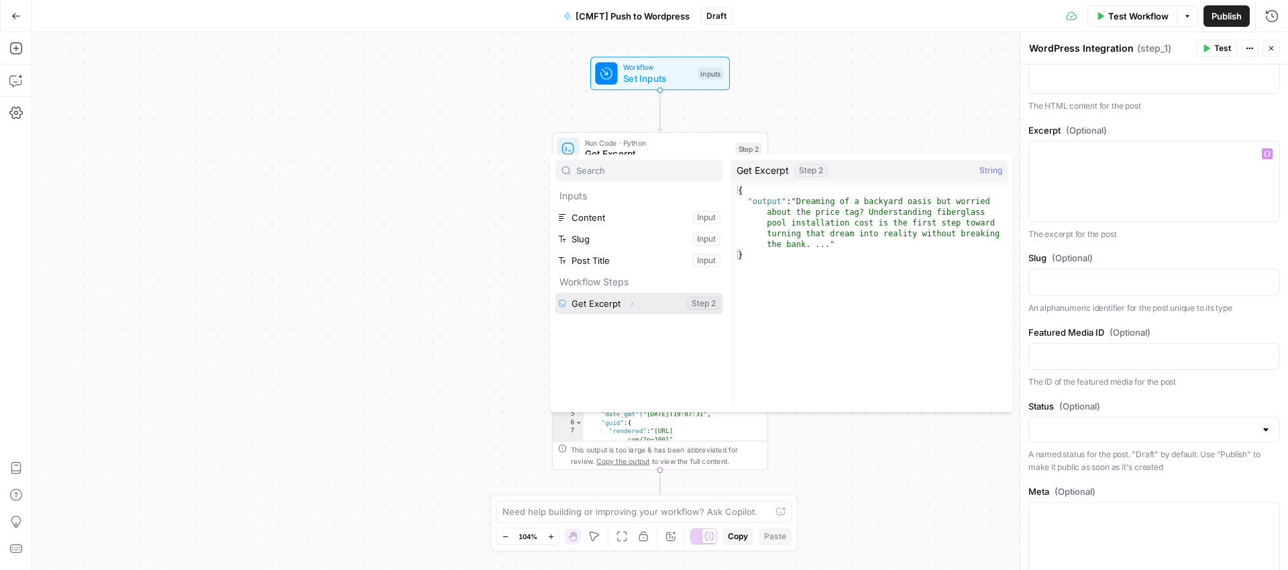
click at [628, 305] on icon "button" at bounding box center [632, 303] width 8 height 8
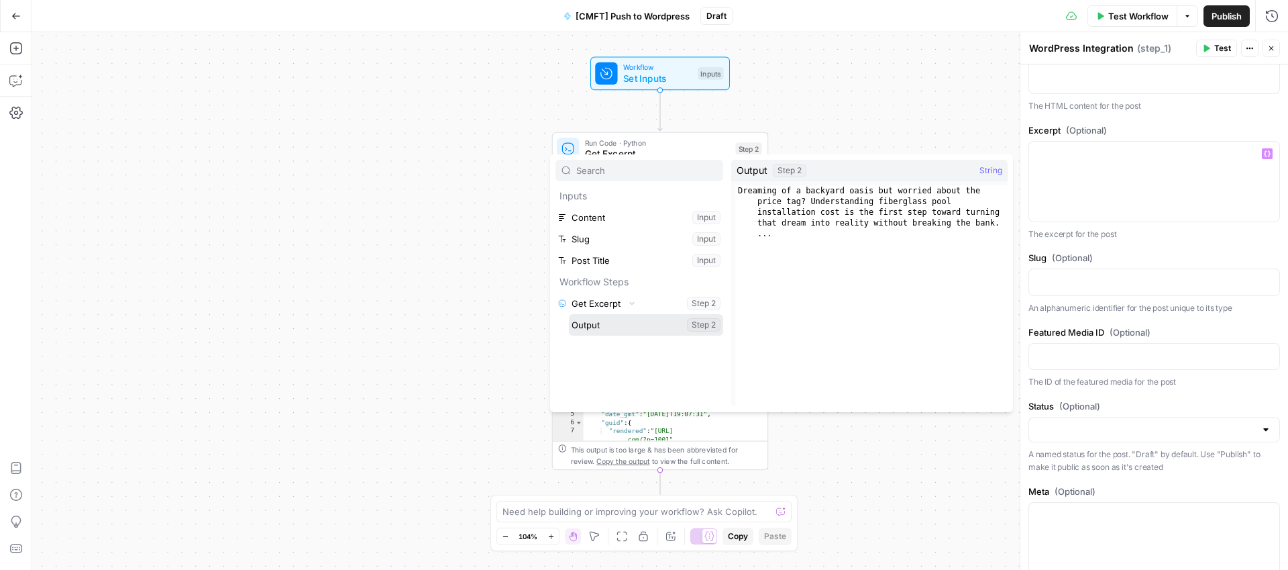
click at [595, 328] on button "Select variable Output" at bounding box center [646, 324] width 154 height 21
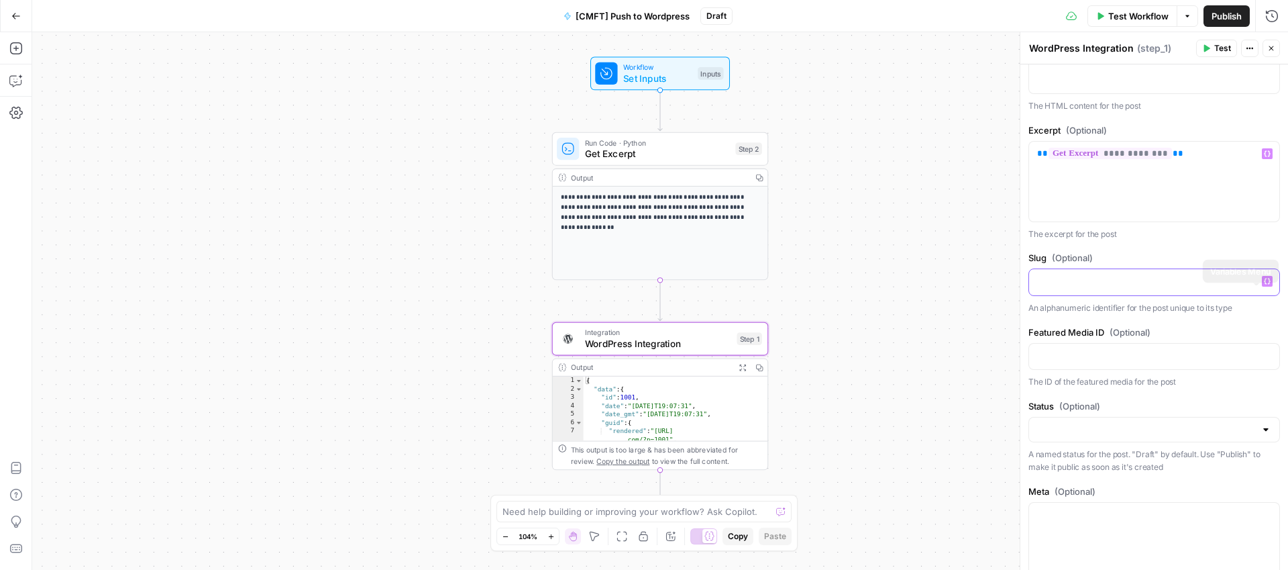
click at [1270, 282] on span "Variables Menu" at bounding box center [1270, 281] width 1 height 1
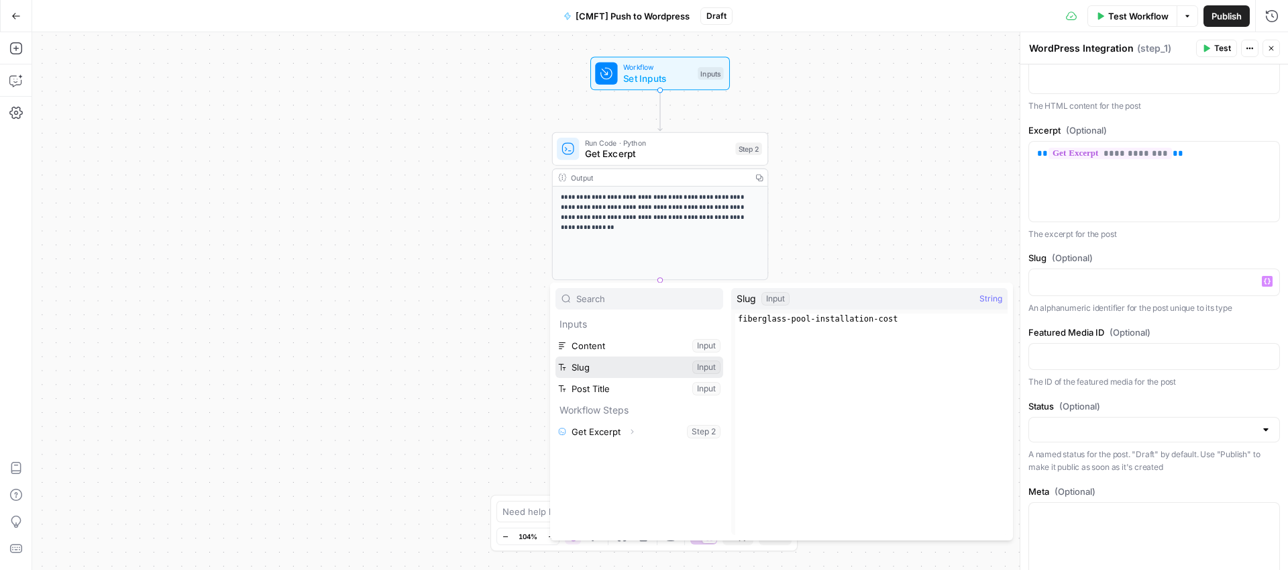
click at [576, 373] on button "Select variable Slug" at bounding box center [639, 366] width 168 height 21
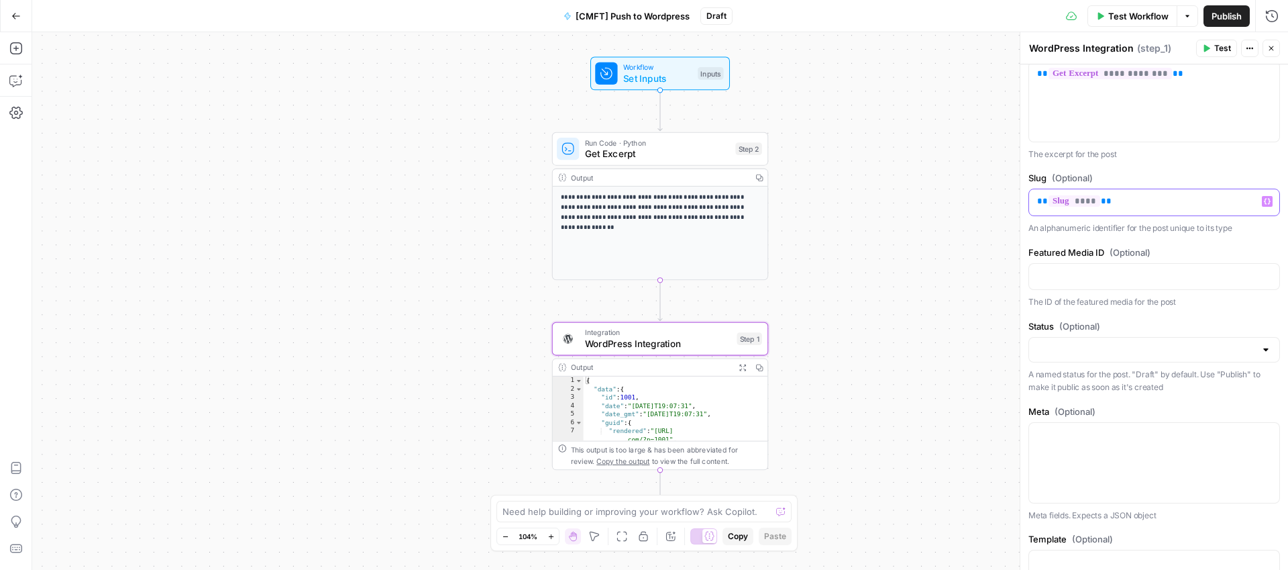
scroll to position [513, 0]
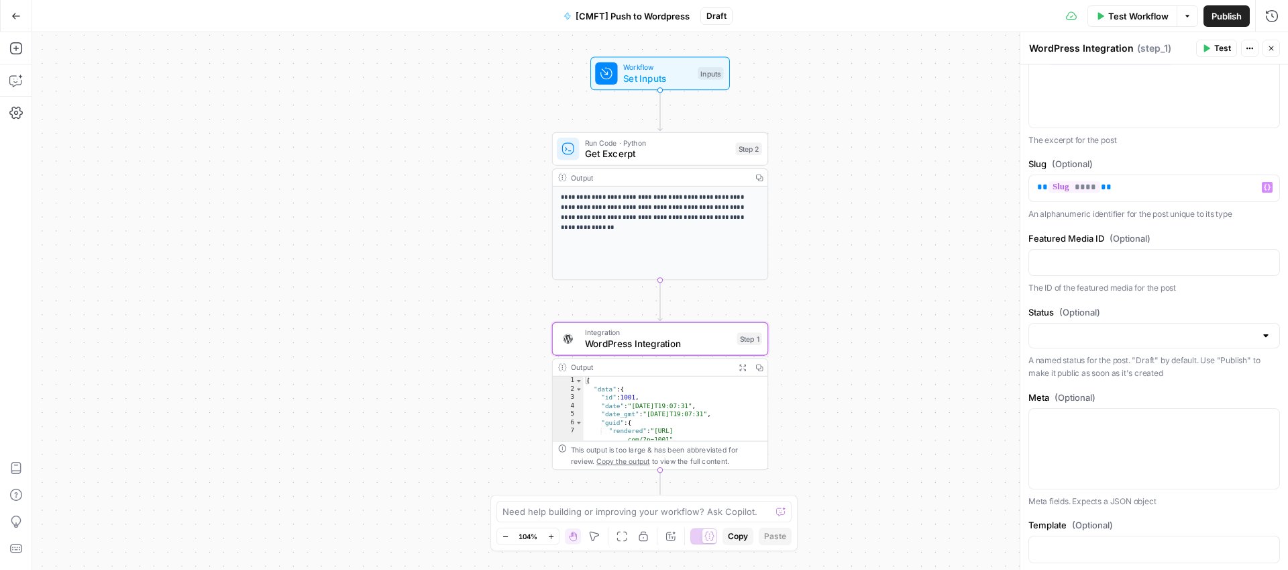
click at [1260, 342] on div at bounding box center [1265, 335] width 11 height 13
click at [1079, 381] on span "draft" at bounding box center [1146, 381] width 213 height 13
type input "draft"
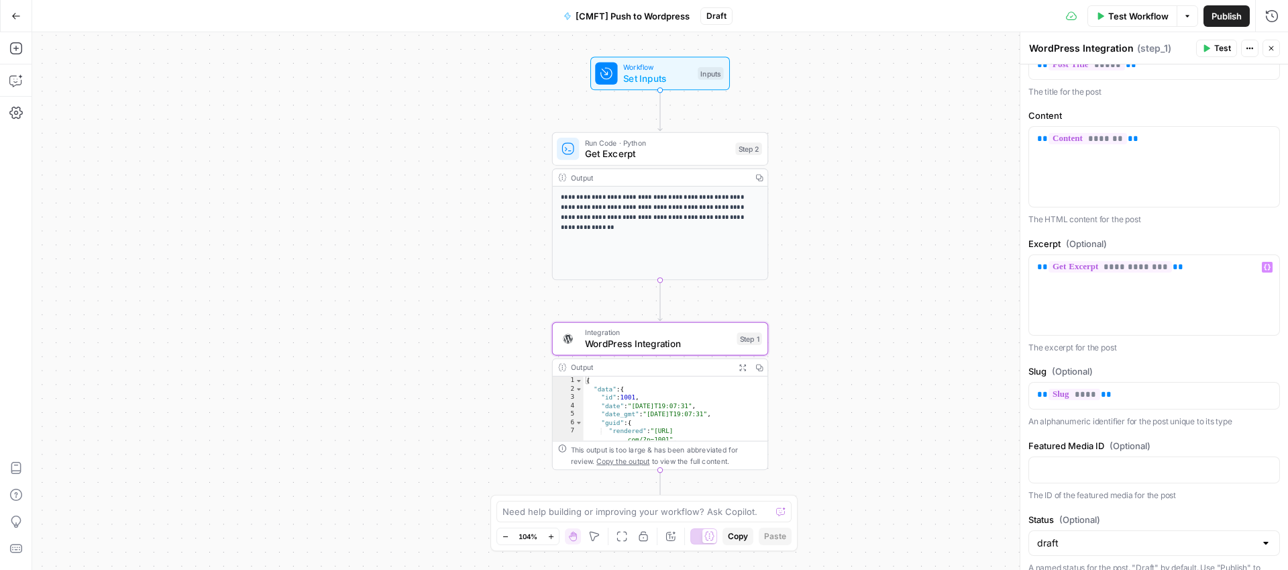
scroll to position [309, 0]
drag, startPoint x: 1230, startPoint y: 17, endPoint x: 964, endPoint y: 351, distance: 426.7
click at [965, 351] on div "**********" at bounding box center [644, 285] width 1288 height 570
click at [1225, 17] on span "Publish" at bounding box center [1227, 15] width 30 height 13
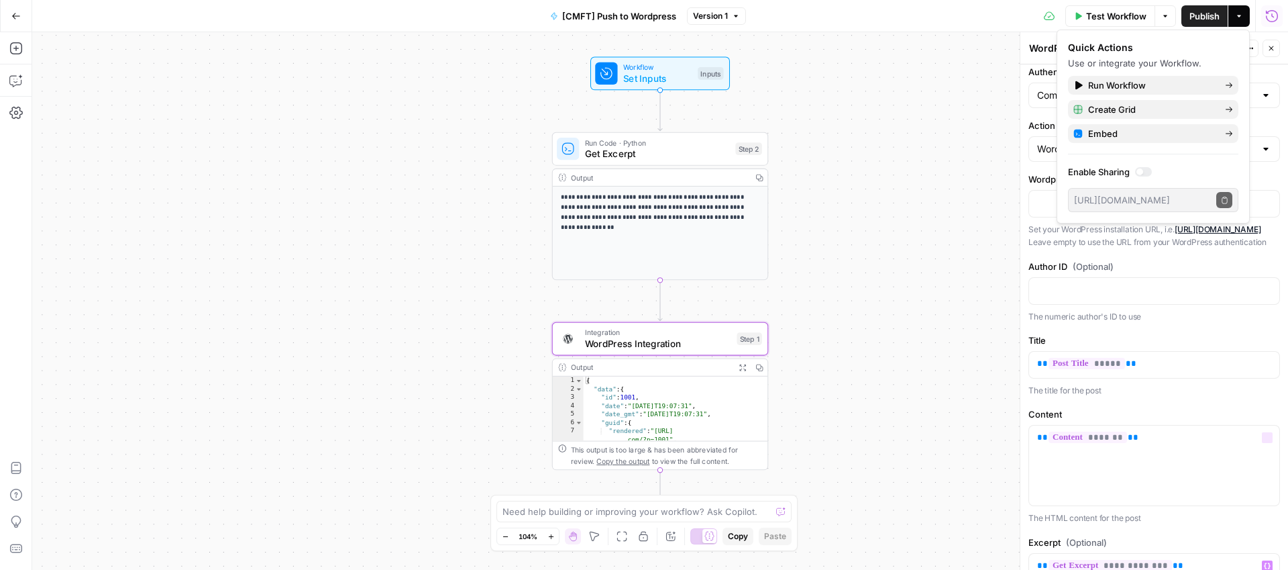
scroll to position [0, 0]
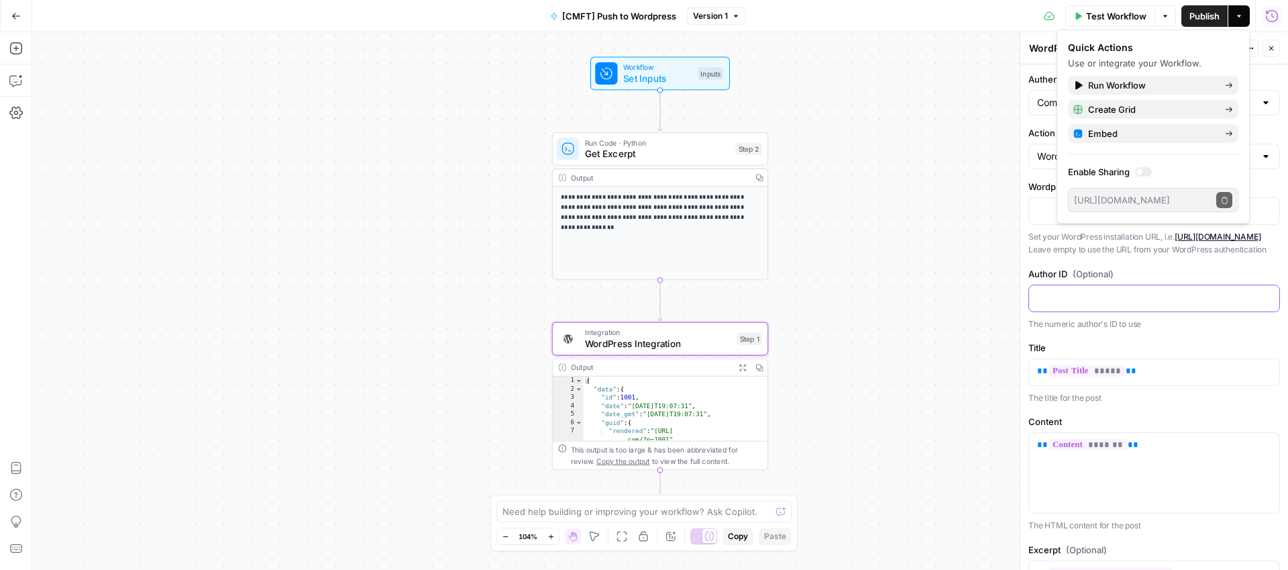
click at [1074, 303] on p at bounding box center [1154, 296] width 234 height 13
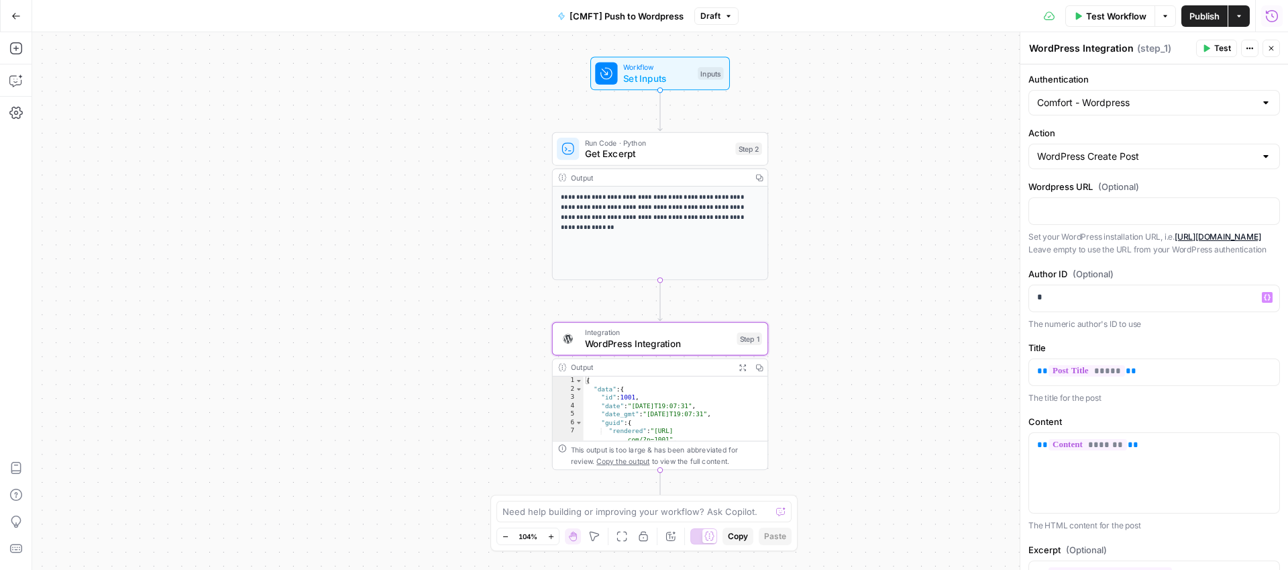
click at [1197, 19] on span "Publish" at bounding box center [1204, 15] width 30 height 13
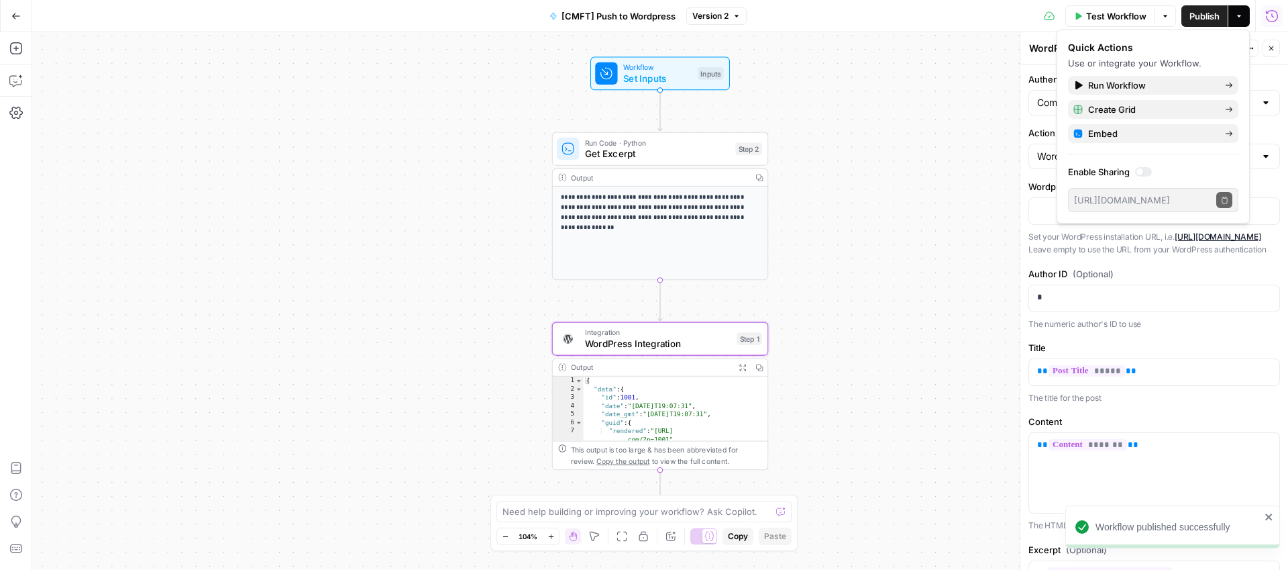
click at [11, 13] on icon "button" at bounding box center [15, 15] width 9 height 9
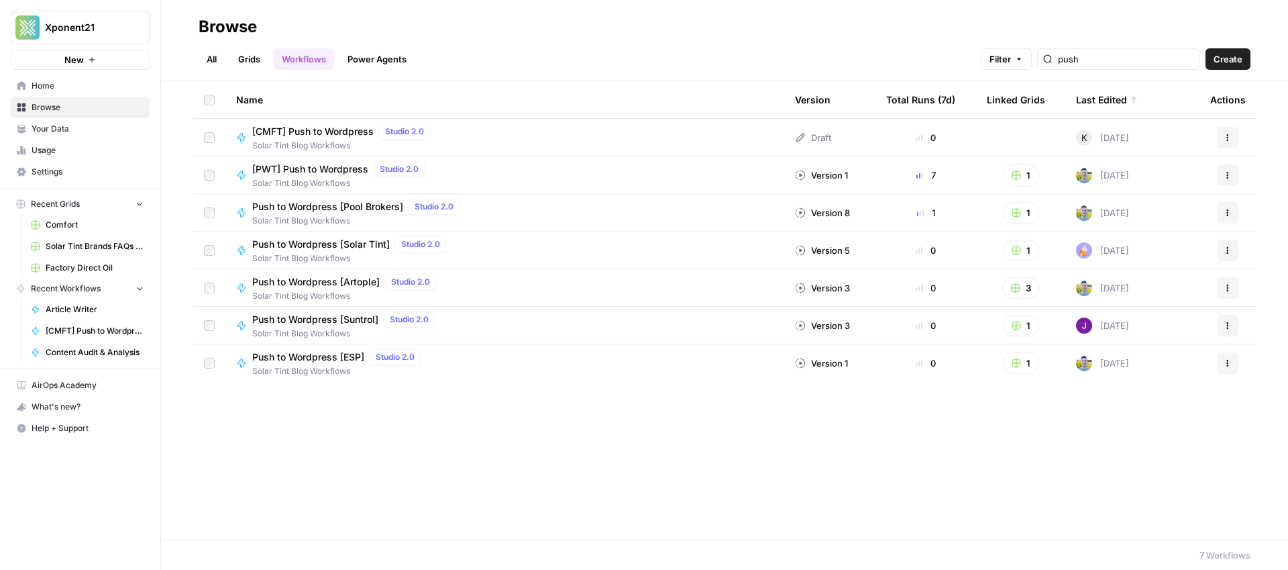
click at [68, 221] on span "Comfort" at bounding box center [95, 225] width 98 height 12
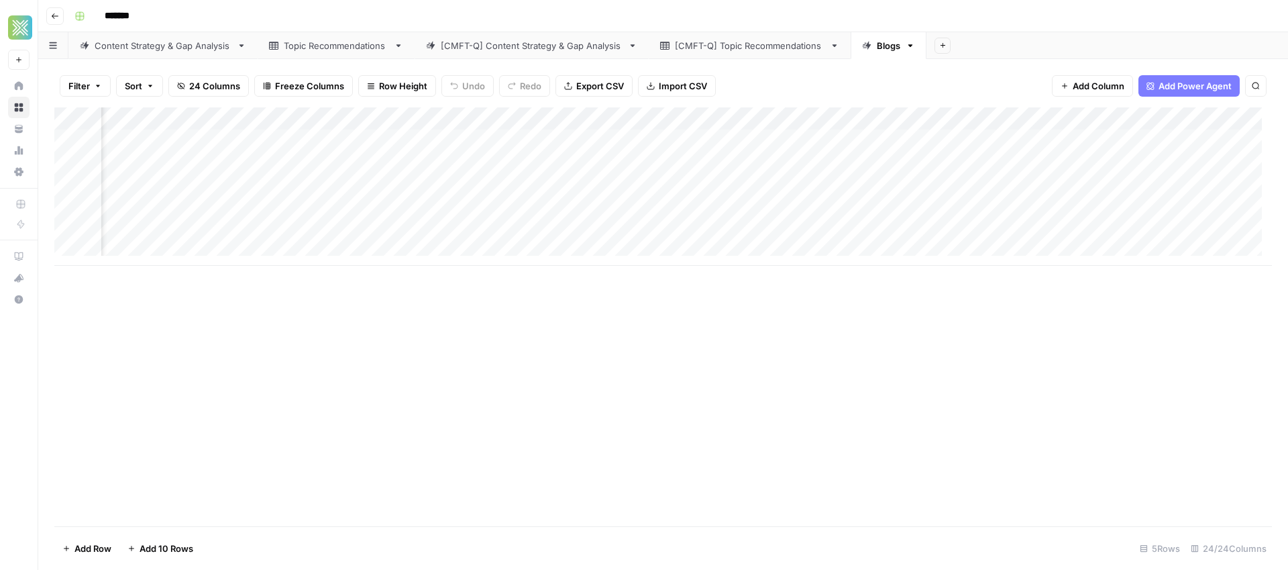
scroll to position [0, 1998]
click at [1218, 118] on span "Add Column" at bounding box center [1241, 119] width 47 height 12
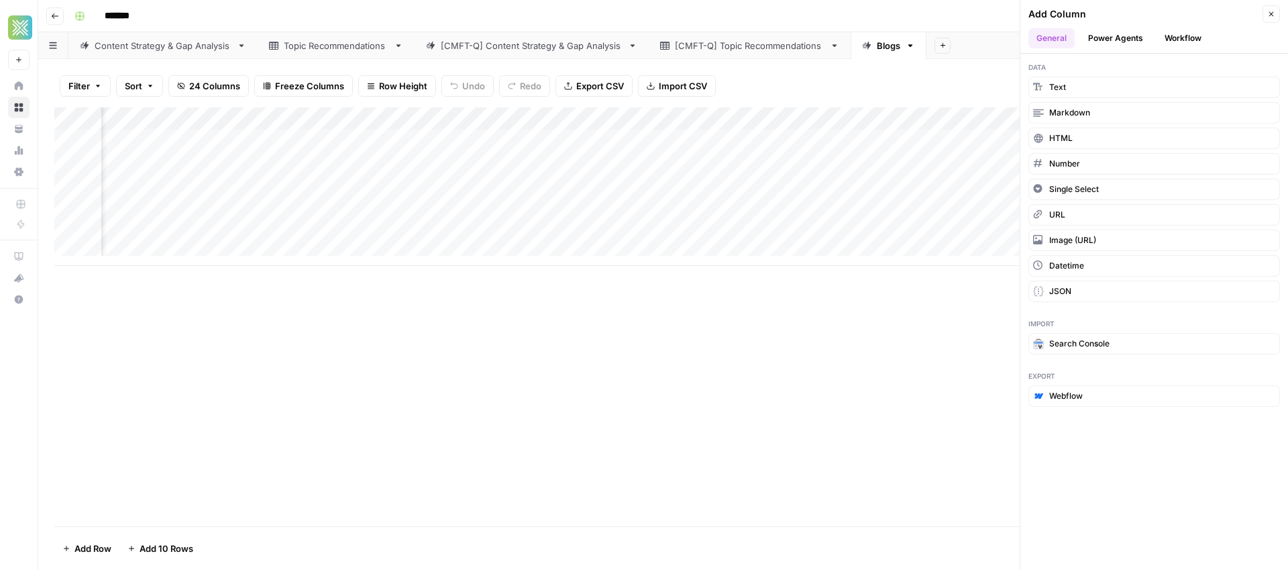
click at [1185, 39] on button "Workflow" at bounding box center [1183, 38] width 53 height 20
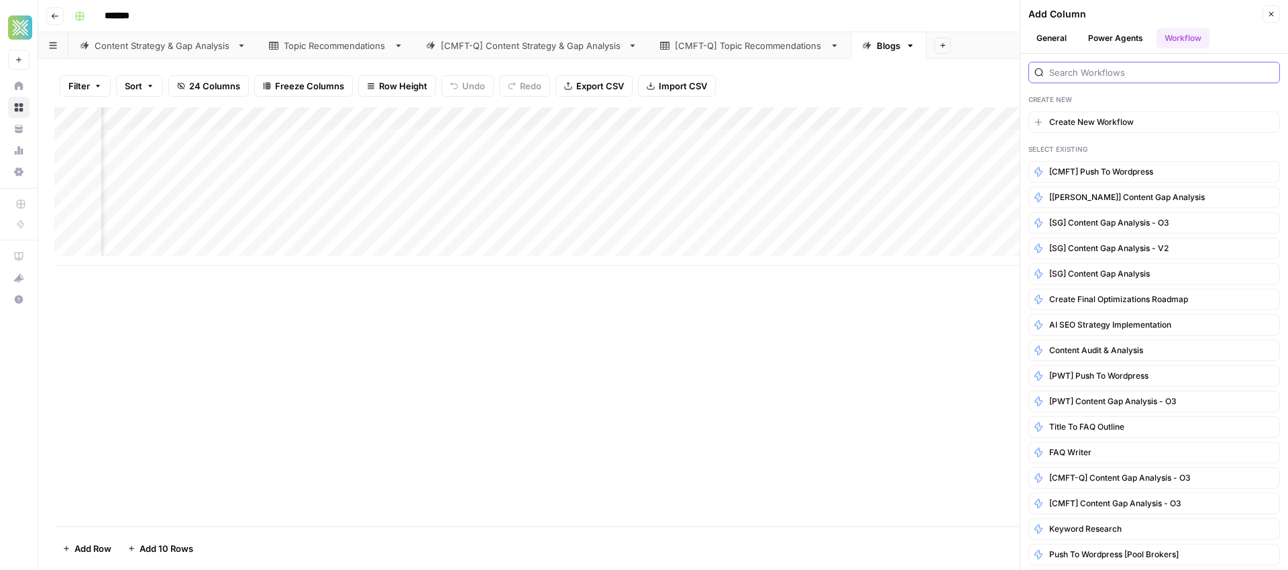
click at [1087, 78] on input "search" at bounding box center [1161, 72] width 225 height 13
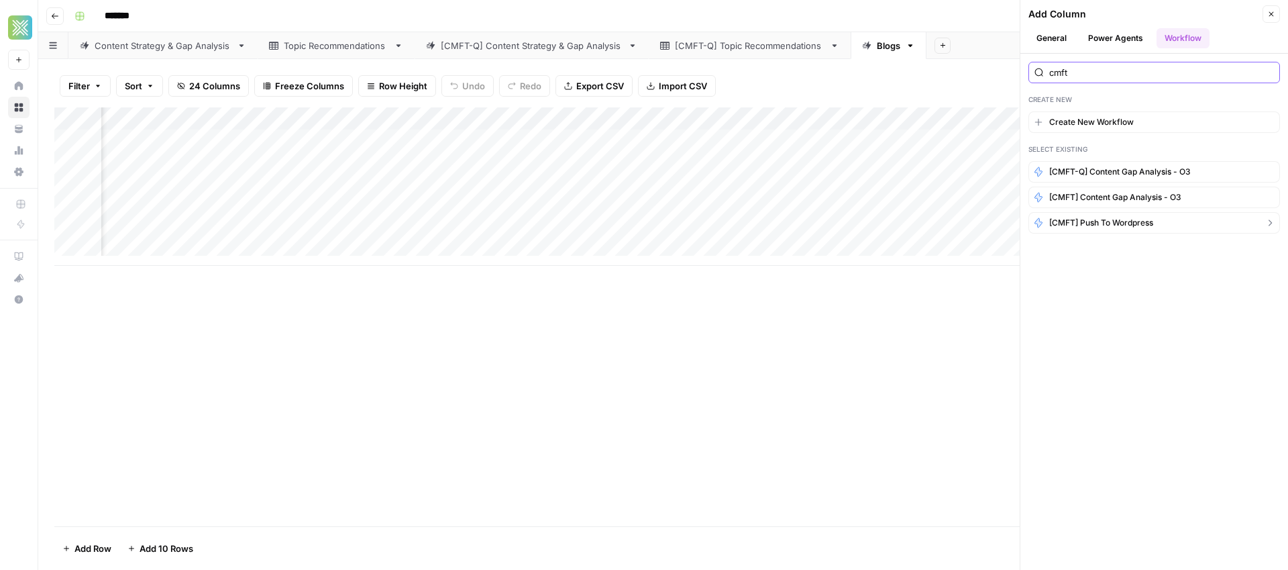
type input "cmft"
click at [1107, 224] on span "[CMFT] Push to Wordpress" at bounding box center [1101, 223] width 104 height 12
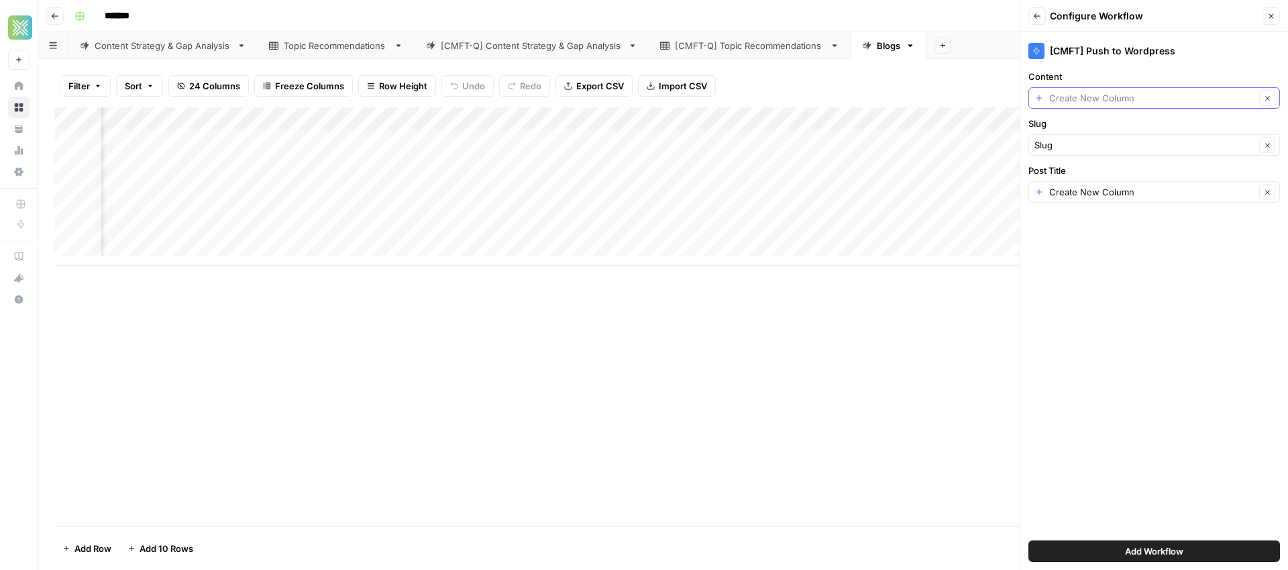
click at [1174, 97] on input "Content" at bounding box center [1152, 97] width 206 height 13
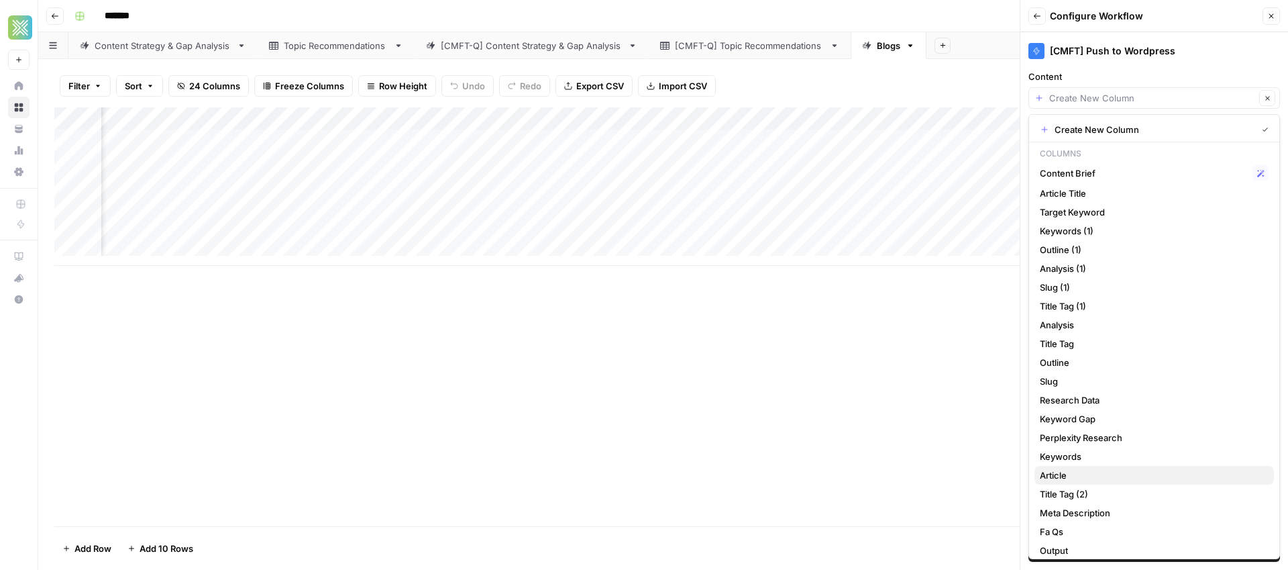
click at [1077, 474] on span "Article" at bounding box center [1151, 474] width 223 height 13
type input "Article"
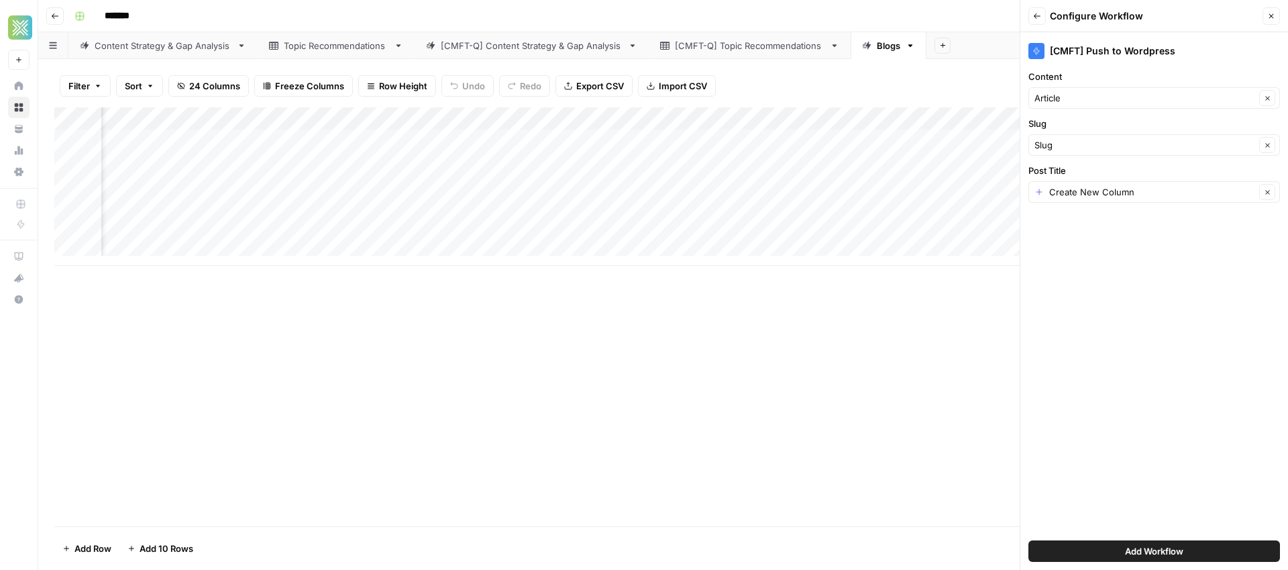
scroll to position [0, 1811]
click at [1137, 193] on input "Post Title" at bounding box center [1152, 191] width 206 height 13
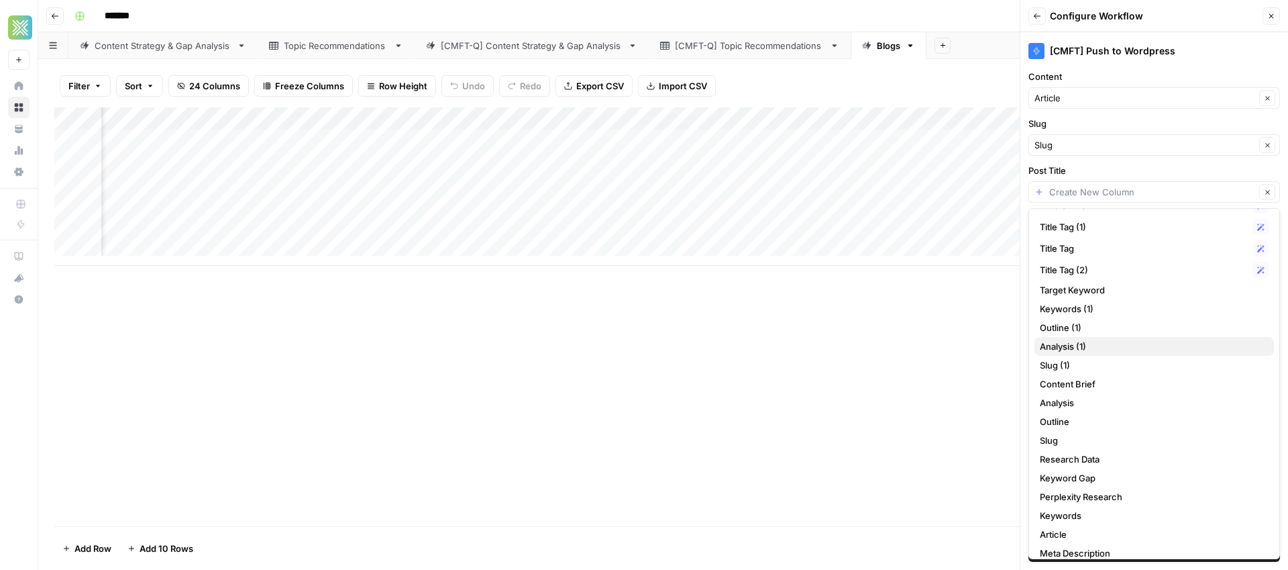
scroll to position [0, 0]
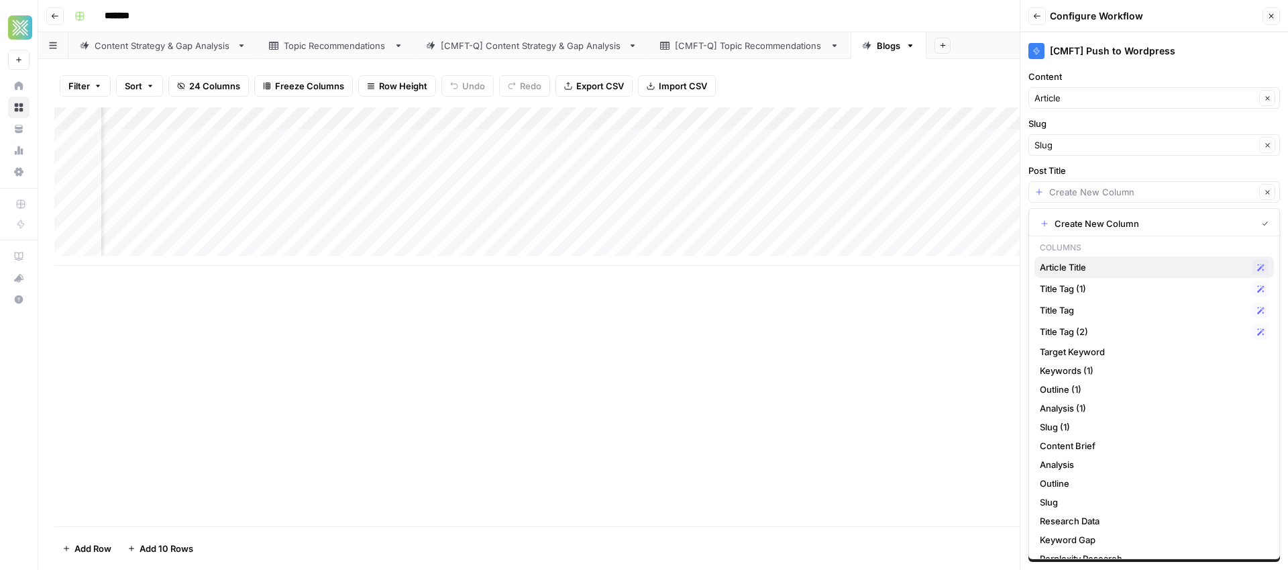
click at [1087, 268] on span "Article Title" at bounding box center [1143, 266] width 207 height 13
type input "Article Title"
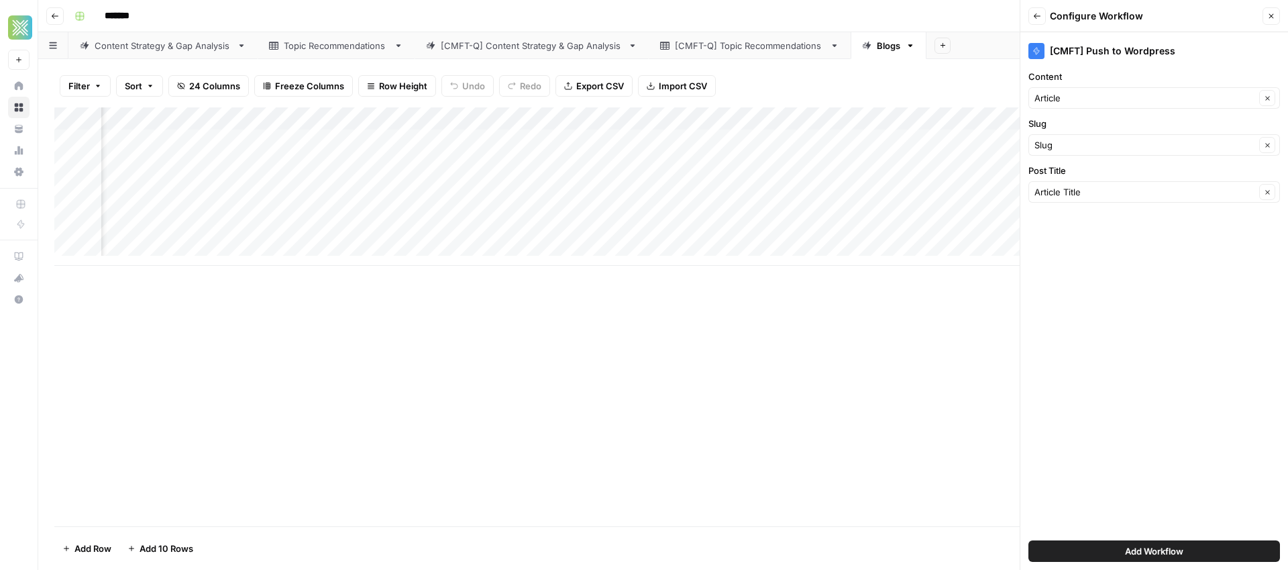
scroll to position [0, 2192]
click at [1171, 556] on span "Add Workflow" at bounding box center [1154, 550] width 58 height 13
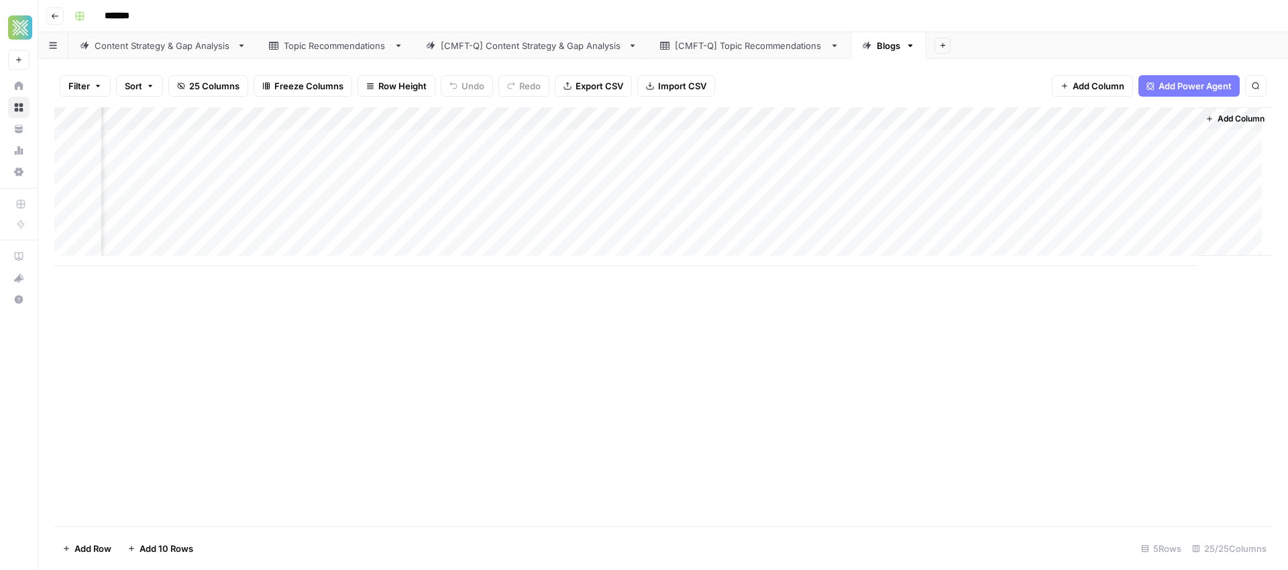
scroll to position [0, 2175]
click at [1097, 139] on div "Add Column" at bounding box center [663, 186] width 1218 height 158
click at [1162, 119] on div "Add Column" at bounding box center [663, 186] width 1218 height 158
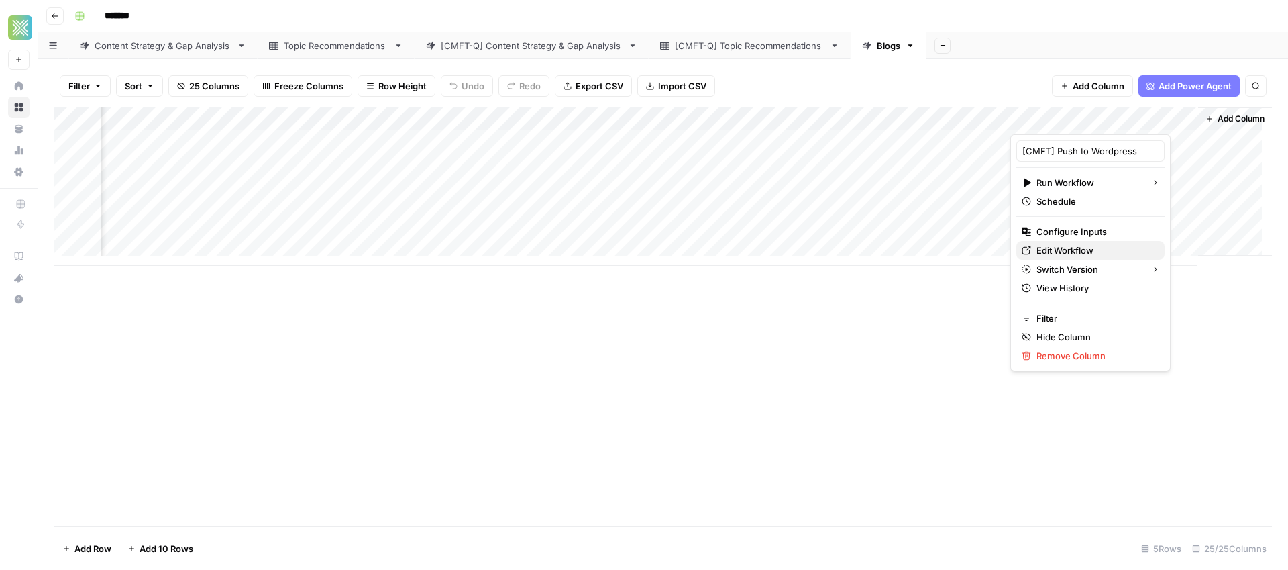
click at [1076, 251] on span "Edit Workflow" at bounding box center [1094, 250] width 117 height 13
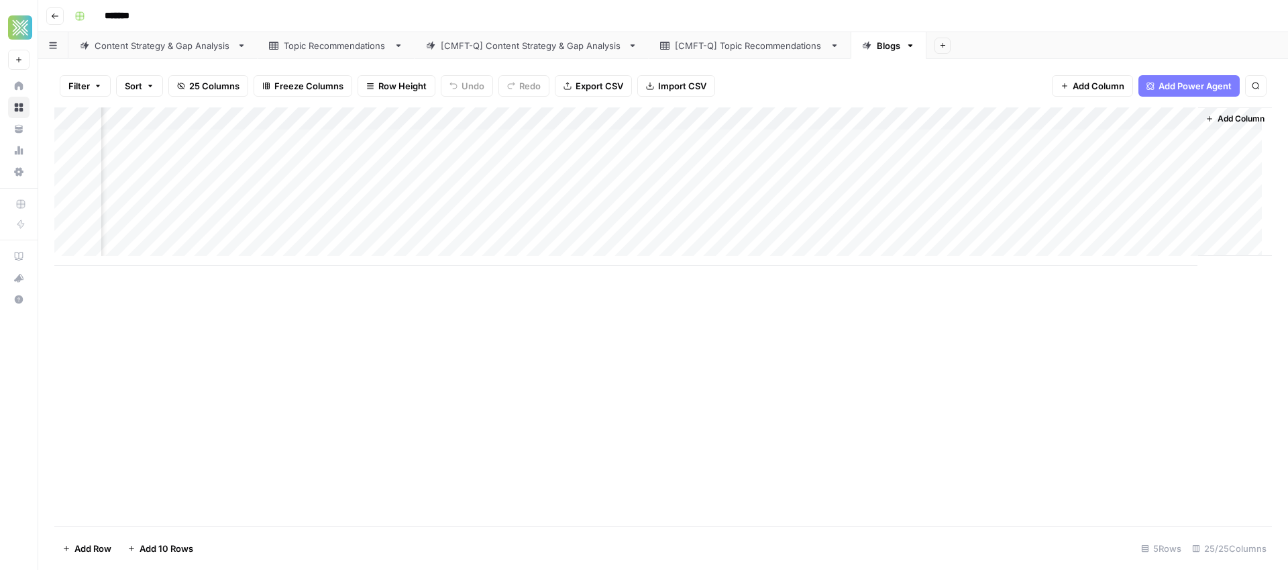
click at [1176, 141] on div "Add Column" at bounding box center [663, 186] width 1218 height 158
click at [1022, 138] on div "Add Column" at bounding box center [663, 186] width 1218 height 158
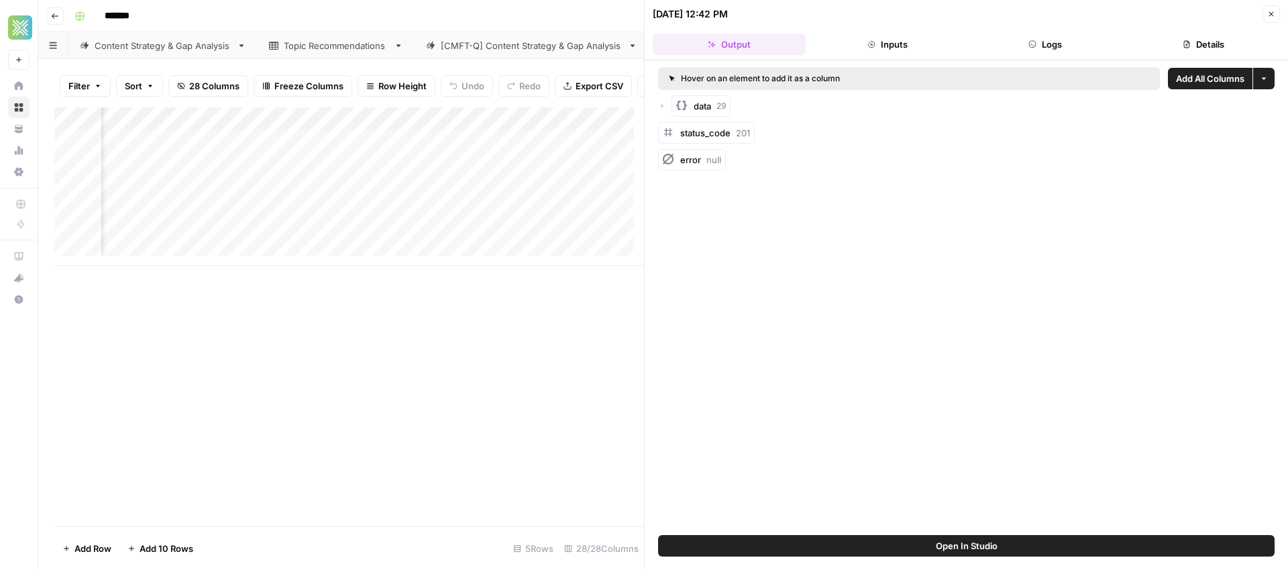
click at [1271, 13] on icon "button" at bounding box center [1271, 14] width 5 height 5
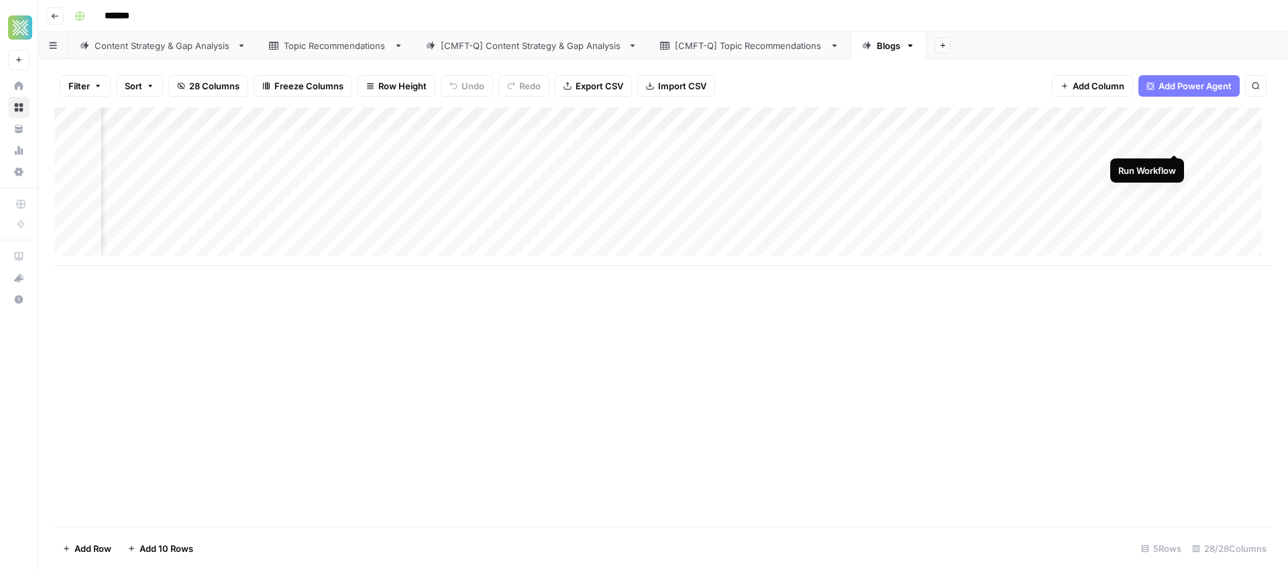
click at [1173, 140] on div "Add Column" at bounding box center [663, 186] width 1218 height 158
click at [68, 141] on div "Add Column" at bounding box center [663, 186] width 1218 height 158
click at [92, 547] on span "Delete 1 Row" at bounding box center [89, 547] width 54 height 13
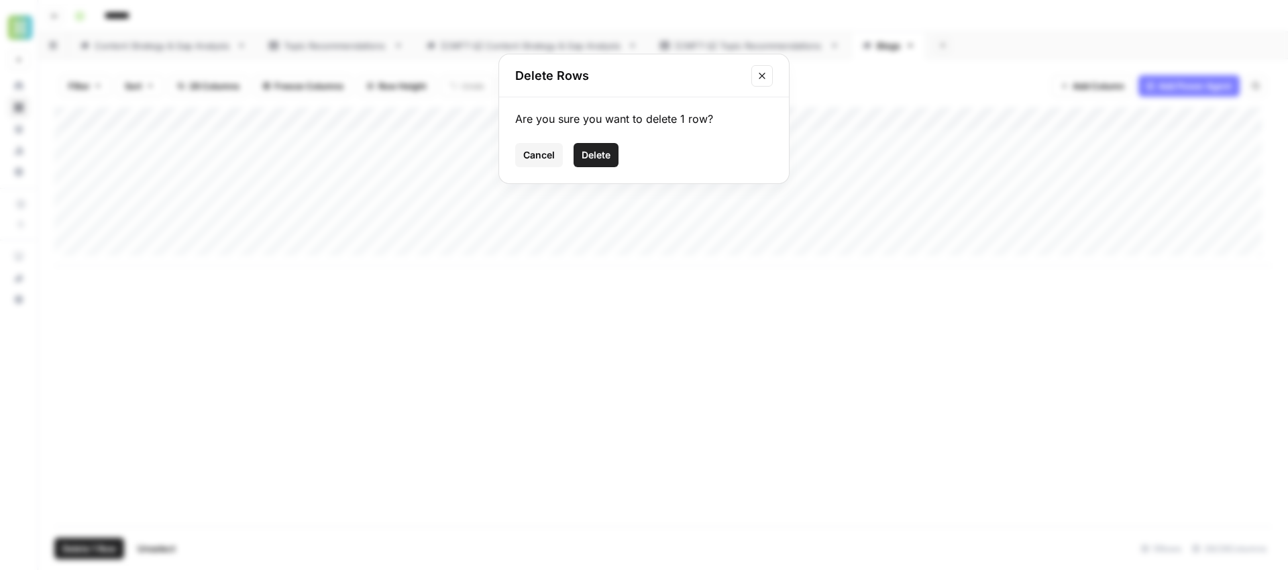
click at [601, 133] on div "Are you sure you want to delete 1 row? Cancel Delete" at bounding box center [644, 140] width 290 height 86
click at [593, 158] on span "Delete" at bounding box center [596, 154] width 29 height 13
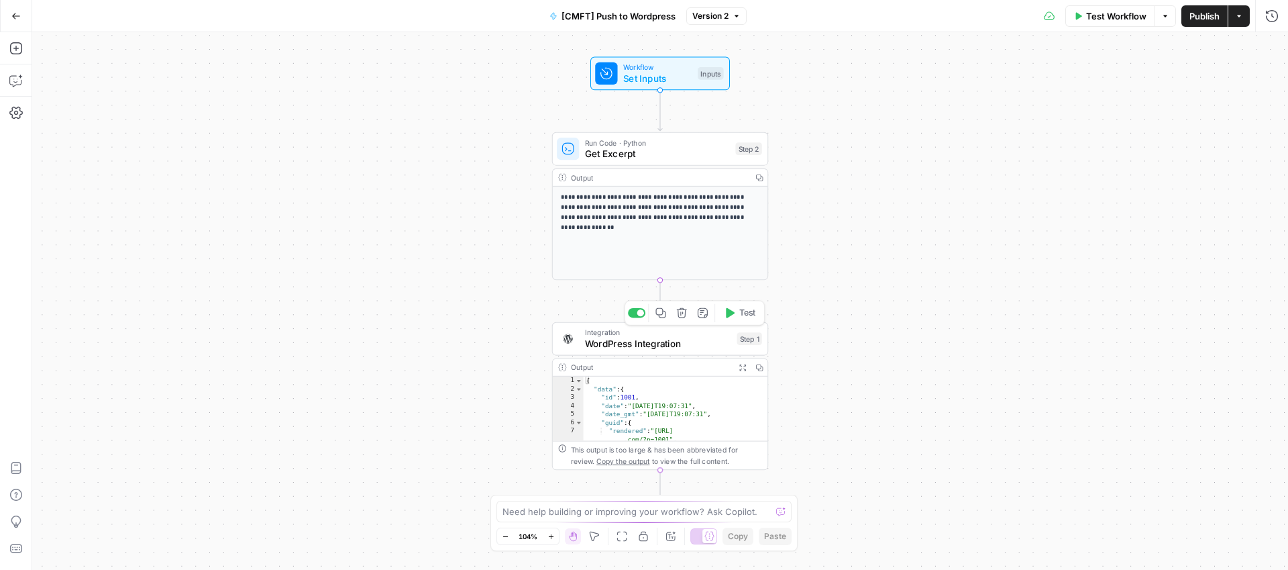
click at [670, 337] on span "WordPress Integration" at bounding box center [658, 344] width 146 height 14
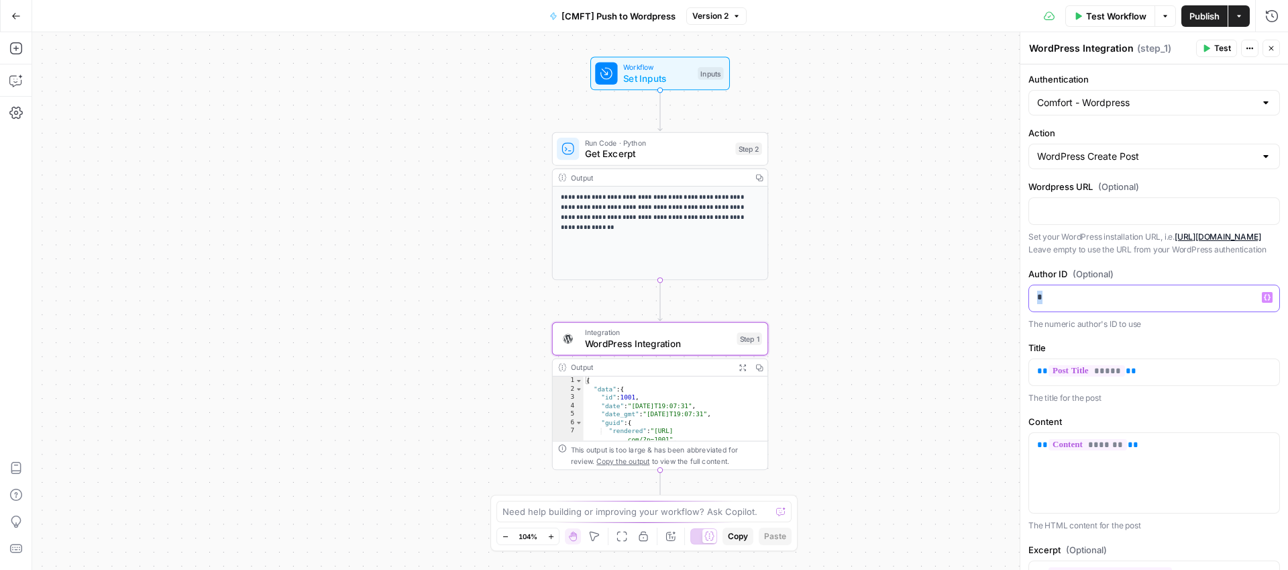
drag, startPoint x: 1059, startPoint y: 313, endPoint x: 1028, endPoint y: 315, distance: 30.3
click at [1029, 311] on div "*" at bounding box center [1154, 298] width 250 height 26
click at [1205, 20] on span "Publish" at bounding box center [1204, 15] width 30 height 13
drag, startPoint x: 1077, startPoint y: 305, endPoint x: 1019, endPoint y: 310, distance: 57.9
click at [1020, 310] on div "**********" at bounding box center [1154, 300] width 268 height 537
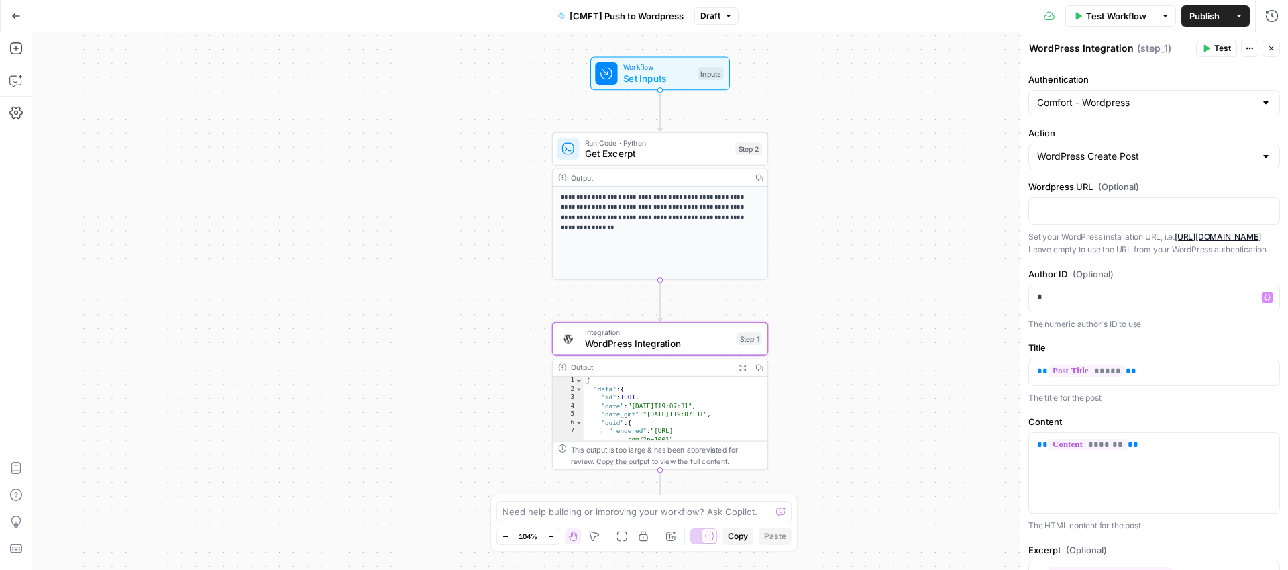
click at [1198, 19] on span "Publish" at bounding box center [1204, 15] width 30 height 13
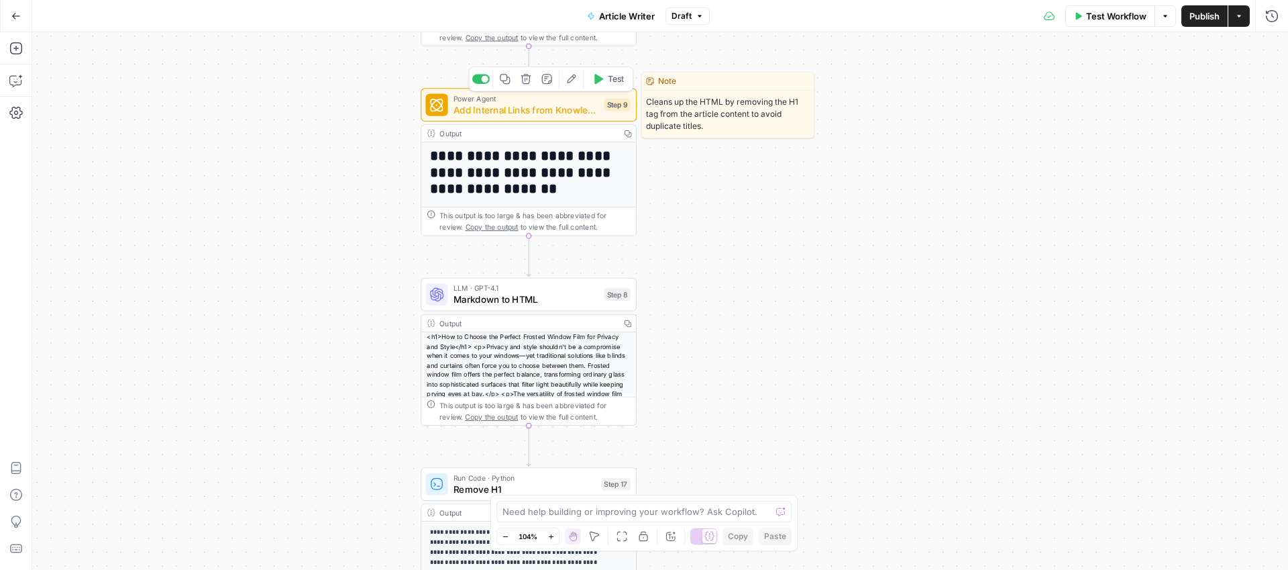
click at [518, 108] on span "Add Internal Links from Knowledge Base - Fork" at bounding box center [525, 110] width 145 height 14
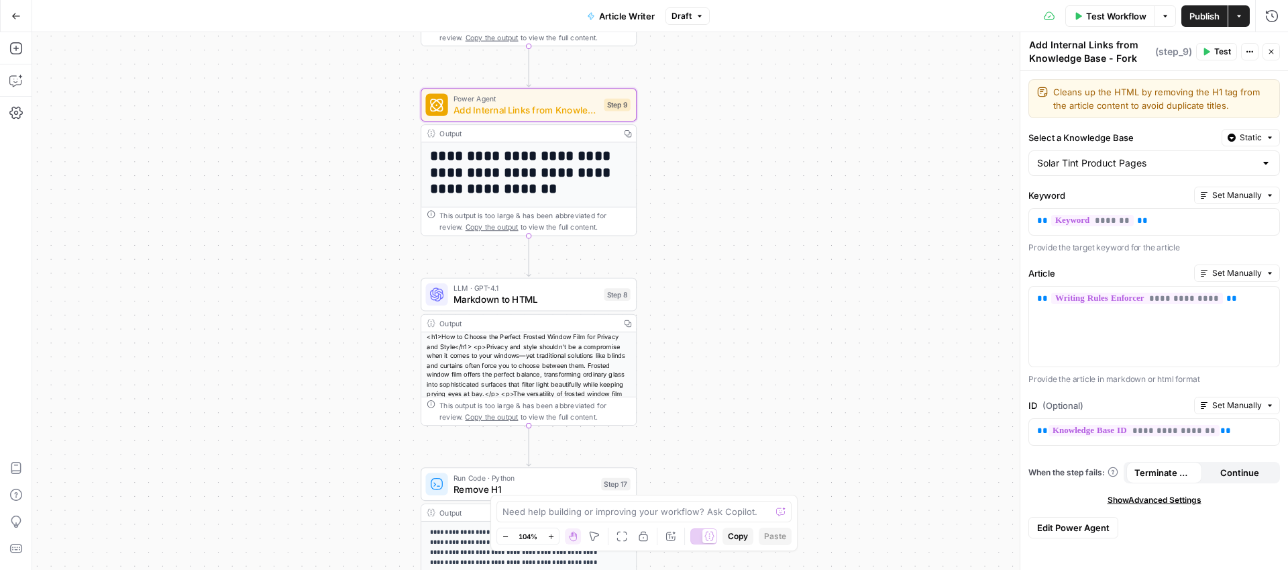
click at [1263, 164] on div at bounding box center [1265, 162] width 11 height 13
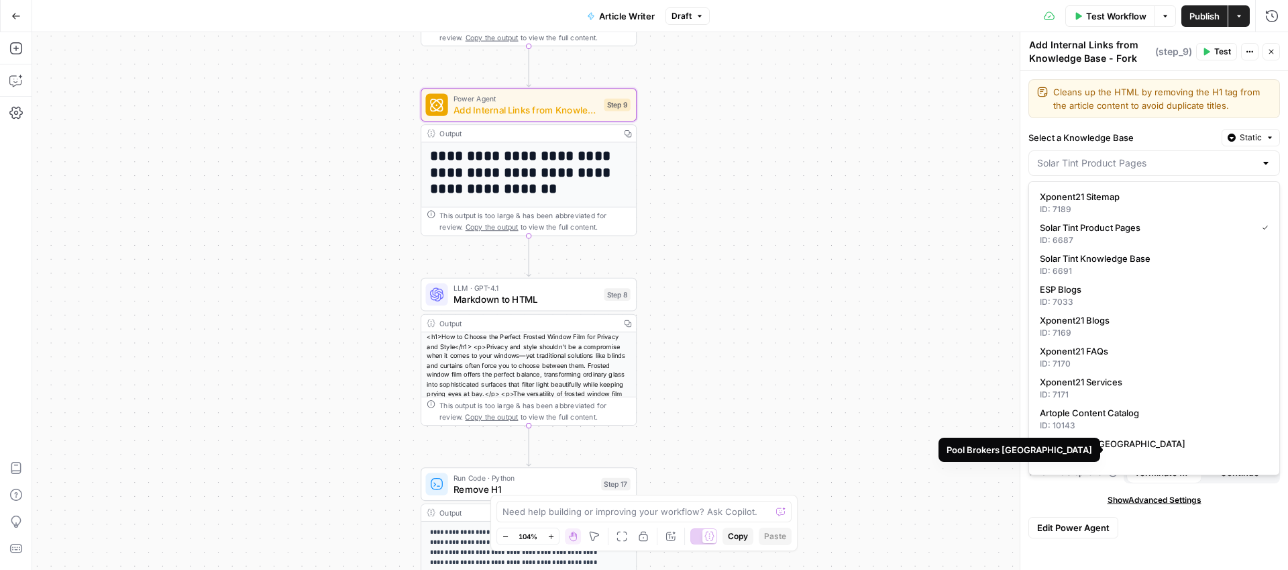
scroll to position [397, 0]
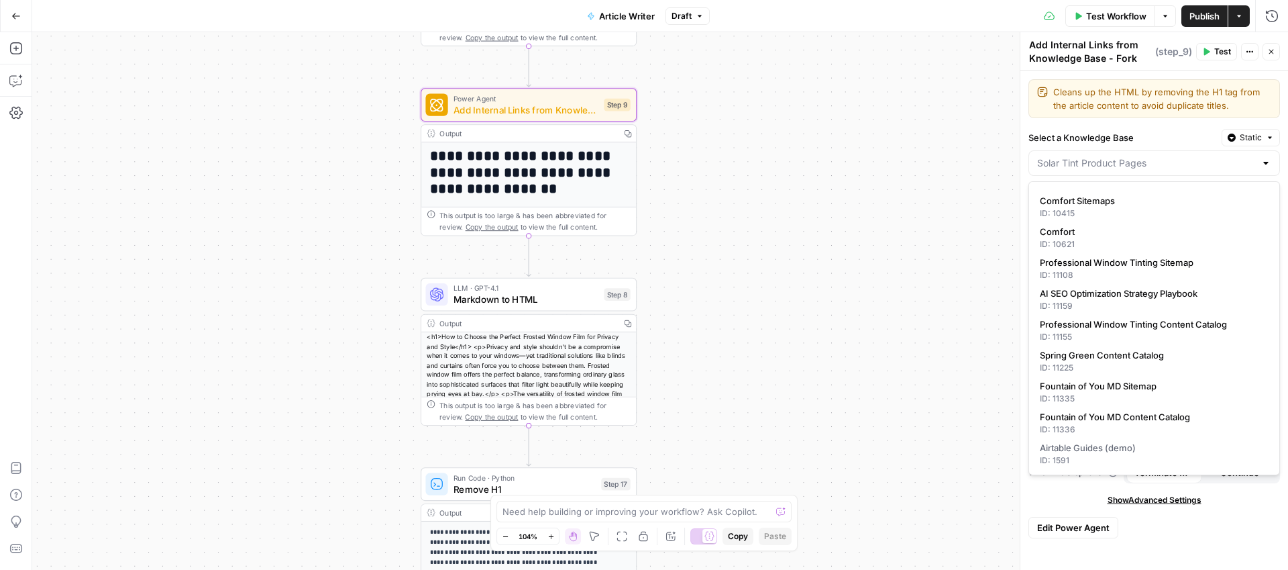
type input "Solar Tint Product Pages"
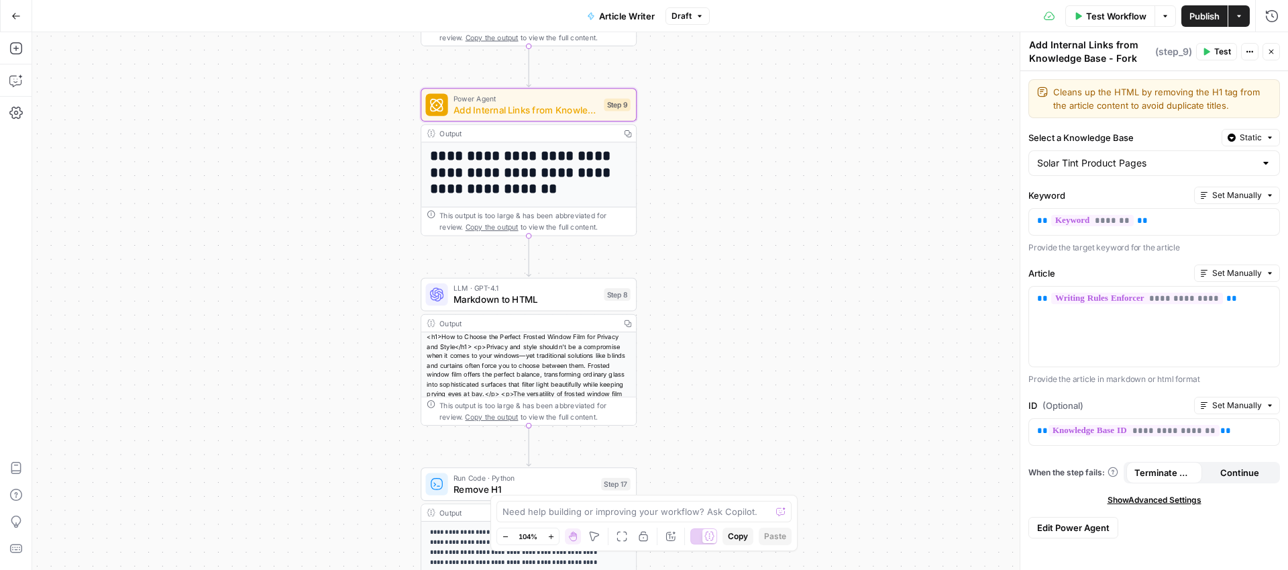
click at [904, 178] on div "**********" at bounding box center [660, 300] width 1256 height 537
click at [1250, 166] on input "Select a Knowledge Base" at bounding box center [1146, 162] width 218 height 13
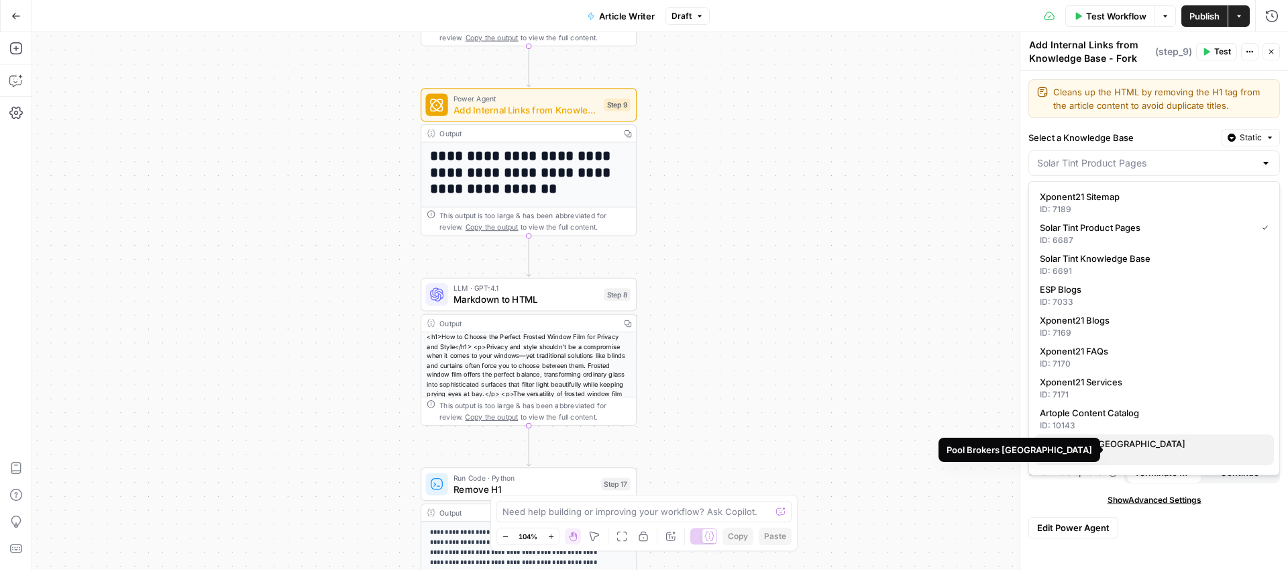
click at [1108, 443] on span "Pool Brokers [GEOGRAPHIC_DATA]" at bounding box center [1151, 443] width 223 height 13
type input "Pool Brokers [GEOGRAPHIC_DATA]"
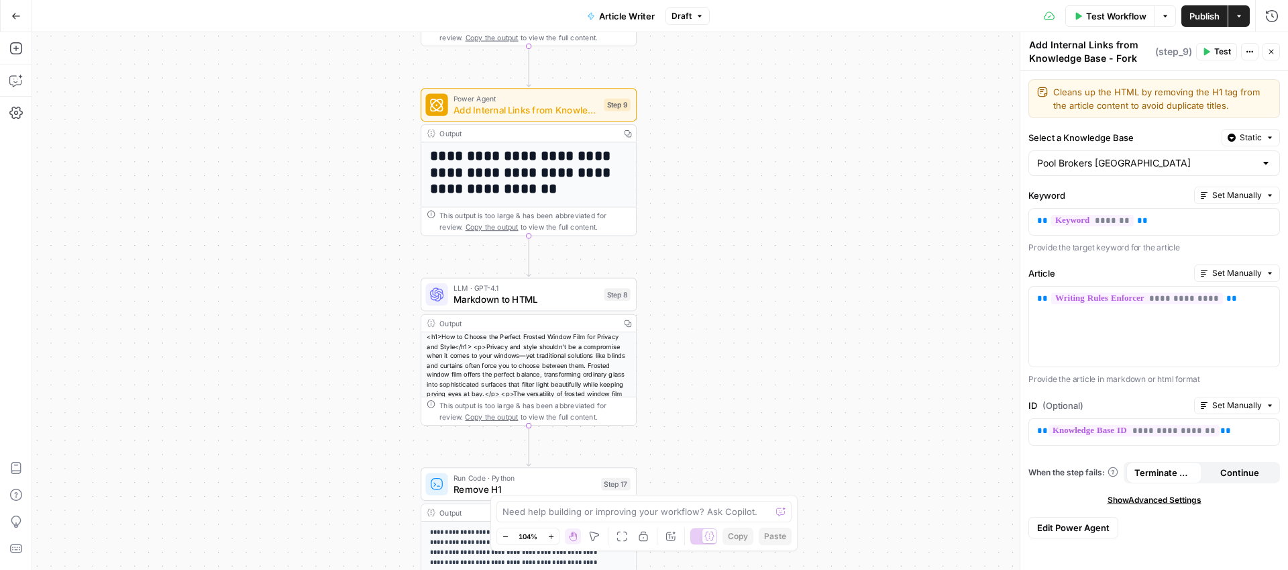
drag, startPoint x: 938, startPoint y: 129, endPoint x: 929, endPoint y: 134, distance: 10.5
click at [938, 131] on div "**********" at bounding box center [660, 300] width 1256 height 537
click at [1272, 52] on icon "button" at bounding box center [1271, 52] width 5 height 5
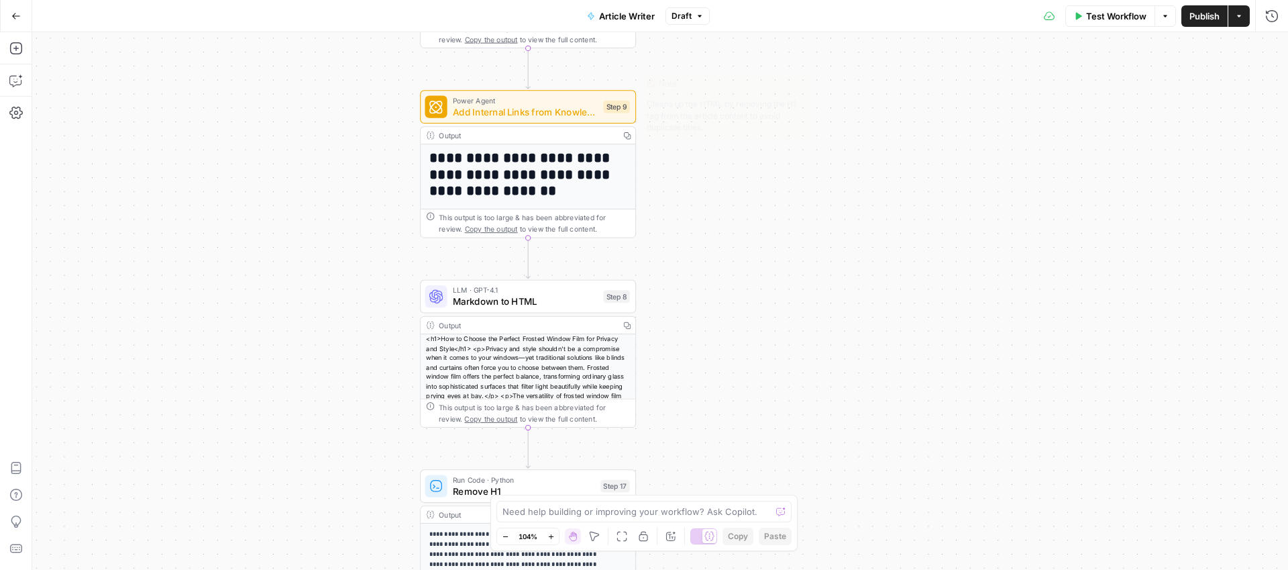
click at [576, 109] on span "Add Internal Links from Knowledge Base - Fork" at bounding box center [525, 112] width 145 height 14
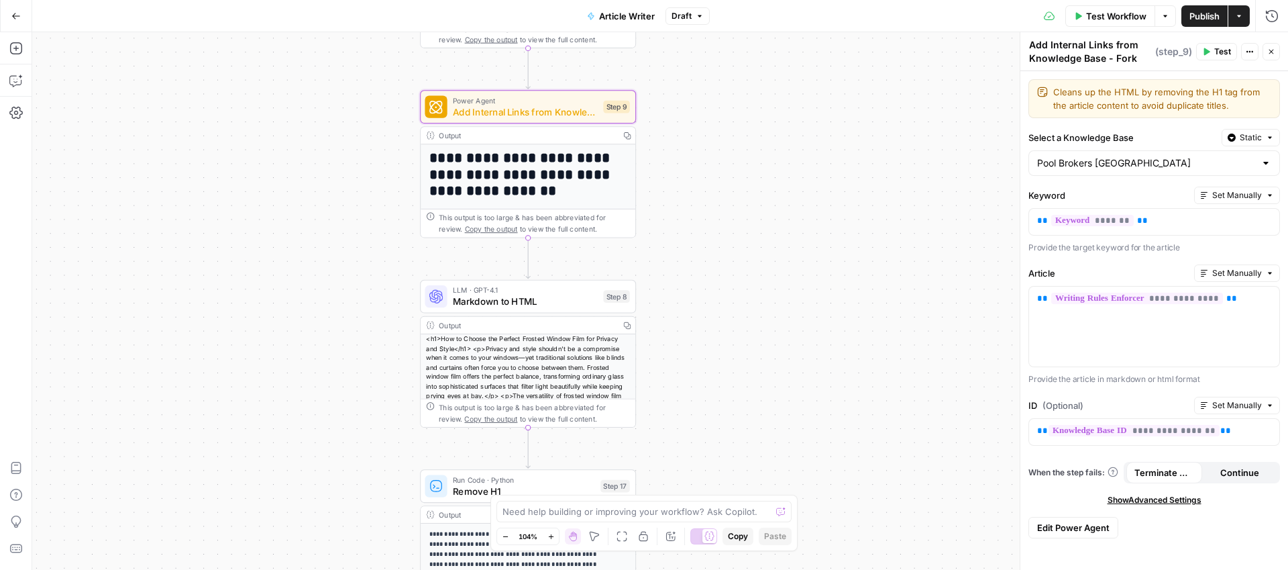
click at [1254, 138] on span "Static" at bounding box center [1251, 137] width 22 height 12
click at [1229, 204] on div "Set value with Liquid" at bounding box center [1220, 209] width 96 height 12
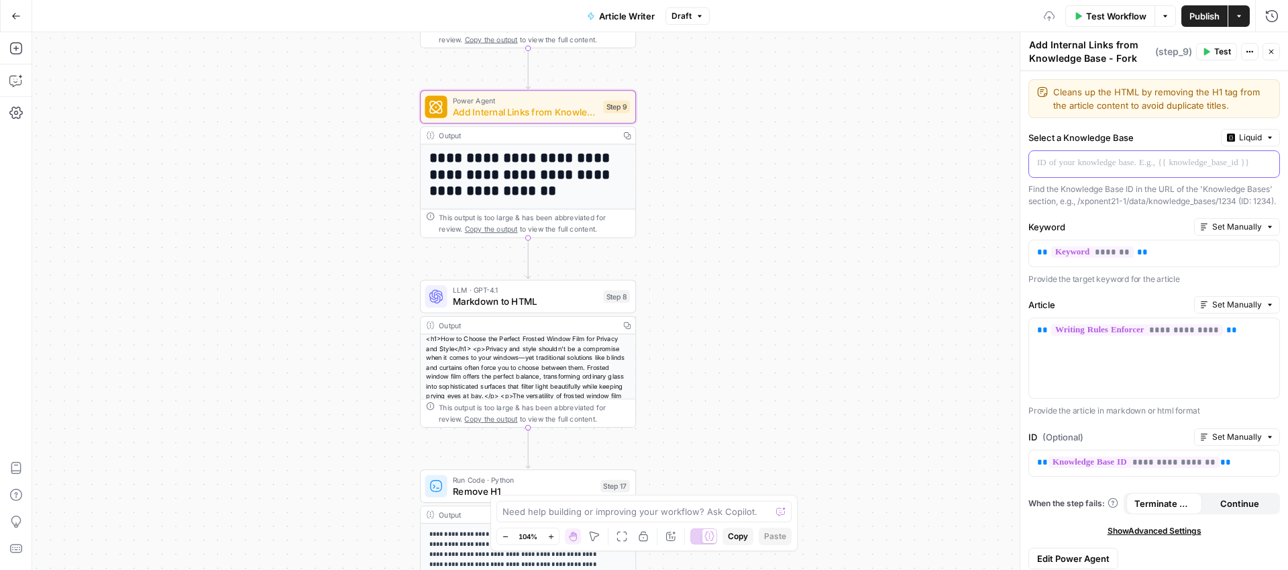
click at [1128, 164] on p at bounding box center [1143, 162] width 213 height 13
click at [981, 160] on div "**********" at bounding box center [660, 300] width 1256 height 537
click at [1244, 134] on span "Liquid" at bounding box center [1250, 137] width 23 height 12
click at [1218, 163] on span "Static" at bounding box center [1209, 165] width 85 height 13
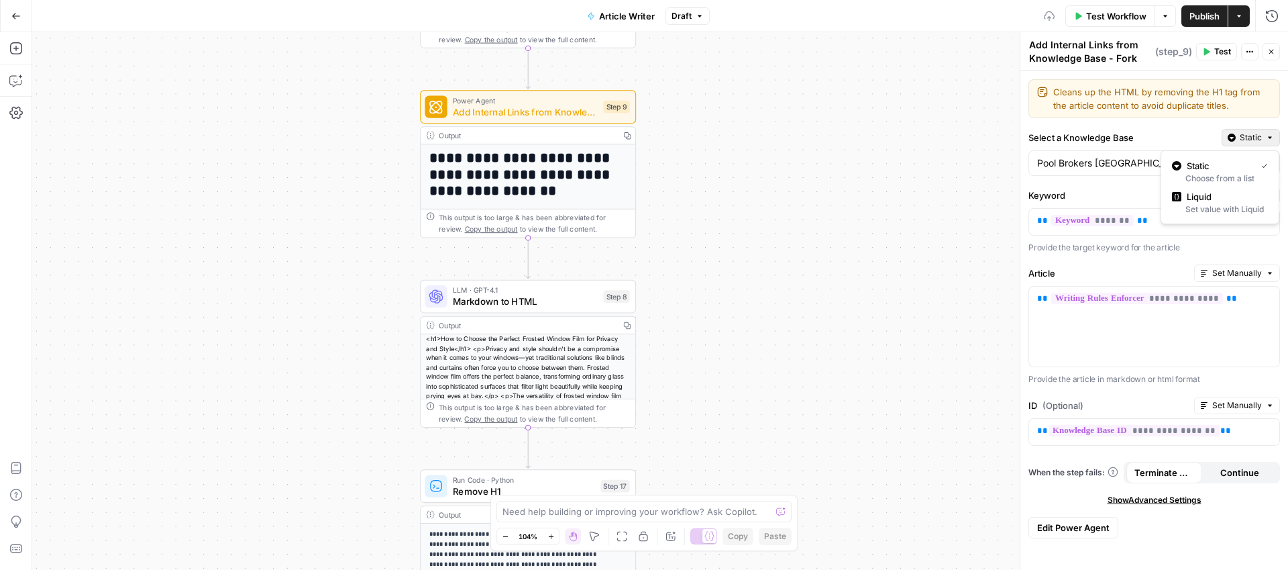
click at [1259, 131] on span "Static" at bounding box center [1251, 137] width 22 height 12
click at [1219, 206] on div "Set value with Liquid" at bounding box center [1220, 209] width 96 height 12
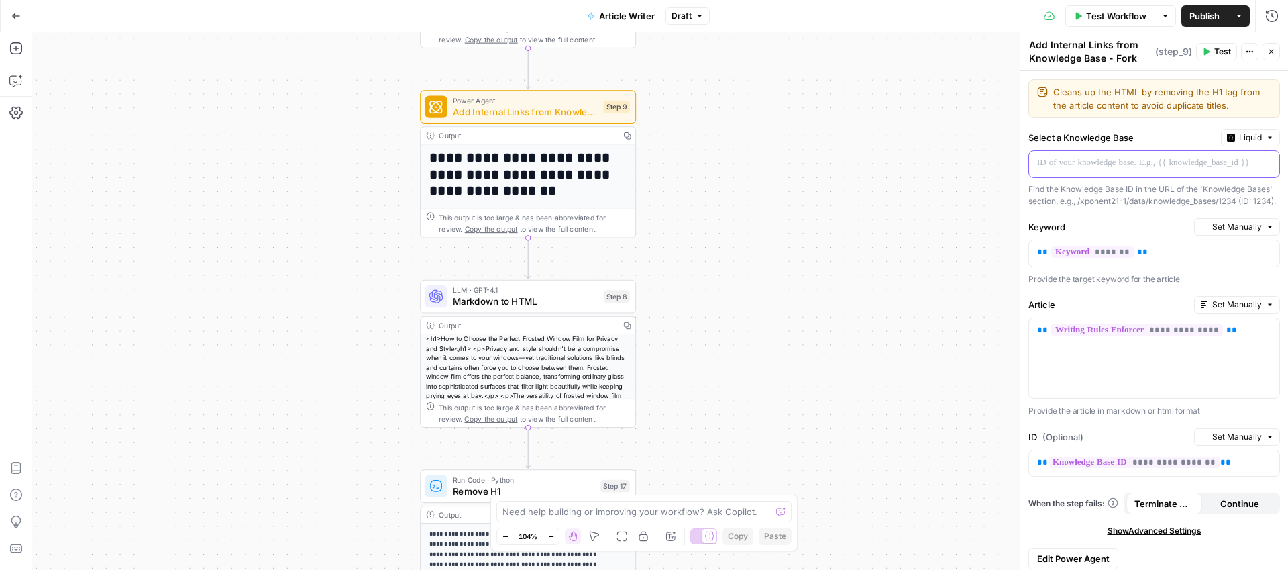
click at [1081, 160] on p at bounding box center [1143, 162] width 213 height 13
click at [1128, 165] on p at bounding box center [1143, 162] width 213 height 13
click at [1262, 164] on button "Variables Menu" at bounding box center [1267, 163] width 11 height 11
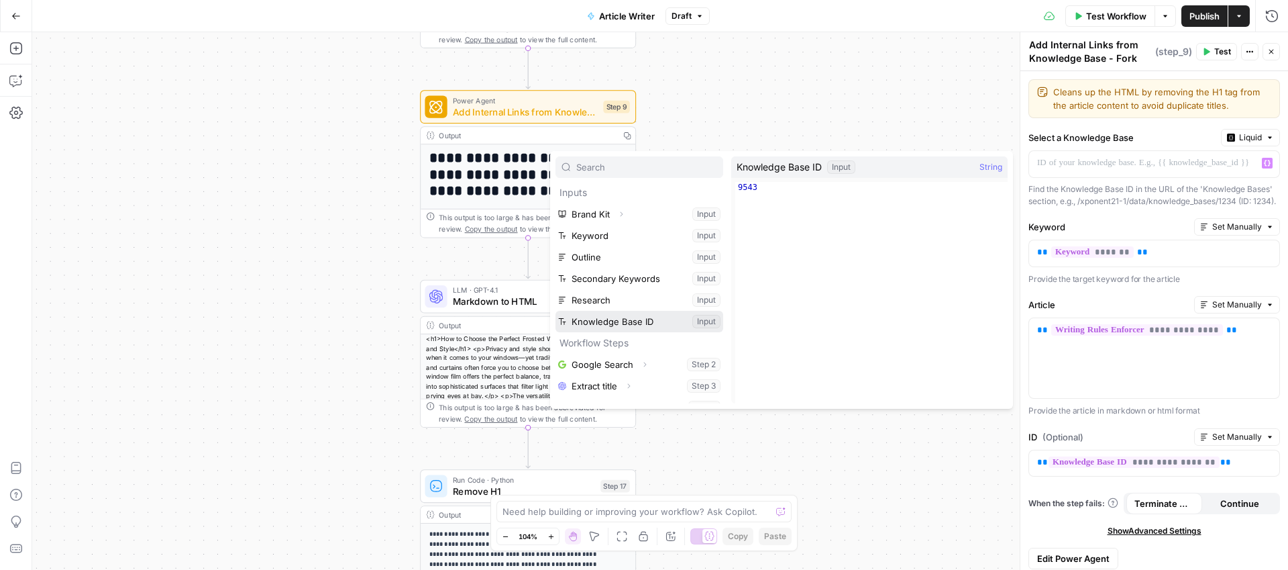
click at [649, 319] on button "Select variable Knowledge Base ID" at bounding box center [639, 321] width 168 height 21
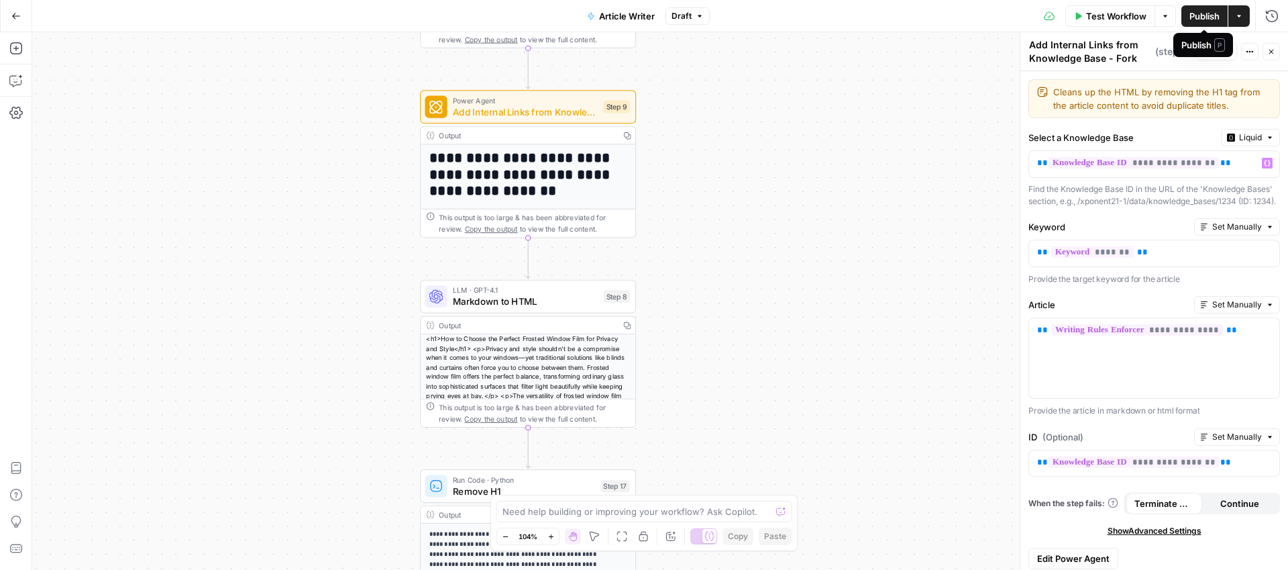
click at [1198, 17] on span "Publish" at bounding box center [1204, 15] width 30 height 13
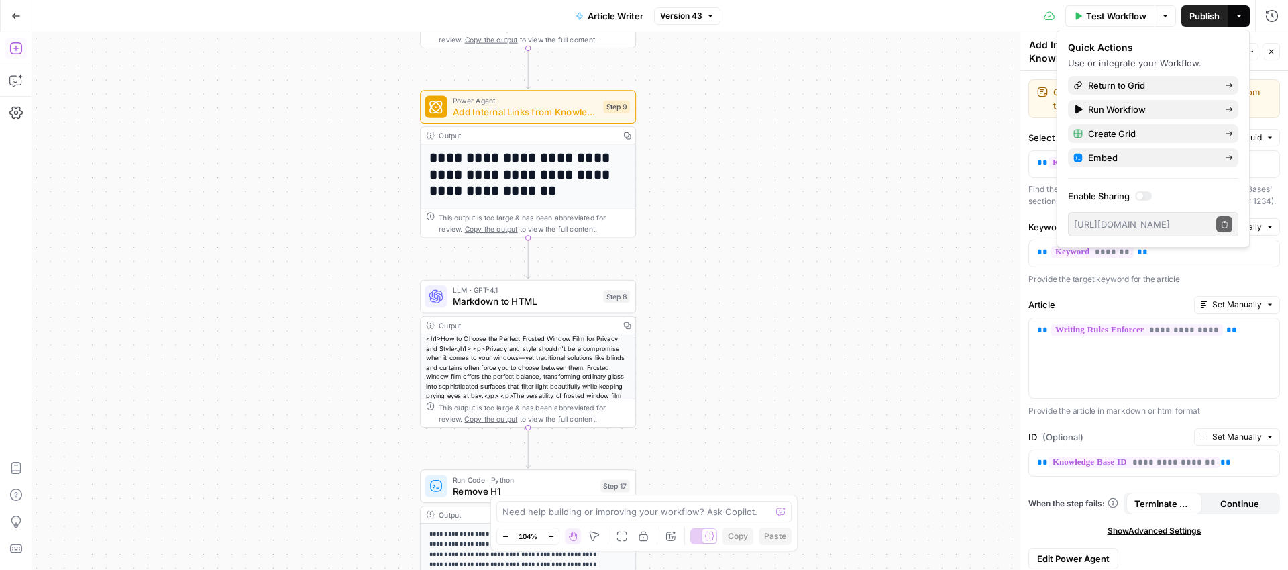
click at [21, 17] on button "Go Back" at bounding box center [16, 16] width 24 height 24
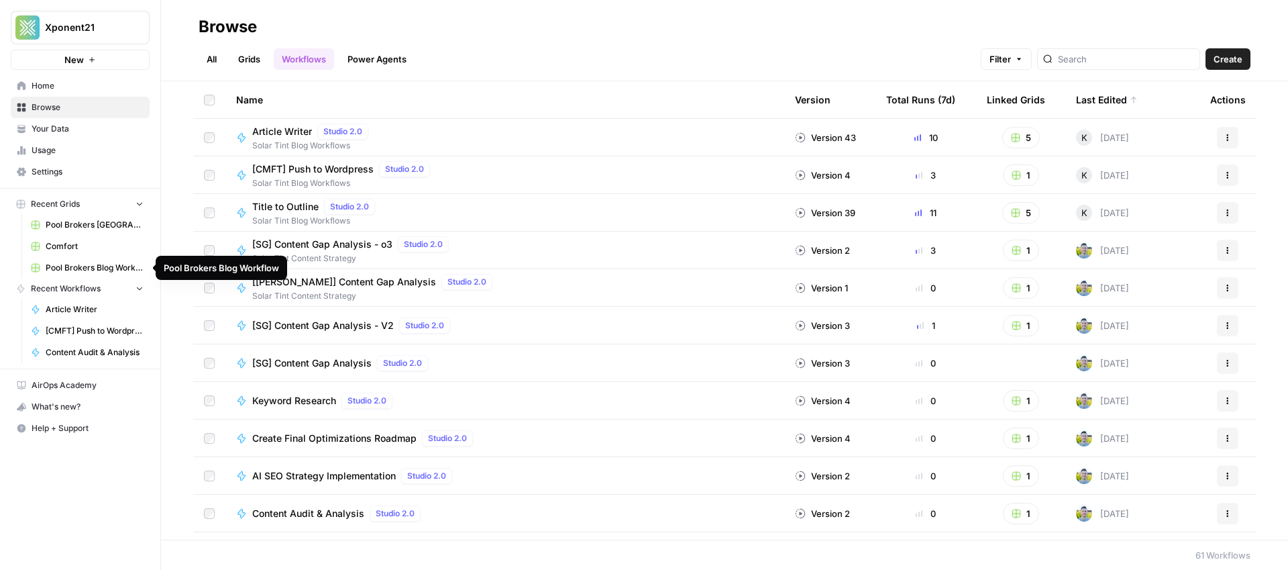
click at [80, 226] on span "Pool Brokers [GEOGRAPHIC_DATA]" at bounding box center [95, 225] width 98 height 12
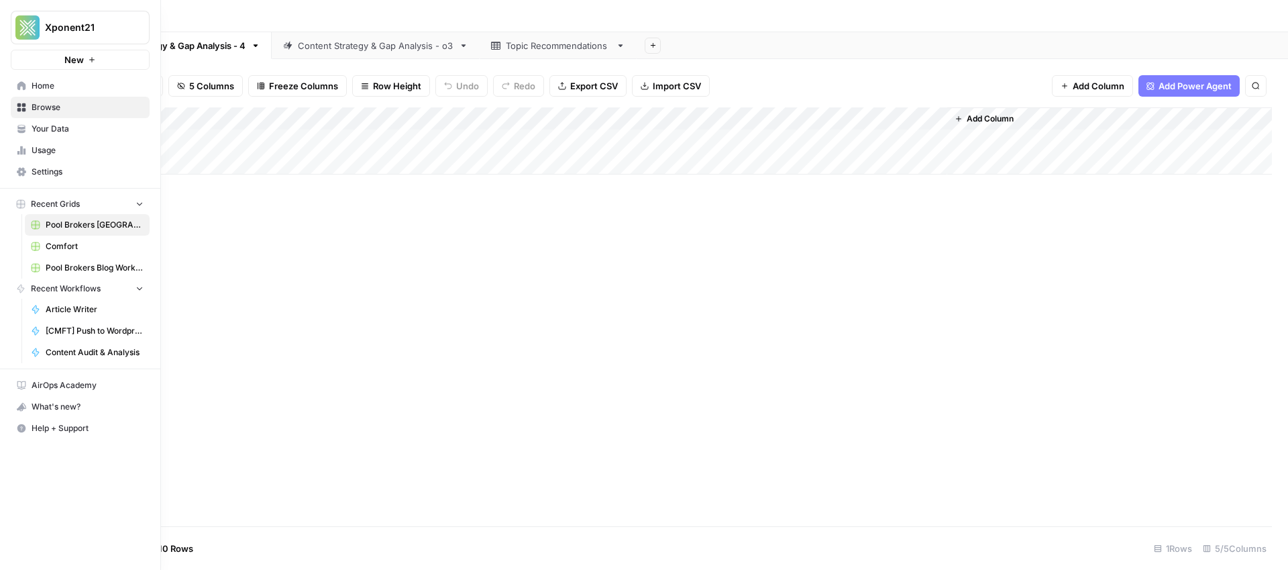
click at [64, 241] on span "Comfort" at bounding box center [95, 246] width 98 height 12
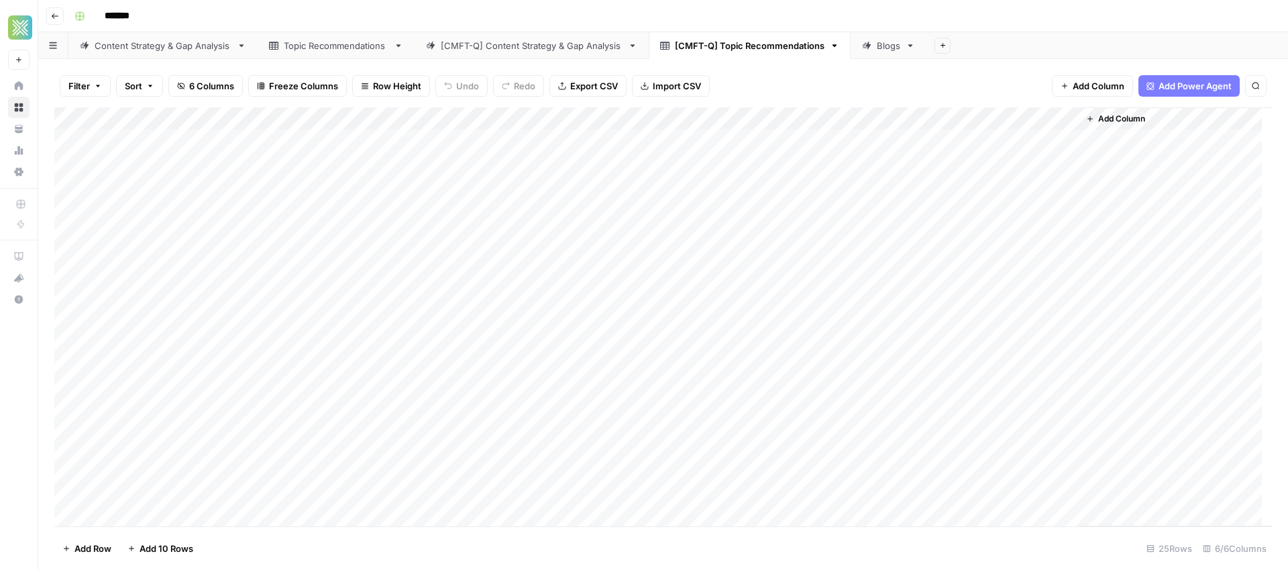
click at [893, 50] on div "Blogs" at bounding box center [888, 45] width 23 height 13
click at [1065, 121] on div "Add Column" at bounding box center [663, 175] width 1218 height 136
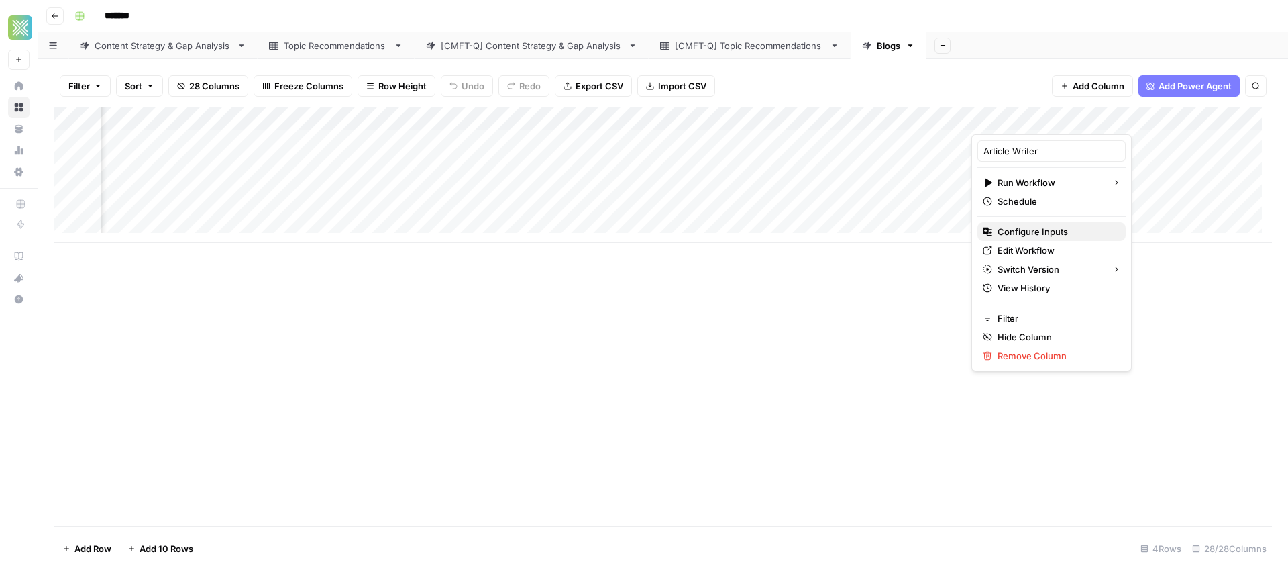
click at [1044, 232] on span "Configure Inputs" at bounding box center [1056, 231] width 117 height 13
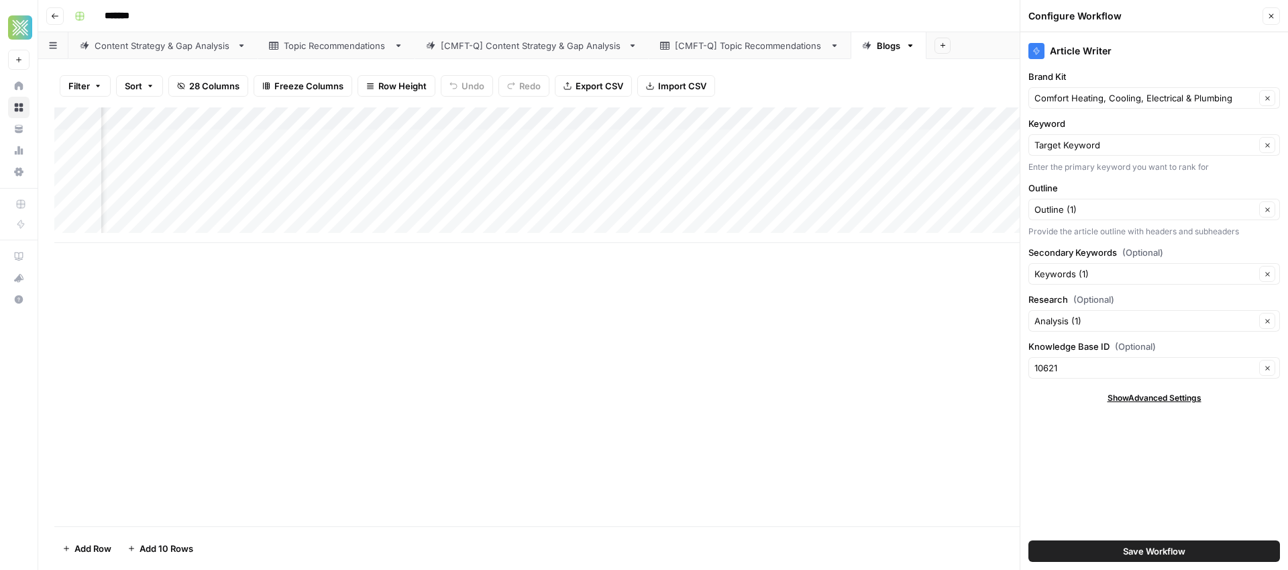
click at [1125, 396] on span "Show Advanced Settings" at bounding box center [1155, 398] width 94 height 12
click at [1268, 14] on icon "button" at bounding box center [1271, 16] width 8 height 8
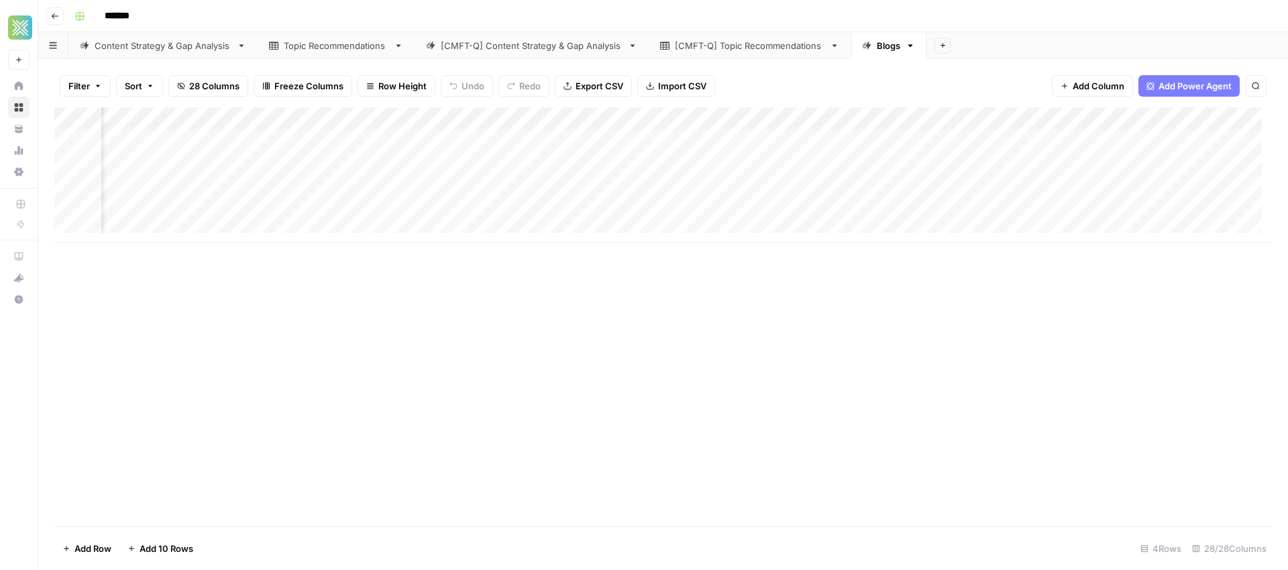
click at [1058, 115] on div "Add Column" at bounding box center [663, 175] width 1218 height 136
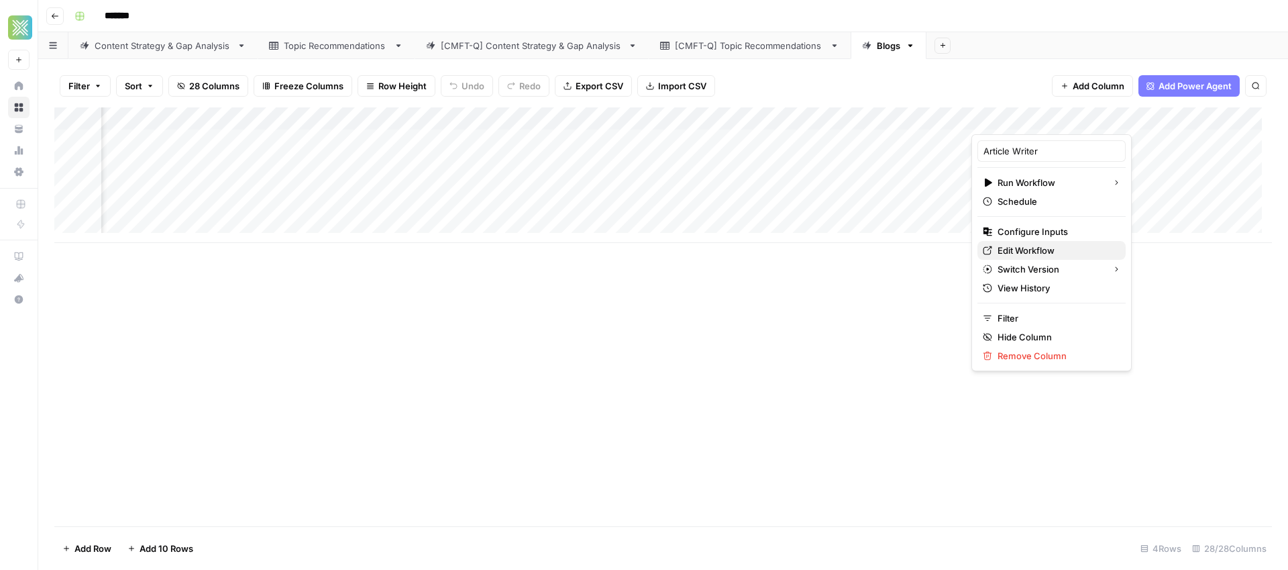
click at [1038, 248] on span "Edit Workflow" at bounding box center [1056, 250] width 117 height 13
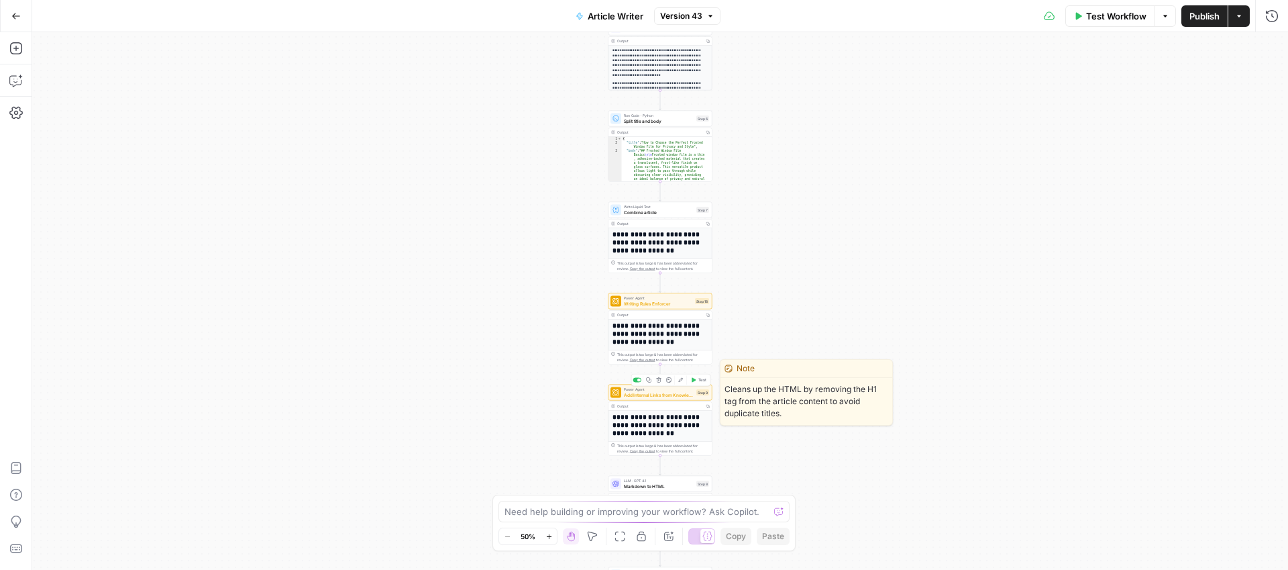
click at [662, 396] on span "Add Internal Links from Knowledge Base - Fork" at bounding box center [659, 394] width 70 height 7
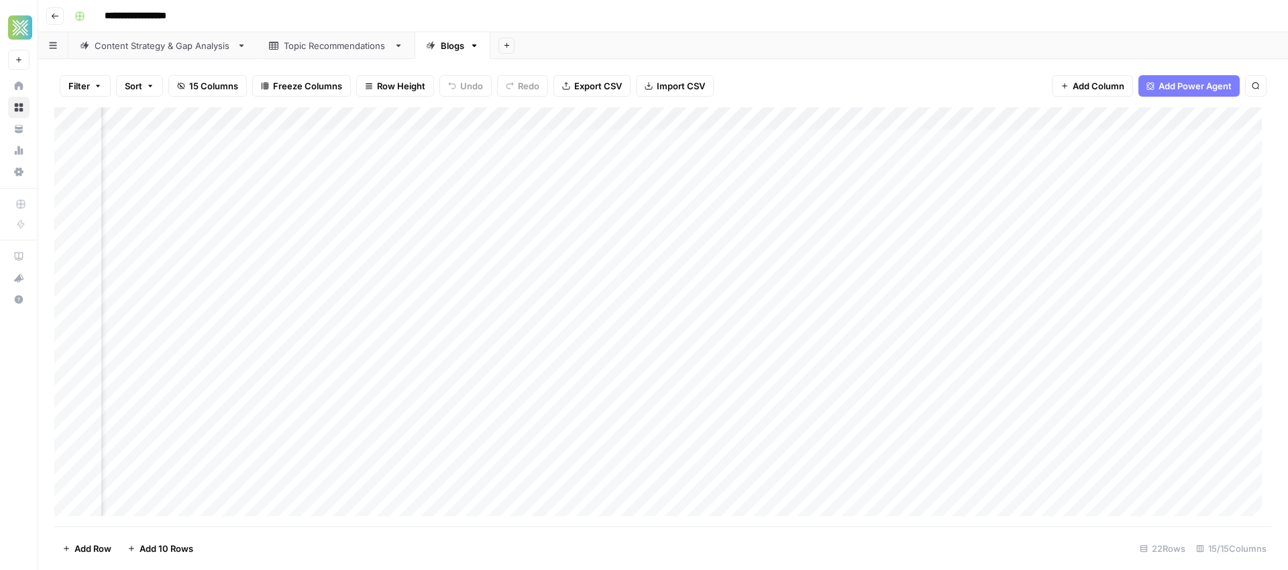
scroll to position [0, 772]
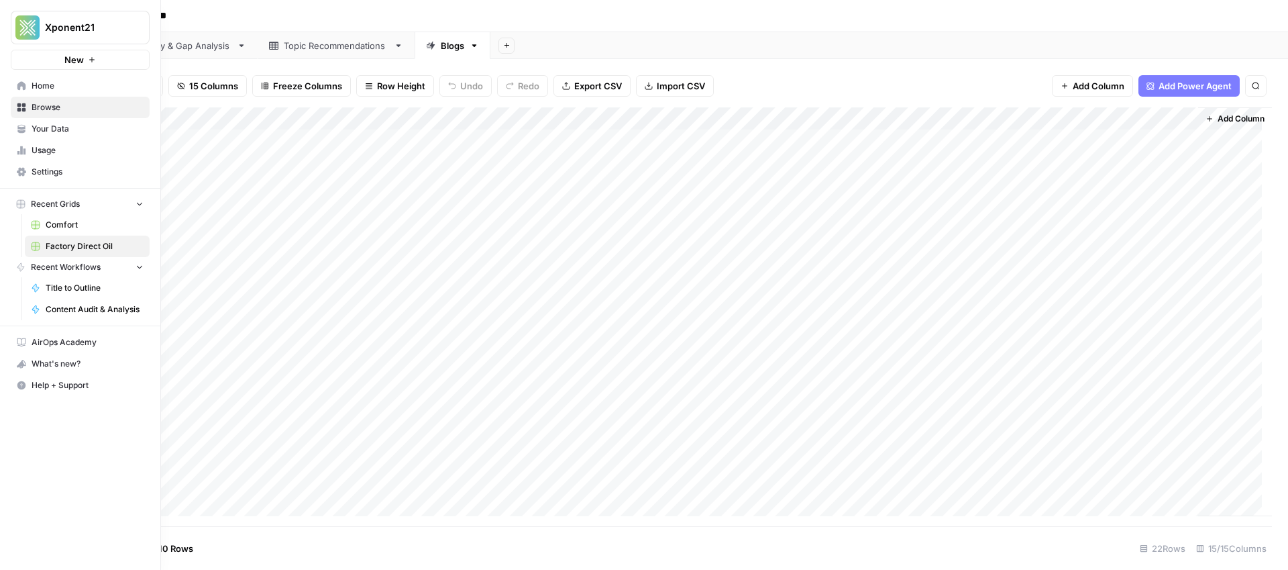
click at [51, 109] on span "Browse" at bounding box center [88, 107] width 112 height 12
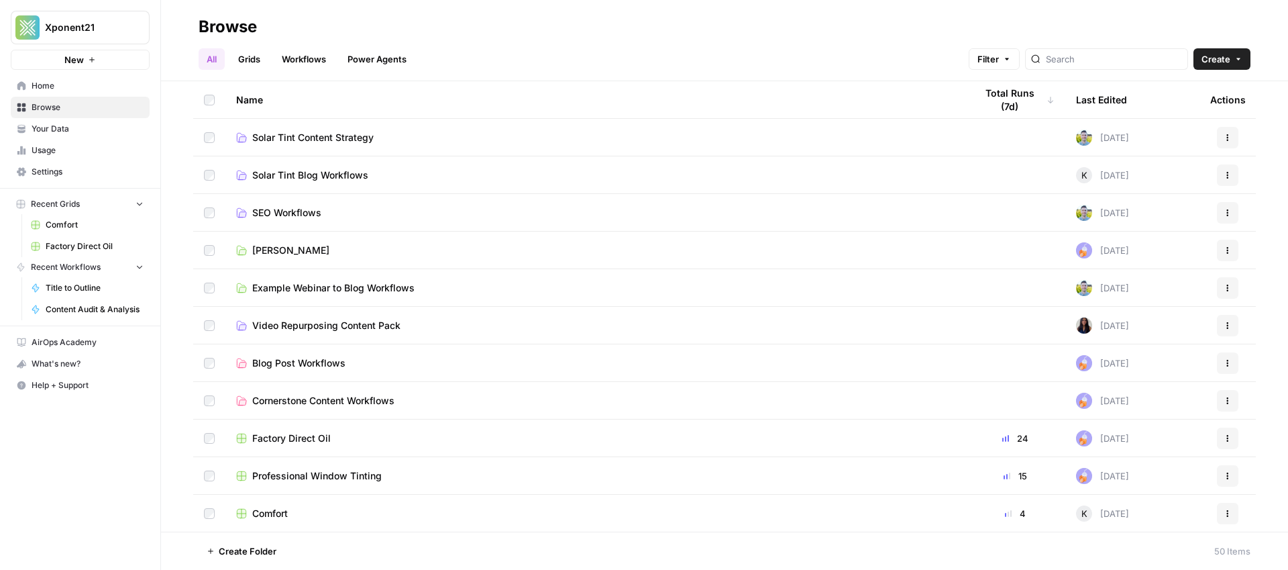
click at [1109, 51] on div at bounding box center [1106, 58] width 163 height 21
type input "f"
click at [256, 64] on link "Grids" at bounding box center [249, 58] width 38 height 21
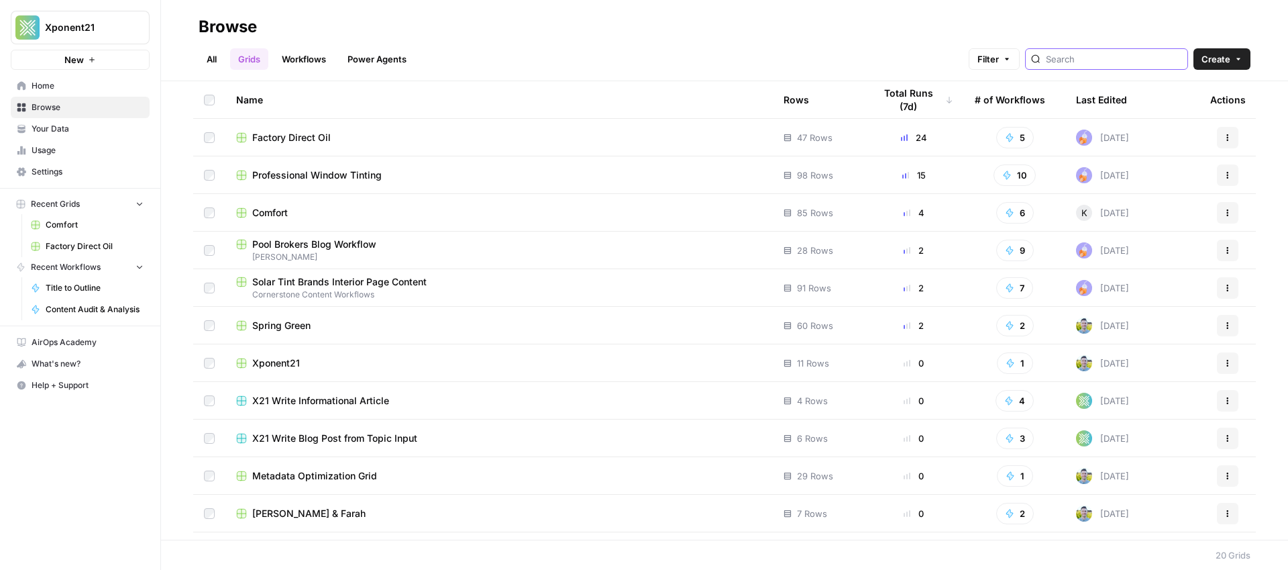
click at [1096, 64] on input "search" at bounding box center [1114, 58] width 136 height 13
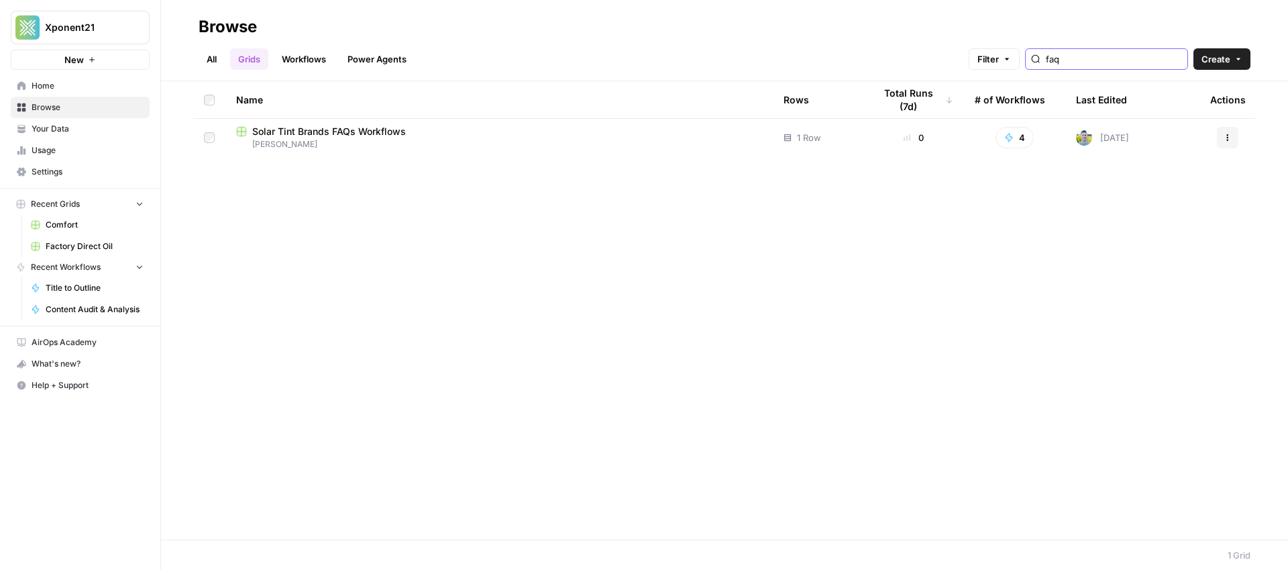
type input "faq"
click at [363, 133] on span "Solar Tint Brands FAQs Workflows" at bounding box center [329, 131] width 154 height 13
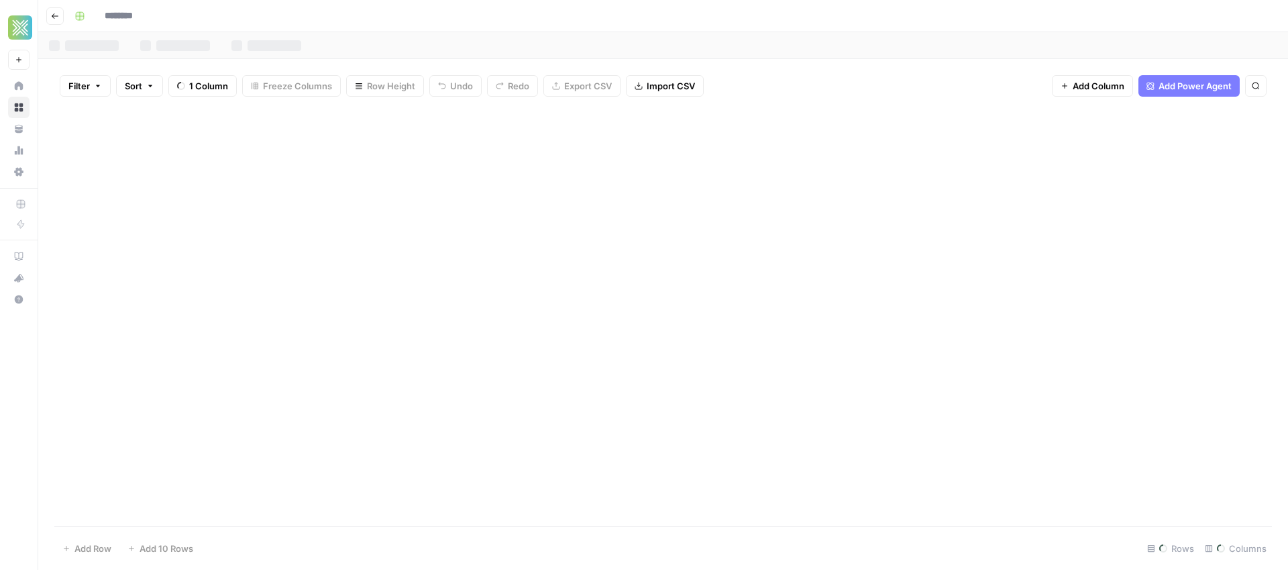
type input "**********"
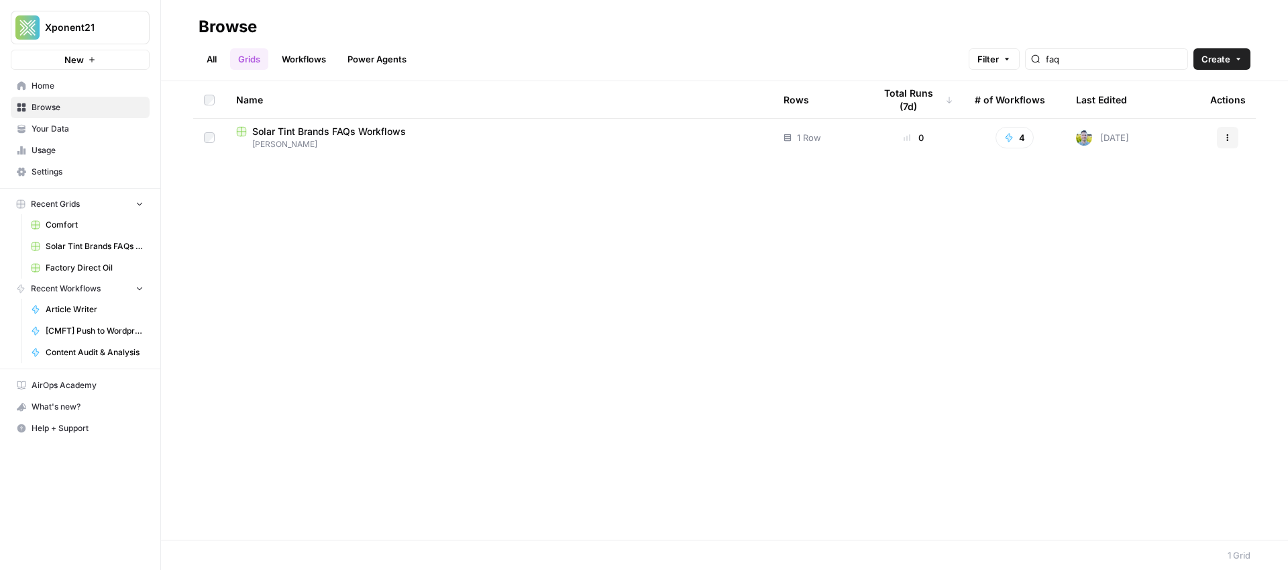
click at [44, 105] on span "Browse" at bounding box center [88, 107] width 112 height 12
click at [219, 64] on link "All" at bounding box center [212, 58] width 26 height 21
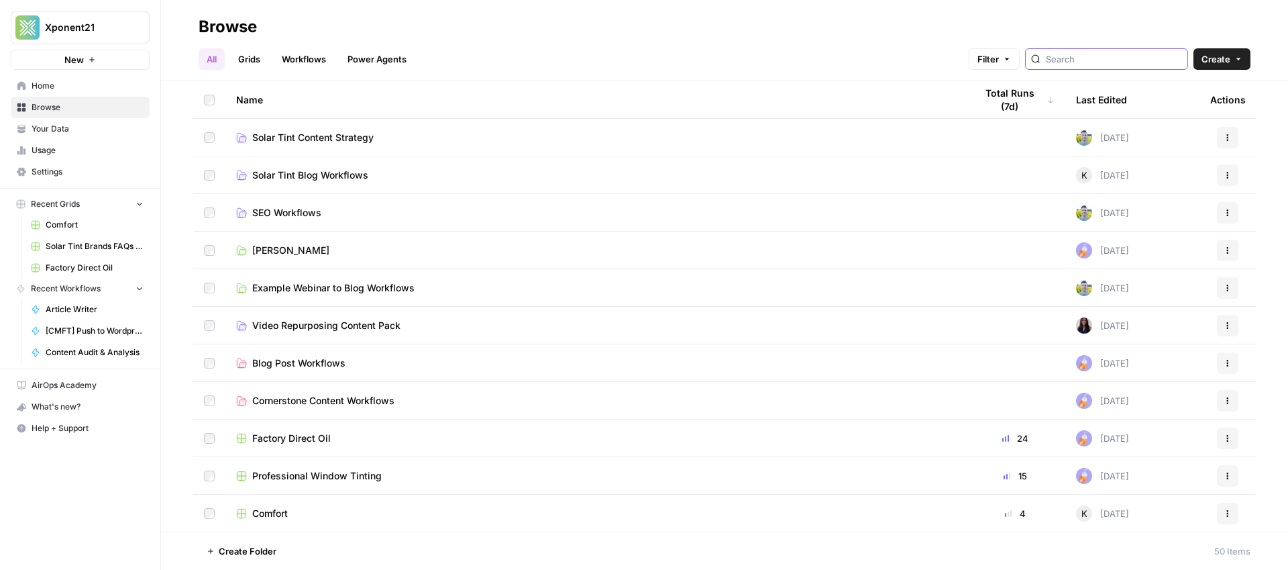
click at [1100, 58] on input "search" at bounding box center [1114, 58] width 136 height 13
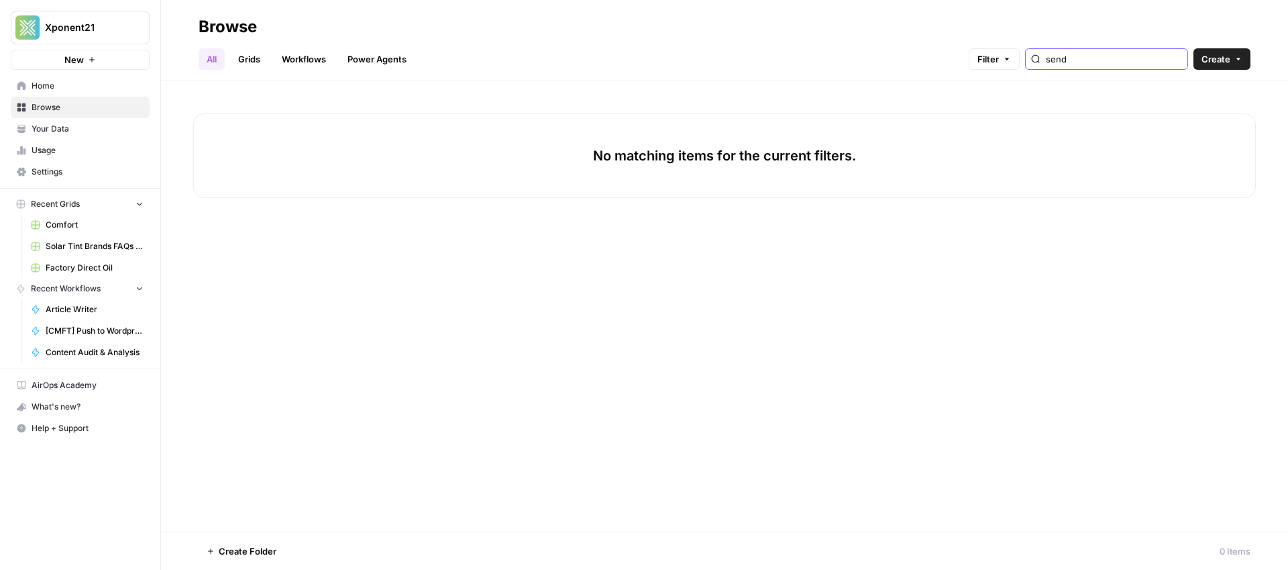
type input "send"
click at [52, 104] on span "Browse" at bounding box center [88, 107] width 112 height 12
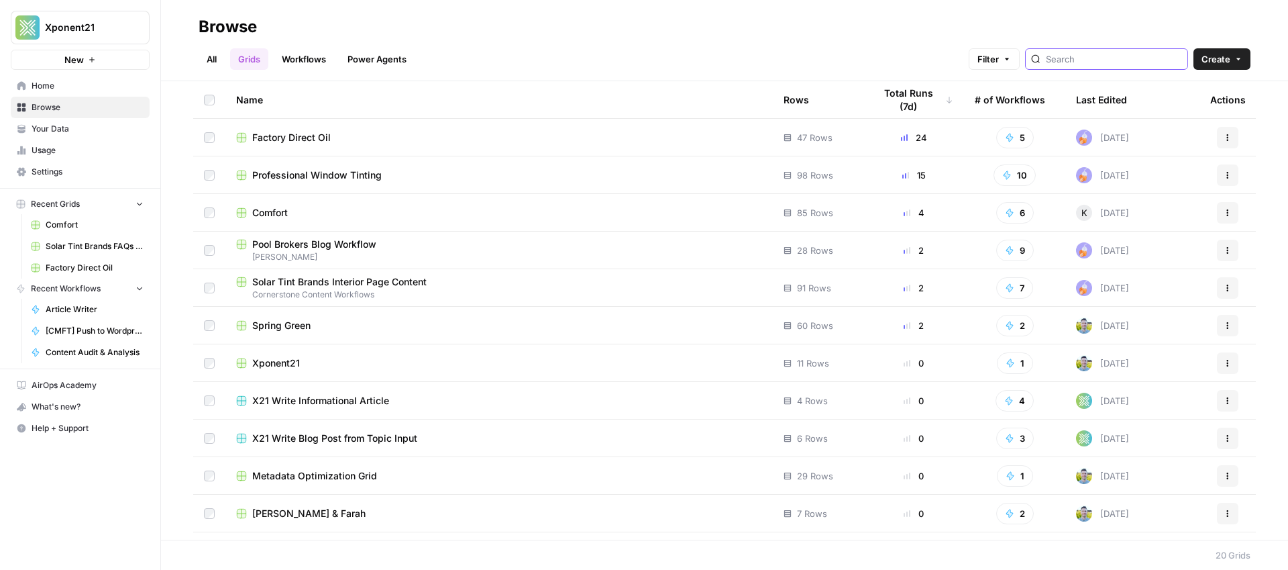
click at [1095, 60] on input "search" at bounding box center [1114, 58] width 136 height 13
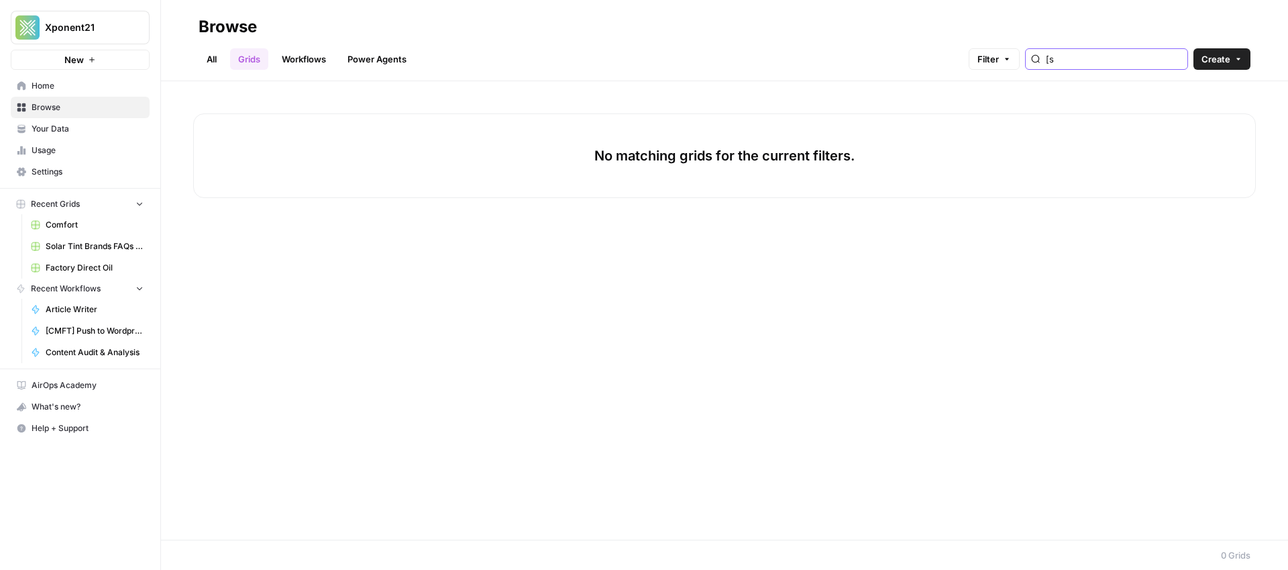
type input "["
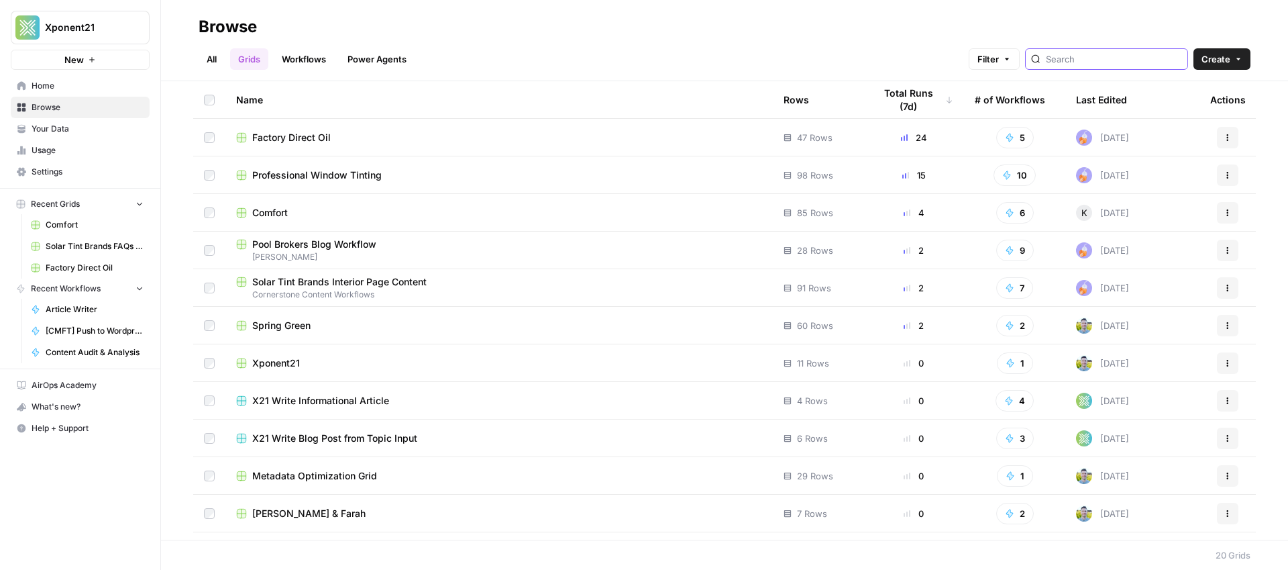
click at [1102, 56] on input "search" at bounding box center [1114, 58] width 136 height 13
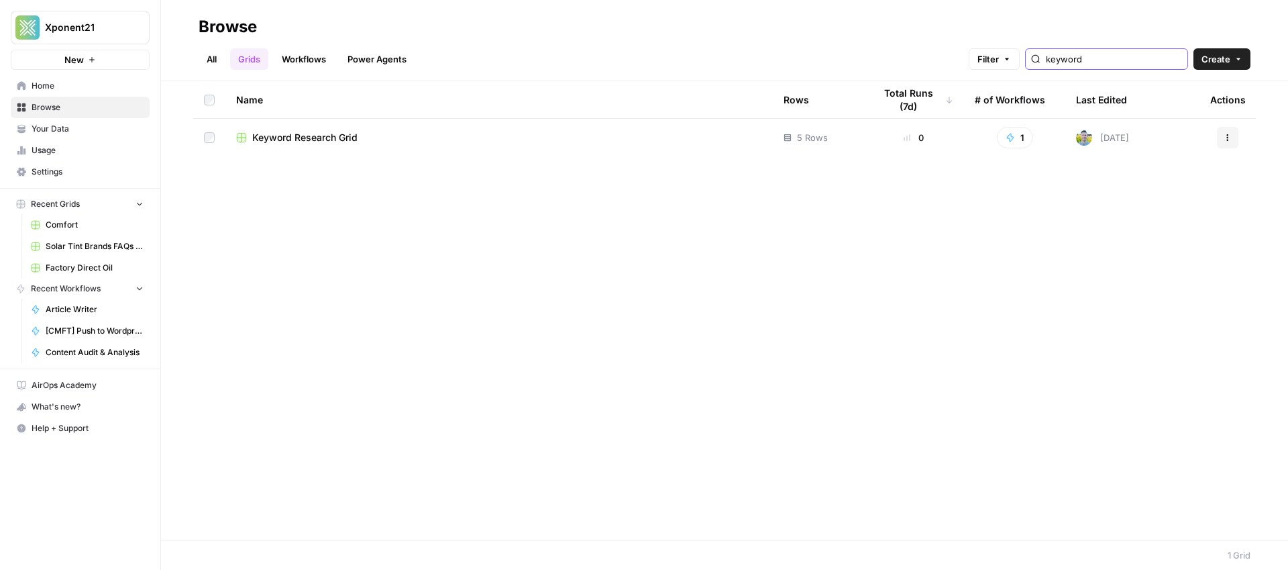
type input "keyword"
click at [347, 140] on span "Keyword Research Grid" at bounding box center [304, 137] width 105 height 13
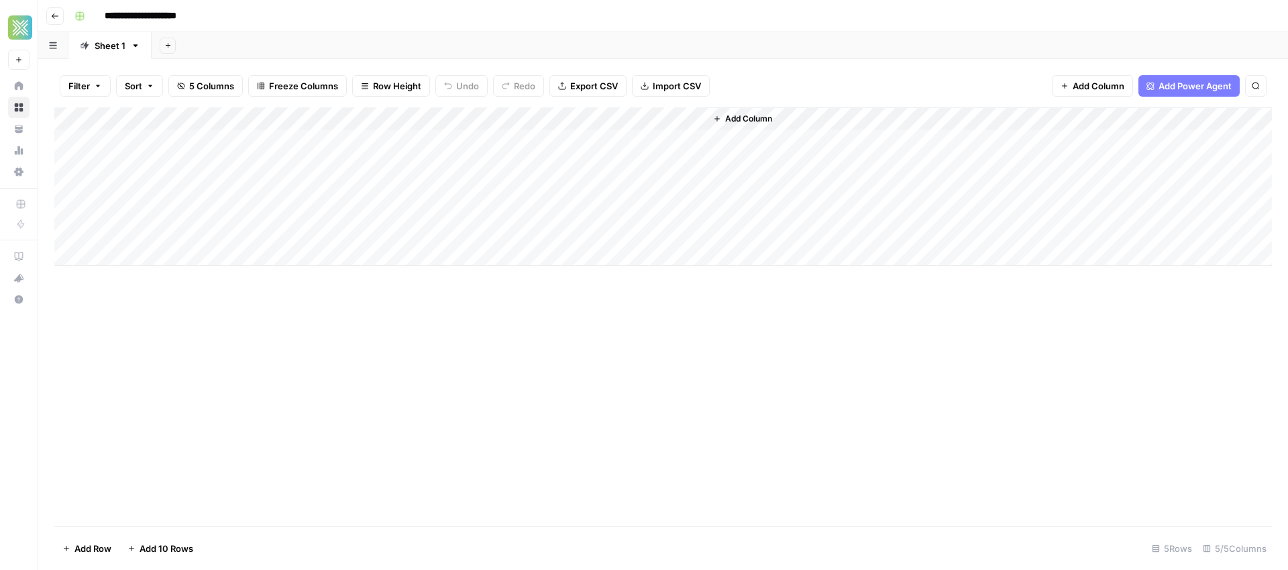
click at [52, 14] on icon "button" at bounding box center [55, 16] width 8 height 8
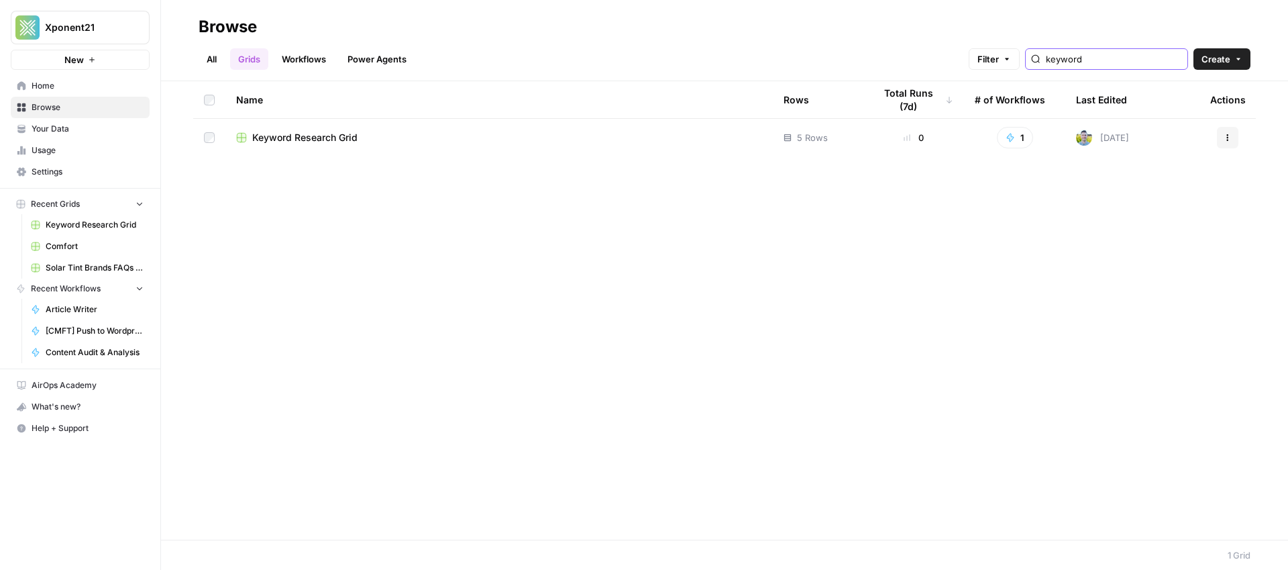
click at [1178, 61] on input "keyword" at bounding box center [1114, 58] width 136 height 13
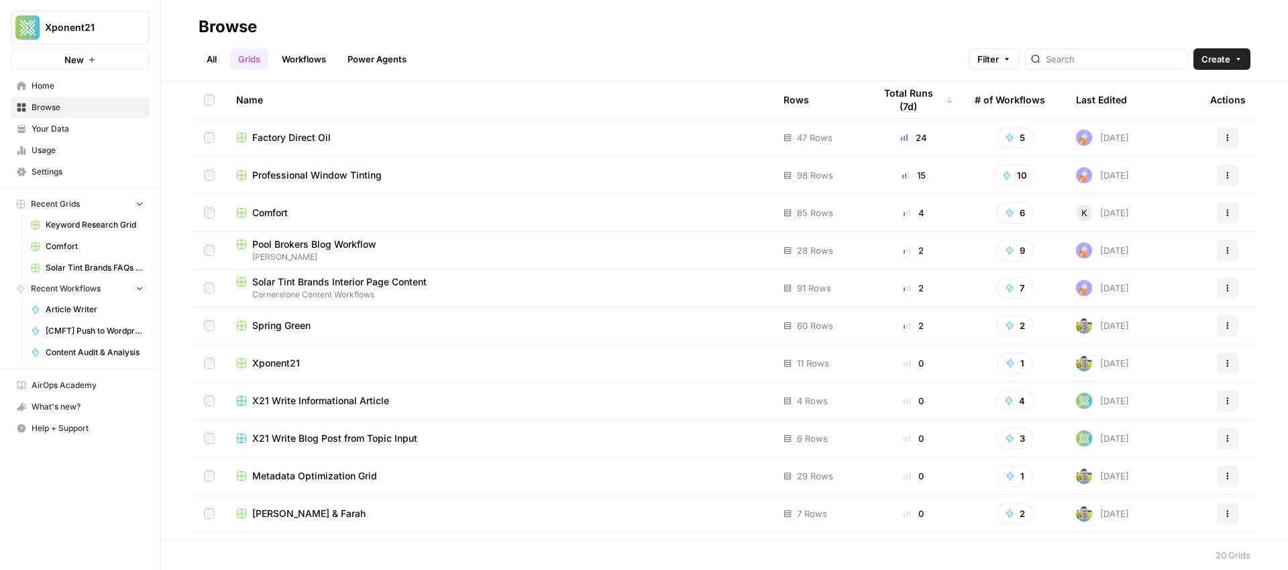
click at [53, 108] on span "Browse" at bounding box center [88, 107] width 112 height 12
click at [307, 58] on link "Workflows" at bounding box center [304, 58] width 60 height 21
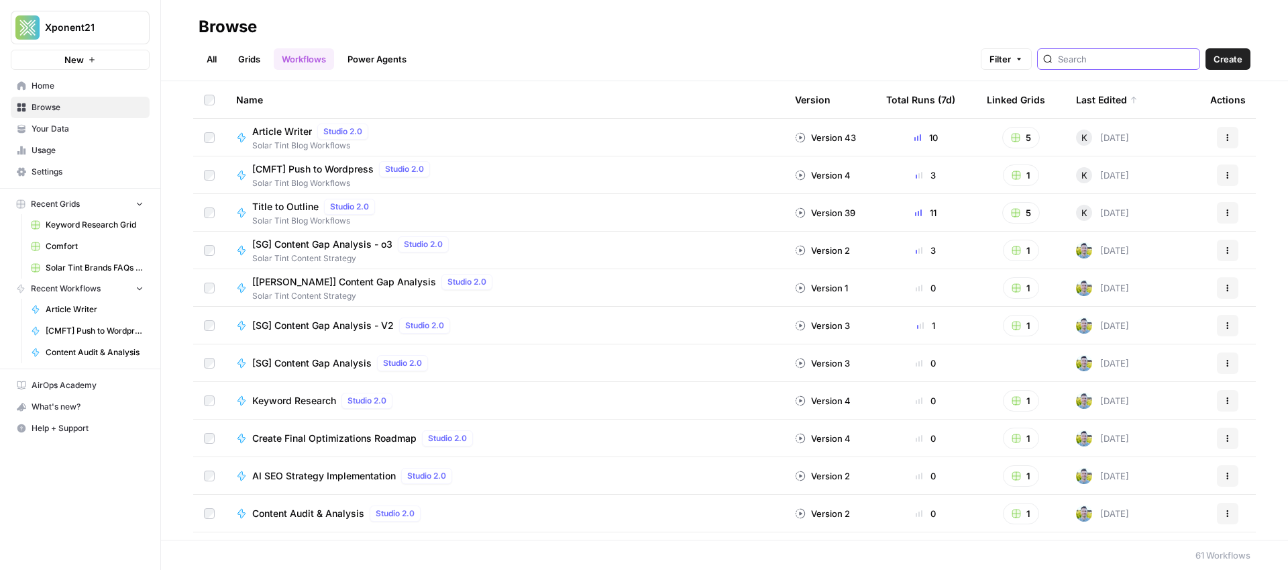
click at [1148, 62] on input "search" at bounding box center [1126, 58] width 136 height 13
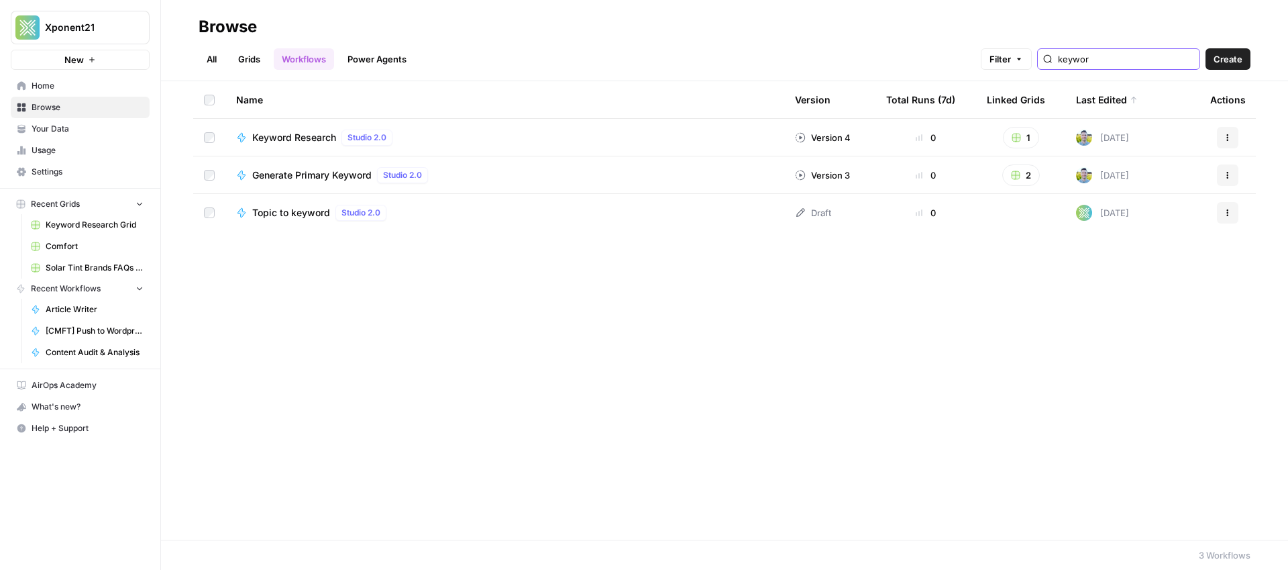
type input "keywor"
click at [292, 141] on span "Keyword Research" at bounding box center [294, 137] width 84 height 13
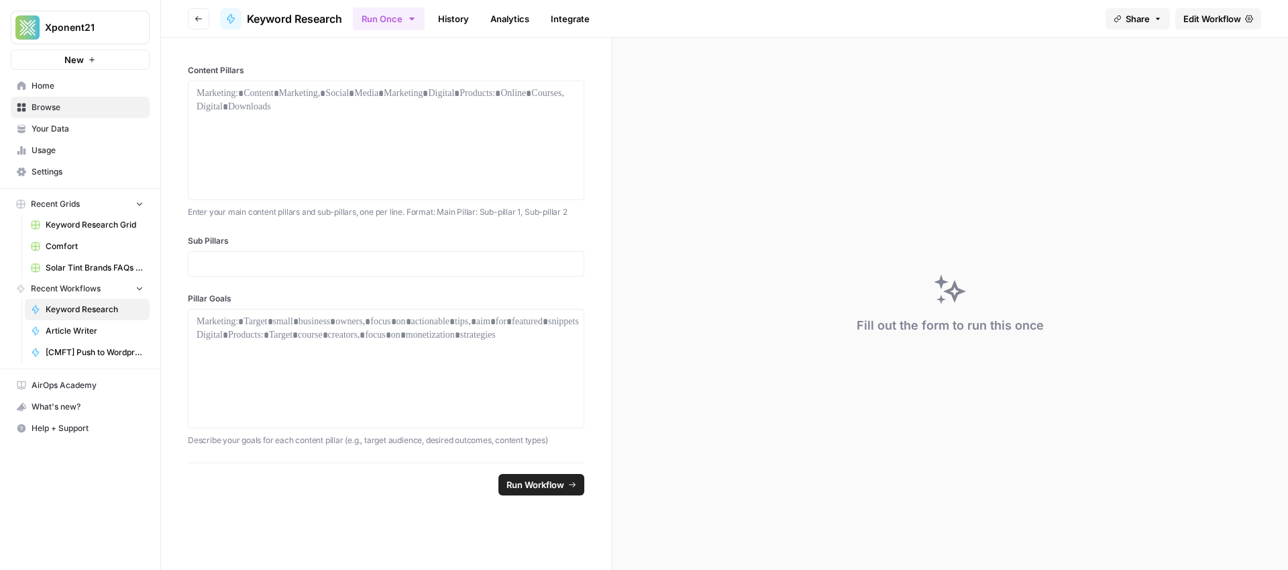
click at [454, 18] on link "History" at bounding box center [453, 18] width 47 height 21
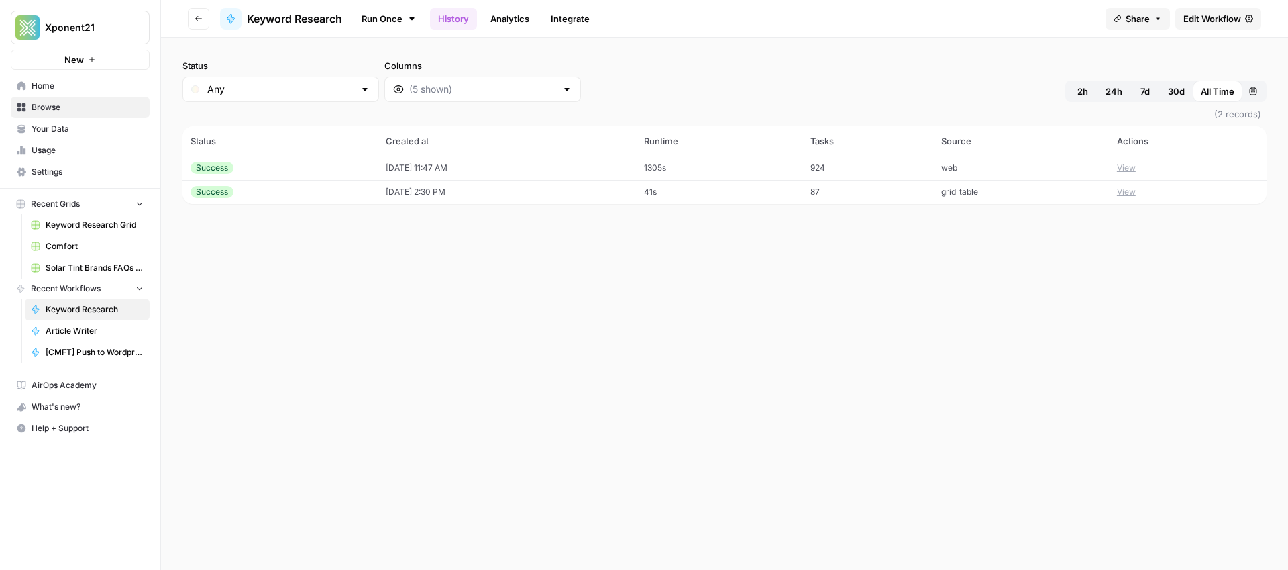
click at [236, 166] on div "Success" at bounding box center [280, 168] width 179 height 12
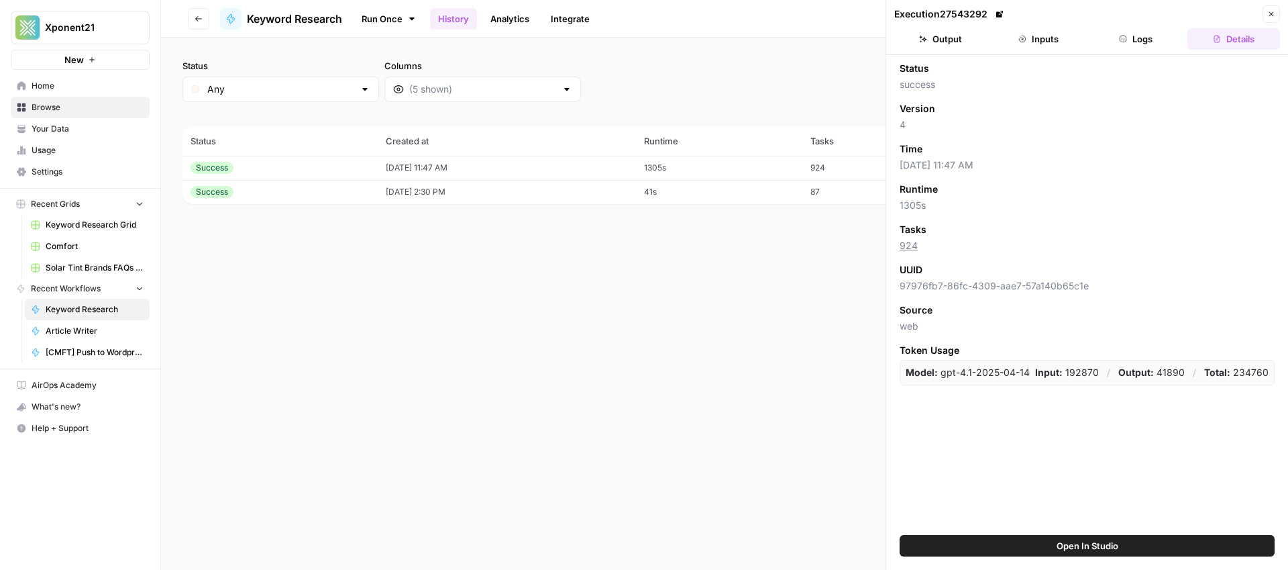
click at [912, 44] on button "Output" at bounding box center [940, 38] width 93 height 21
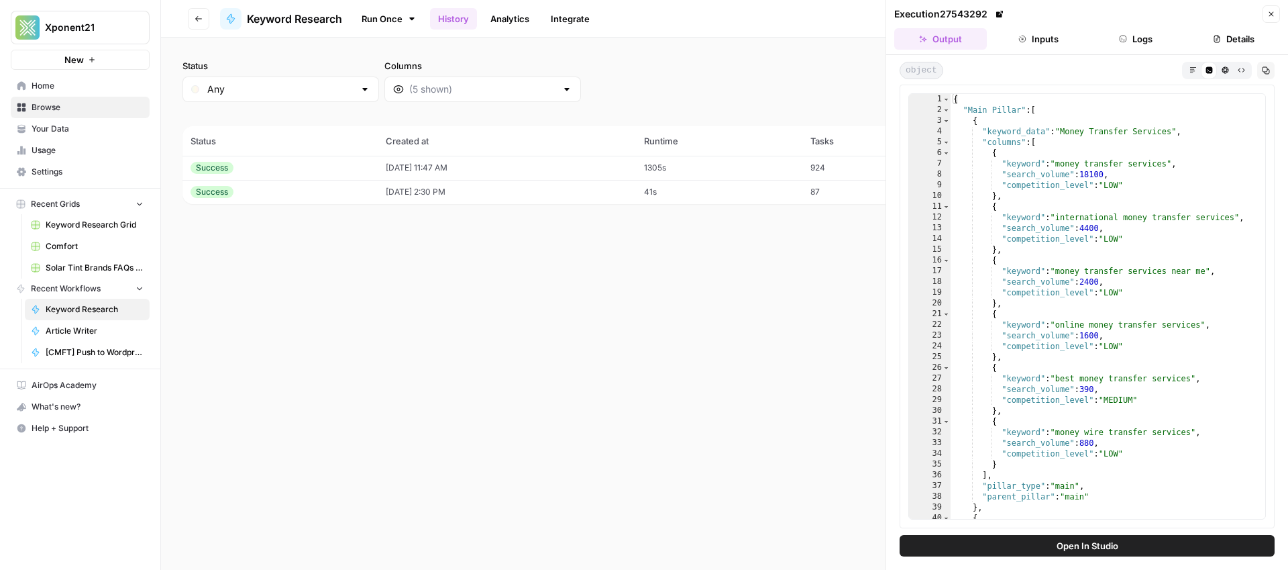
click at [1055, 46] on button "Inputs" at bounding box center [1038, 38] width 93 height 21
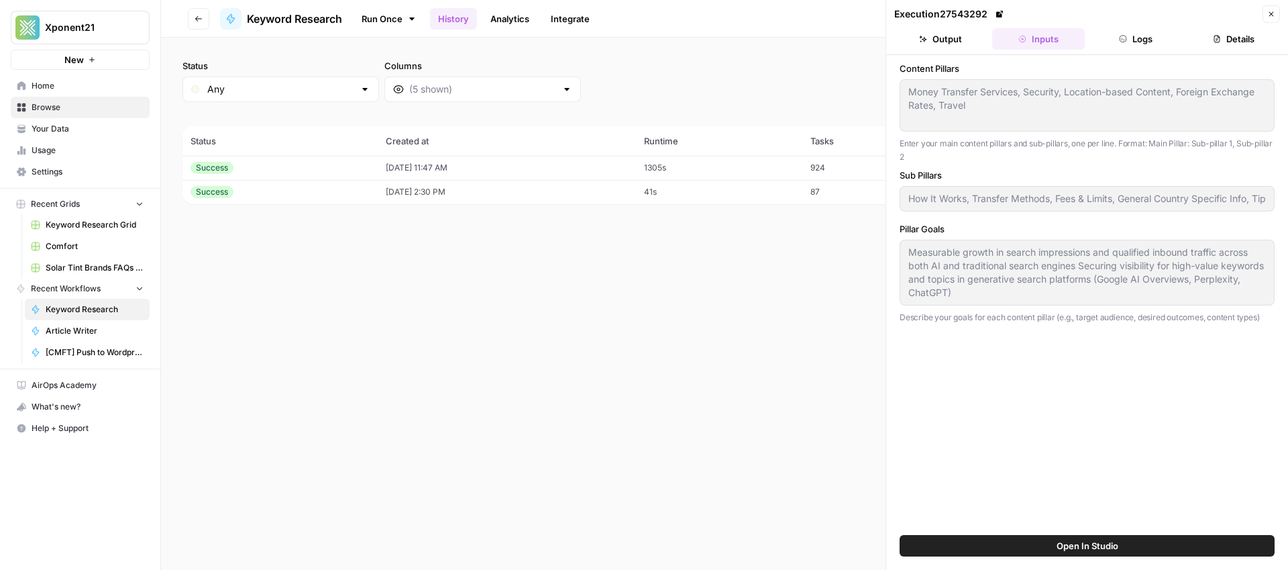
click at [45, 109] on span "Browse" at bounding box center [88, 107] width 112 height 12
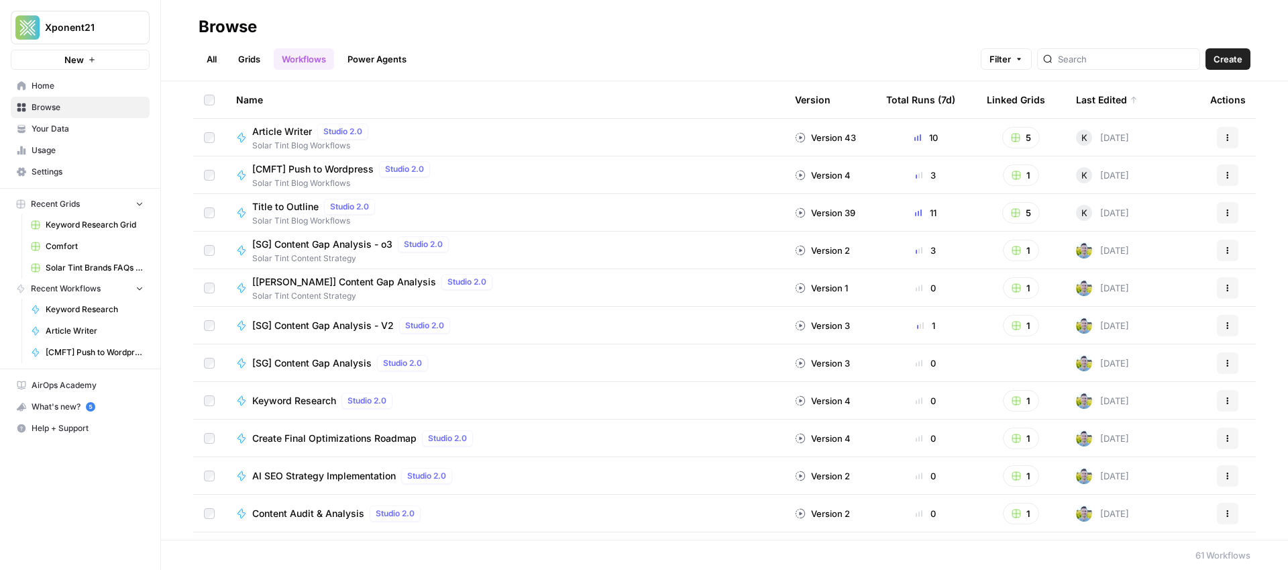
click at [66, 113] on link "Browse" at bounding box center [80, 107] width 139 height 21
click at [32, 107] on span "Browse" at bounding box center [88, 107] width 112 height 12
click at [1137, 70] on header "Browse All Grids Workflows Power Agents Filter Create" at bounding box center [724, 40] width 1127 height 81
click at [1133, 56] on input "search" at bounding box center [1126, 58] width 136 height 13
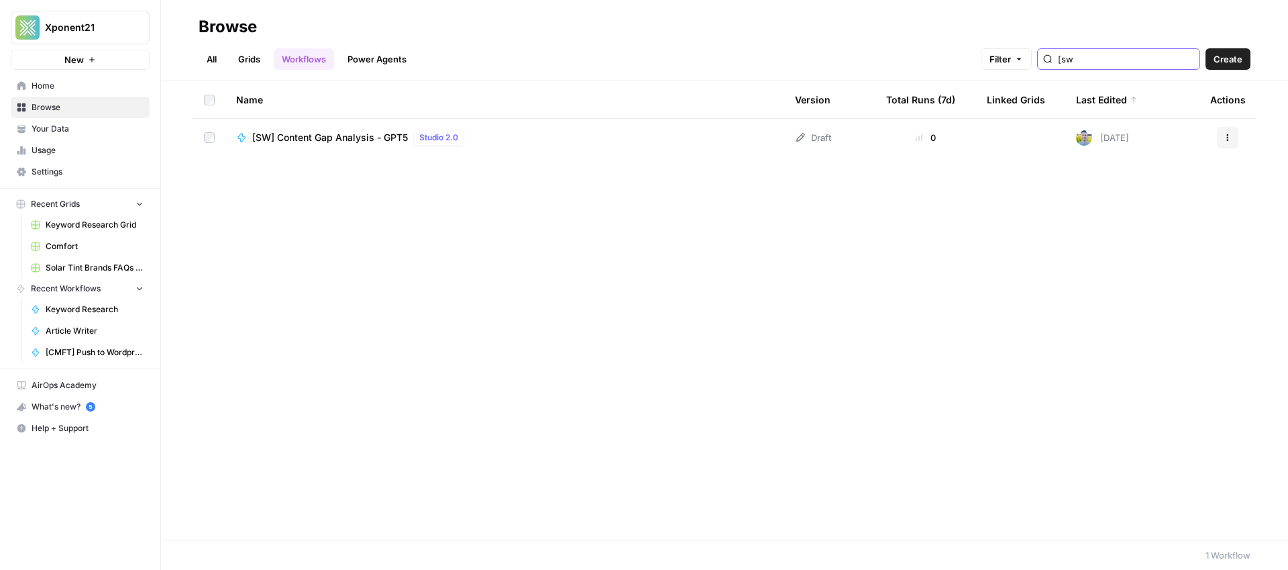
type input "[sw"
click at [315, 140] on span "[SW] Content Gap Analysis - GPT5" at bounding box center [330, 137] width 156 height 13
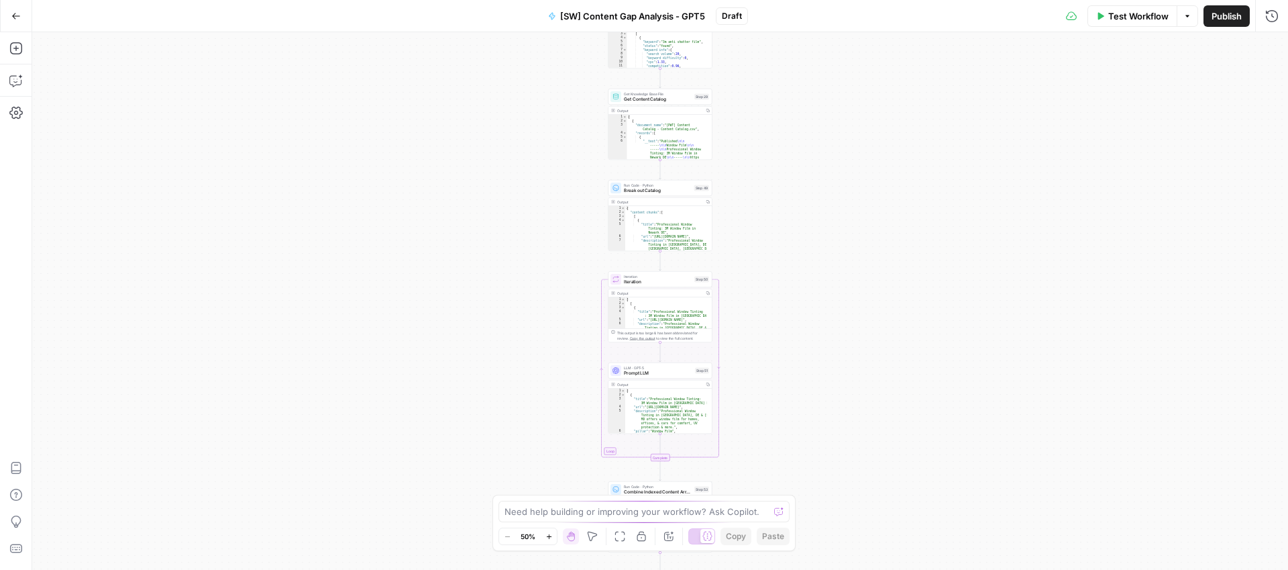
click at [12, 19] on icon "button" at bounding box center [15, 15] width 9 height 9
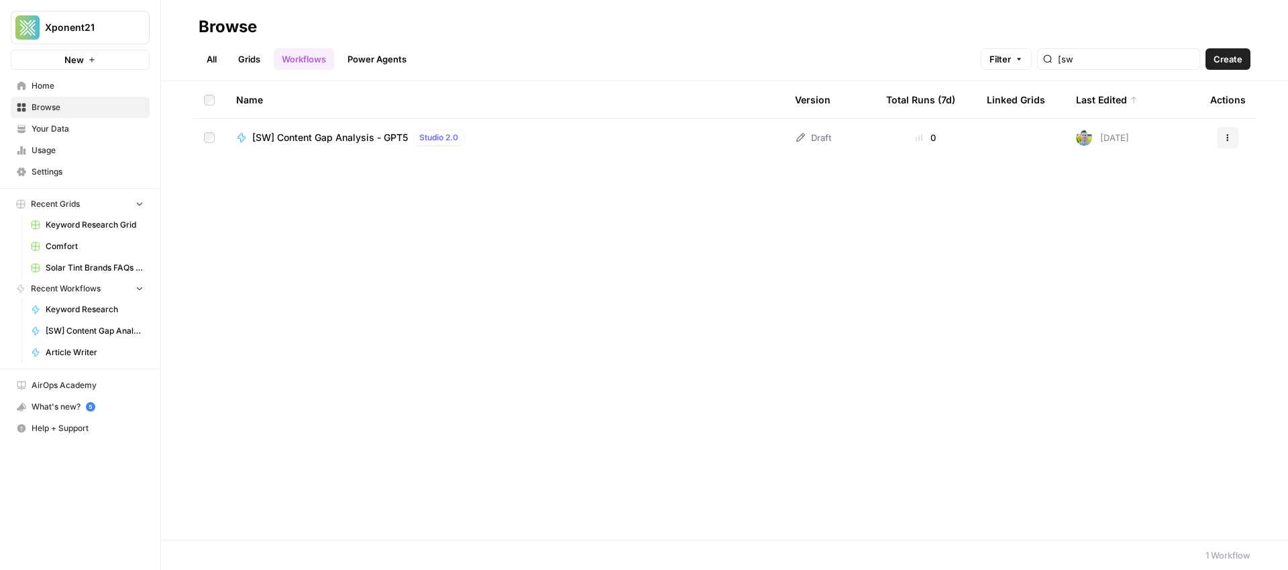
click at [217, 57] on link "All" at bounding box center [212, 58] width 26 height 21
